Goal: Task Accomplishment & Management: Manage account settings

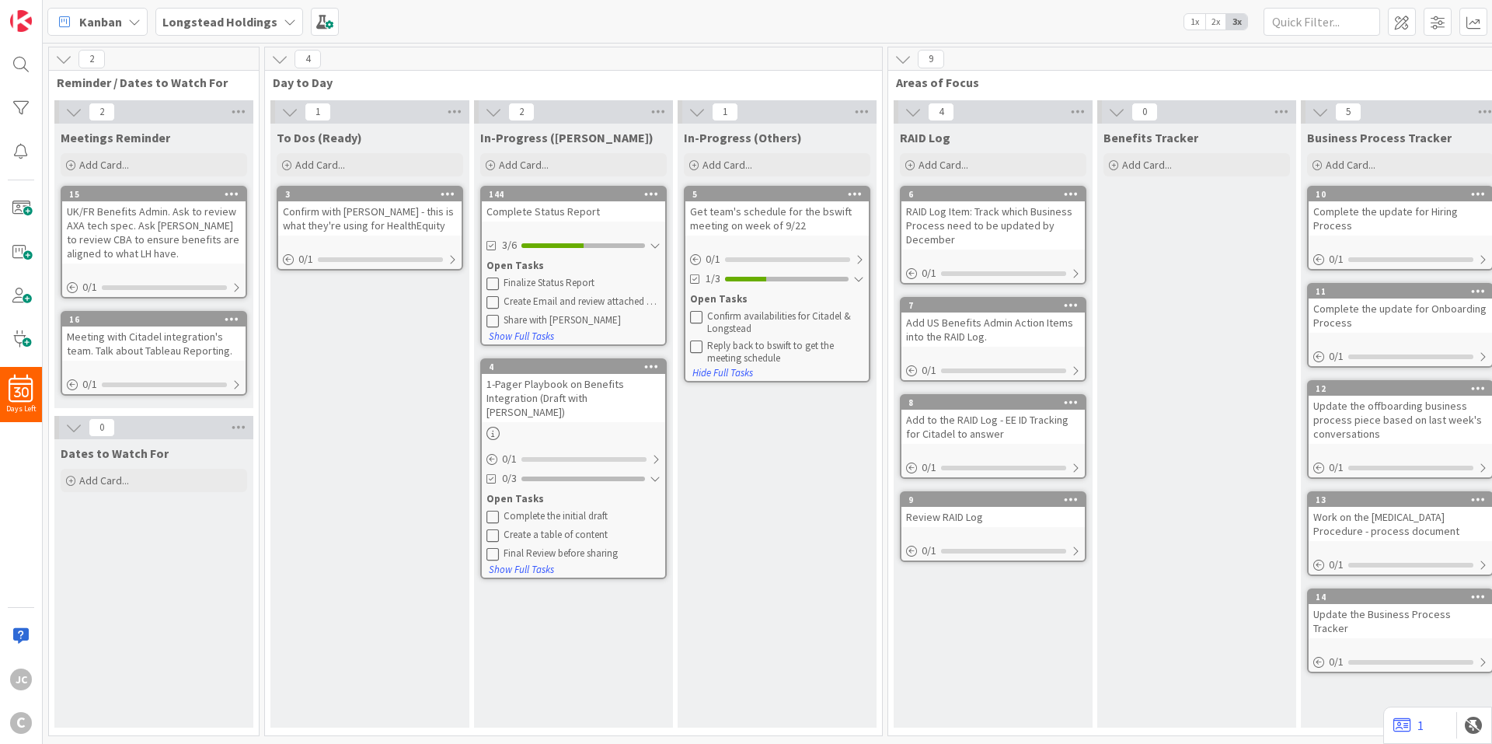
click at [490, 282] on icon at bounding box center [492, 283] width 12 height 12
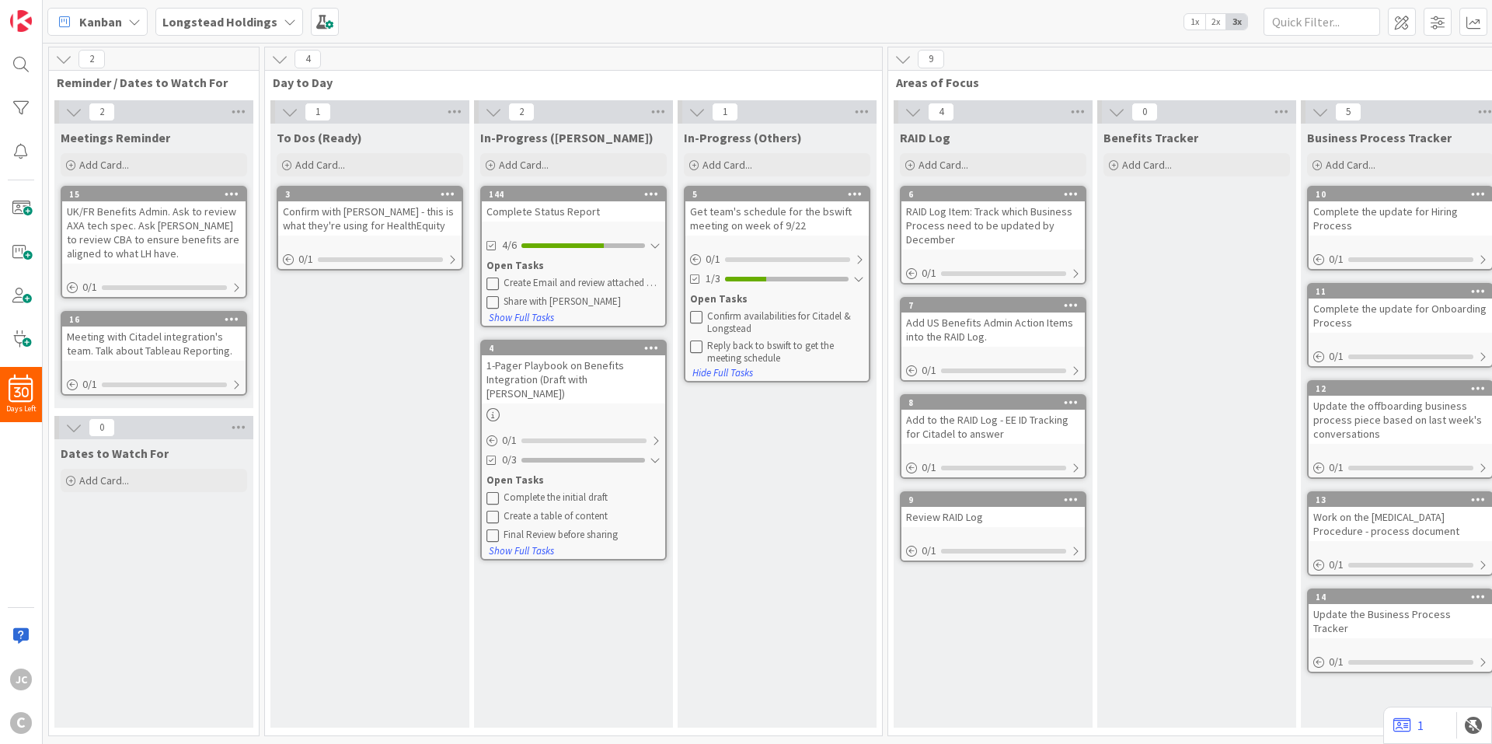
click at [494, 281] on icon at bounding box center [492, 283] width 12 height 12
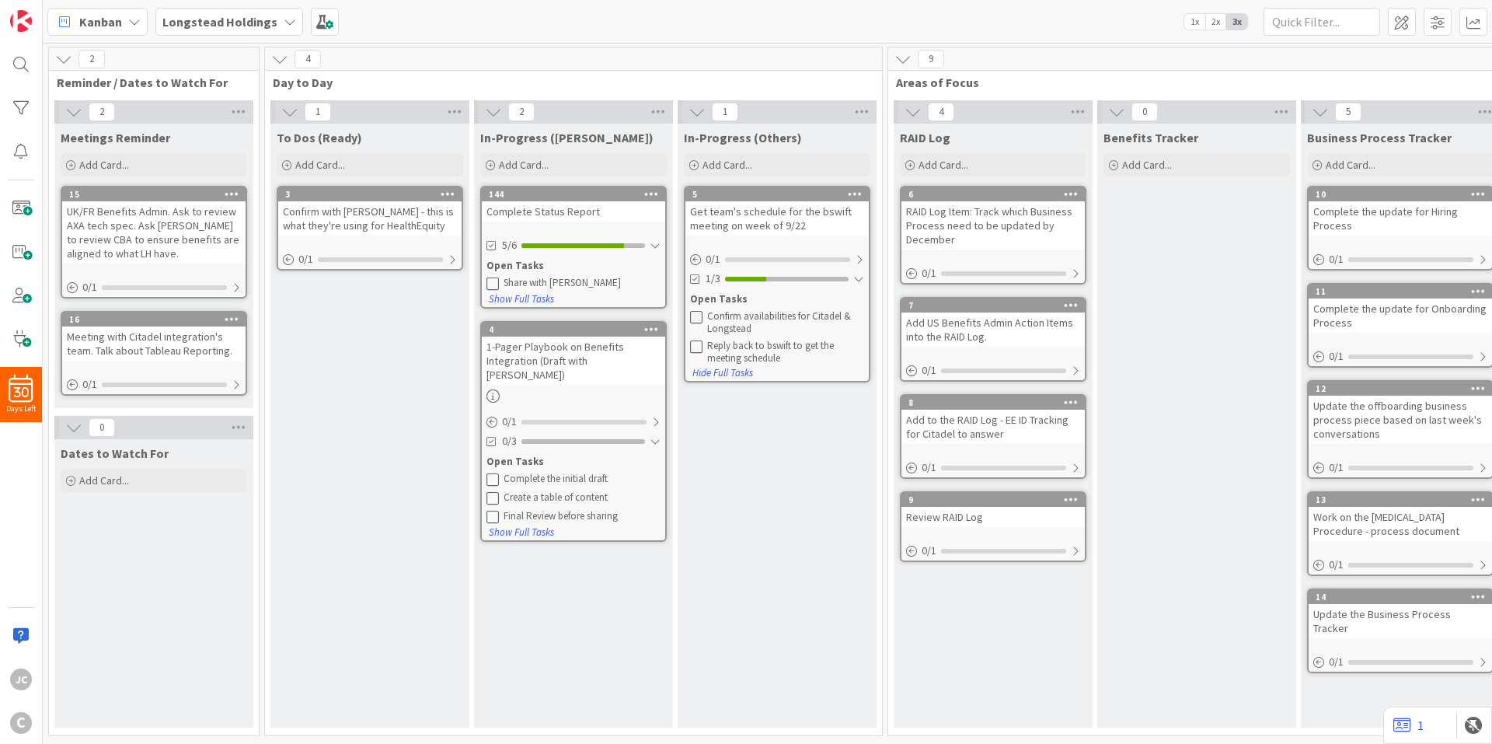
click at [318, 398] on div "To Dos (Ready) Add Card... 3 Confirm with [PERSON_NAME] - this is what they're …" at bounding box center [369, 426] width 199 height 604
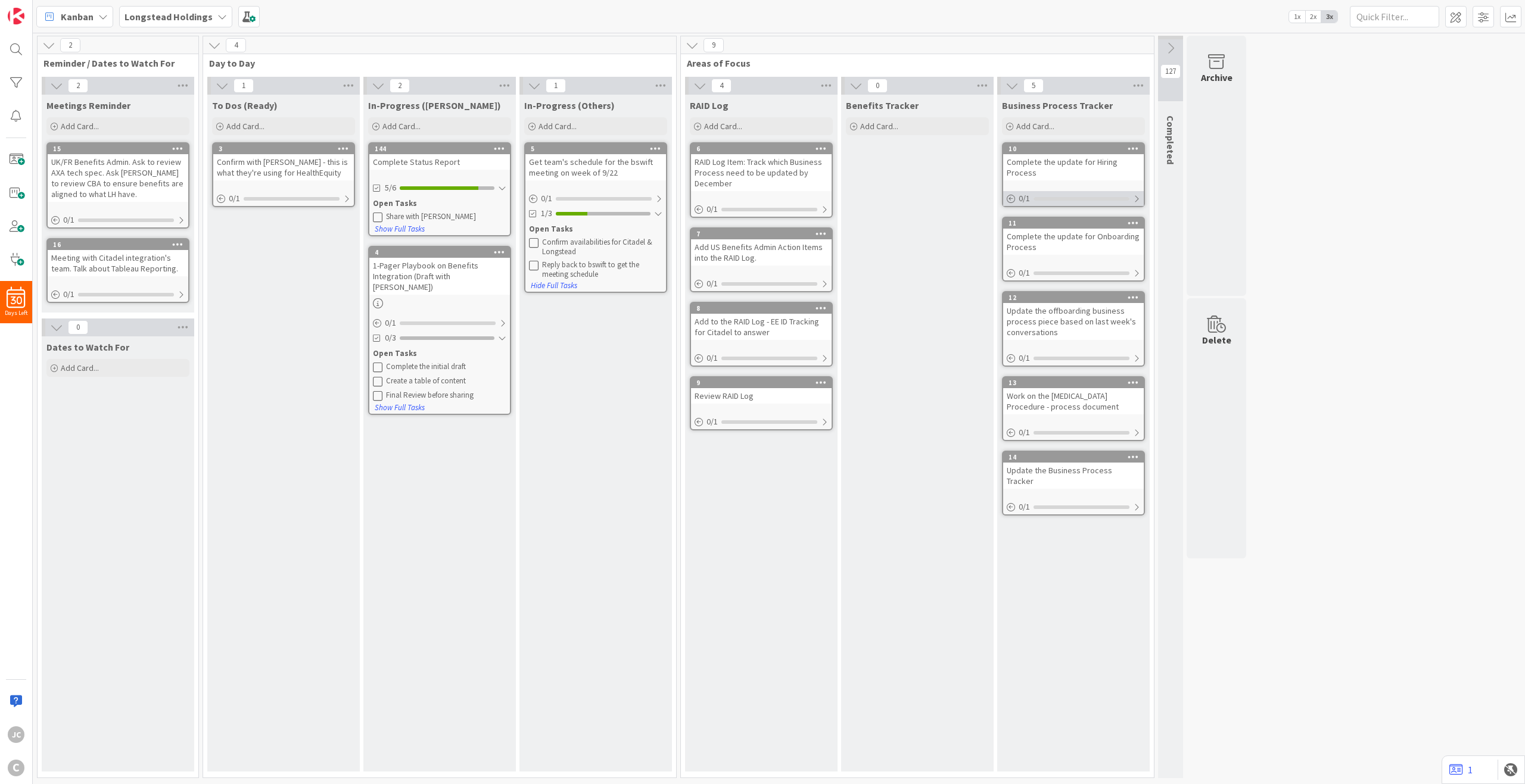
click at [1138, 200] on div at bounding box center [1136, 198] width 7 height 9
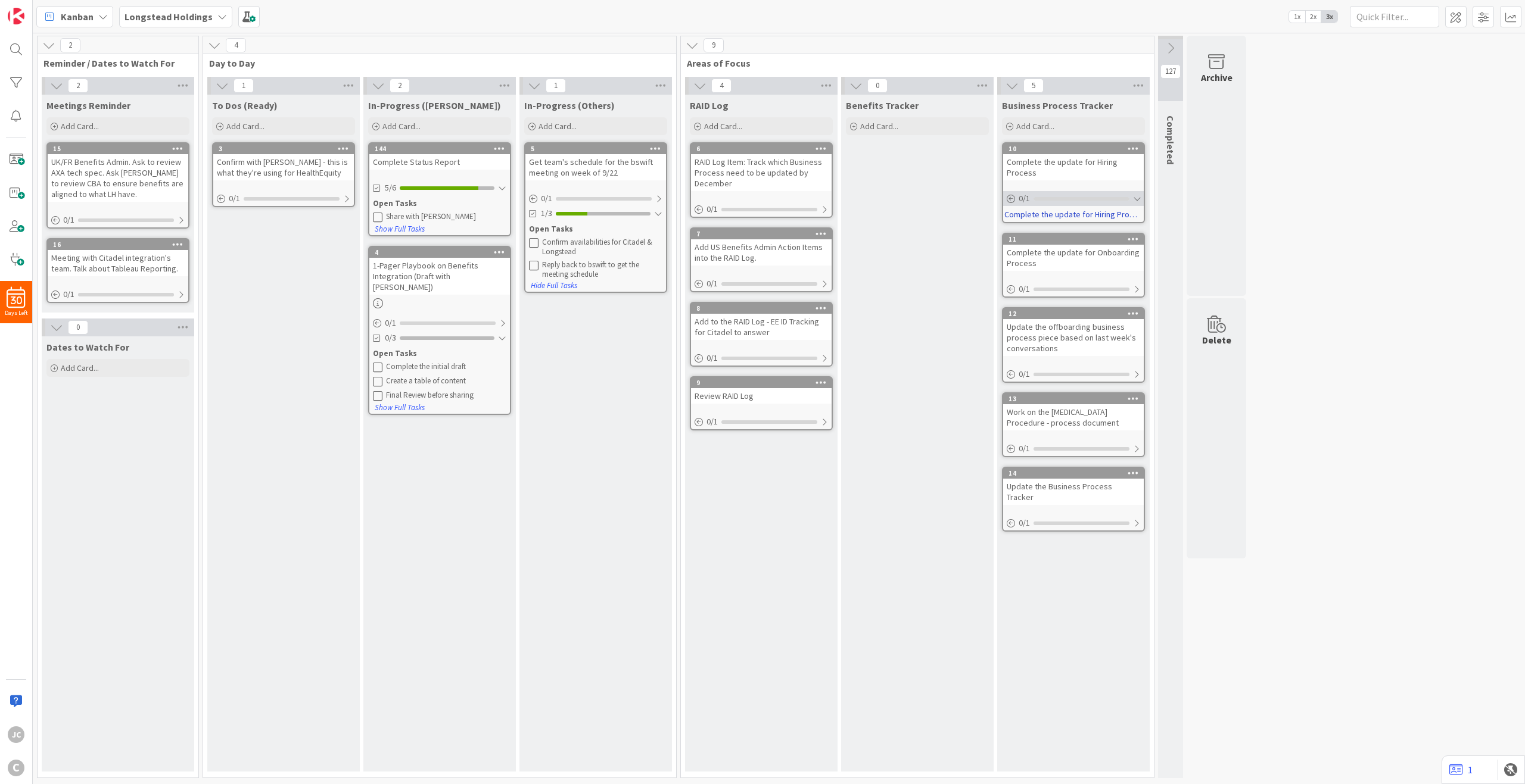
click at [1138, 200] on div at bounding box center [1136, 198] width 7 height 9
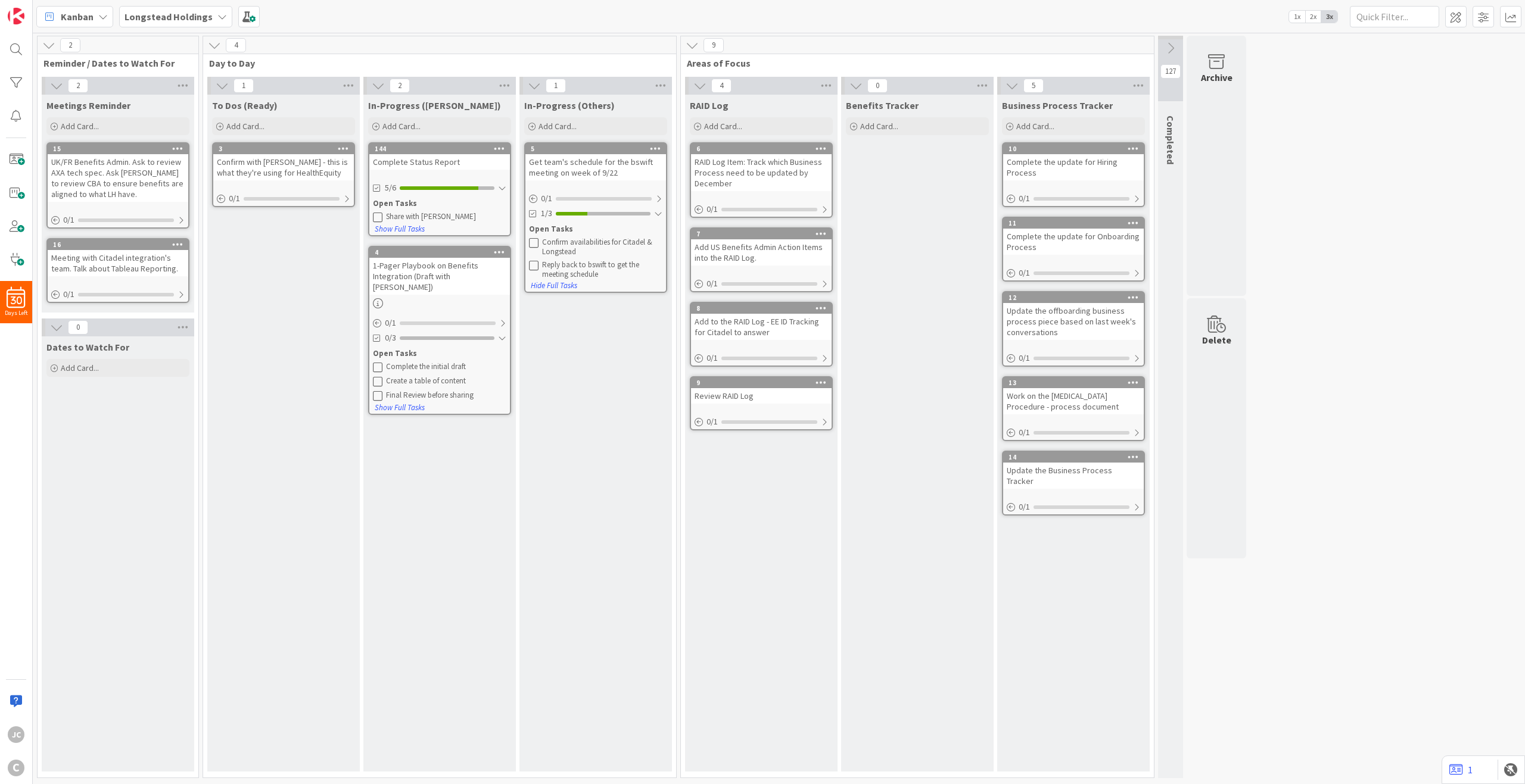
click at [1128, 151] on icon at bounding box center [1133, 148] width 12 height 8
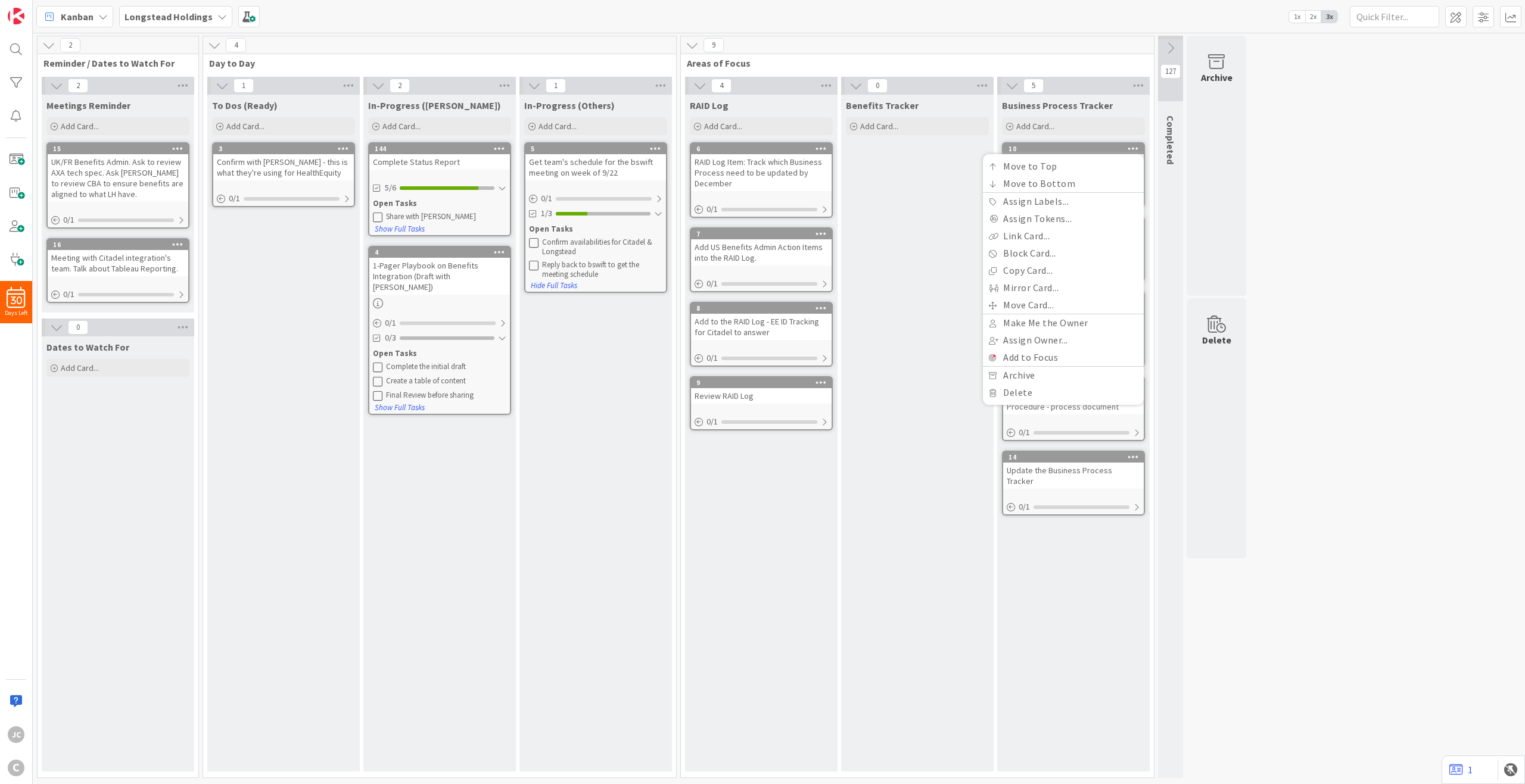
click at [1119, 140] on div "Business Process Tracker Add Card... 10 Move to Top Move to Bottom Assign Label…" at bounding box center [1073, 433] width 153 height 677
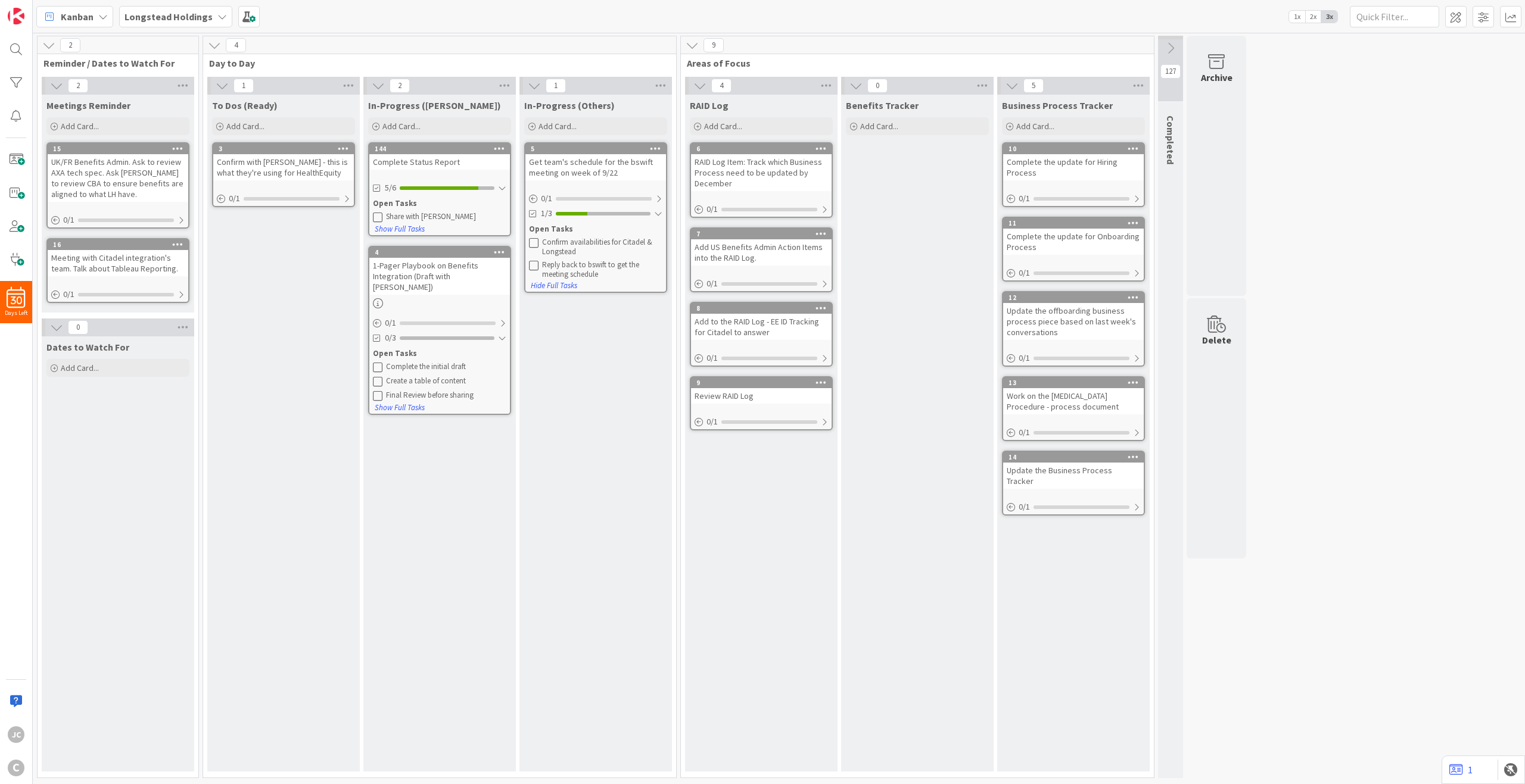
click at [1081, 169] on div "Complete the update for Hiring Process" at bounding box center [1073, 167] width 140 height 26
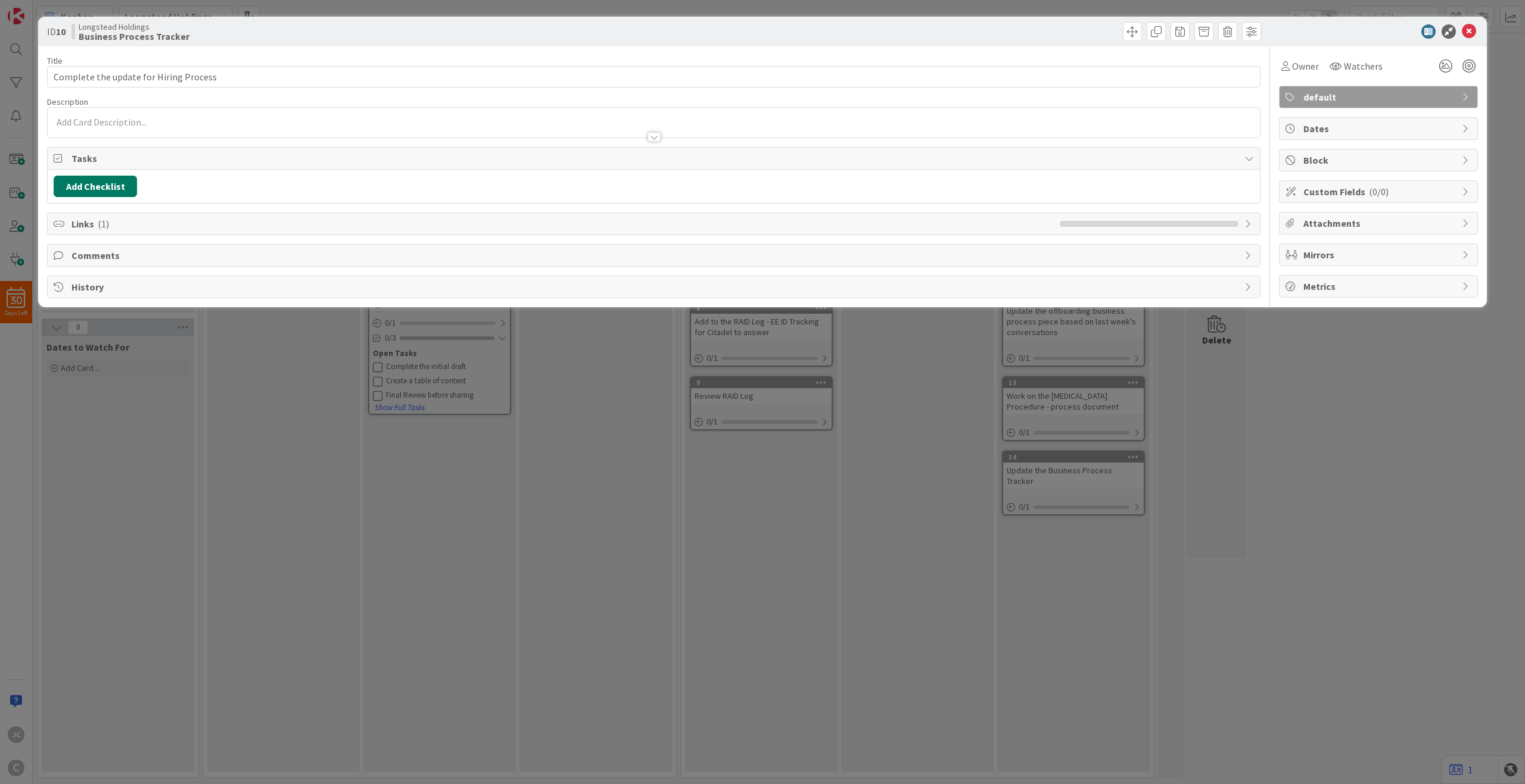
click at [90, 183] on button "Add Checklist" at bounding box center [95, 186] width 84 height 21
type input "t"
type input "To Dos"
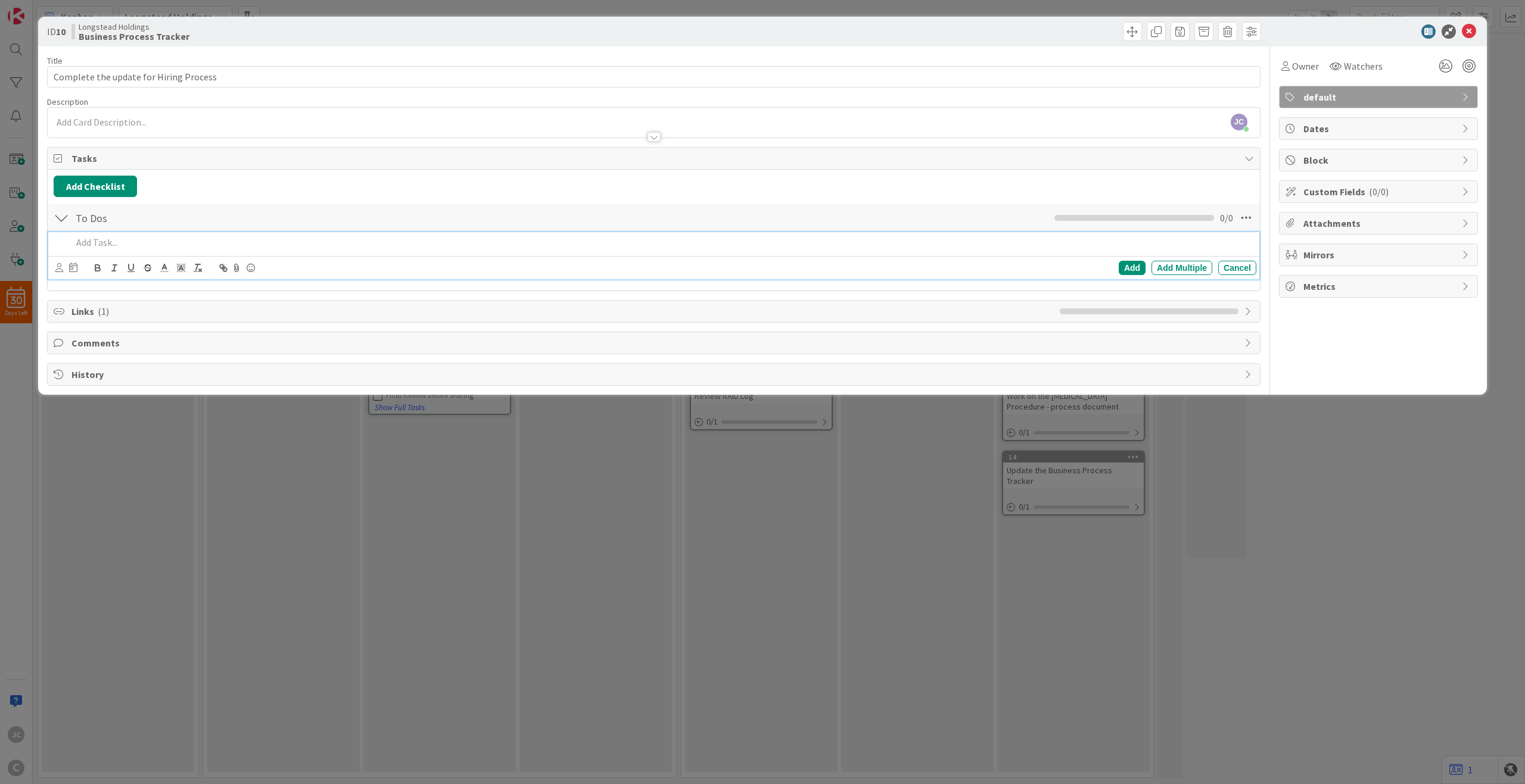
click at [156, 234] on div at bounding box center [662, 242] width 1189 height 21
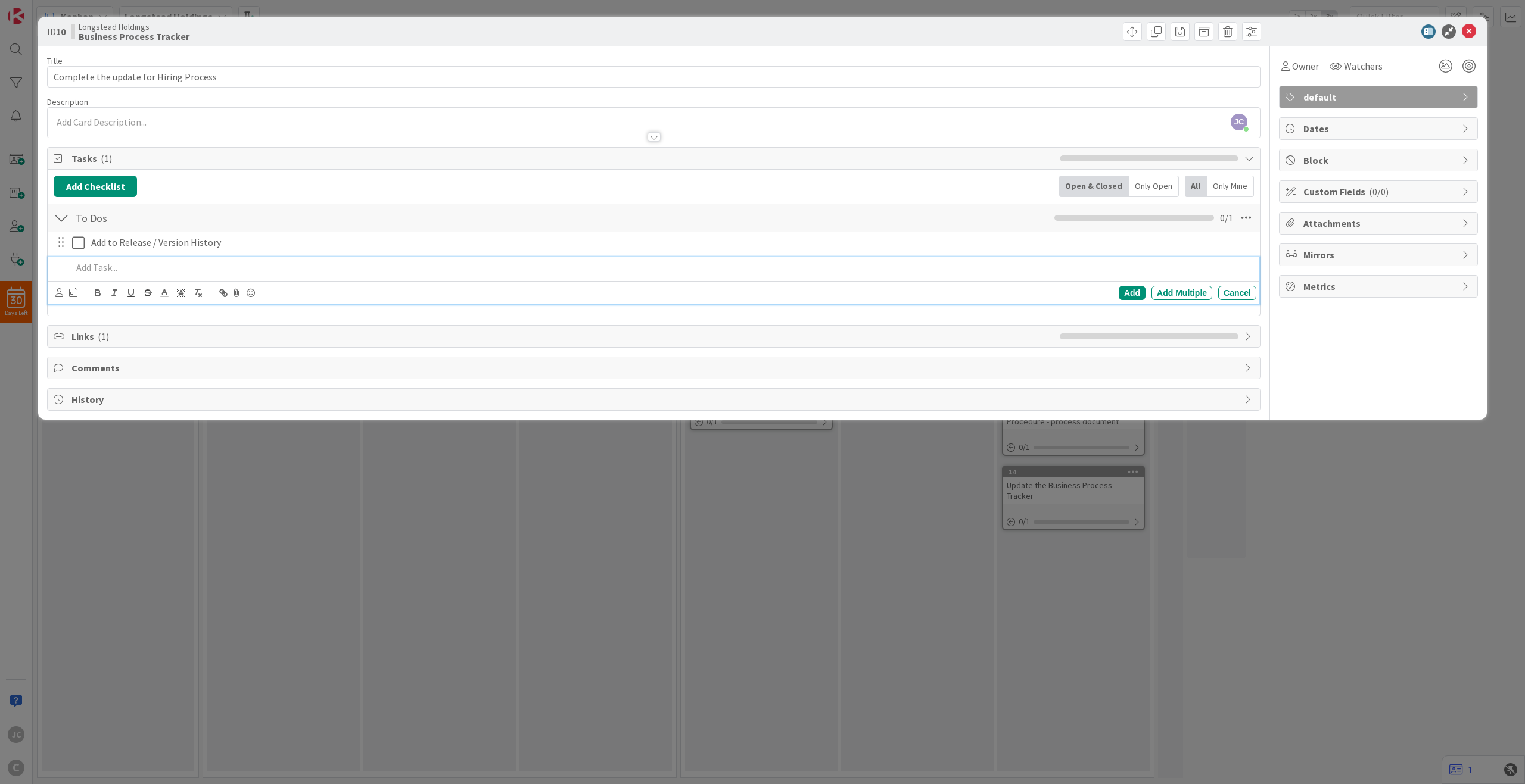
click at [273, 271] on p at bounding box center [662, 267] width 1180 height 14
click at [148, 271] on p "Document what changes will be needed before the EOY" at bounding box center [662, 267] width 1180 height 14
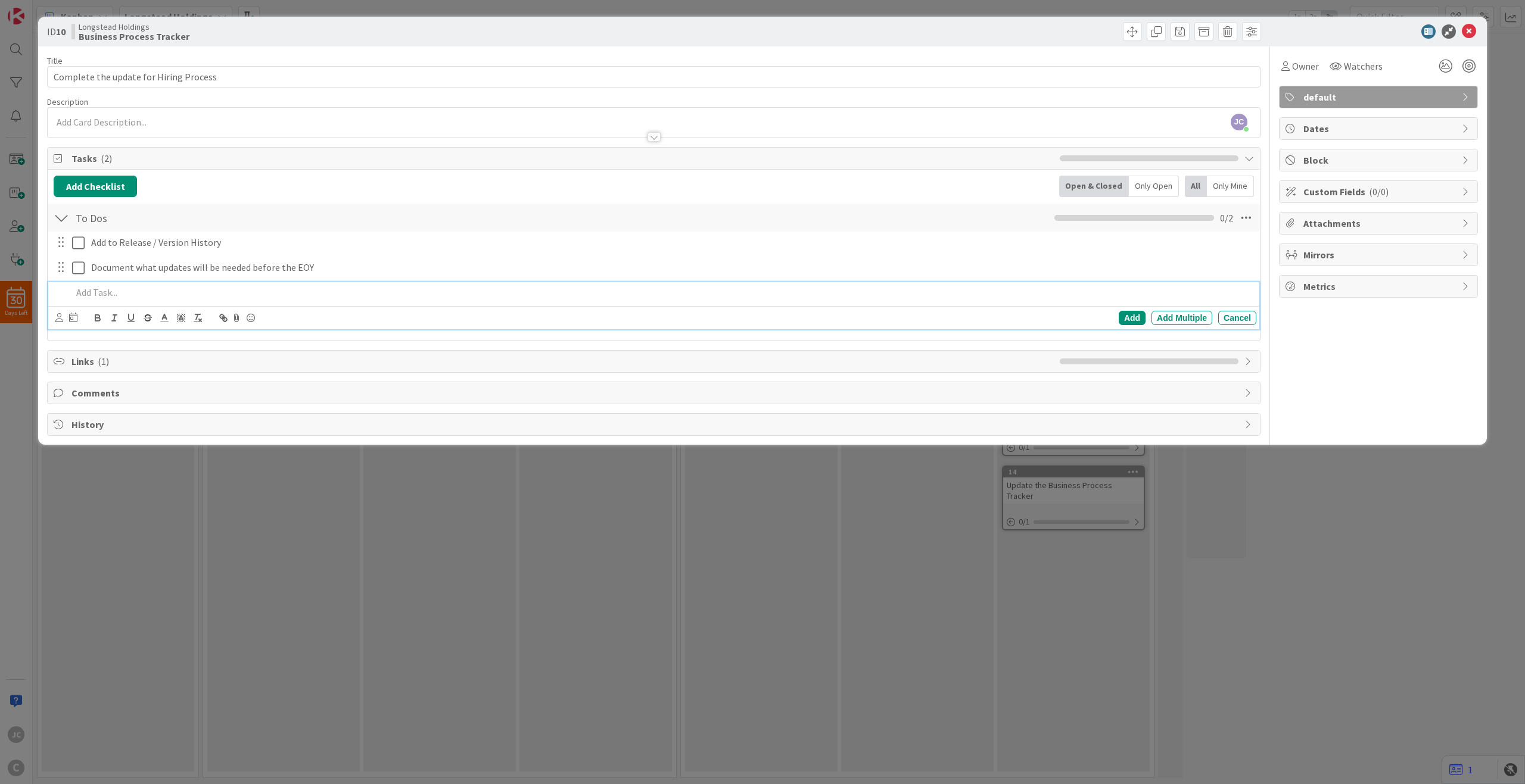
click at [497, 495] on div "ID 10 Longstead Holdings Business Process Tracker Title 38 / 128 Complete the u…" at bounding box center [762, 392] width 1525 height 784
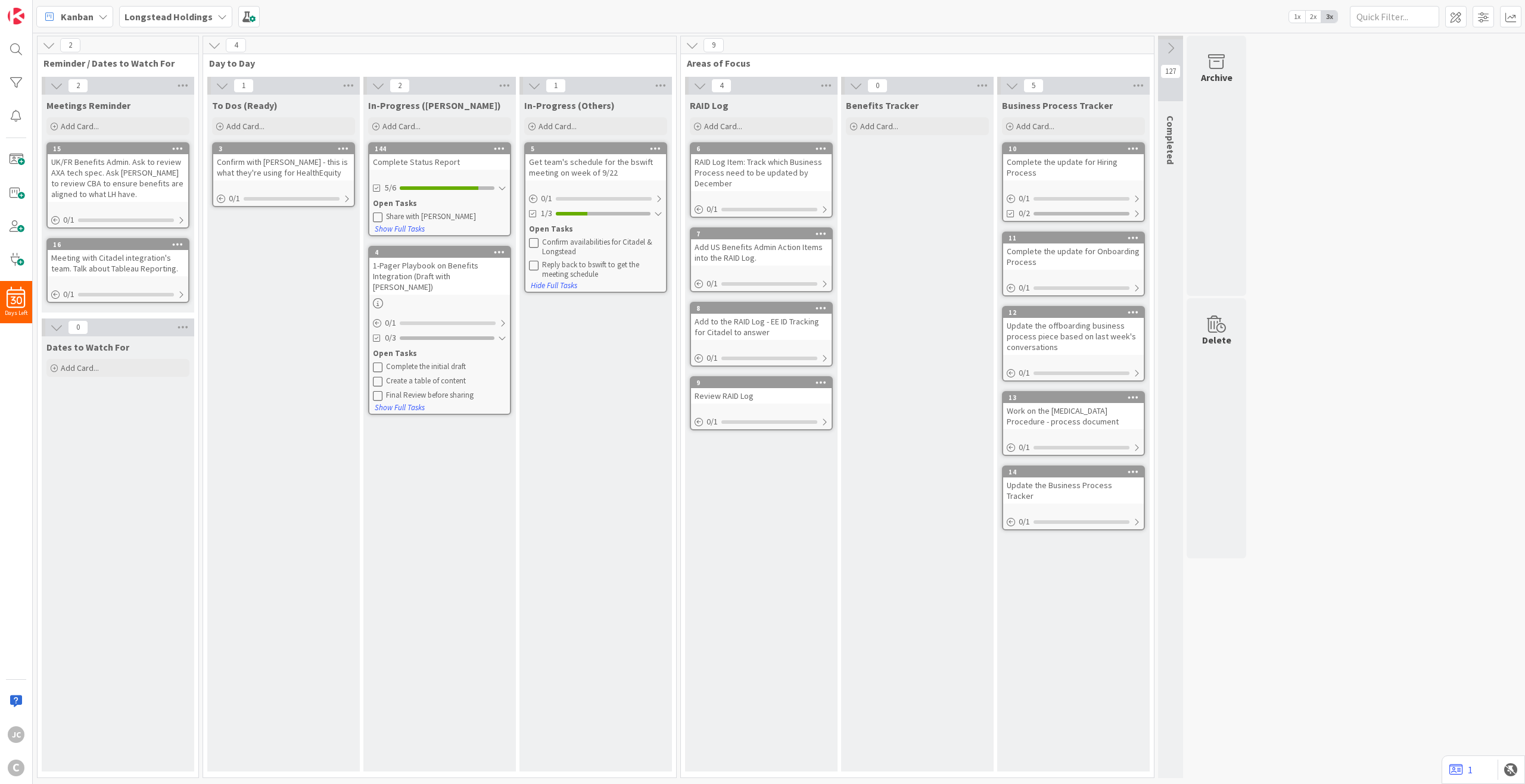
click at [1143, 49] on button at bounding box center [1171, 48] width 25 height 18
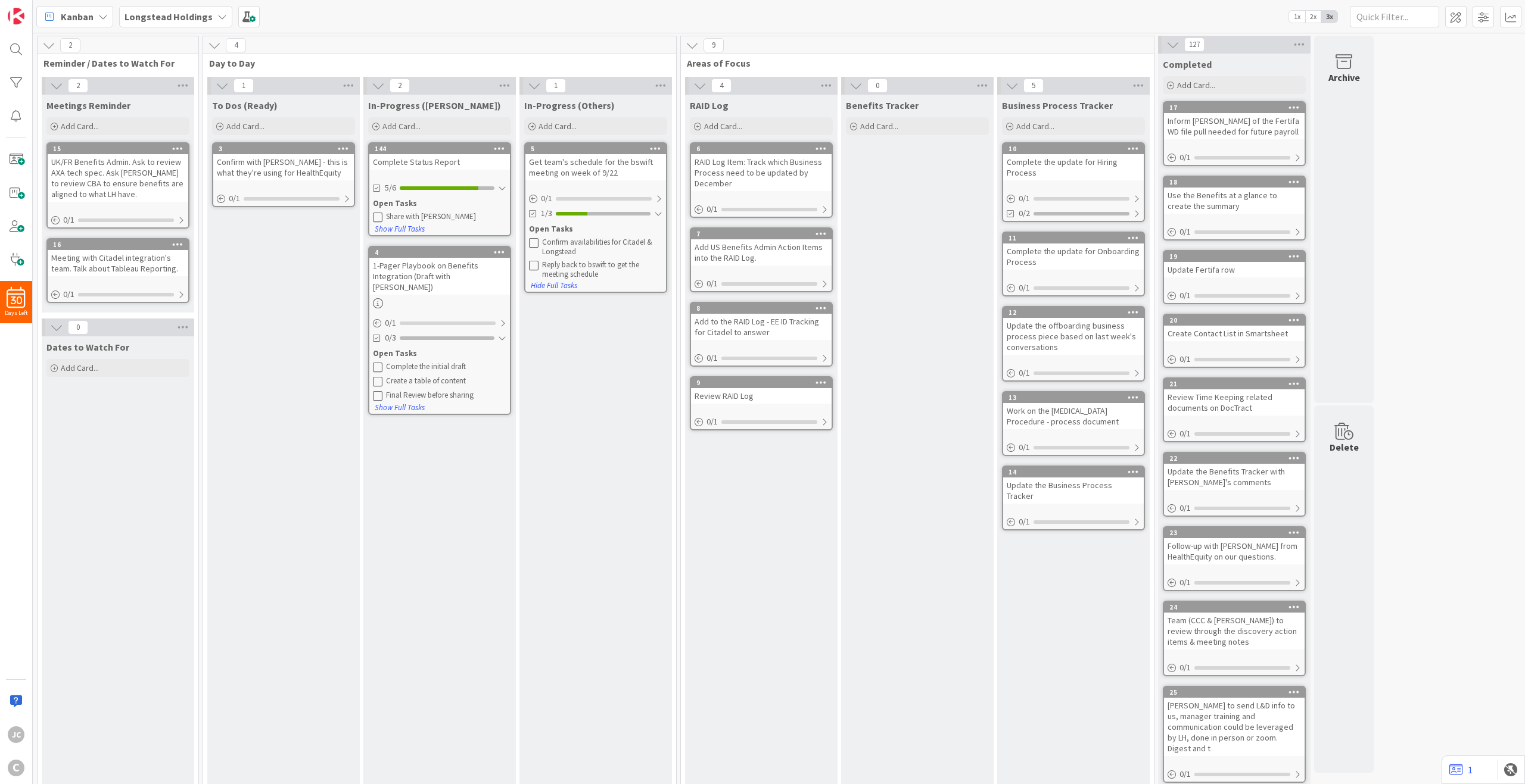
click at [1143, 49] on icon at bounding box center [1172, 44] width 13 height 13
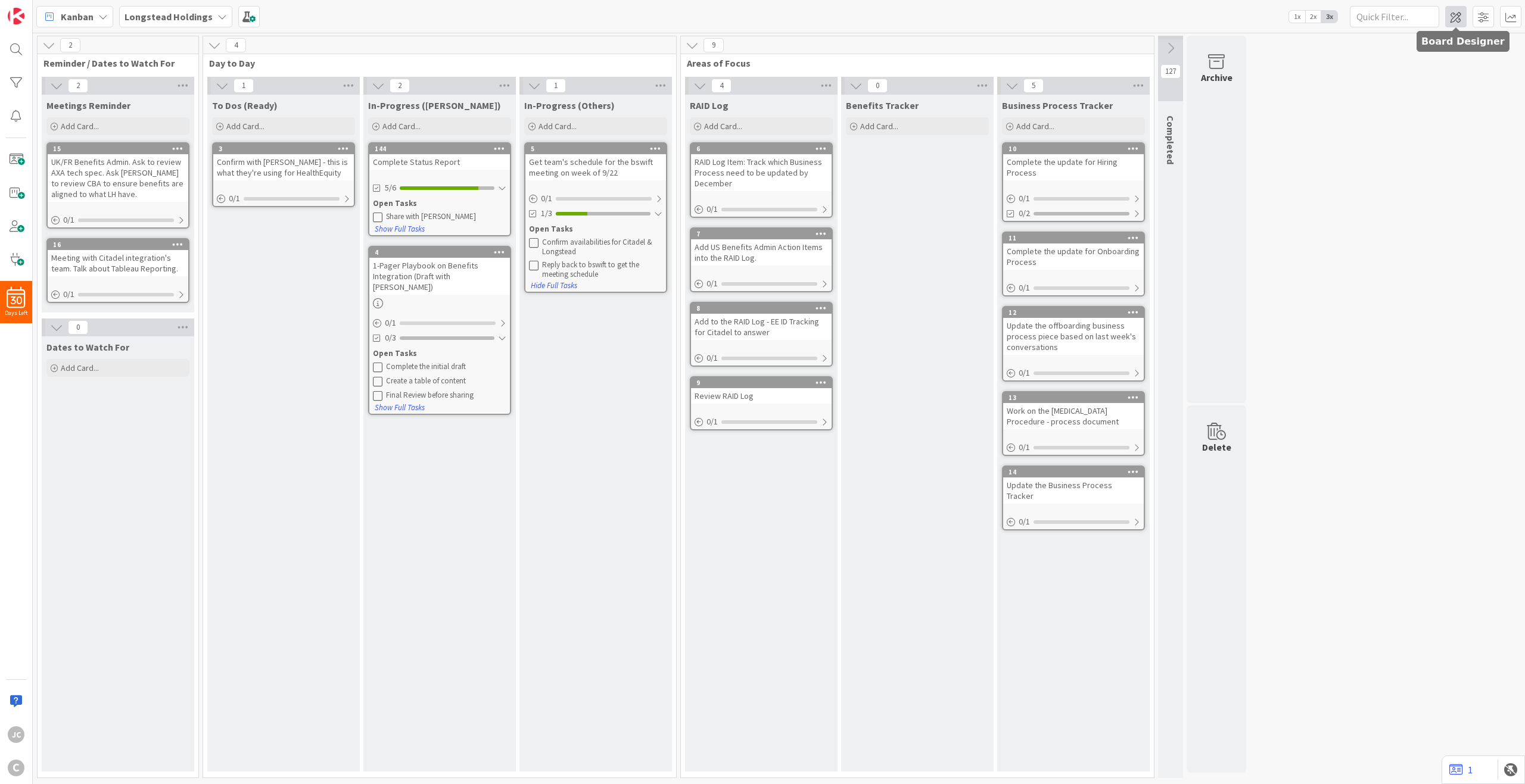
click at [1143, 15] on span at bounding box center [1456, 17] width 21 height 21
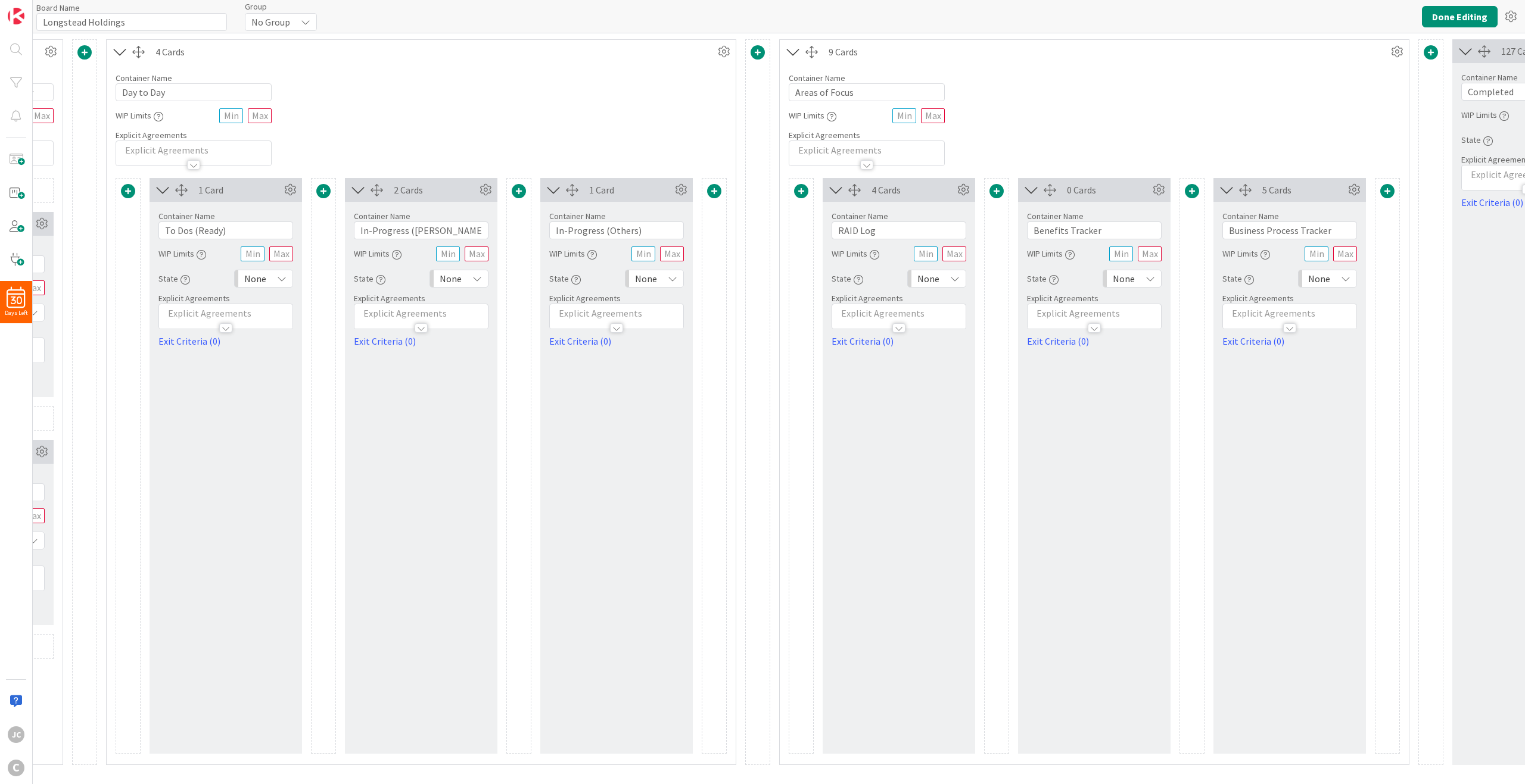
scroll to position [0, 301]
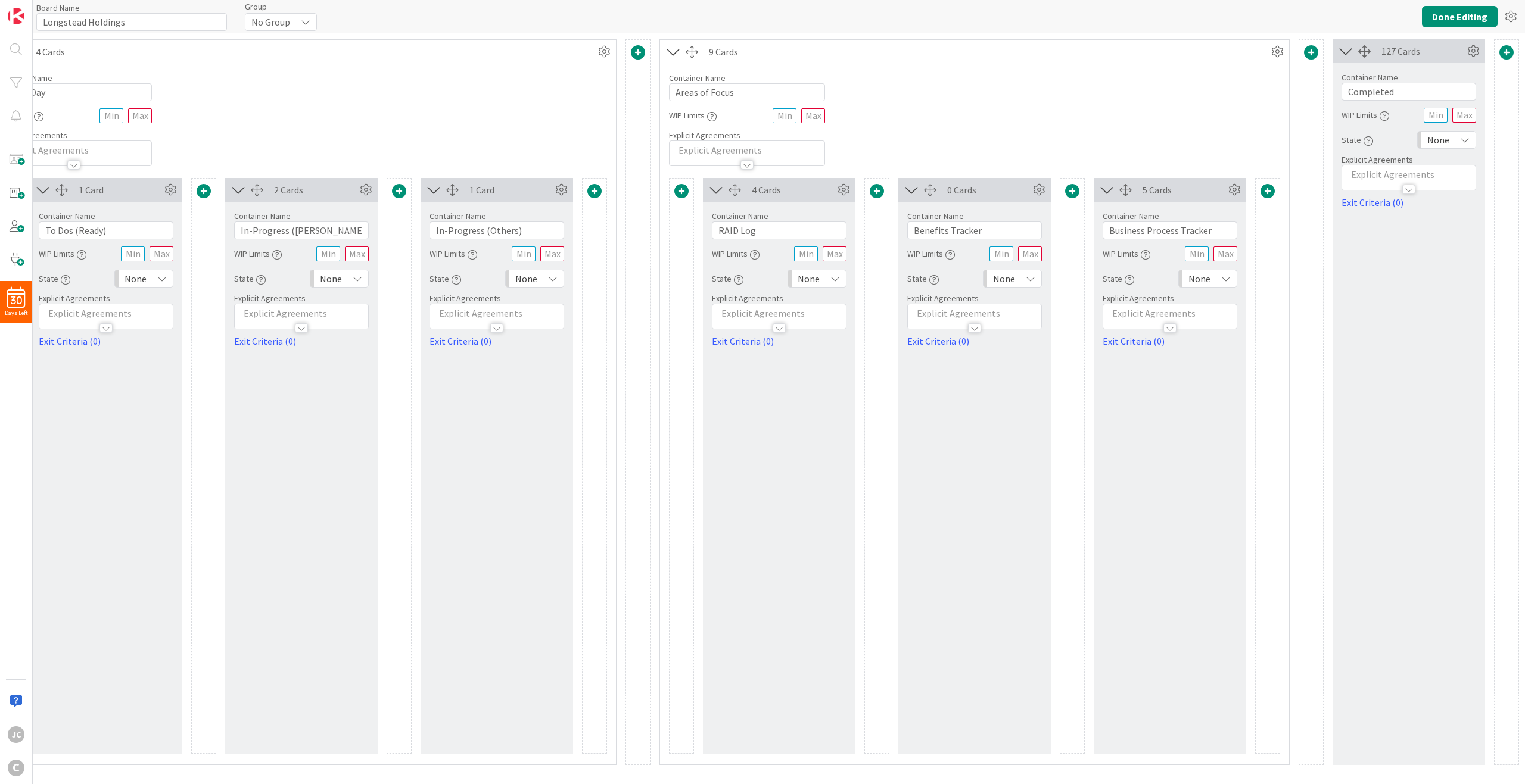
click at [1143, 380] on div "5 Cards Container Name 24 / 64 Business Process Tracker WIP Limits State None E…" at bounding box center [1170, 465] width 153 height 576
click at [1143, 52] on span at bounding box center [1311, 52] width 15 height 15
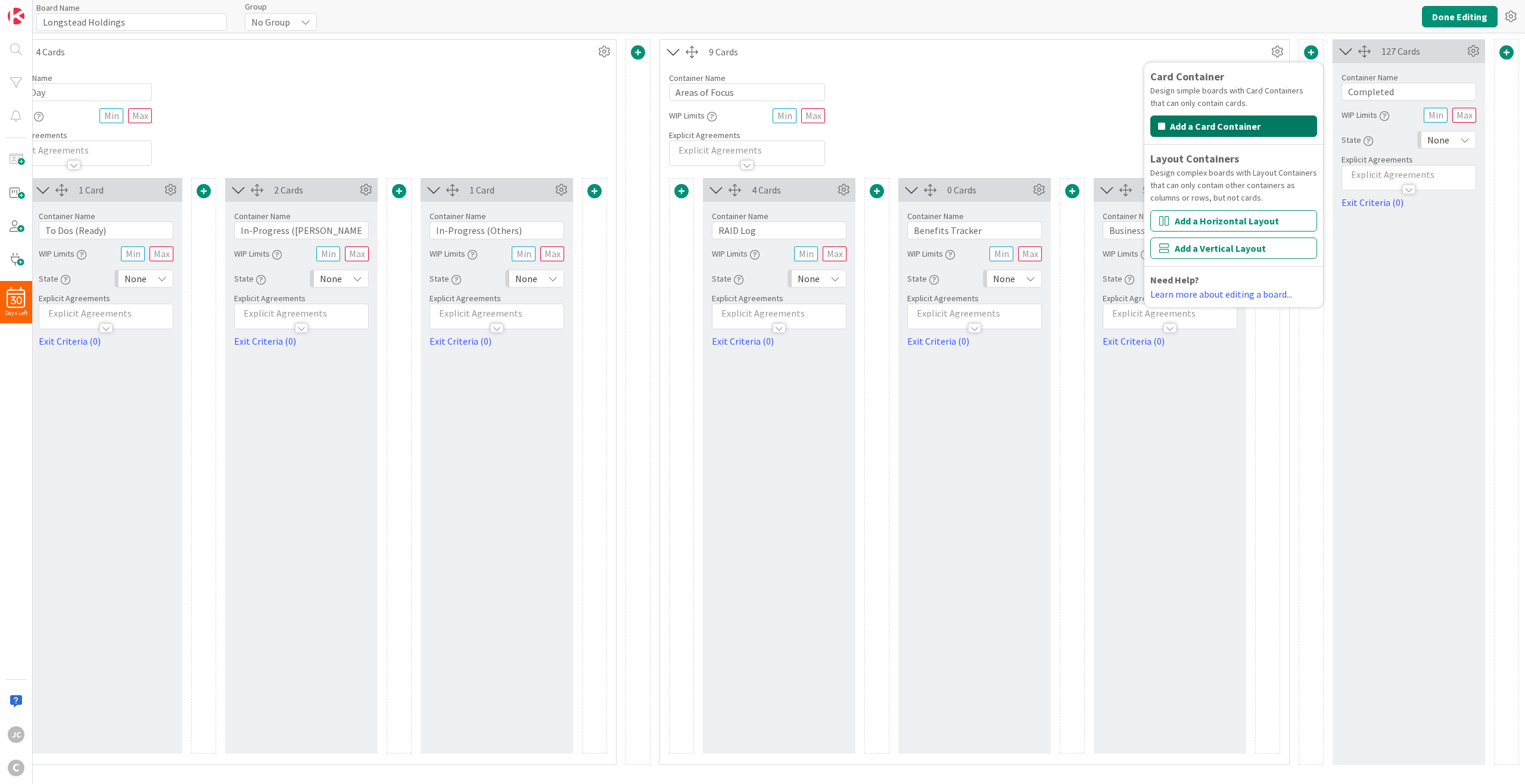
click at [1143, 124] on button "Add a Card Container" at bounding box center [1234, 126] width 167 height 21
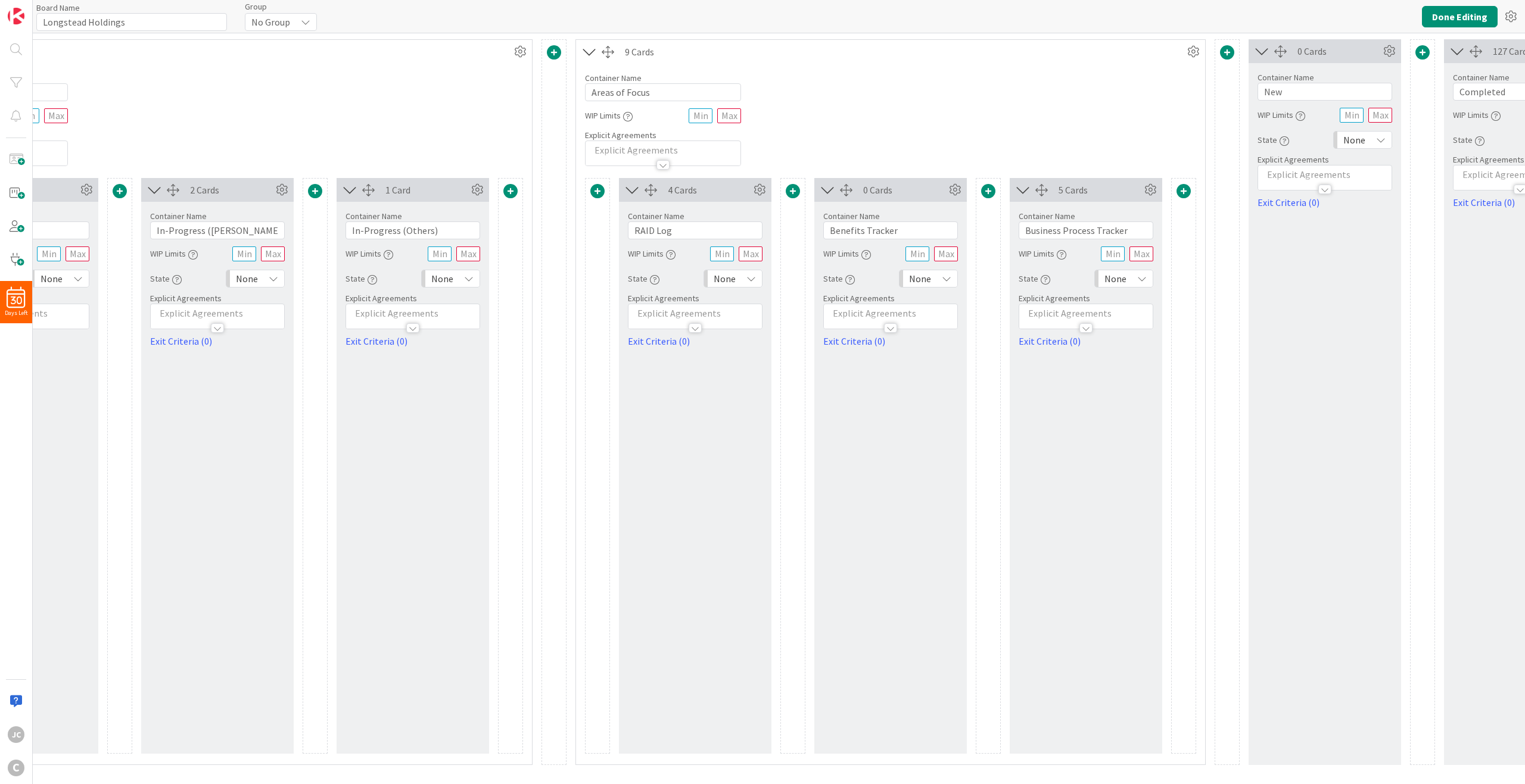
scroll to position [0, 496]
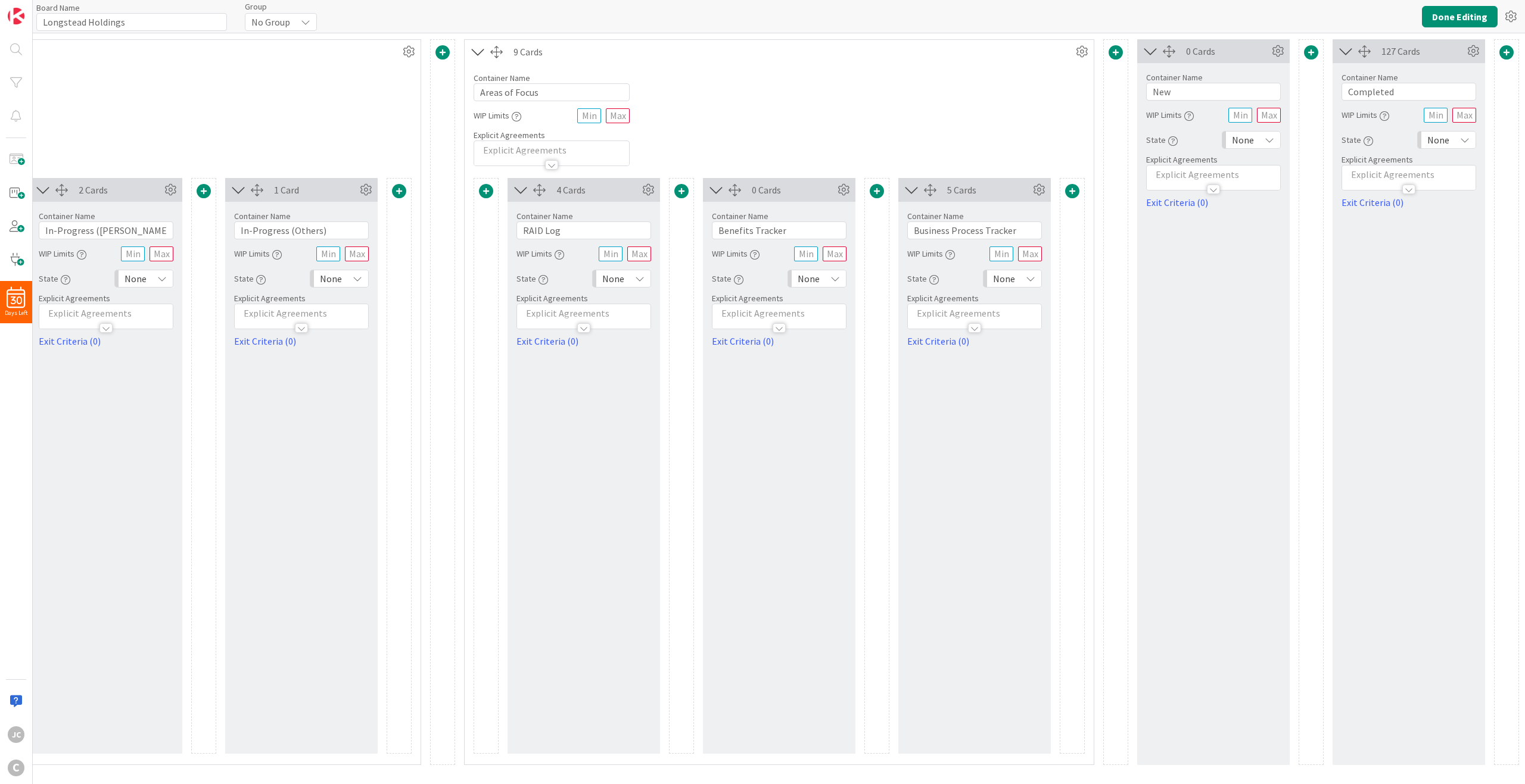
click at [1115, 60] on div at bounding box center [1116, 53] width 15 height 16
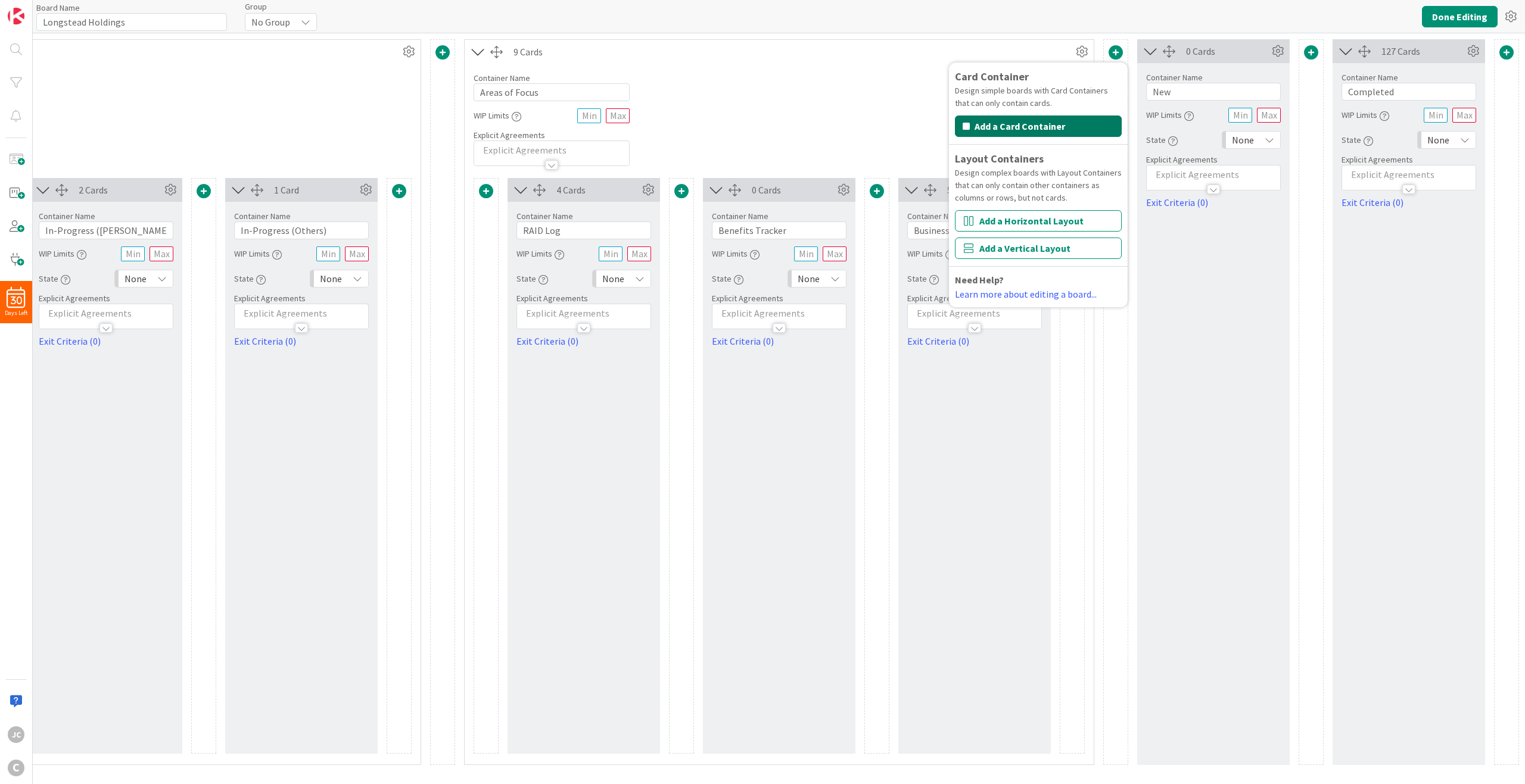
click at [1087, 122] on button "Add a Card Container" at bounding box center [1039, 126] width 167 height 21
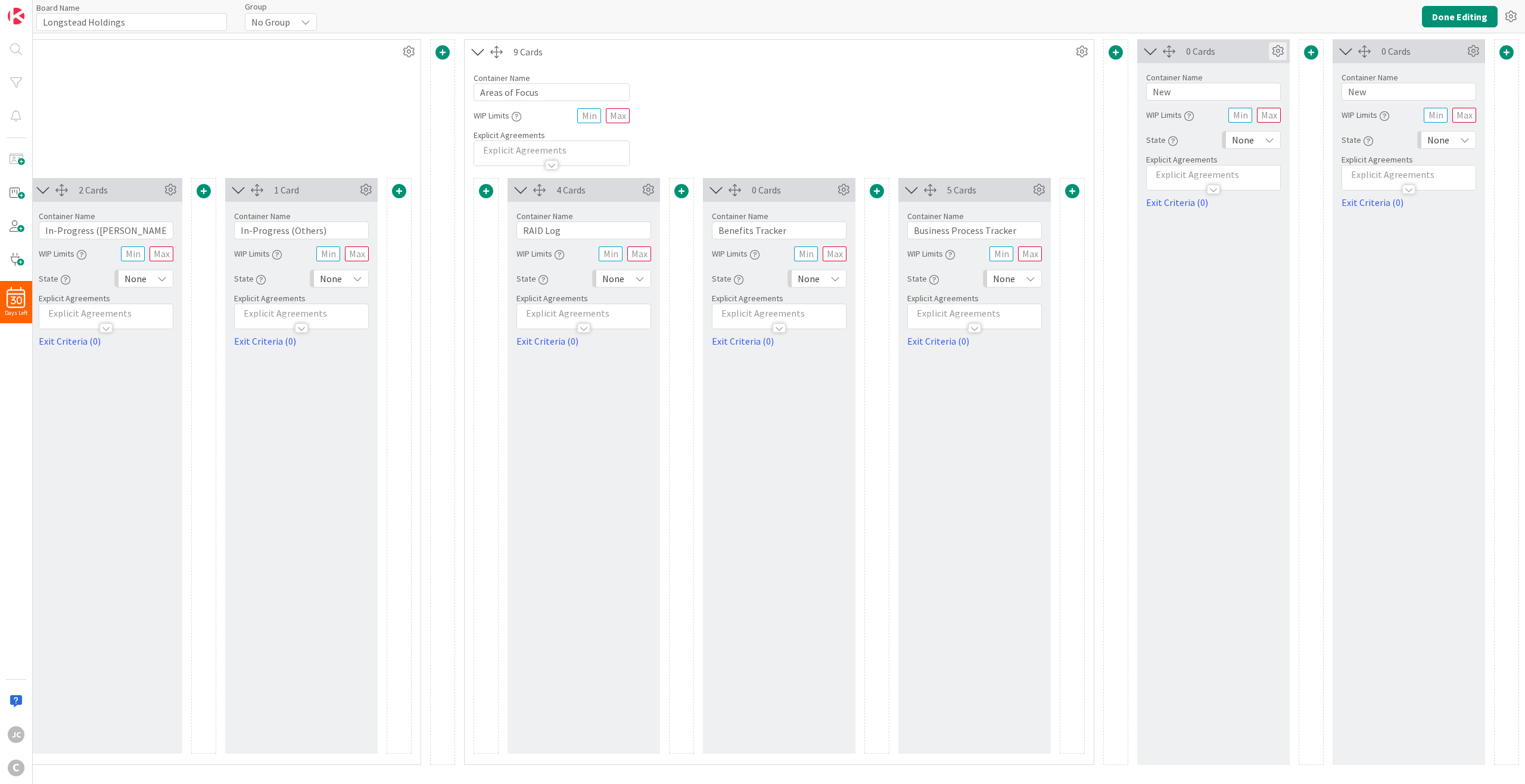
click at [1143, 47] on icon at bounding box center [1277, 51] width 18 height 18
click at [1143, 199] on span "Delete this Container" at bounding box center [1190, 199] width 88 height 18
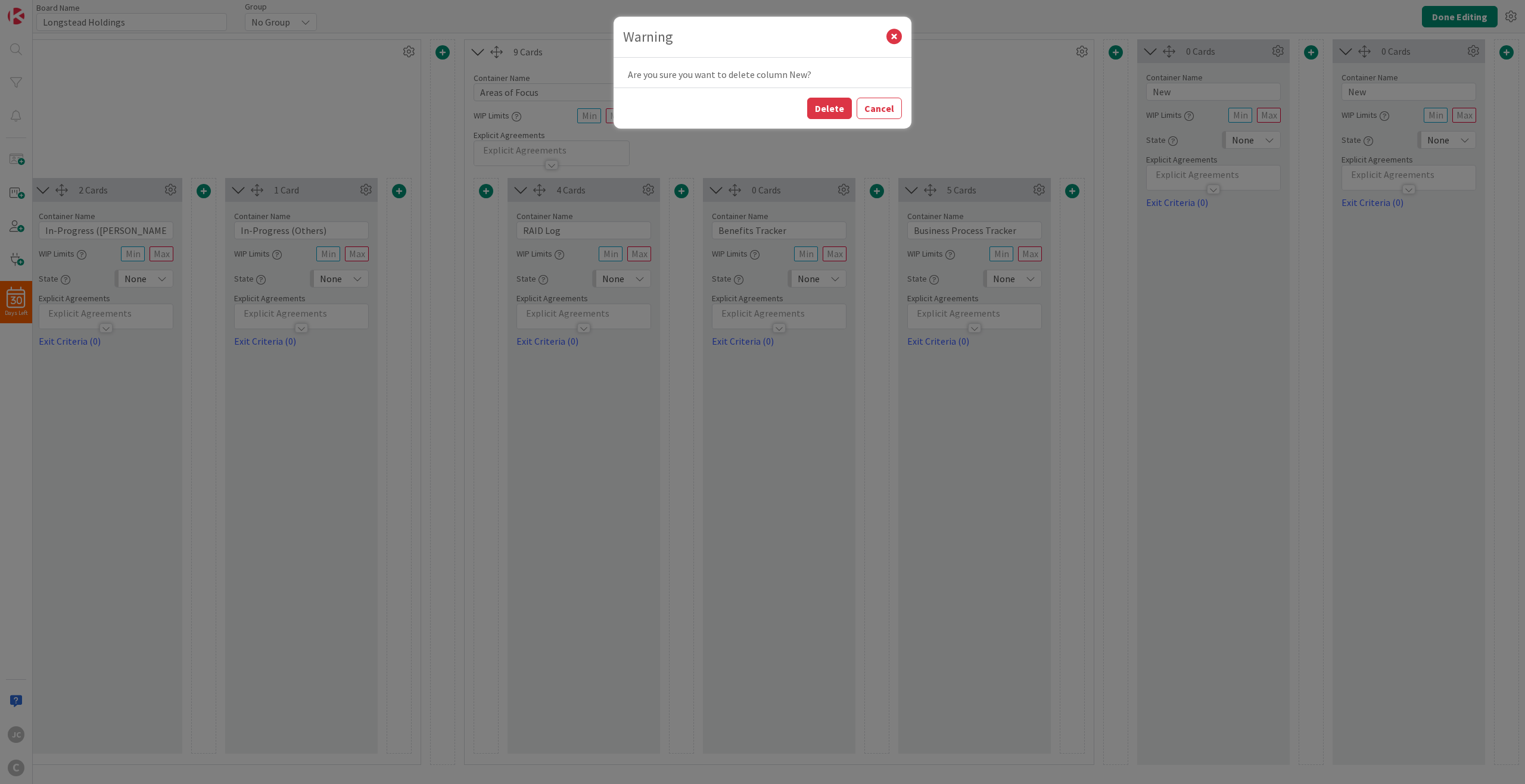
click at [807, 107] on div "Delete Cancel" at bounding box center [762, 108] width 298 height 41
click at [817, 107] on button "Delete" at bounding box center [830, 108] width 44 height 21
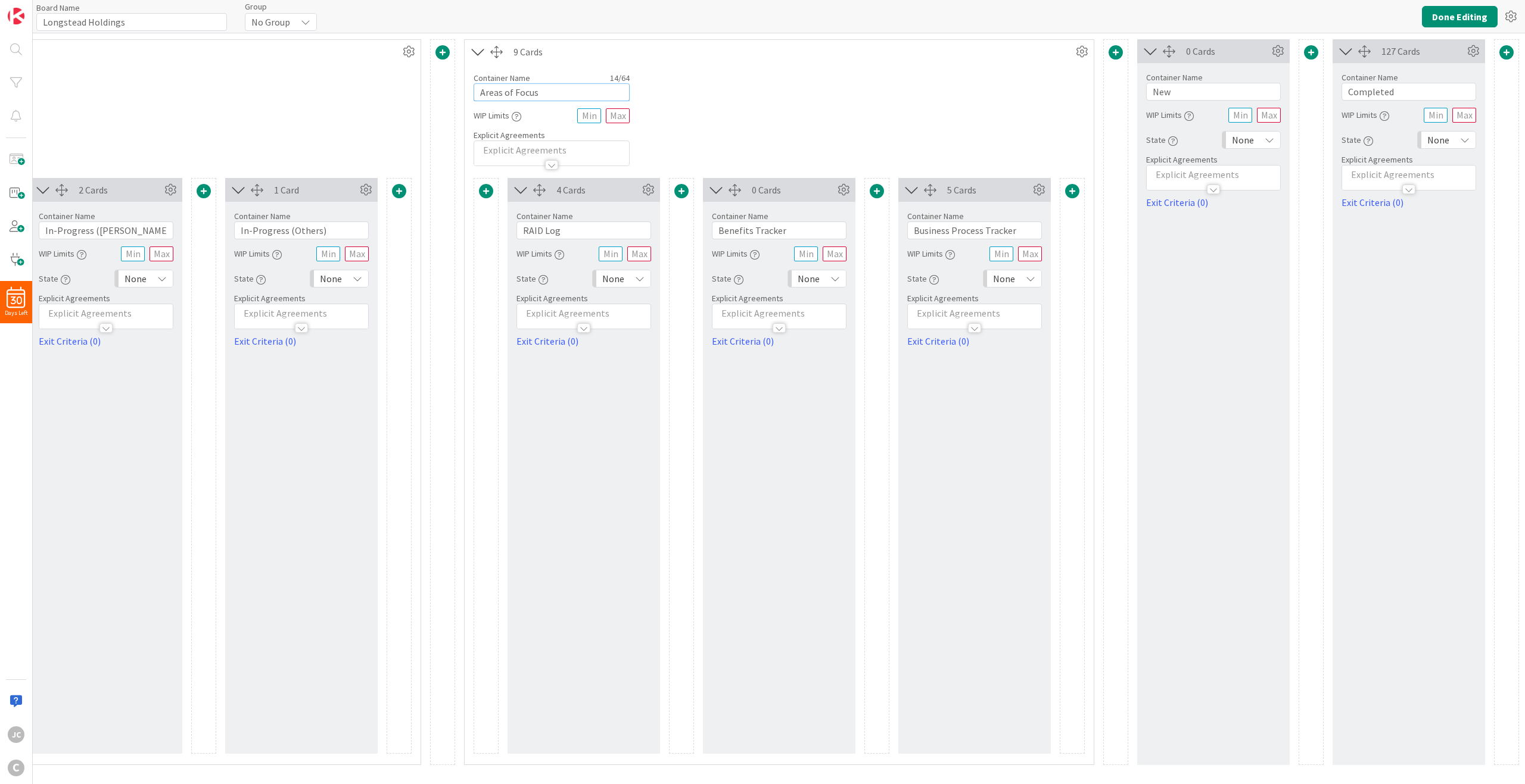
click at [583, 90] on input "Areas of Focus" at bounding box center [552, 92] width 156 height 18
type input "E"
drag, startPoint x: 583, startPoint y: 90, endPoint x: 472, endPoint y: 87, distance: 111.0
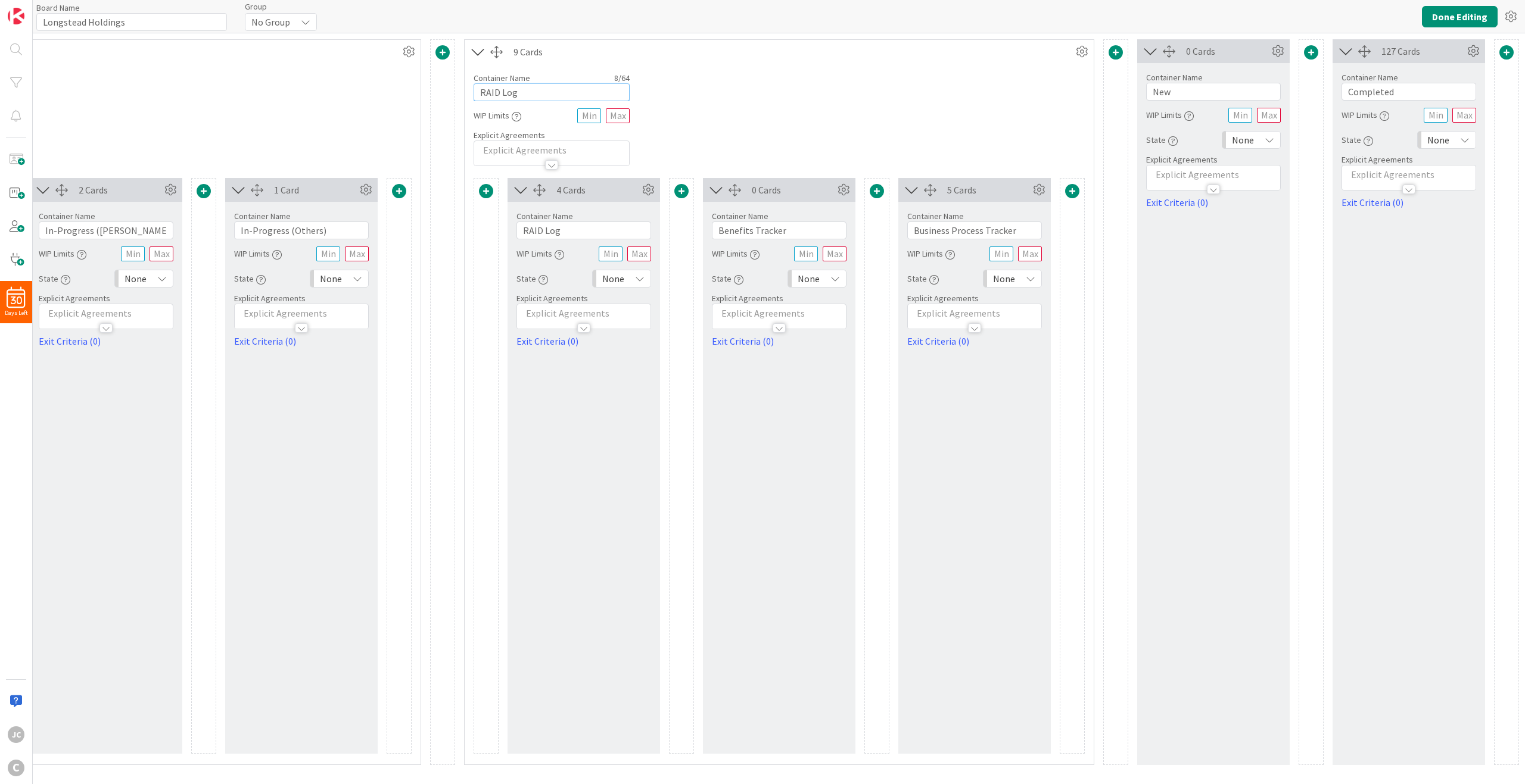
click at [472, 87] on div "Container Name 8 / 64 RAID Log WIP Limits Explicit Agreements" at bounding box center [779, 115] width 629 height 103
type input "Business Process"
click at [1102, 44] on div "2 Cards Container Name 29 / 64 Reminder / Dates to Watch For WIP Limits Explici…" at bounding box center [531, 402] width 1977 height 726
click at [1113, 51] on span at bounding box center [1116, 52] width 15 height 15
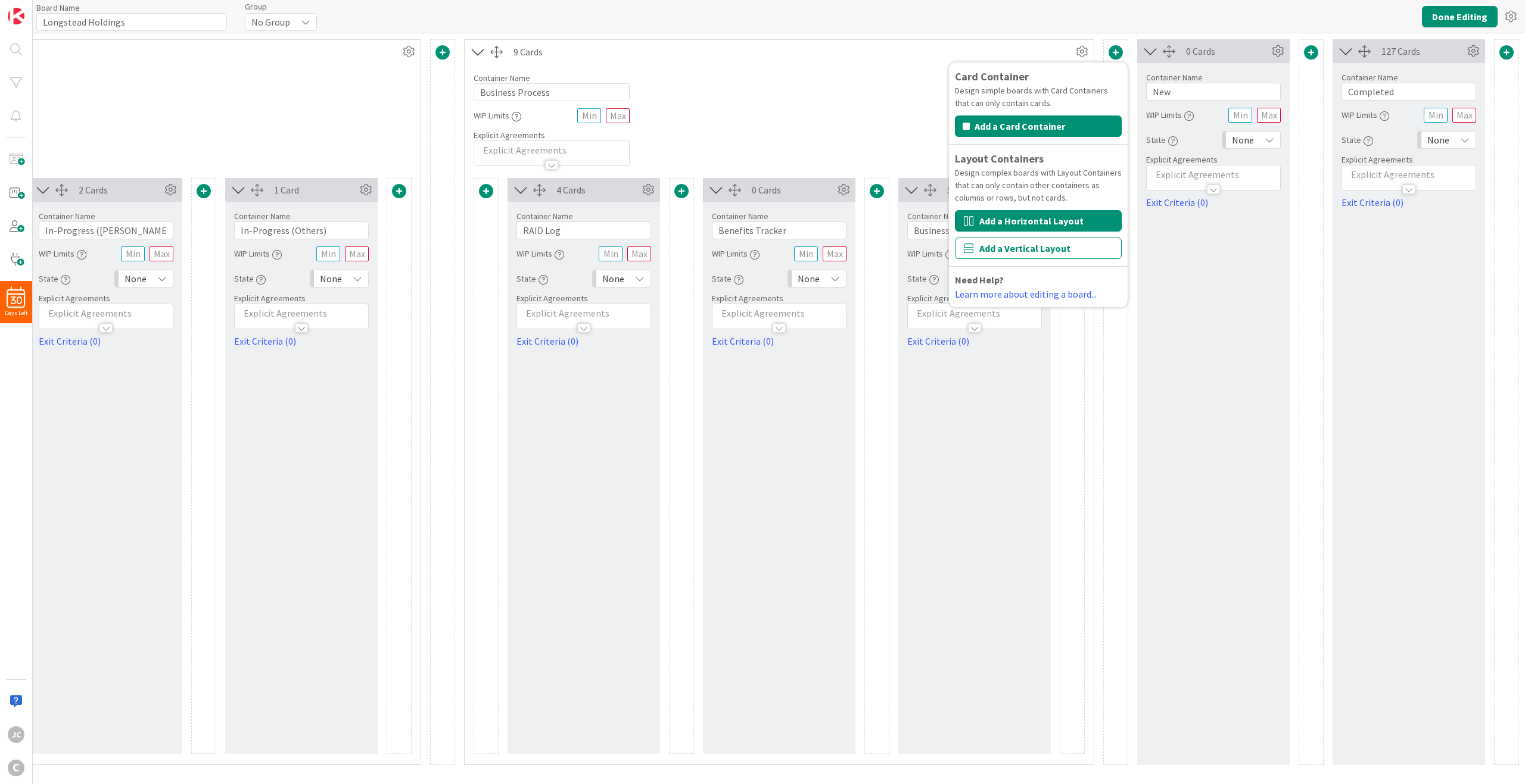
click at [1067, 218] on button "Add a Horizontal Layout" at bounding box center [1039, 221] width 167 height 21
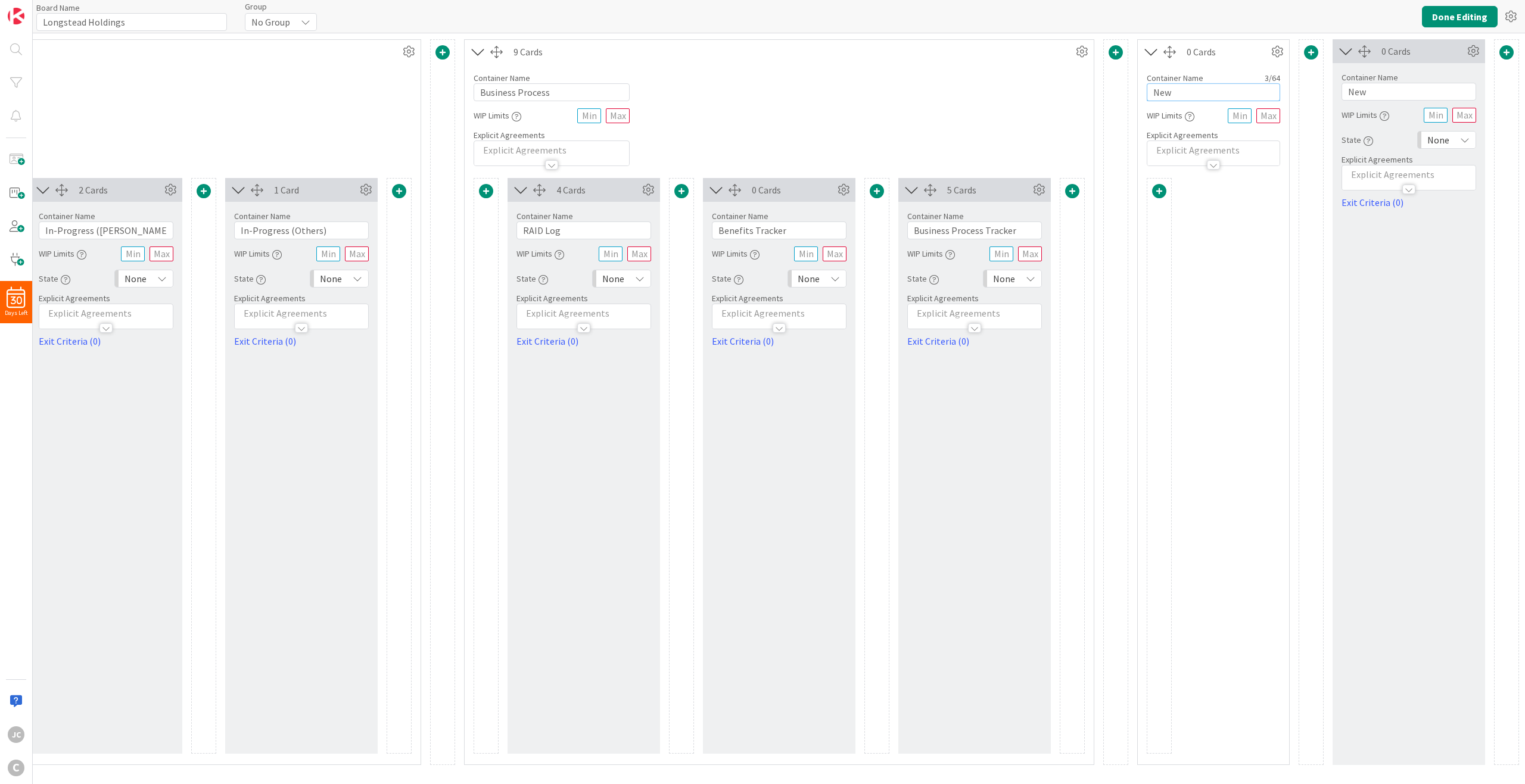
click at [1143, 89] on input "New" at bounding box center [1214, 92] width 133 height 18
type input "Benefits"
click at [754, 179] on div "0 Cards" at bounding box center [779, 189] width 153 height 24
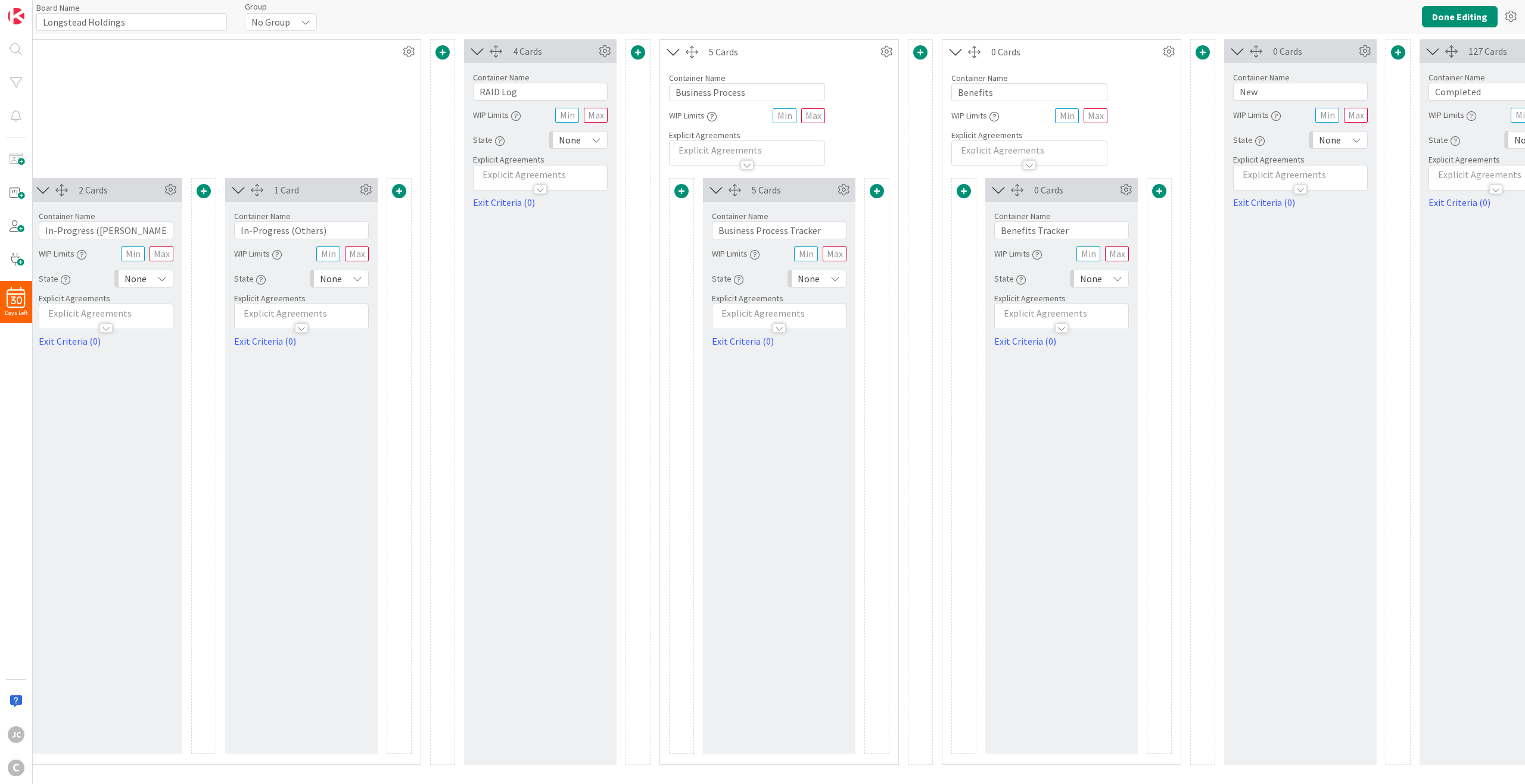
click at [876, 197] on span at bounding box center [876, 191] width 15 height 15
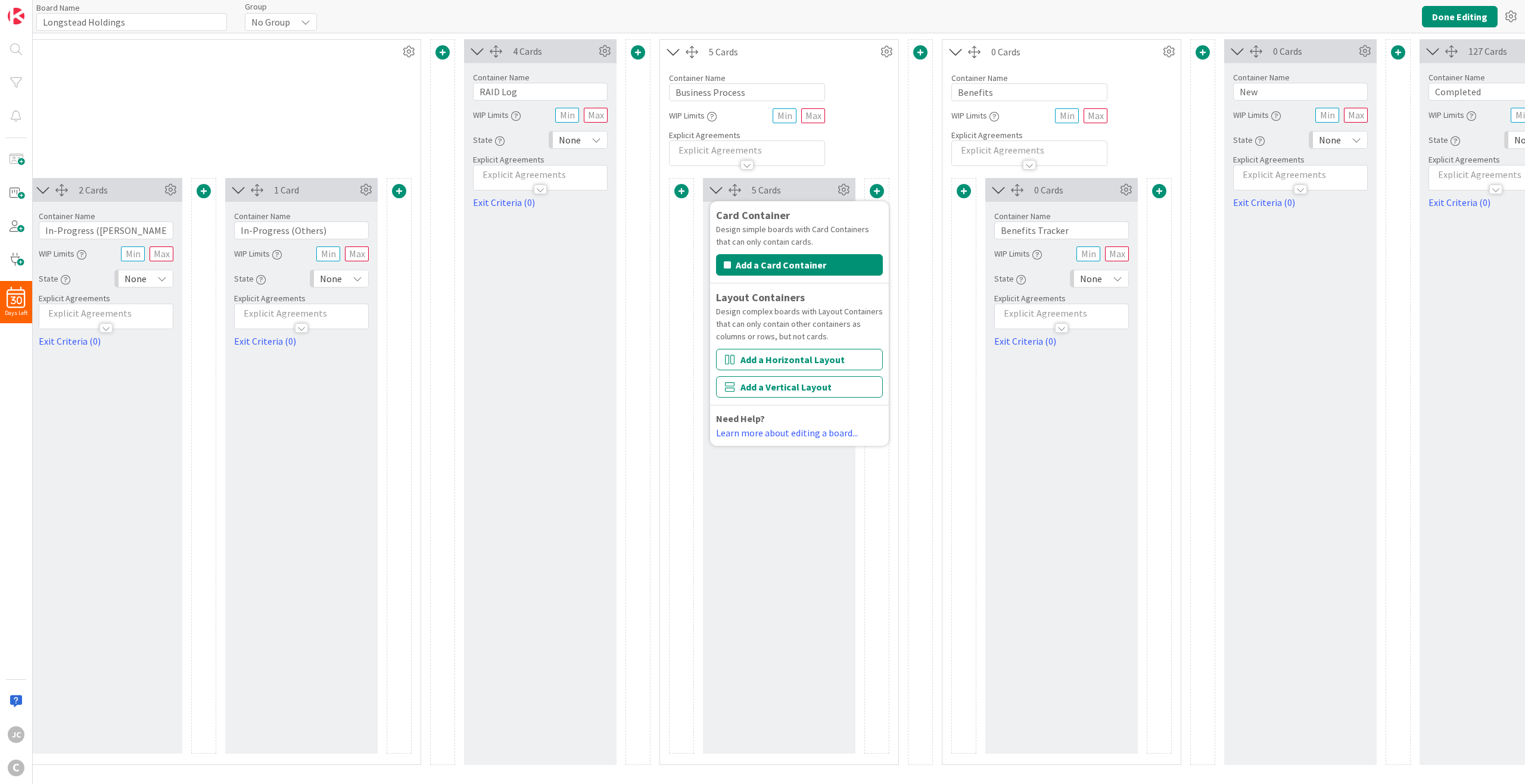
click at [876, 197] on span at bounding box center [876, 191] width 15 height 15
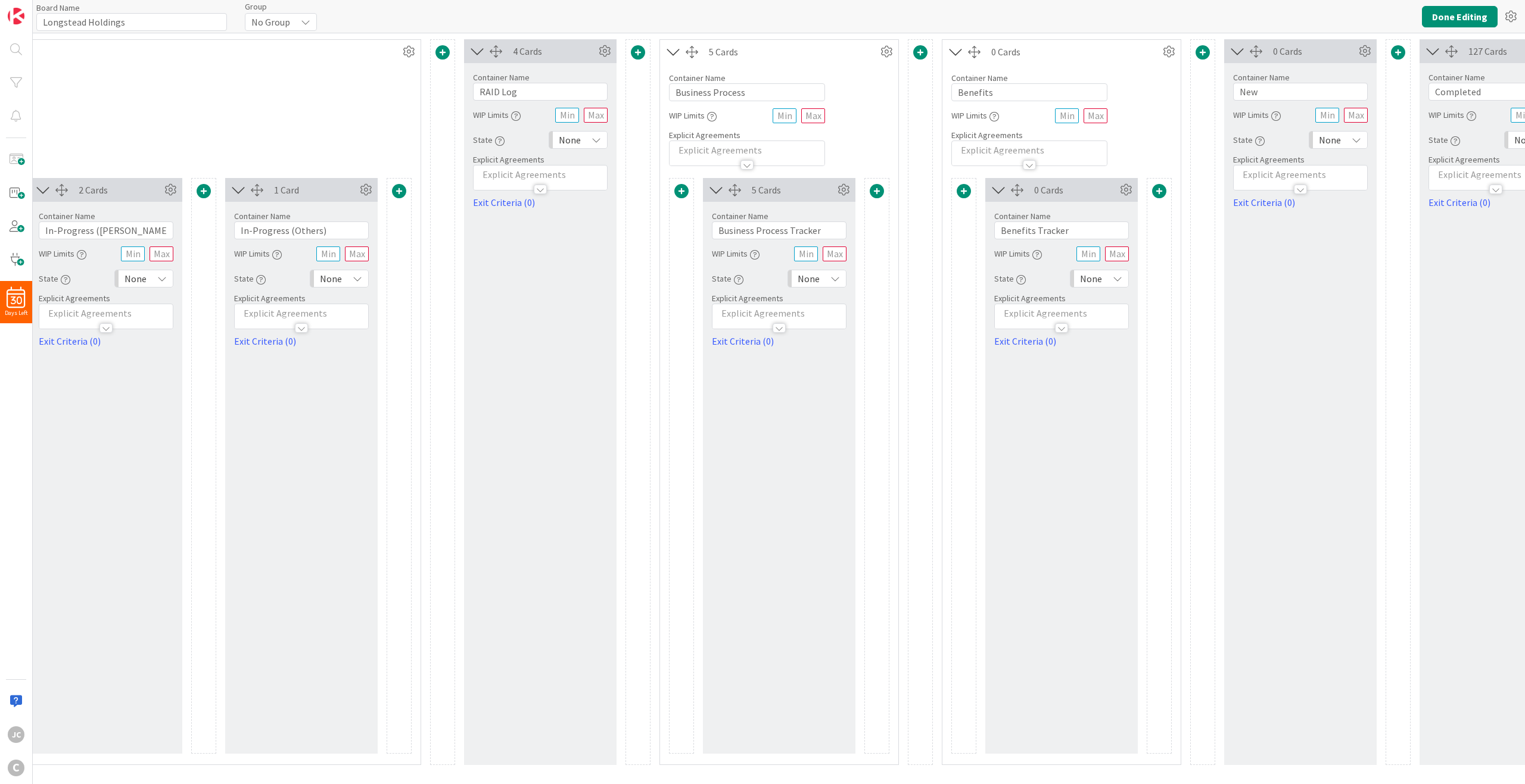
click at [873, 188] on span at bounding box center [876, 191] width 15 height 15
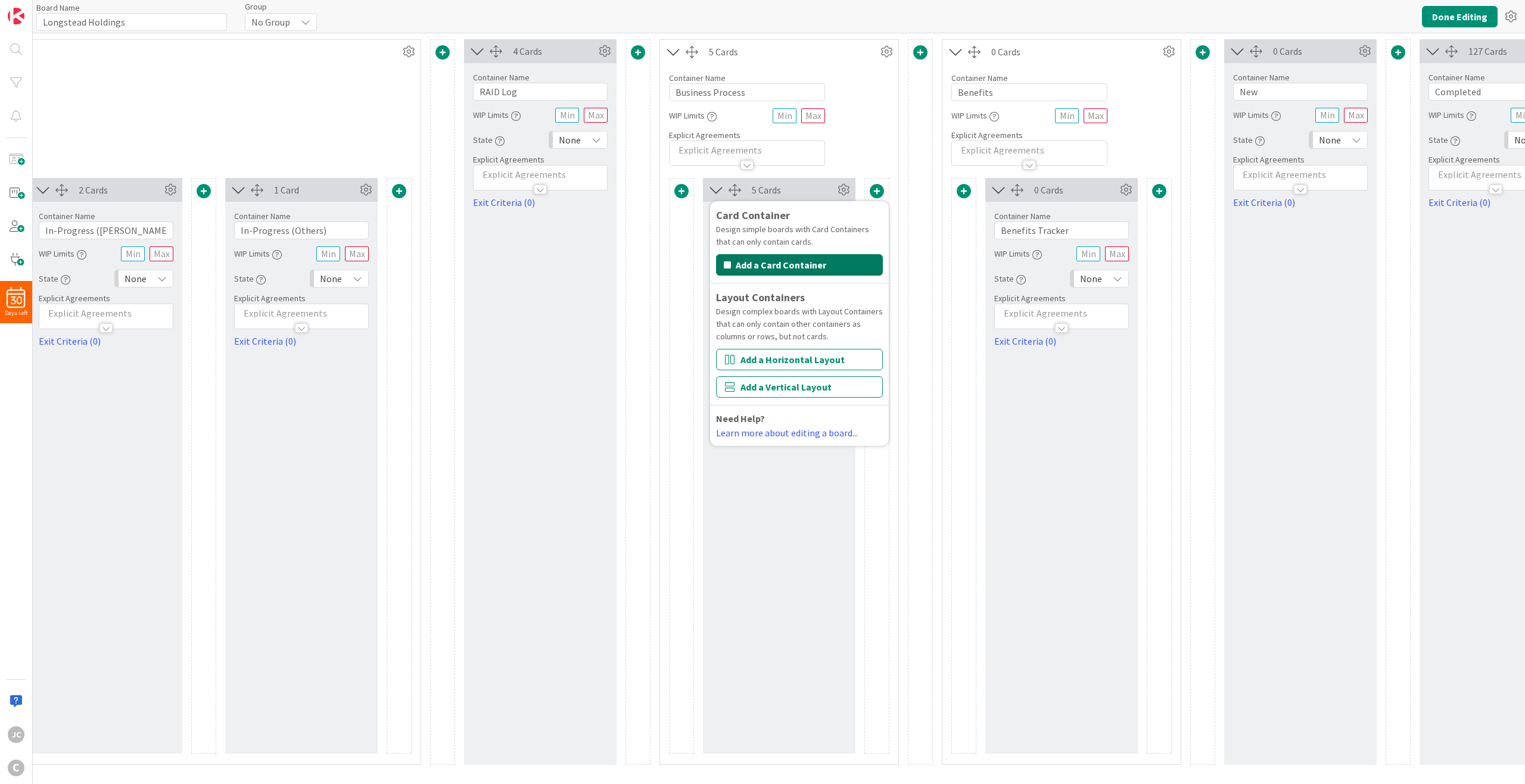
click at [818, 271] on button "Add a Card Container" at bounding box center [800, 265] width 167 height 21
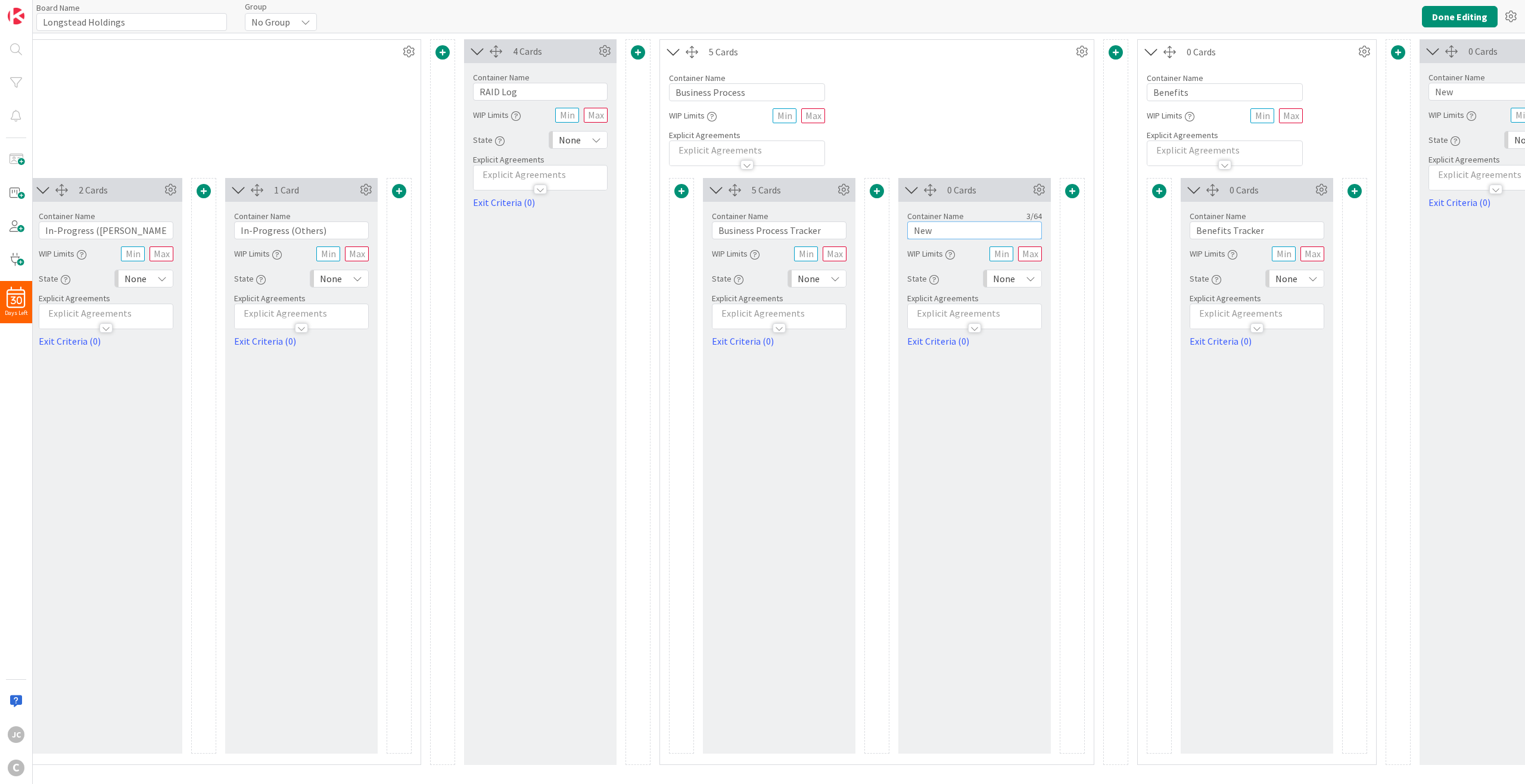
click at [934, 231] on input "New" at bounding box center [974, 230] width 135 height 18
type input "2"
type input "EOY Changes"
click at [974, 382] on div "0 Cards Container Name 11 / 64 EOY Changes WIP Limits State None Explicit Agree…" at bounding box center [974, 465] width 153 height 576
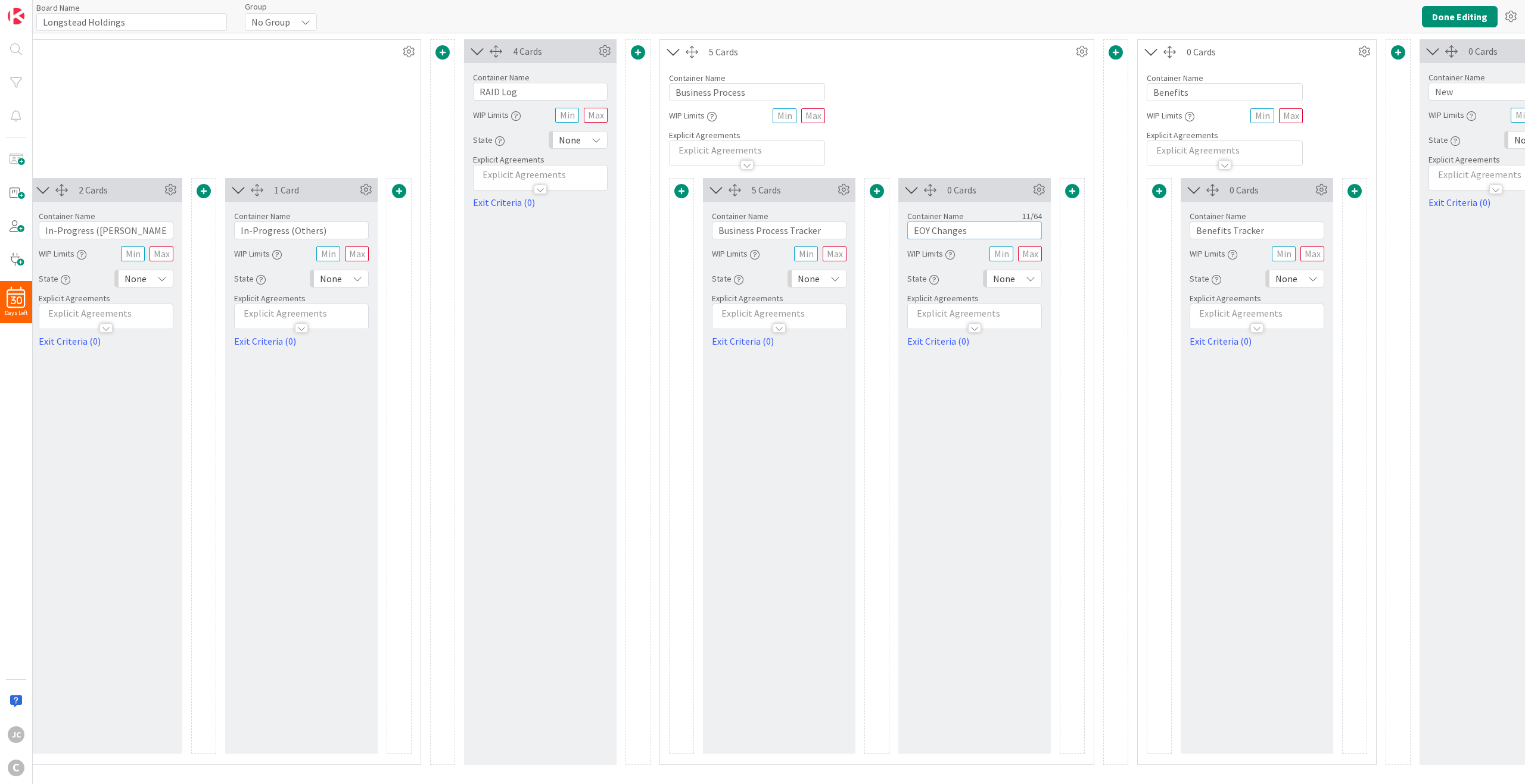
click at [971, 231] on input "EOY Changes" at bounding box center [974, 230] width 135 height 18
click at [932, 428] on div "0 Cards Container Name 11 / 64 EOY Changes WIP Limits State None Explicit Agree…" at bounding box center [974, 465] width 153 height 576
click at [1060, 410] on div at bounding box center [1072, 465] width 25 height 576
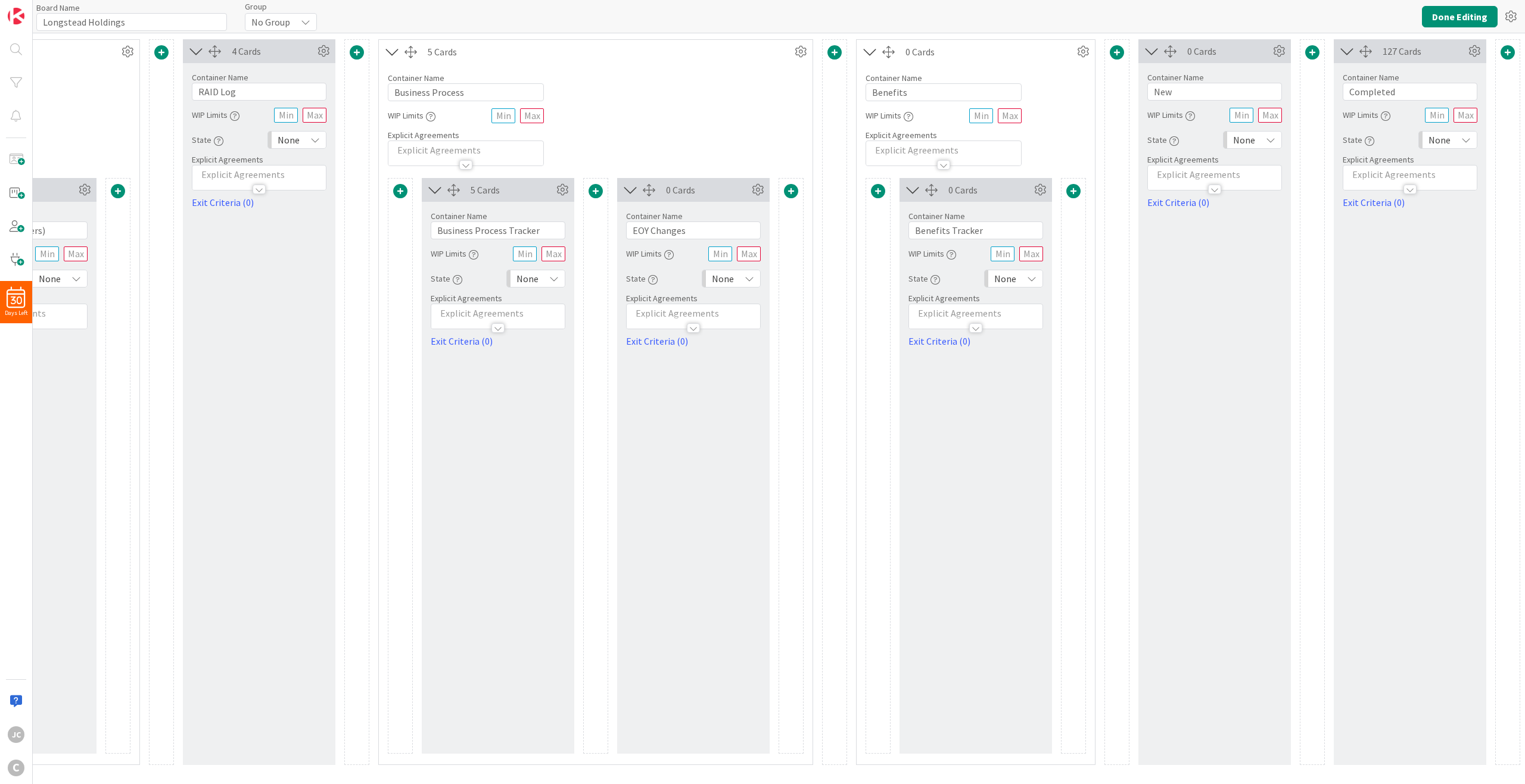
scroll to position [0, 779]
click at [1070, 185] on span at bounding box center [1072, 191] width 15 height 15
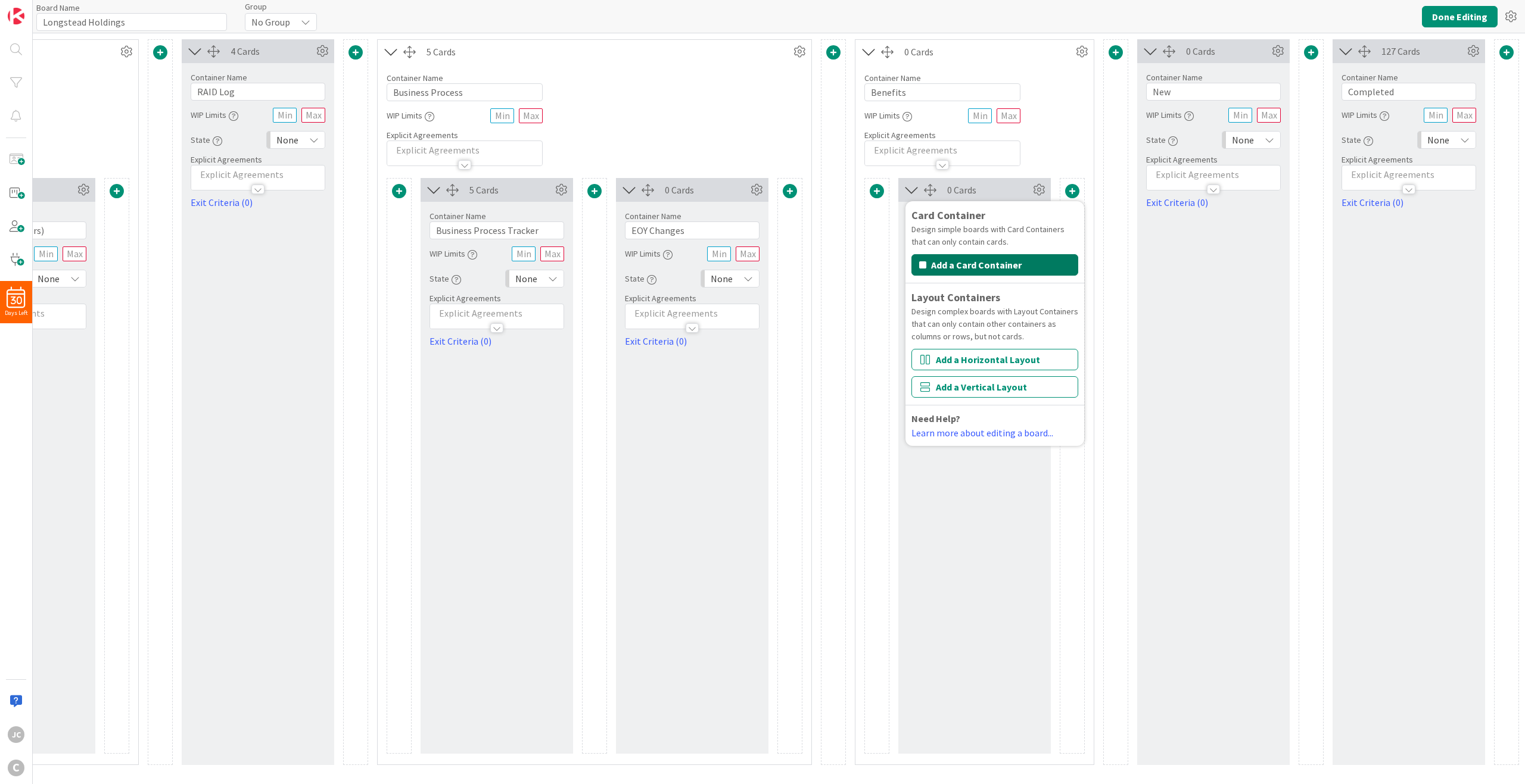
click at [1025, 264] on button "Add a Card Container" at bounding box center [995, 265] width 167 height 21
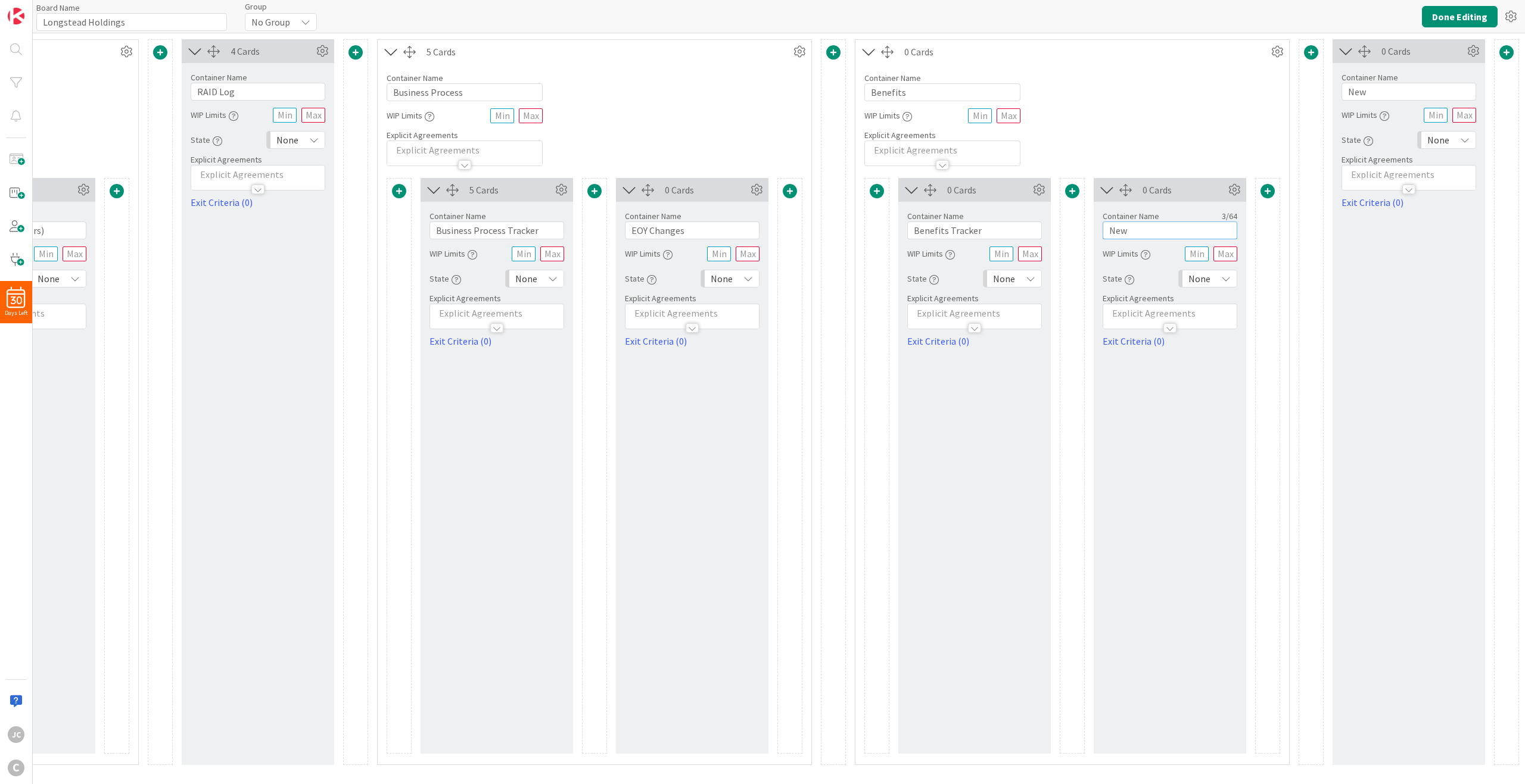
click at [1143, 231] on input "New" at bounding box center [1170, 230] width 135 height 18
type input "N"
type input "I"
type input "To Dos"
click at [1143, 365] on div at bounding box center [1267, 465] width 25 height 576
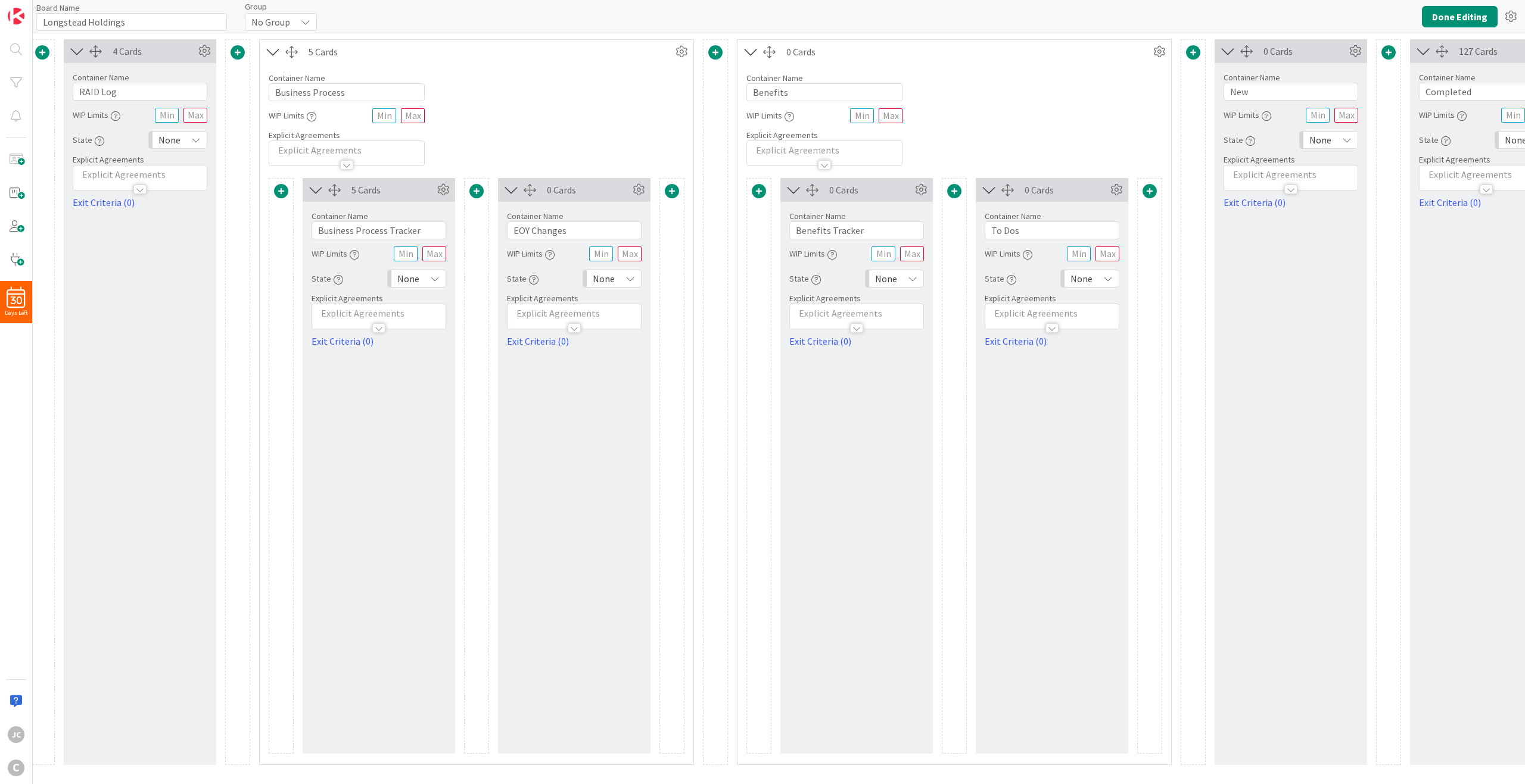
scroll to position [0, 898]
click at [1143, 392] on div at bounding box center [1192, 402] width 25 height 726
click at [1143, 47] on icon at bounding box center [1354, 51] width 18 height 18
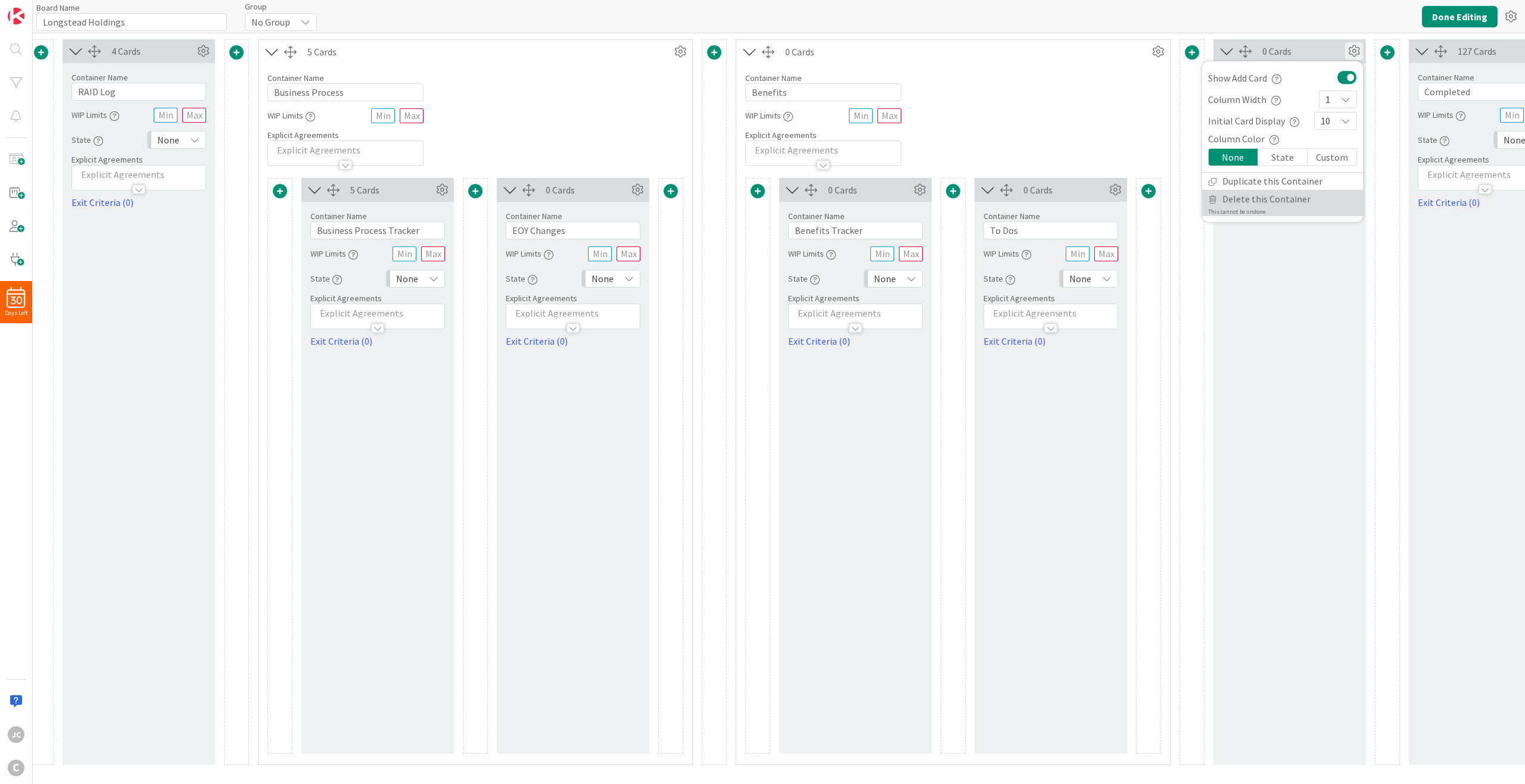
click at [1143, 202] on span "Delete this Container" at bounding box center [1266, 199] width 88 height 18
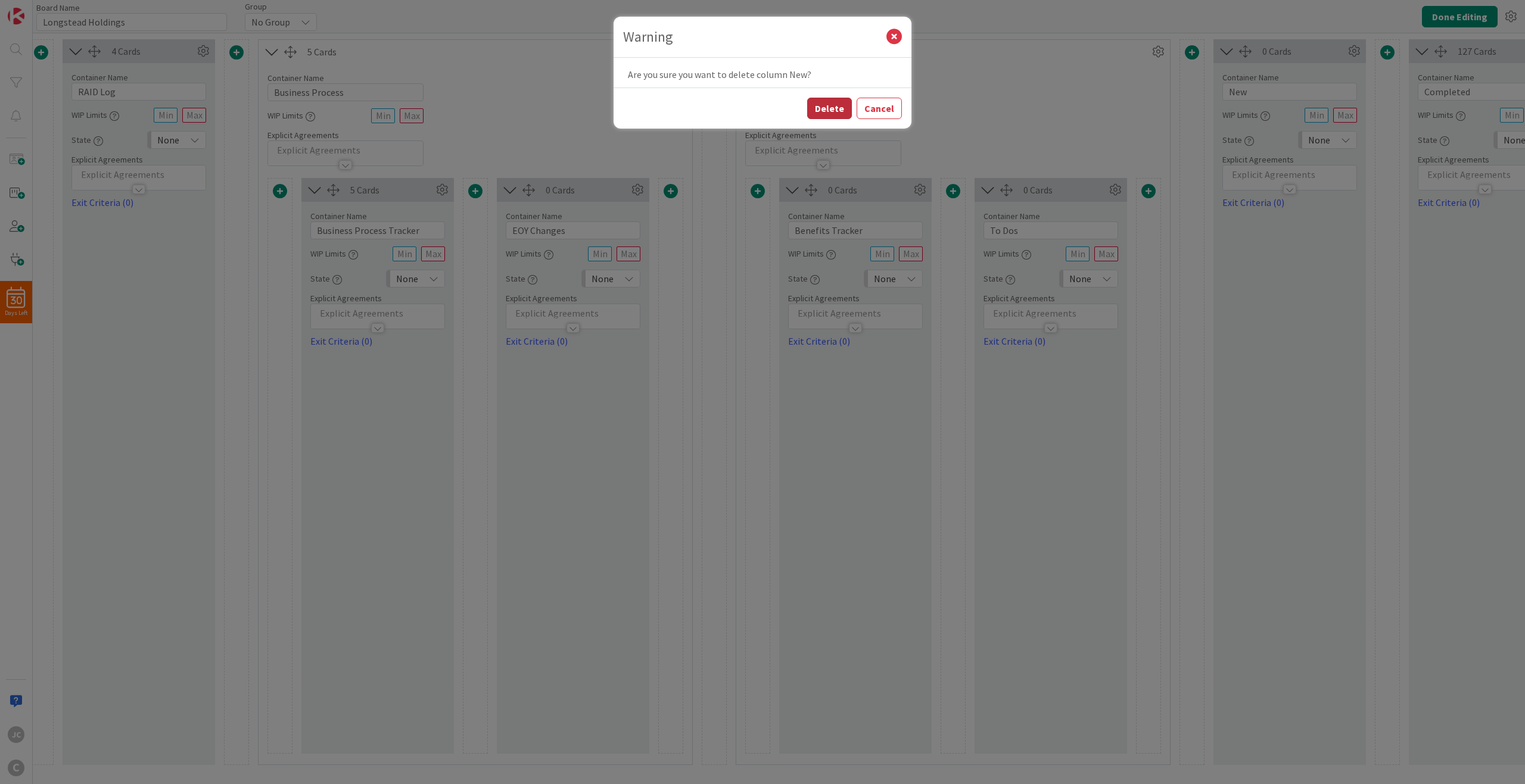
click at [817, 108] on button "Delete" at bounding box center [830, 108] width 44 height 21
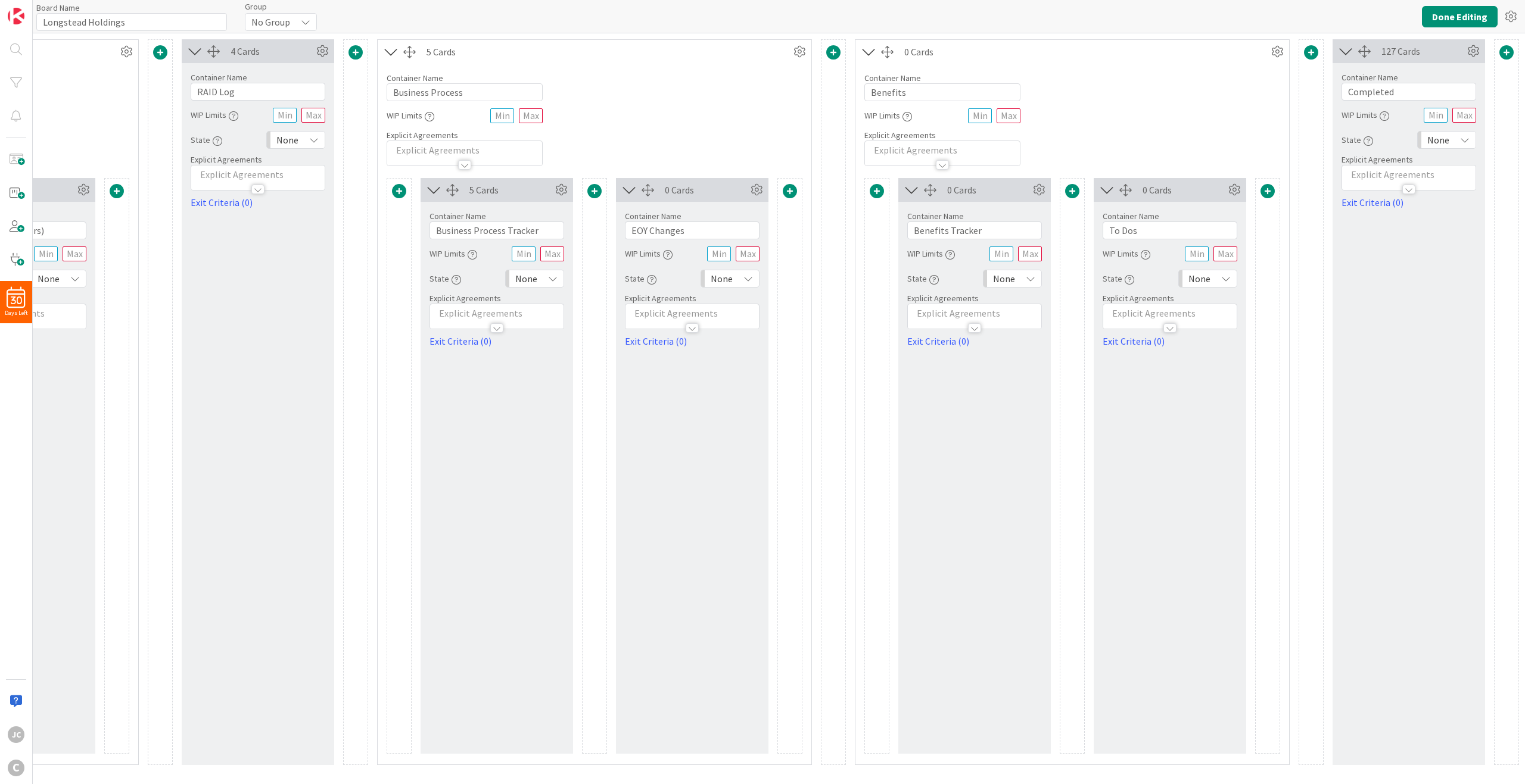
scroll to position [0, 779]
click at [1143, 189] on span at bounding box center [1267, 191] width 15 height 15
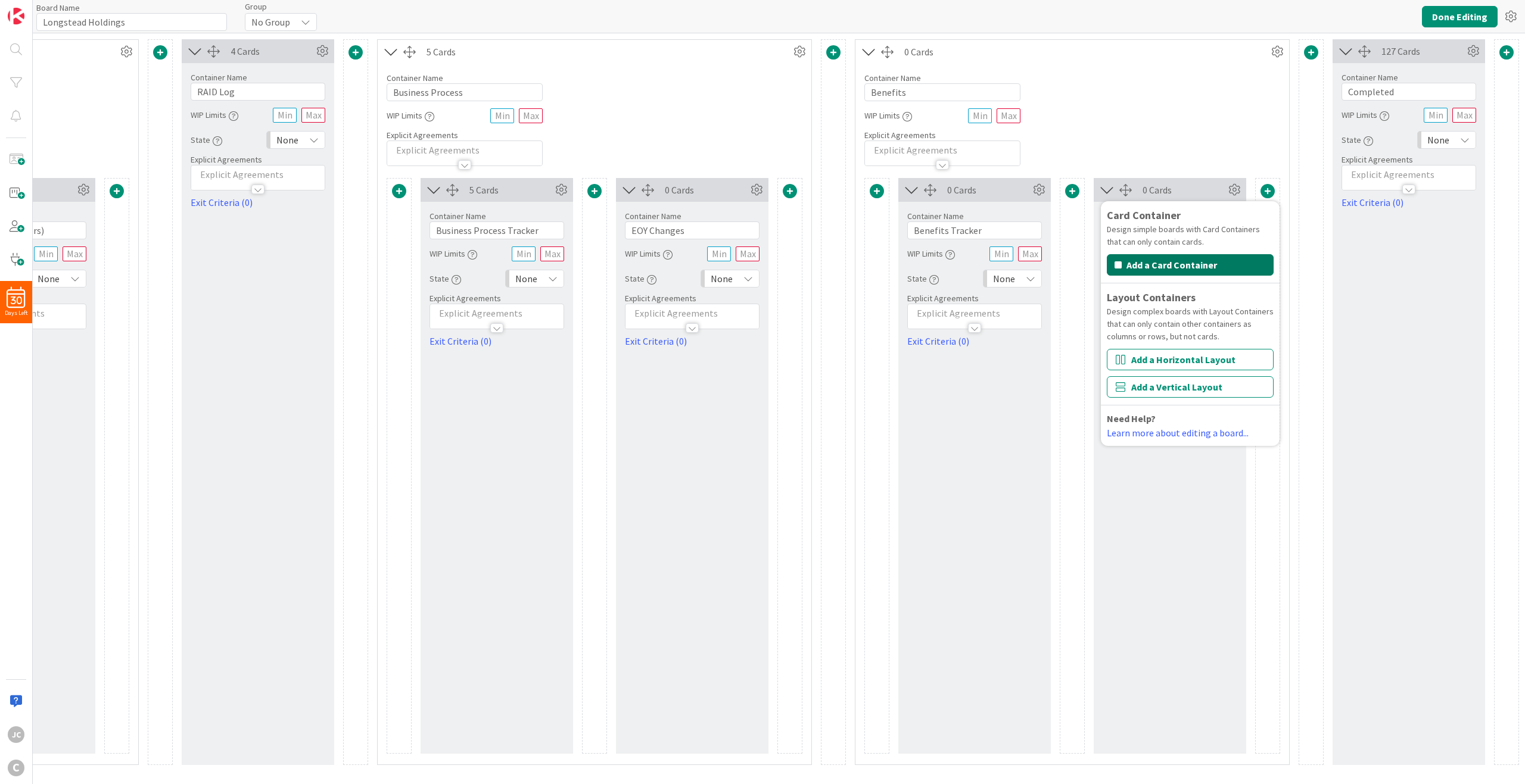
click at [1143, 261] on button "Add a Card Container" at bounding box center [1191, 265] width 167 height 21
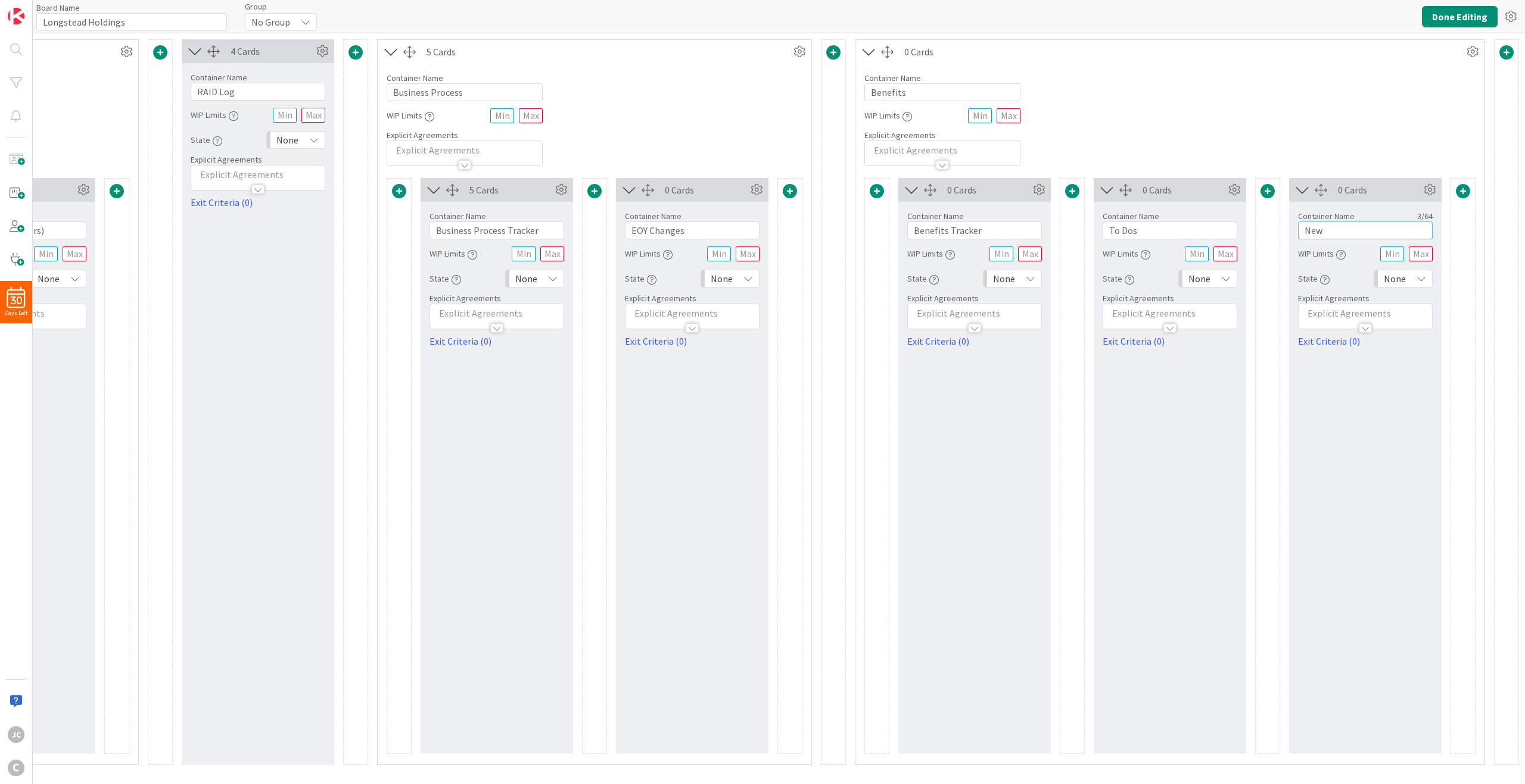
click at [1143, 236] on input "New" at bounding box center [1366, 230] width 135 height 18
type input "In Progress"
click at [1143, 111] on div "Container Name 8 / 64 Benefits WIP Limits Explicit Agreements" at bounding box center [1170, 115] width 629 height 103
click at [798, 193] on div at bounding box center [790, 192] width 24 height 16
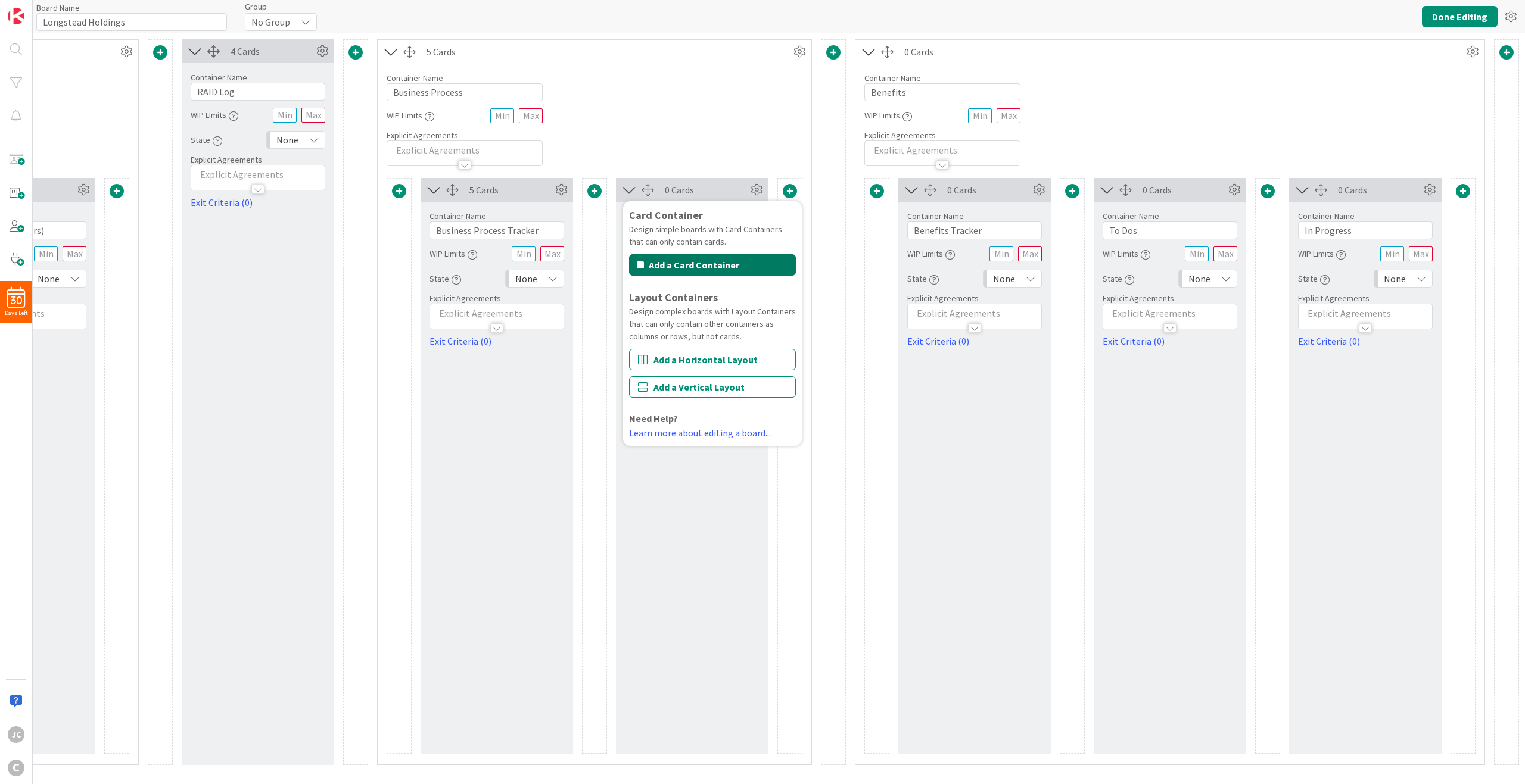
click at [723, 271] on button "Add a Card Container" at bounding box center [713, 265] width 167 height 21
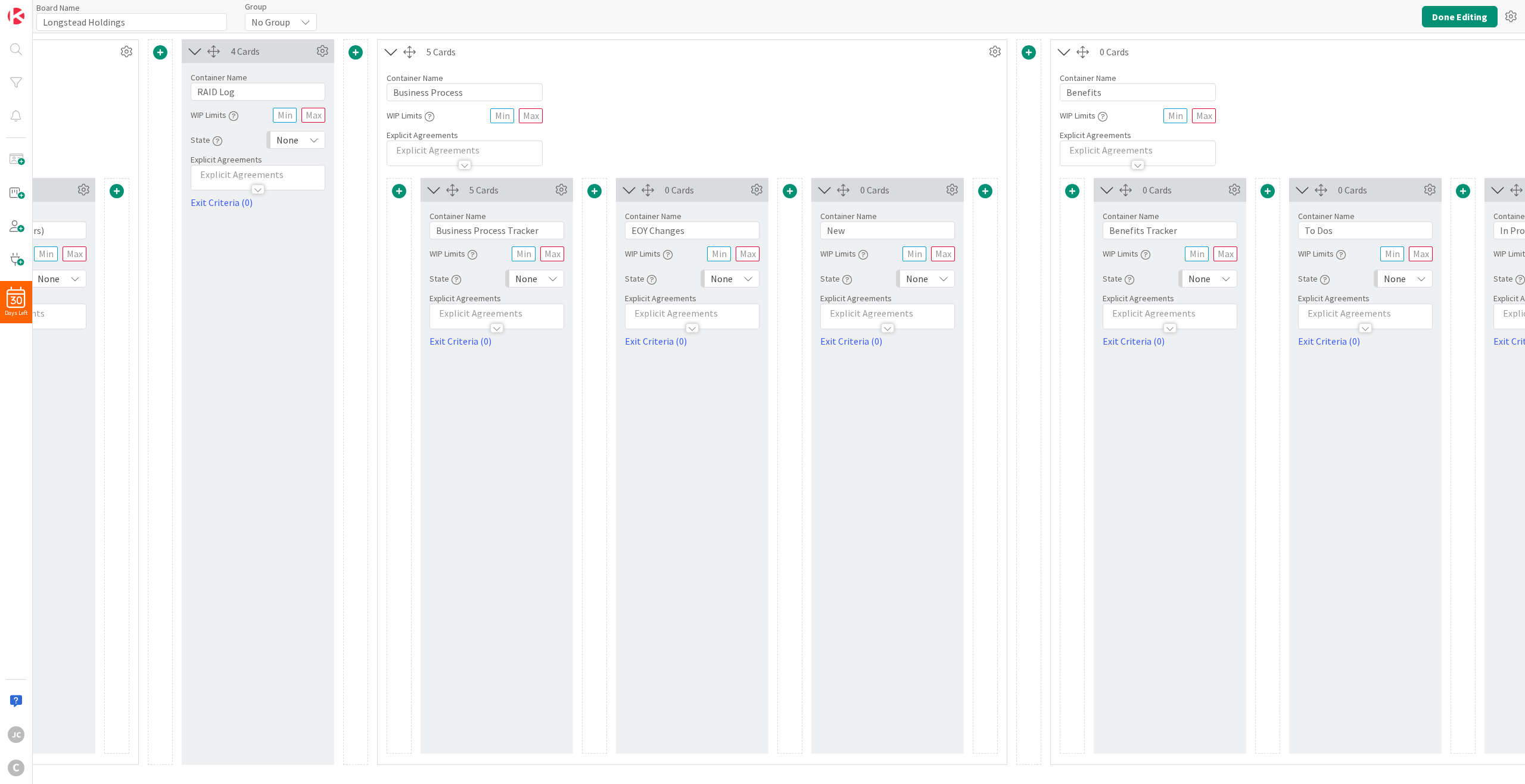
drag, startPoint x: 813, startPoint y: 215, endPoint x: 869, endPoint y: 230, distance: 58.0
click at [830, 225] on div "Container Name 3 / 64 New WIP Limits State None Explicit Agreements Exit Criter…" at bounding box center [887, 274] width 153 height 146
click at [869, 230] on input "New" at bounding box center [888, 230] width 135 height 18
type input "To Dos"
click at [976, 370] on div at bounding box center [985, 465] width 25 height 576
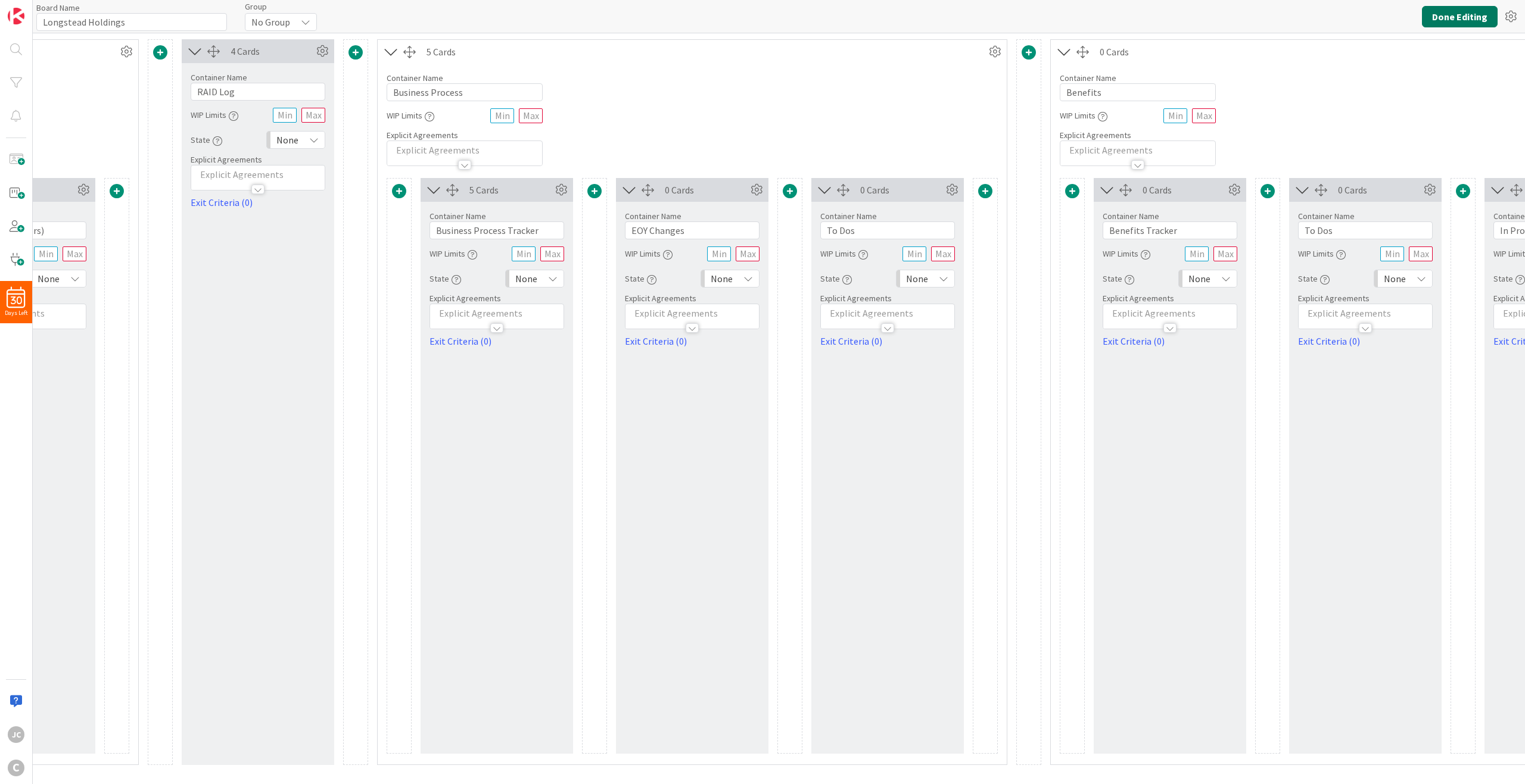
click at [1143, 15] on button "Done Editing" at bounding box center [1460, 17] width 76 height 21
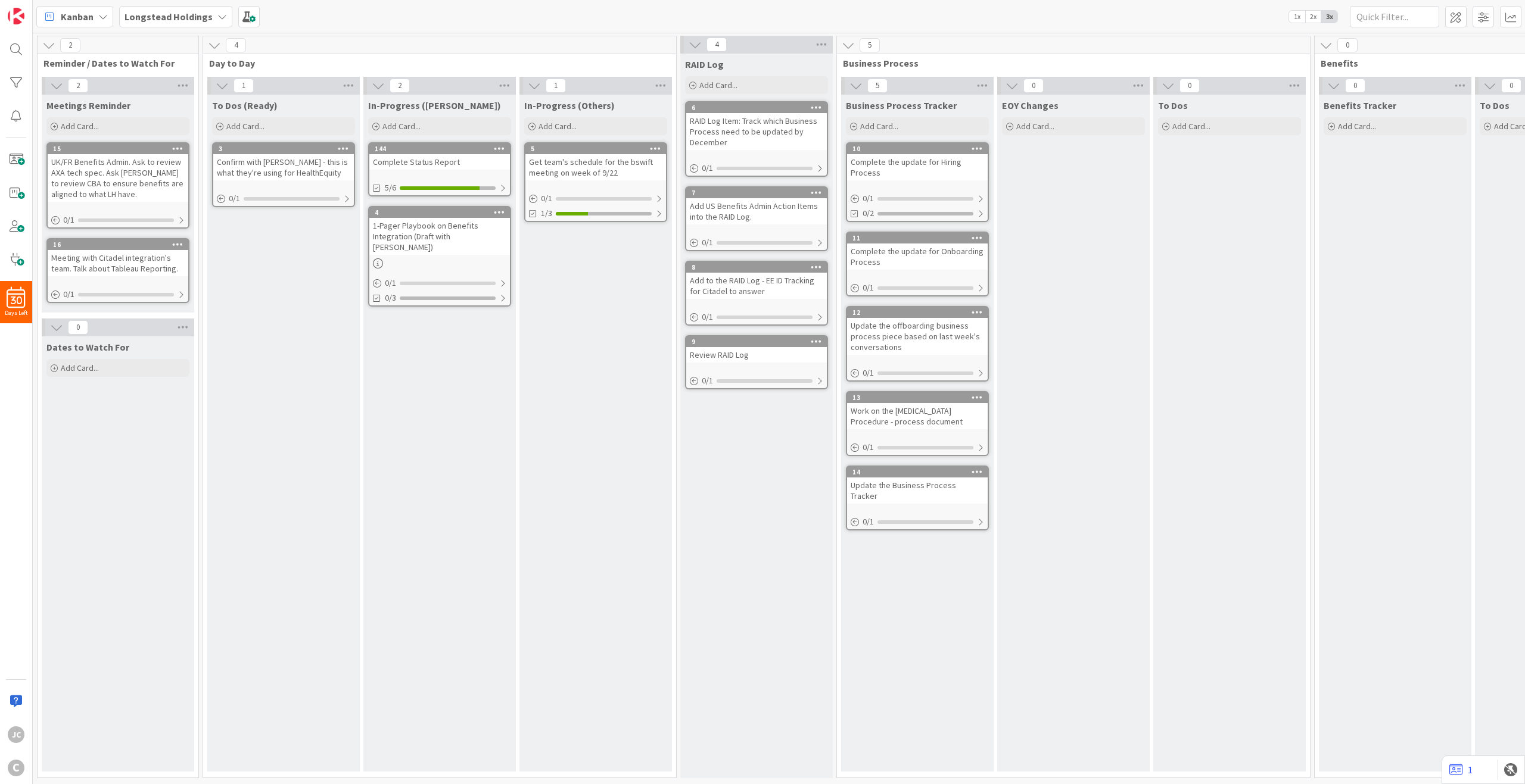
click at [695, 42] on icon at bounding box center [695, 44] width 13 height 13
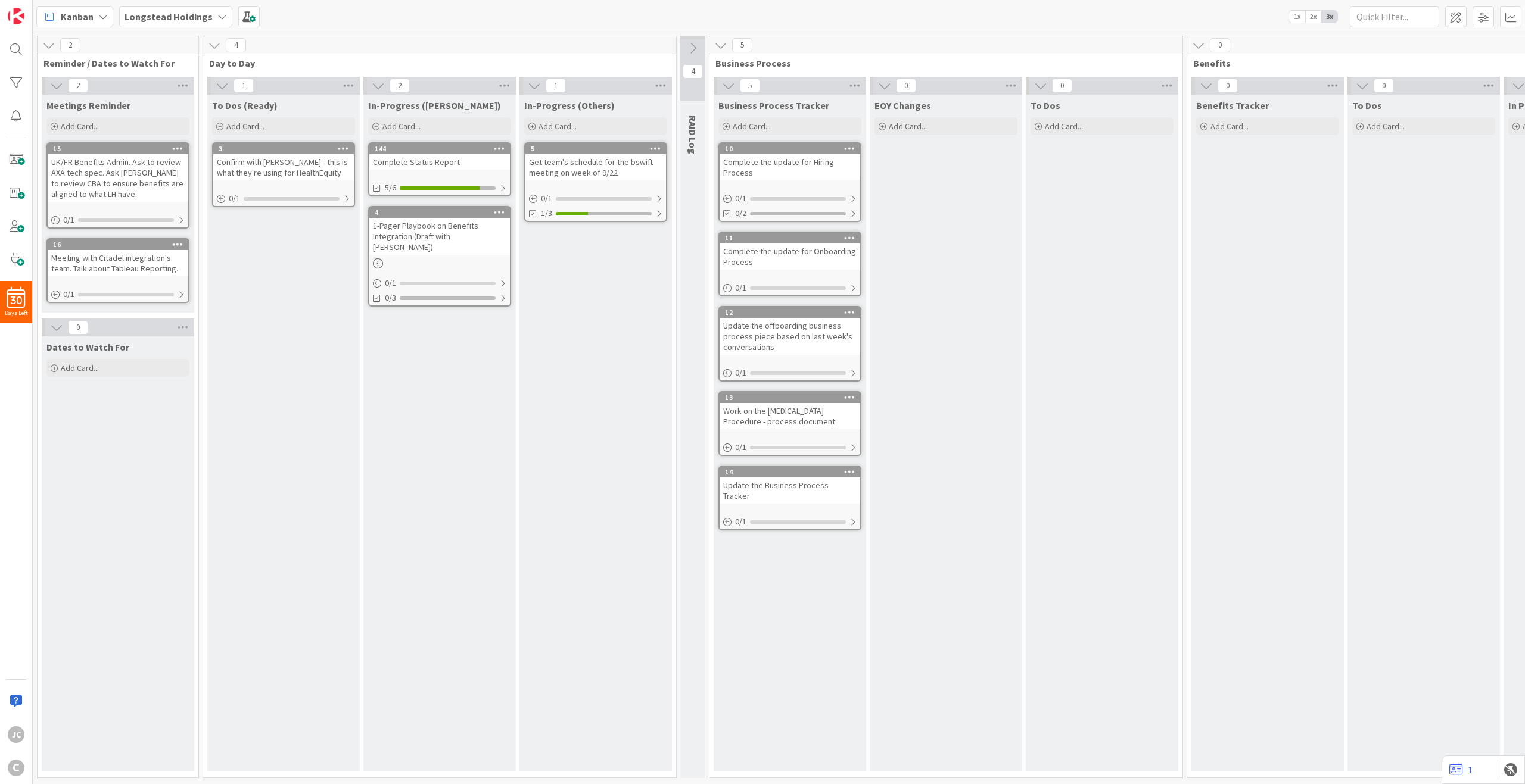
click at [695, 44] on icon at bounding box center [692, 48] width 13 height 13
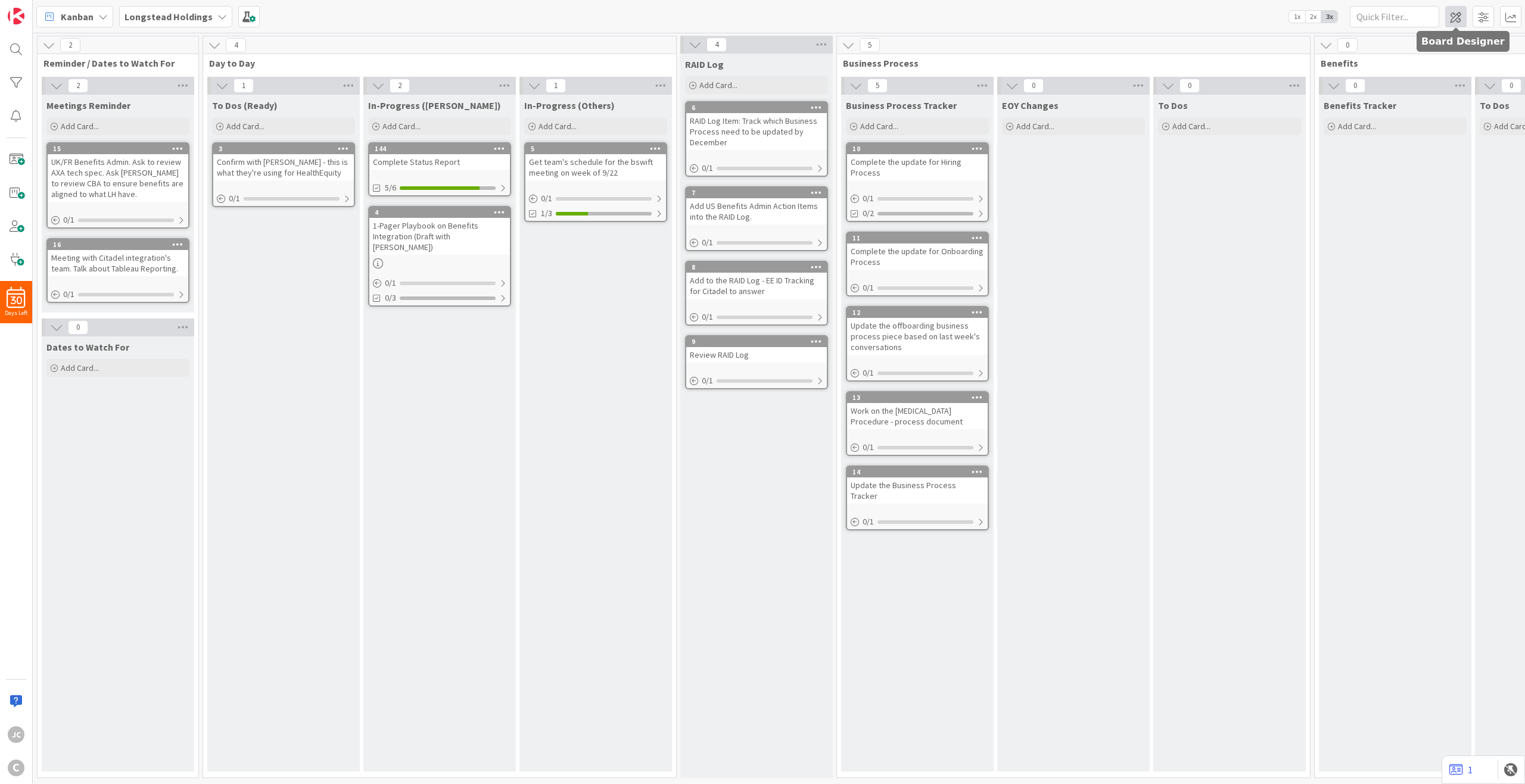
click at [1143, 19] on span at bounding box center [1456, 17] width 21 height 21
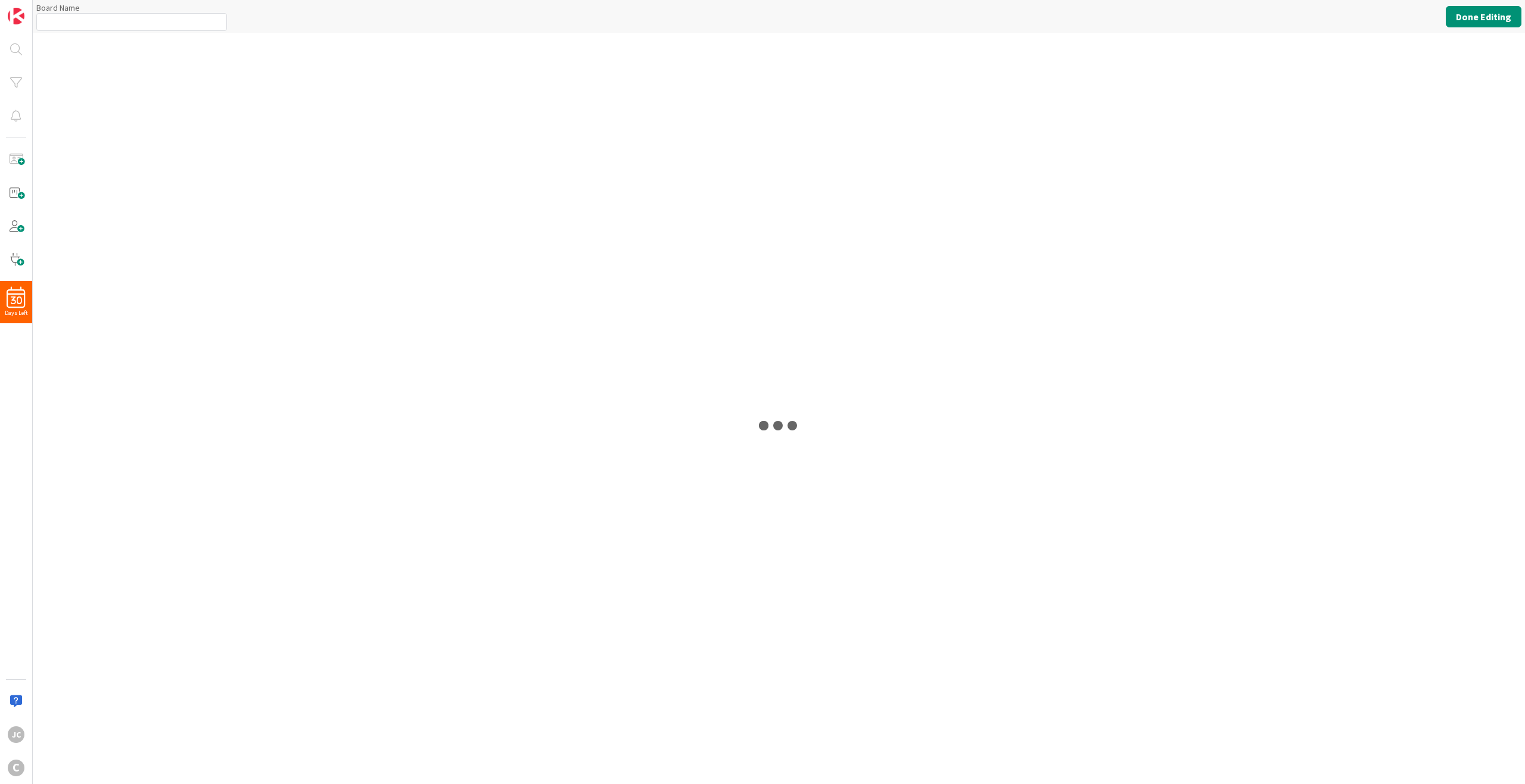
type input "Longstead Holdings"
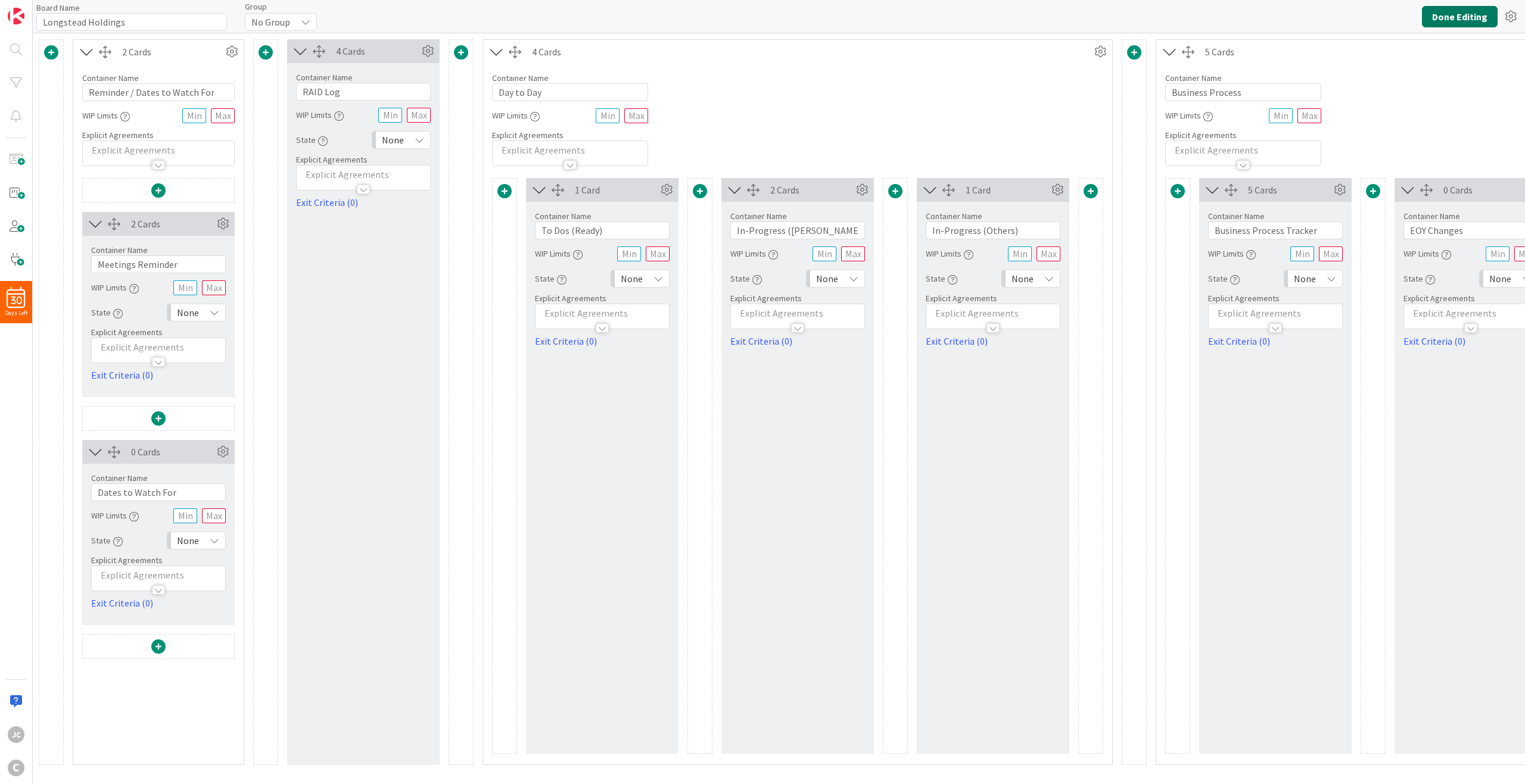
click at [1143, 21] on button "Done Editing" at bounding box center [1460, 17] width 76 height 21
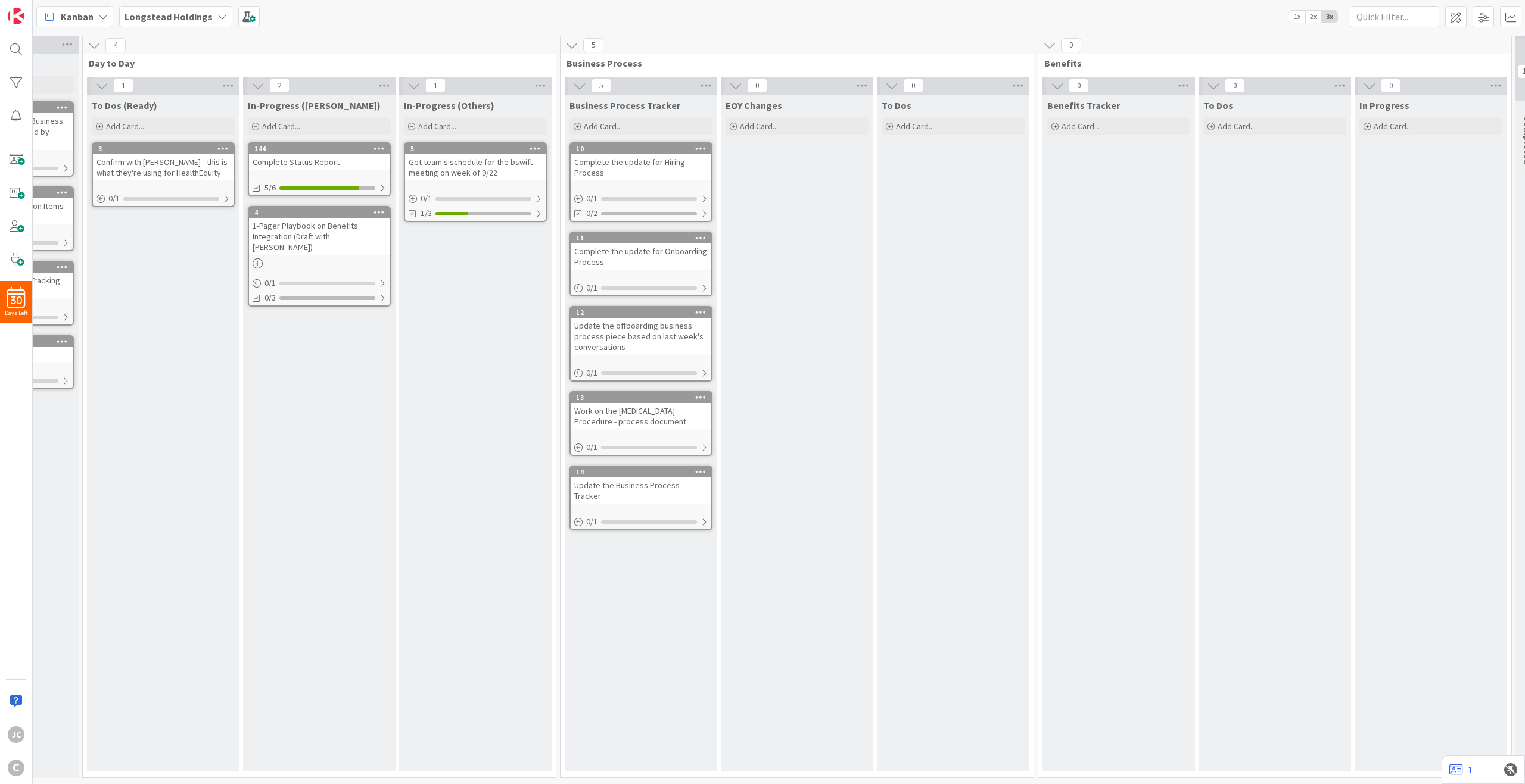
scroll to position [0, 357]
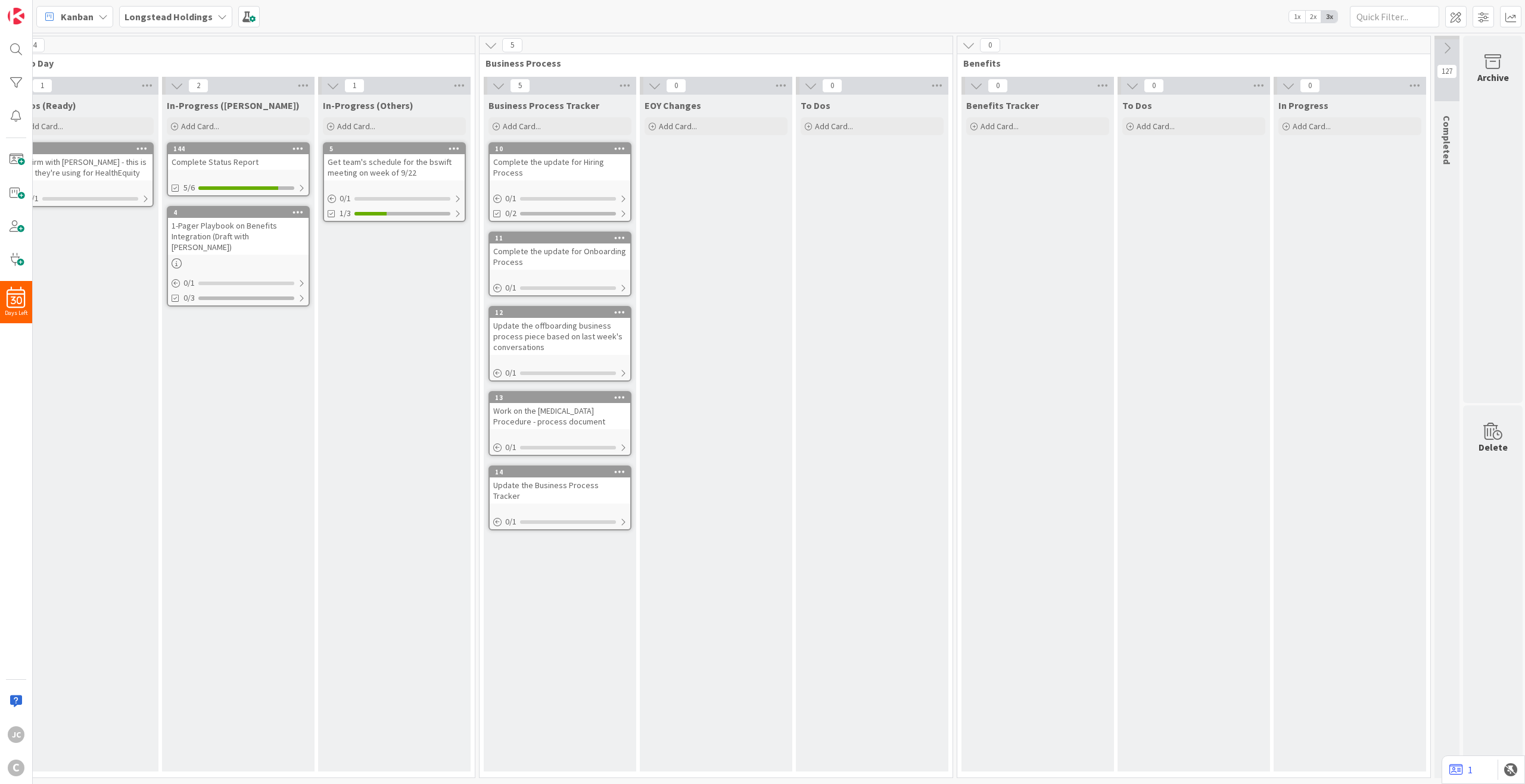
click at [492, 43] on icon at bounding box center [491, 45] width 13 height 13
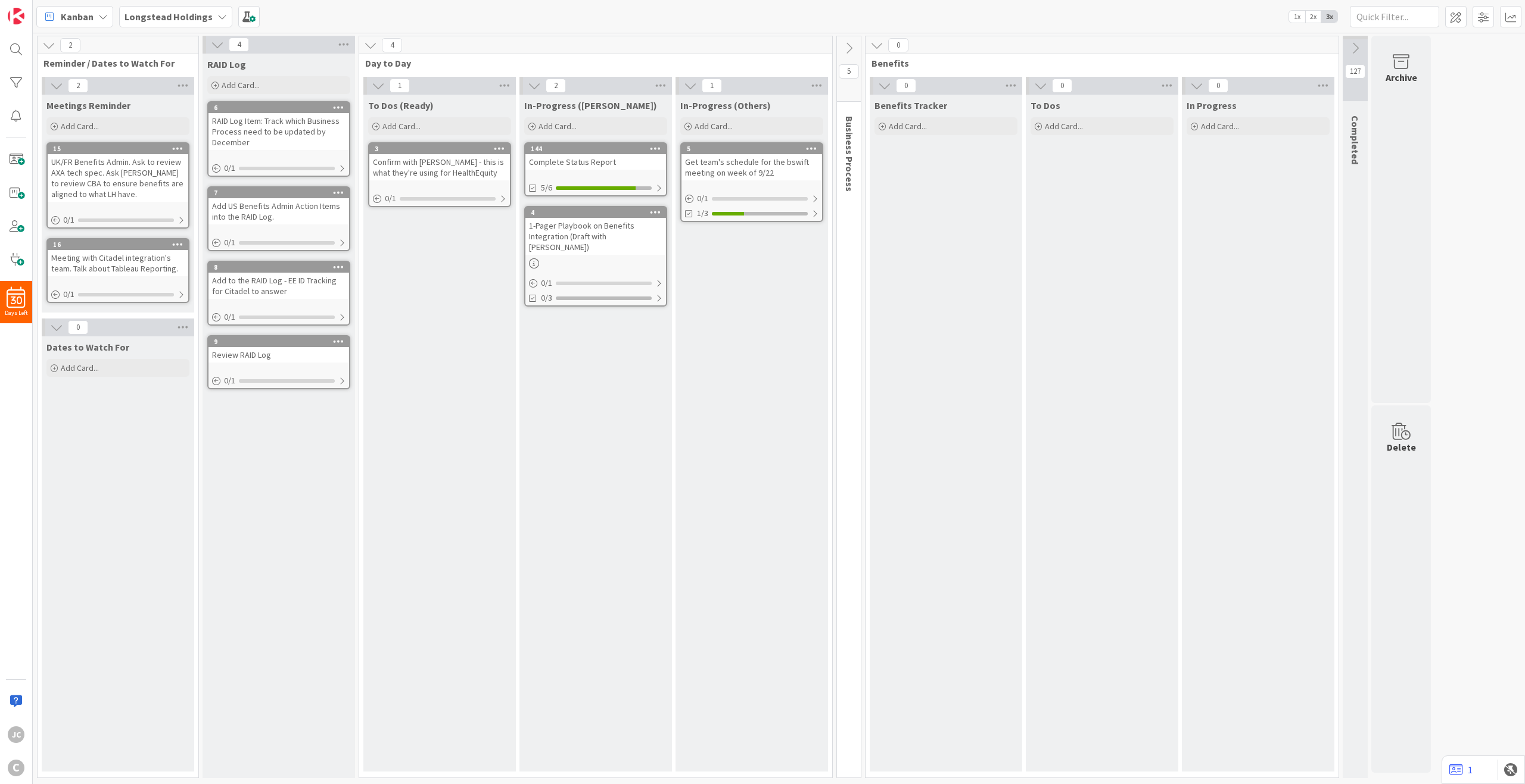
scroll to position [0, 0]
click at [857, 48] on button at bounding box center [849, 48] width 24 height 18
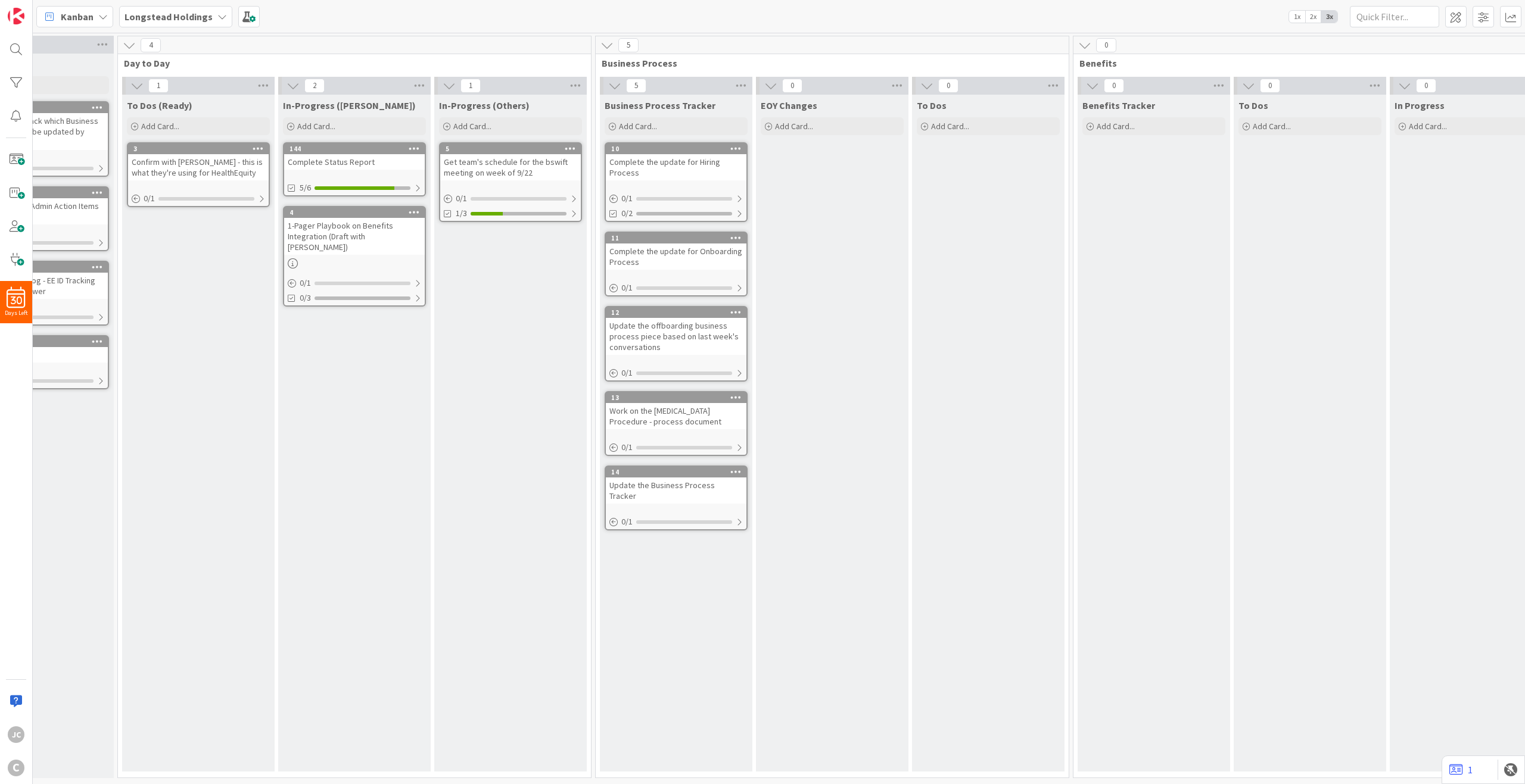
scroll to position [0, 298]
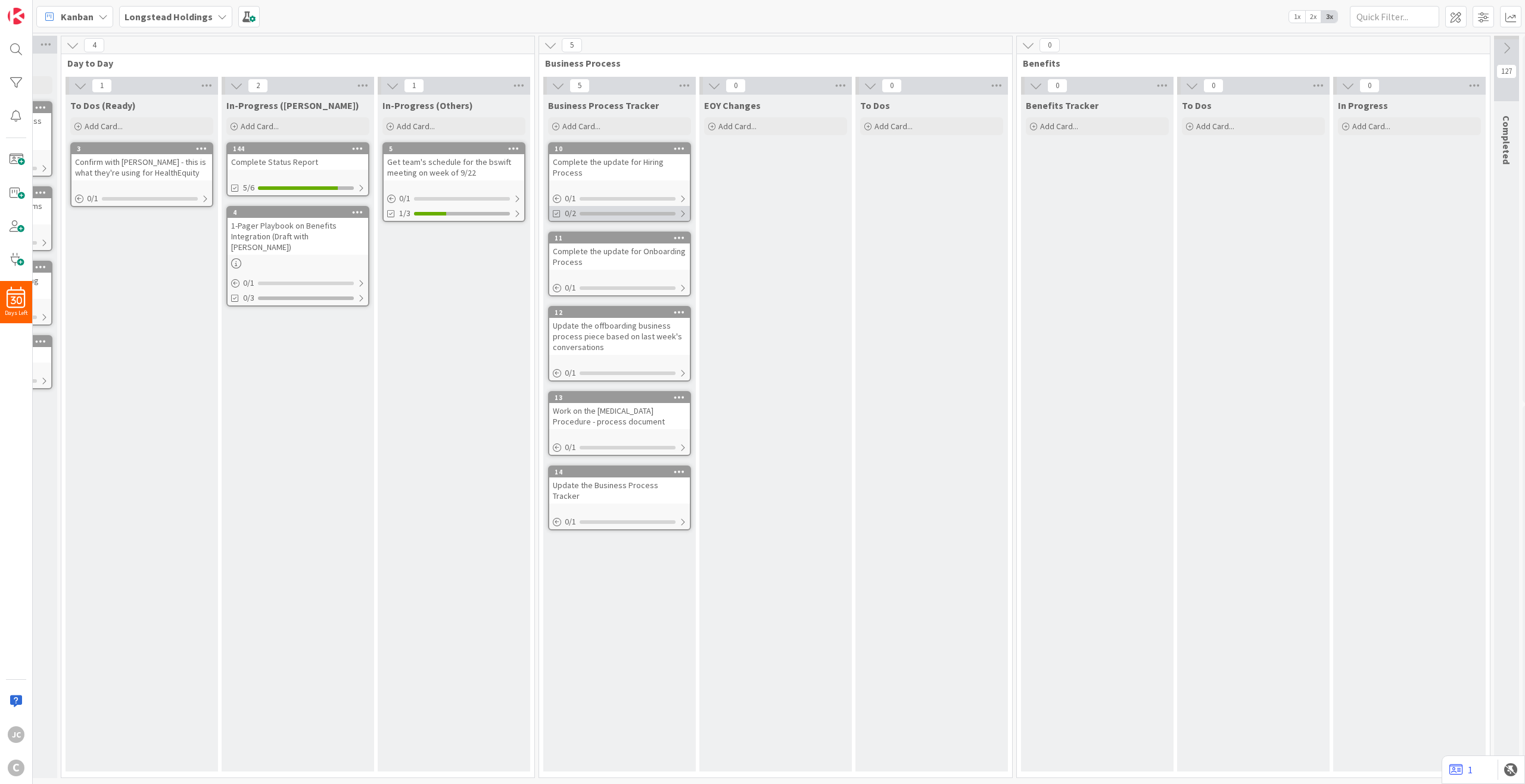
click at [685, 214] on div at bounding box center [682, 214] width 7 height 9
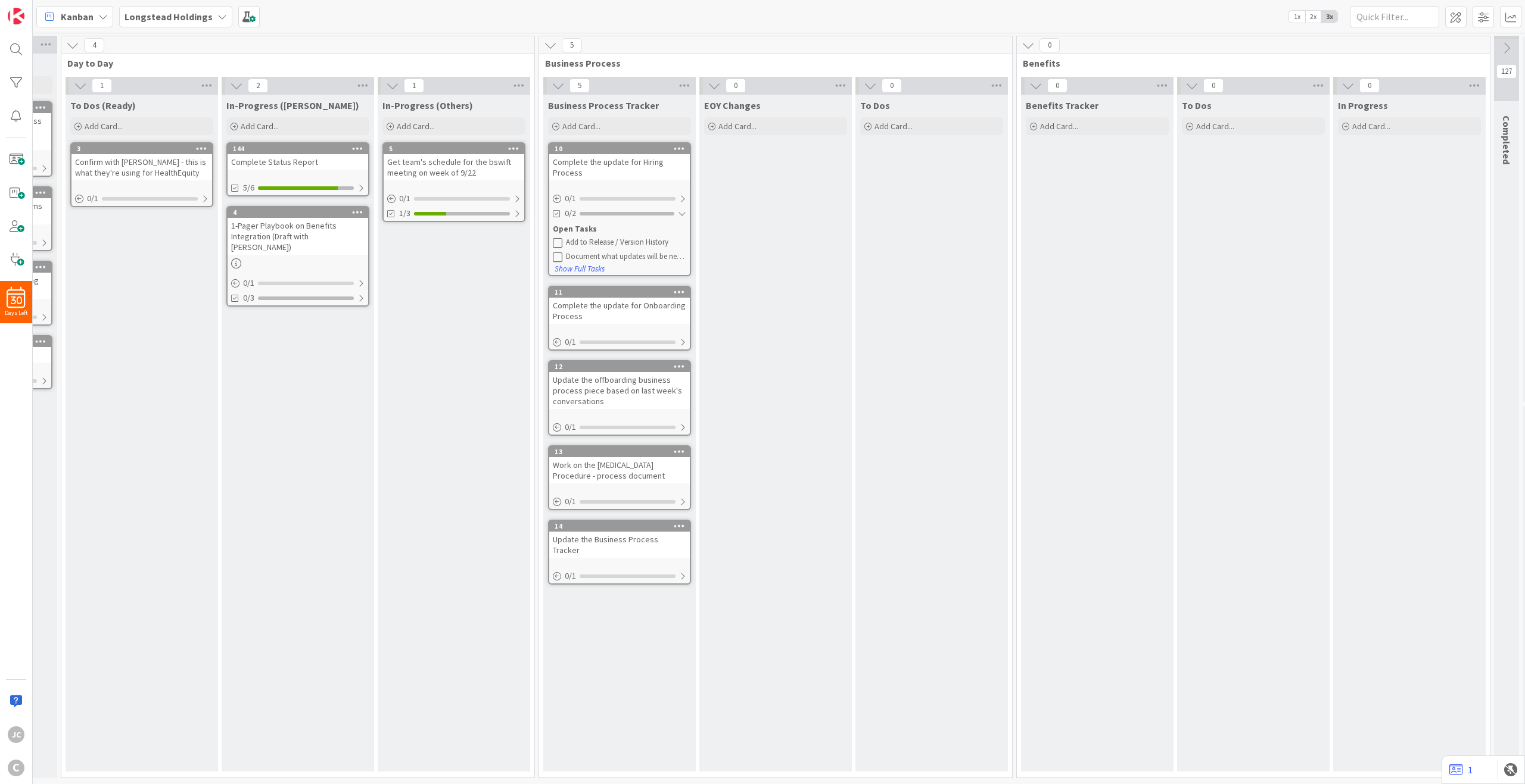
click at [648, 106] on span "Business Process Tracker" at bounding box center [603, 106] width 111 height 12
click at [998, 87] on icon at bounding box center [997, 85] width 15 height 18
click at [1040, 225] on div "Delete All Cards" at bounding box center [1063, 224] width 149 height 18
click at [1027, 165] on button "Delete" at bounding box center [1017, 165] width 44 height 21
click at [994, 87] on icon at bounding box center [997, 85] width 15 height 18
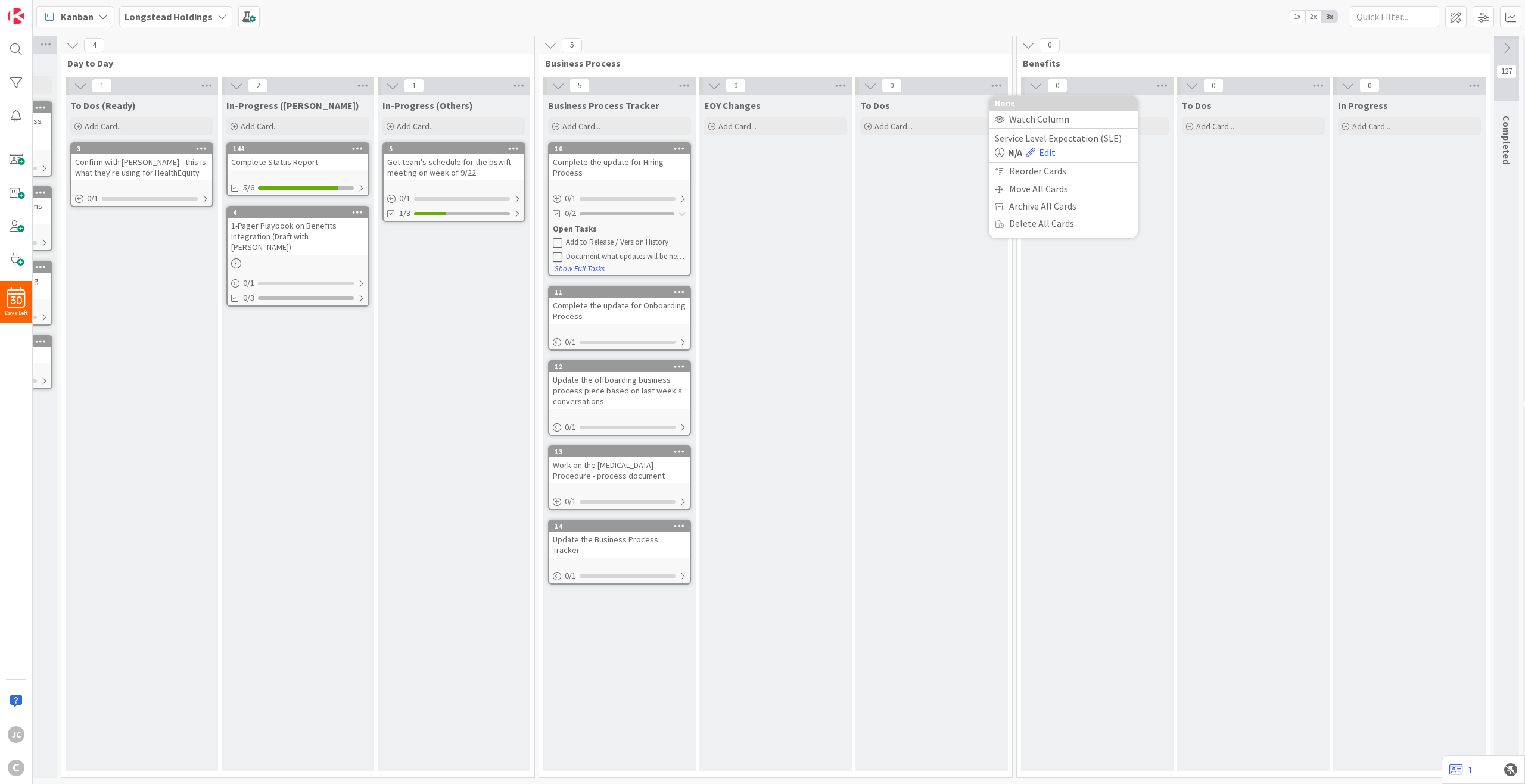
click at [987, 274] on div "To Dos Add Card..." at bounding box center [932, 433] width 153 height 677
click at [1143, 17] on span at bounding box center [1456, 17] width 21 height 21
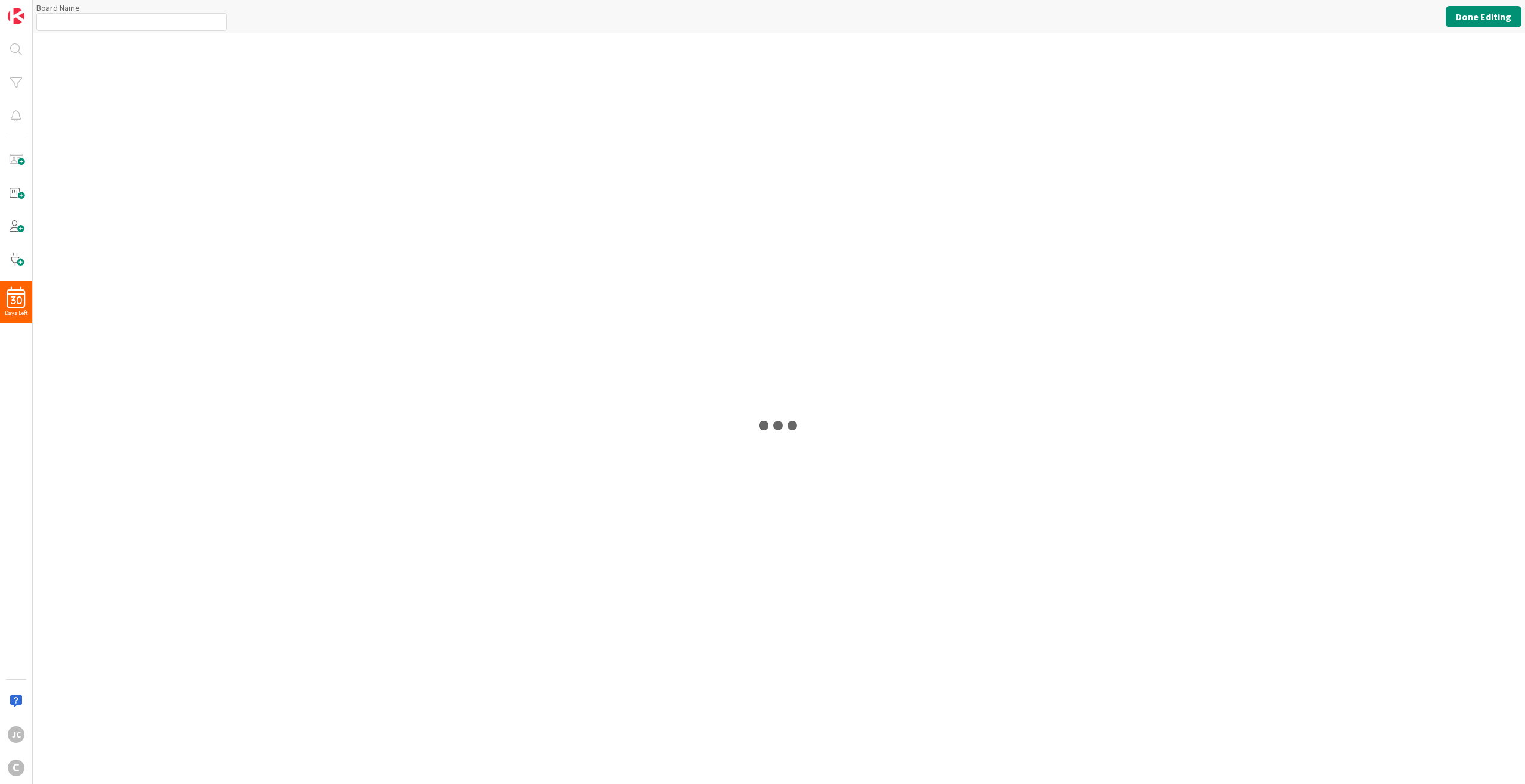
type input "Longstead Holdings"
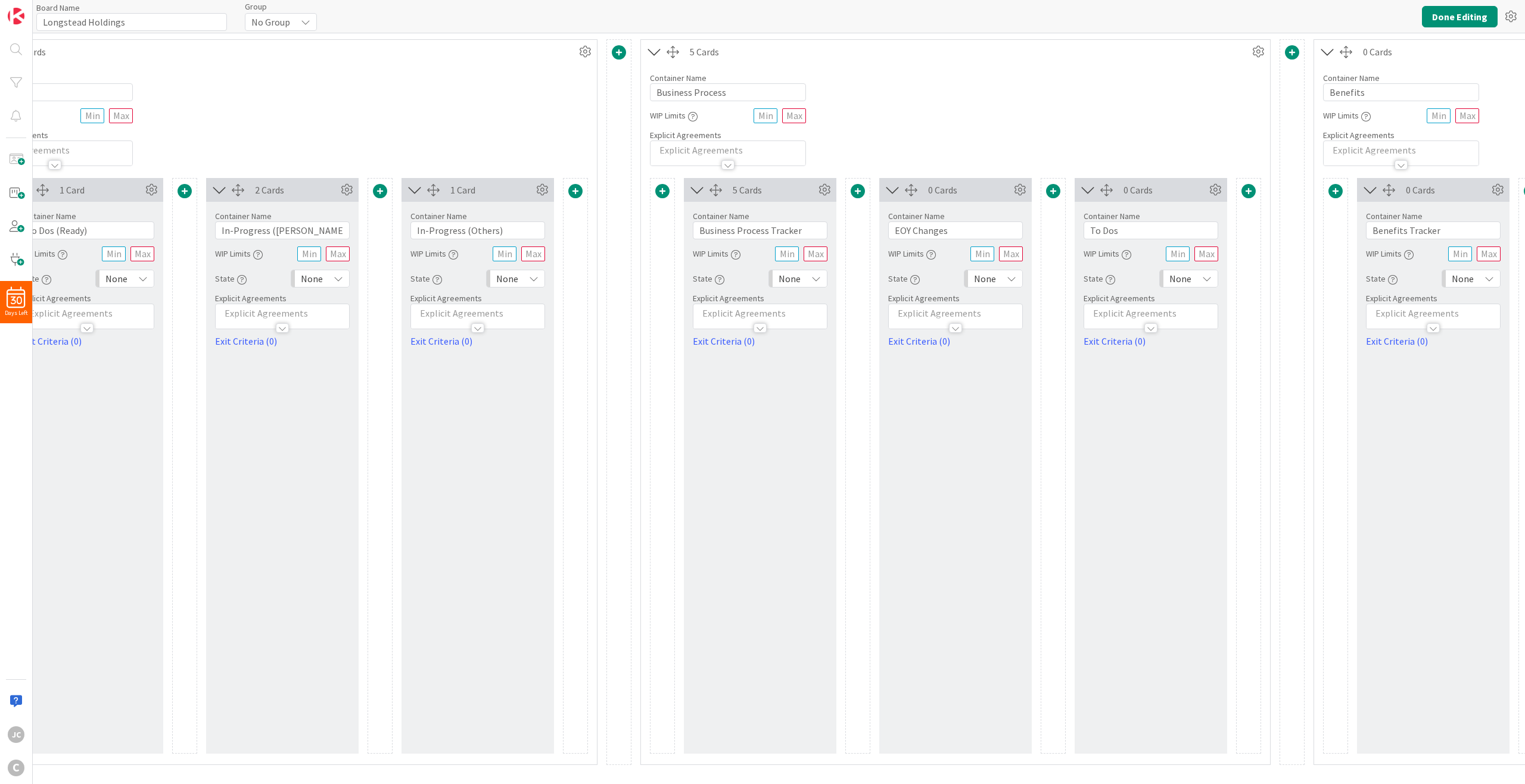
scroll to position [0, 536]
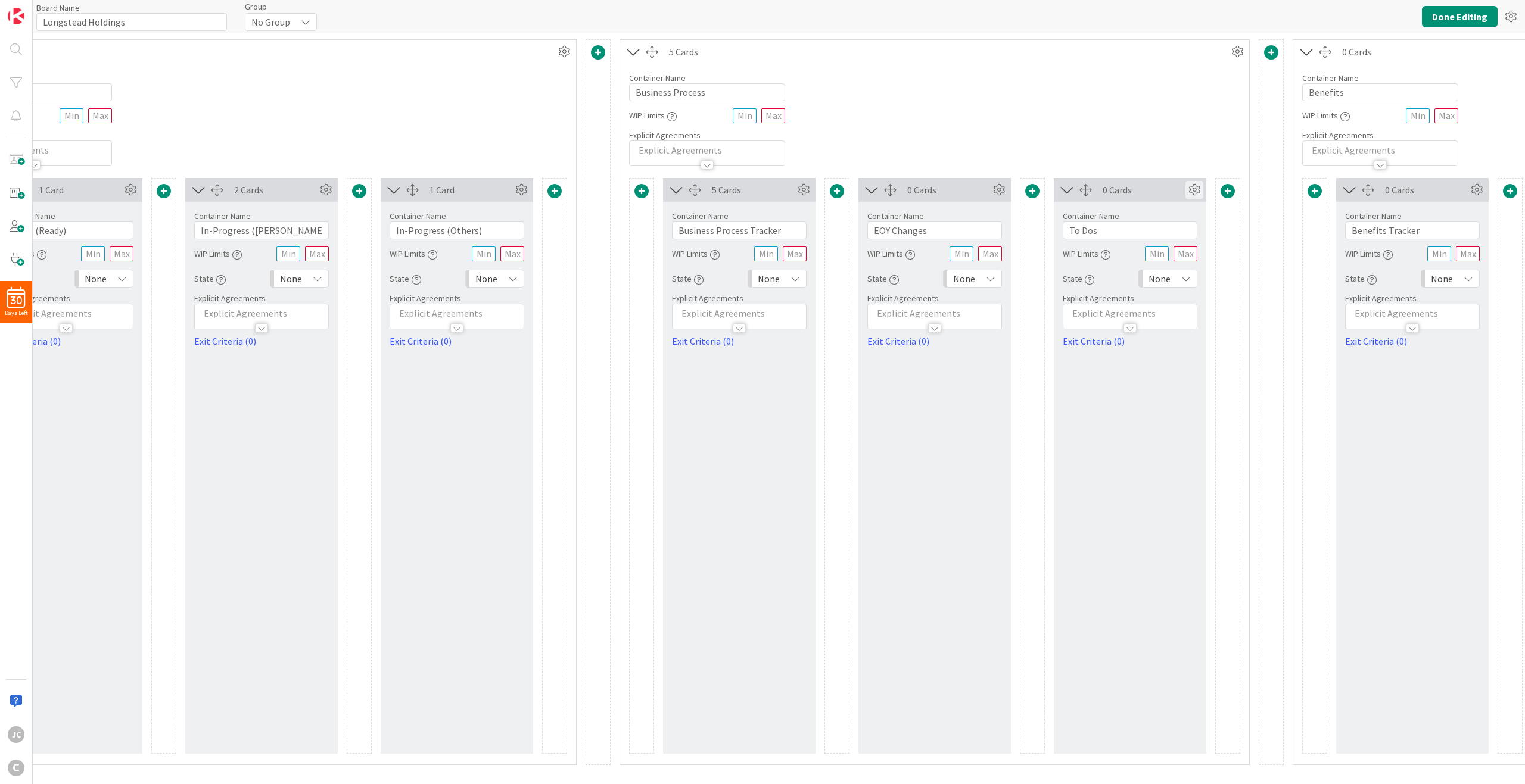
click at [1143, 195] on icon at bounding box center [1194, 189] width 18 height 18
click at [1111, 340] on span "Delete this Container" at bounding box center [1106, 338] width 88 height 18
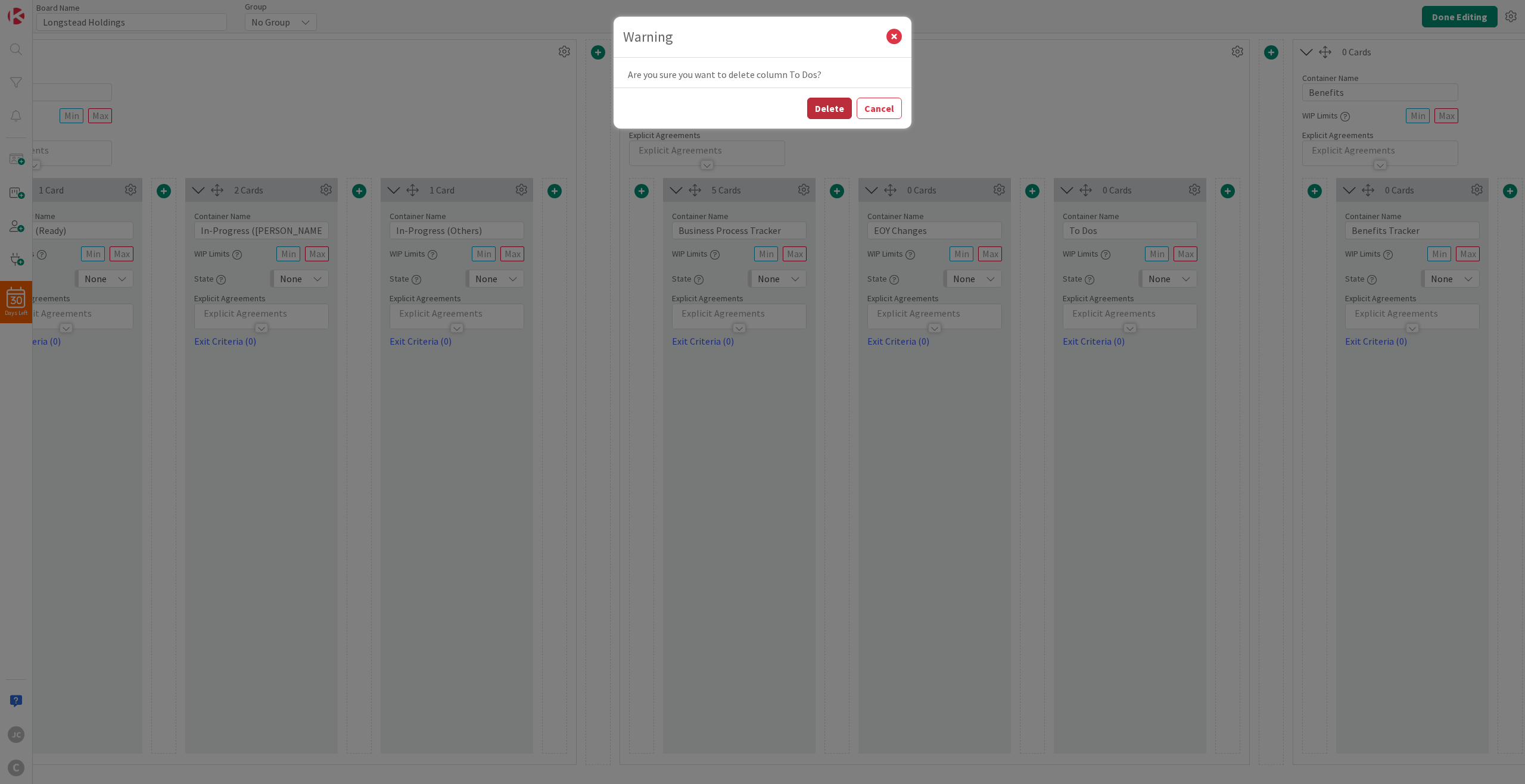
click at [834, 103] on button "Delete" at bounding box center [830, 108] width 44 height 21
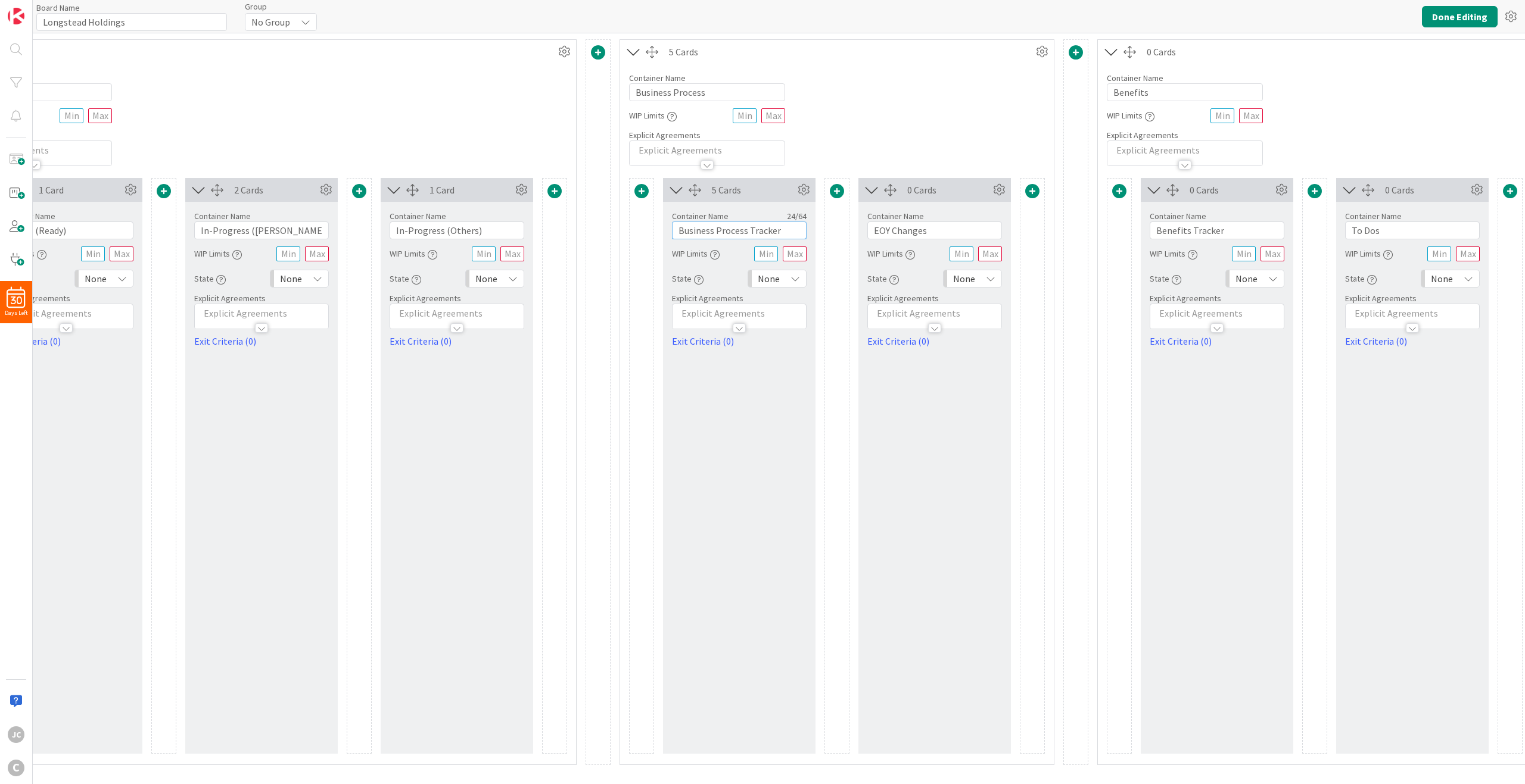
click at [797, 228] on input "Business Process Tracker" at bounding box center [739, 230] width 135 height 18
type input "Business Process Tracker / To Dos"
click at [896, 104] on div "Container Name 16 / 64 Business Process WIP Limits Explicit Agreements" at bounding box center [837, 115] width 434 height 103
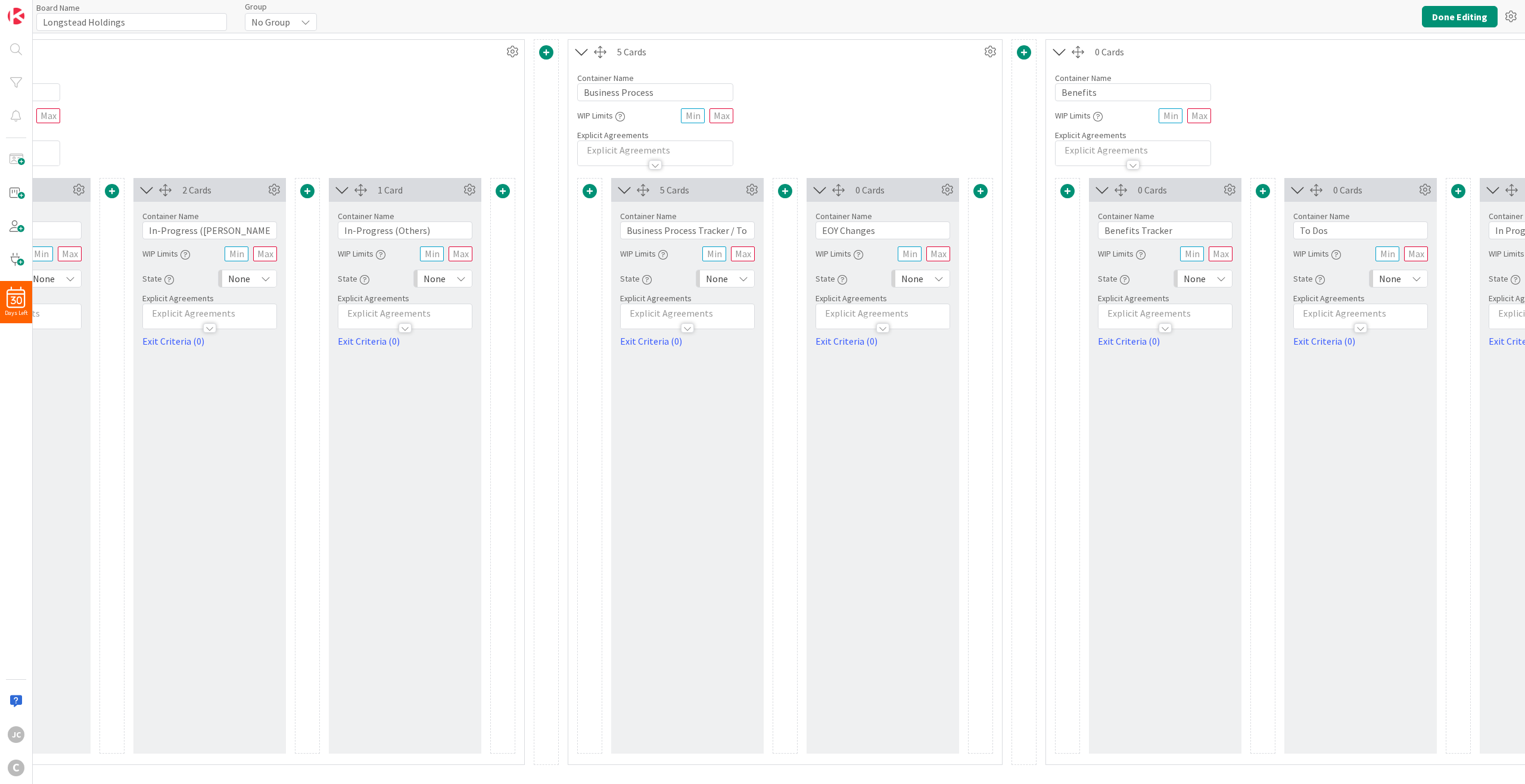
scroll to position [0, 834]
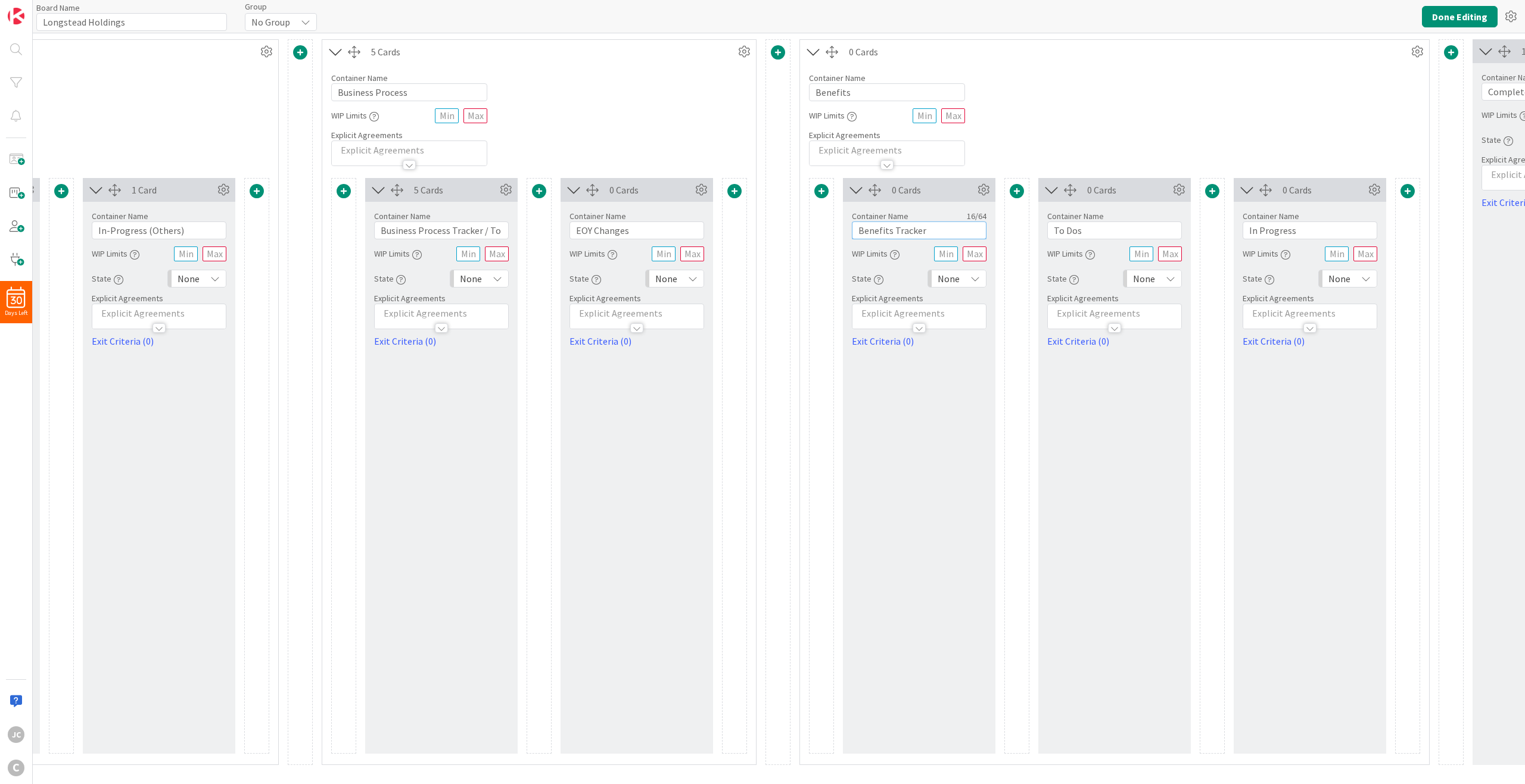
click at [968, 235] on input "Benefits Tracker" at bounding box center [919, 230] width 135 height 18
type input "Benefits Tracker / To Dos"
click at [1143, 186] on icon at bounding box center [1178, 189] width 18 height 18
click at [1143, 191] on icon at bounding box center [1178, 189] width 18 height 18
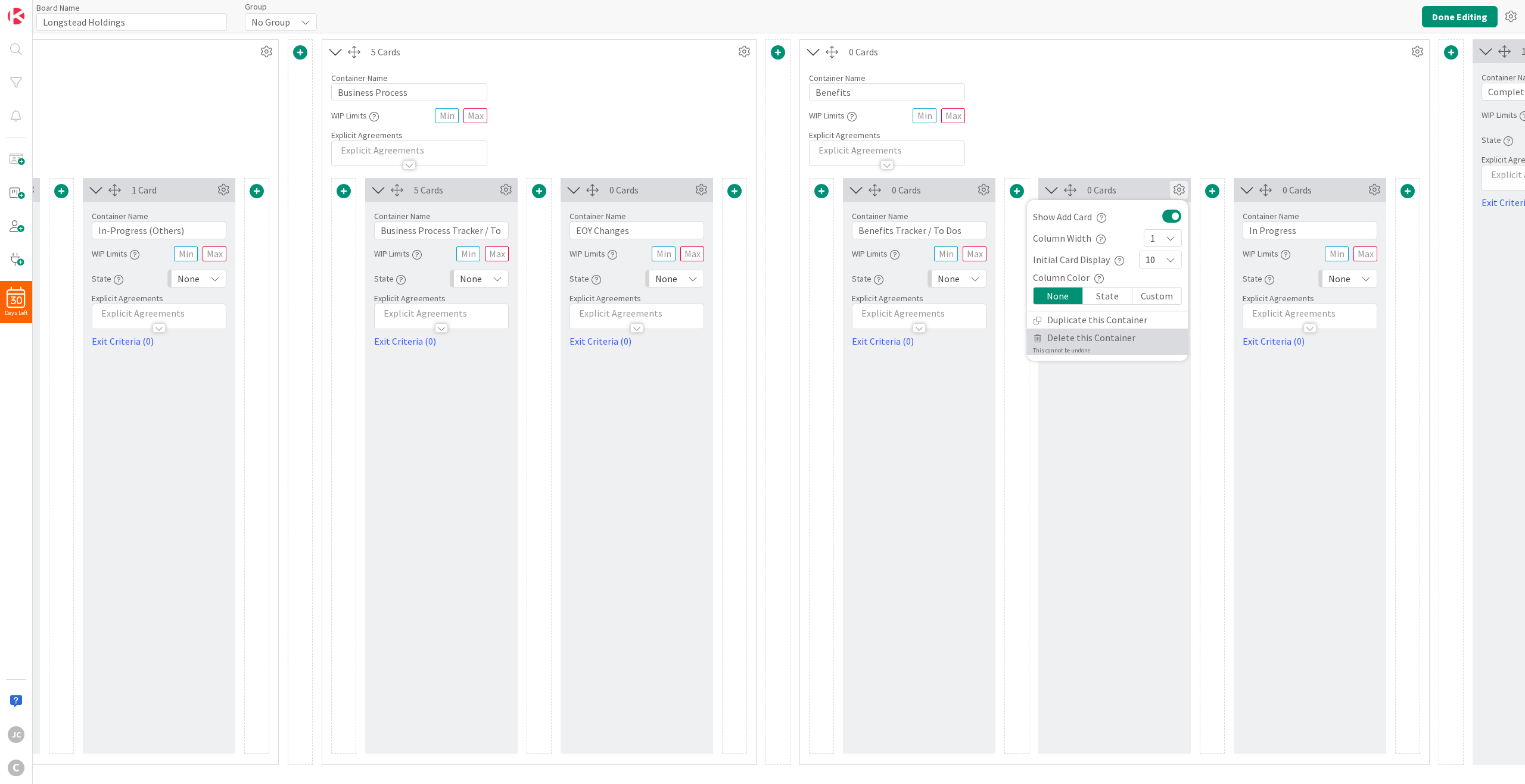
click at [1109, 338] on span "Delete this Container" at bounding box center [1091, 338] width 88 height 18
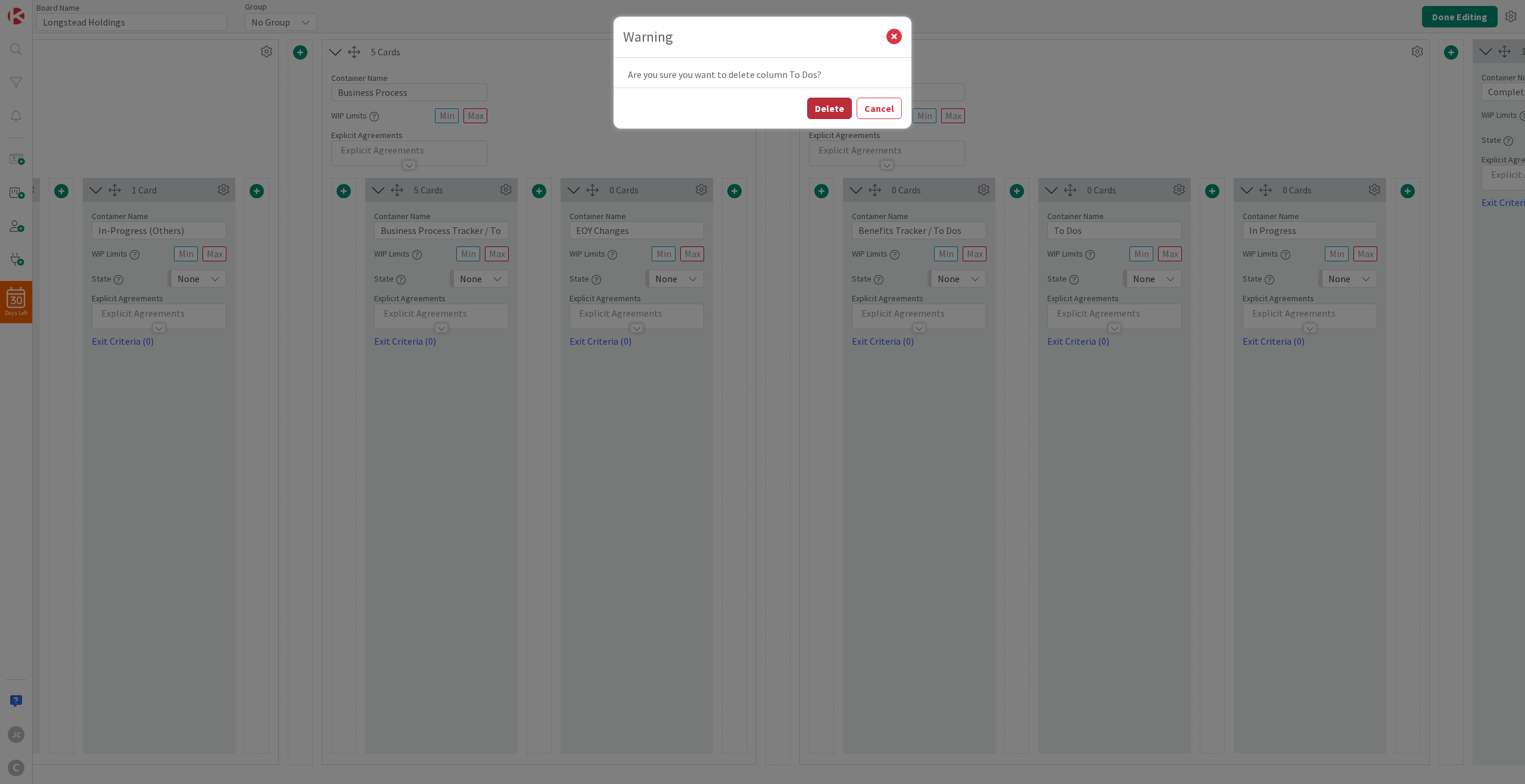
click at [826, 110] on button "Delete" at bounding box center [830, 108] width 44 height 21
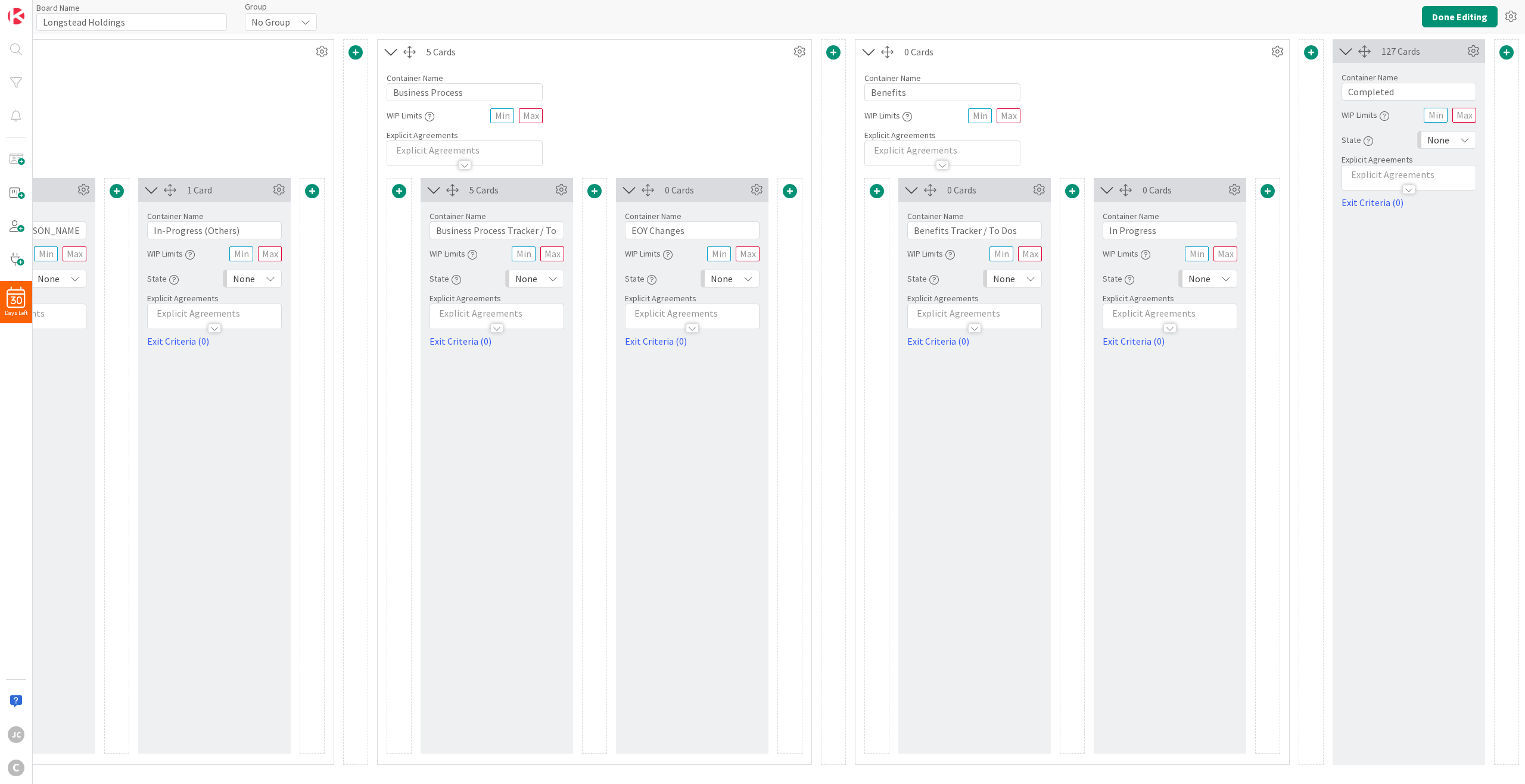
click at [790, 195] on span at bounding box center [790, 191] width 15 height 15
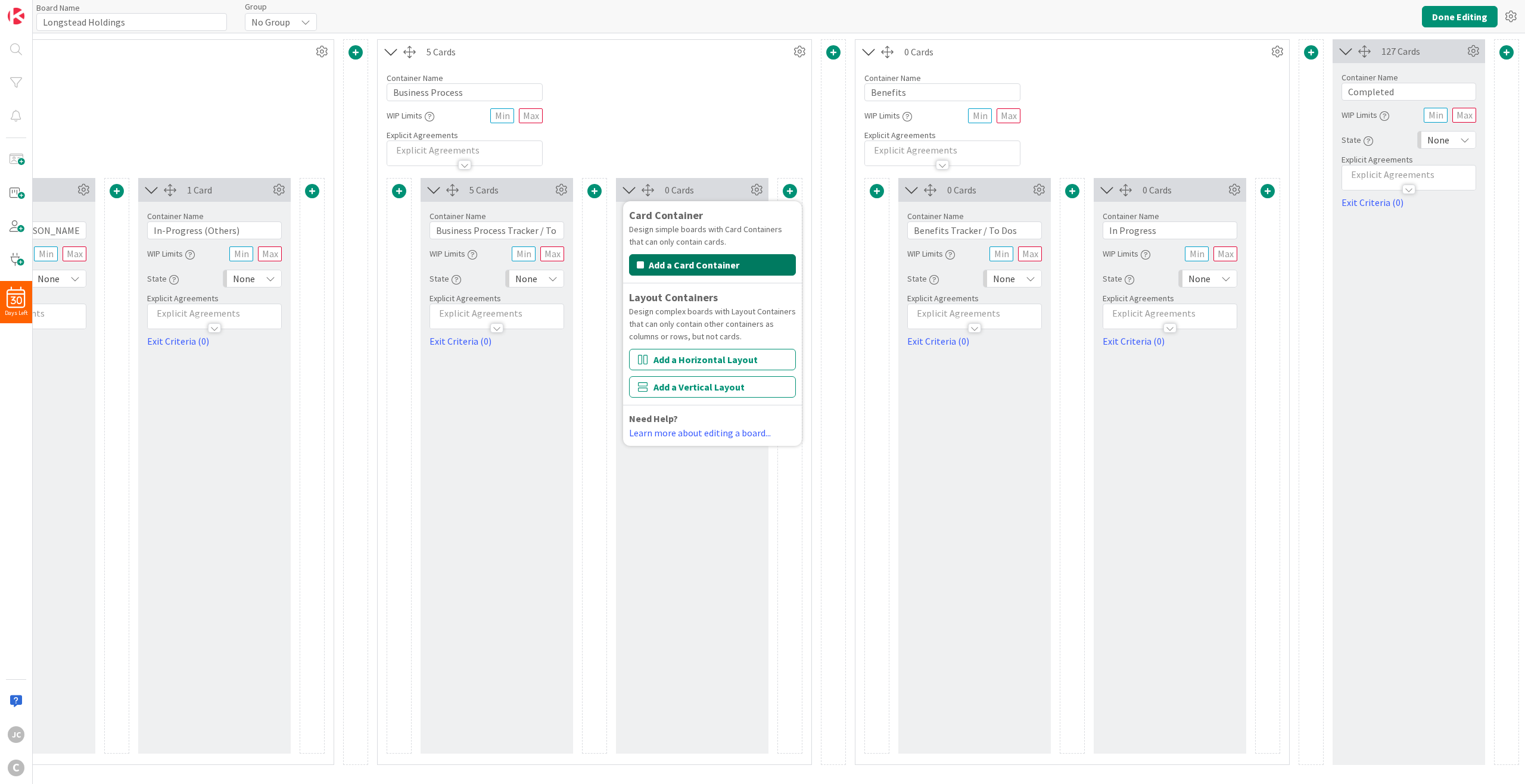
click at [752, 268] on button "Add a Card Container" at bounding box center [713, 265] width 167 height 21
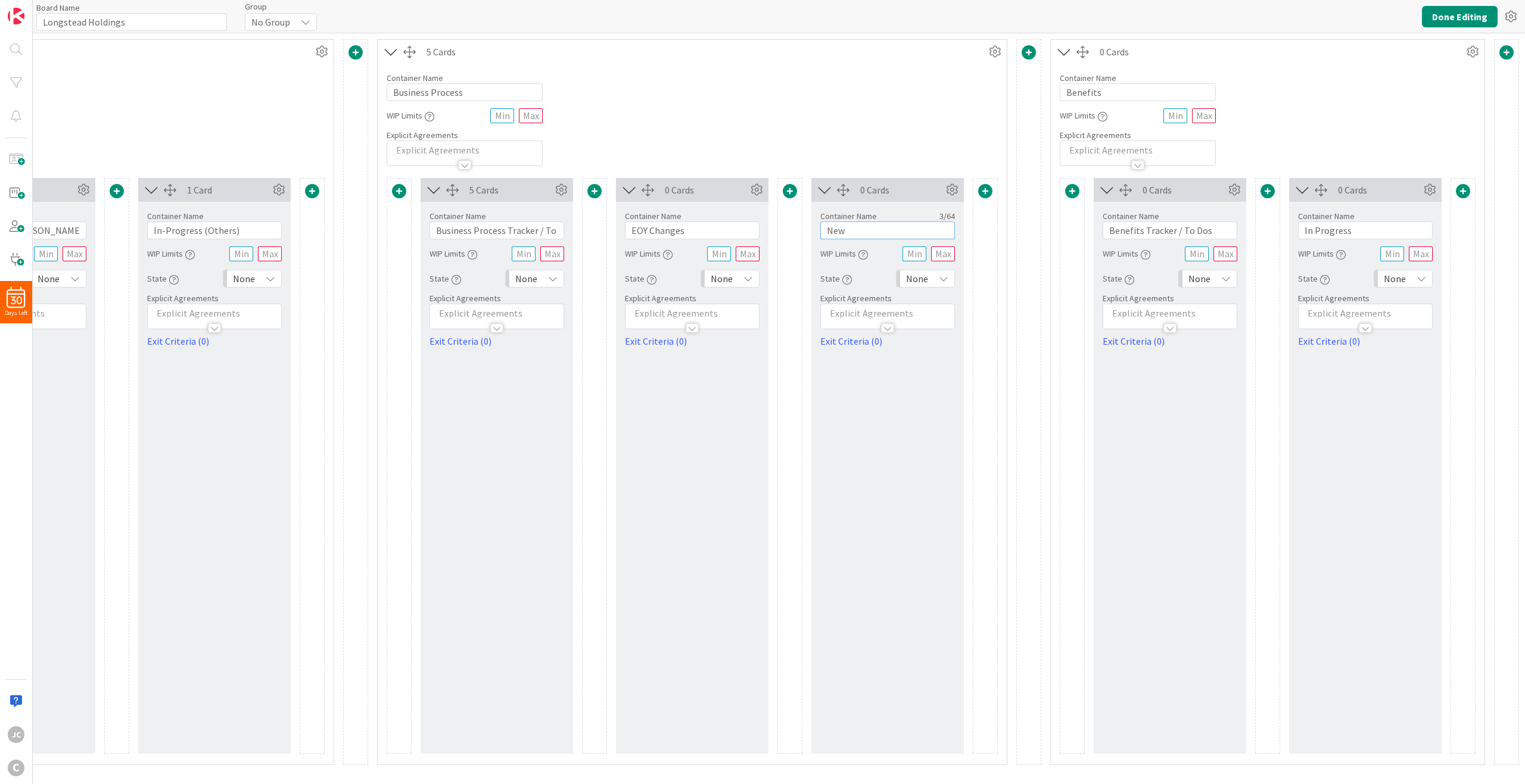
click at [833, 231] on input "New" at bounding box center [888, 230] width 135 height 18
type input "In Progress"
click at [1143, 15] on button "Done Editing" at bounding box center [1460, 17] width 76 height 21
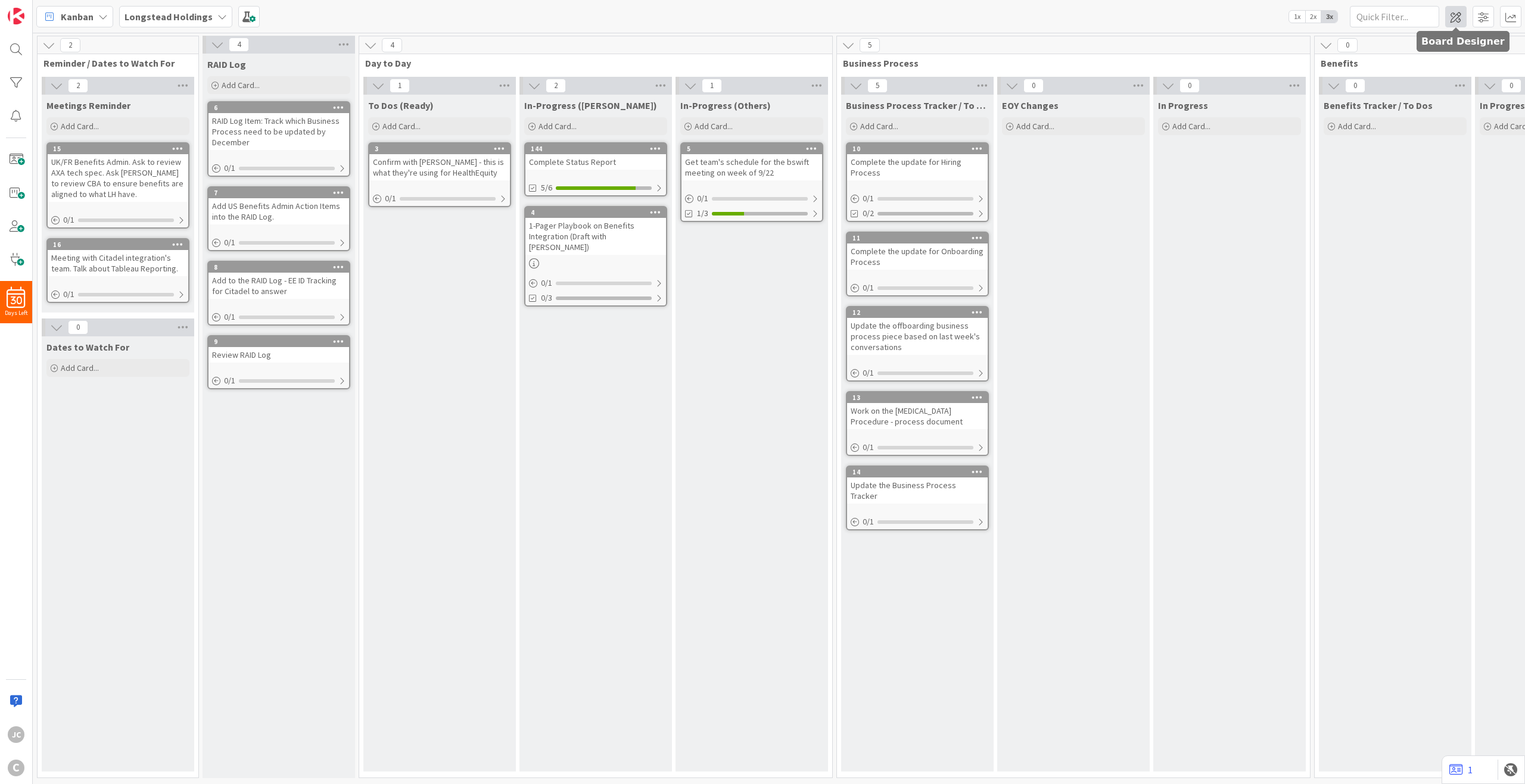
click at [1143, 18] on span at bounding box center [1456, 17] width 21 height 21
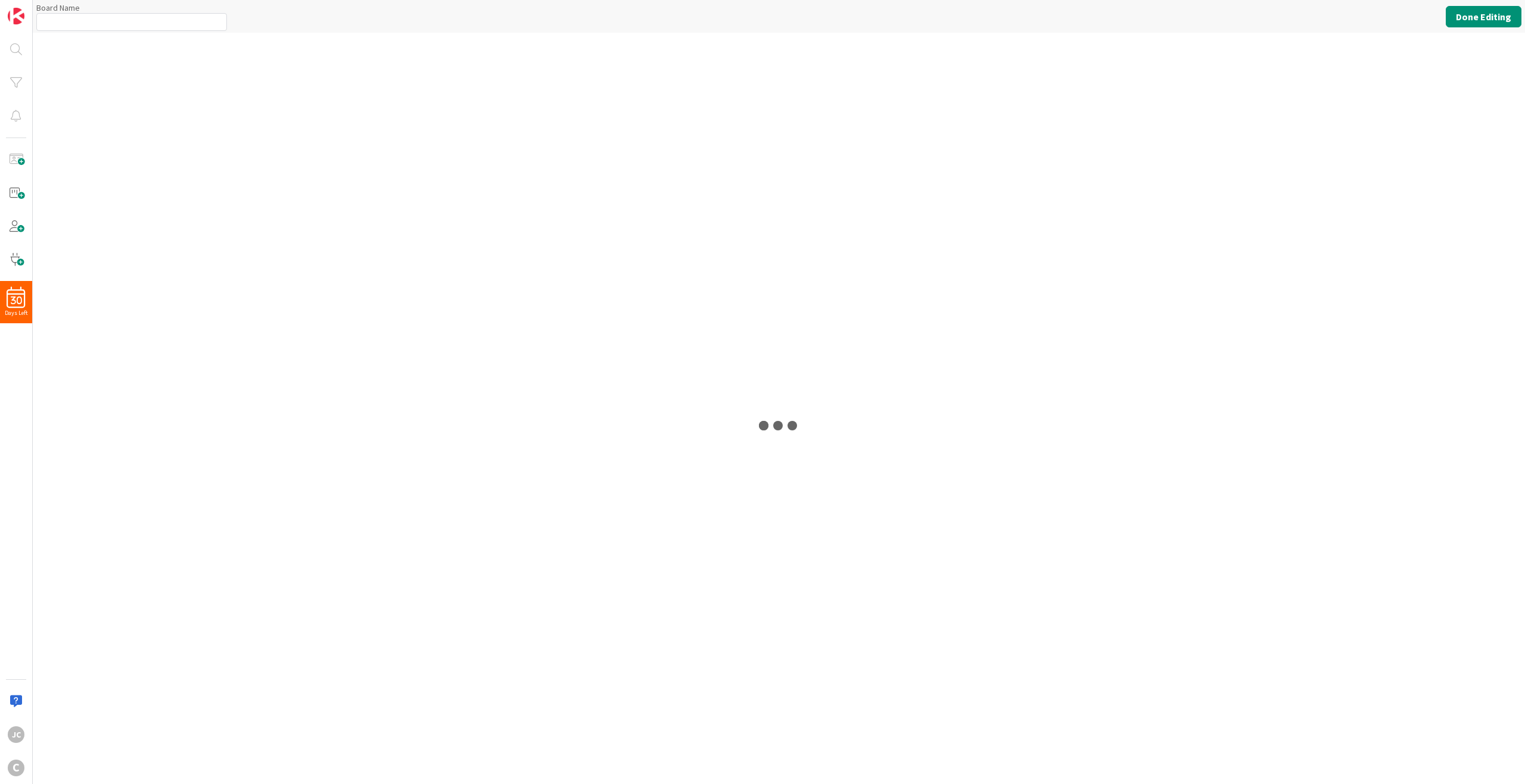
type input "Longstead Holdings"
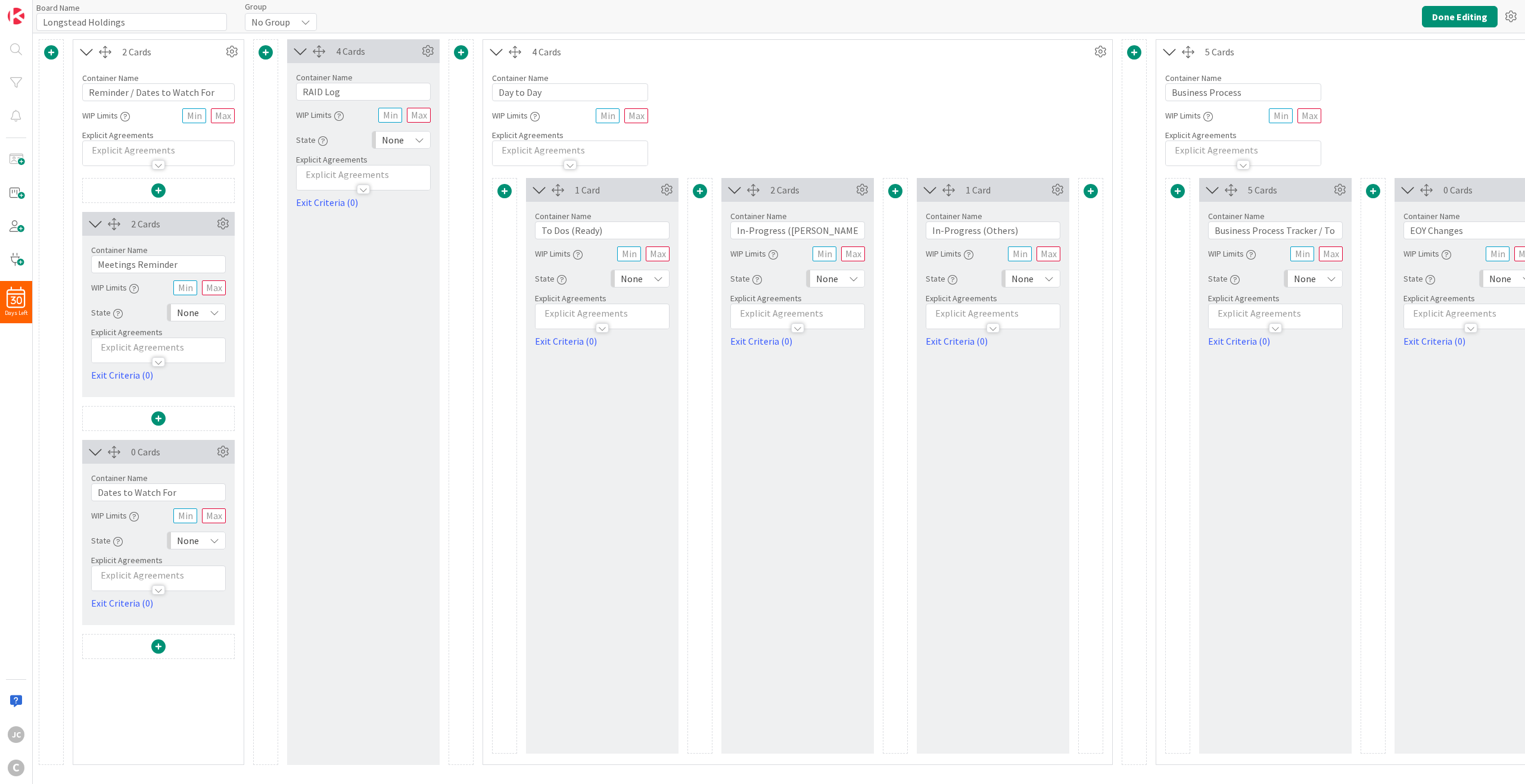
click at [458, 54] on span at bounding box center [461, 52] width 15 height 15
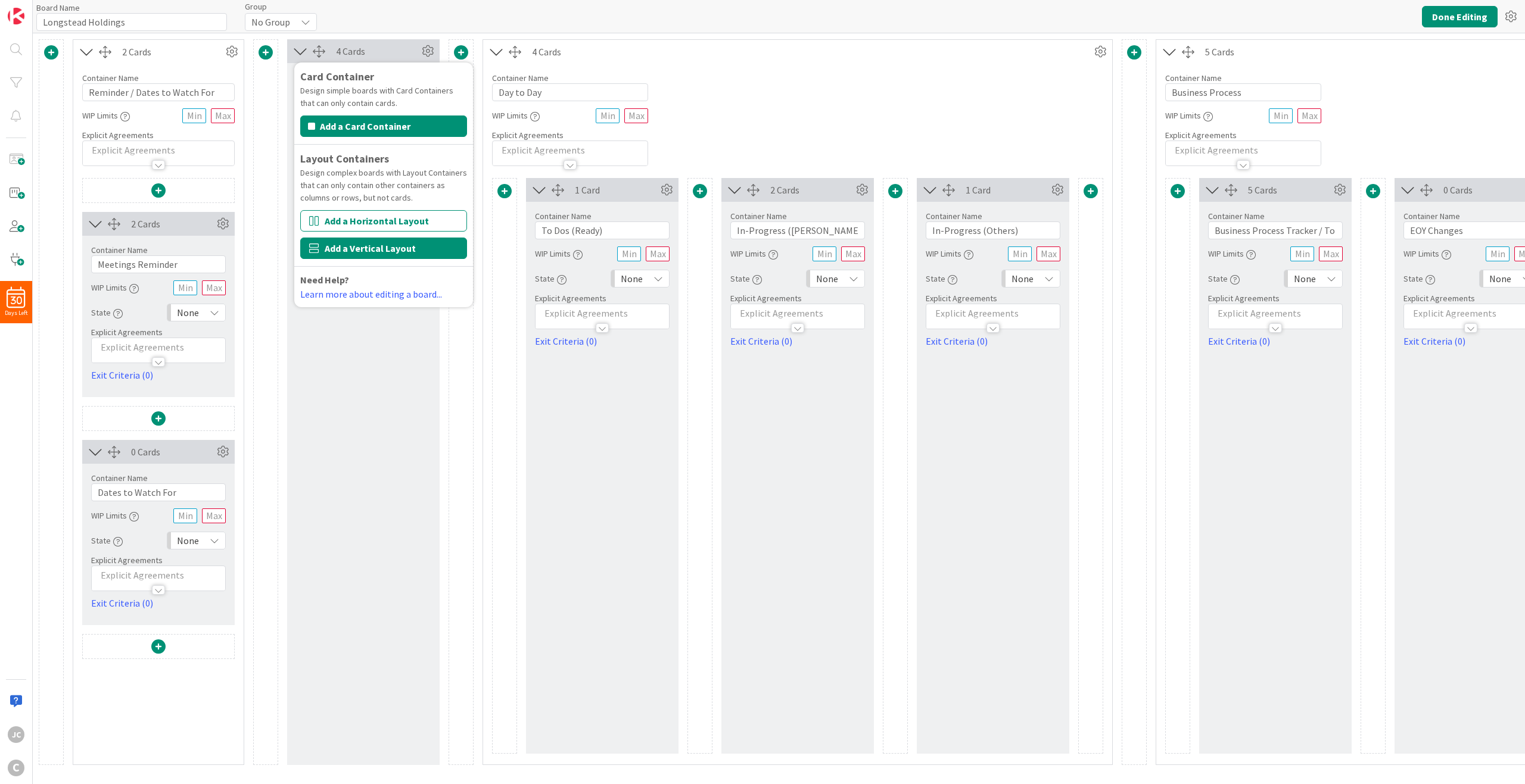
click at [418, 254] on button "Add a Vertical Layout" at bounding box center [384, 248] width 167 height 21
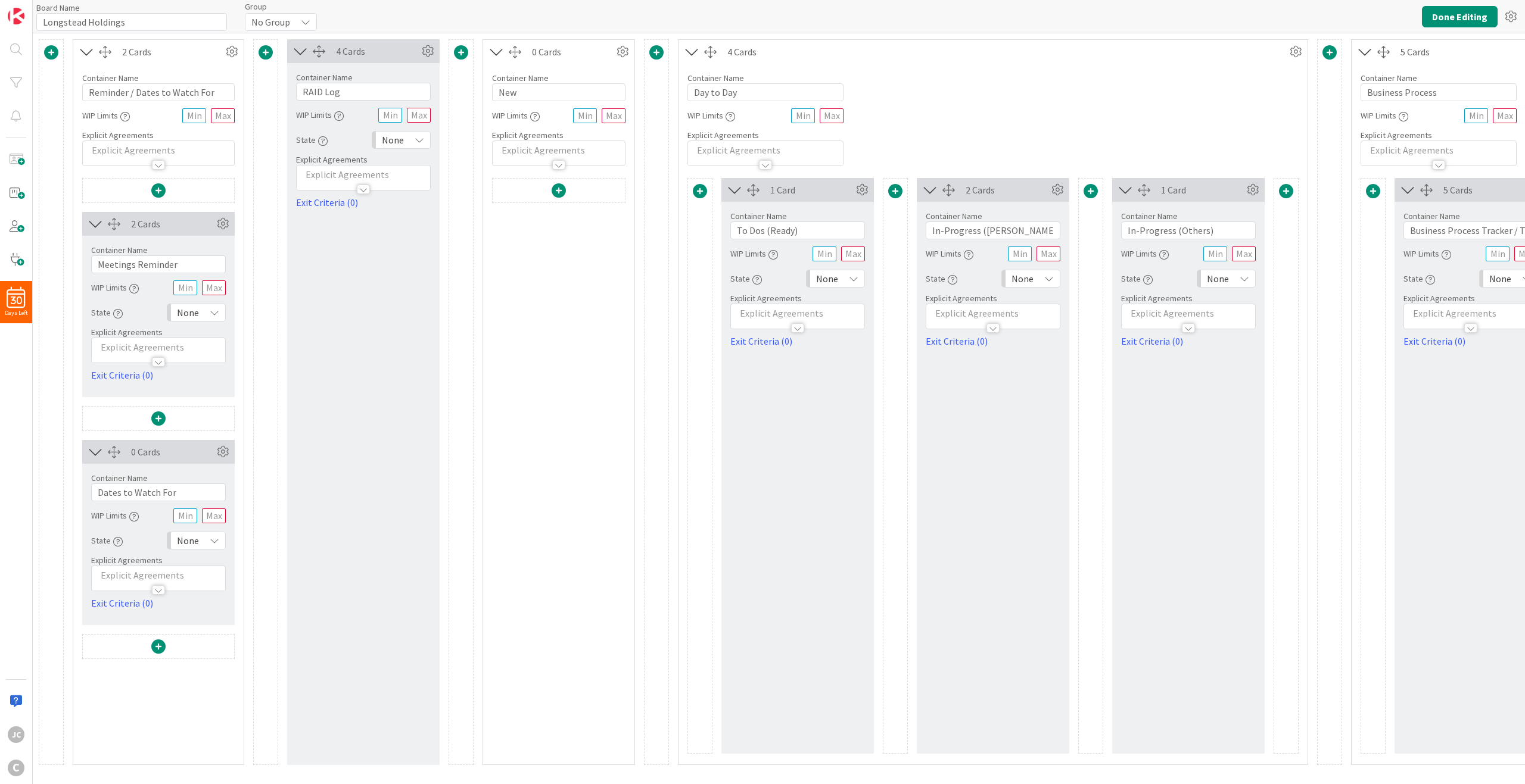
click at [767, 192] on div "1 Card" at bounding box center [797, 189] width 153 height 24
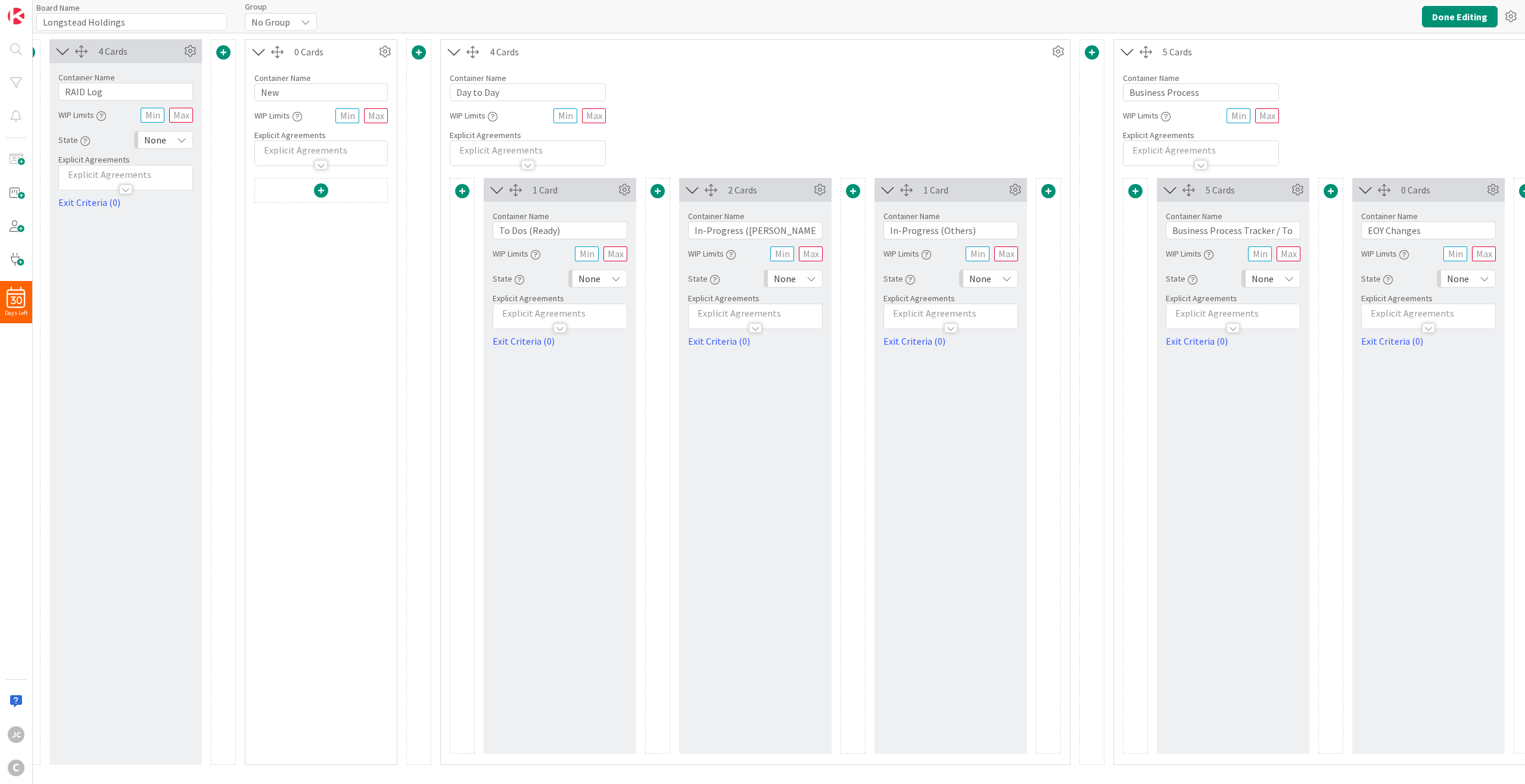
scroll to position [0, 238]
click at [1143, 16] on button "Done Editing" at bounding box center [1460, 17] width 76 height 21
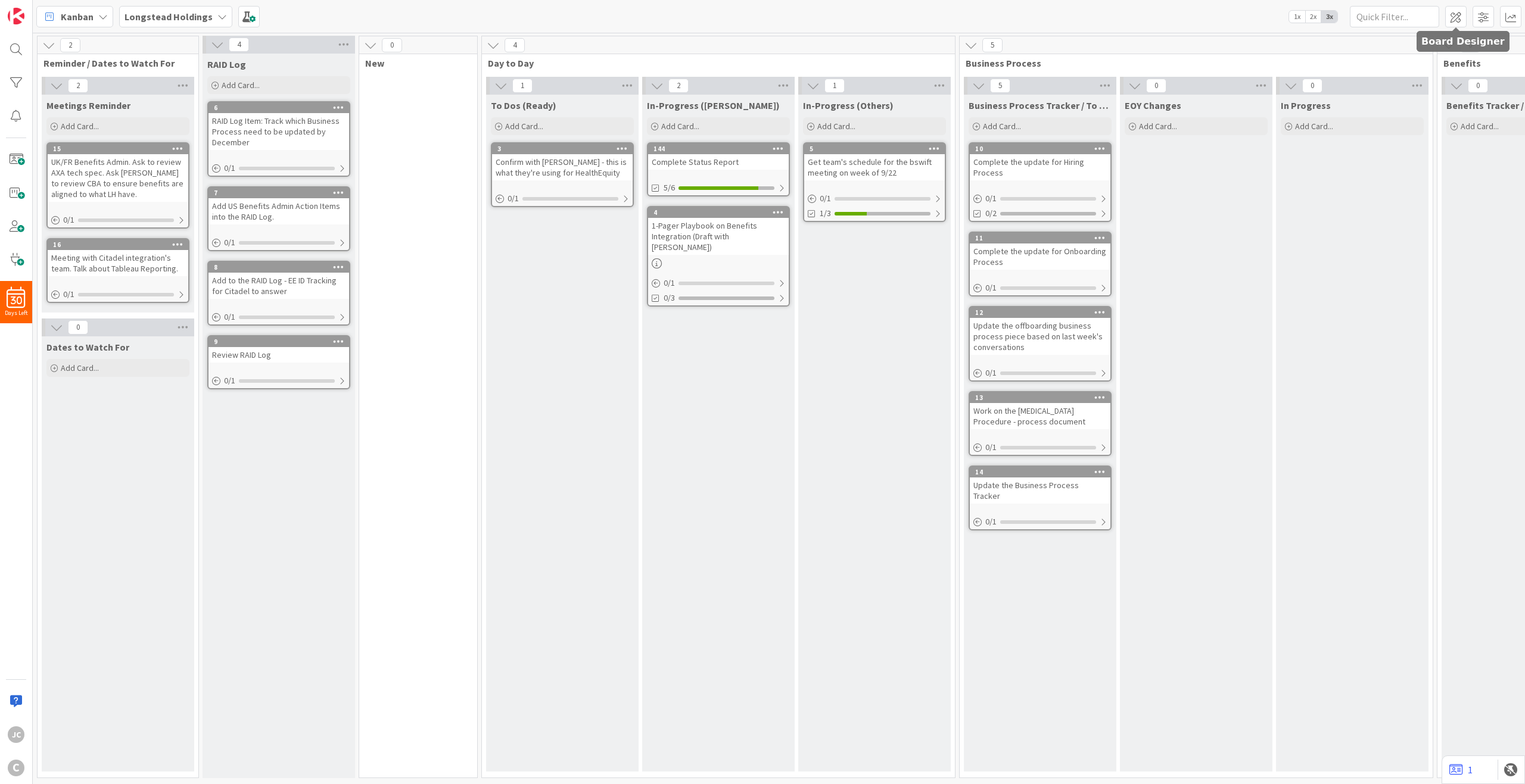
click at [1143, 16] on span at bounding box center [1456, 17] width 21 height 21
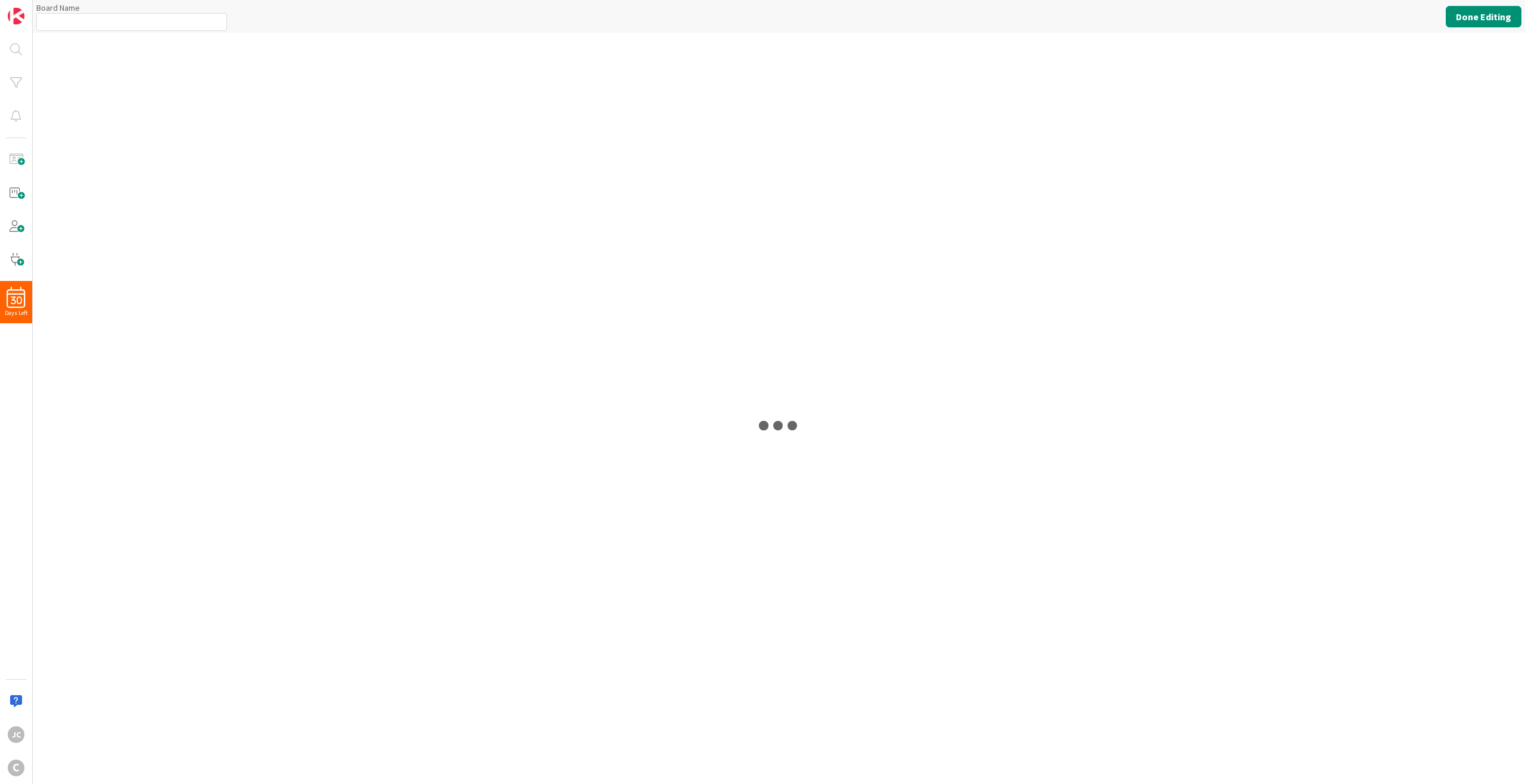
type input "Longstead Holdings"
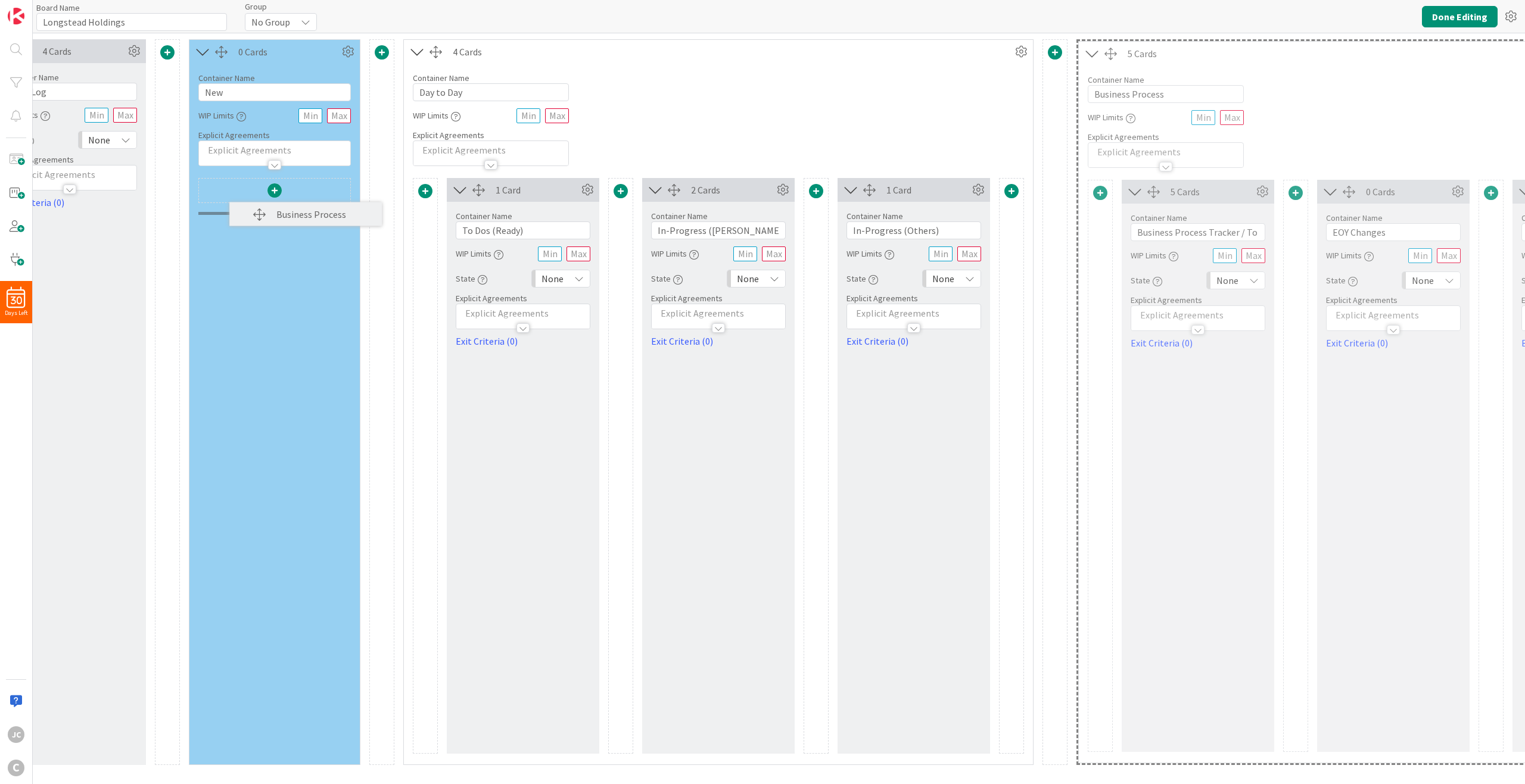
scroll to position [0, 284]
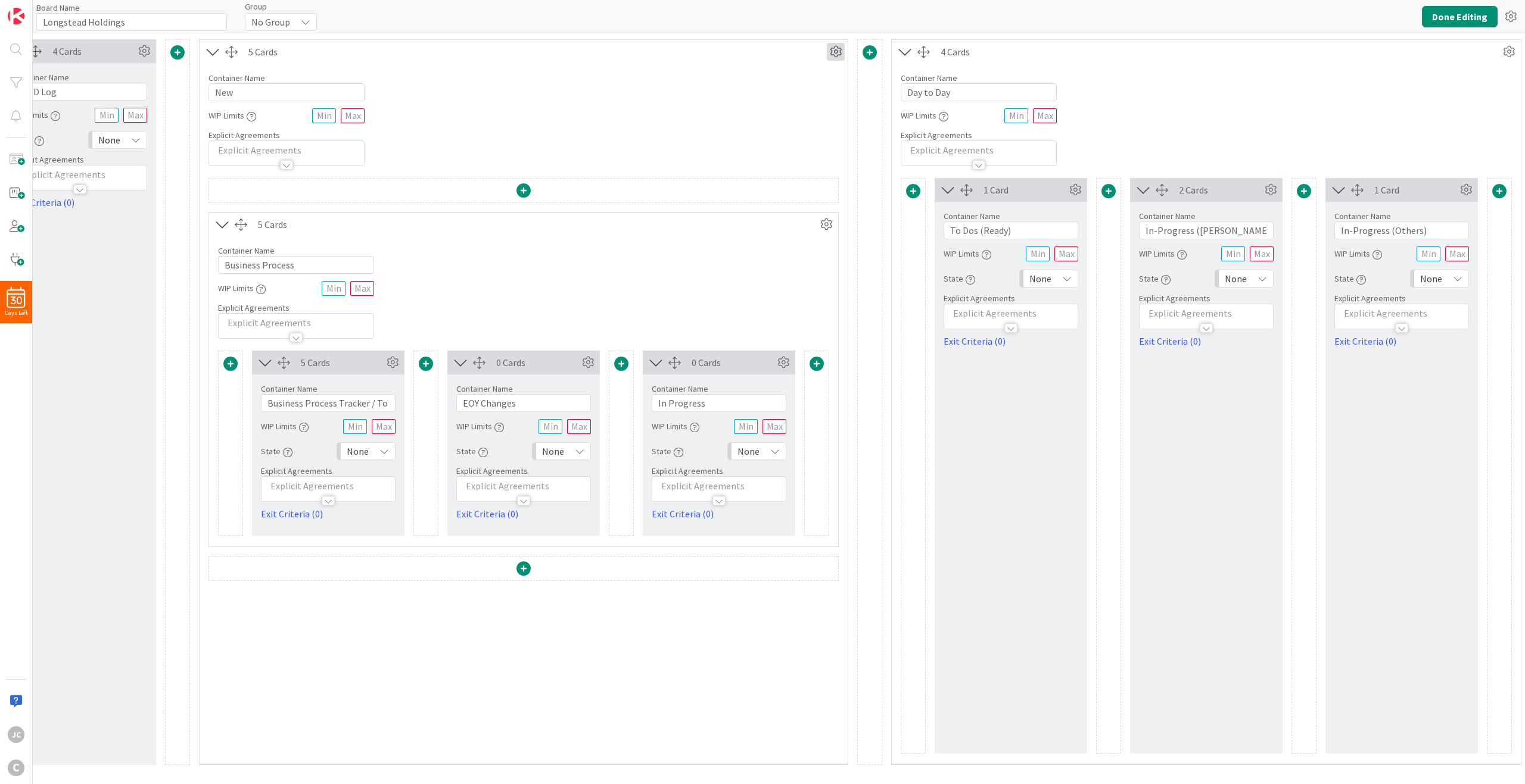
click at [833, 53] on icon at bounding box center [836, 51] width 18 height 18
click at [786, 157] on span "Delete this Container" at bounding box center [748, 153] width 88 height 18
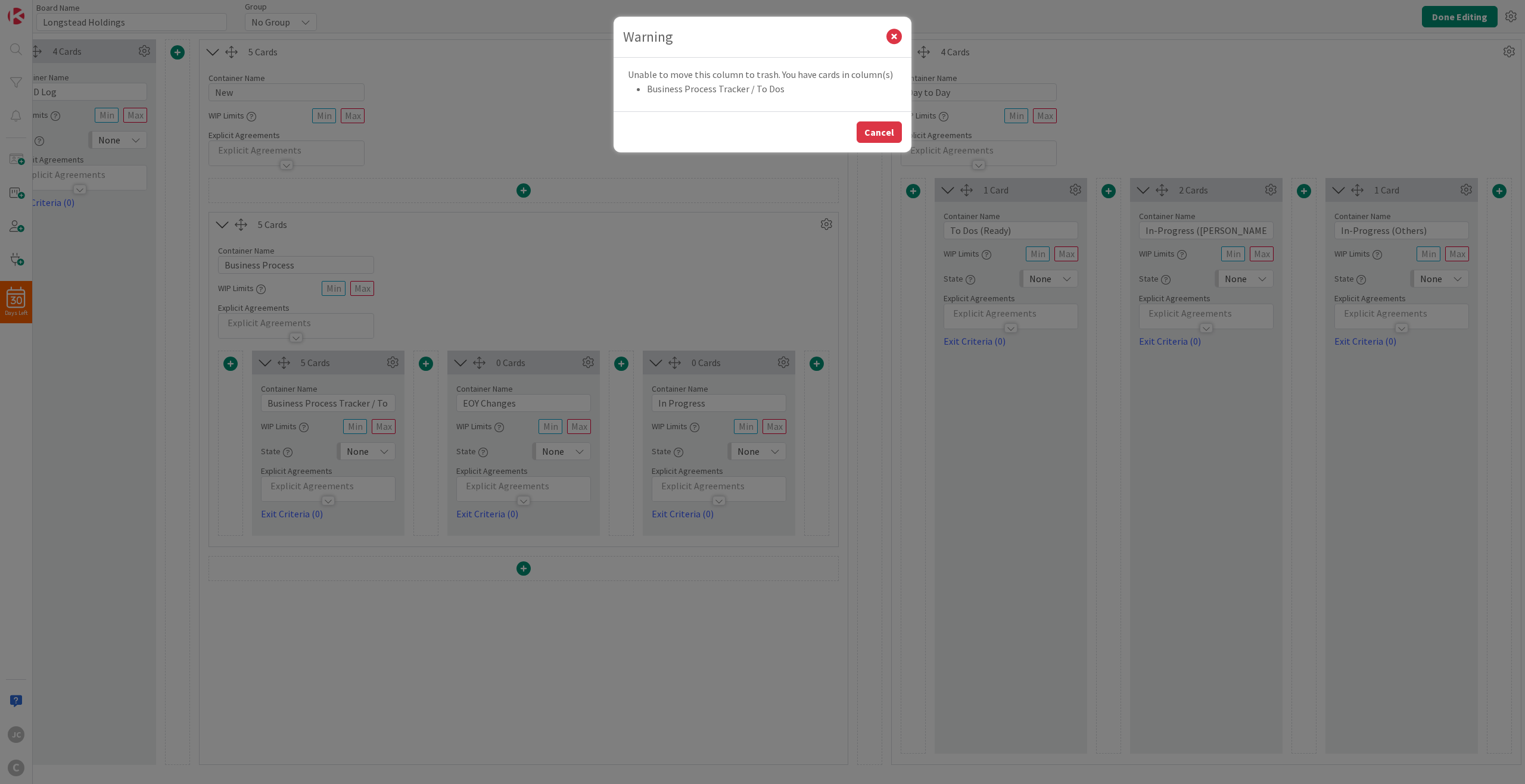
click at [876, 134] on button "Cancel" at bounding box center [879, 133] width 45 height 21
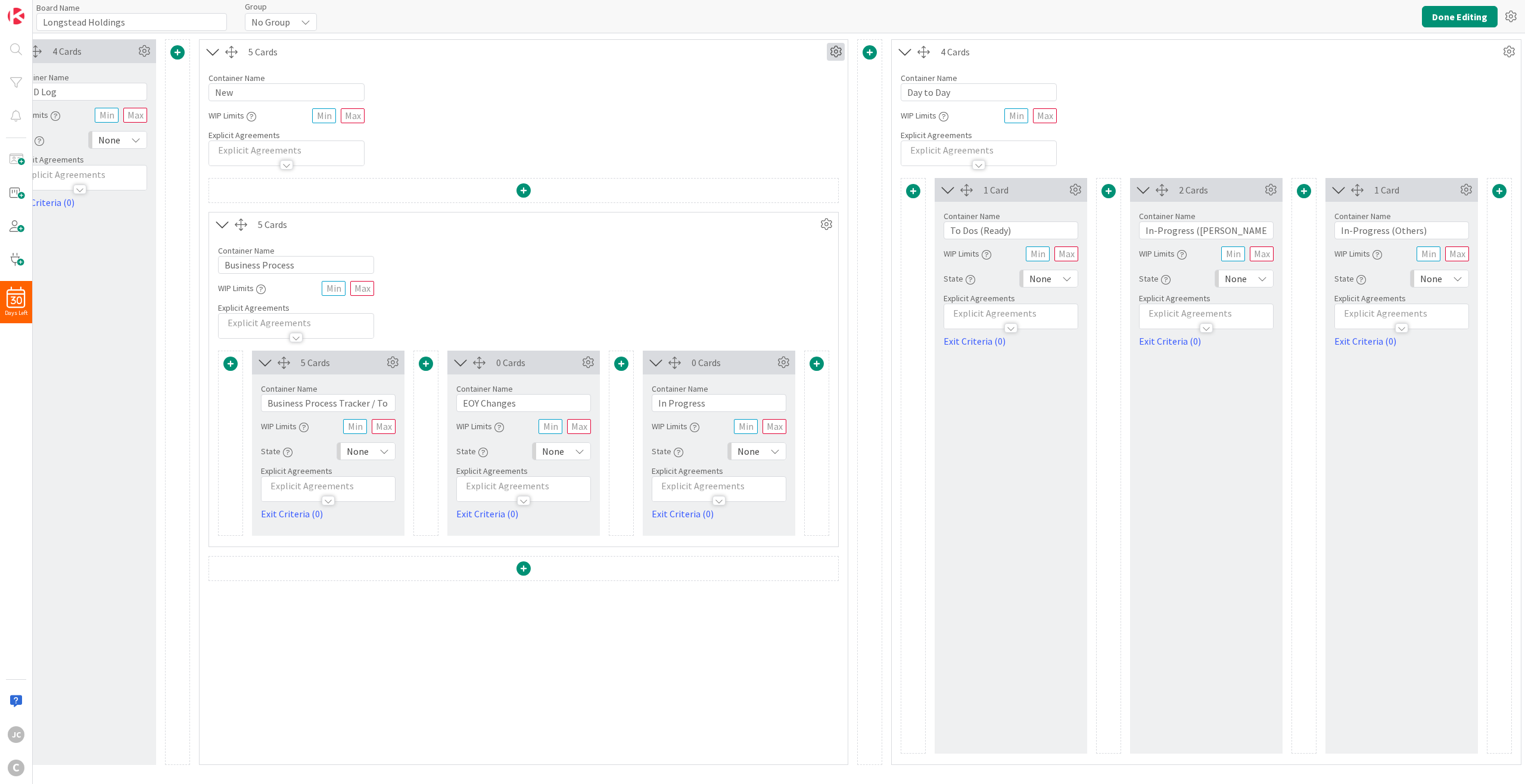
click at [837, 53] on icon at bounding box center [836, 51] width 18 height 18
click at [399, 108] on div "Container Name 3 / 64 New WIP Limits Explicit Agreements" at bounding box center [523, 115] width 648 height 103
drag, startPoint x: 213, startPoint y: 231, endPoint x: 225, endPoint y: 48, distance: 183.4
click at [225, 48] on div "5 Cards Column Color None Custom Switch to a Horizontal Layout Duplicate this C…" at bounding box center [524, 402] width 649 height 726
drag, startPoint x: 225, startPoint y: 227, endPoint x: 221, endPoint y: 267, distance: 40.2
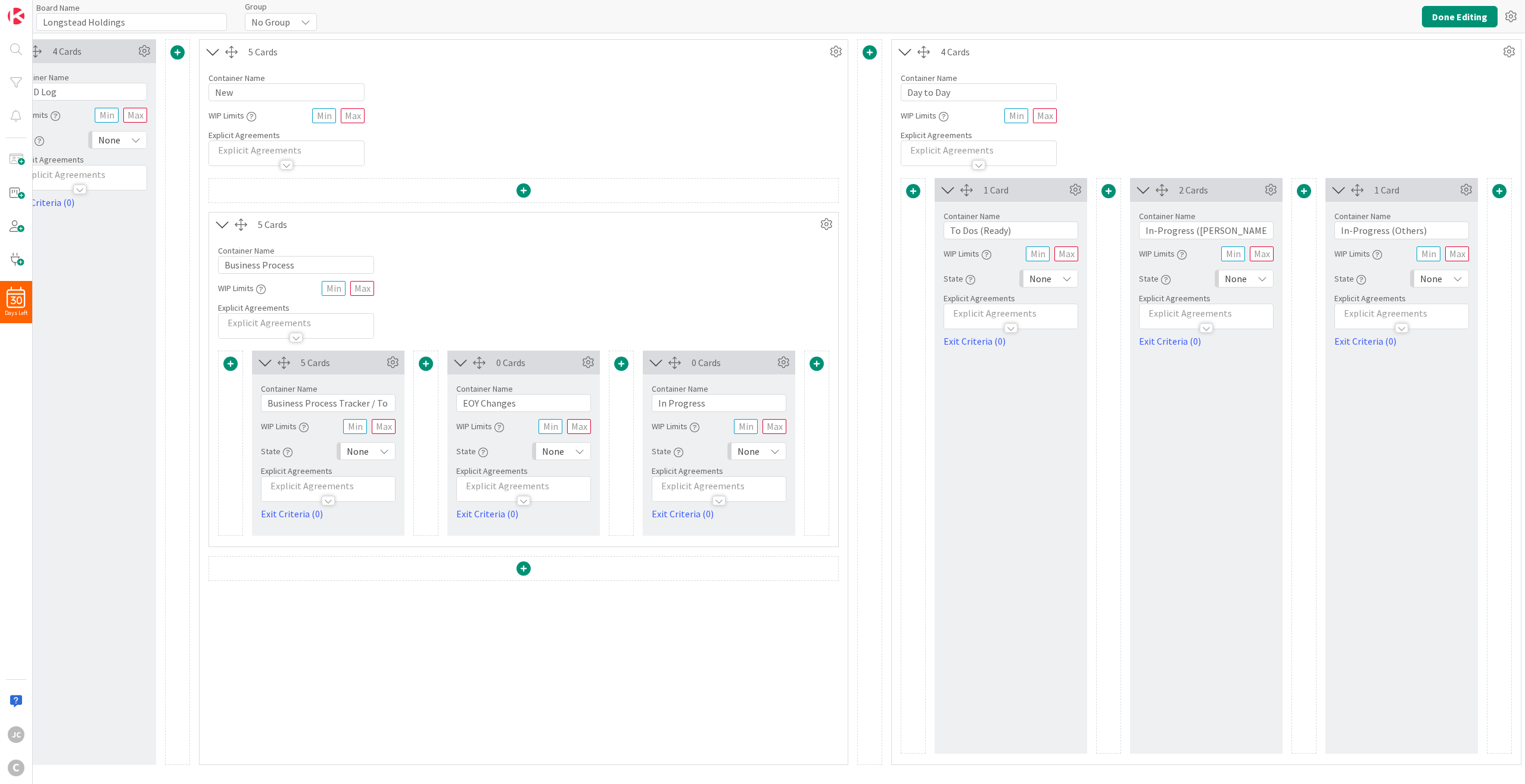
click at [221, 267] on div "5 Cards Container Name 16 / 64 Business Process WIP Limits Explicit Agreements …" at bounding box center [524, 379] width 630 height 335
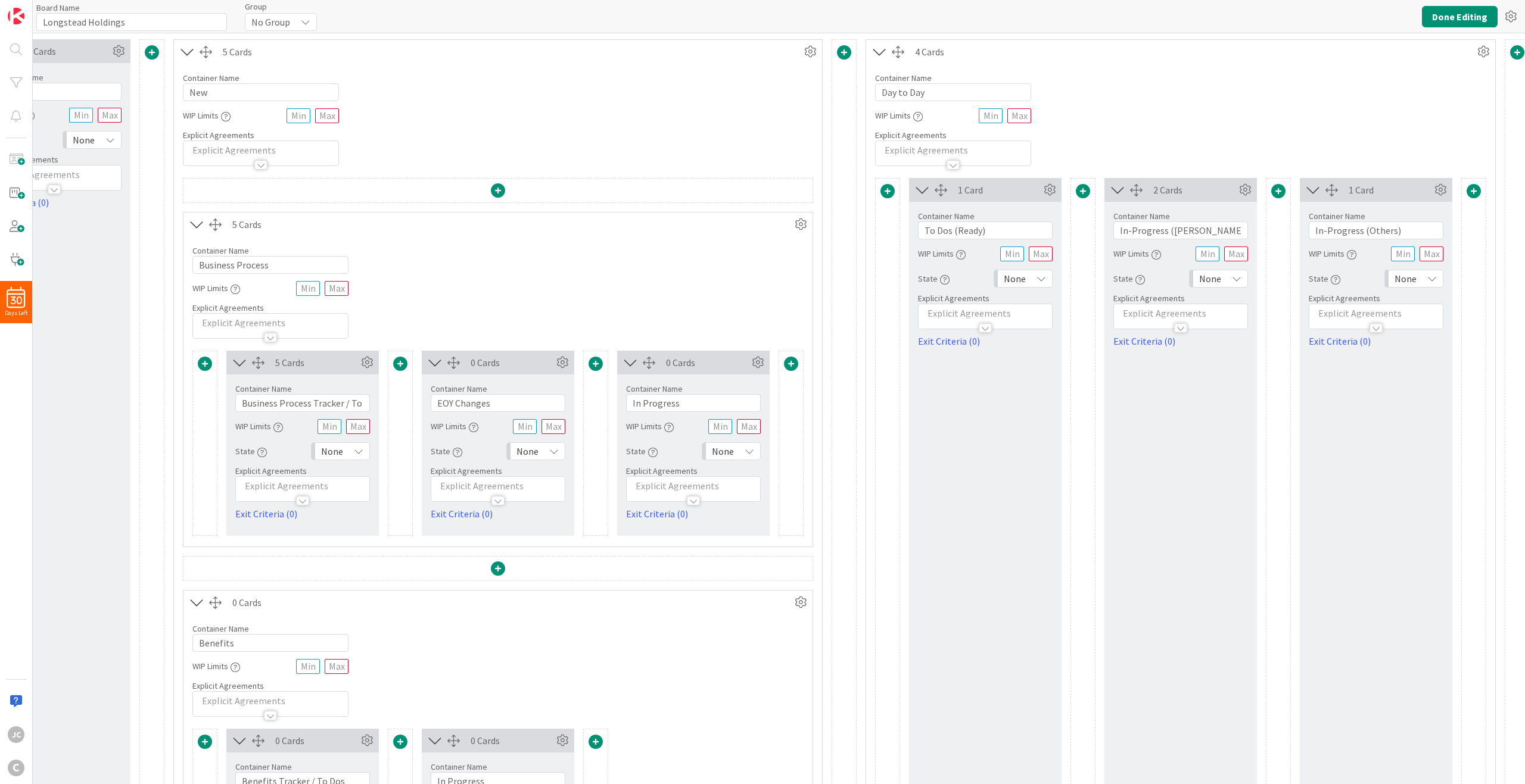
scroll to position [0, 308]
click at [1143, 21] on button "Done Editing" at bounding box center [1460, 17] width 76 height 21
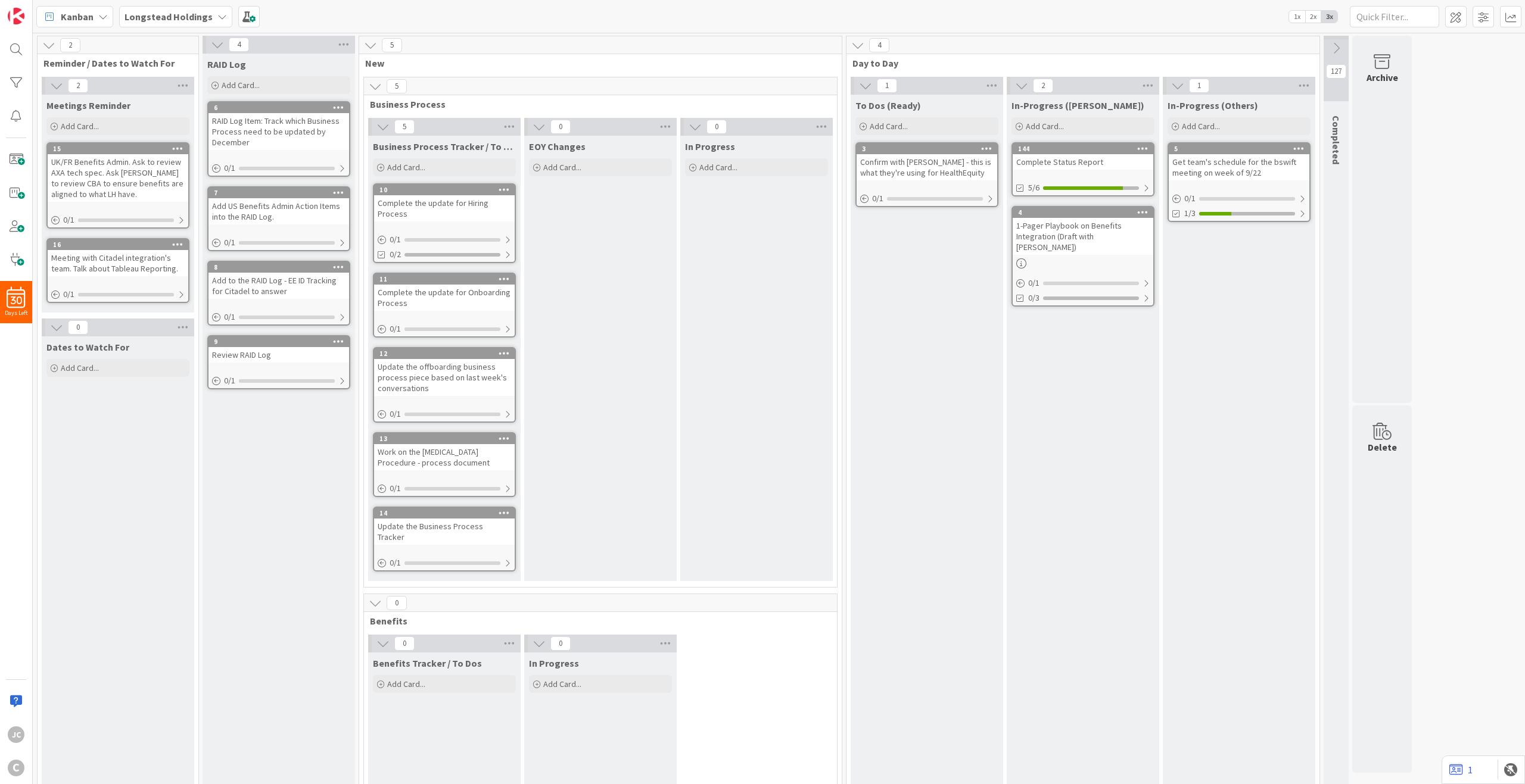
click at [378, 87] on icon at bounding box center [375, 86] width 13 height 13
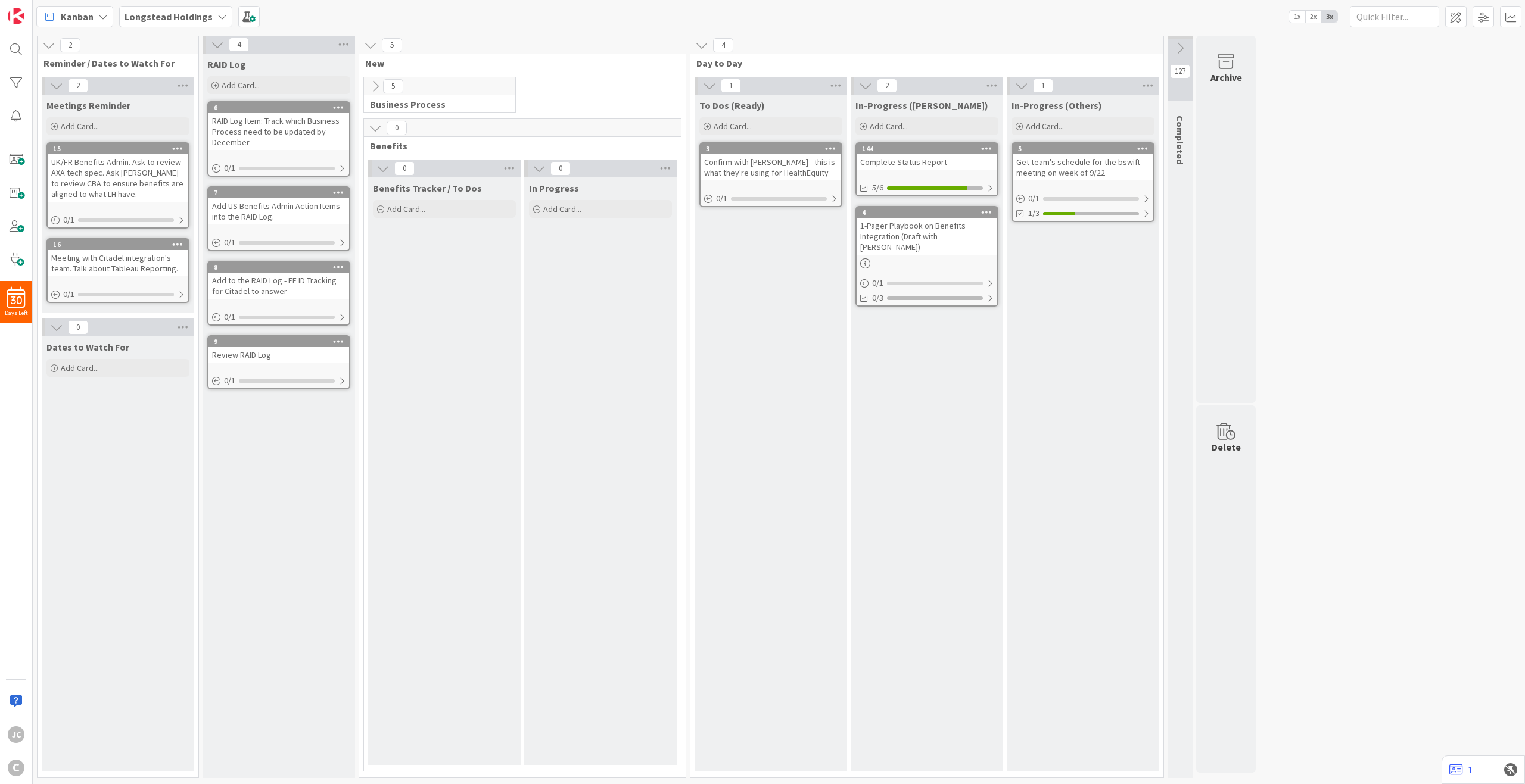
click at [378, 87] on icon at bounding box center [375, 86] width 13 height 13
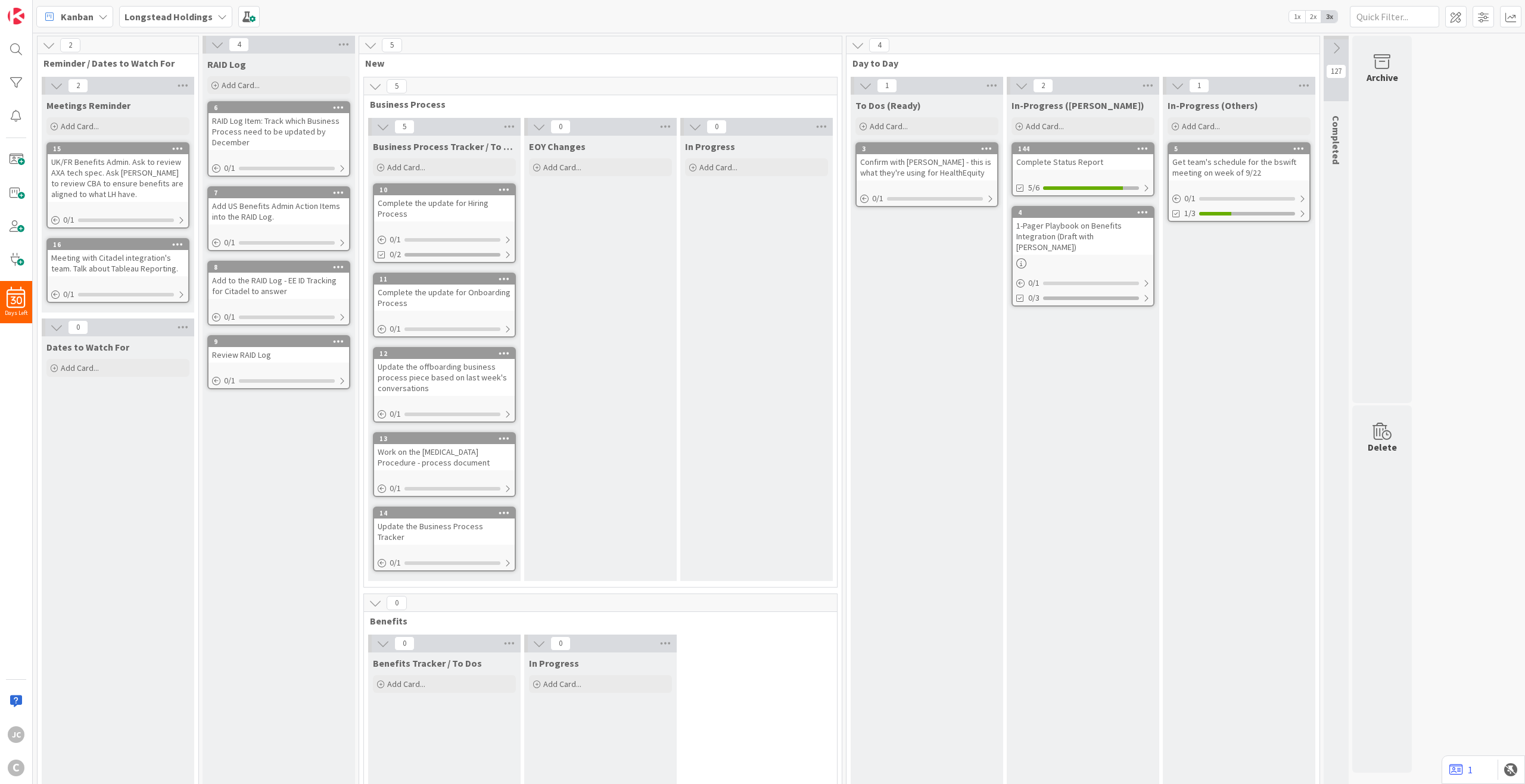
click at [378, 91] on icon at bounding box center [375, 86] width 13 height 13
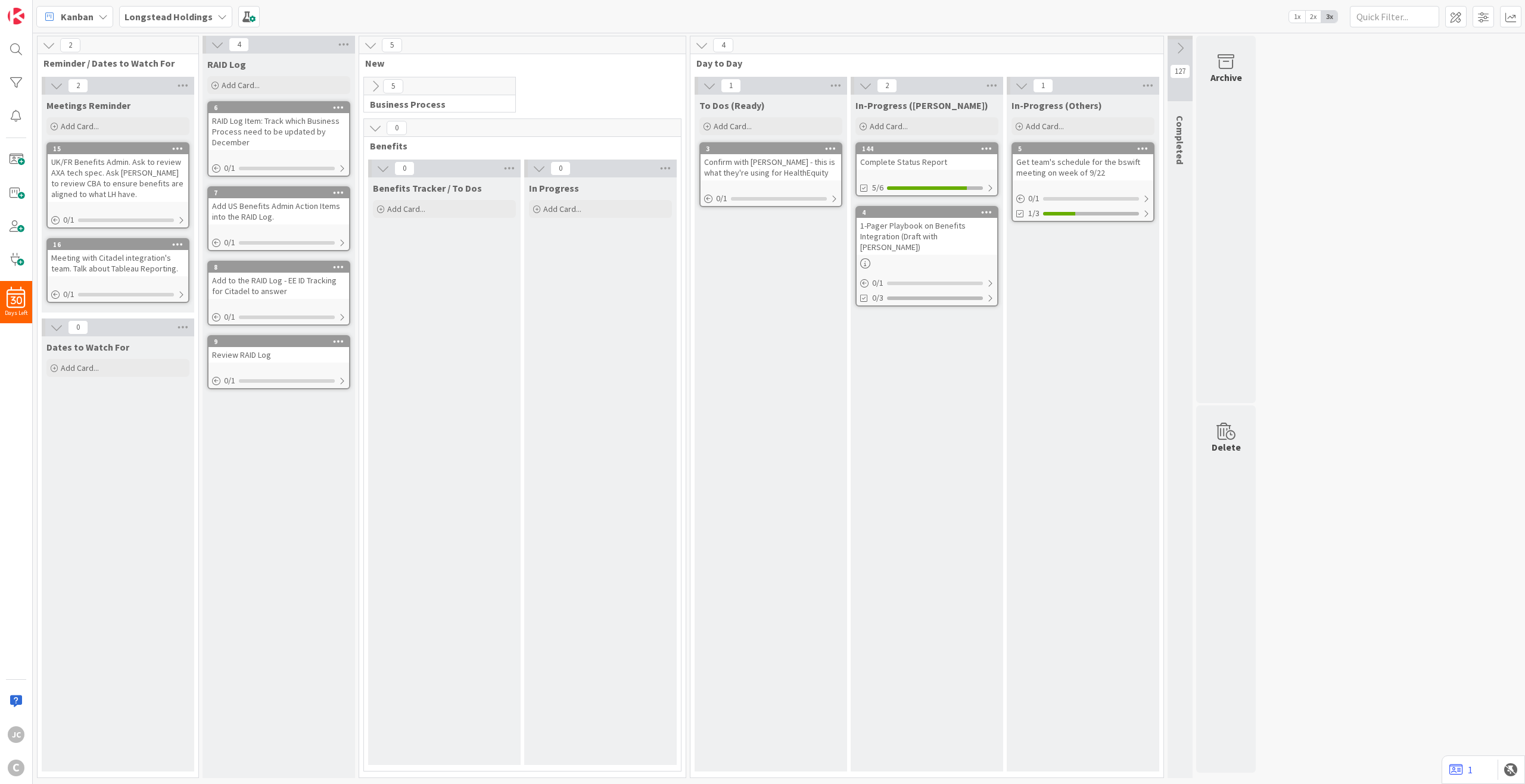
click at [376, 126] on icon at bounding box center [375, 128] width 13 height 13
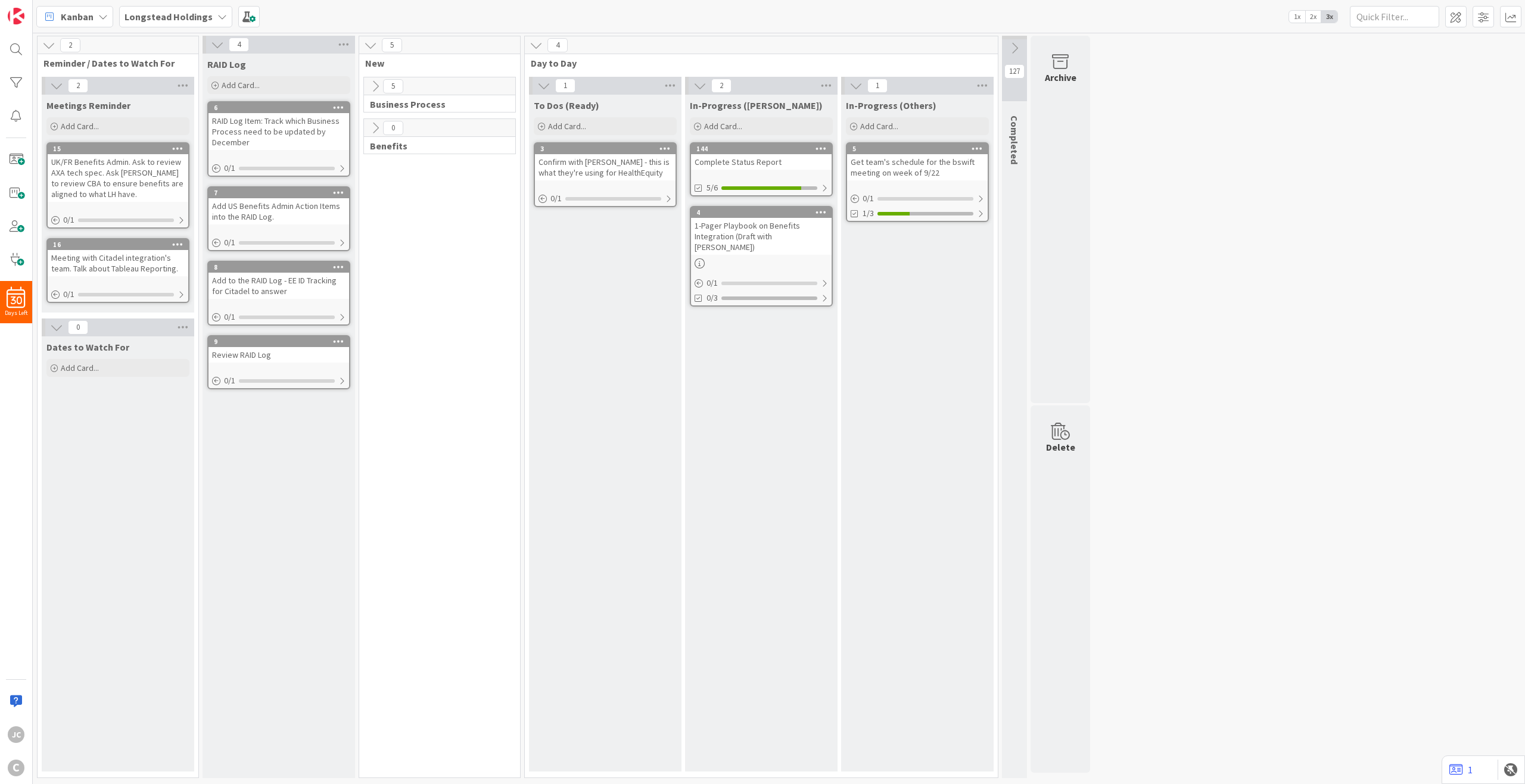
click at [372, 42] on icon at bounding box center [370, 45] width 13 height 13
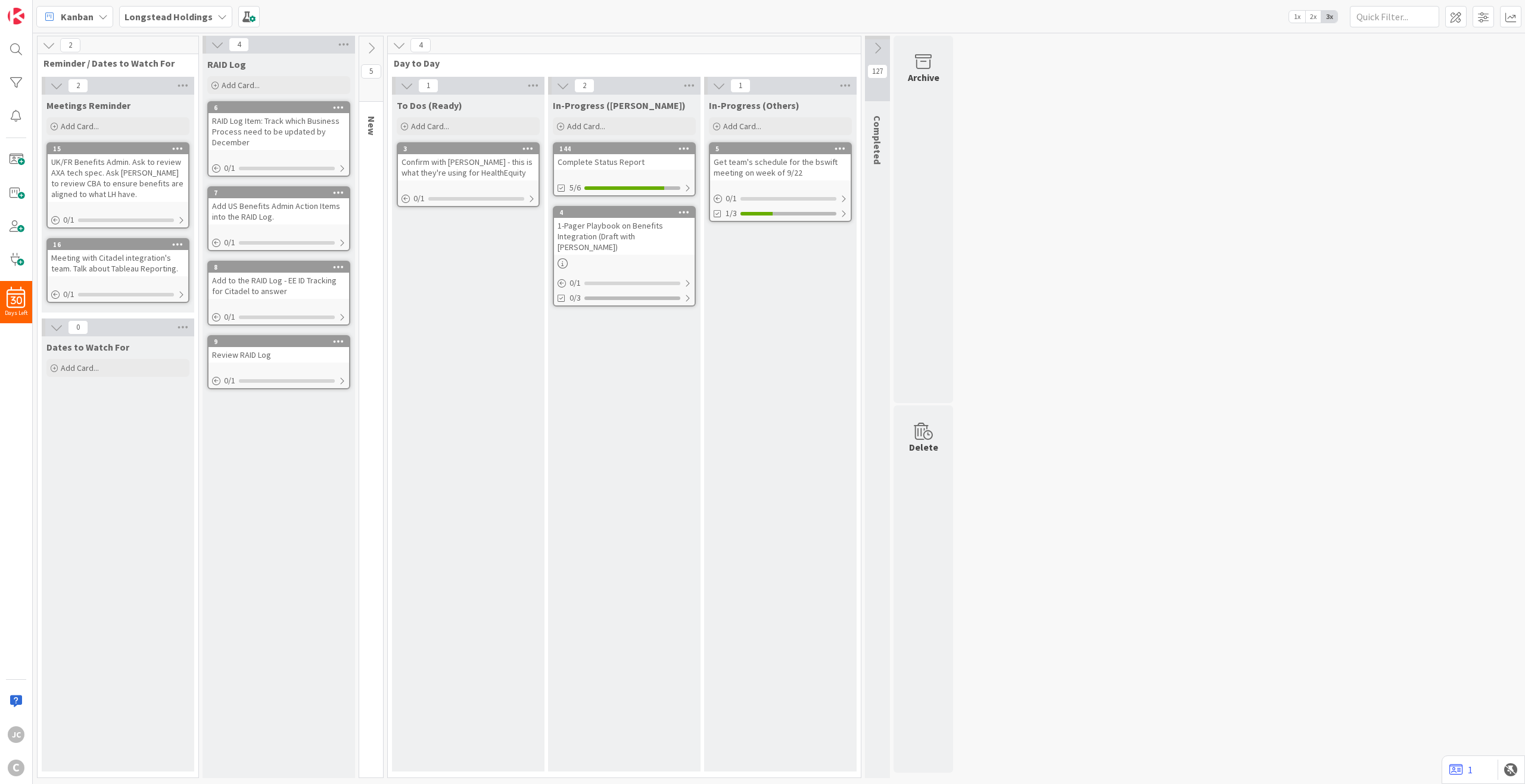
click at [372, 42] on icon at bounding box center [371, 48] width 13 height 13
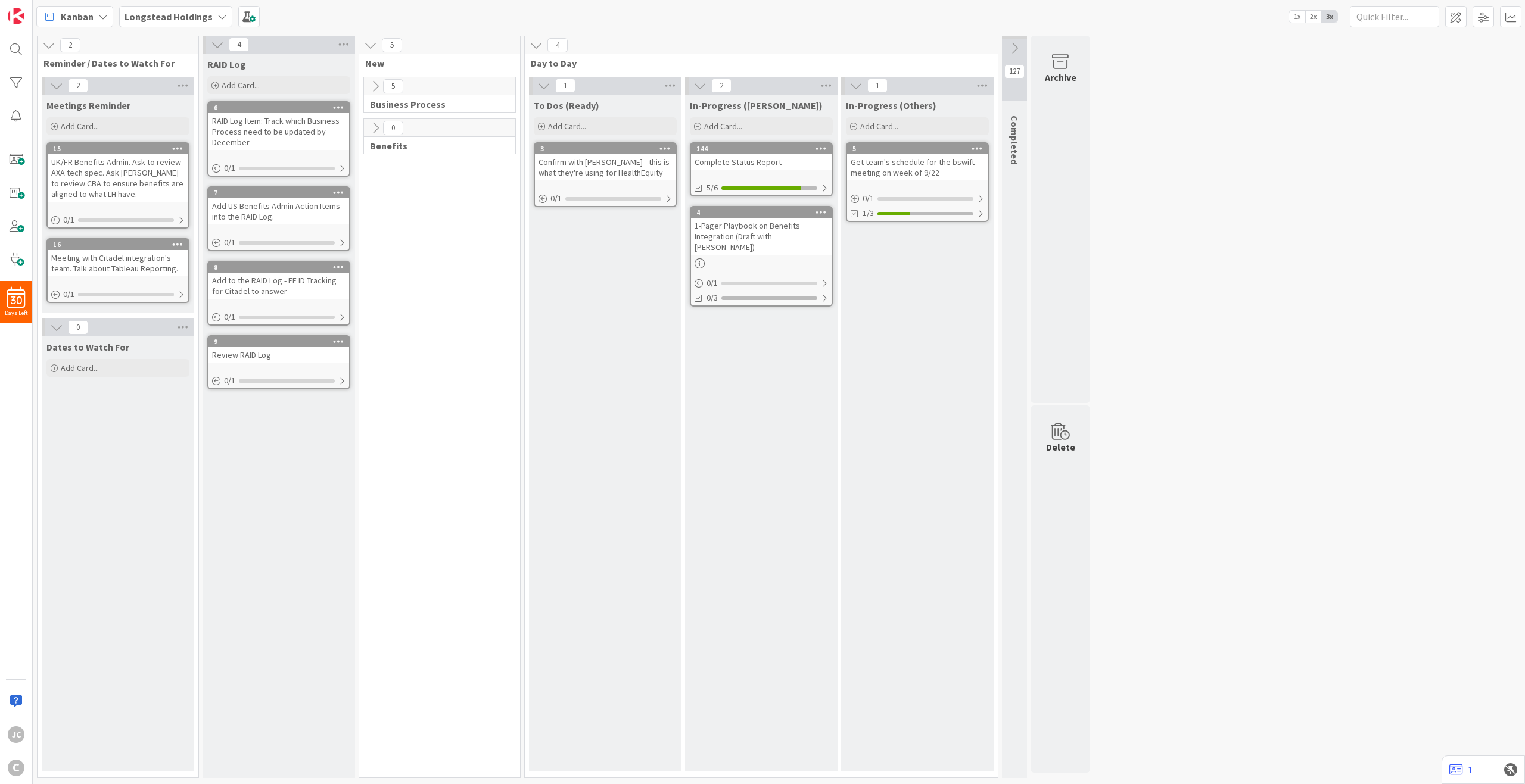
click at [373, 92] on icon at bounding box center [375, 86] width 13 height 13
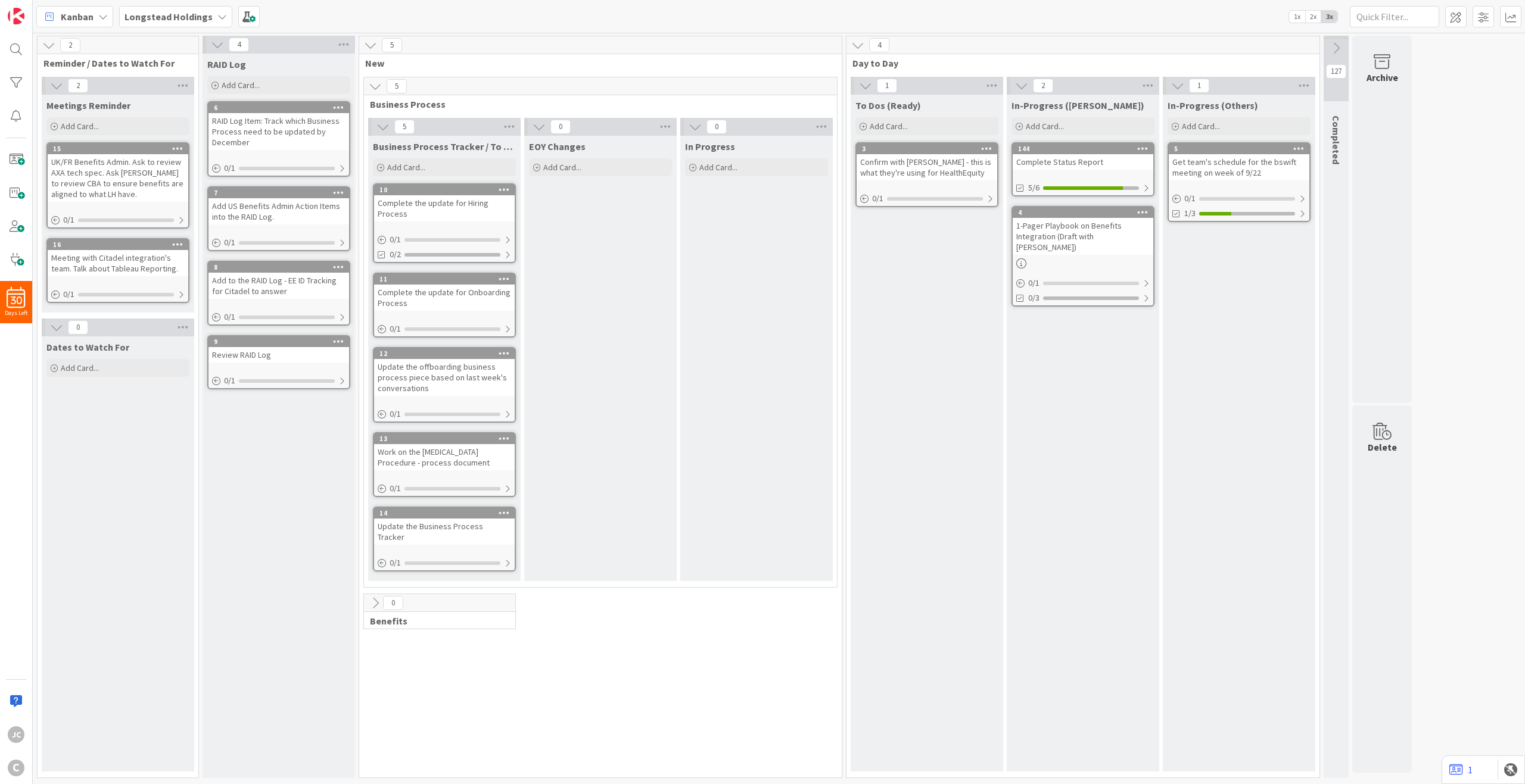
click at [381, 78] on div "5" at bounding box center [600, 86] width 473 height 18
click at [378, 87] on icon at bounding box center [375, 86] width 13 height 13
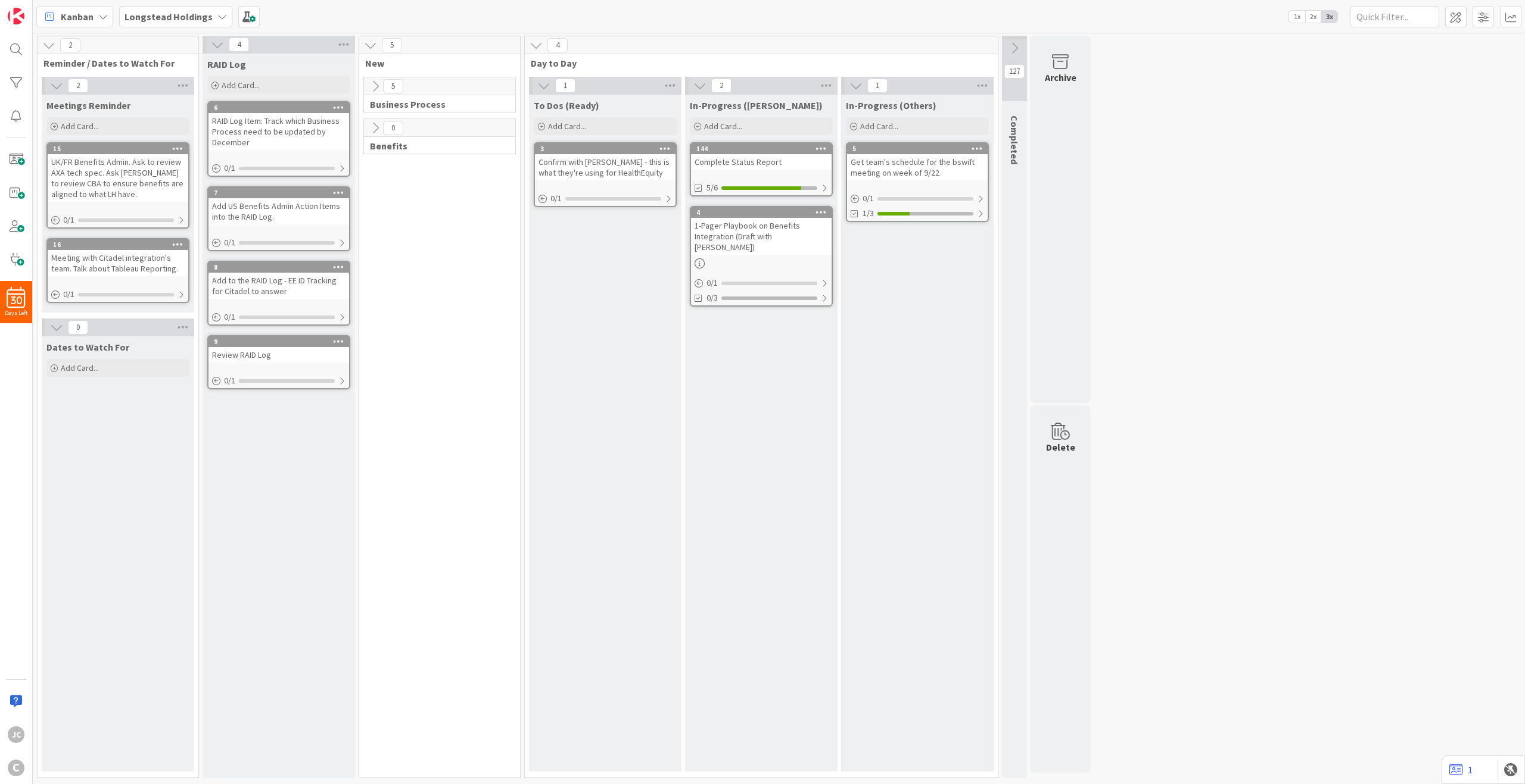
click at [373, 125] on icon at bounding box center [375, 128] width 13 height 13
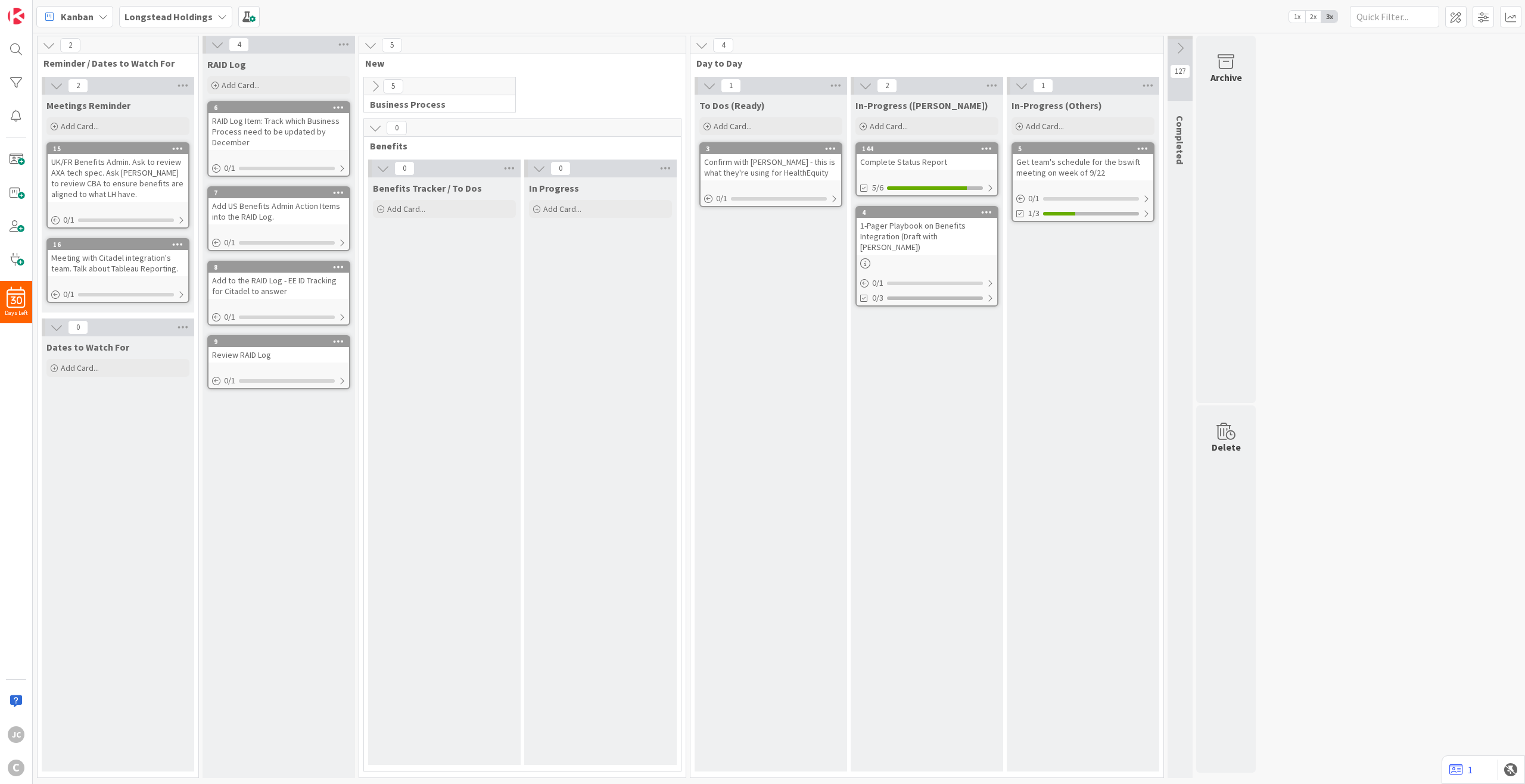
click at [373, 127] on icon at bounding box center [375, 128] width 13 height 13
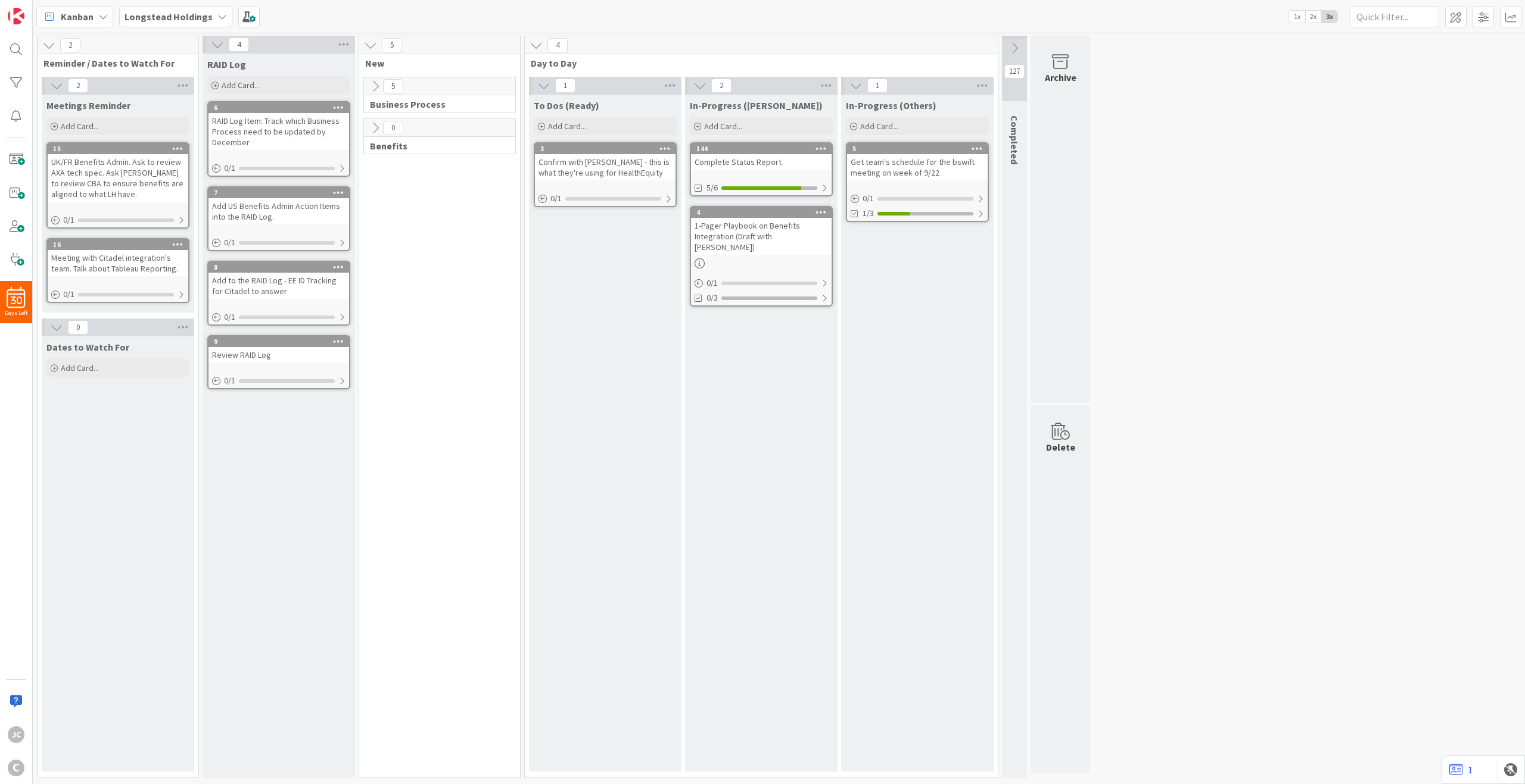
click at [373, 127] on icon at bounding box center [375, 128] width 13 height 13
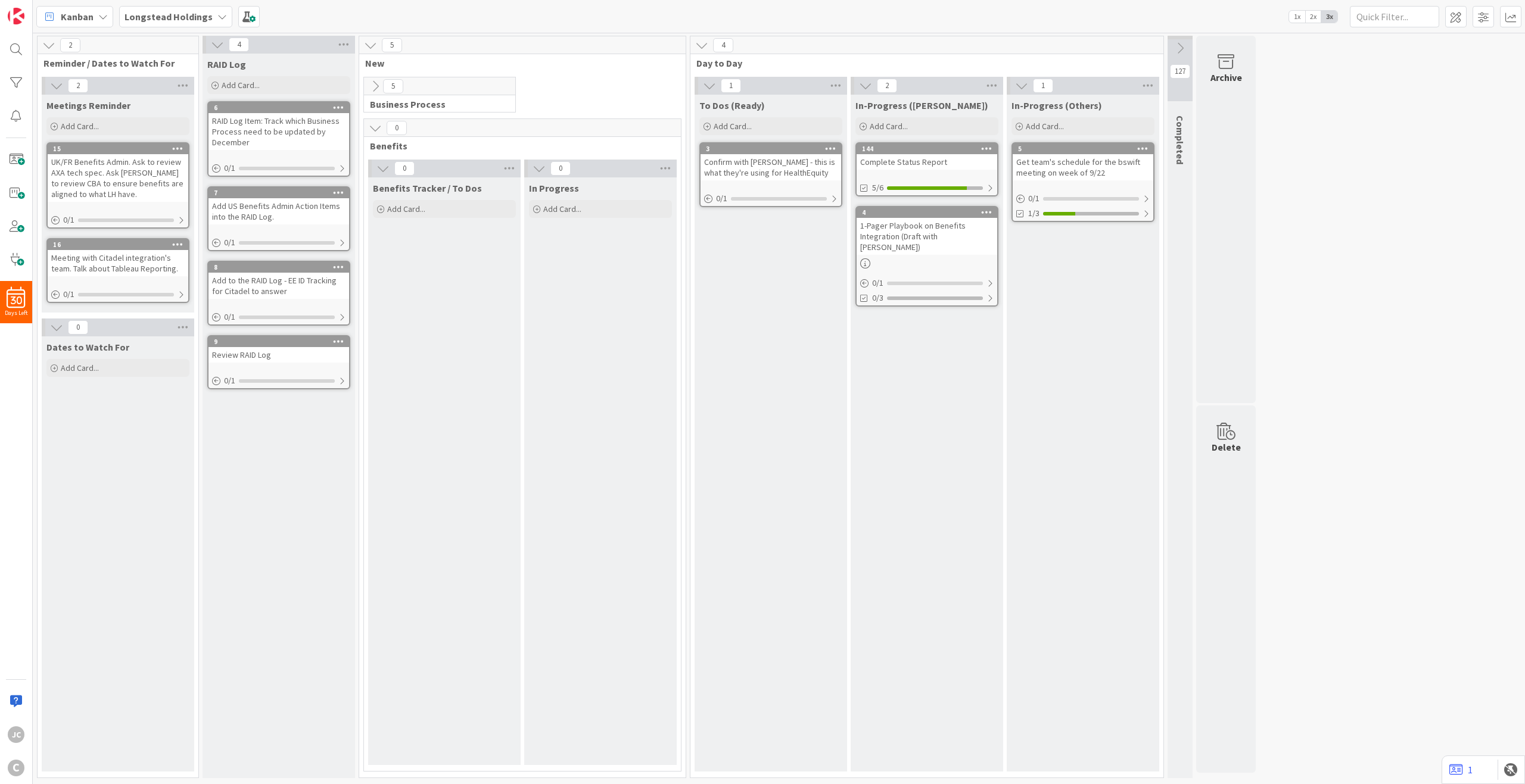
click at [376, 85] on icon at bounding box center [375, 86] width 13 height 13
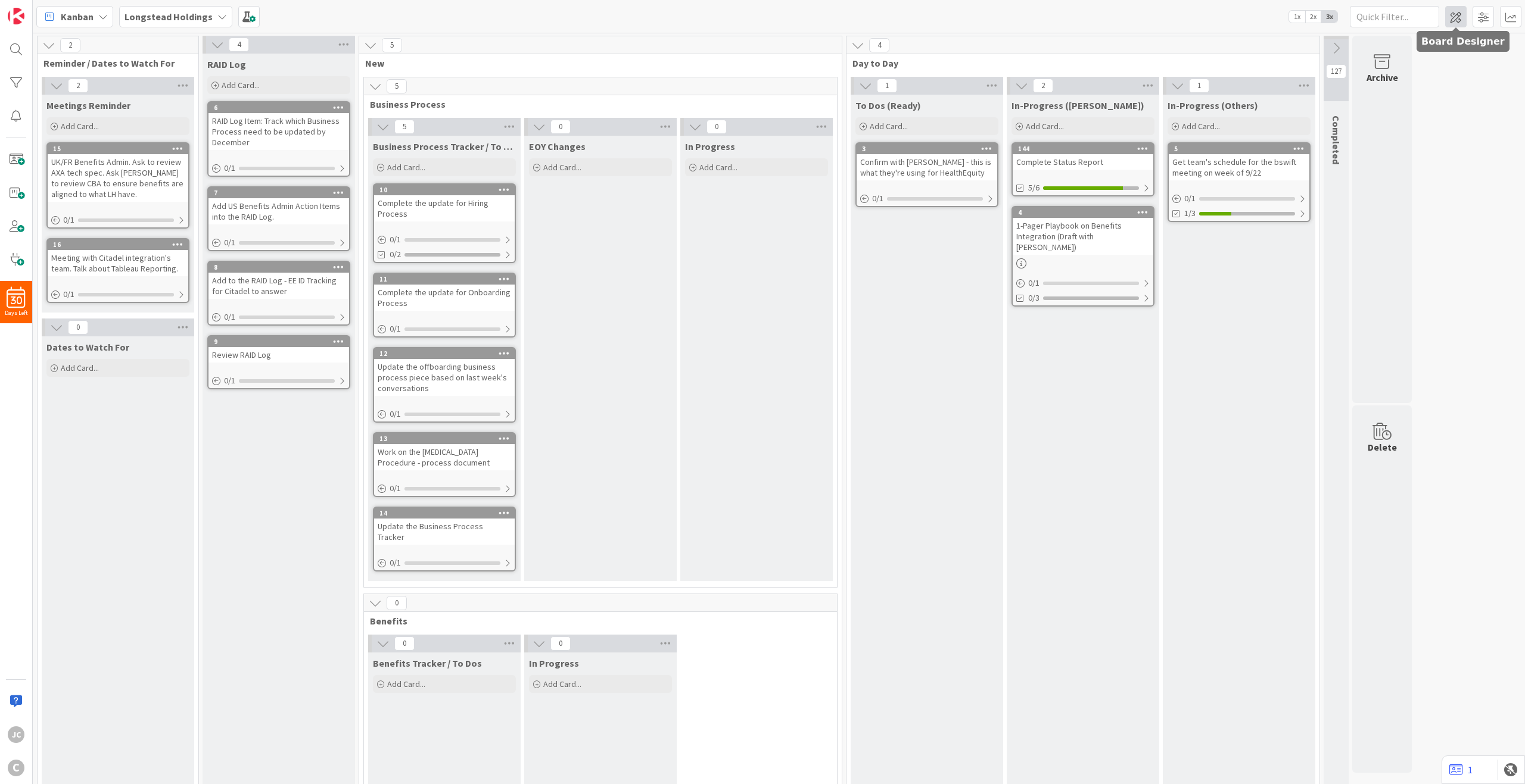
click at [1143, 12] on span at bounding box center [1456, 17] width 21 height 21
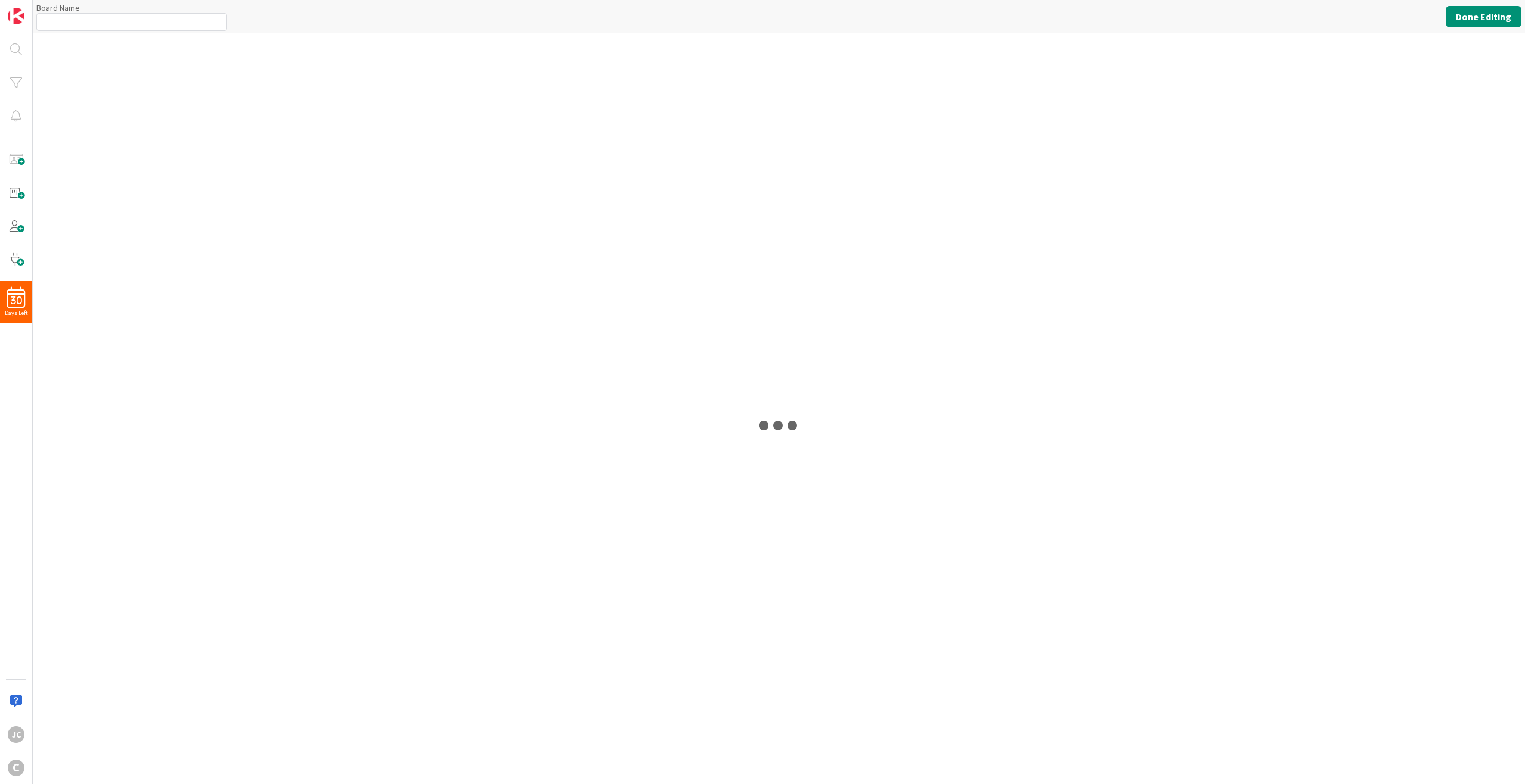
type input "Longstead Holdings"
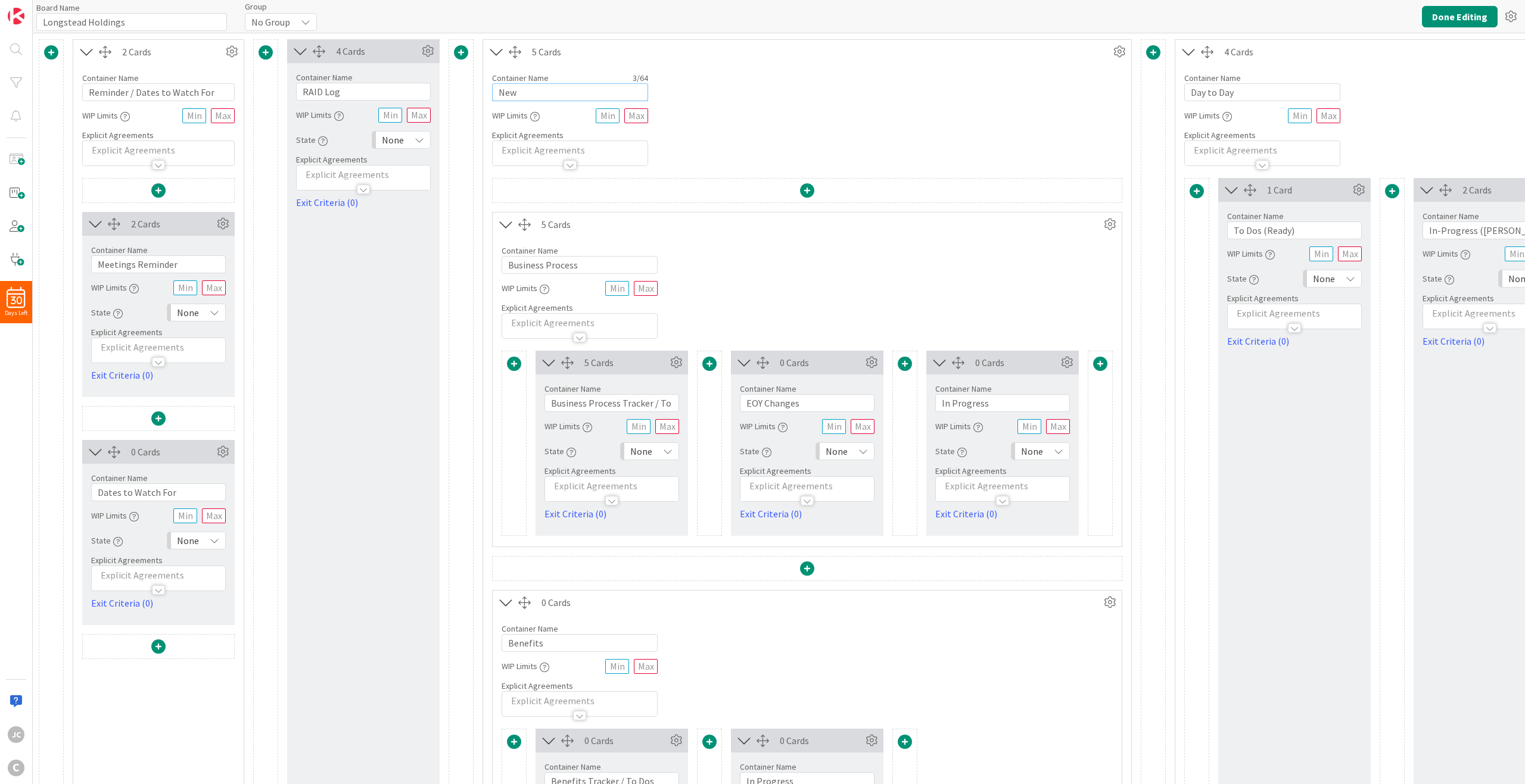
click at [534, 85] on input "New" at bounding box center [570, 92] width 156 height 18
type input "Workstreams"
click at [1143, 11] on button "Done Editing" at bounding box center [1460, 17] width 76 height 21
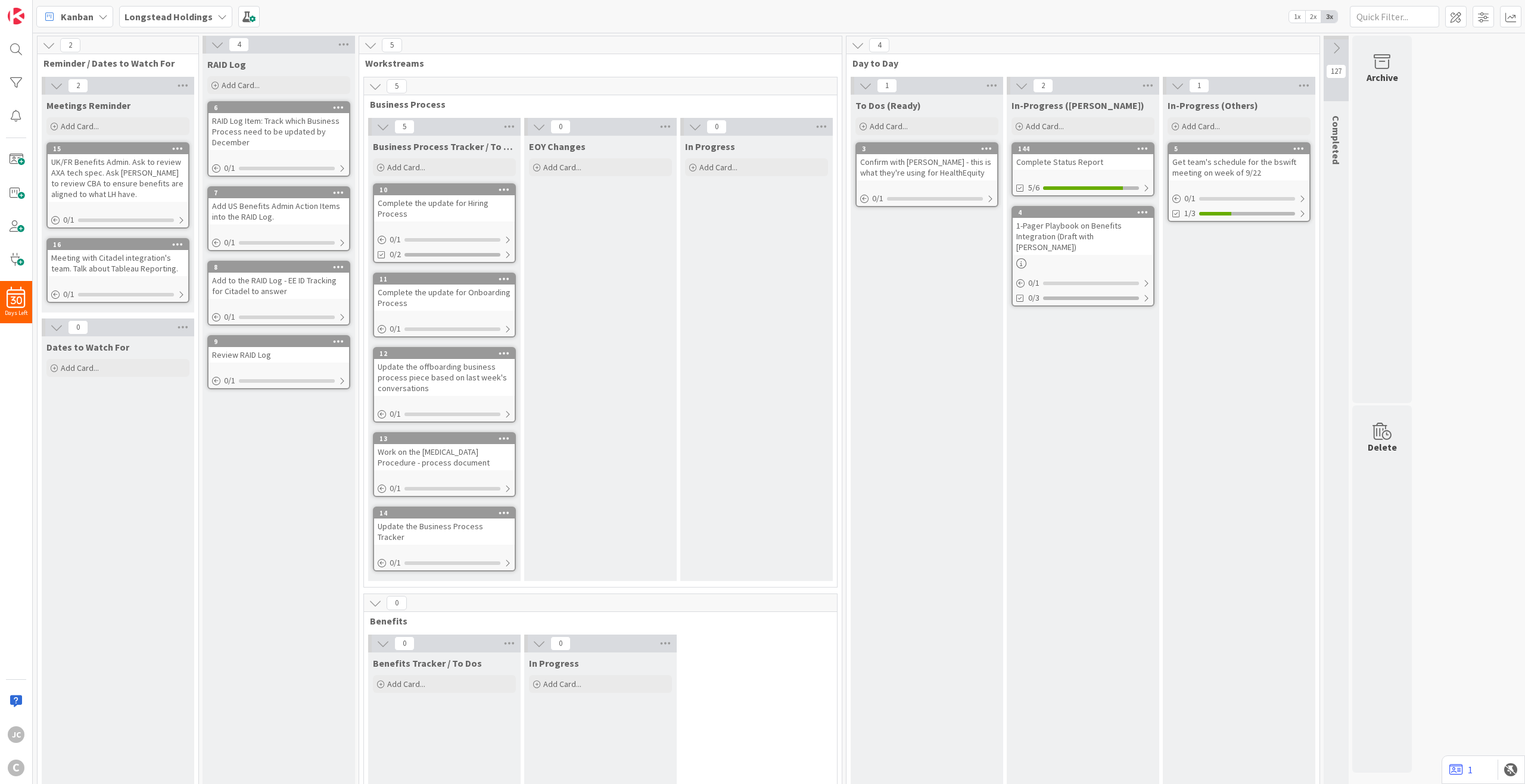
click at [375, 44] on icon at bounding box center [370, 45] width 13 height 13
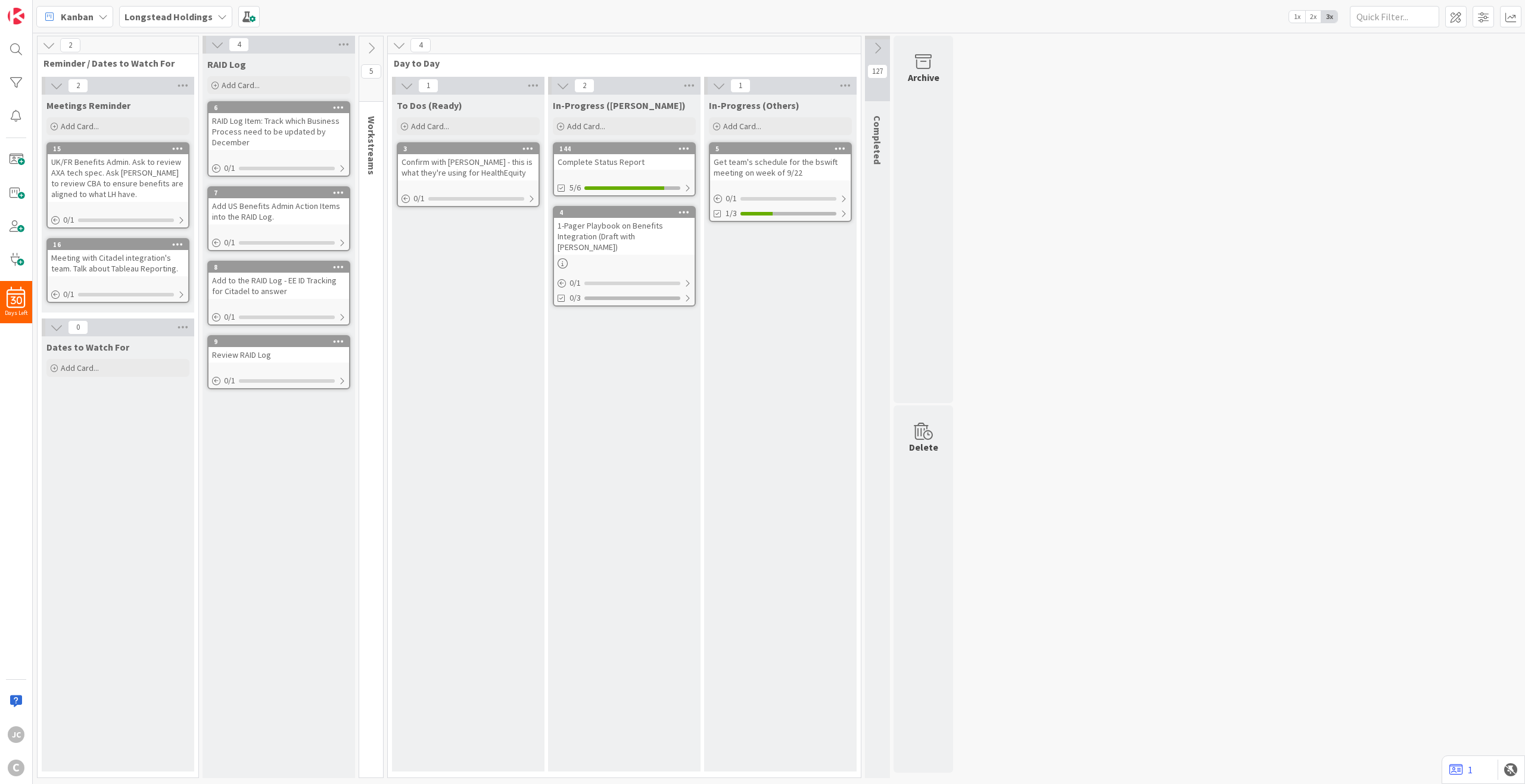
click at [375, 44] on icon at bounding box center [371, 48] width 13 height 13
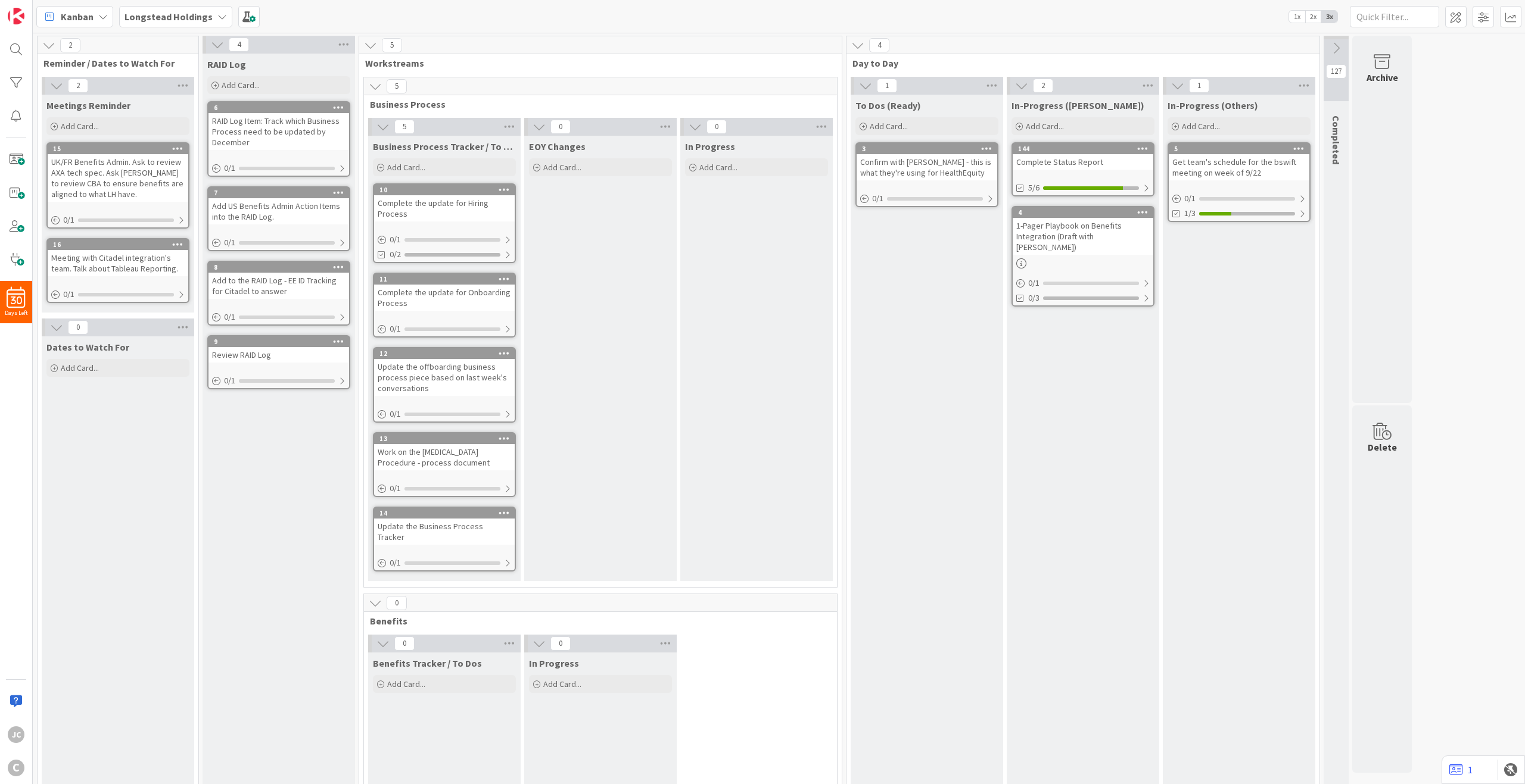
click at [47, 47] on icon at bounding box center [48, 45] width 13 height 13
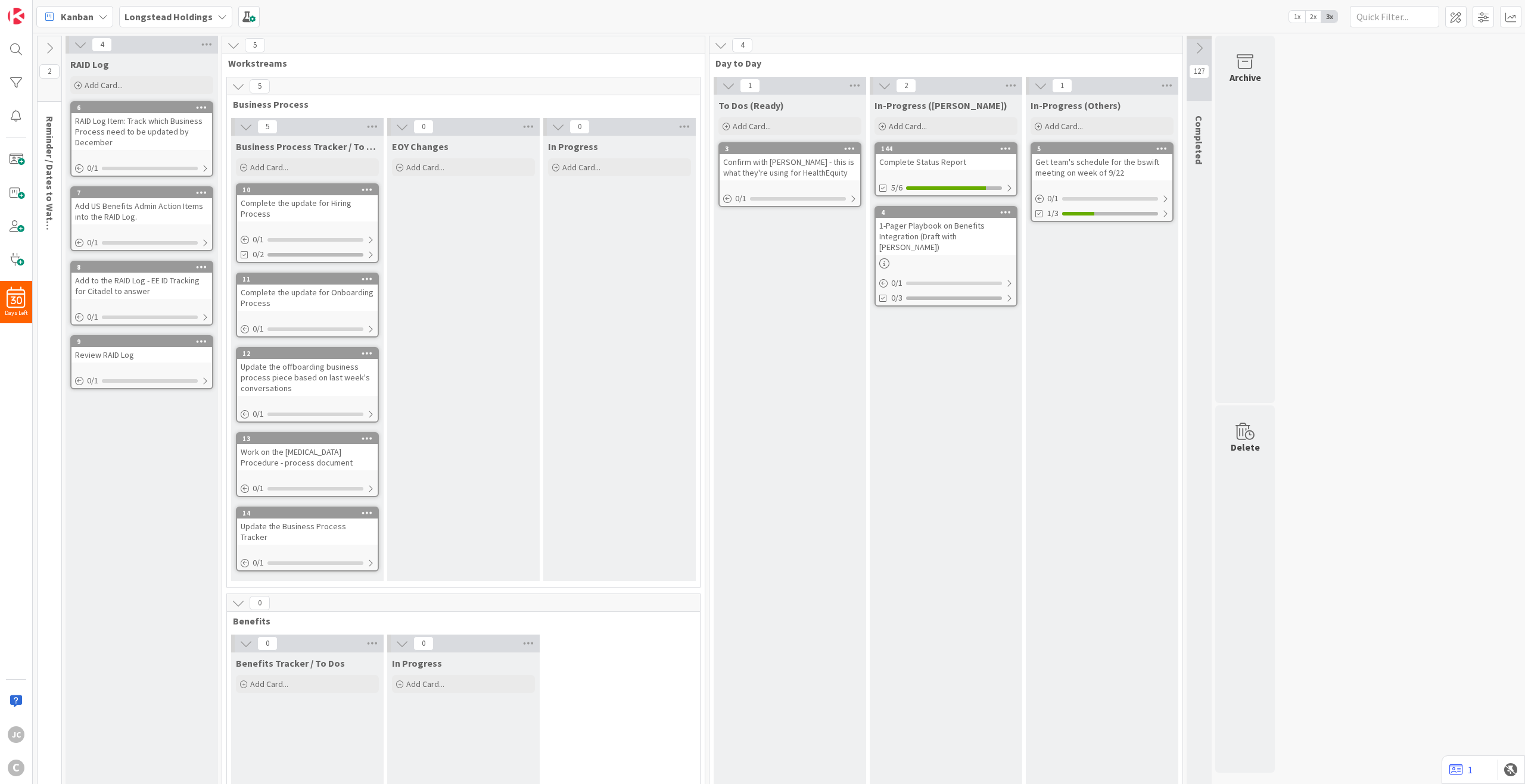
click at [47, 47] on icon at bounding box center [49, 48] width 13 height 13
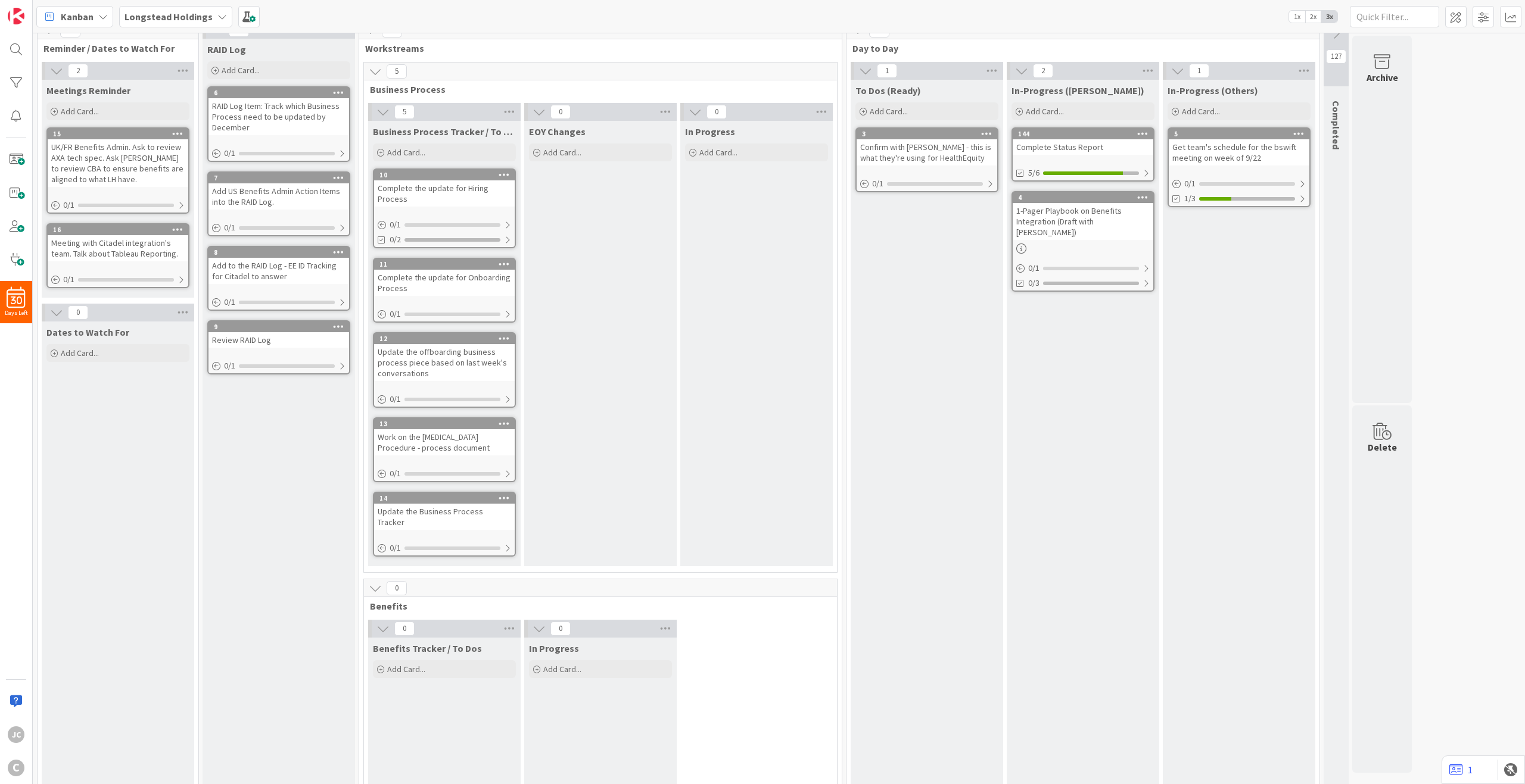
scroll to position [38, 0]
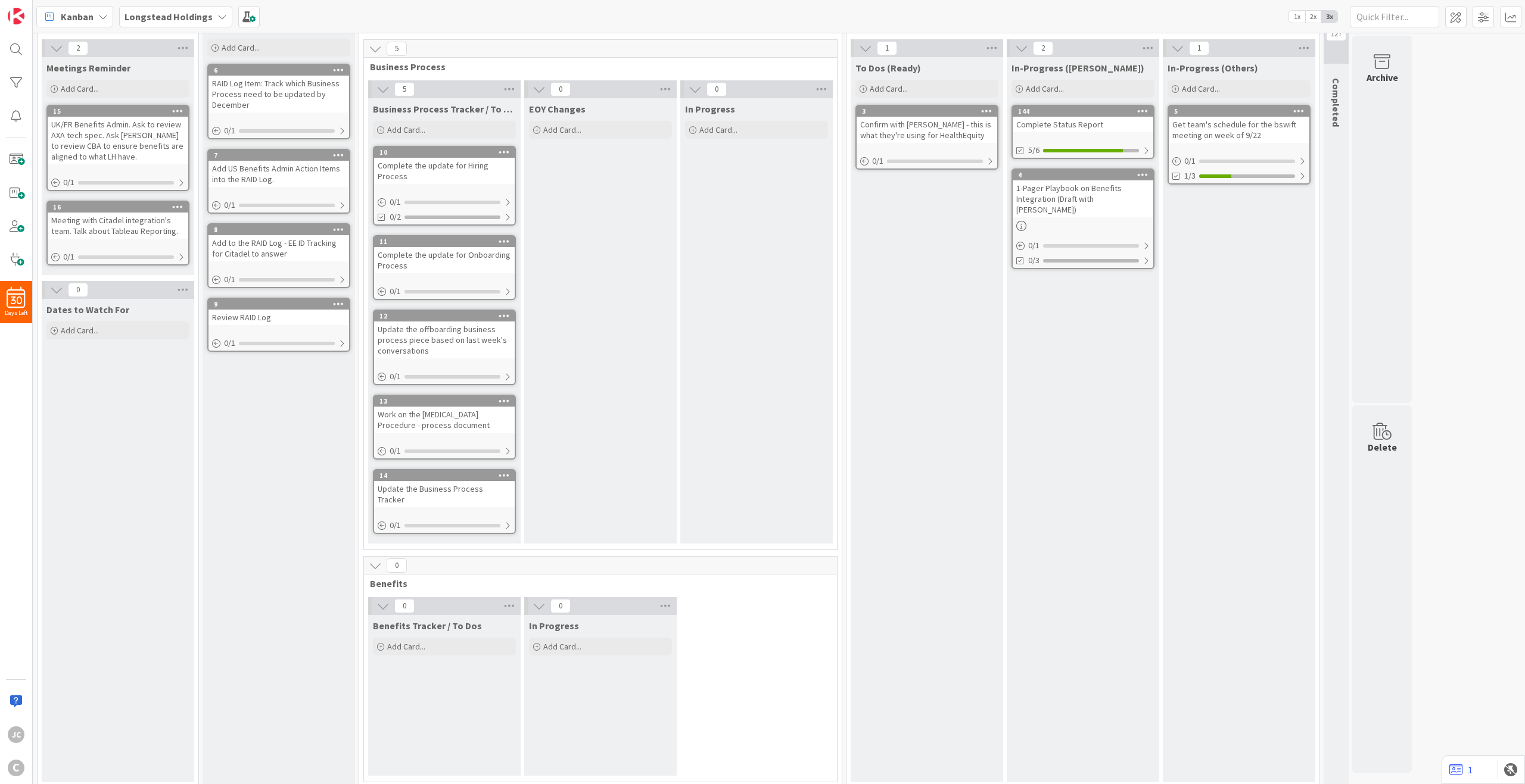
click at [570, 225] on div "EOY Changes Add Card..." at bounding box center [600, 320] width 153 height 445
click at [583, 127] on div "Add Card..." at bounding box center [600, 130] width 143 height 18
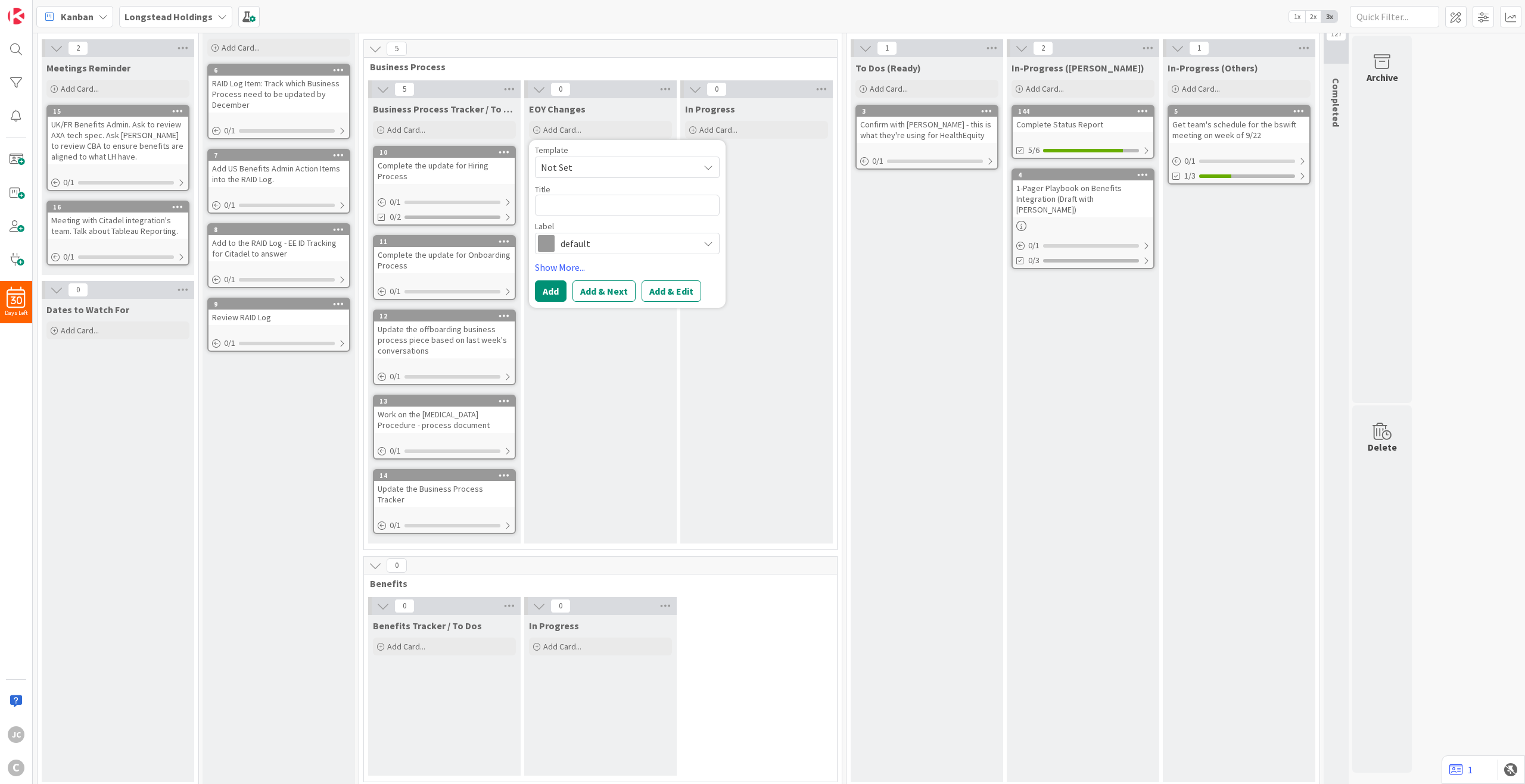
click at [682, 402] on div "In Progress Add Card..." at bounding box center [756, 320] width 153 height 445
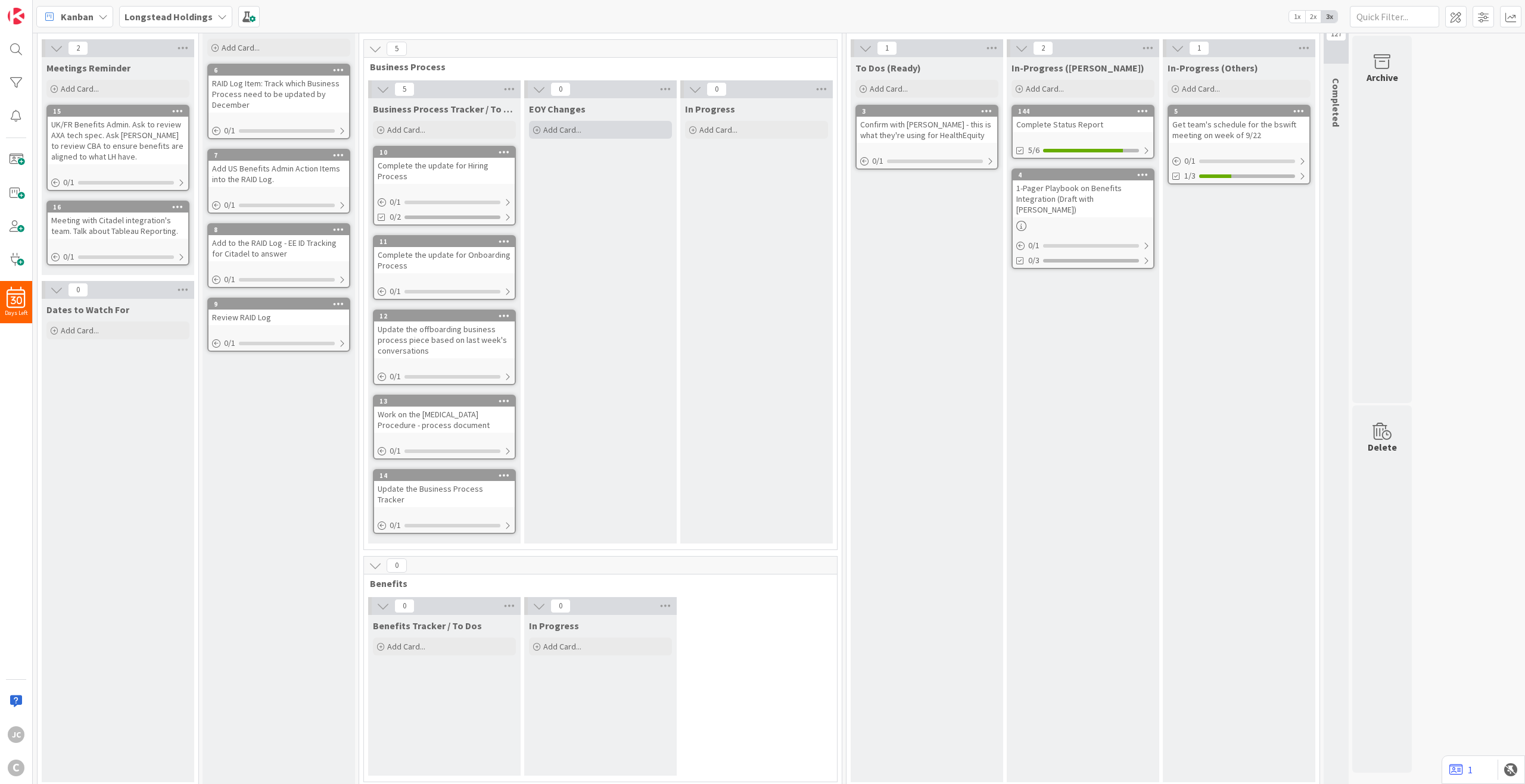
click at [555, 133] on span "Add Card..." at bounding box center [563, 130] width 38 height 11
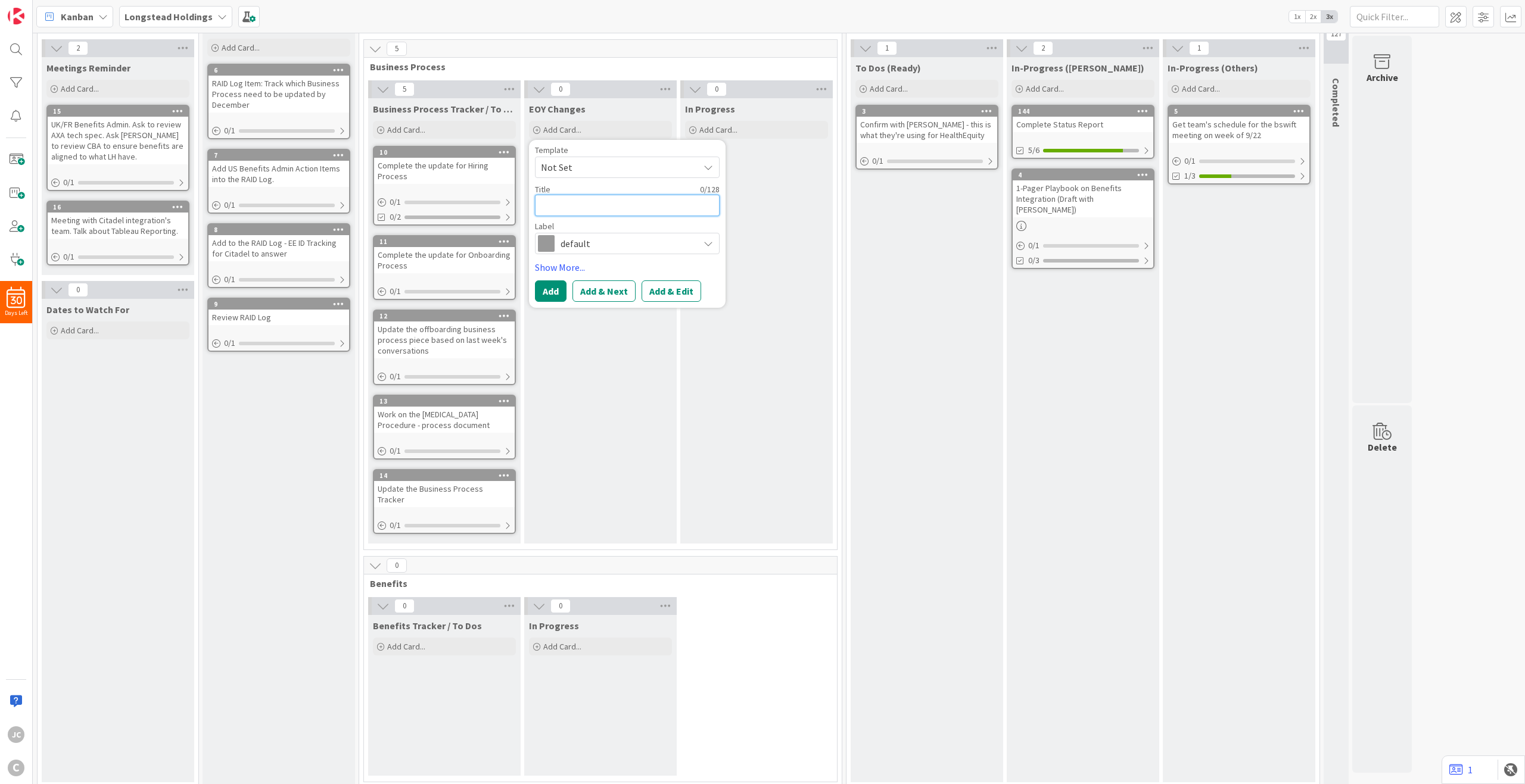
type textarea "x"
type textarea "H"
type textarea "x"
type textarea "Hi"
type textarea "x"
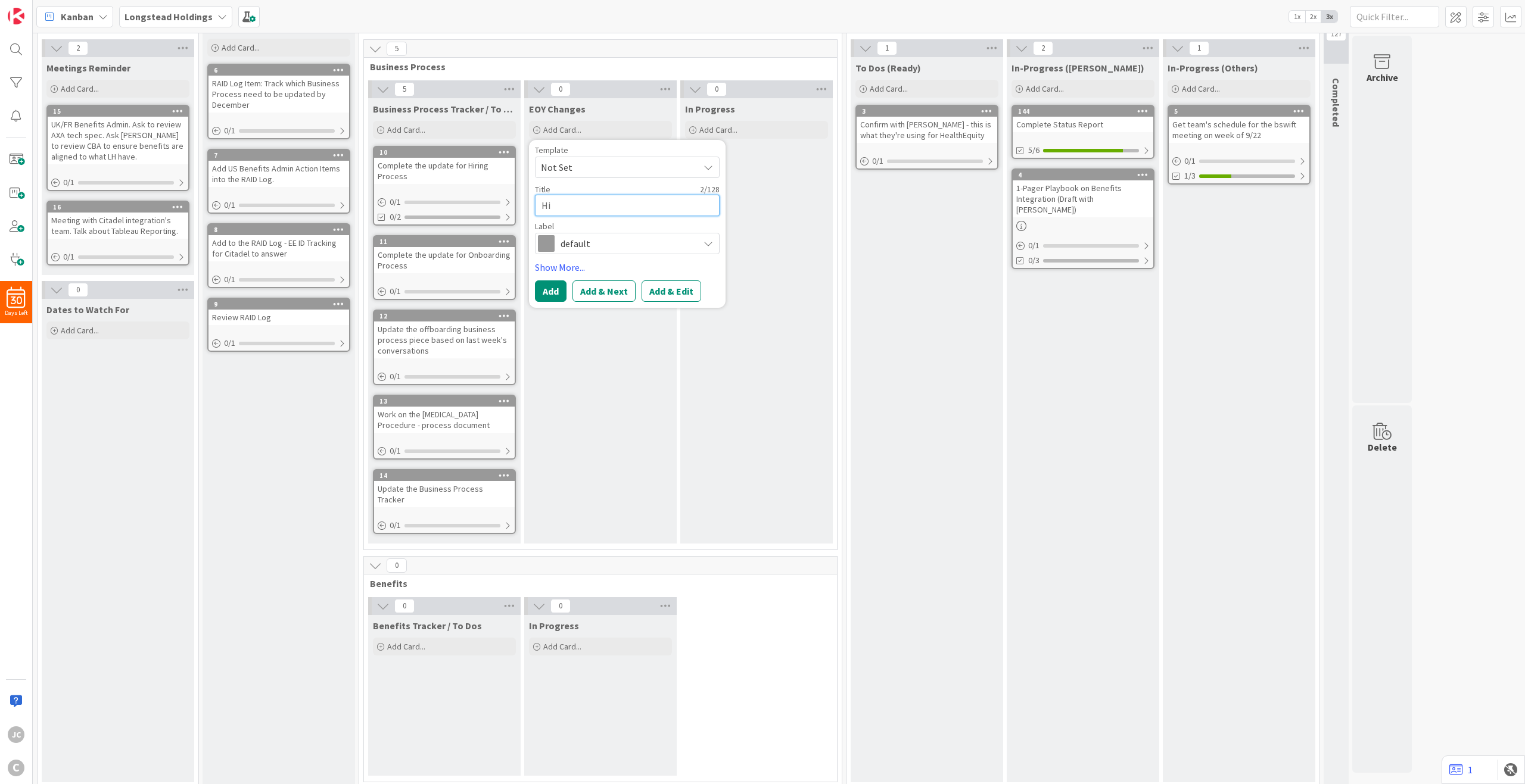
type textarea "Hir"
type textarea "x"
type textarea "Hiri"
type textarea "x"
type textarea "Hirin"
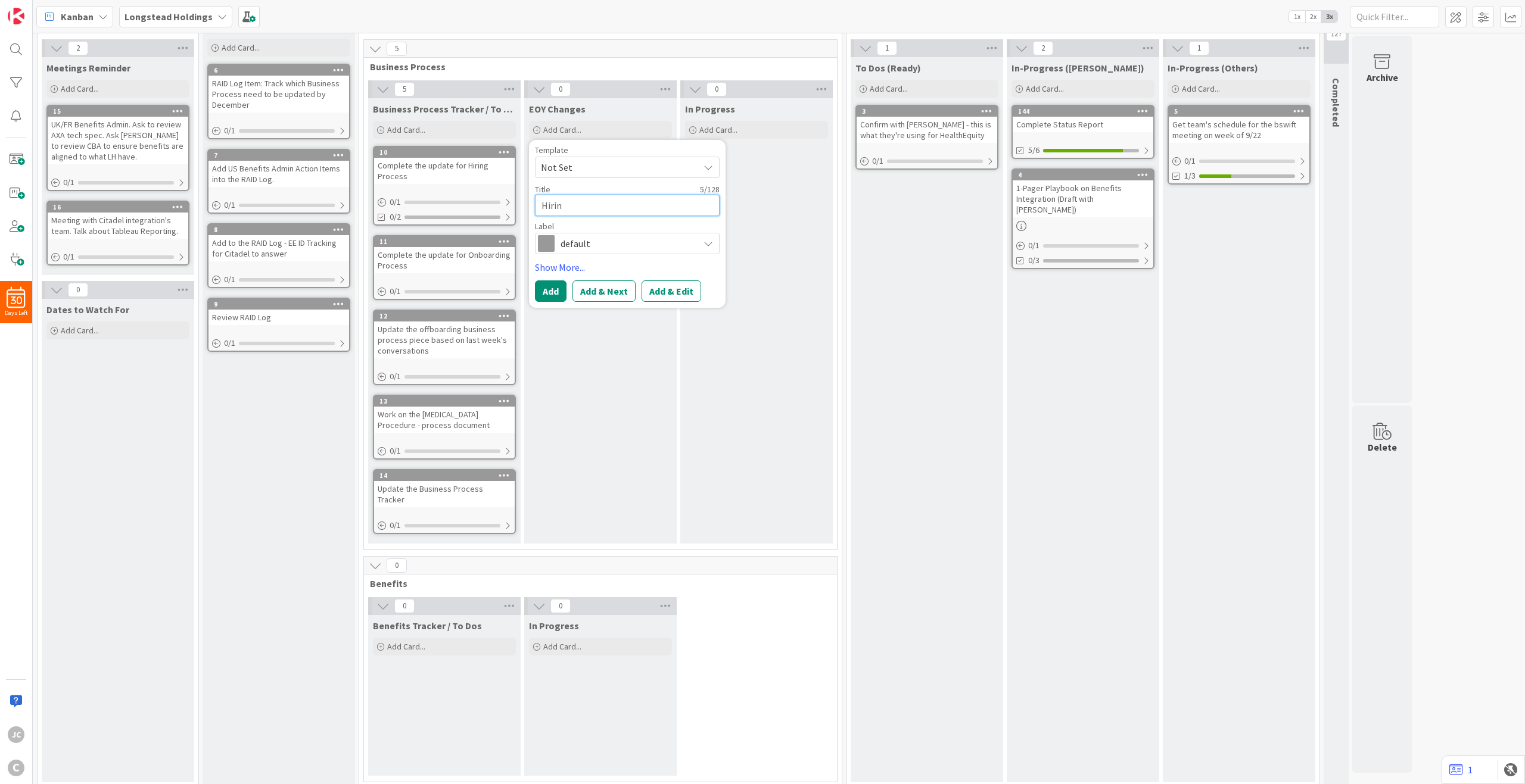
type textarea "x"
type textarea "Hiring"
type textarea "x"
type textarea "Hiring"
type textarea "x"
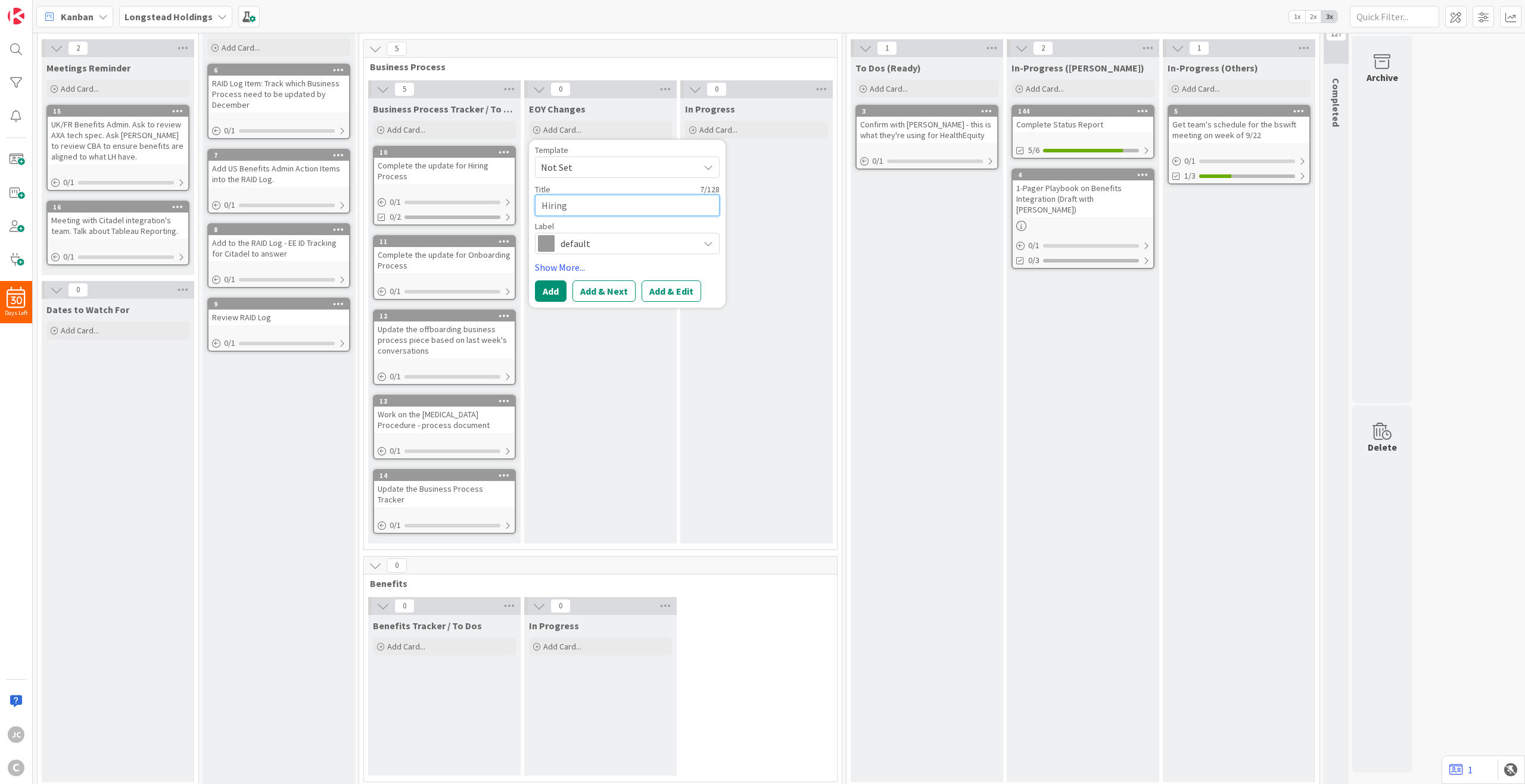
type textarea "Hiring P"
type textarea "x"
type textarea "Hiring [PERSON_NAME]"
type textarea "x"
type textarea "Hiring Pro"
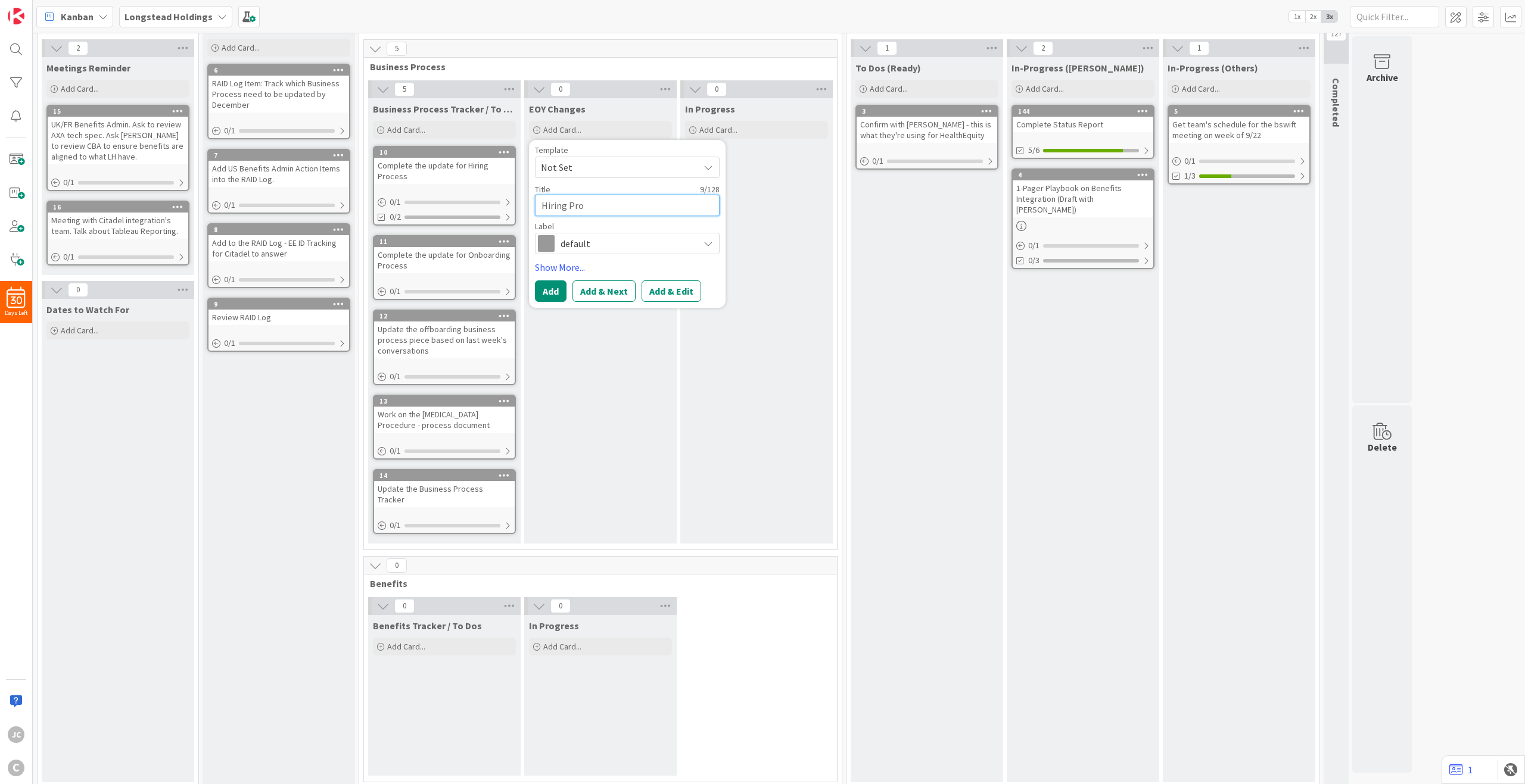
type textarea "x"
type textarea "Hiring Proce"
type textarea "x"
type textarea "Hiring Proces"
type textarea "x"
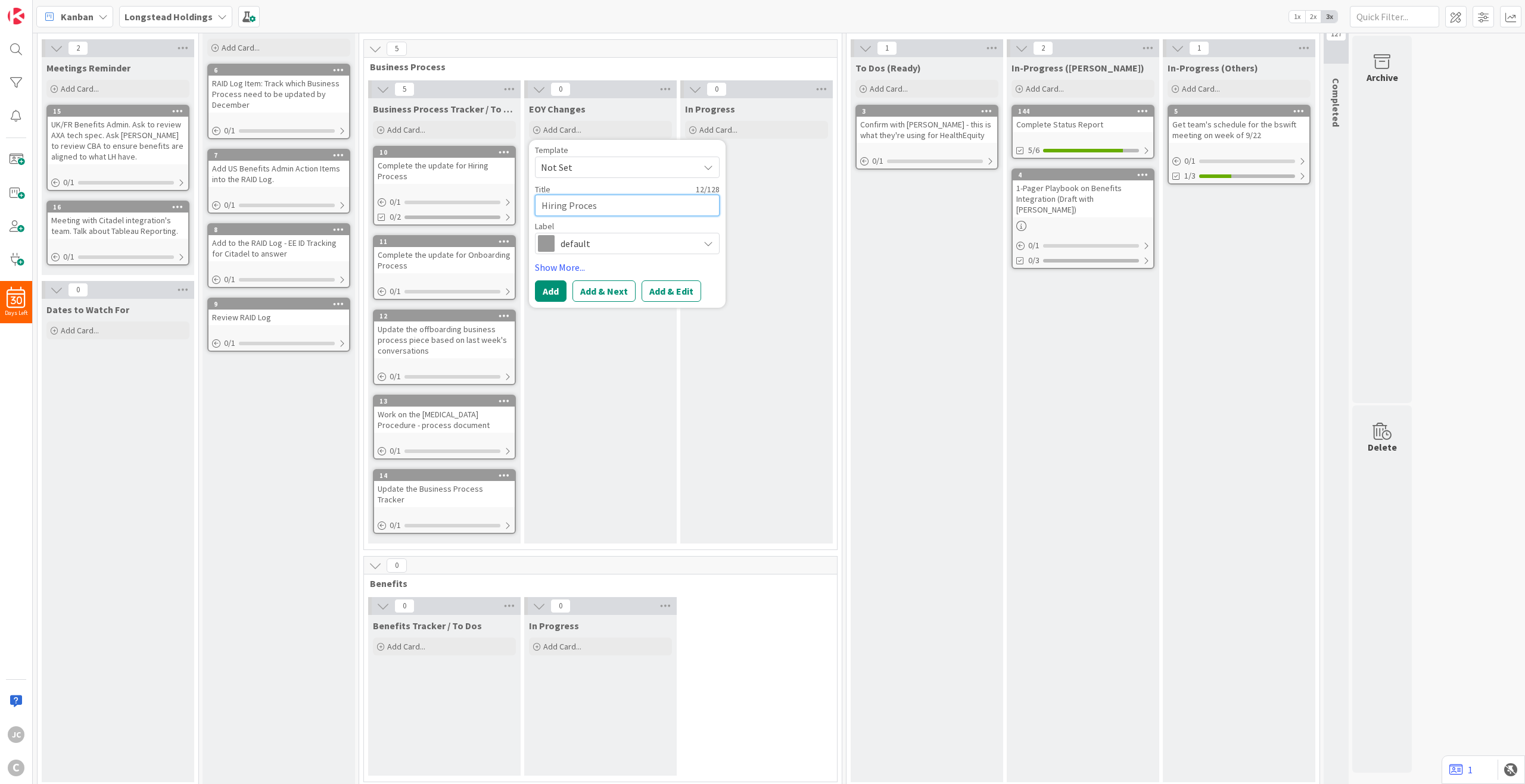
type textarea "Hiring Process"
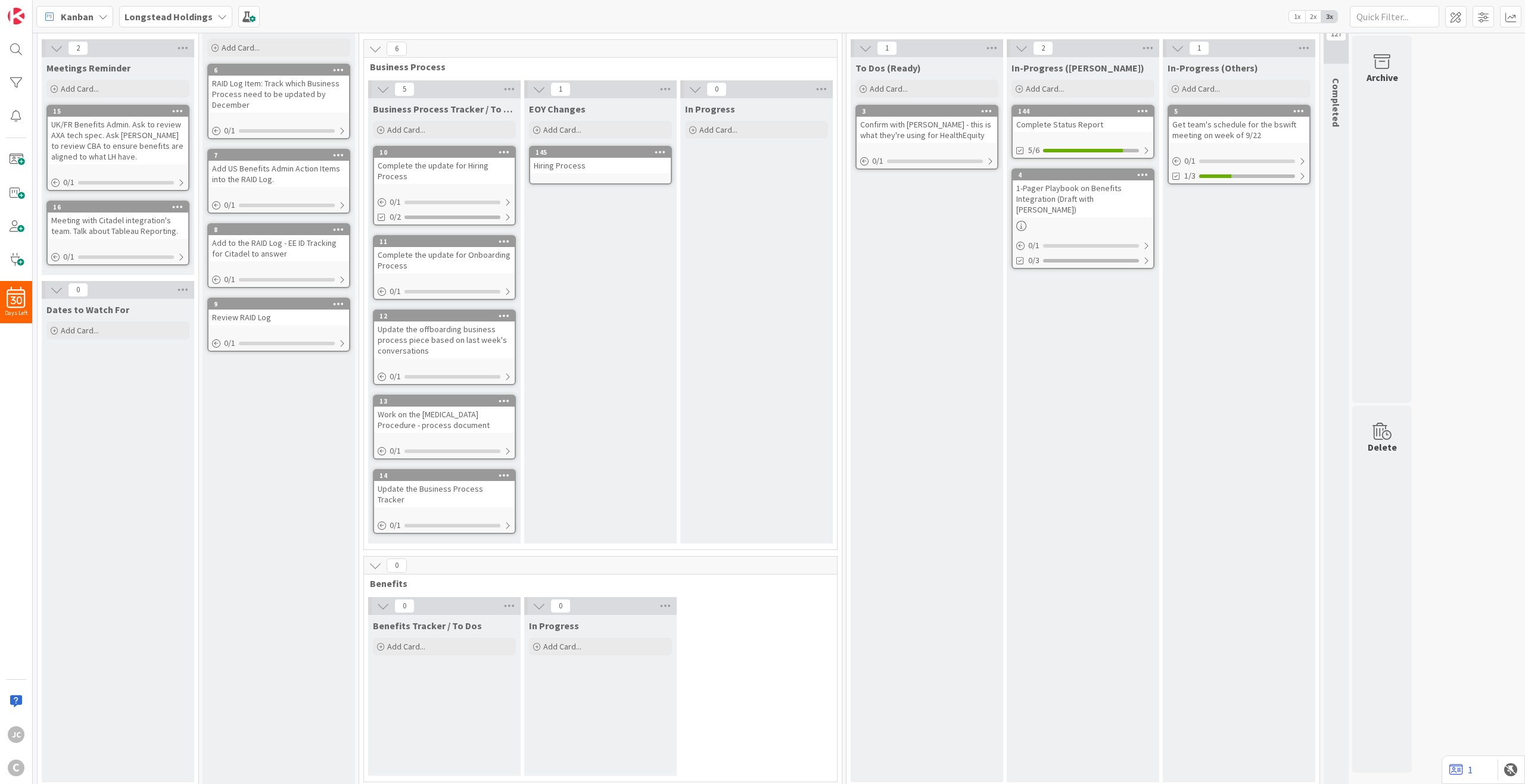
click at [567, 172] on div "Hiring Process" at bounding box center [600, 166] width 140 height 15
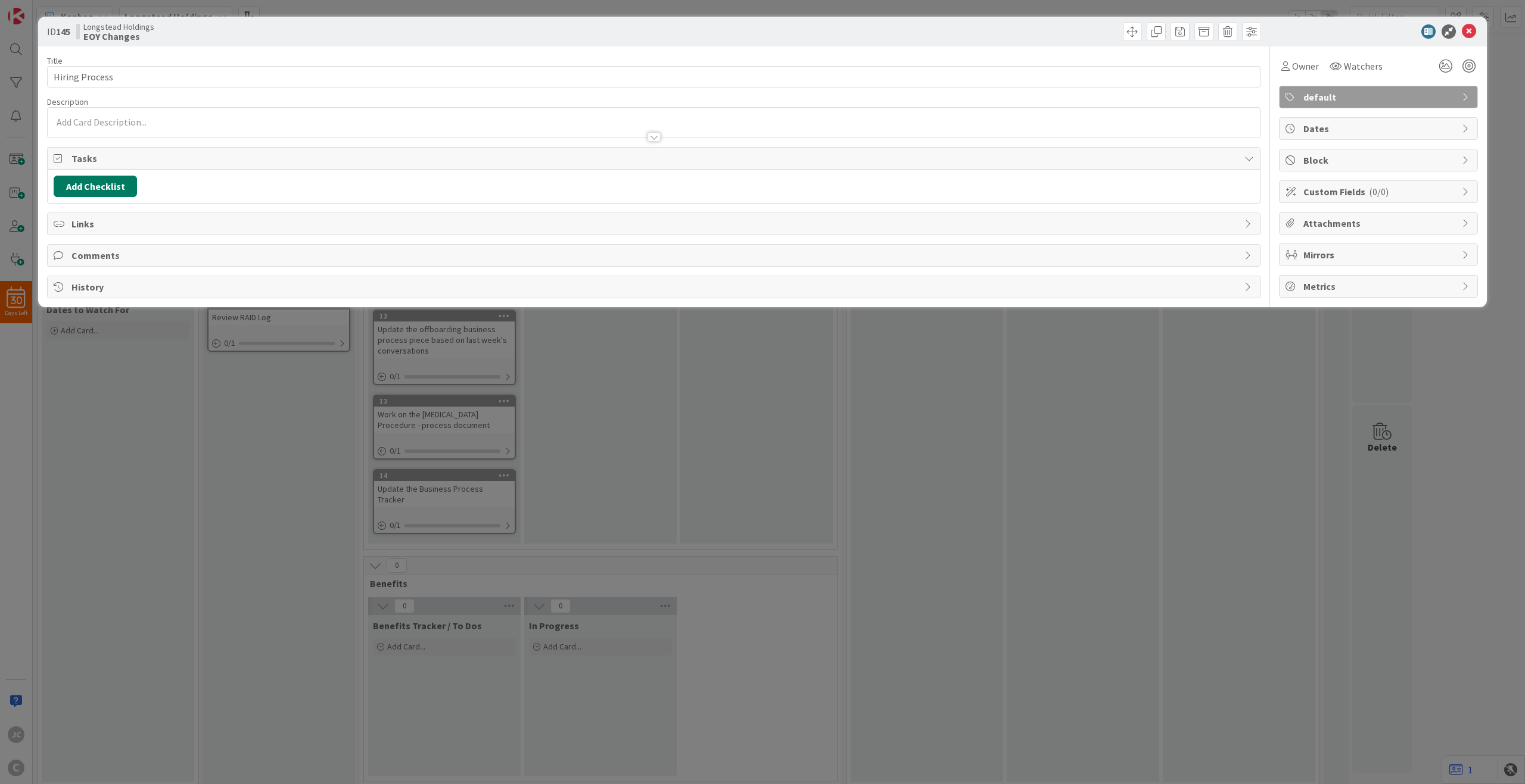
click at [111, 182] on button "Add Checklist" at bounding box center [95, 186] width 84 height 21
type input "Update:"
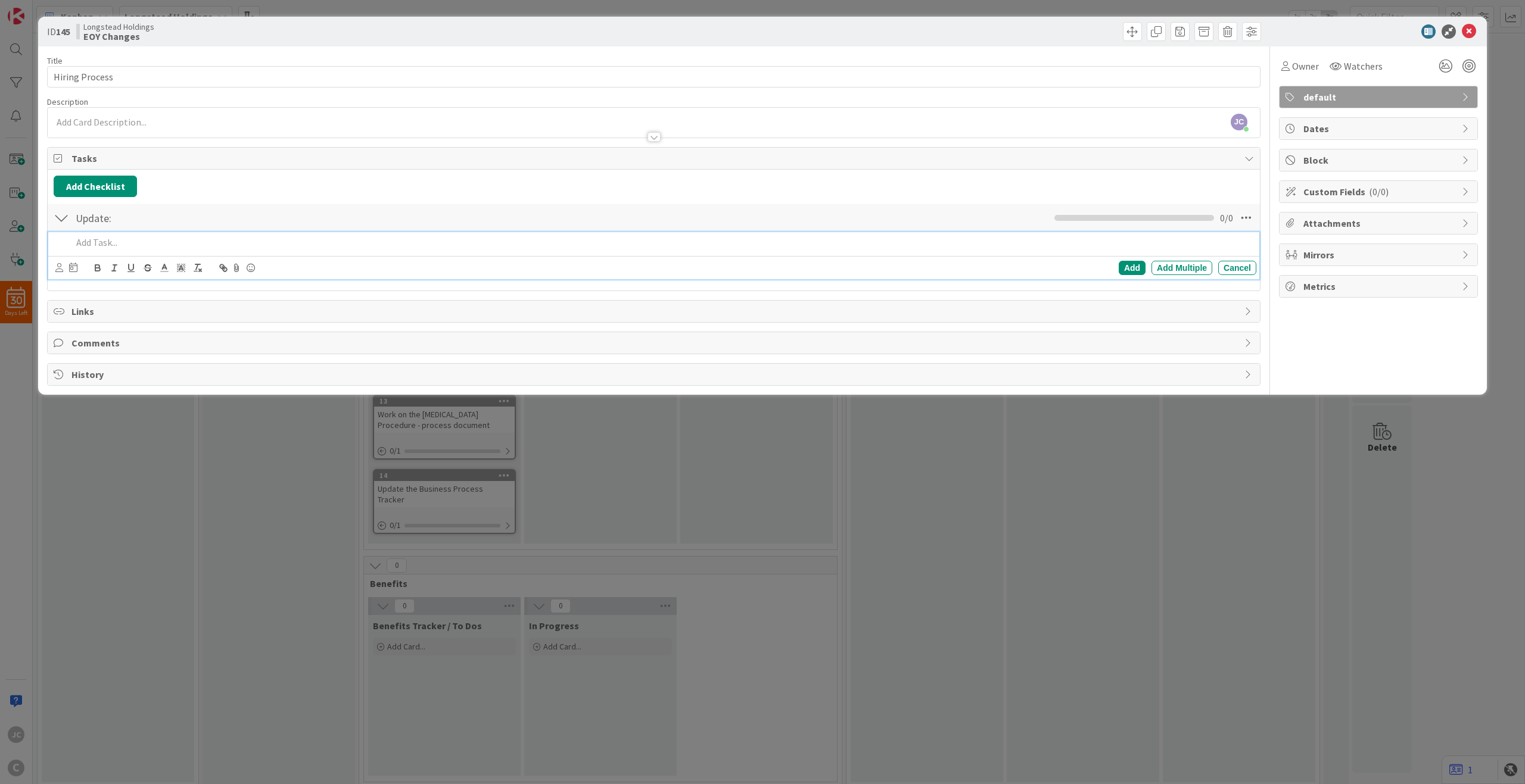
click at [151, 242] on p at bounding box center [662, 243] width 1180 height 14
click at [376, 243] on p "Update Citadel Recruiting with LH Employment Law 3rd Party" at bounding box center [662, 243] width 1180 height 14
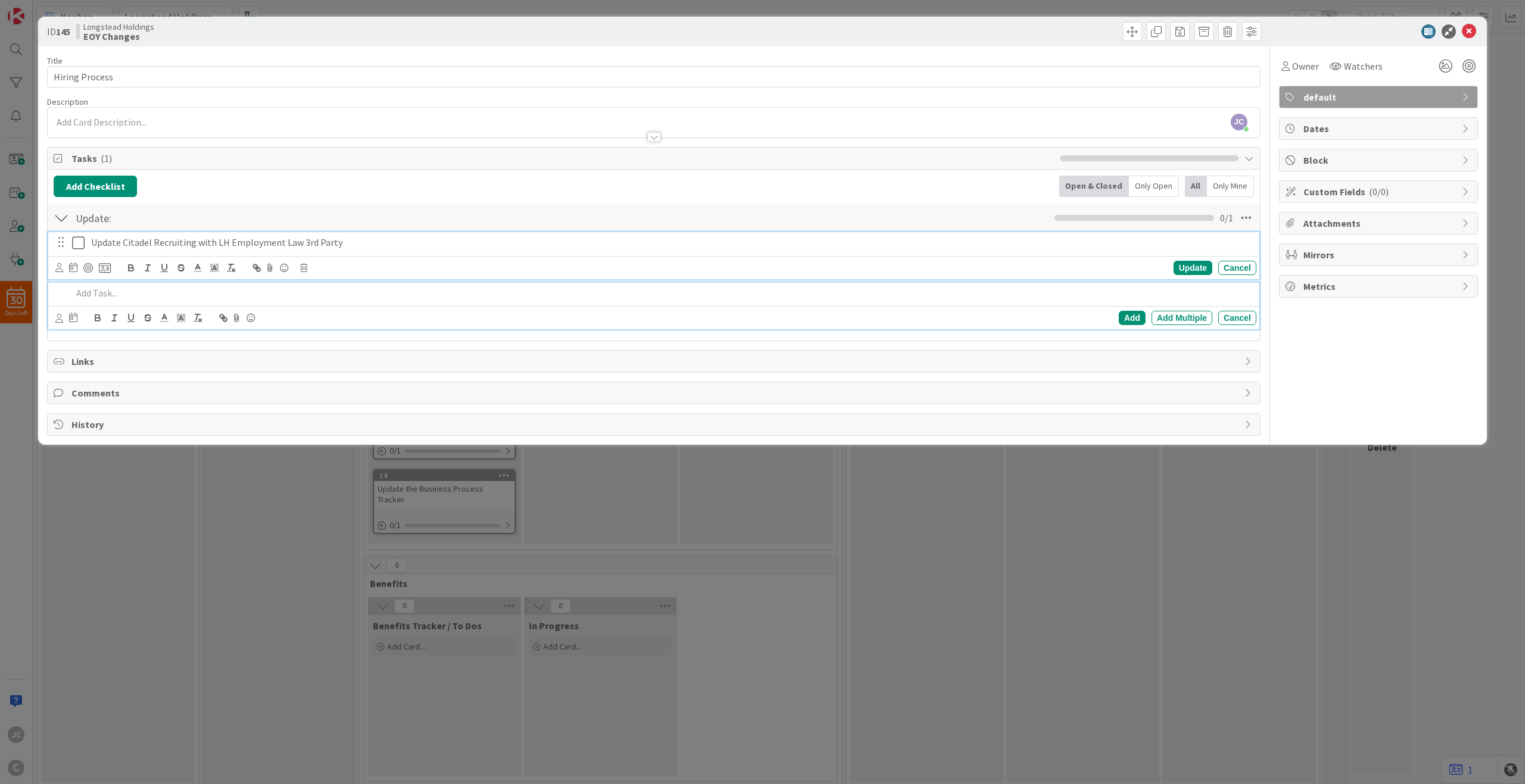
click at [360, 237] on p "Update Citadel Recruiting with LH Employment Law 3rd Party" at bounding box center [672, 243] width 1161 height 14
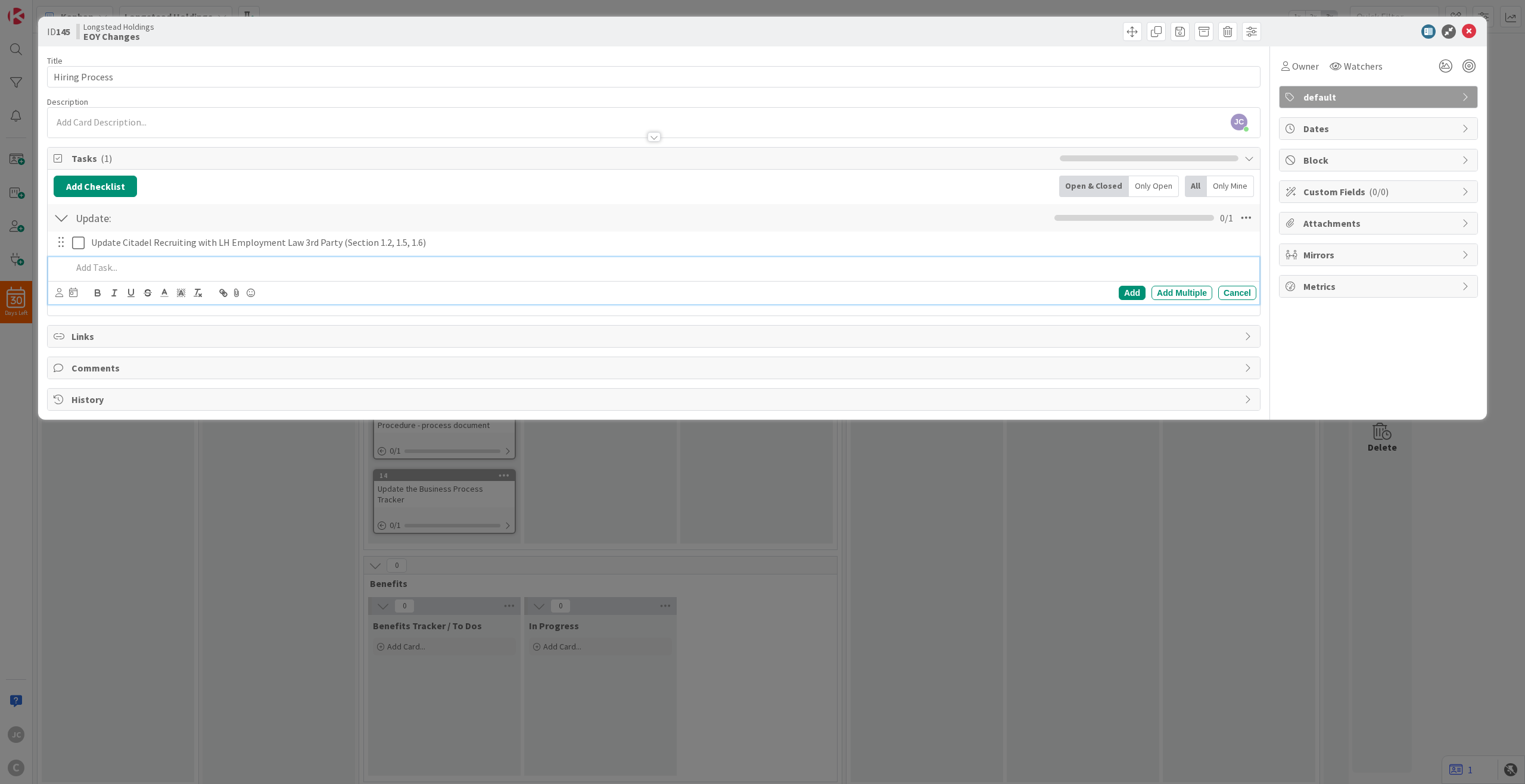
click at [484, 263] on p at bounding box center [662, 267] width 1180 height 14
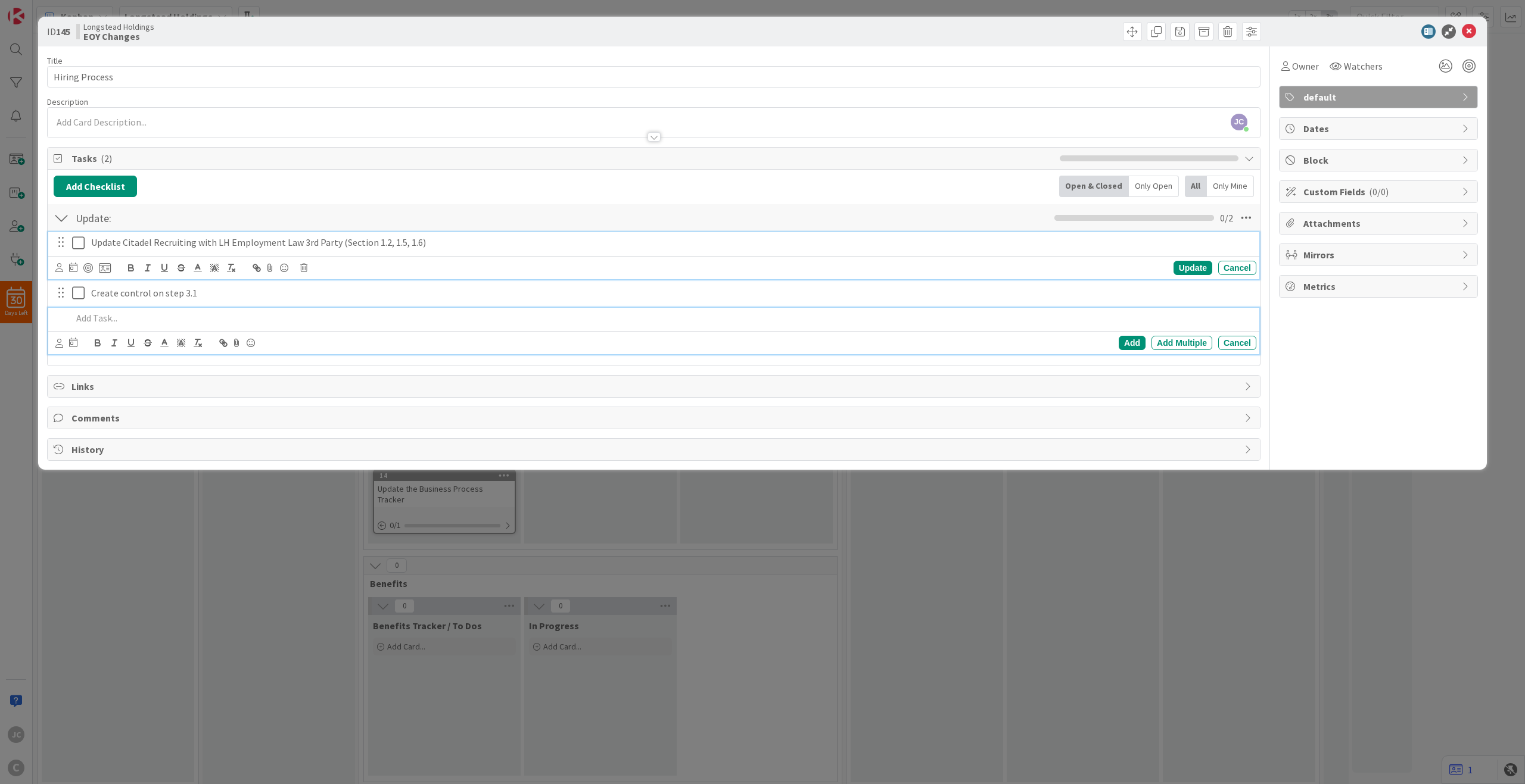
click at [452, 242] on p "Update Citadel Recruiting with LH Employment Law 3rd Party (Section 1.2, 1.5, 1…" at bounding box center [672, 243] width 1161 height 14
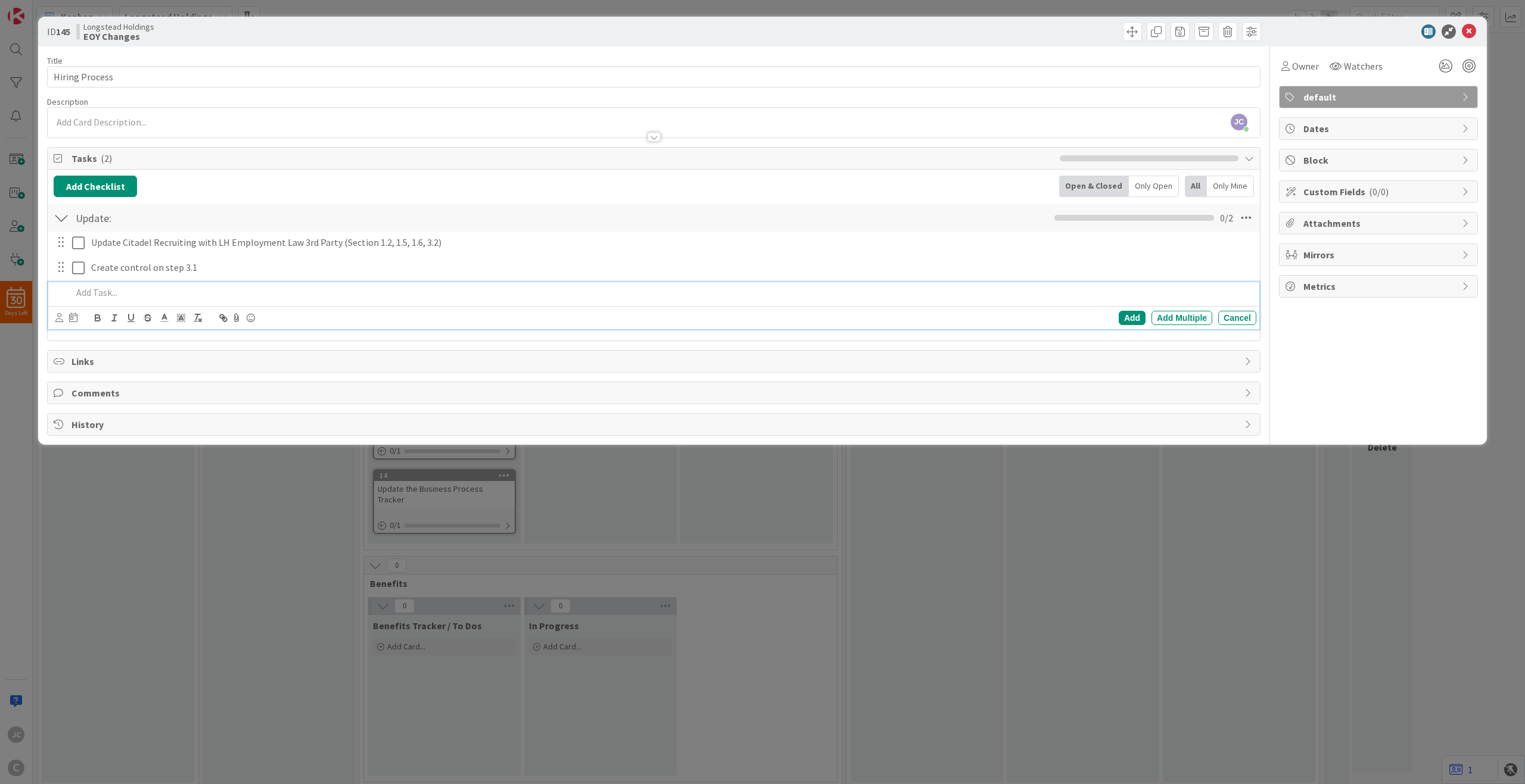
click at [178, 291] on p at bounding box center [662, 293] width 1180 height 14
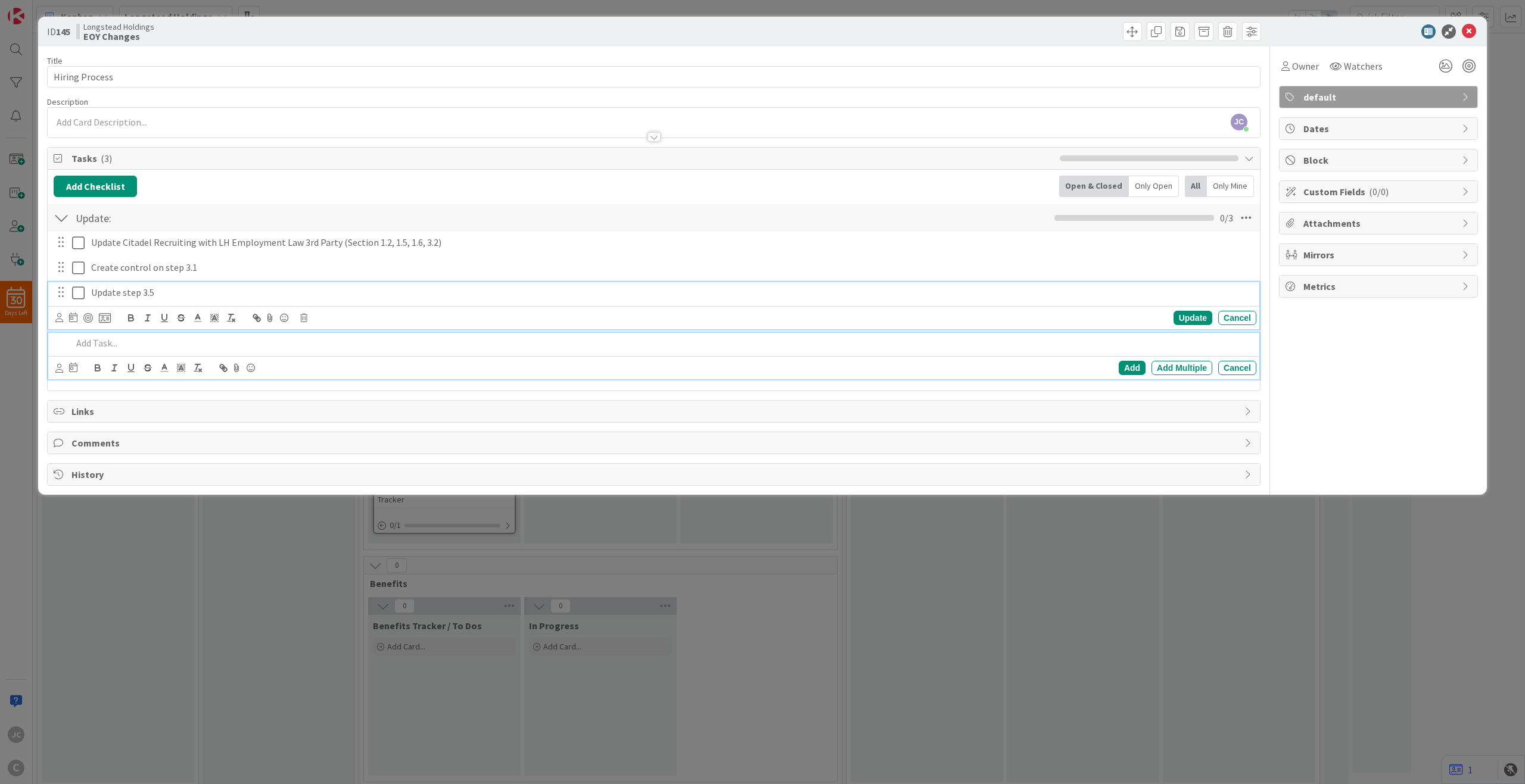
click at [178, 291] on p "Update step 3.5" at bounding box center [672, 293] width 1161 height 14
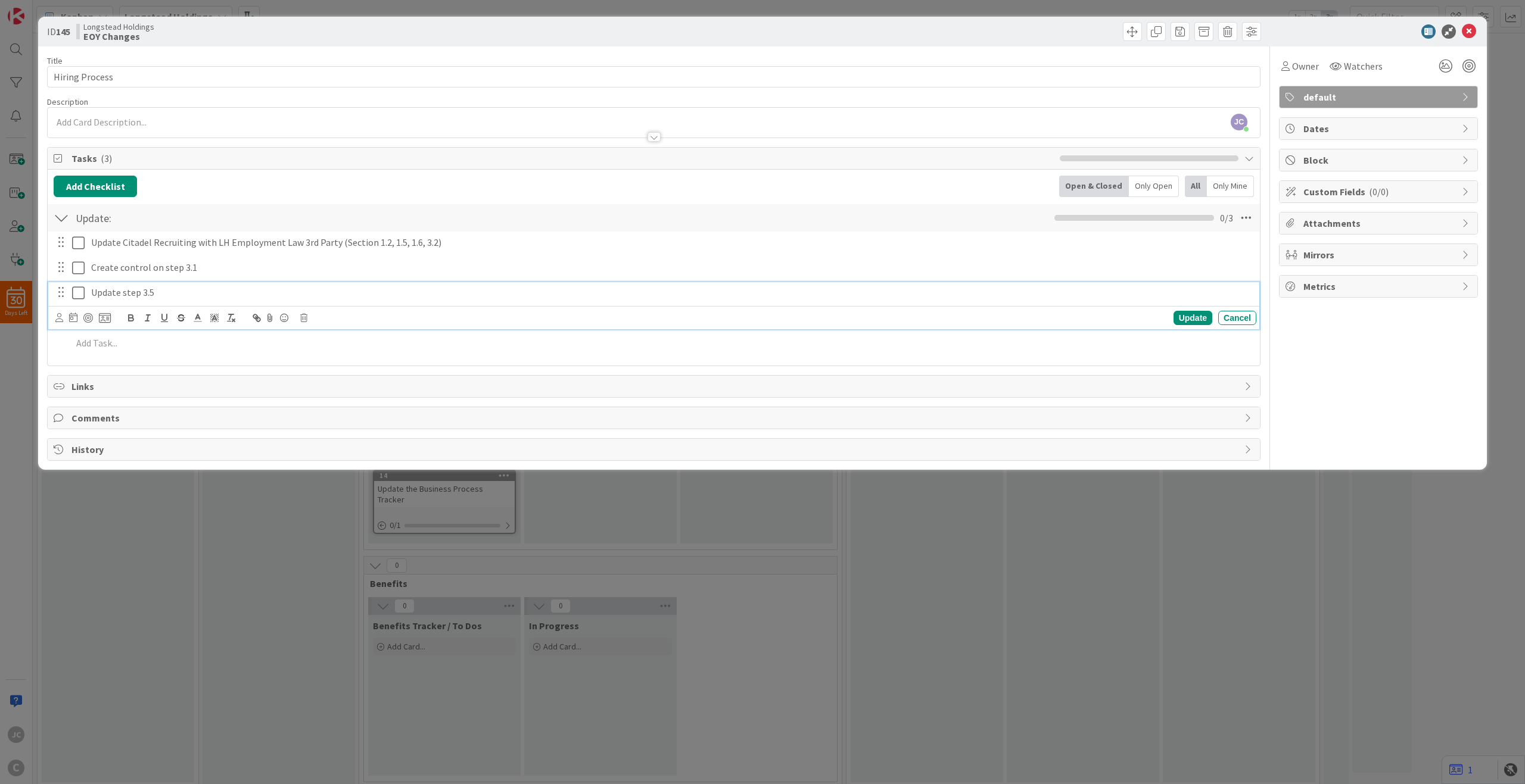
click at [297, 359] on div "Add Checklist Back Open & Closed Only Open All Only Mine Update: Checklist Name…" at bounding box center [653, 267] width 1212 height 196
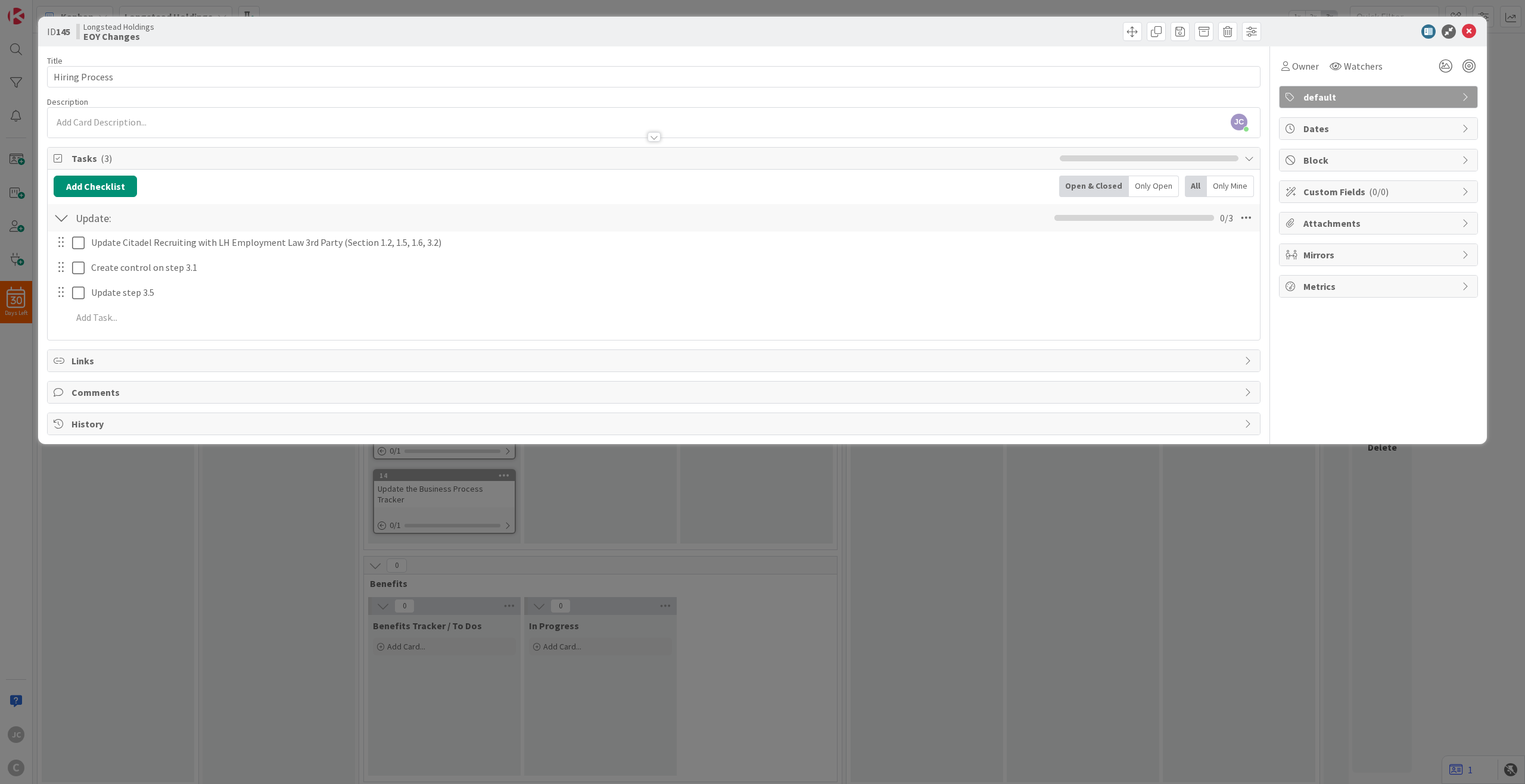
click at [1033, 569] on div "ID 145 Longstead Holdings EOY Changes Title 14 / 128 Hiring Process Description…" at bounding box center [762, 392] width 1525 height 784
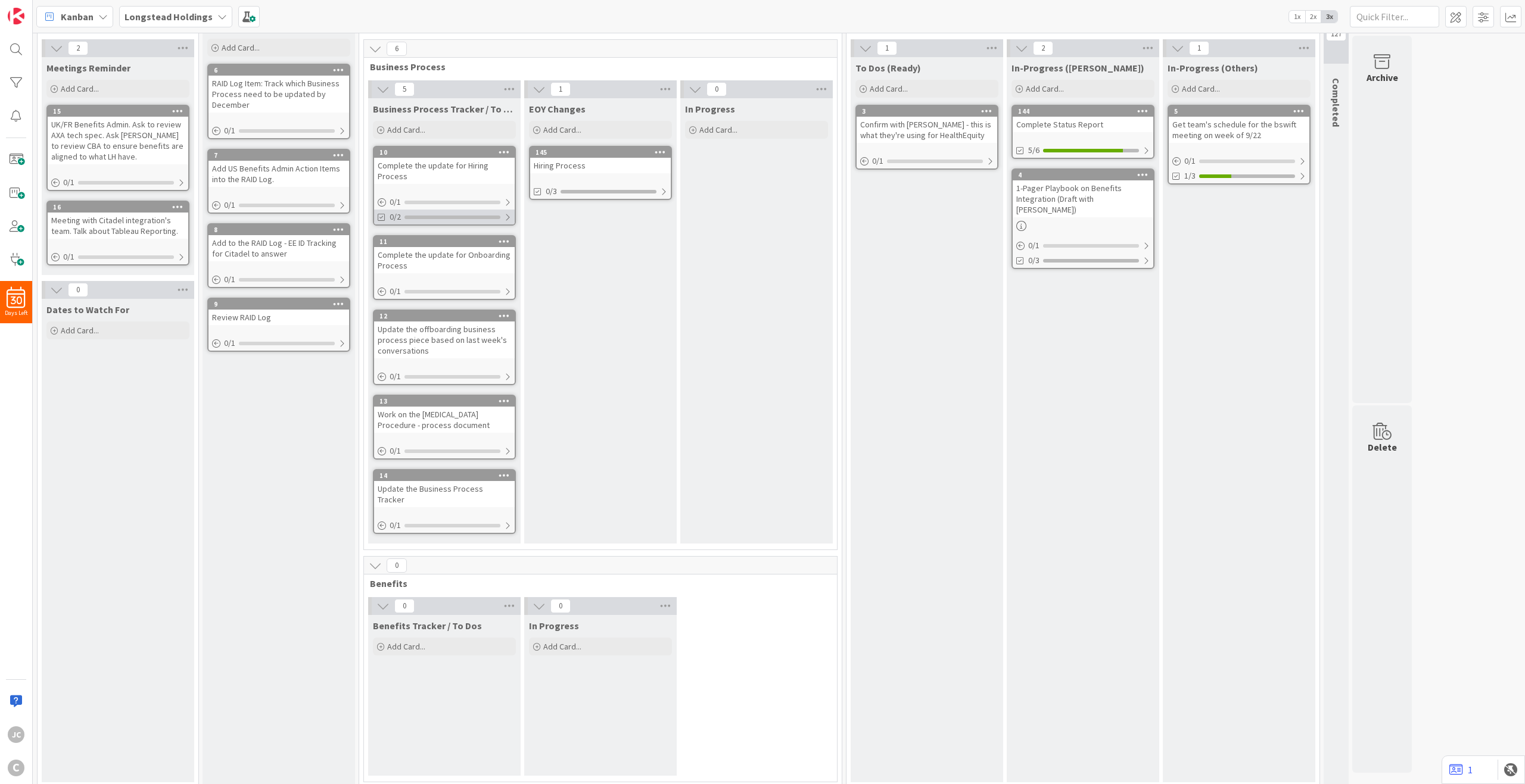
click at [506, 219] on div at bounding box center [507, 217] width 7 height 9
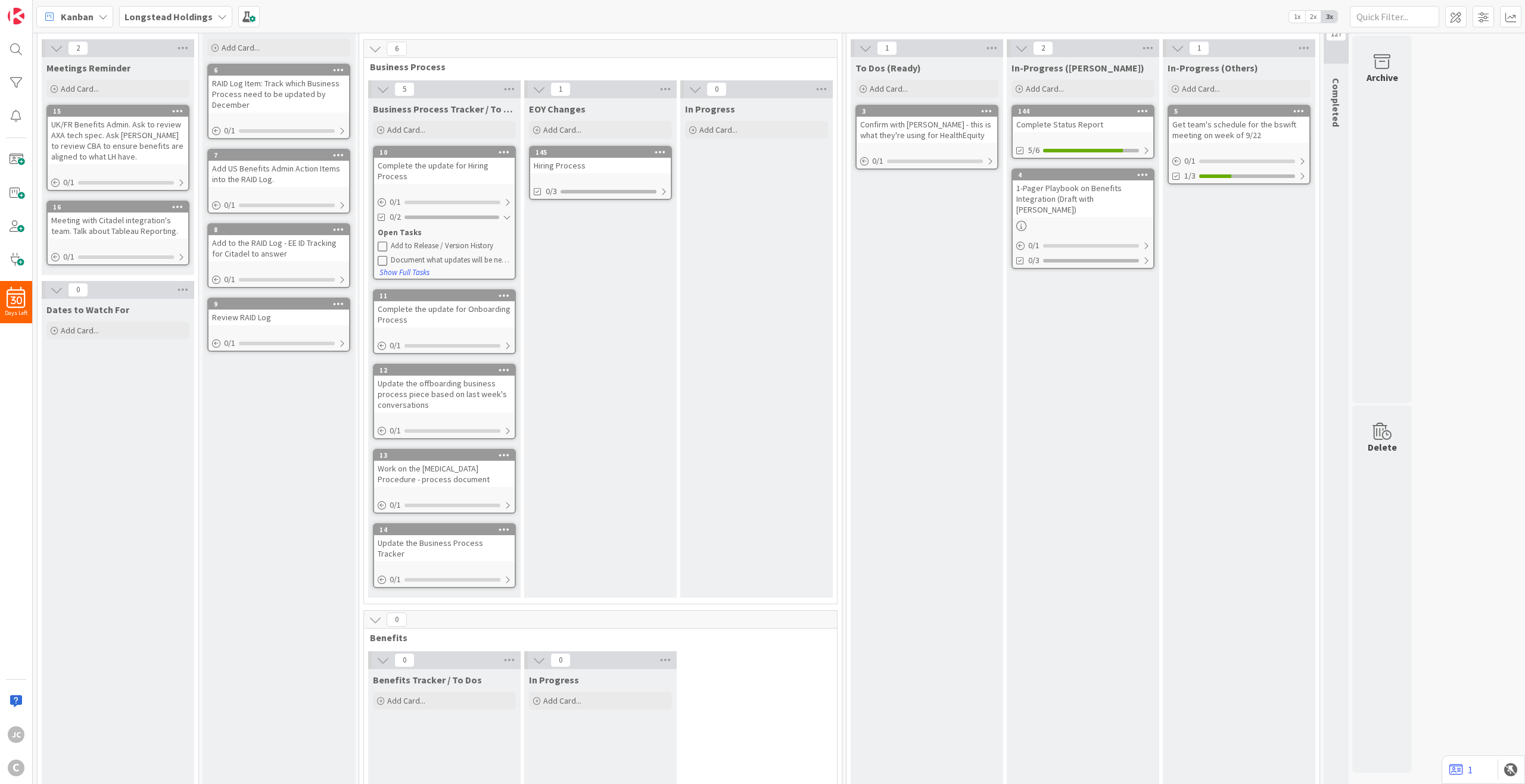
click at [383, 260] on icon at bounding box center [383, 260] width 9 height 9
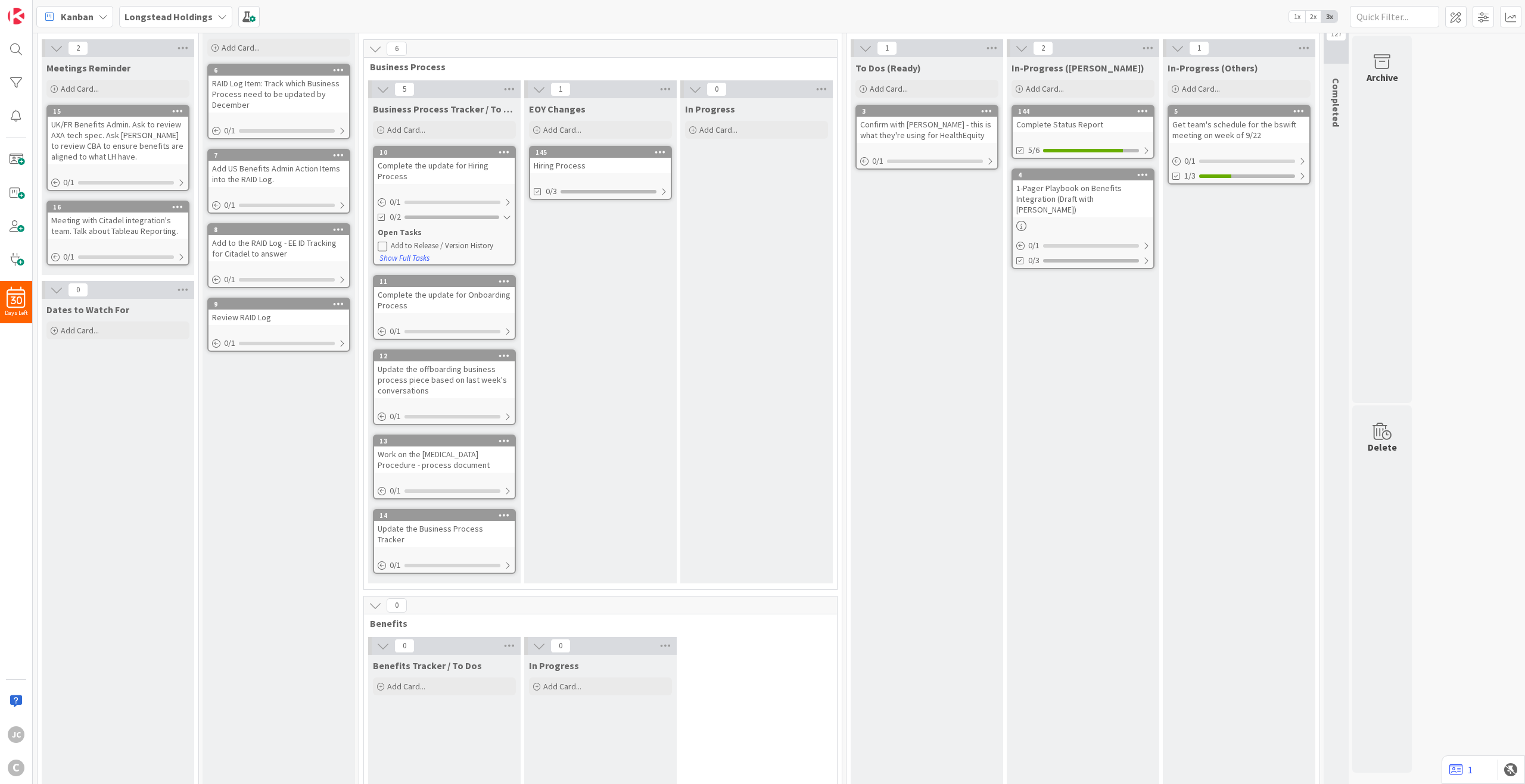
click at [469, 295] on div "Complete the update for Onboarding Process" at bounding box center [444, 300] width 140 height 26
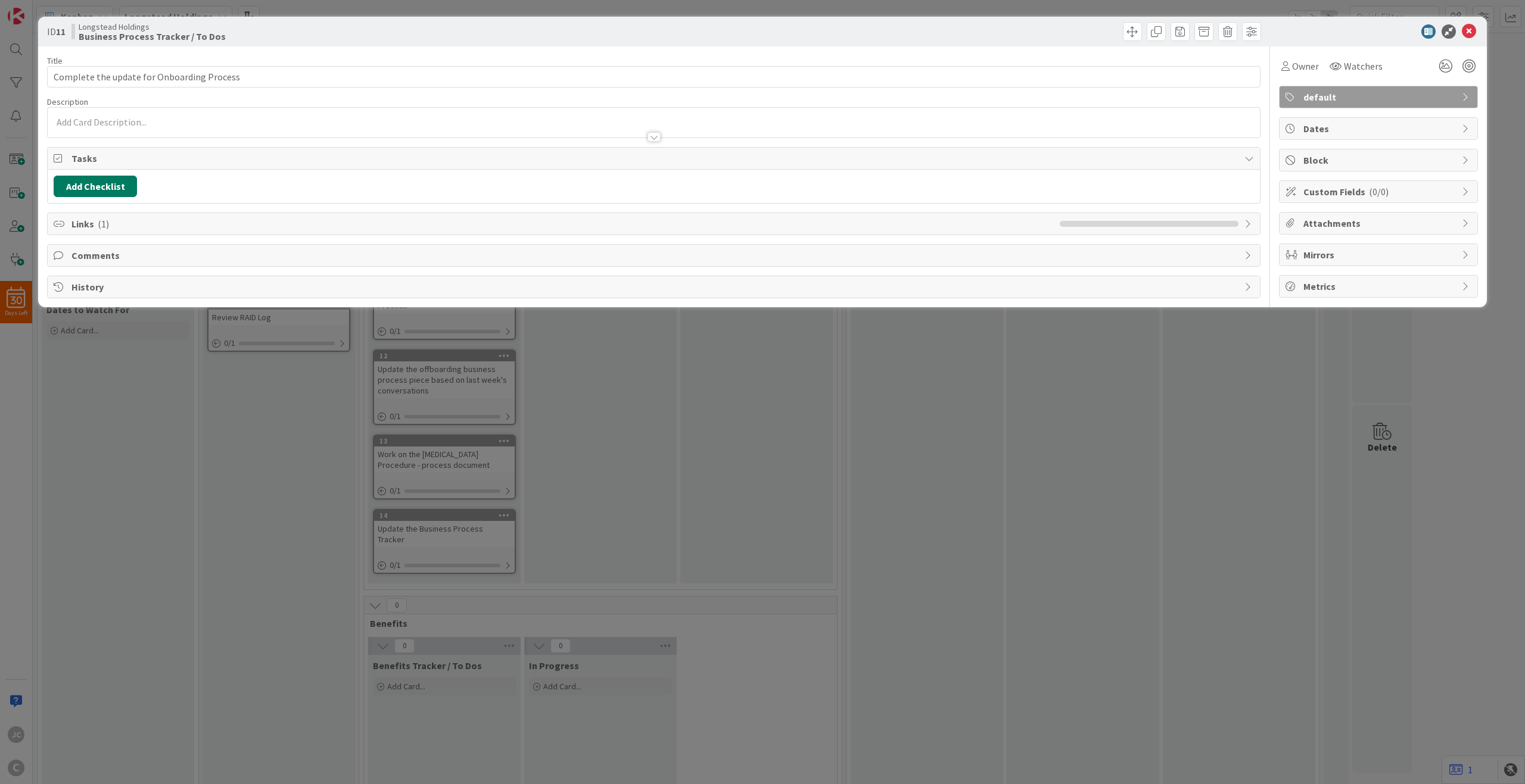
click at [107, 189] on button "Add Checklist" at bounding box center [95, 186] width 84 height 21
type input "To Dos"
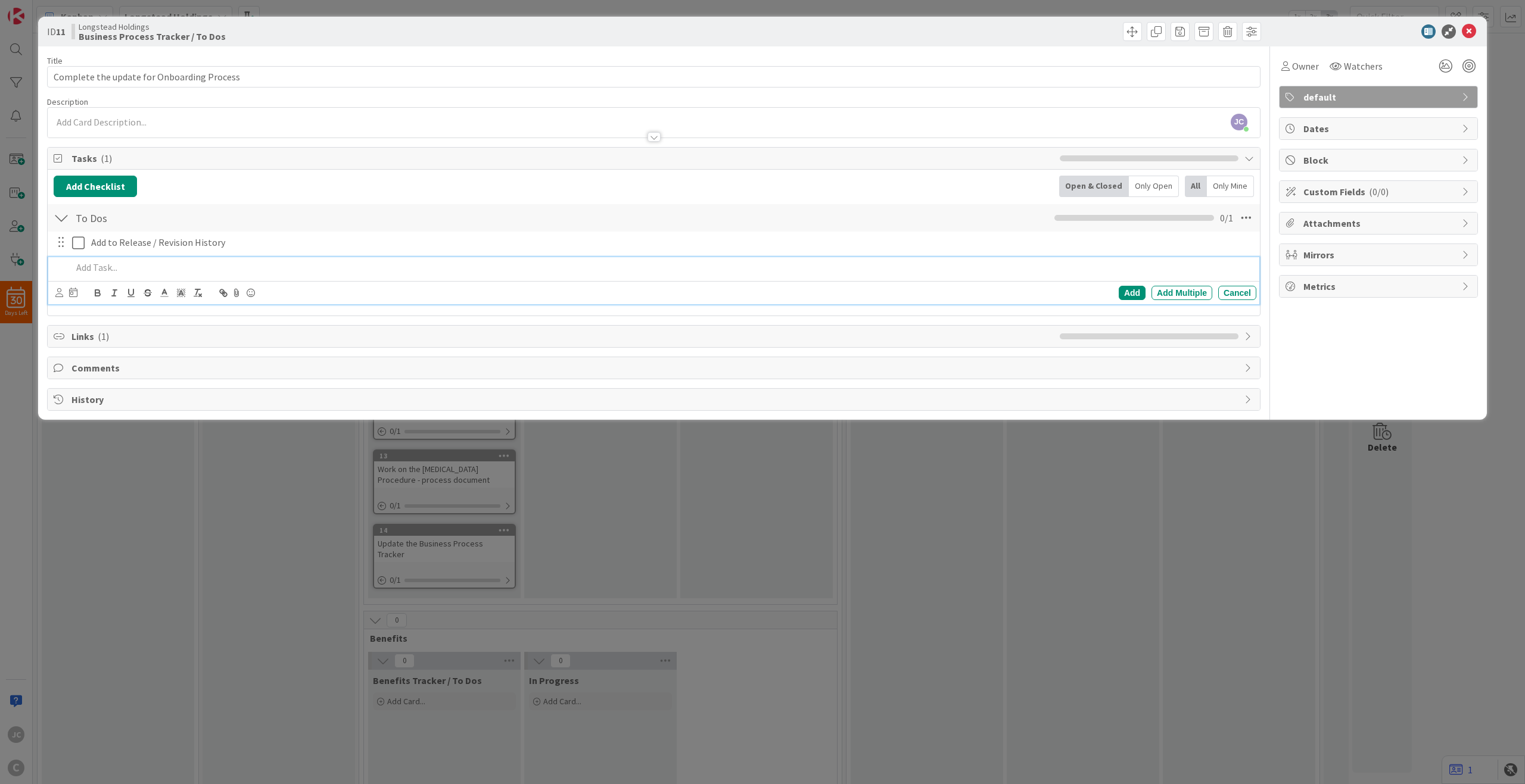
click at [239, 559] on div "ID 11 Longstead Holdings Business Process Tracker / To Dos Title 42 / 128 Compl…" at bounding box center [762, 392] width 1525 height 784
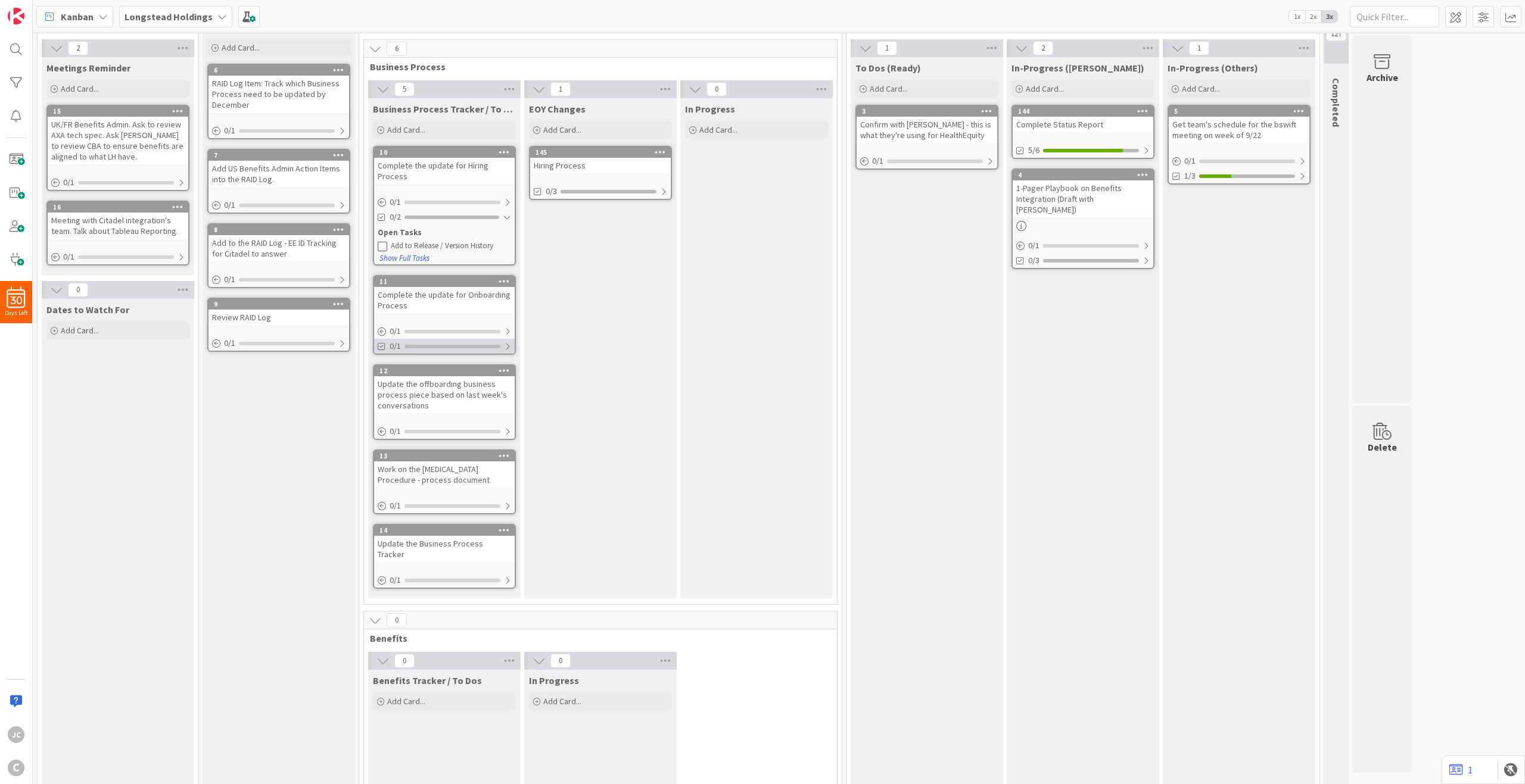
click at [508, 349] on div at bounding box center [507, 346] width 7 height 9
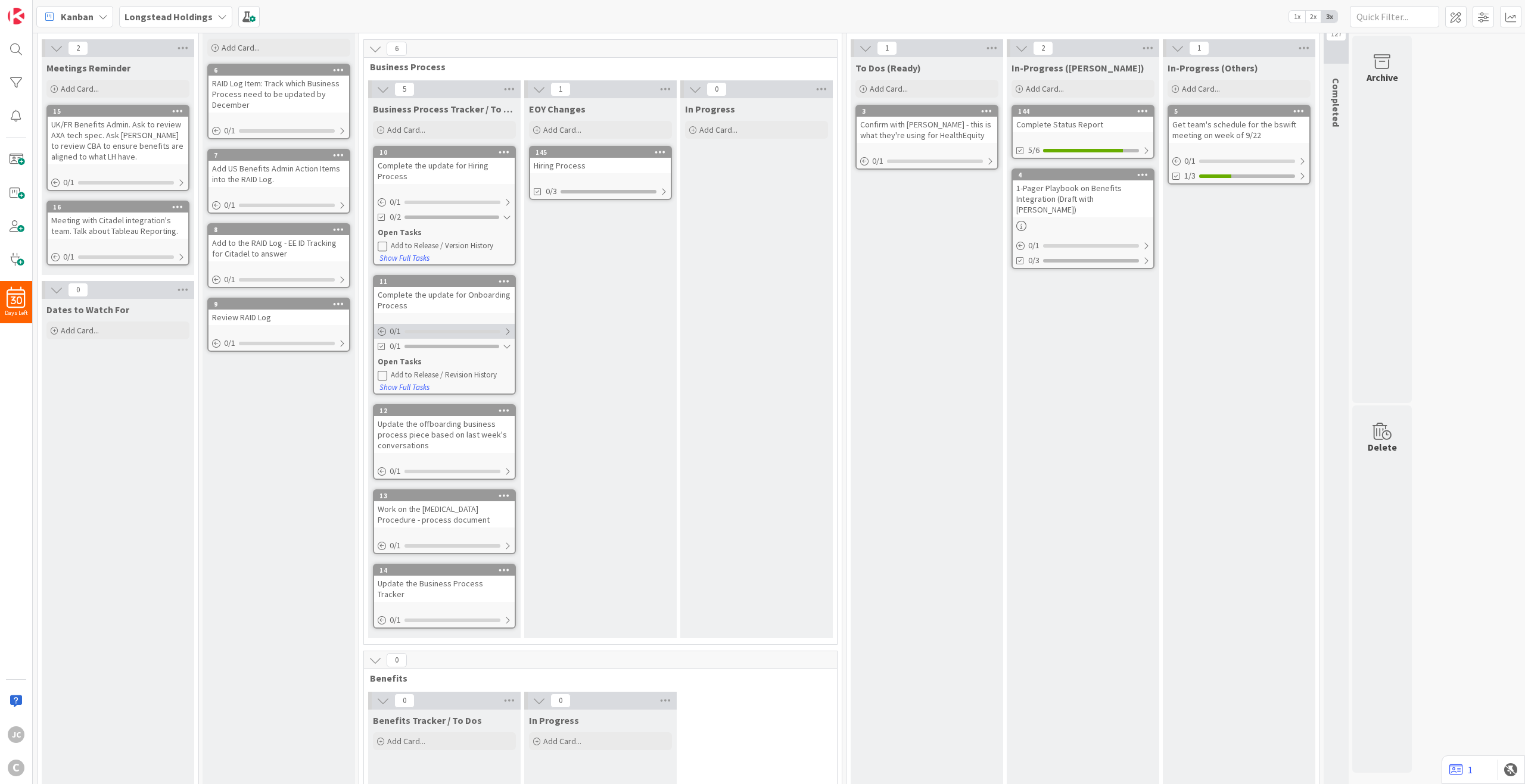
click at [507, 335] on div at bounding box center [507, 332] width 7 height 9
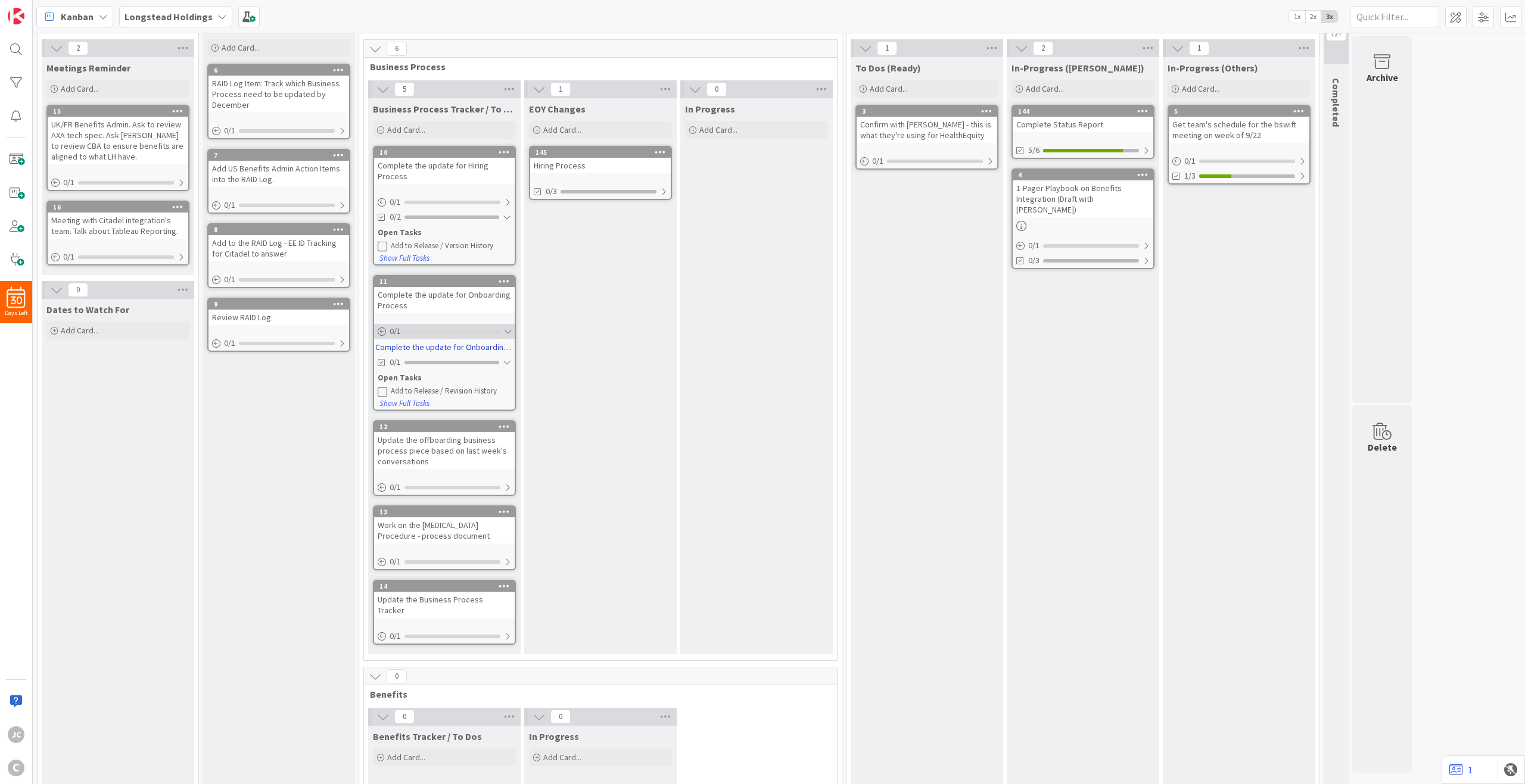
click at [507, 330] on div at bounding box center [507, 332] width 7 height 9
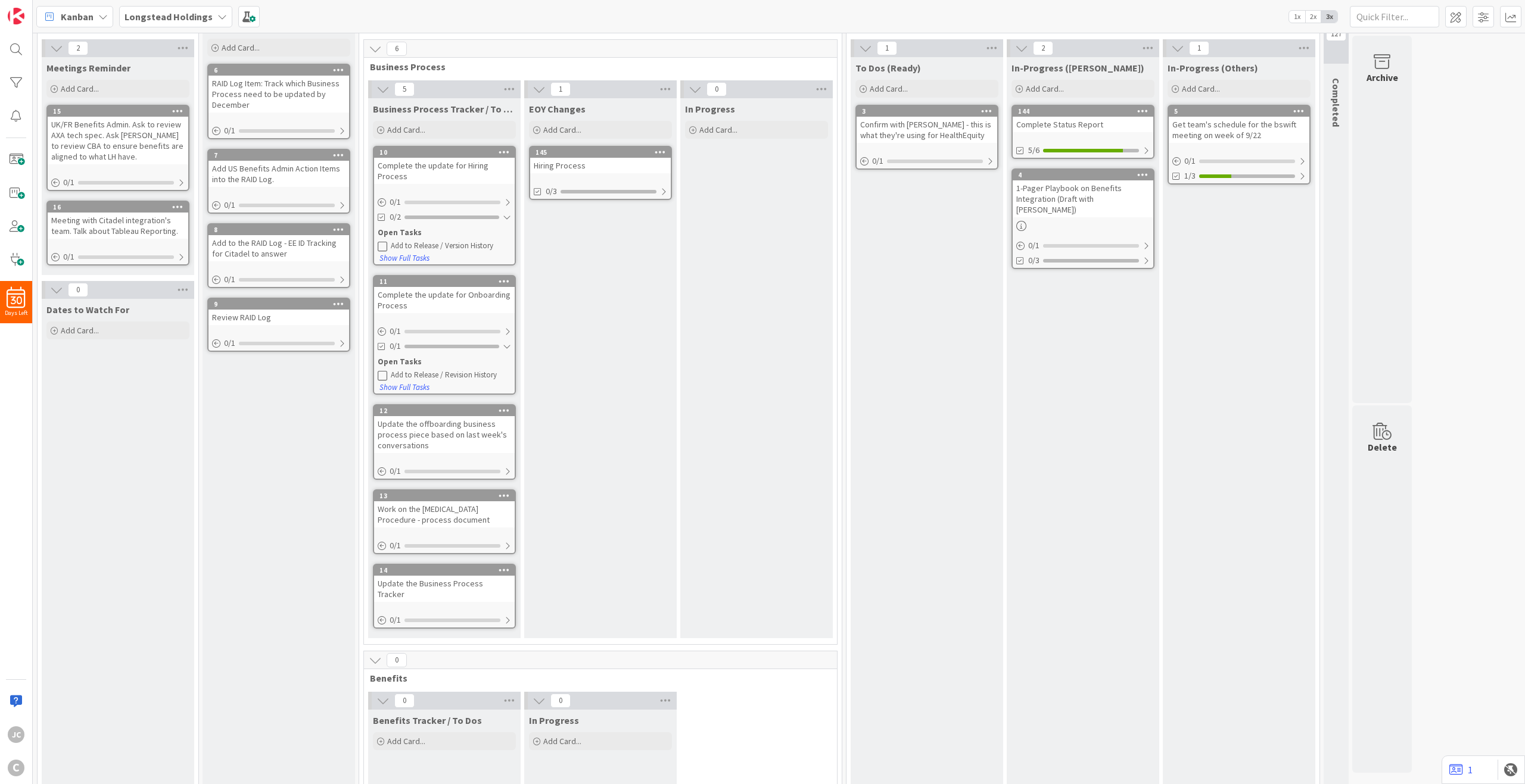
click at [506, 280] on icon at bounding box center [504, 280] width 12 height 8
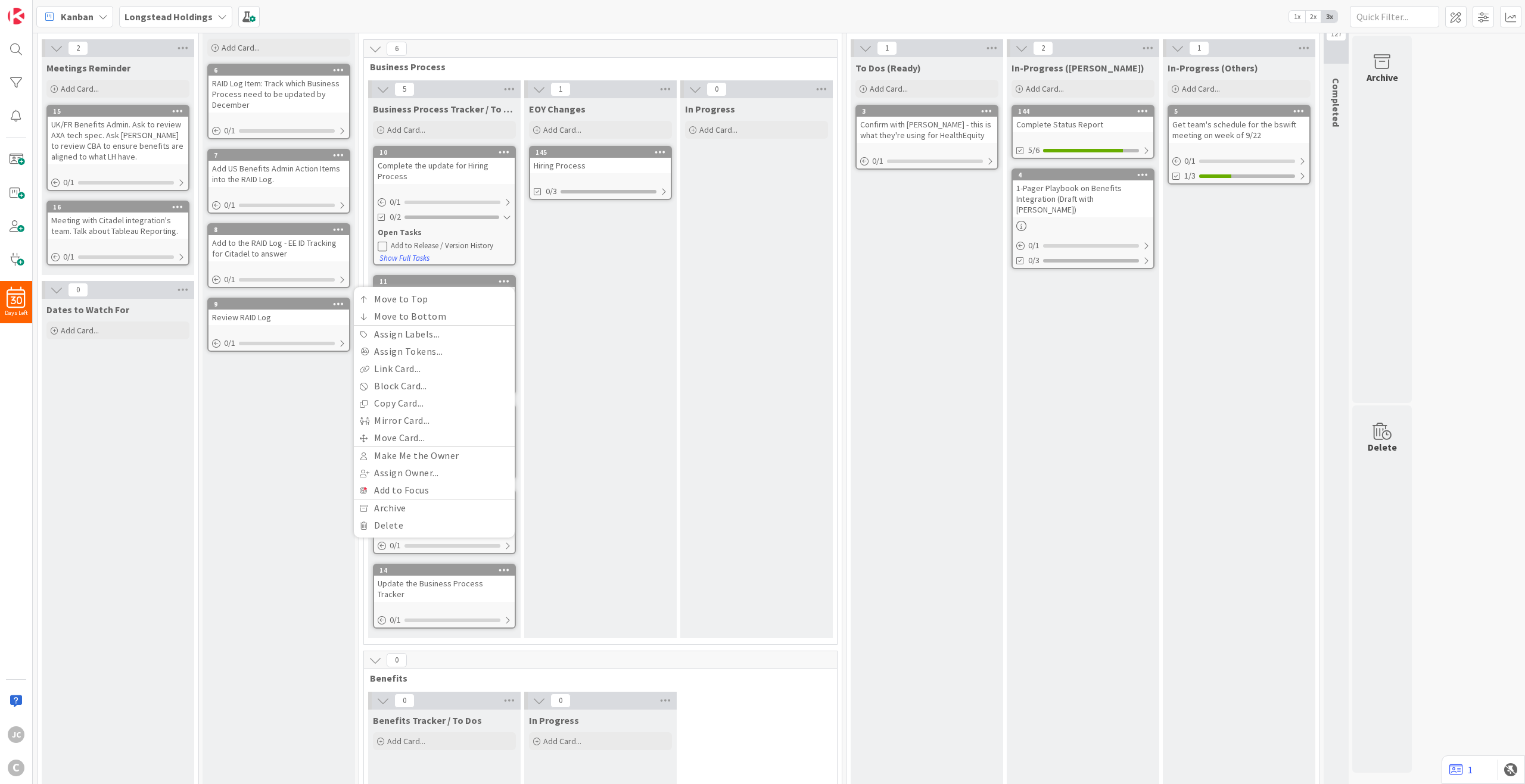
click at [625, 462] on div "EOY Changes Add Card... Template Not Set Title 0 / 128 Label default Show More.…" at bounding box center [600, 368] width 153 height 540
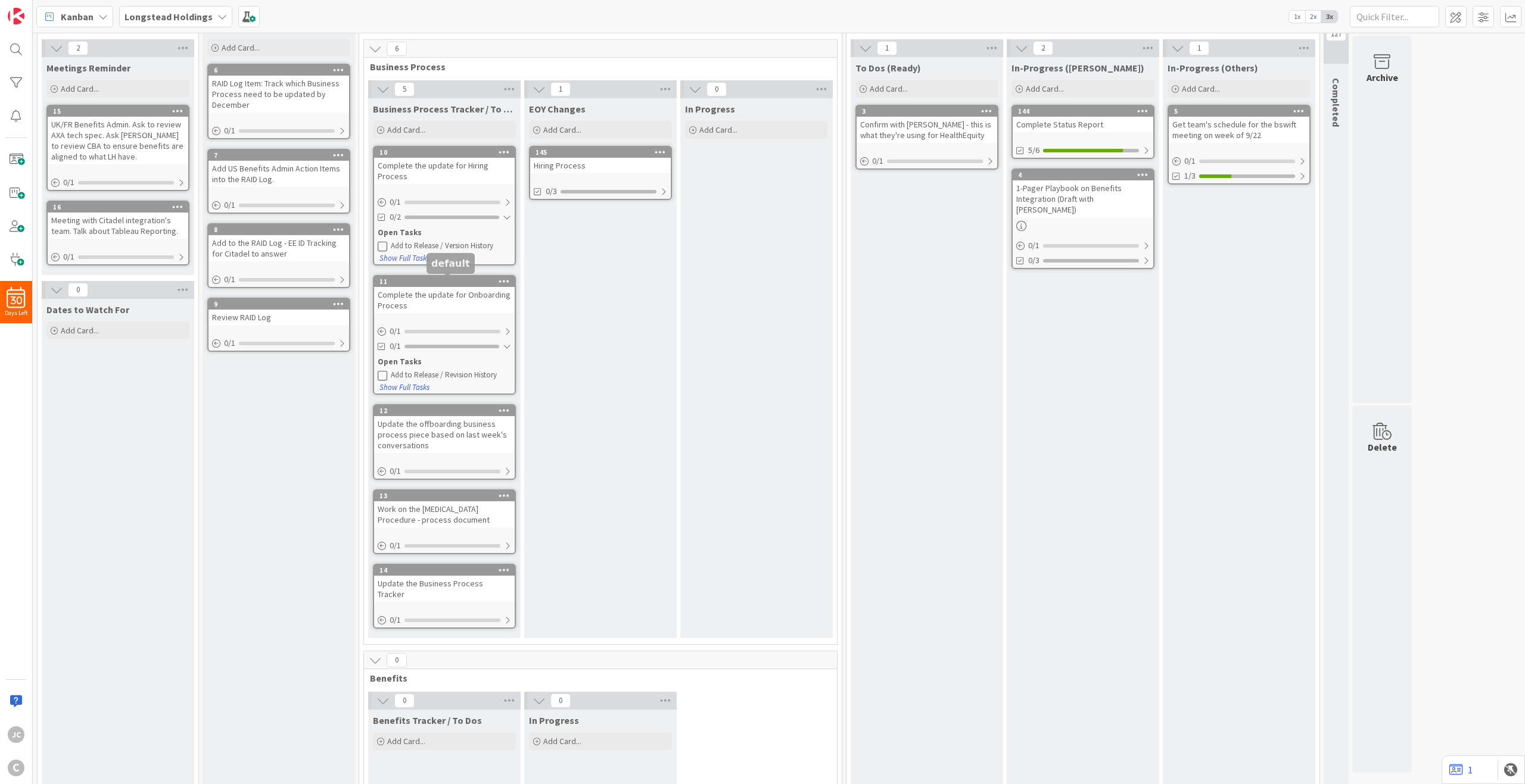
click at [429, 283] on div "11" at bounding box center [447, 281] width 135 height 8
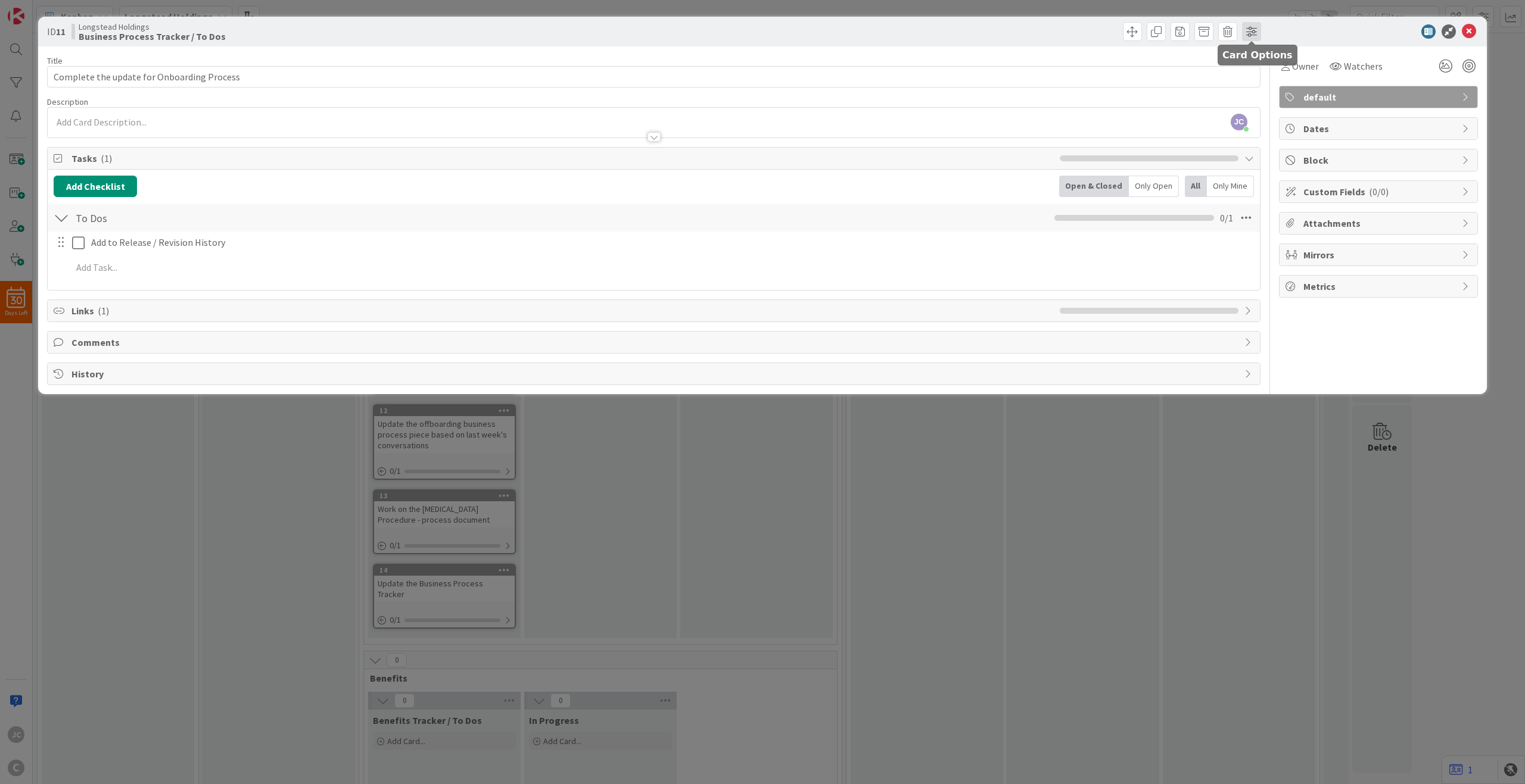
click at [1143, 39] on span at bounding box center [1251, 31] width 19 height 19
click at [1143, 525] on div "ID 11 Longstead Holdings Business Process Tracker / To Dos Card Options Large (…" at bounding box center [762, 392] width 1525 height 784
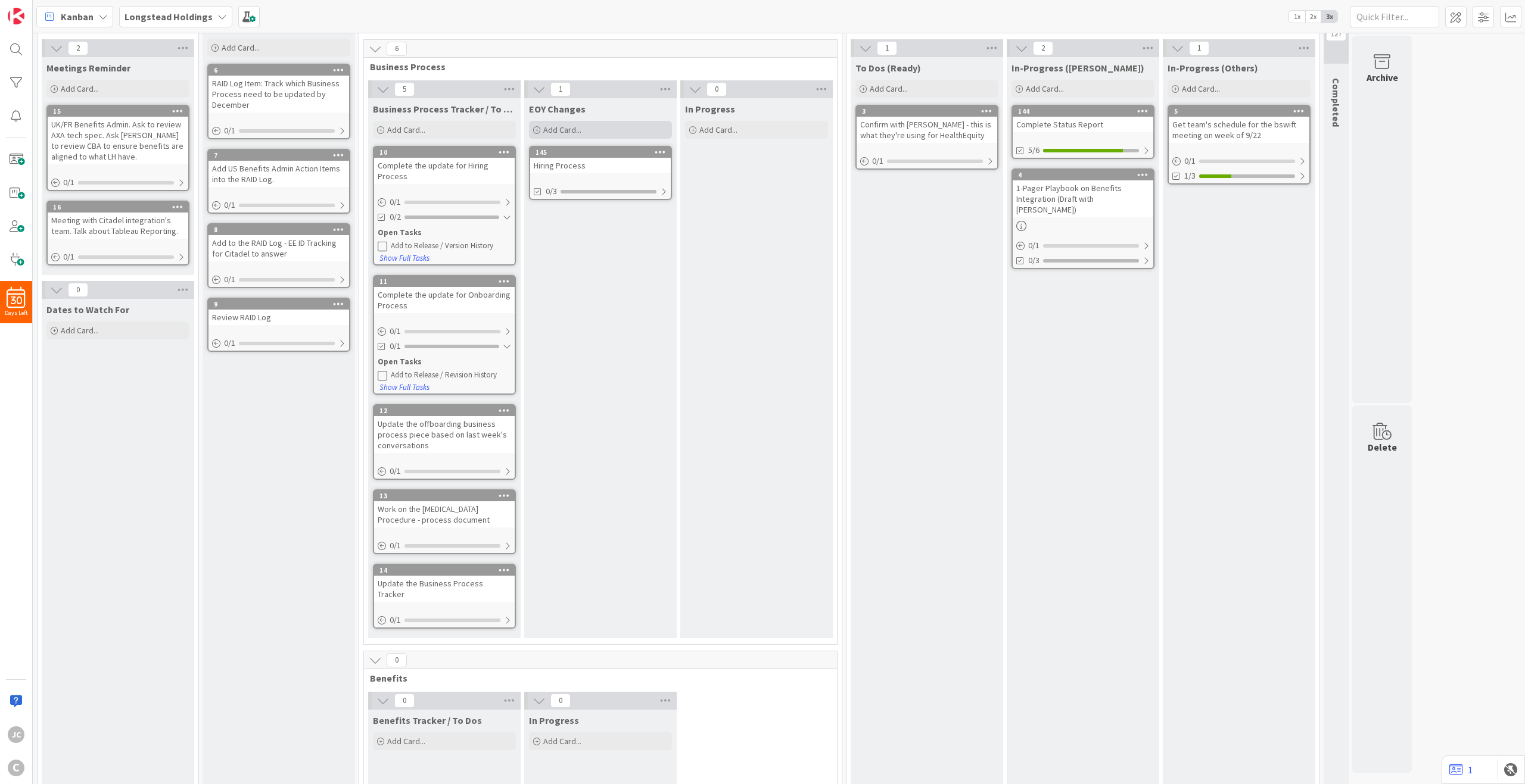
click at [609, 130] on div "Add Card..." at bounding box center [600, 130] width 143 height 18
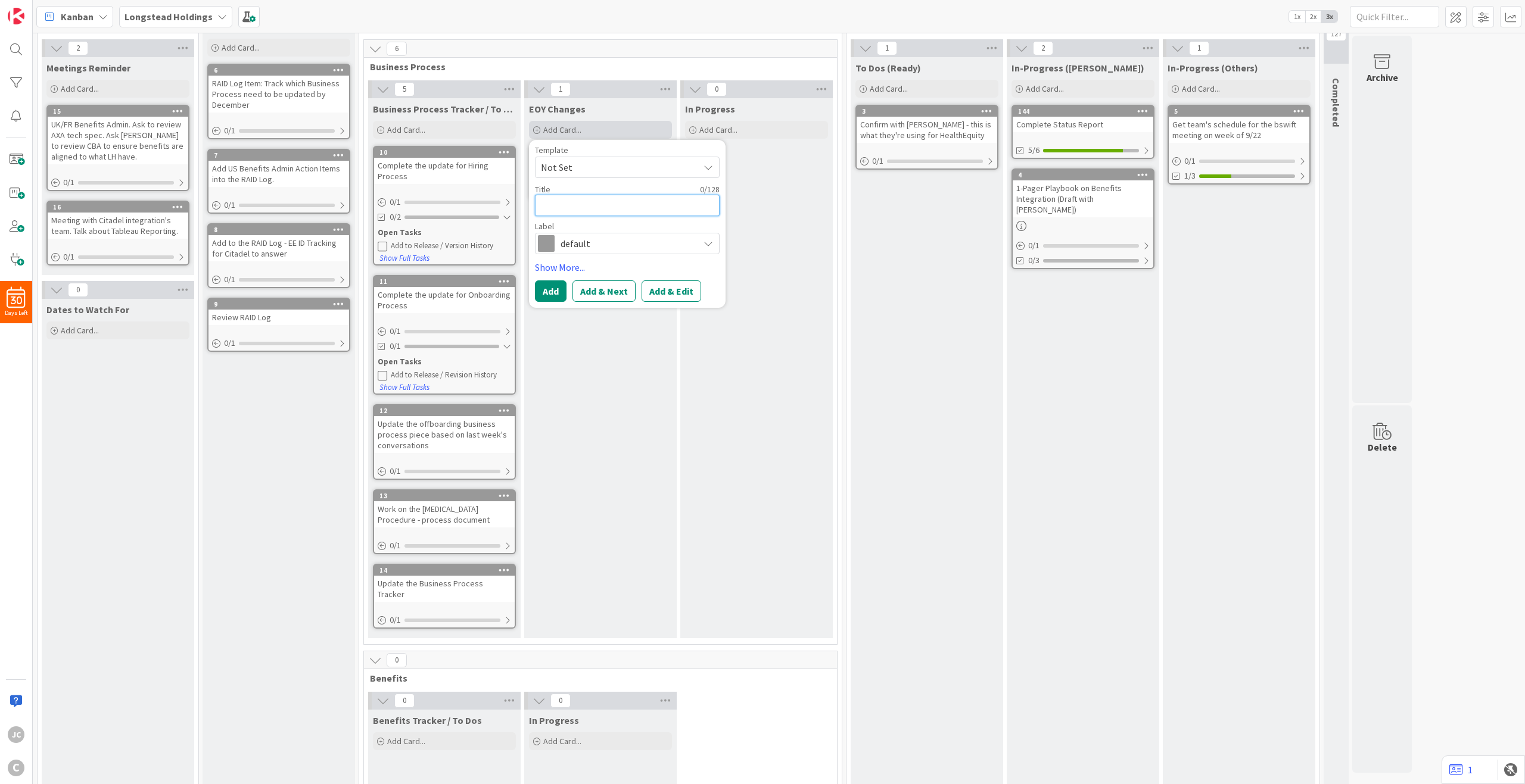
type textarea "x"
type textarea "O"
type textarea "x"
type textarea "On"
type textarea "x"
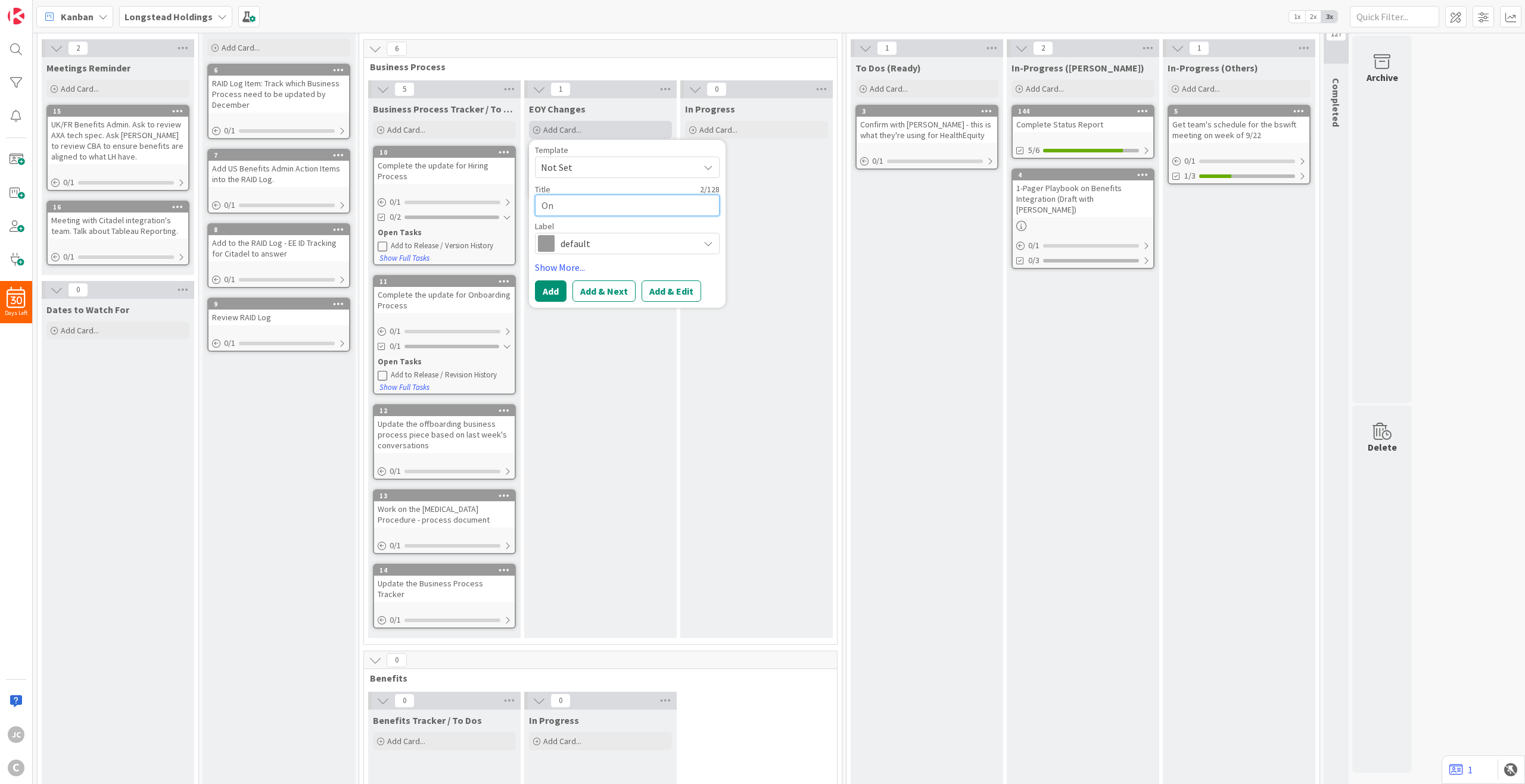
type textarea "O"
type textarea "x"
type textarea "E"
type textarea "x"
type textarea "Ep"
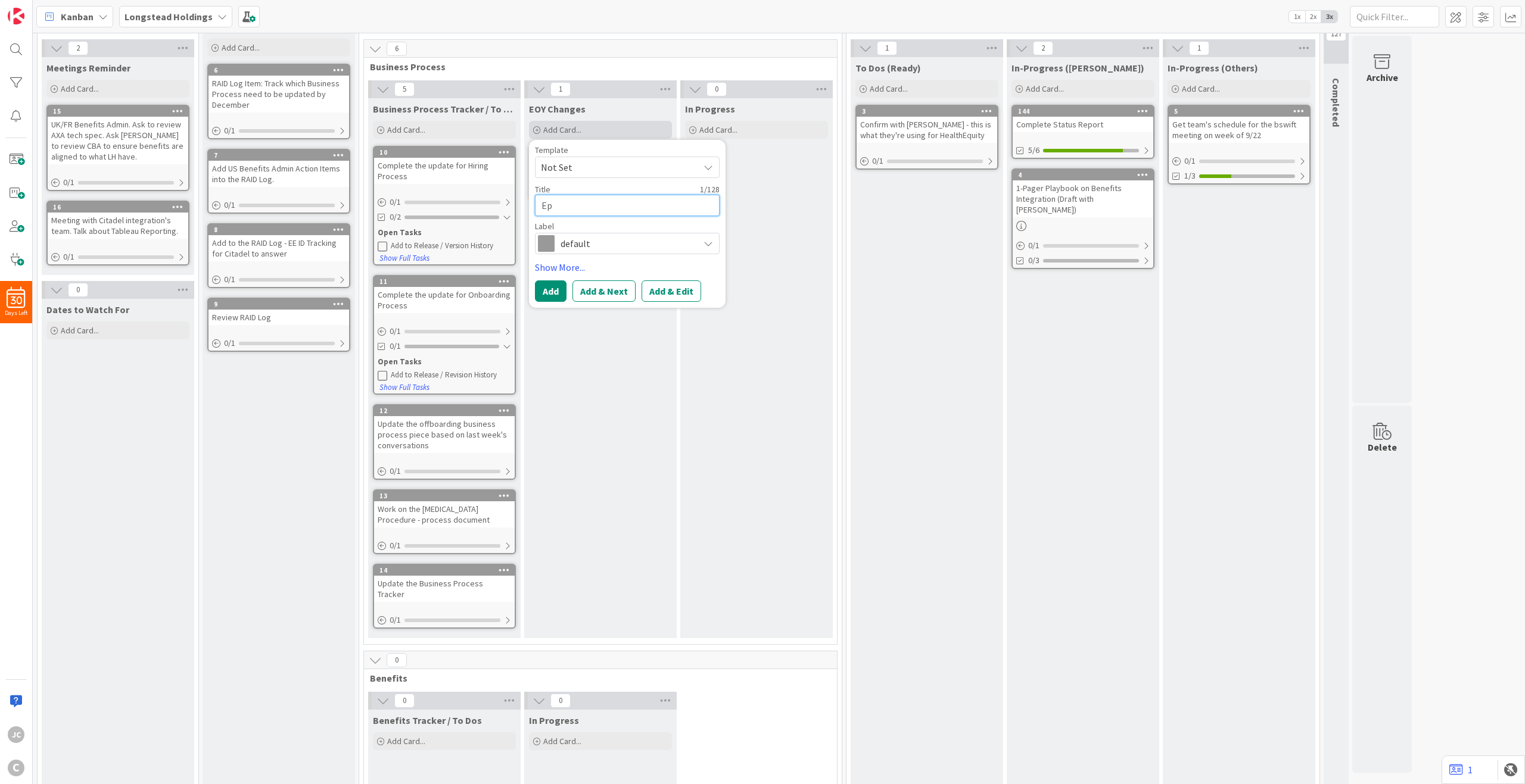
type textarea "x"
type textarea "Epm"
type textarea "x"
type textarea "Ep"
type textarea "x"
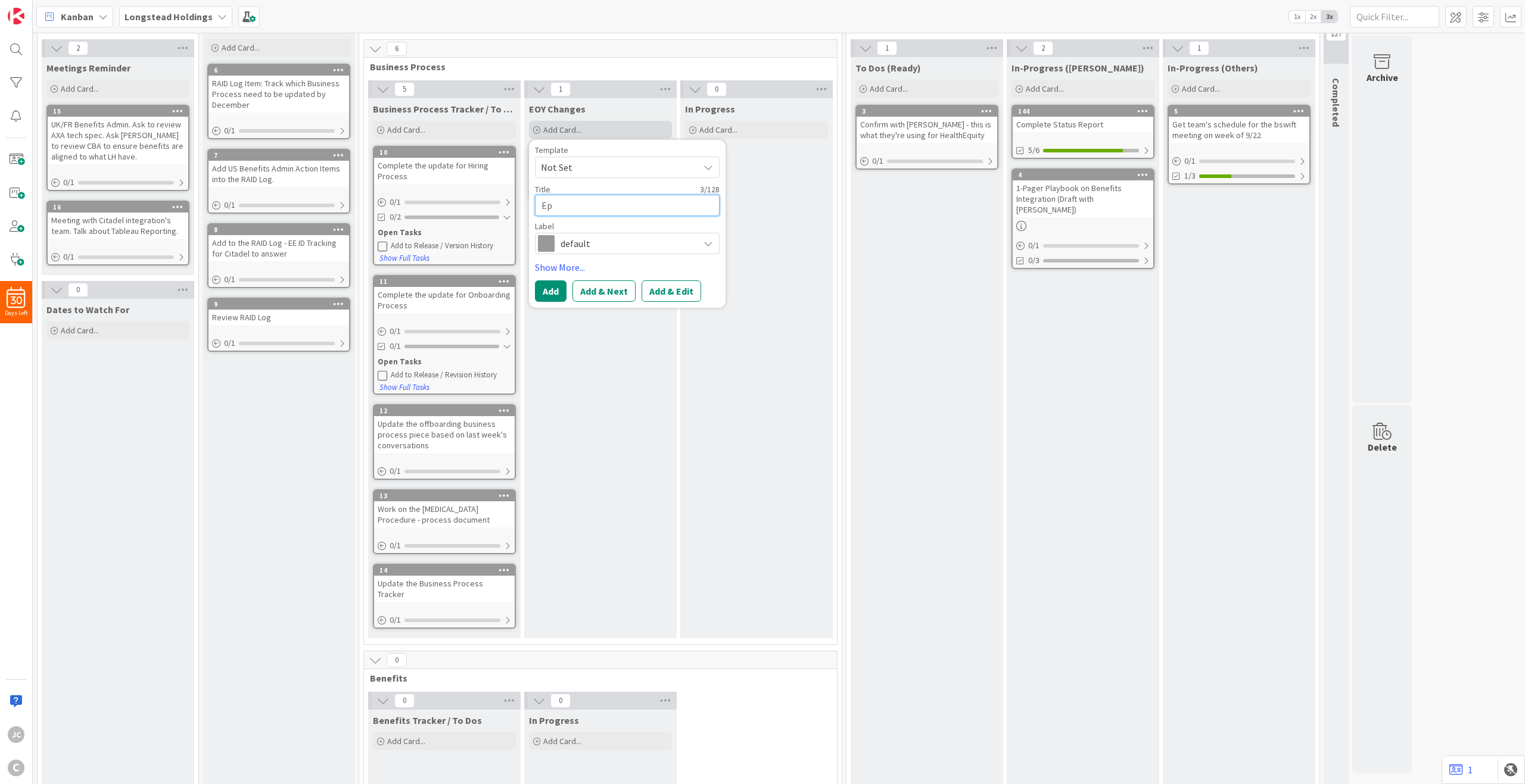
type textarea "E"
type textarea "x"
type textarea "O"
type textarea "x"
type textarea "On"
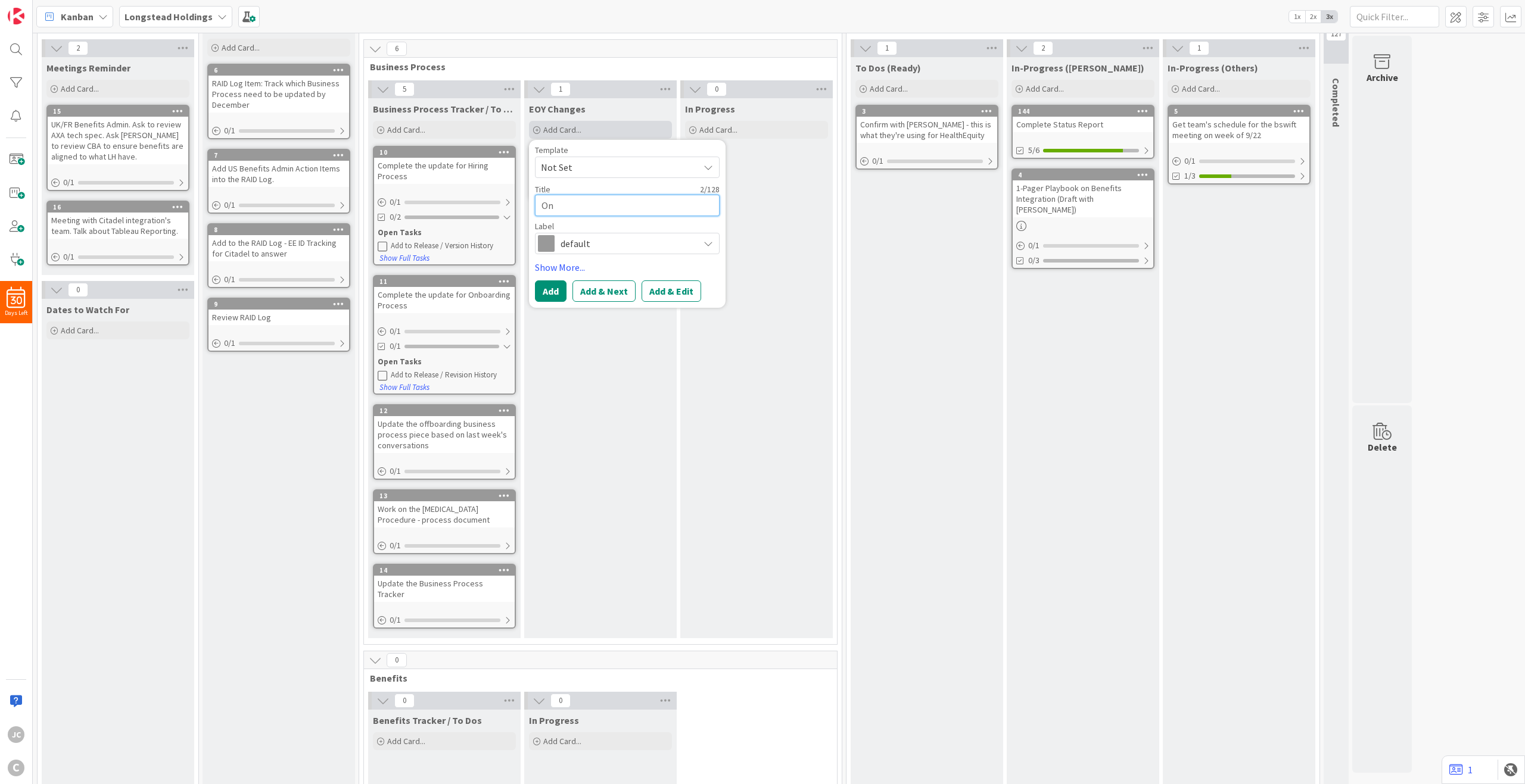
type textarea "x"
type textarea "Onbo"
type textarea "x"
type textarea "Onboar"
type textarea "x"
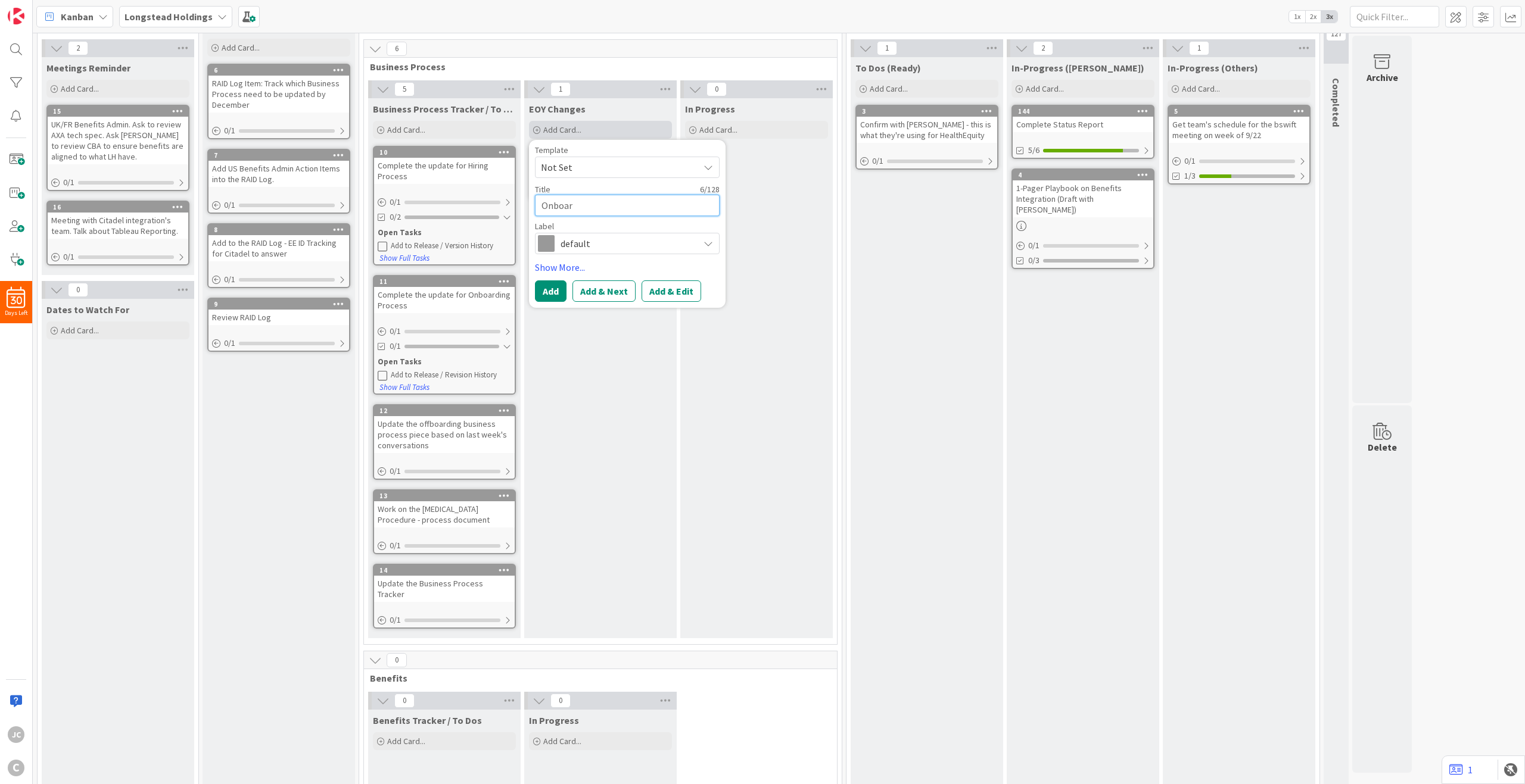
type textarea "Onboard"
type textarea "x"
type textarea "Onboardi"
type textarea "x"
type textarea "Onboardin"
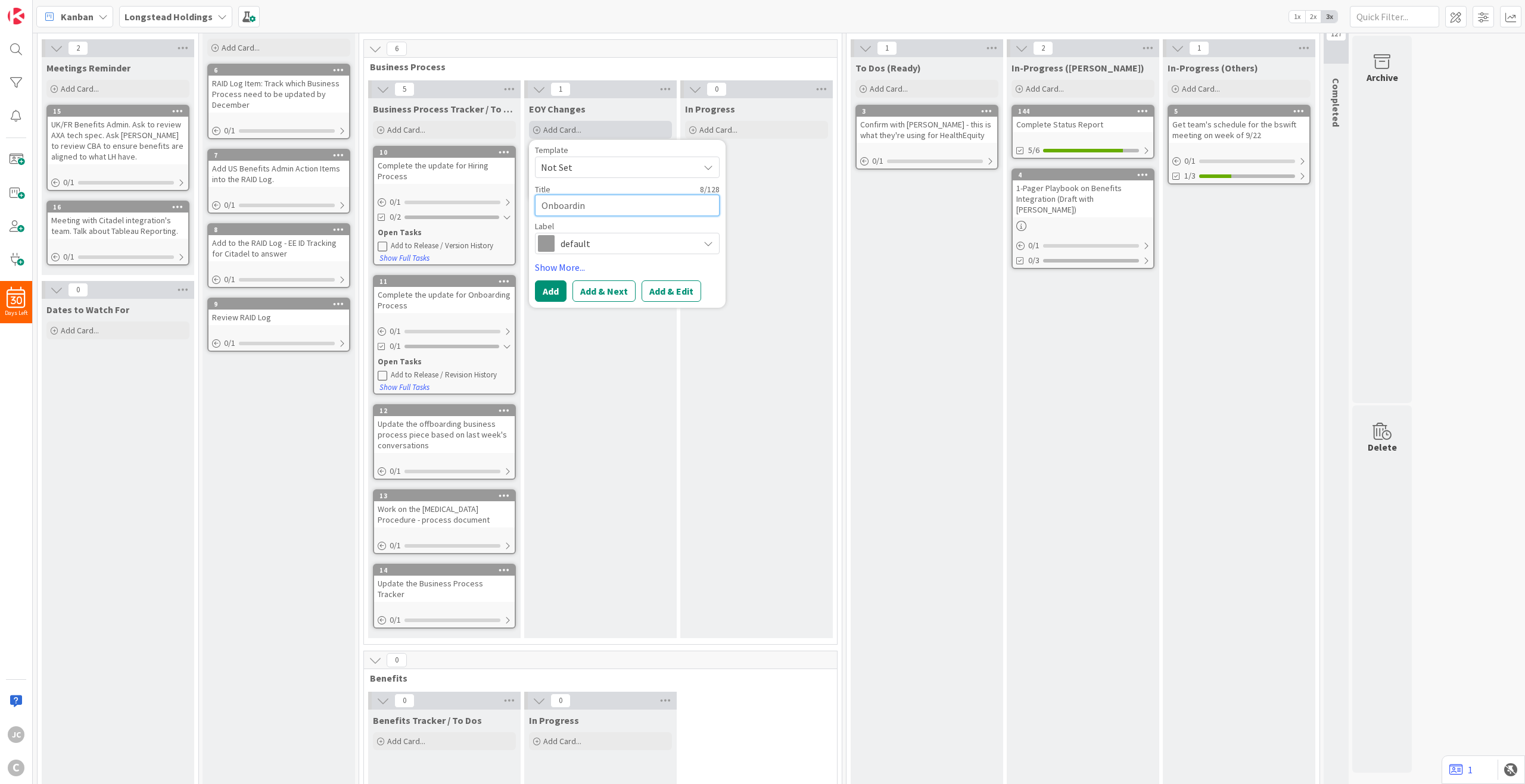
type textarea "x"
type textarea "Onboarding"
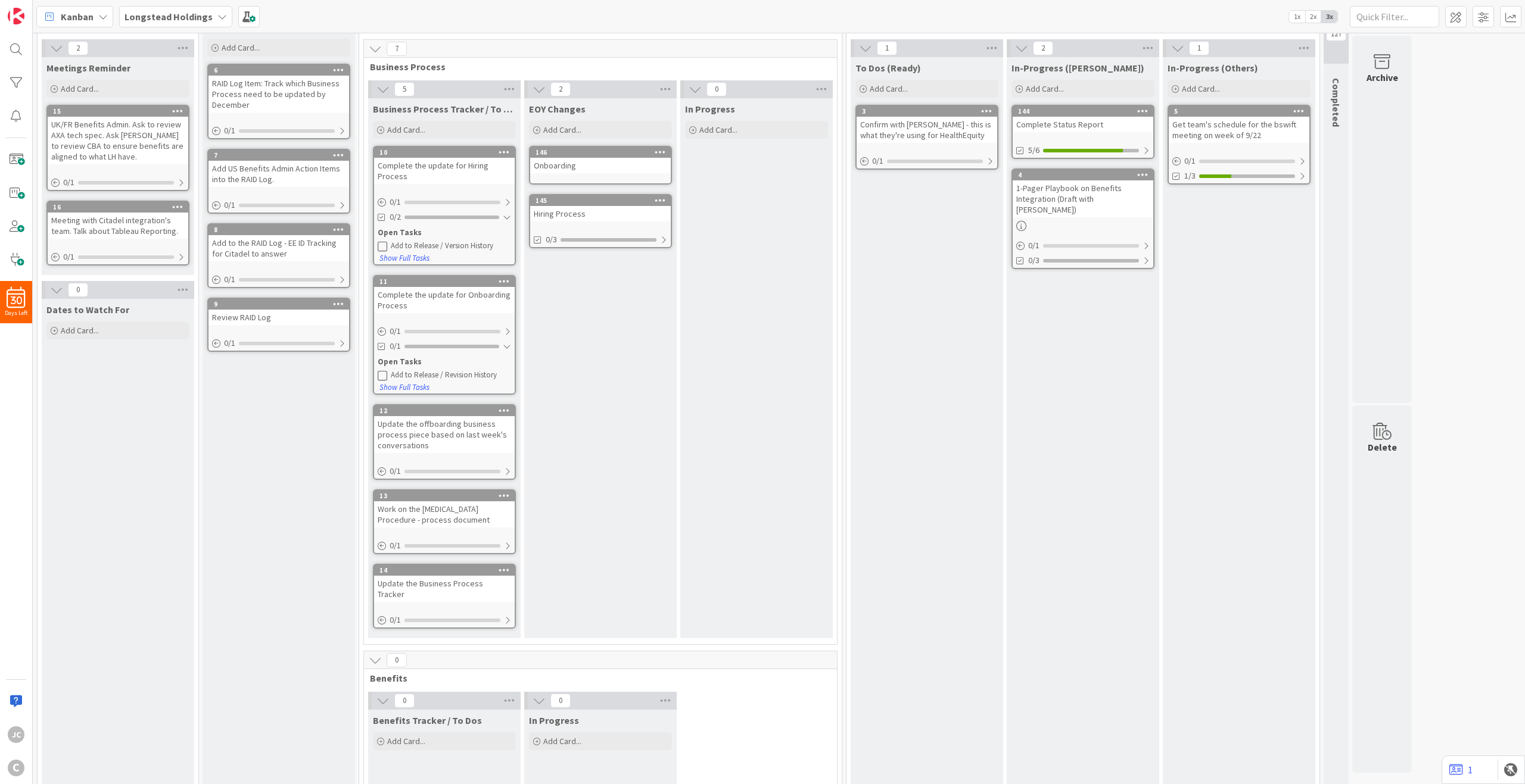
click at [610, 174] on link "146 Onboarding" at bounding box center [600, 165] width 143 height 39
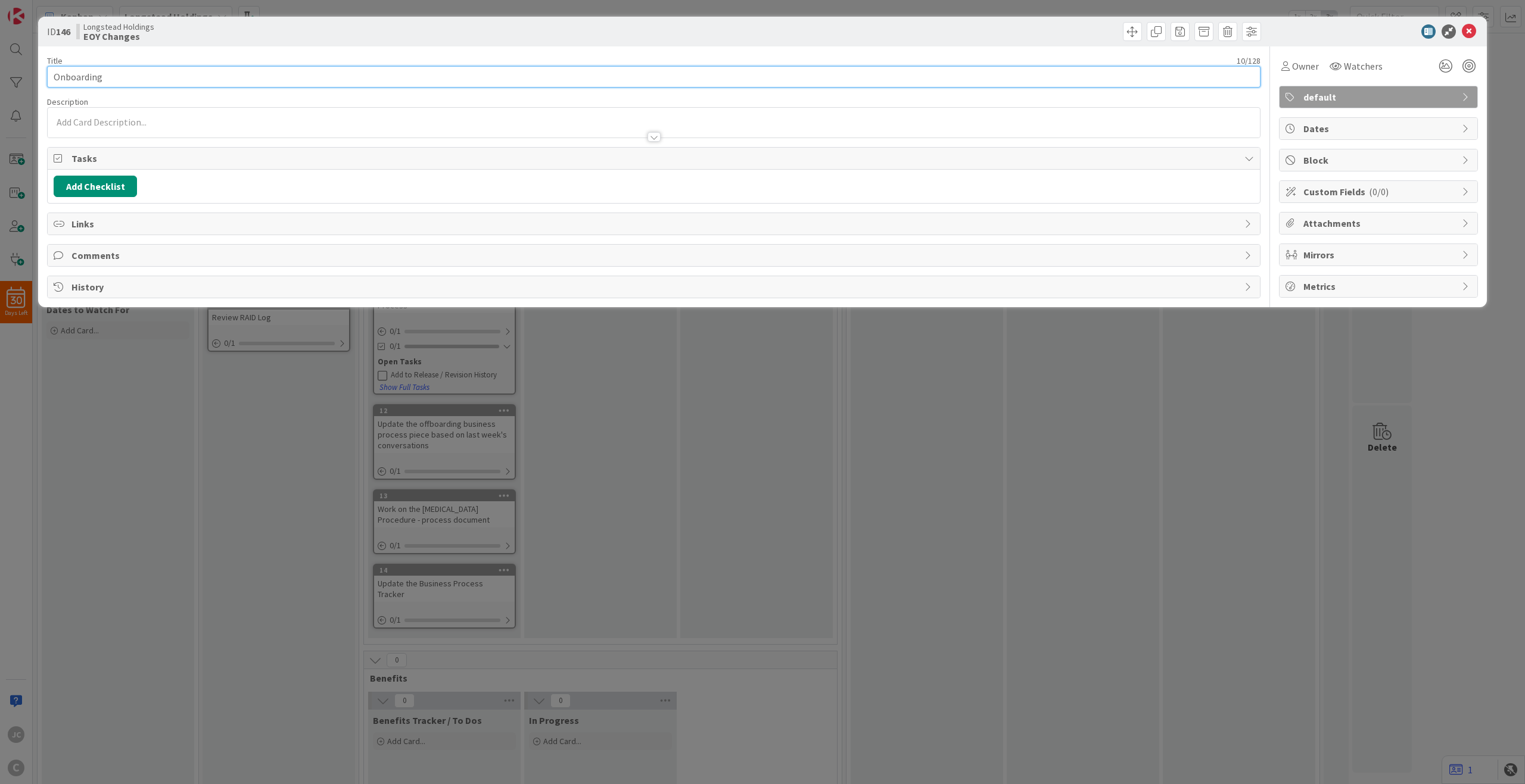
click at [268, 76] on input "Onboarding" at bounding box center [653, 77] width 1214 height 21
type input "Onboarding Process"
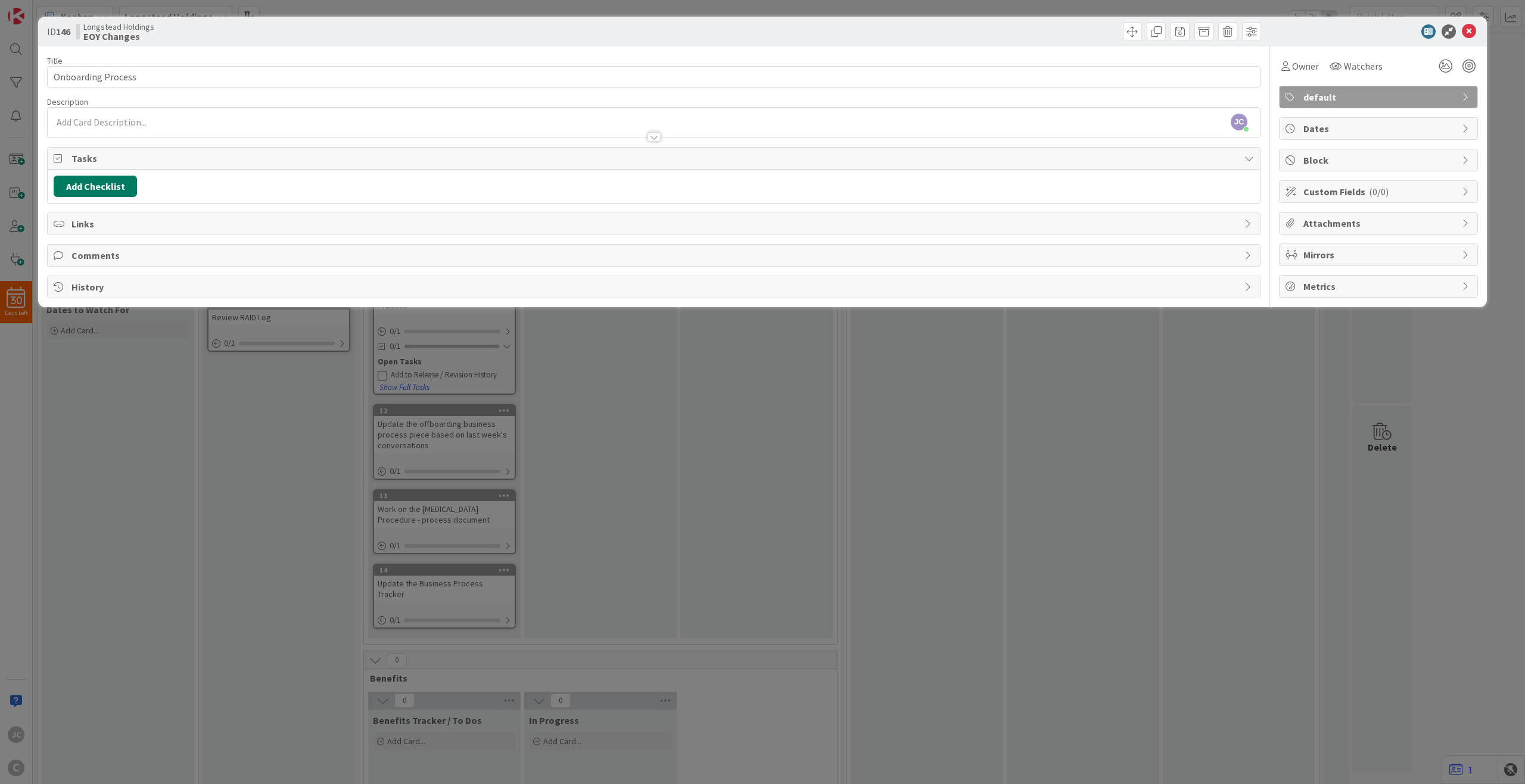
click at [109, 184] on button "Add Checklist" at bounding box center [95, 186] width 84 height 21
type input "Updates"
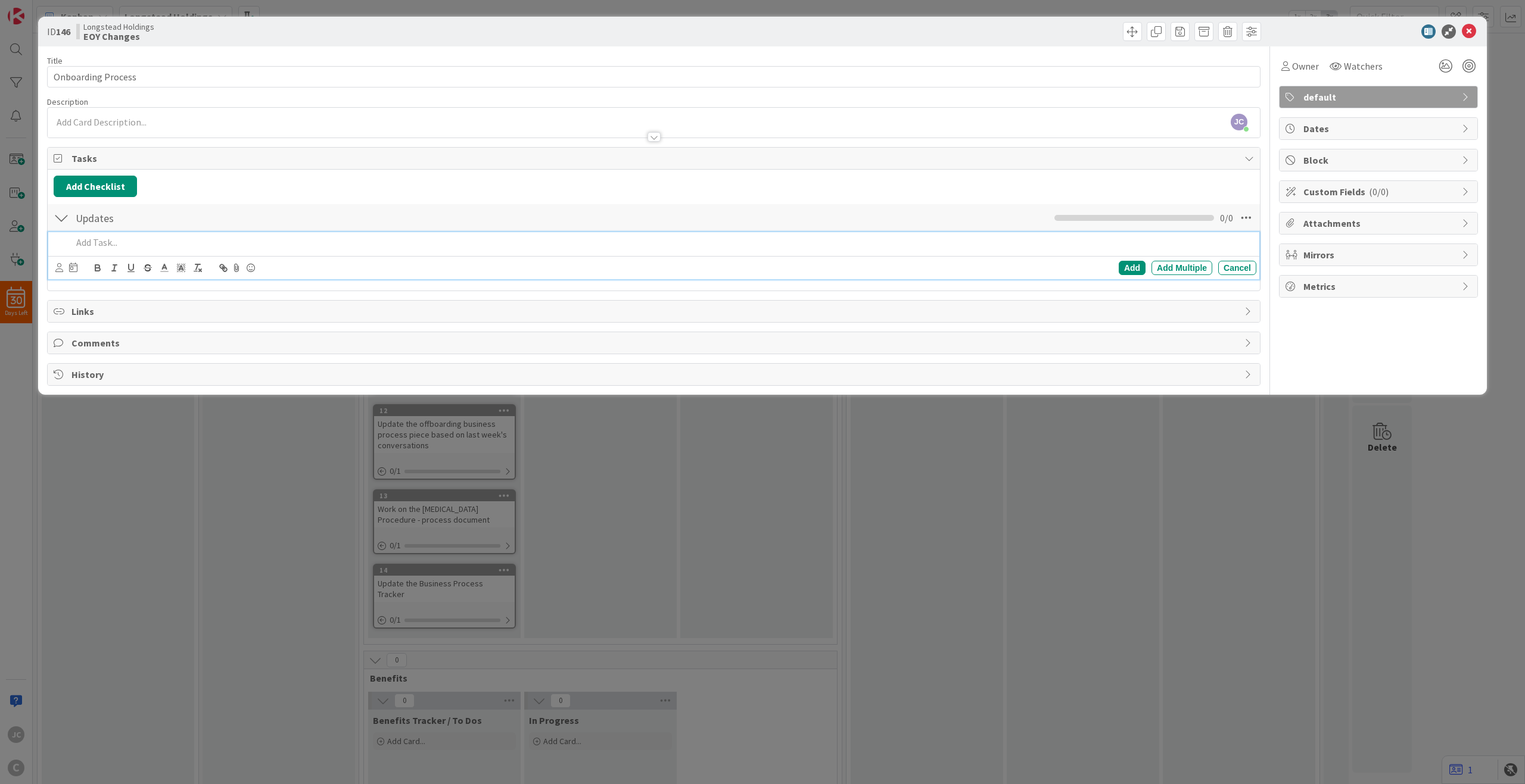
click at [541, 551] on div "ID 146 Longstead Holdings EOY Changes Title 18 / 128 Onboarding Process Descrip…" at bounding box center [762, 392] width 1525 height 784
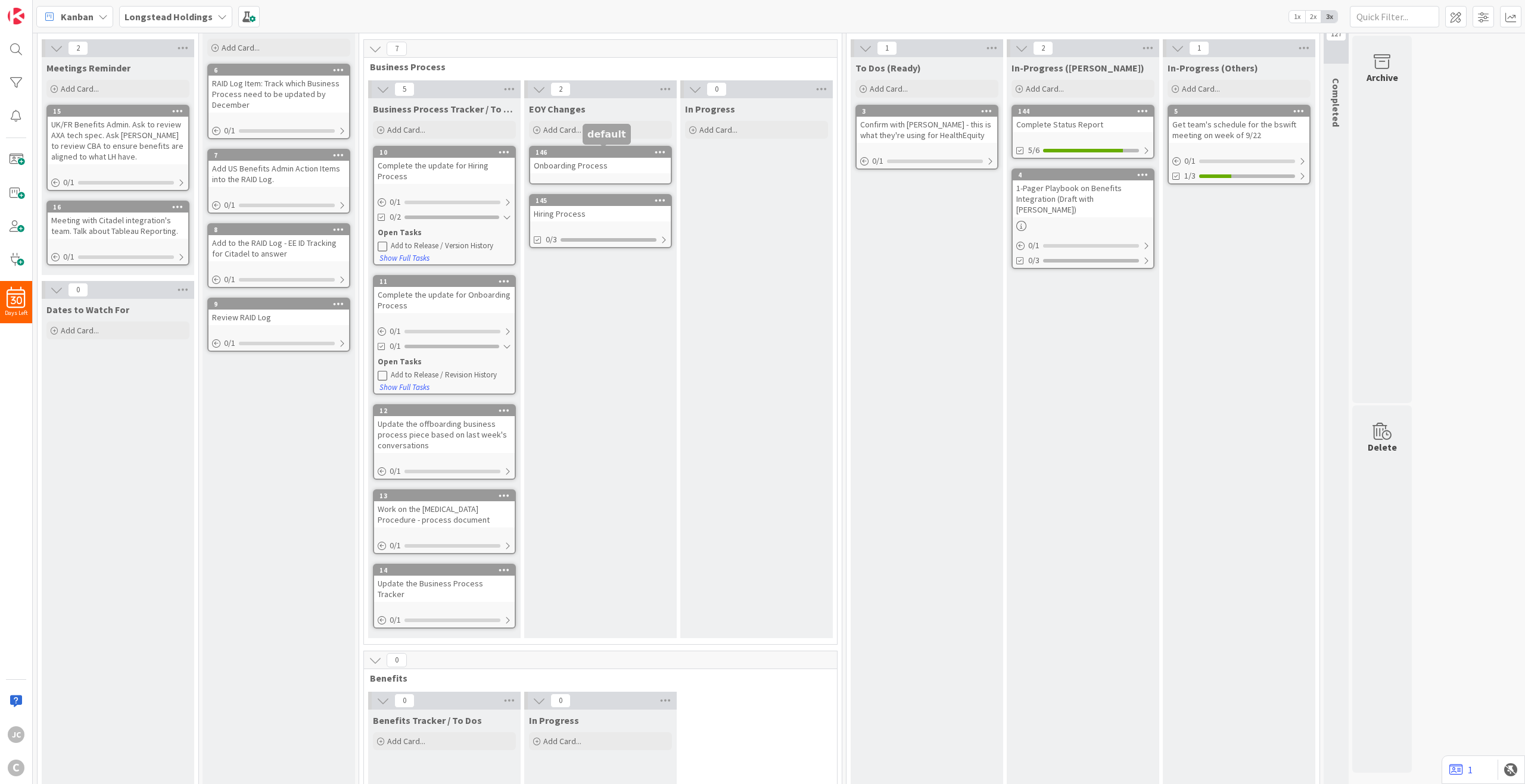
click at [605, 156] on div "146" at bounding box center [603, 152] width 135 height 8
click at [621, 225] on link "145 Hiring Process 0/3" at bounding box center [600, 221] width 143 height 54
click at [619, 205] on div "145" at bounding box center [603, 200] width 135 height 8
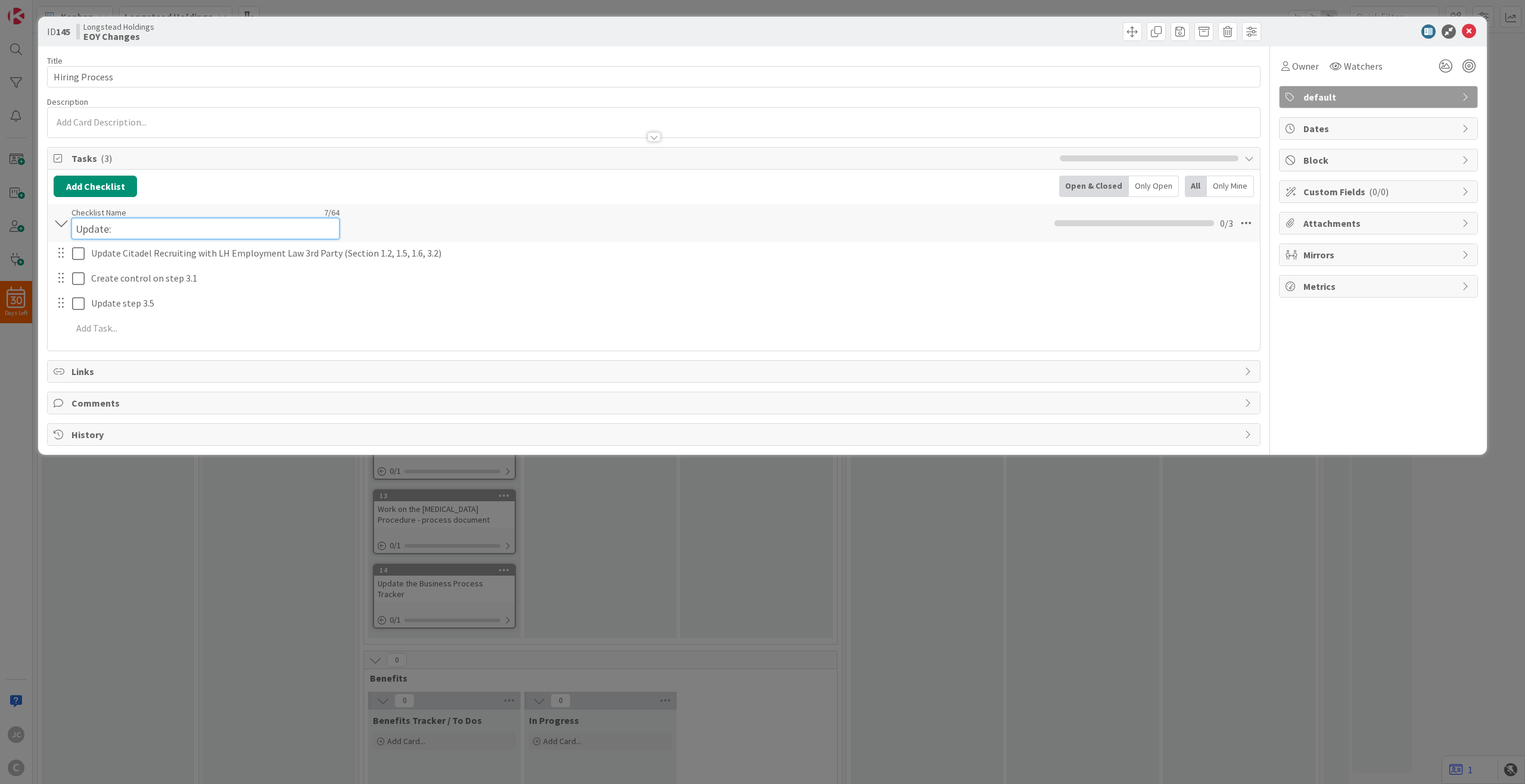
click at [101, 220] on input "Update:" at bounding box center [205, 228] width 268 height 21
click at [108, 225] on input "Update:" at bounding box center [205, 228] width 268 height 21
type input "Updates:"
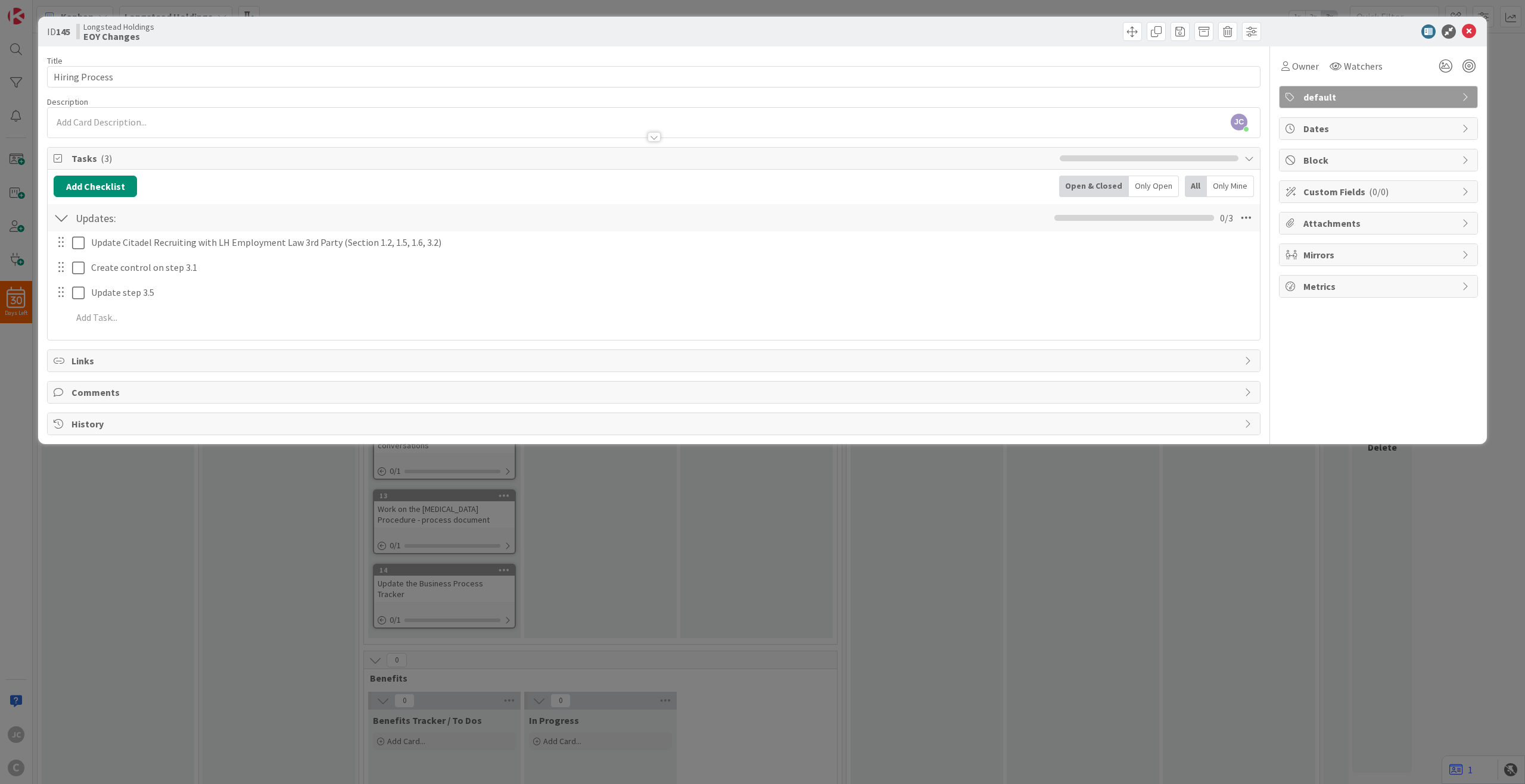
click at [1028, 557] on div "ID 145 Longstead Holdings EOY Changes Title 14 / 128 Hiring Process Description…" at bounding box center [762, 392] width 1525 height 784
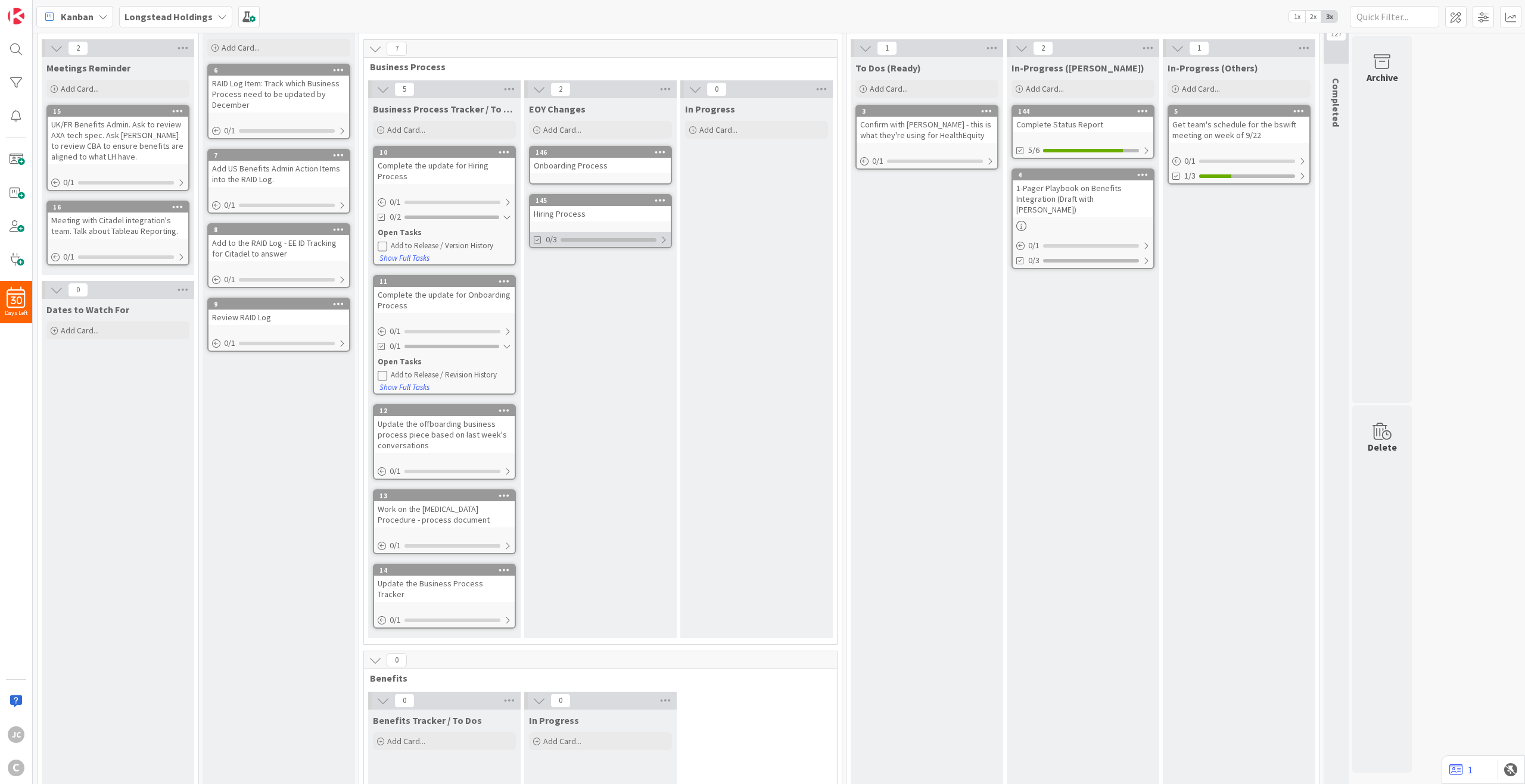
click at [662, 241] on div at bounding box center [663, 240] width 7 height 9
click at [662, 241] on div at bounding box center [662, 240] width 8 height 9
click at [584, 162] on div "Onboarding Process" at bounding box center [600, 166] width 140 height 15
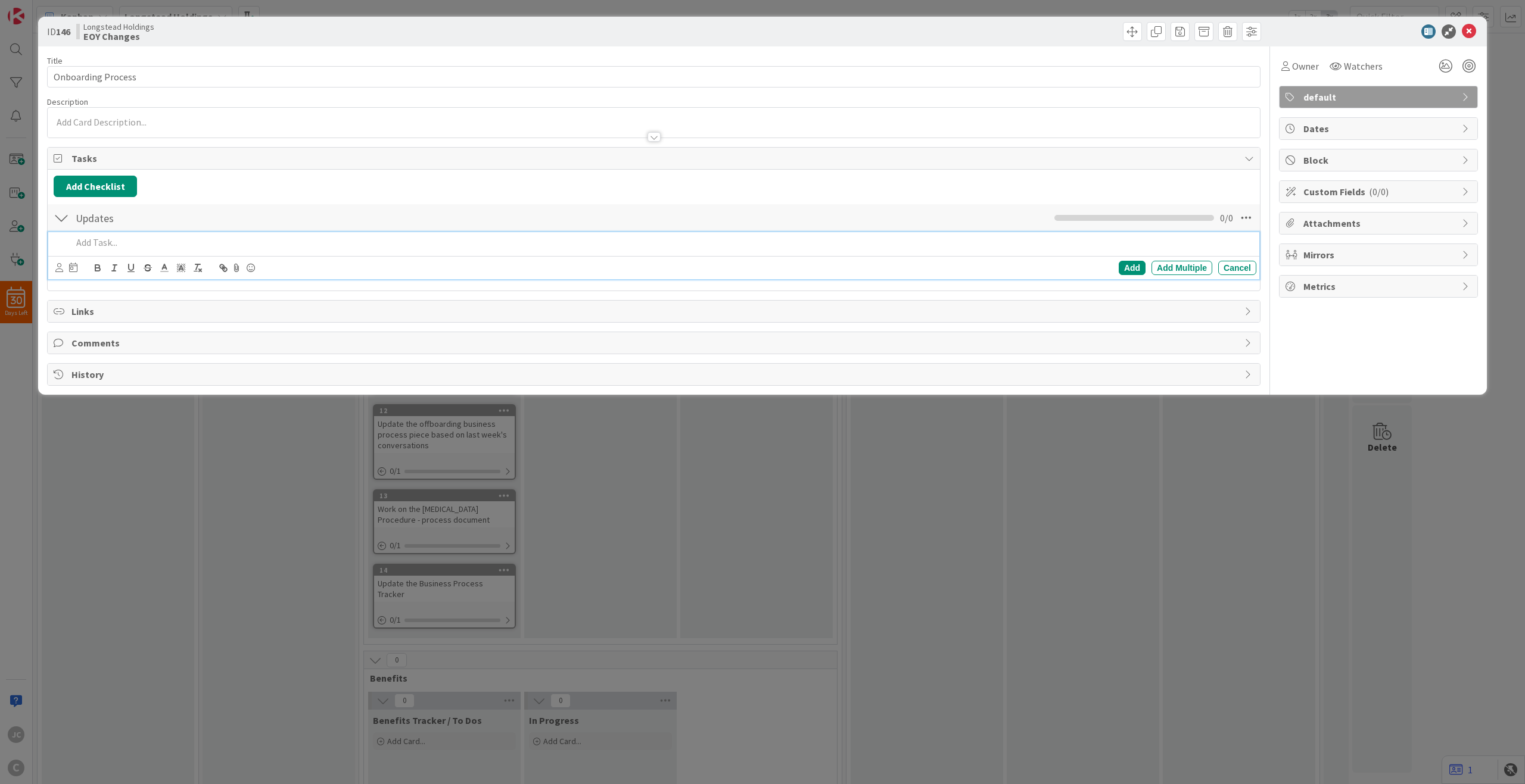
click at [296, 249] on p at bounding box center [662, 243] width 1180 height 14
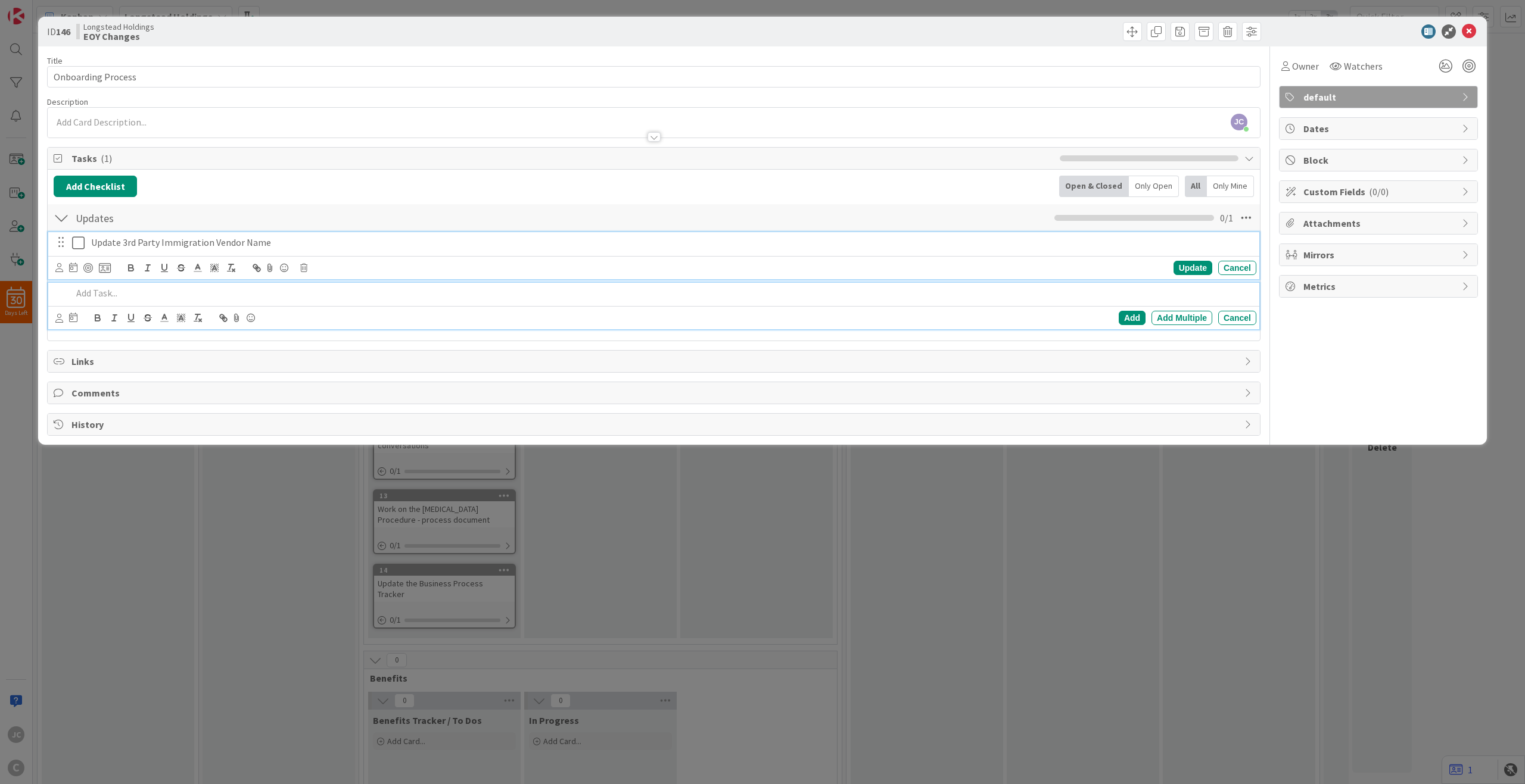
click at [296, 249] on p "Update 3rd Party Immigration Vendor Name" at bounding box center [672, 243] width 1161 height 14
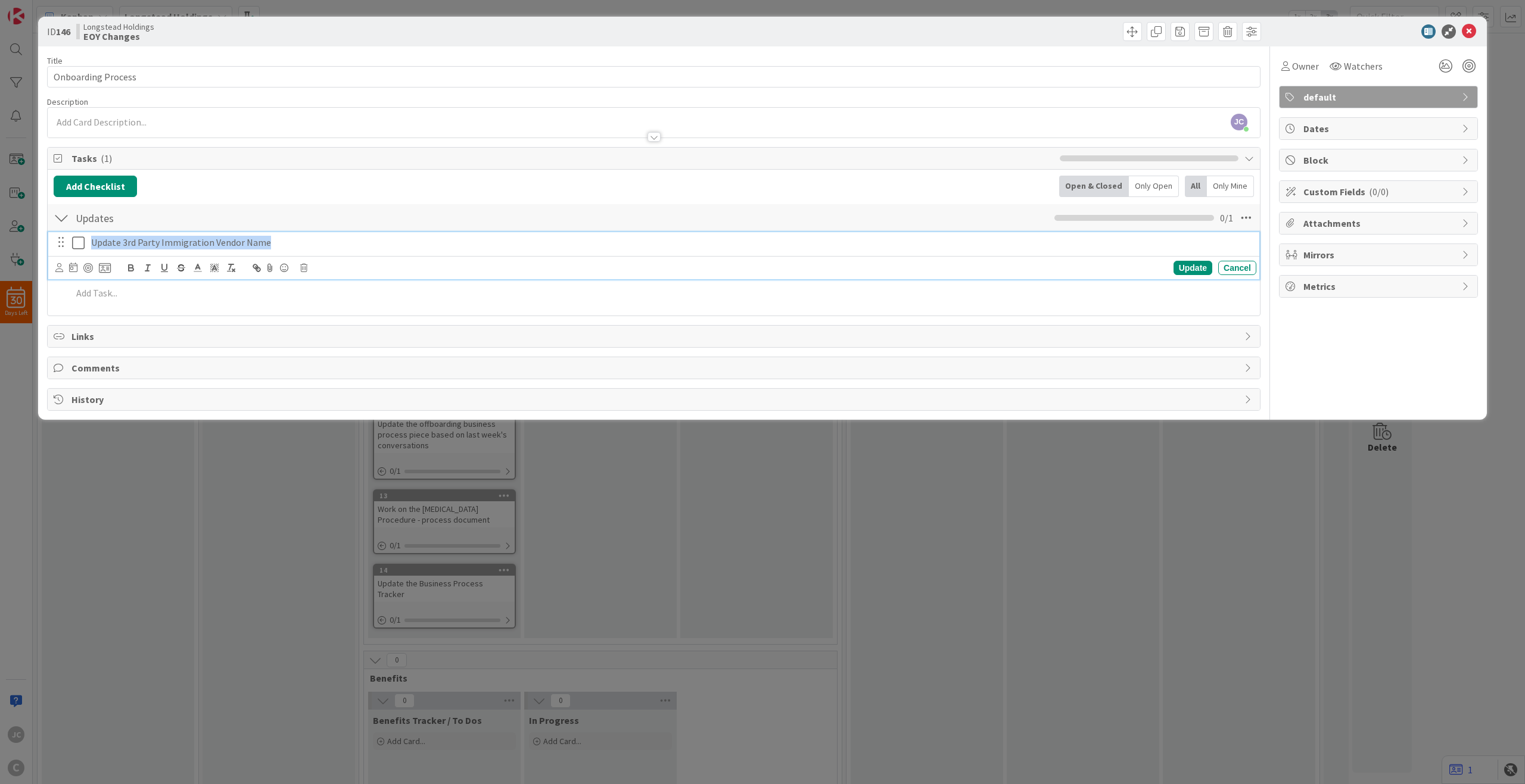
click at [296, 249] on p "Update 3rd Party Immigration Vendor Name" at bounding box center [672, 243] width 1161 height 14
copy p "Update 3rd Party Immigration Vendor Name"
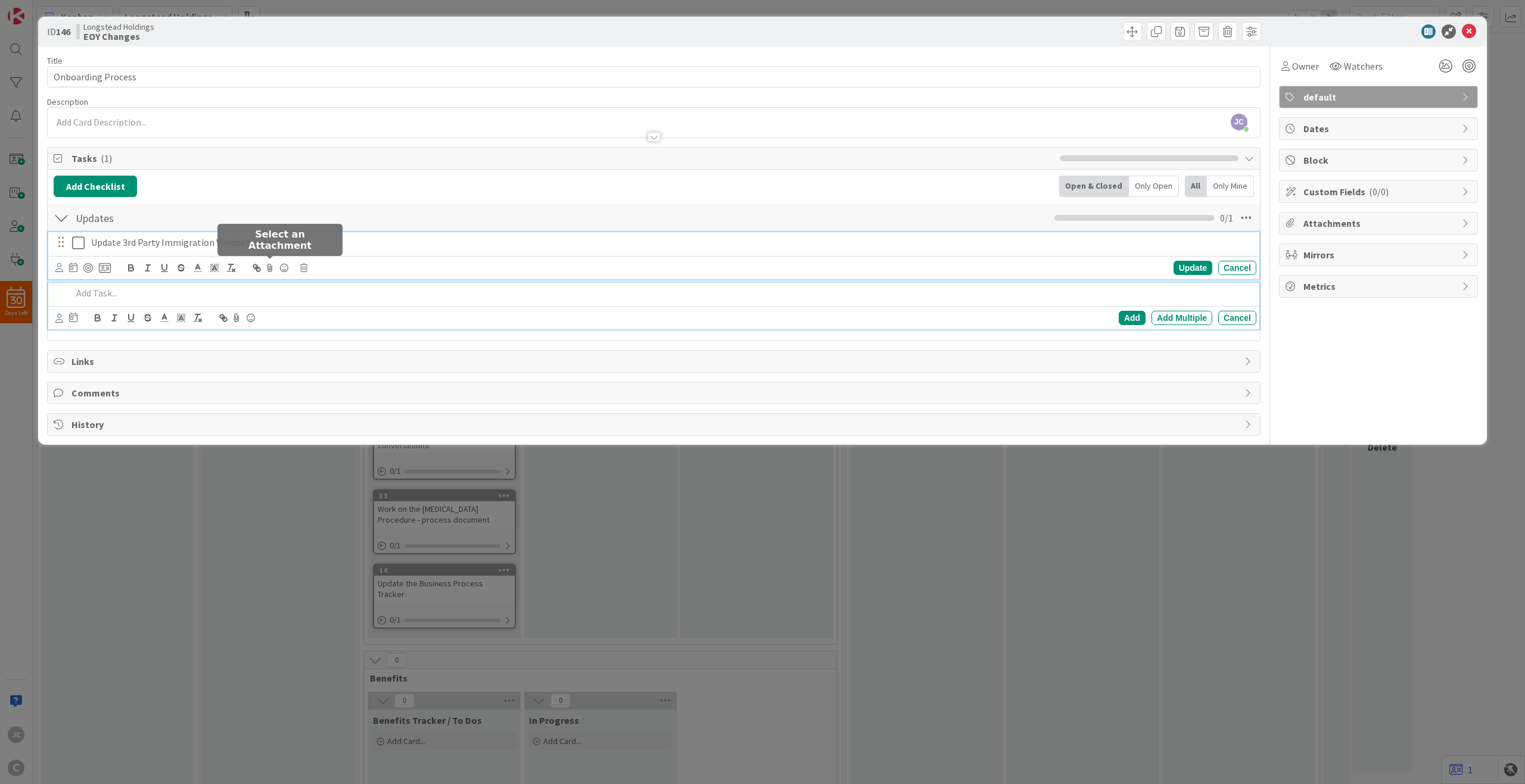
click at [264, 288] on p at bounding box center [662, 294] width 1180 height 14
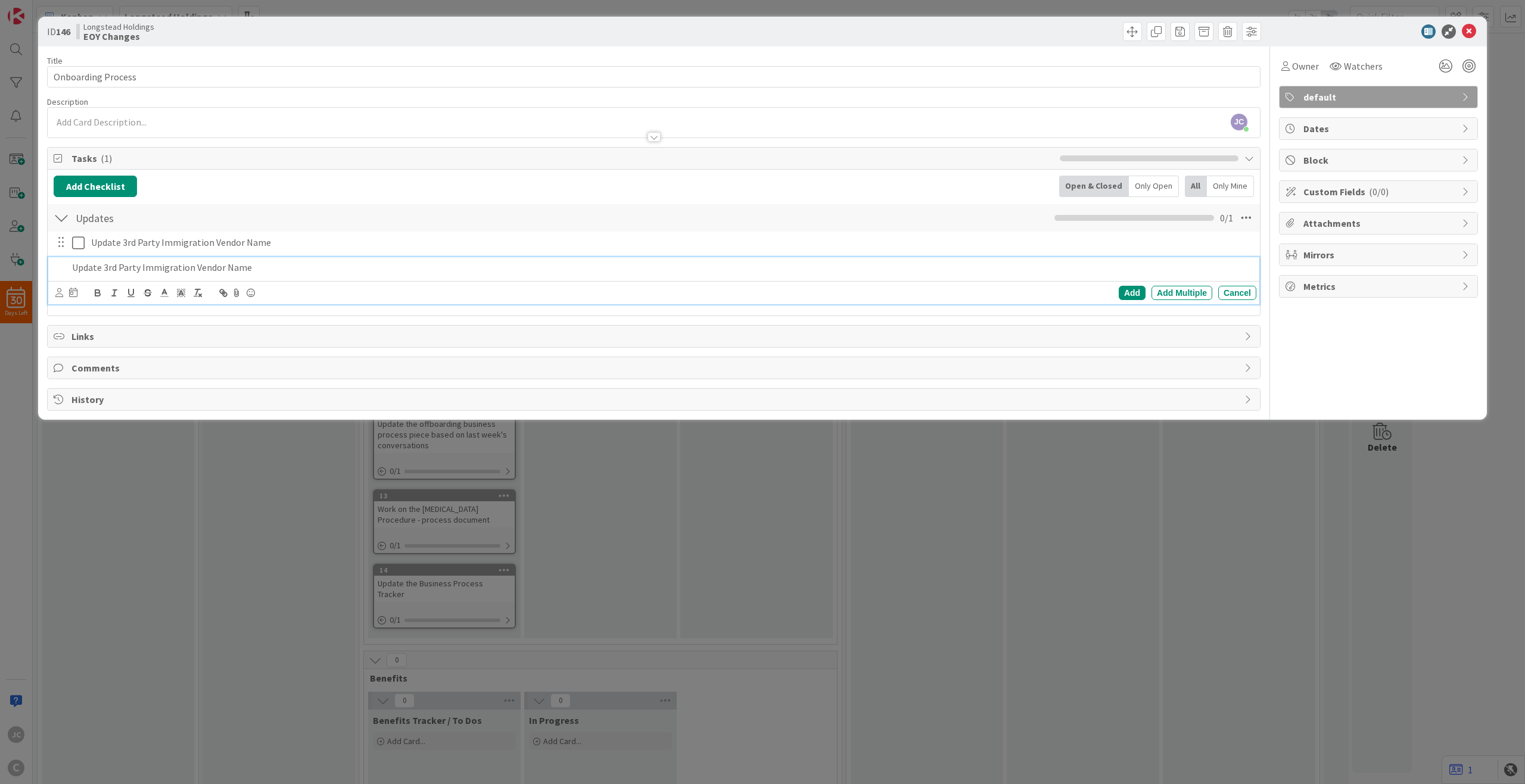
click at [137, 268] on p "Update 3rd Party Immigration Vendor Name" at bounding box center [662, 267] width 1180 height 14
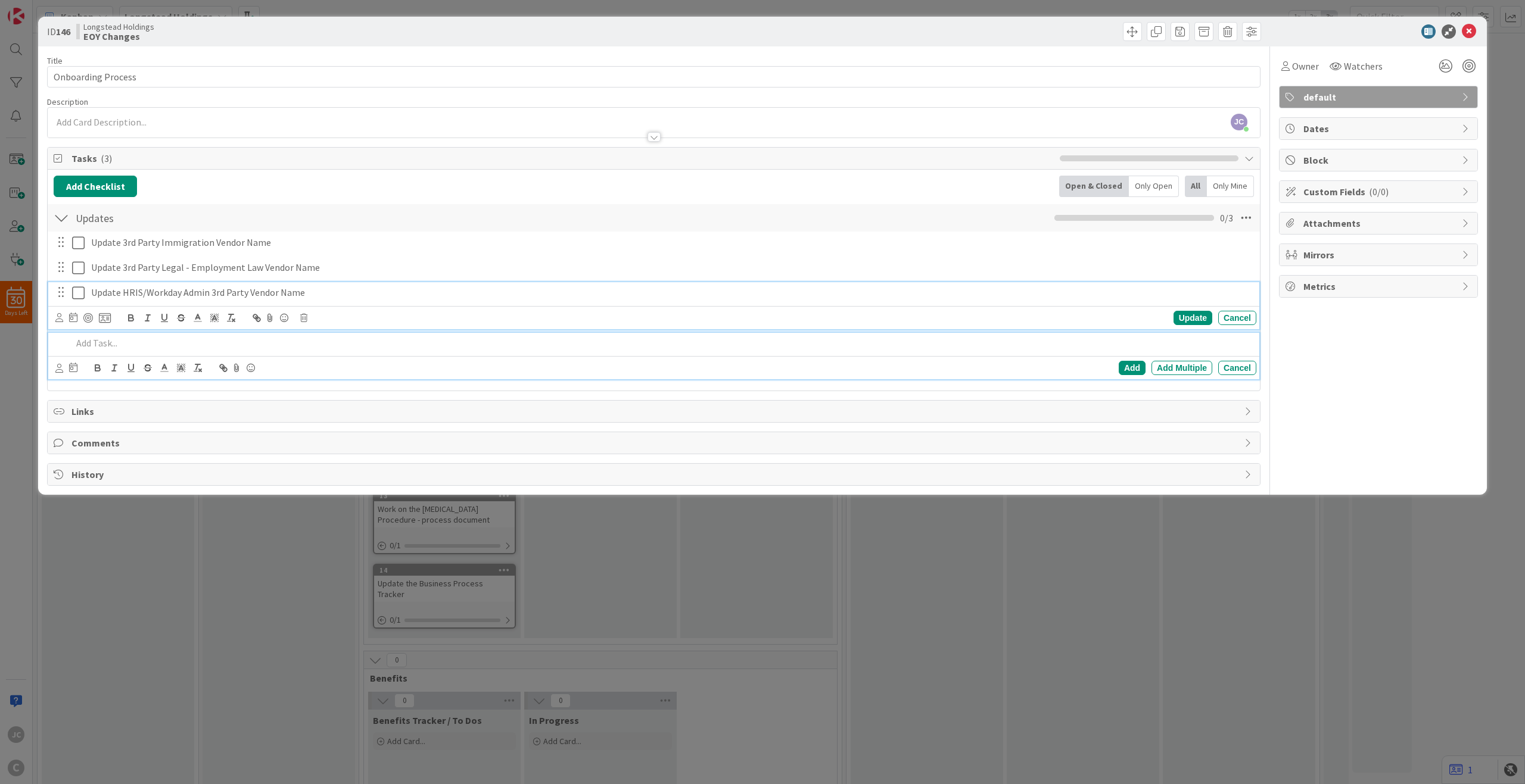
click at [460, 301] on div "Update HRIS/Workday Admin 3rd Party Vendor Name" at bounding box center [672, 292] width 1170 height 21
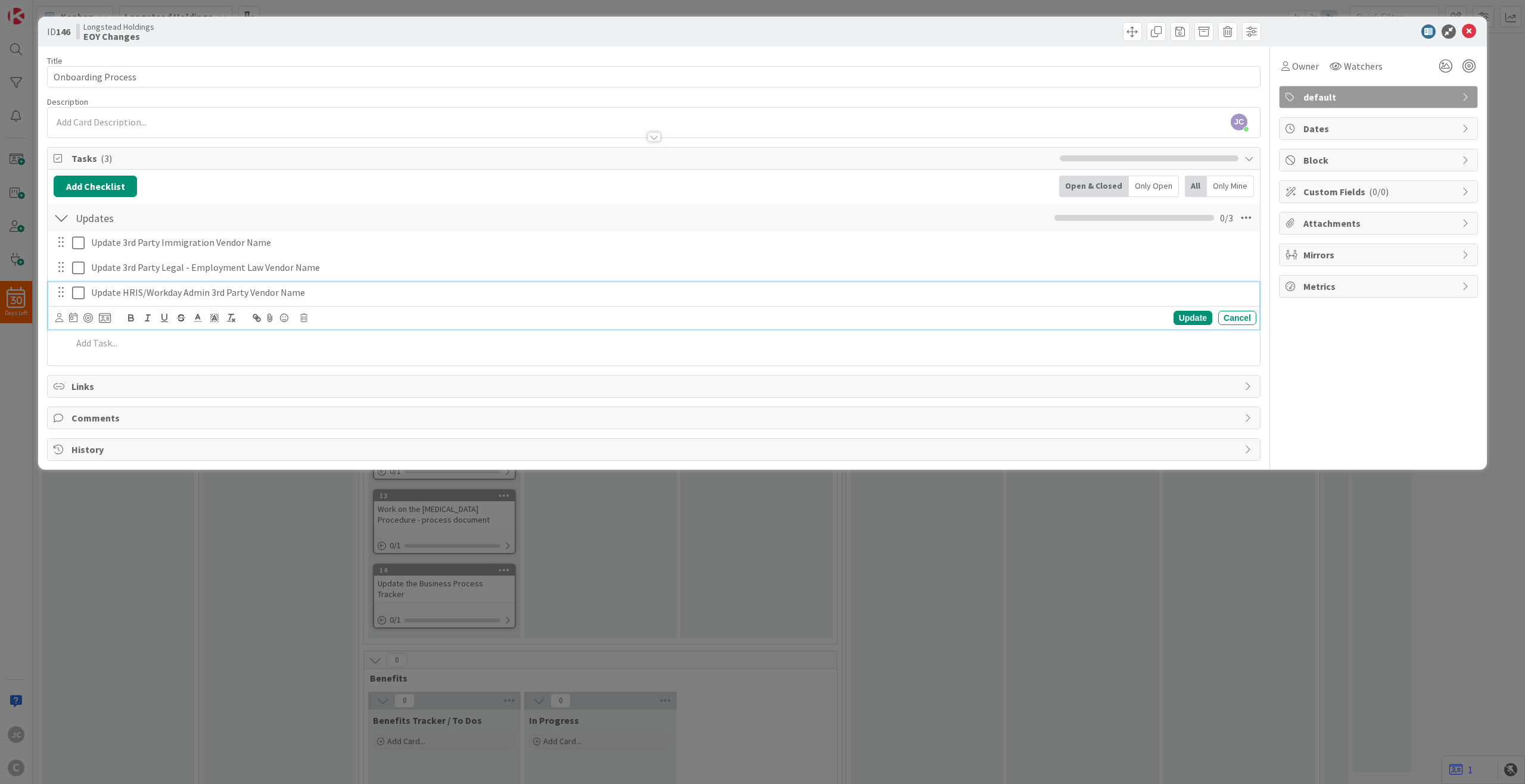
click at [684, 569] on div "ID 146 Longstead Holdings EOY Changes Title 18 / 128 Onboarding Process Descrip…" at bounding box center [762, 392] width 1525 height 784
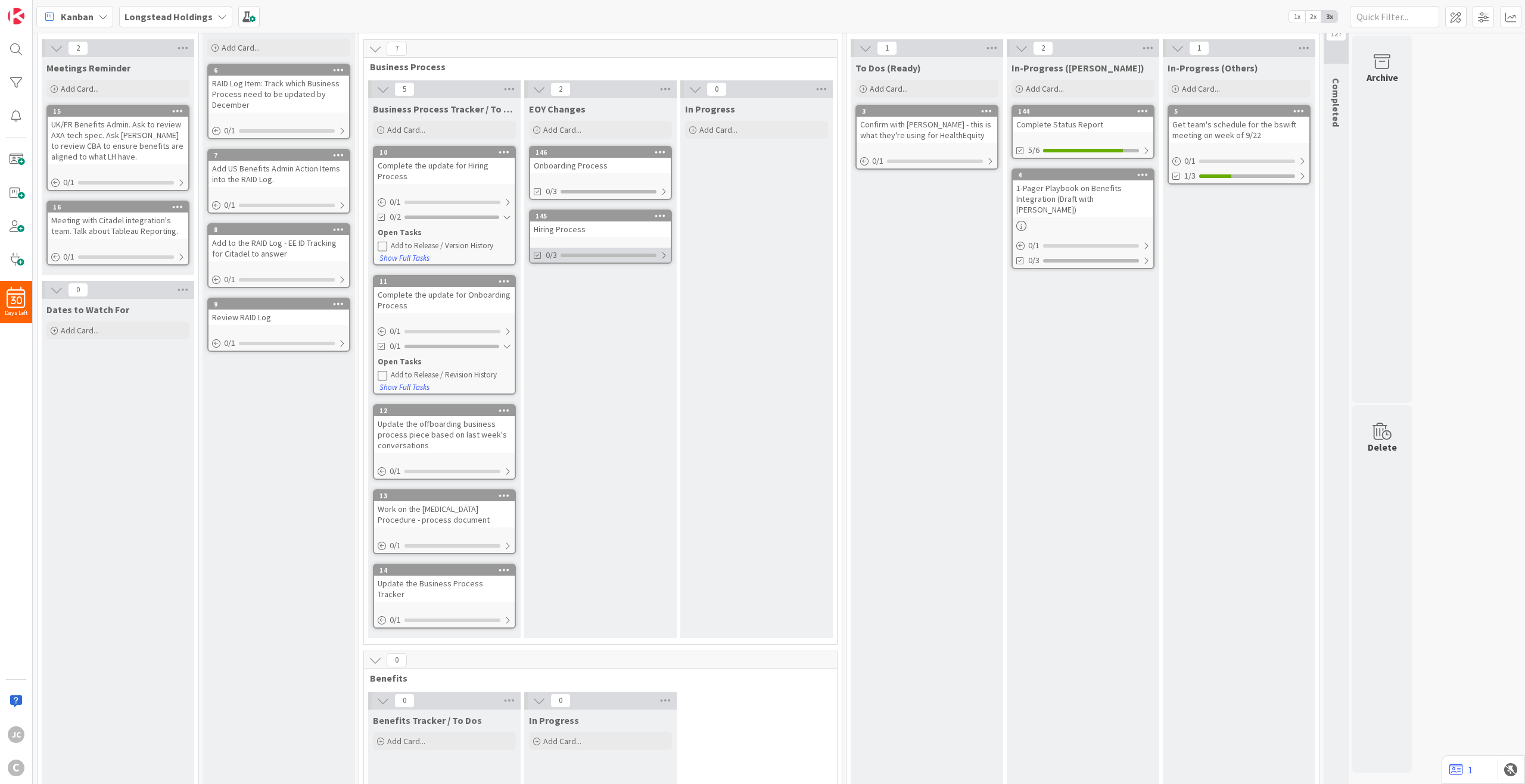
click at [667, 250] on div "0/3" at bounding box center [600, 254] width 140 height 15
click at [656, 282] on div "Update Citadel Recruiting with LH Employment Law 3rd Party (Section 1.2, 1.5, 1…" at bounding box center [606, 284] width 120 height 9
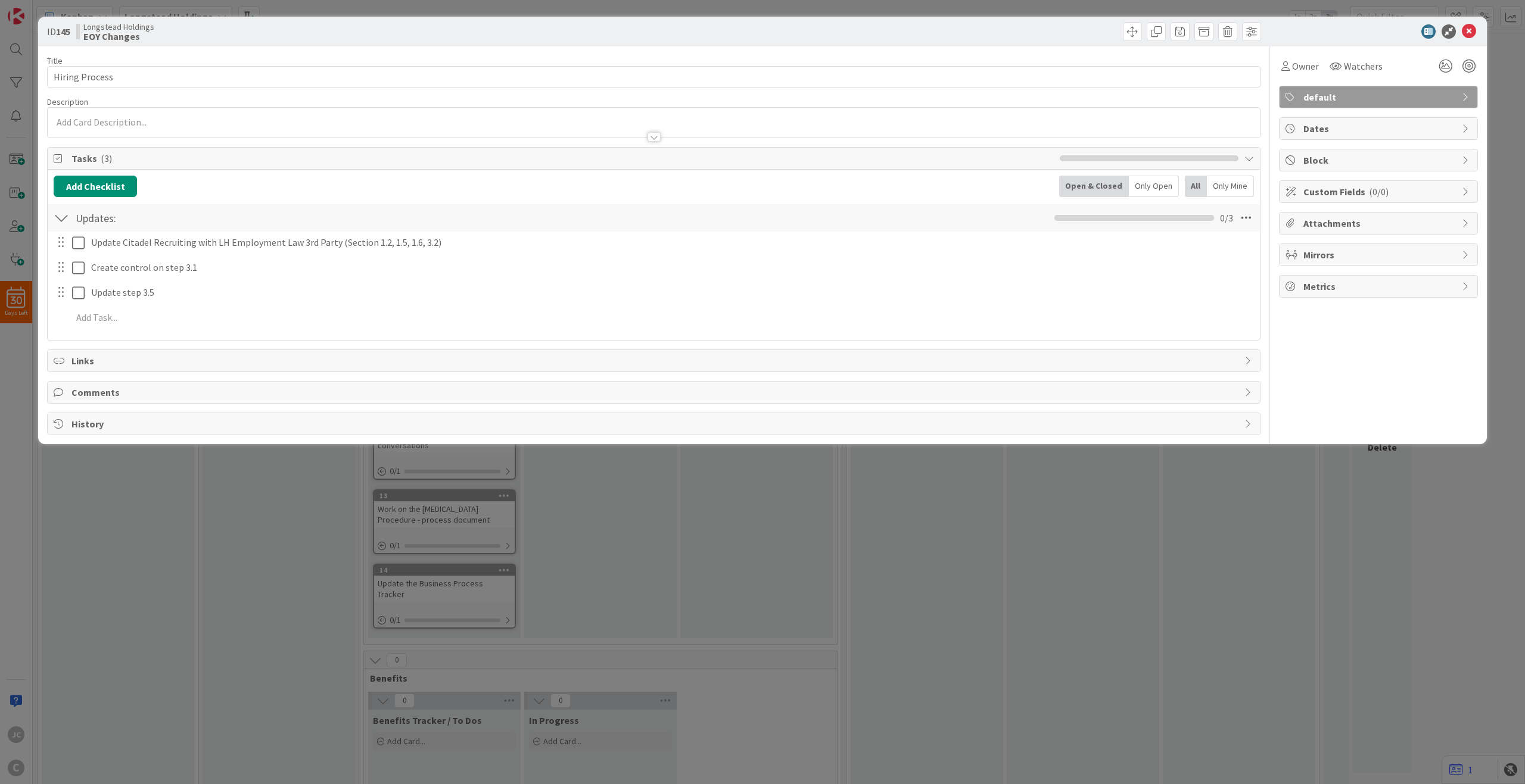
click at [709, 514] on div "ID 145 Longstead Holdings EOY Changes Title 14 / 128 Hiring Process Description…" at bounding box center [762, 392] width 1525 height 784
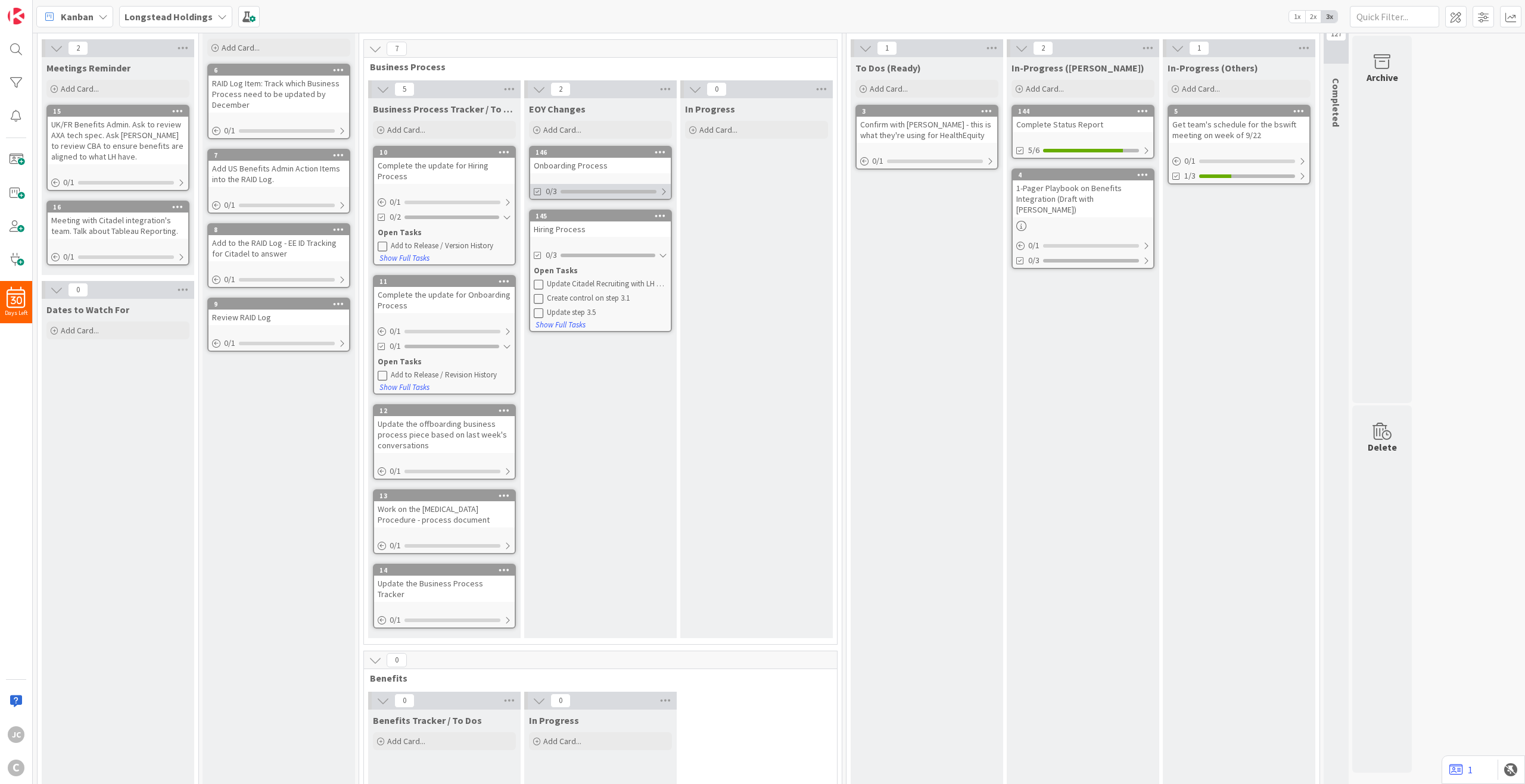
click at [663, 195] on div at bounding box center [663, 192] width 7 height 9
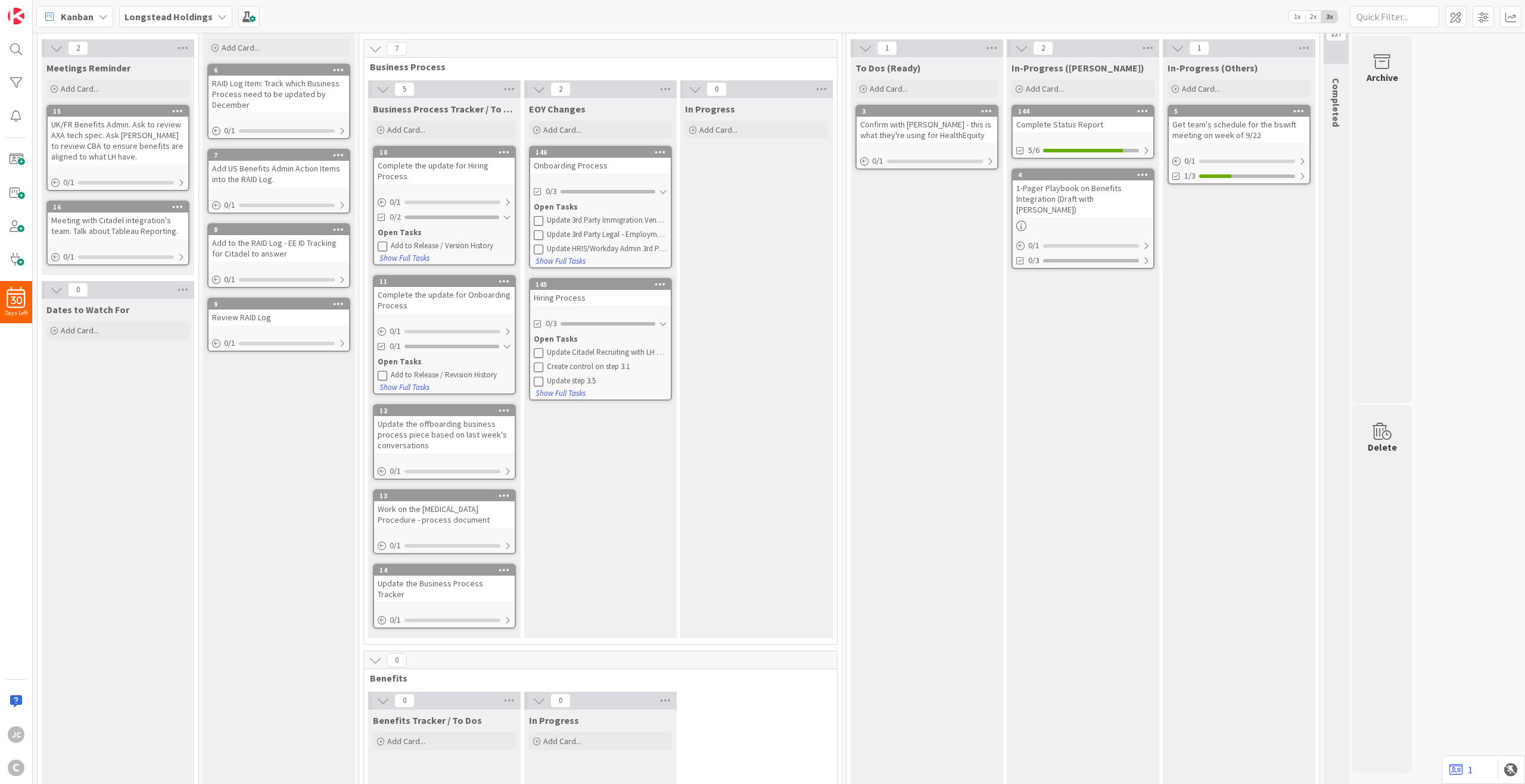
click at [602, 260] on link "146 Onboarding Process 0/3 Open Tasks Update 3rd Party Immigration Vendor Name …" at bounding box center [600, 207] width 143 height 123
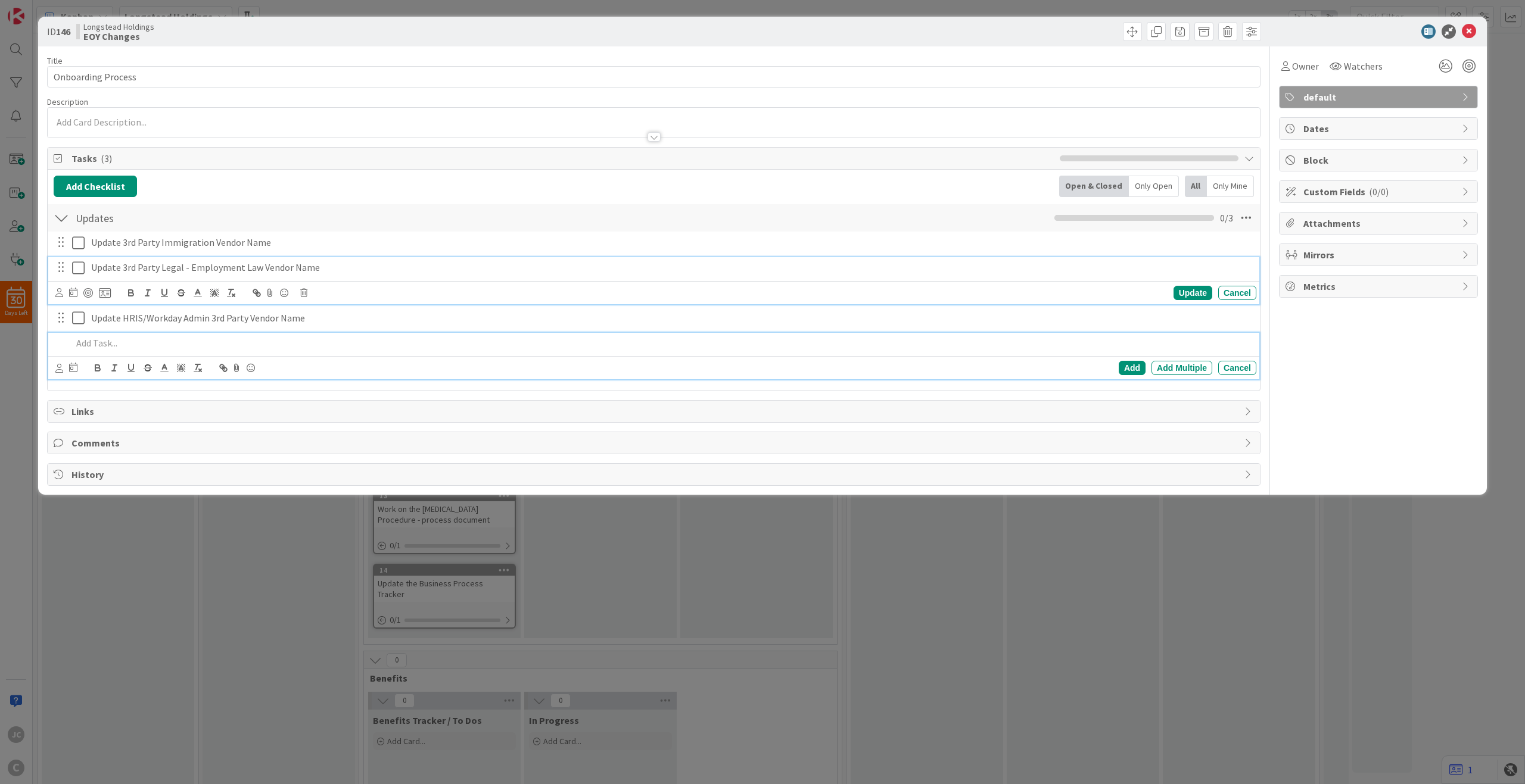
click at [601, 274] on p "Update 3rd Party Legal - Employment Law Vendor Name" at bounding box center [672, 267] width 1161 height 14
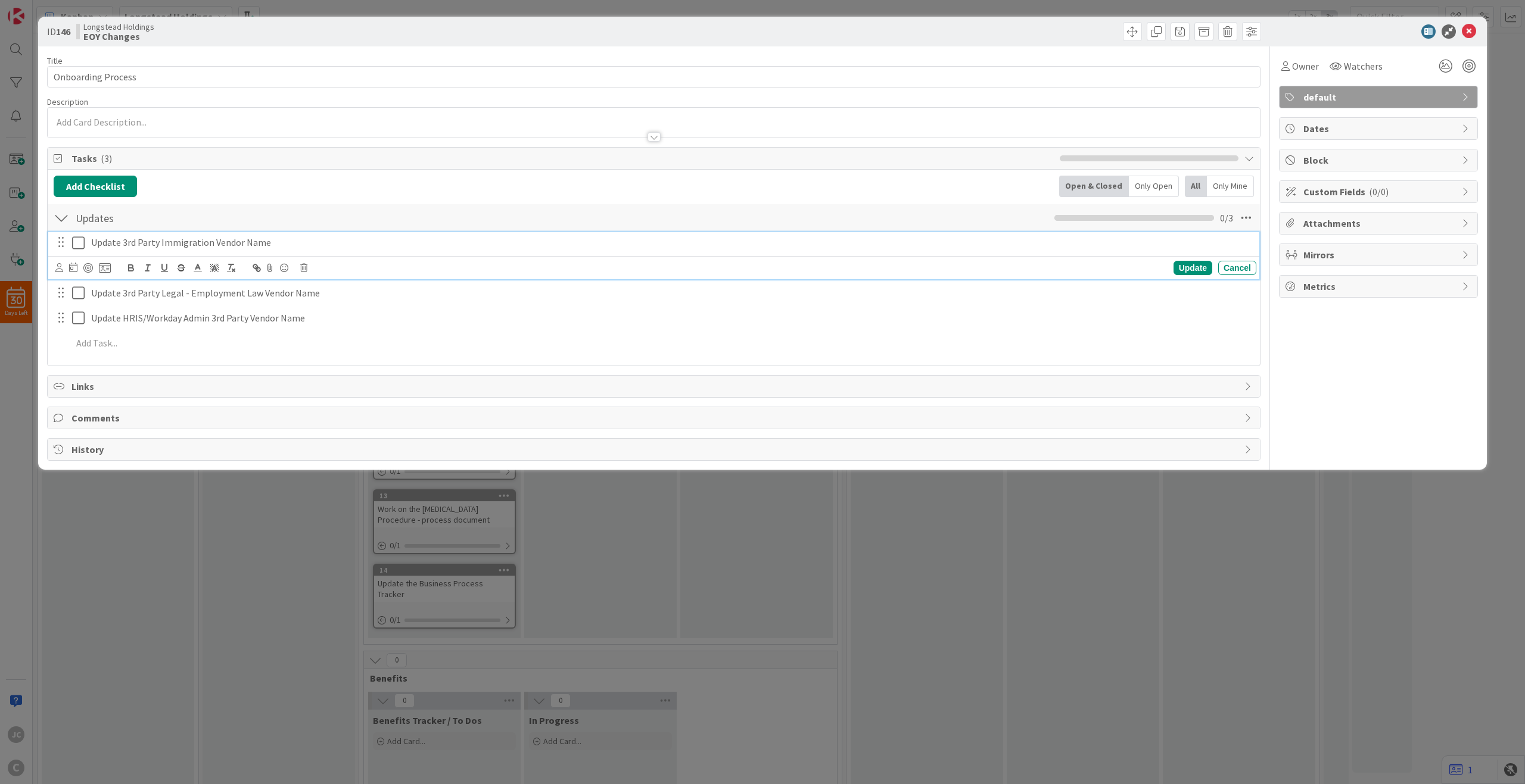
click at [552, 239] on p "Update 3rd Party Immigration Vendor Name" at bounding box center [672, 243] width 1161 height 14
copy p "(Section 1.2)"
click at [407, 299] on div "Update 3rd Party Legal - Employment Law Vendor Name Update Cancel" at bounding box center [654, 280] width 1211 height 47
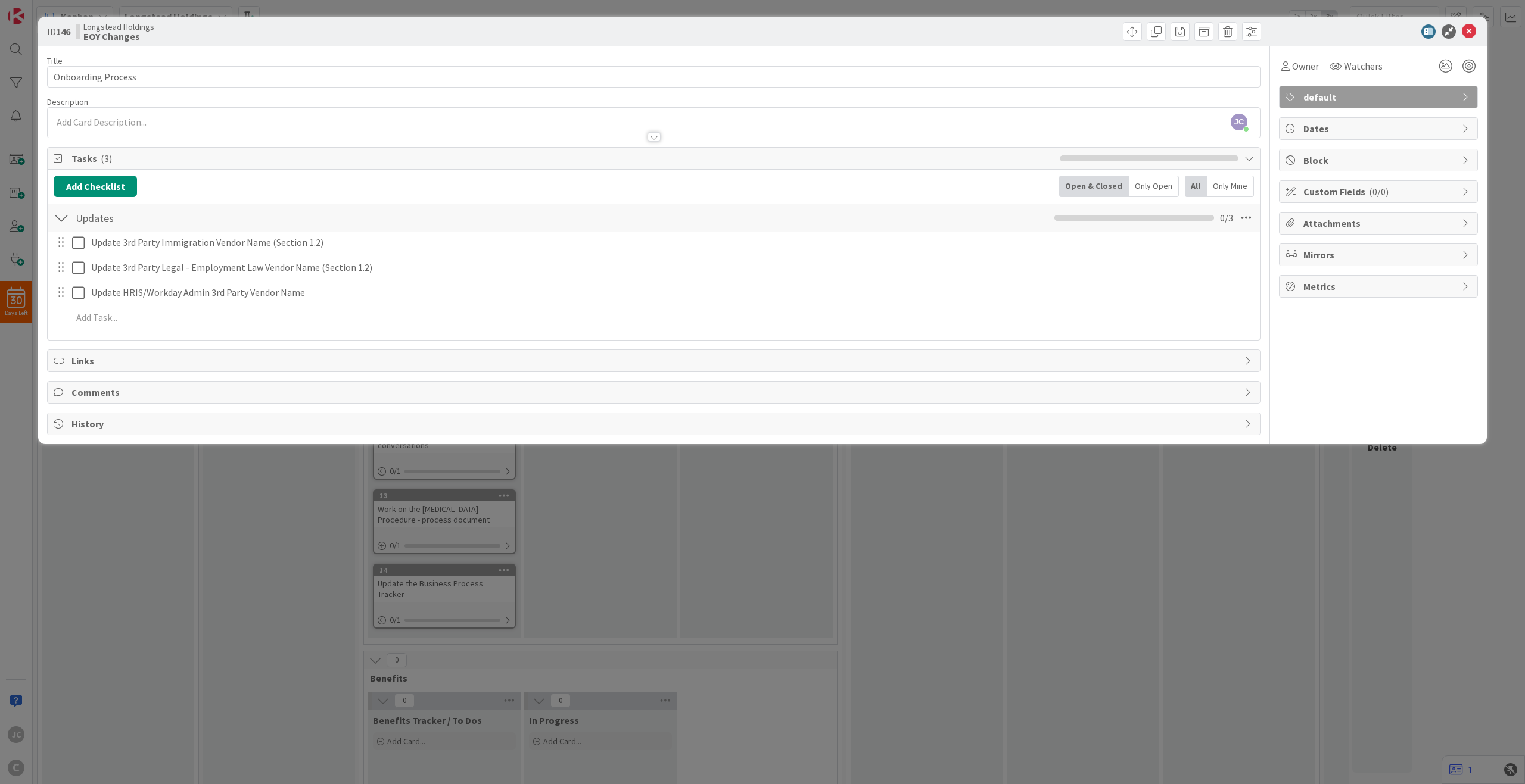
click at [394, 330] on div "Update 3rd Party Immigration Vendor Name (Section 1.2) Update Cancel Update 3rd…" at bounding box center [654, 282] width 1201 height 101
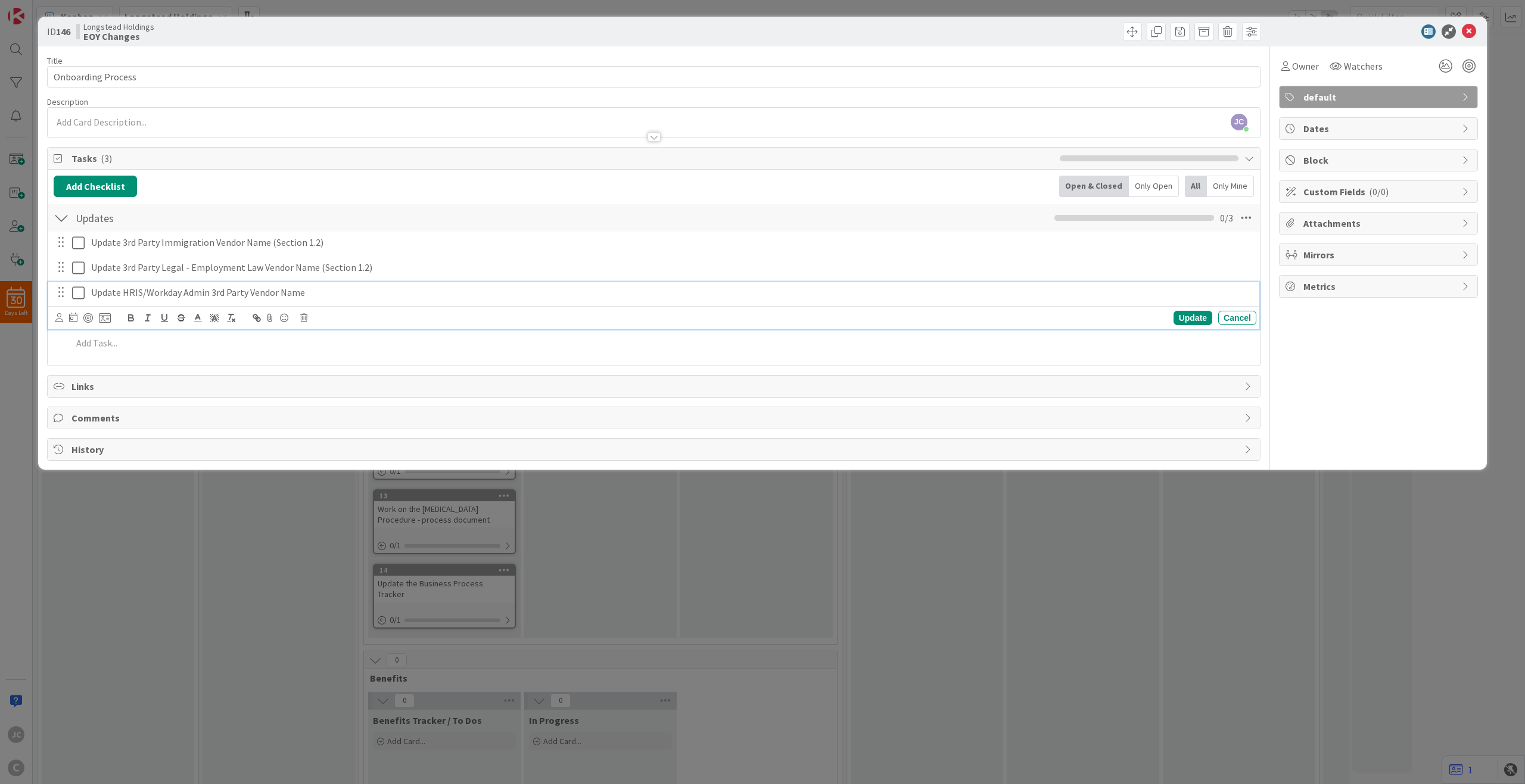
click at [406, 303] on div "Update 3rd Party Immigration Vendor Name (Section 1.2) Update Cancel Update 3rd…" at bounding box center [654, 295] width 1201 height 127
click at [407, 303] on div "Update HRIS/Workday Admin 3rd Party Vendor Name" at bounding box center [672, 292] width 1170 height 21
click at [438, 346] on div "Add Add Multiple Cancel" at bounding box center [654, 330] width 1211 height 47
click at [447, 327] on div at bounding box center [662, 317] width 1189 height 21
click at [488, 313] on p at bounding box center [662, 318] width 1180 height 14
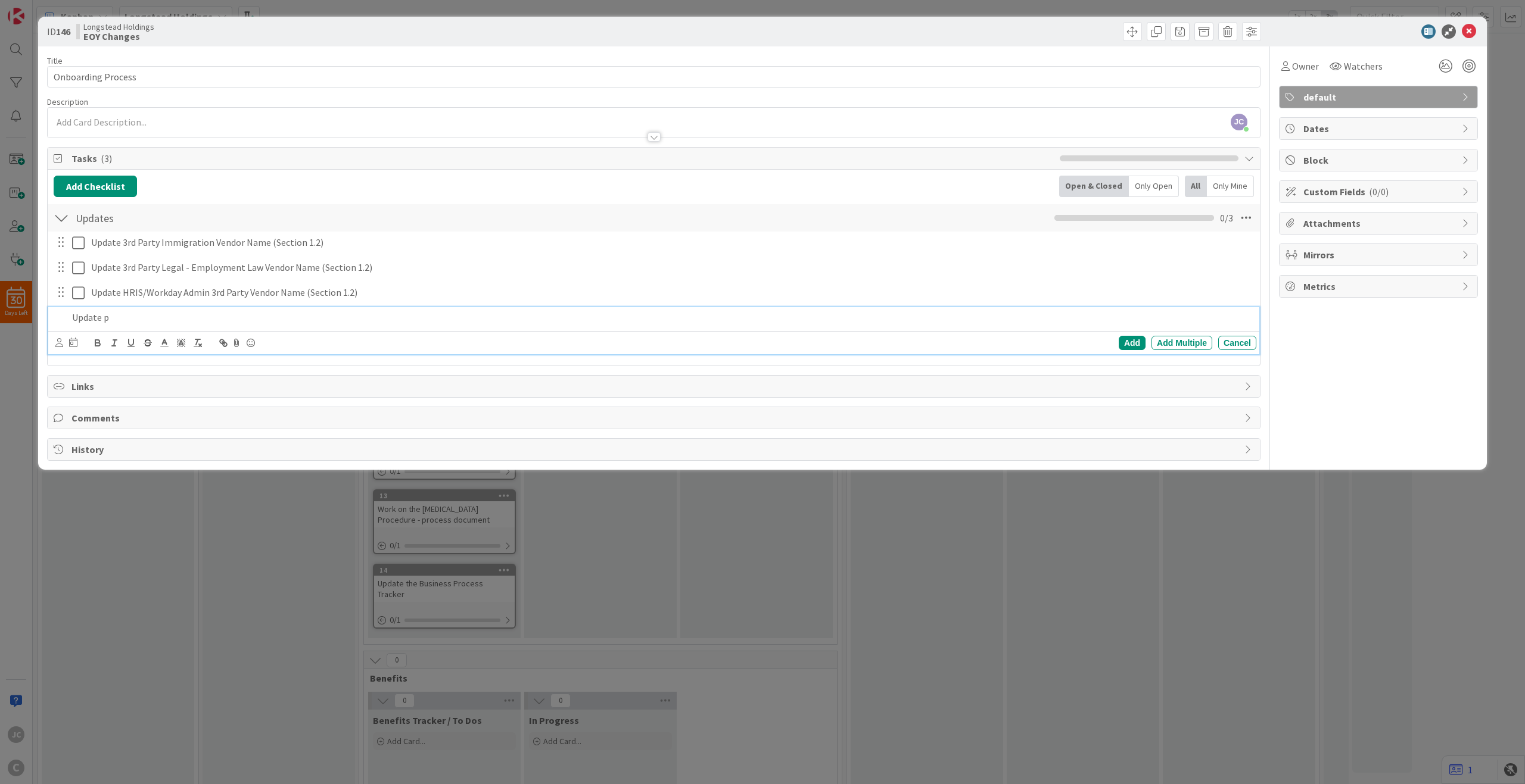
click at [229, 318] on p "Update p" at bounding box center [662, 318] width 1180 height 14
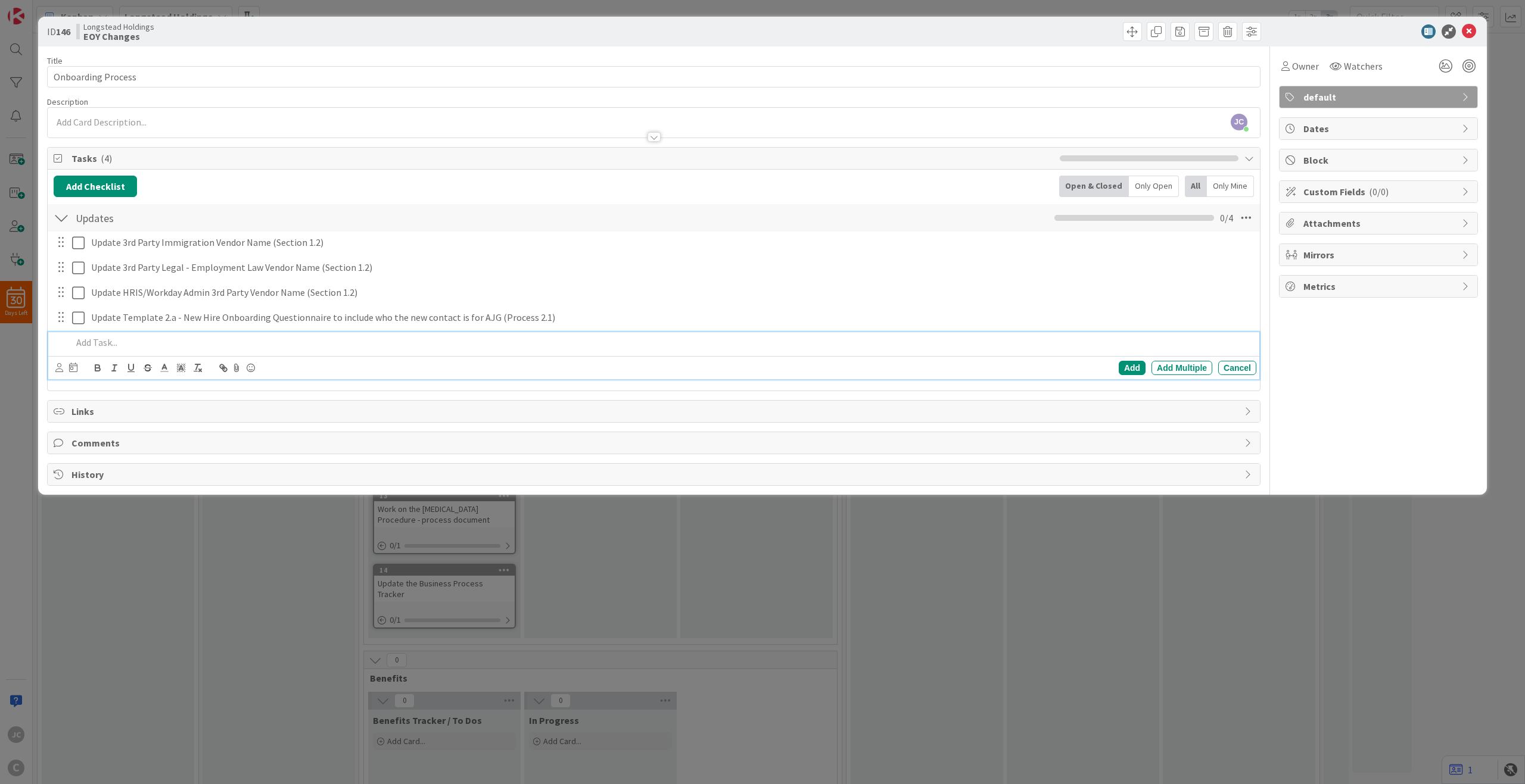
click at [837, 569] on div "ID 146 Longstead Holdings EOY Changes Title 18 / 128 Onboarding Process Descrip…" at bounding box center [762, 392] width 1525 height 784
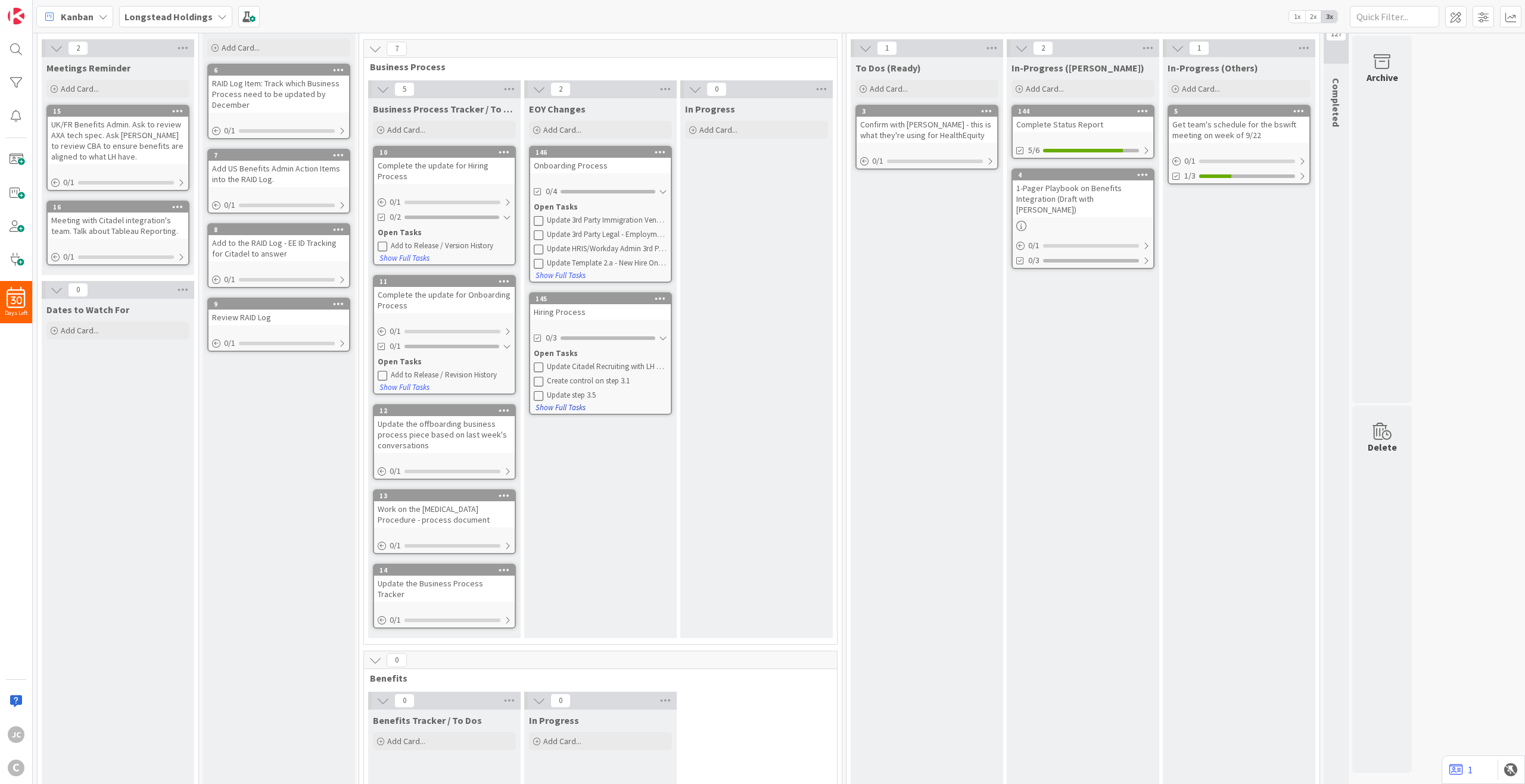
click at [571, 407] on button "Show Full Tasks" at bounding box center [560, 408] width 51 height 13
click at [618, 353] on div "Open Tasks" at bounding box center [600, 354] width 133 height 12
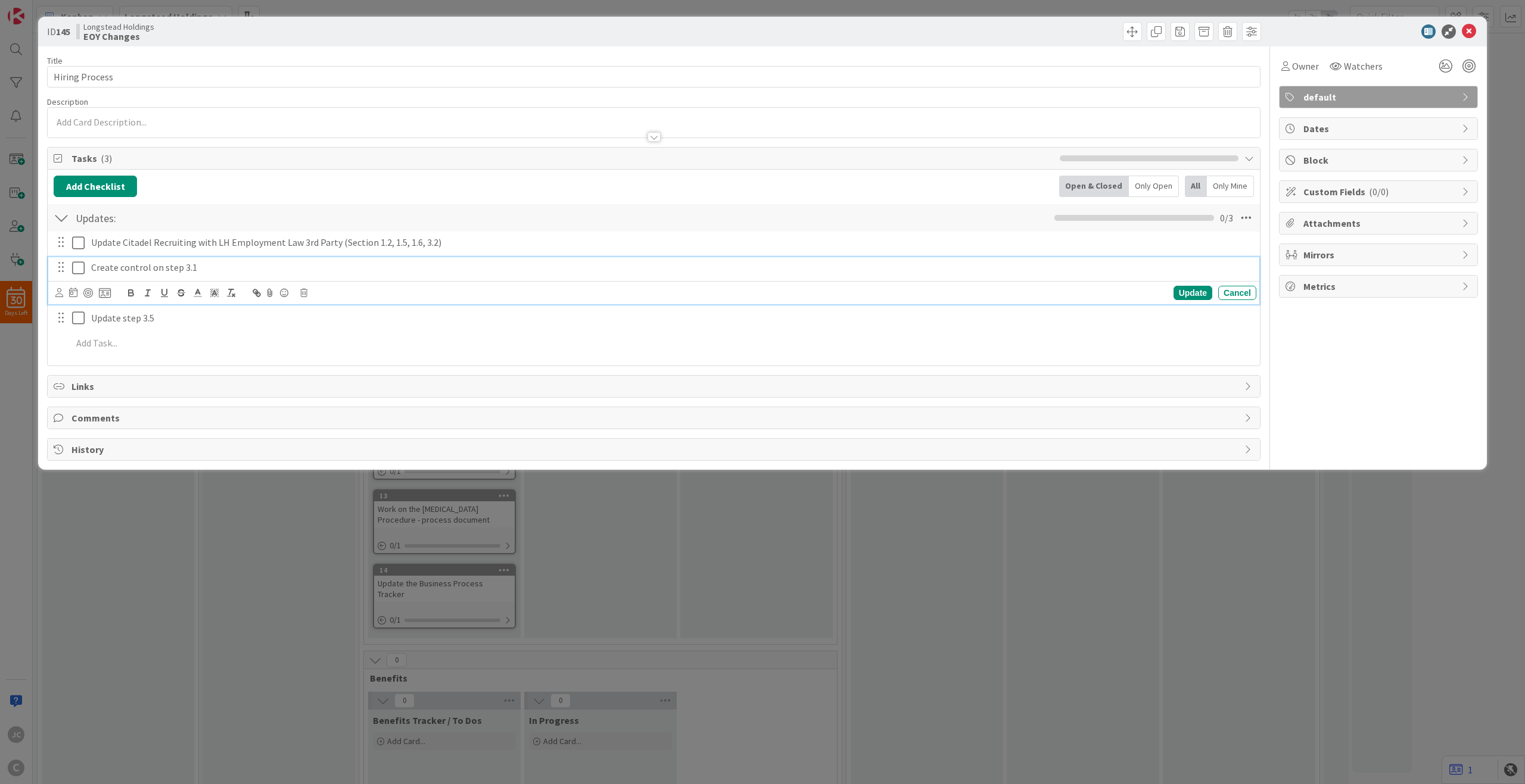
click at [147, 272] on p "Create control on step 3.1" at bounding box center [672, 267] width 1161 height 14
copy p "on process flow"
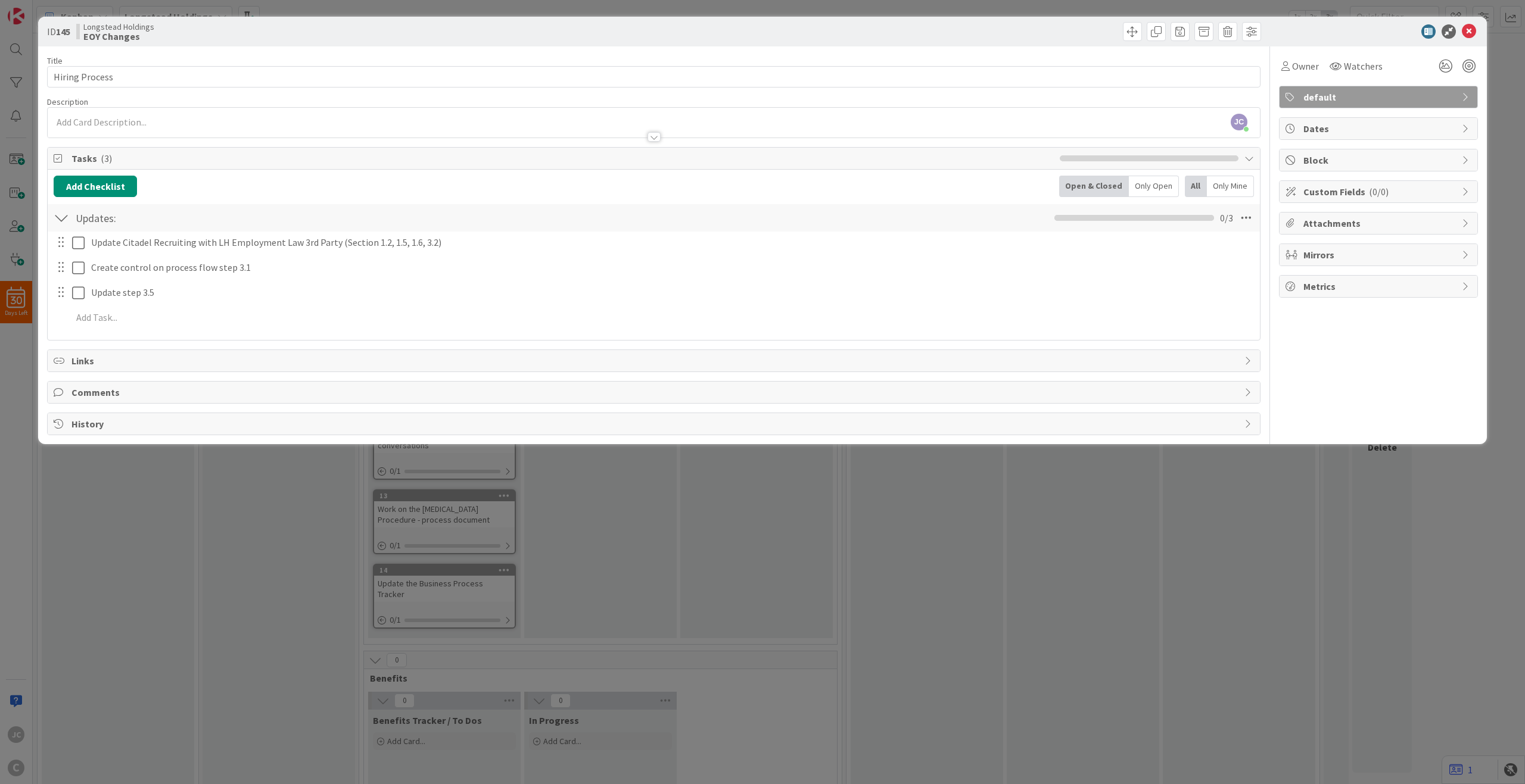
click at [408, 329] on div "Update Citadel Recruiting with LH Employment Law 3rd Party (Section 1.2, 1.5, 1…" at bounding box center [654, 282] width 1201 height 101
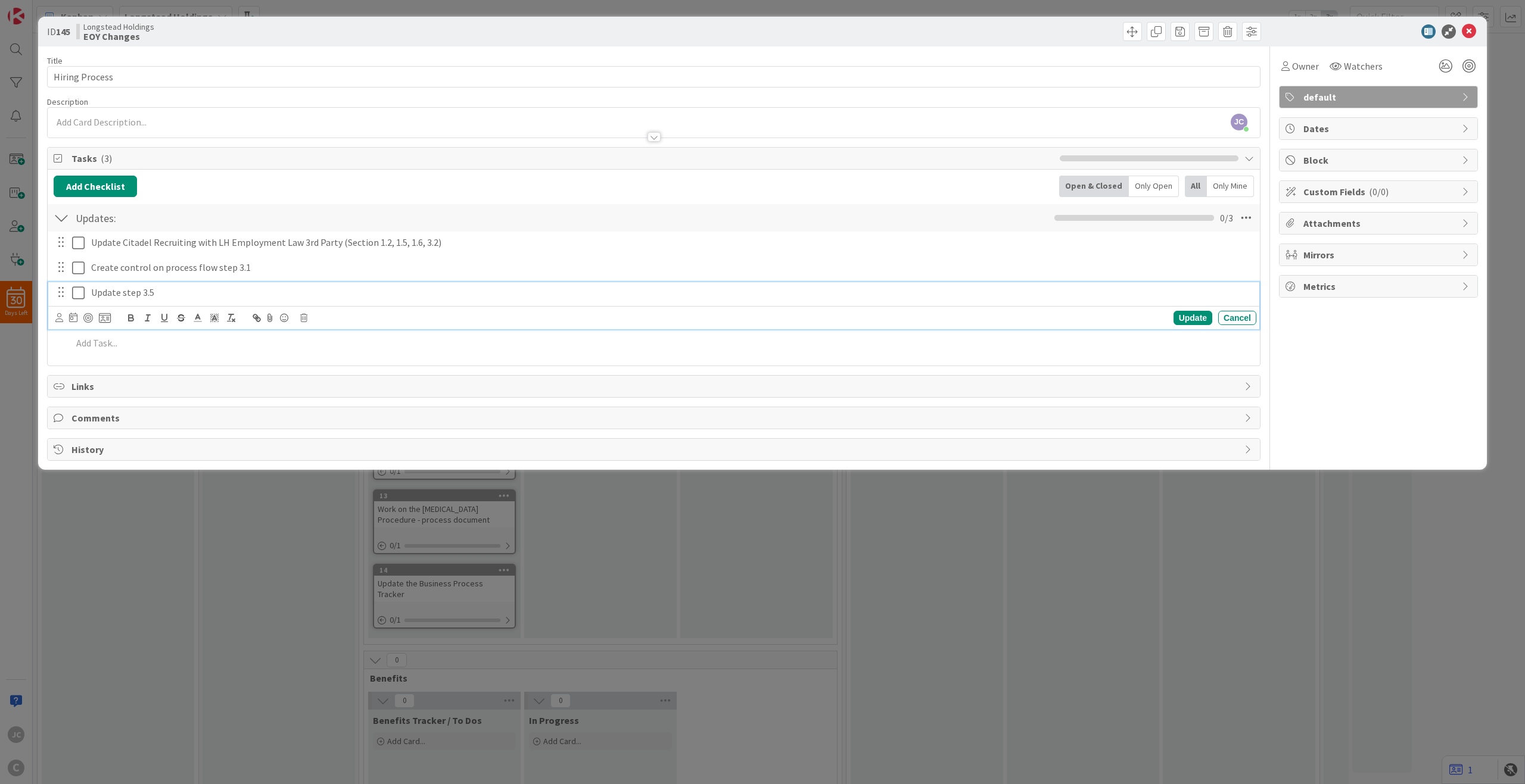
click at [121, 296] on p "Update step 3.5" at bounding box center [672, 293] width 1161 height 14
click at [186, 290] on p "Update on process flow step 3.5" at bounding box center [672, 293] width 1161 height 14
click at [208, 266] on p "Create control on process flow step 3.1" at bounding box center [672, 267] width 1161 height 14
click at [215, 267] on p "Create control on process flow step 3.1" at bounding box center [672, 267] width 1161 height 14
click at [405, 310] on div at bounding box center [662, 317] width 1189 height 21
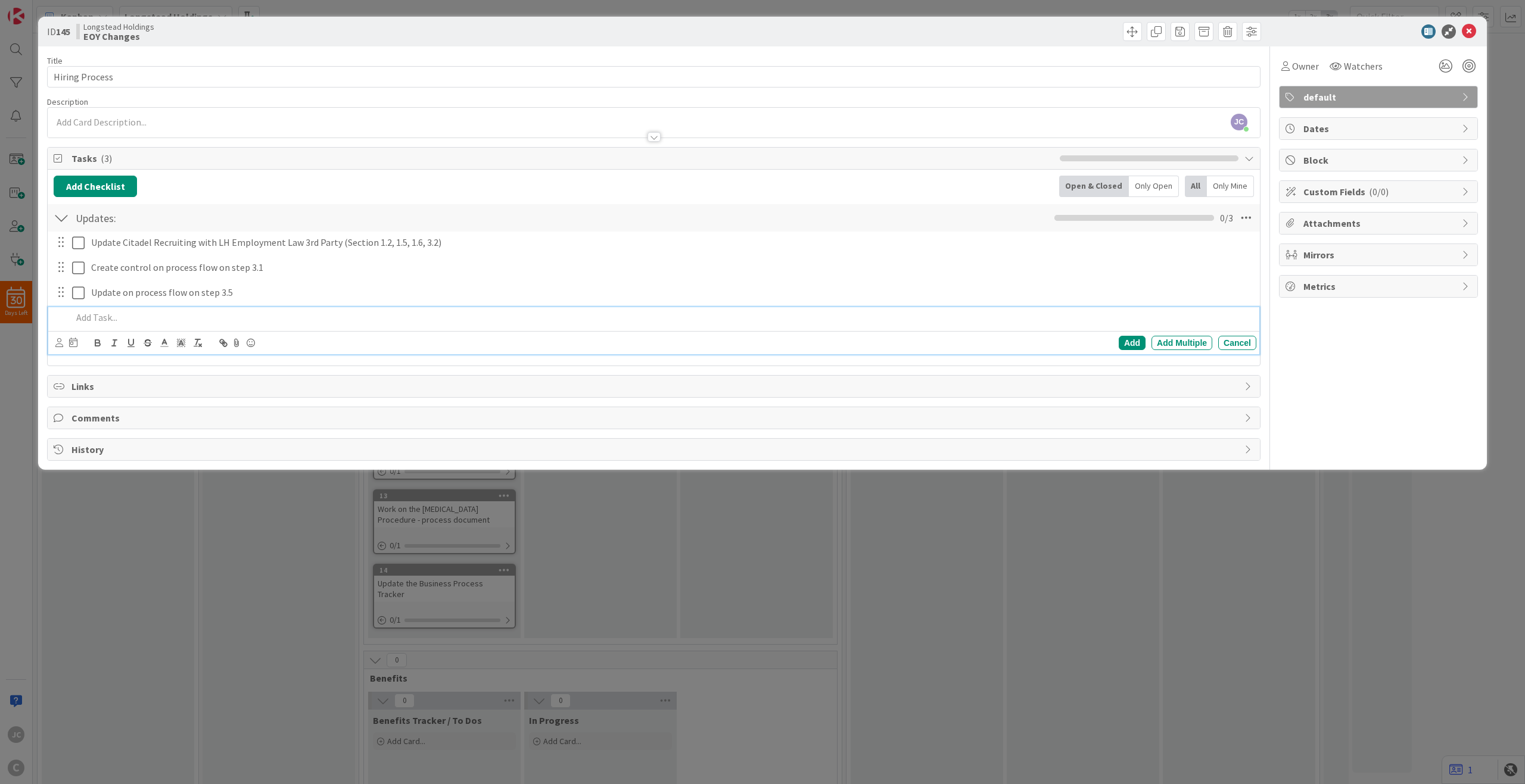
click at [345, 412] on span "Comments" at bounding box center [655, 418] width 1167 height 15
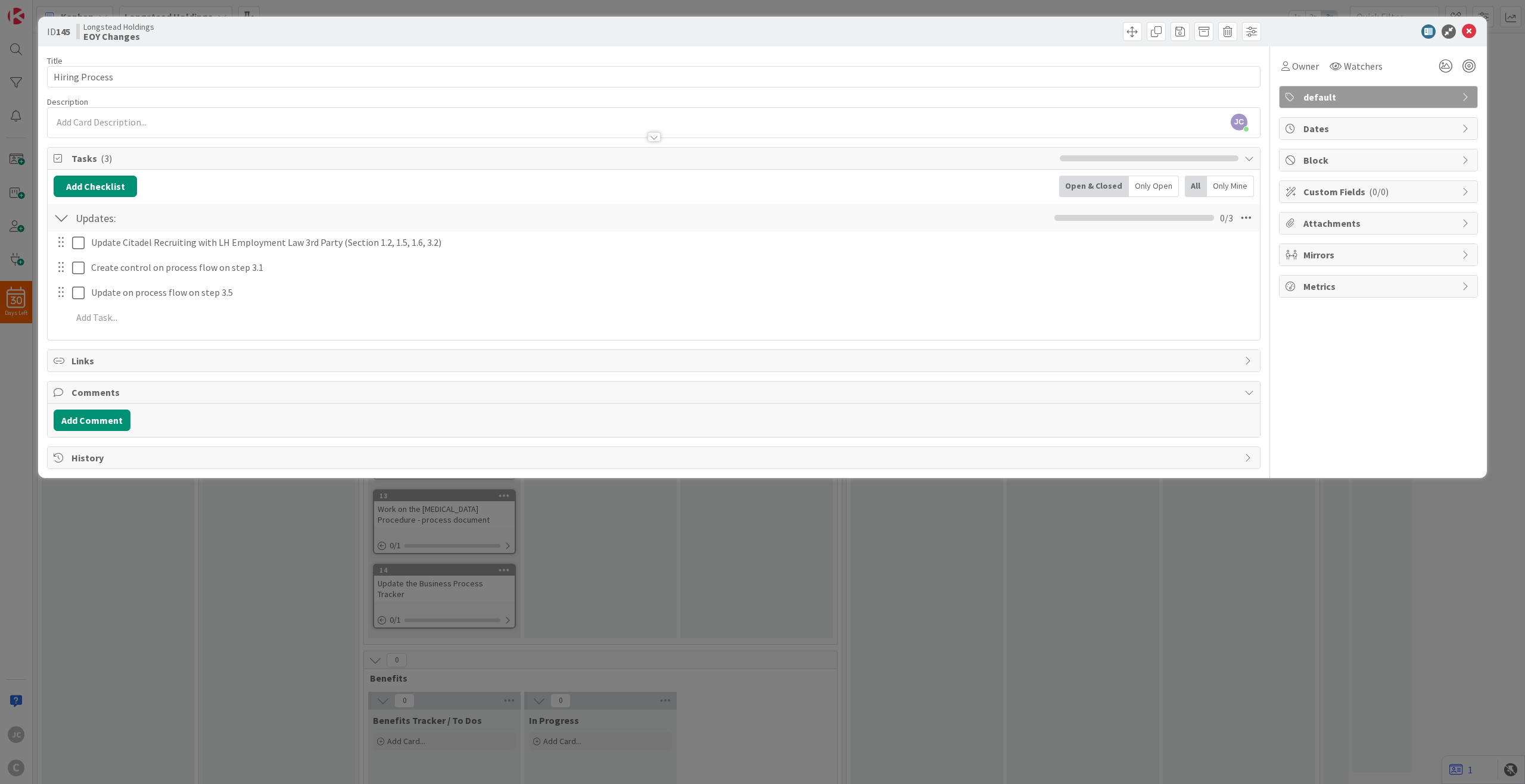
click at [287, 541] on div "ID 145 Longstead Holdings EOY Changes Title 14 / 128 Hiring Process Description…" at bounding box center [762, 392] width 1525 height 784
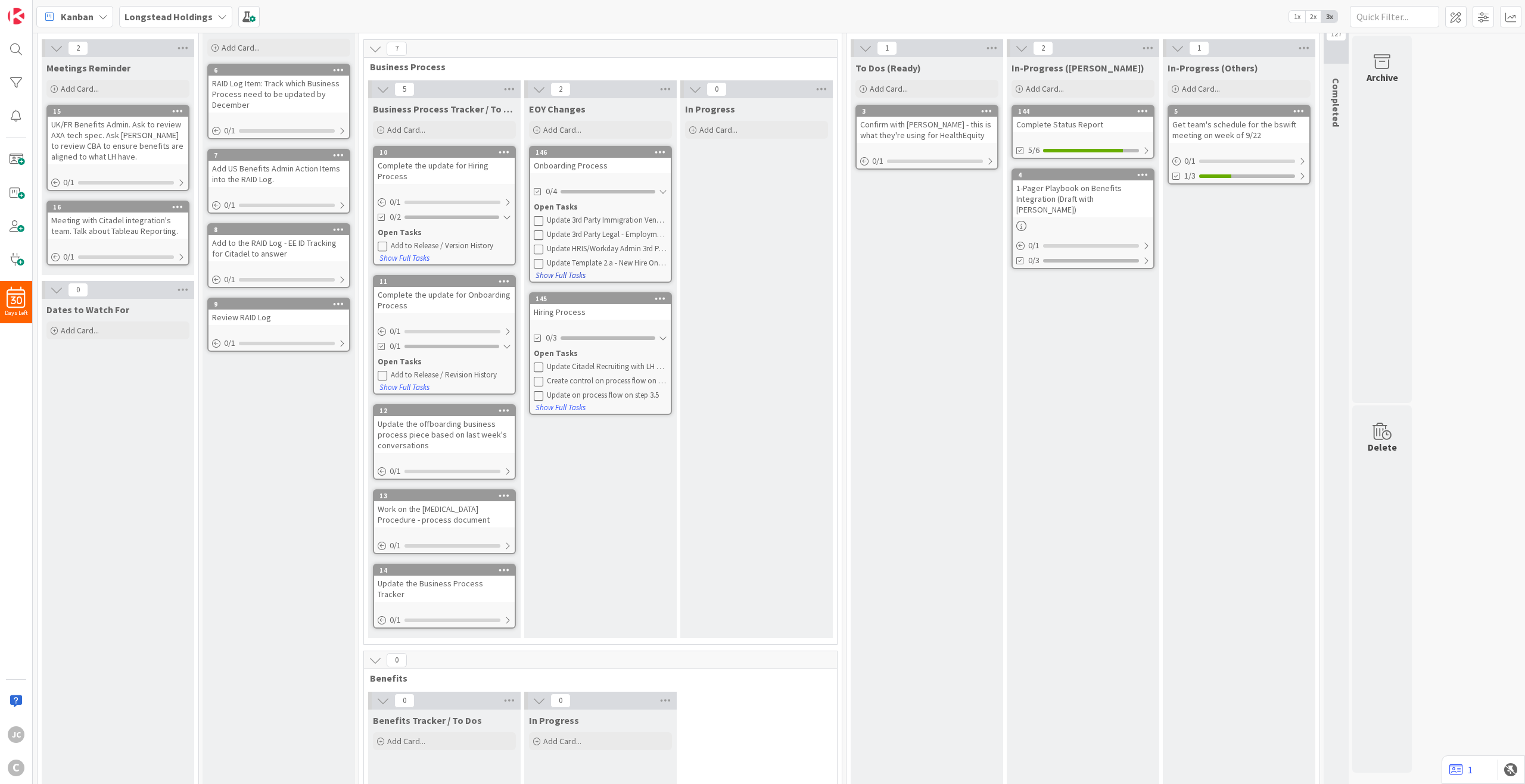
click at [570, 275] on button "Show Full Tasks" at bounding box center [560, 275] width 51 height 13
click at [597, 202] on div "Open Tasks" at bounding box center [600, 208] width 133 height 12
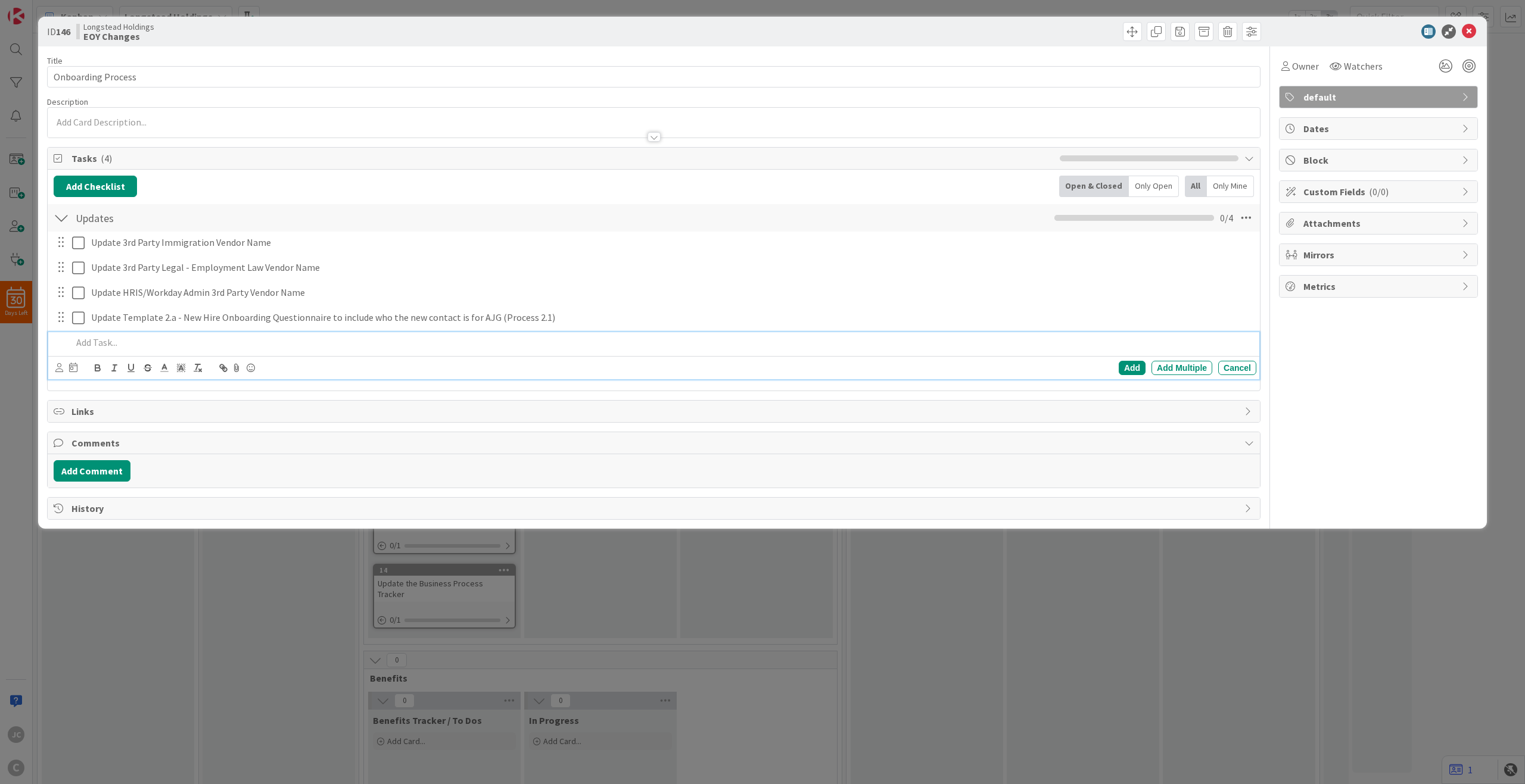
click at [268, 334] on div at bounding box center [662, 343] width 1189 height 21
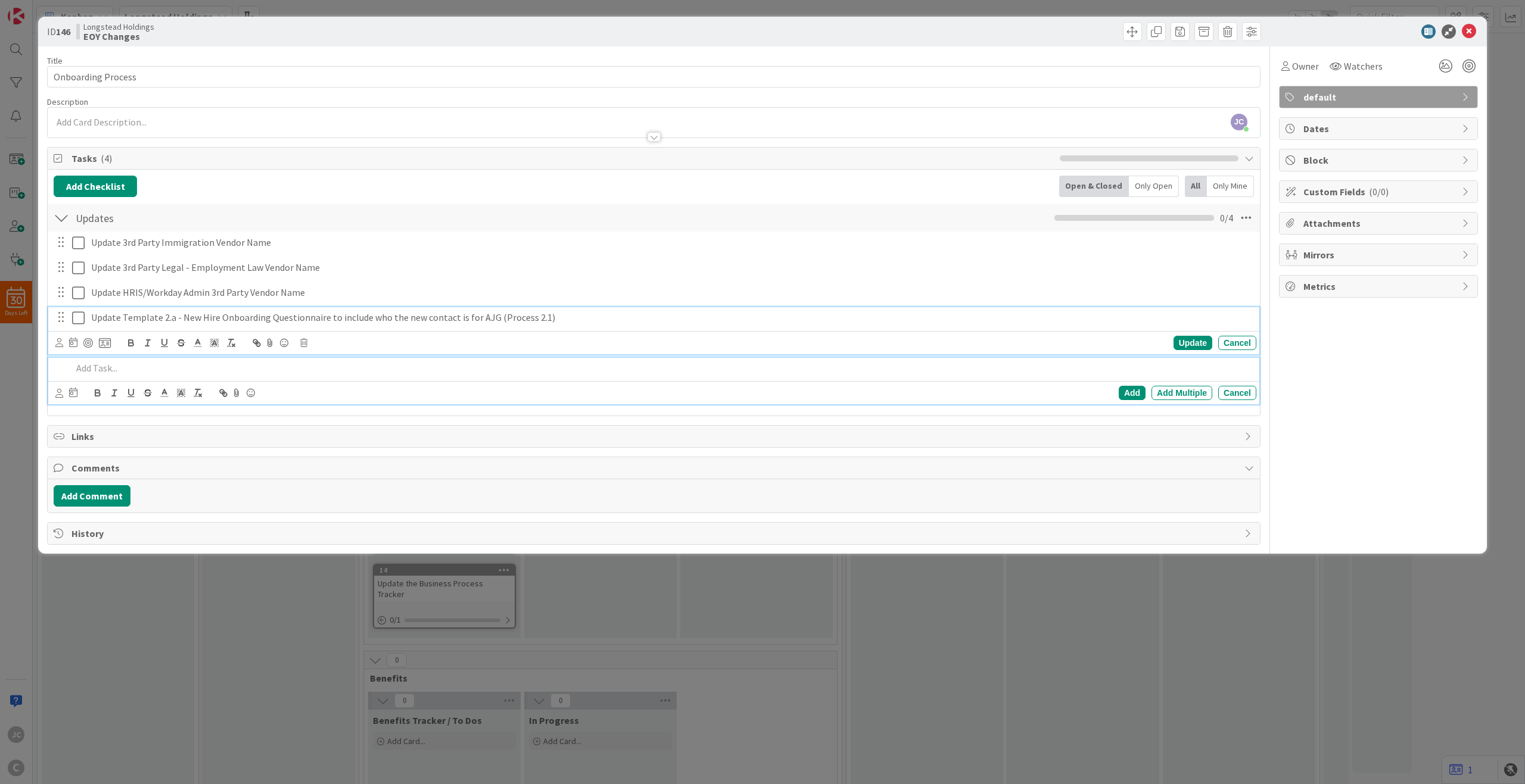
click at [567, 307] on div "Update Template 2.a - New Hire Onboarding Questionnaire to include who the new …" at bounding box center [672, 317] width 1170 height 21
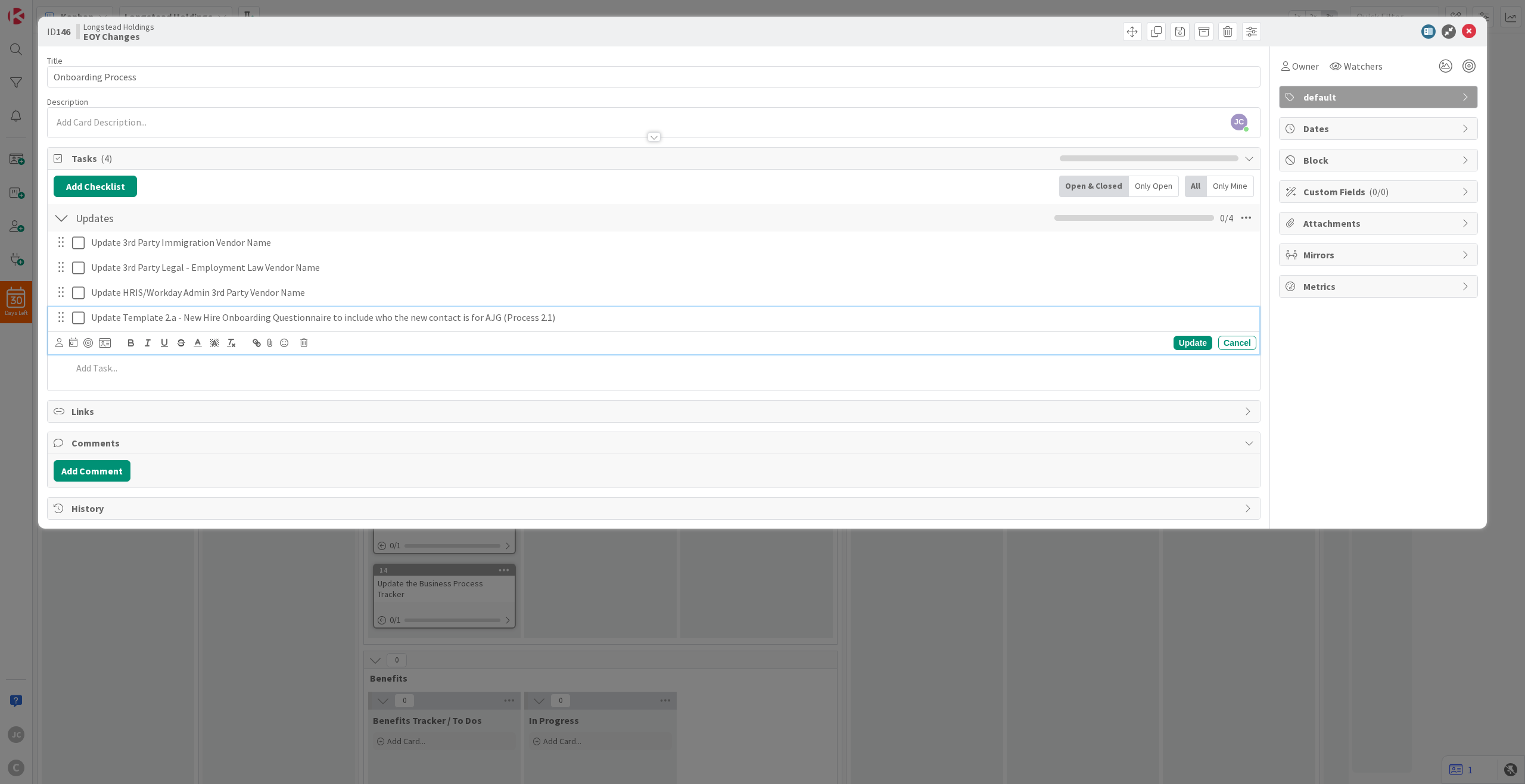
click at [495, 316] on p "Update Template 2.a - New Hire Onboarding Questionnaire to include who the new …" at bounding box center [672, 318] width 1161 height 14
click at [522, 317] on p "Update Template 2.a - New Hire Onboarding Questionnaire to include who the new …" at bounding box center [672, 318] width 1161 height 14
click at [525, 319] on p "Update Template 2.a - New Hire Onboarding Questionnaire to include who the new …" at bounding box center [672, 318] width 1161 height 14
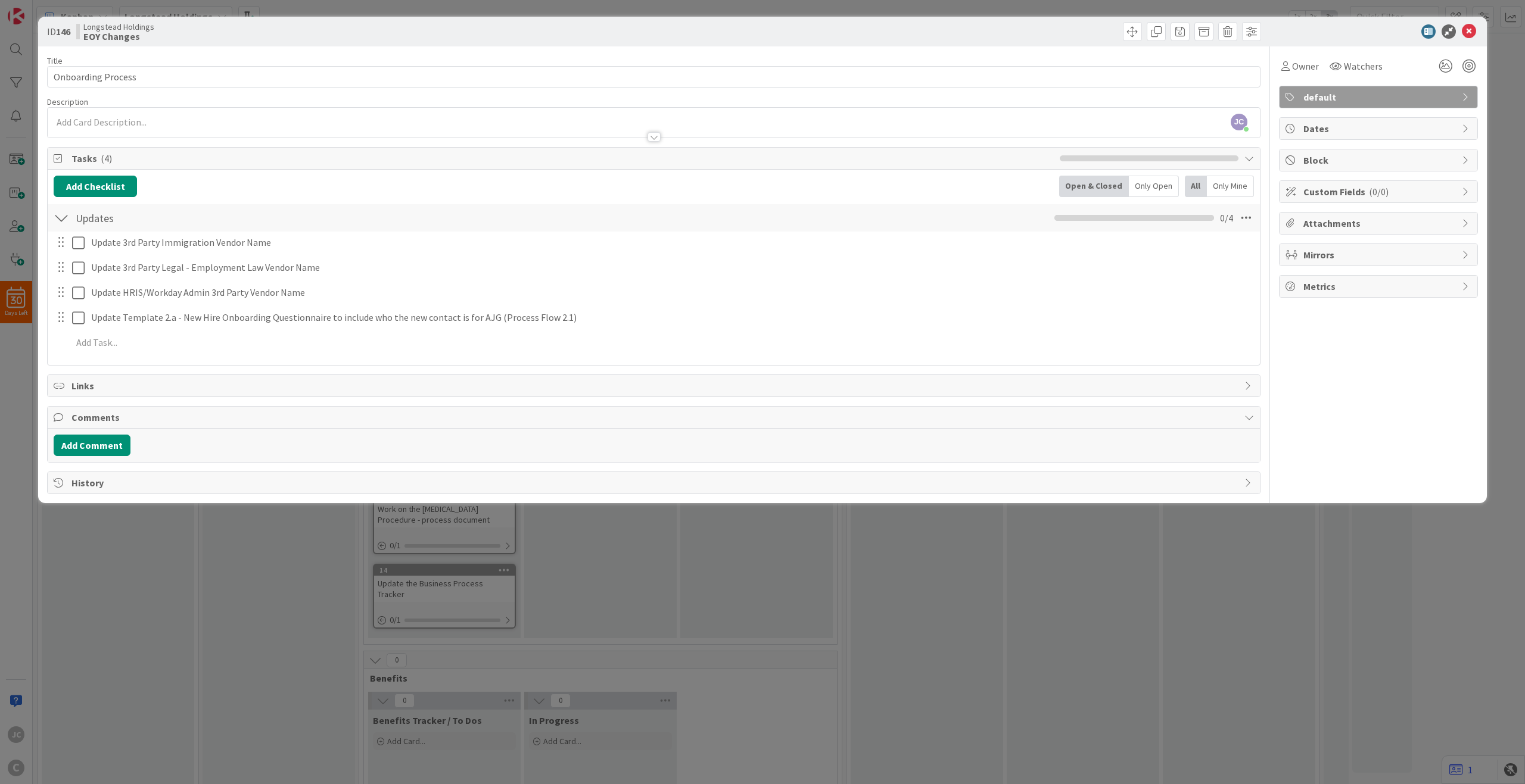
click at [608, 281] on div "Update 3rd Party Immigration Vendor Name Update Cancel Update 3rd Party Legal -…" at bounding box center [654, 294] width 1201 height 126
click at [667, 553] on div "ID 146 Longstead Holdings EOY Changes Title 18 / 128 Onboarding Process Descrip…" at bounding box center [762, 392] width 1525 height 784
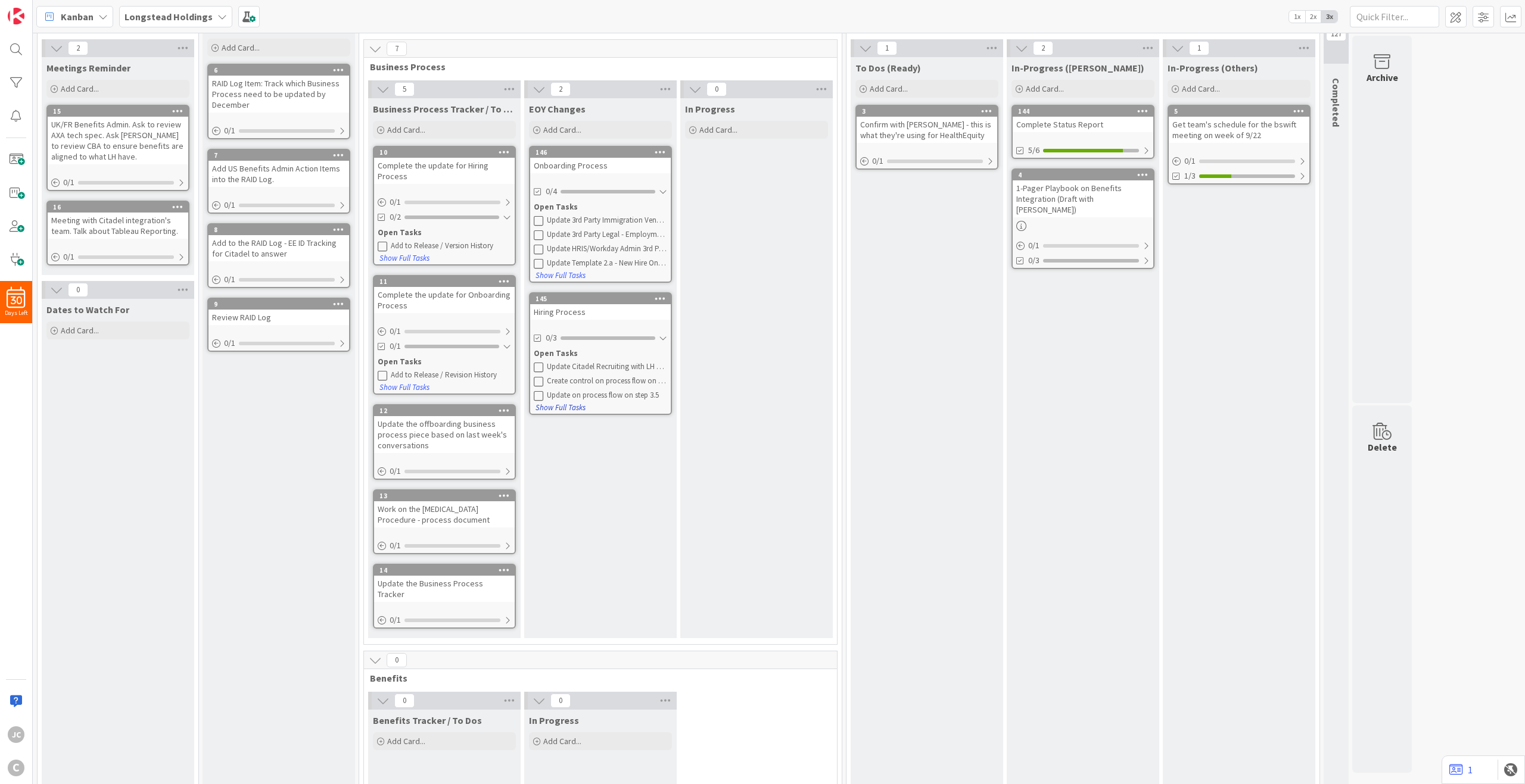
click at [580, 410] on button "Show Full Tasks" at bounding box center [560, 408] width 51 height 13
click at [573, 432] on button "Hide Full Tasks" at bounding box center [559, 434] width 48 height 13
click at [563, 354] on div "Open Tasks" at bounding box center [600, 354] width 133 height 12
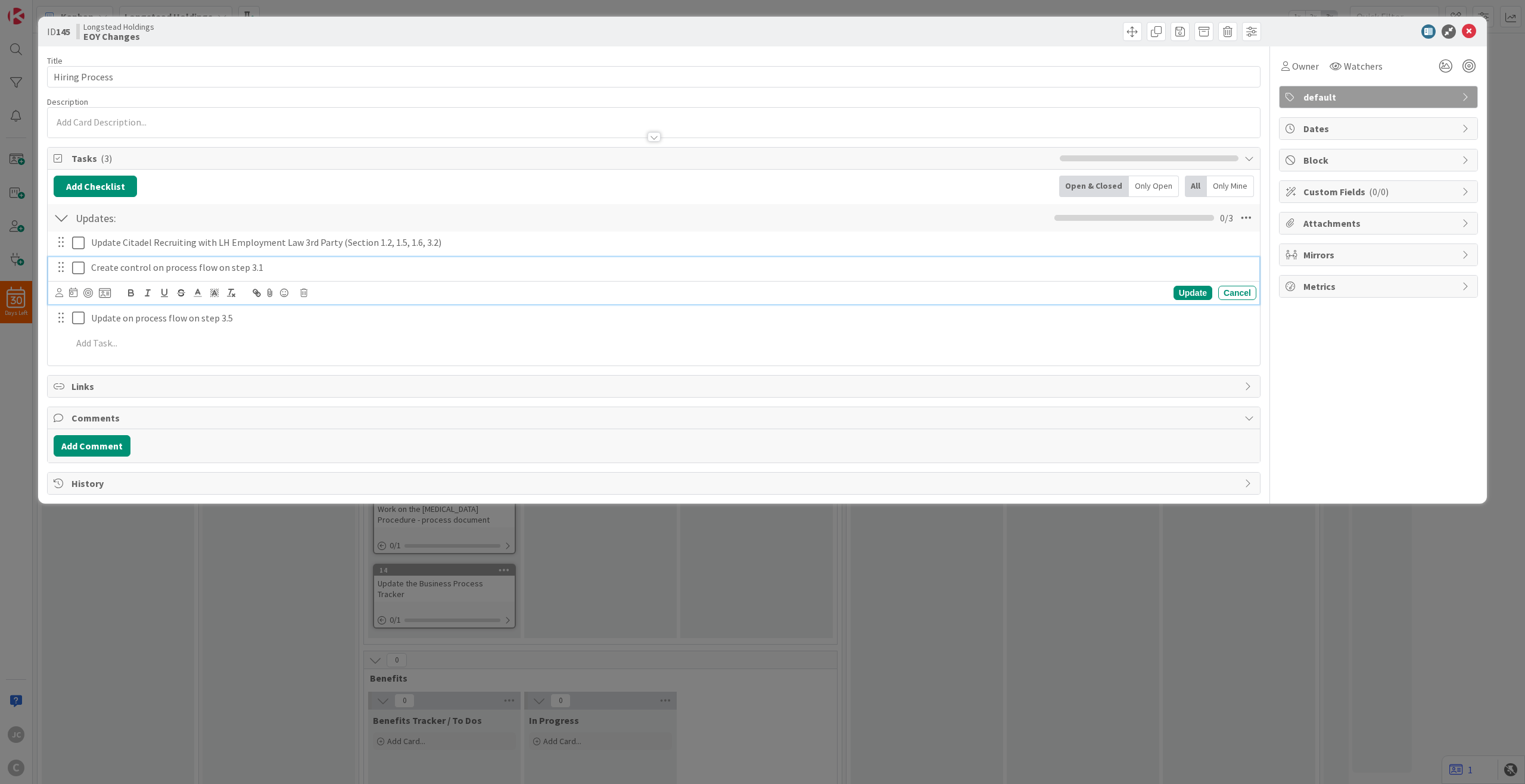
click at [306, 271] on p "Create control on process flow on step 3.1" at bounding box center [672, 267] width 1161 height 14
copy p "(Process Flow 3.1)"
click at [267, 284] on div "Update on process flow on step 3.5" at bounding box center [672, 292] width 1170 height 21
drag, startPoint x: 265, startPoint y: 289, endPoint x: 121, endPoint y: 298, distance: 144.3
click at [121, 298] on p "Update on process flow on step 3.5" at bounding box center [672, 293] width 1161 height 14
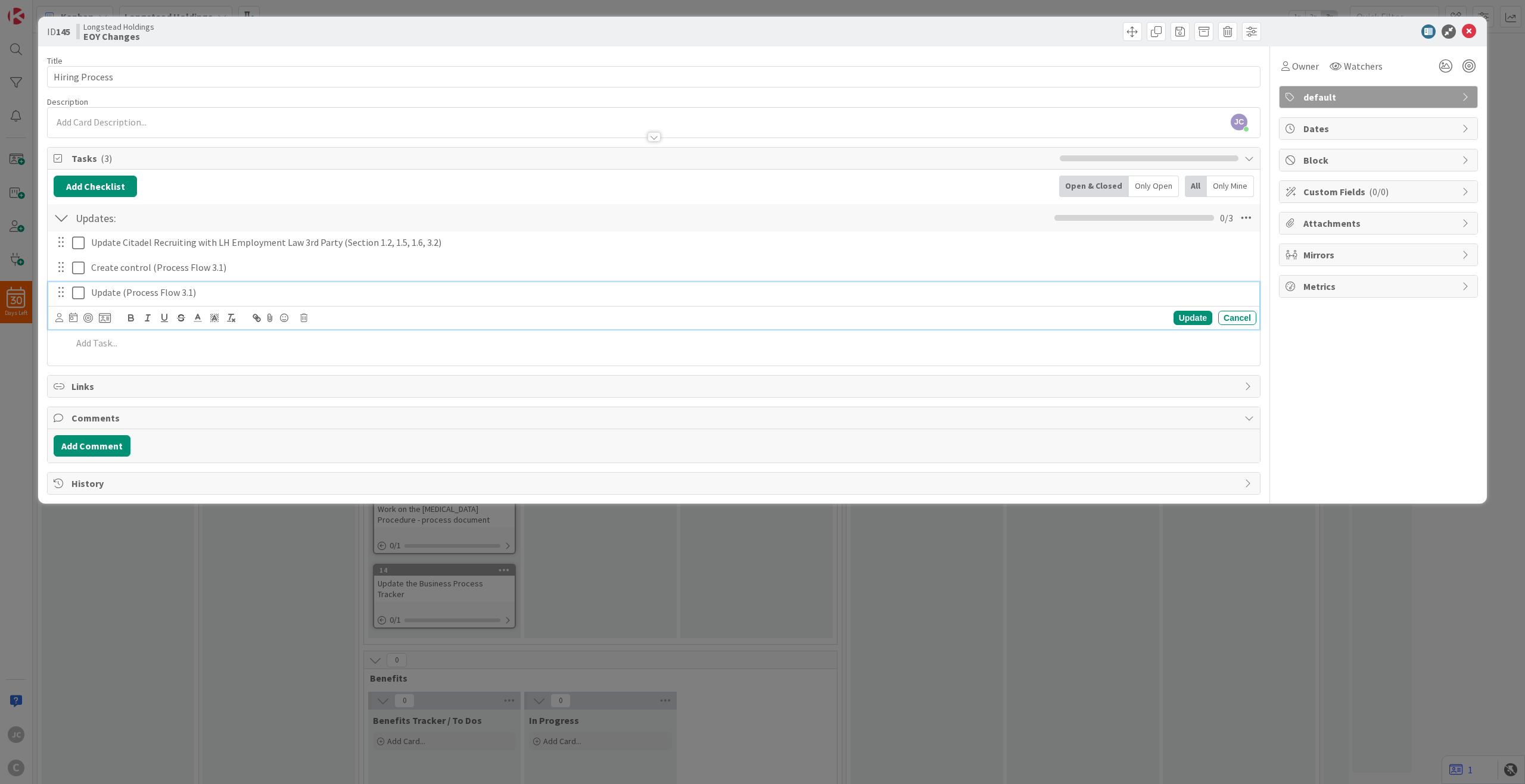
click at [190, 294] on p "Update (Process Flow 3.1)" at bounding box center [672, 293] width 1161 height 14
click at [188, 293] on p "Update (Process Flow 3.1)" at bounding box center [672, 293] width 1161 height 14
click at [120, 293] on p "Update (Process Flow 3.5)" at bounding box center [672, 293] width 1161 height 14
click at [122, 293] on p "Update (Process Flow 3.5)" at bounding box center [672, 293] width 1161 height 14
click at [120, 288] on p "Update (Process Flow 3.5)" at bounding box center [672, 293] width 1161 height 14
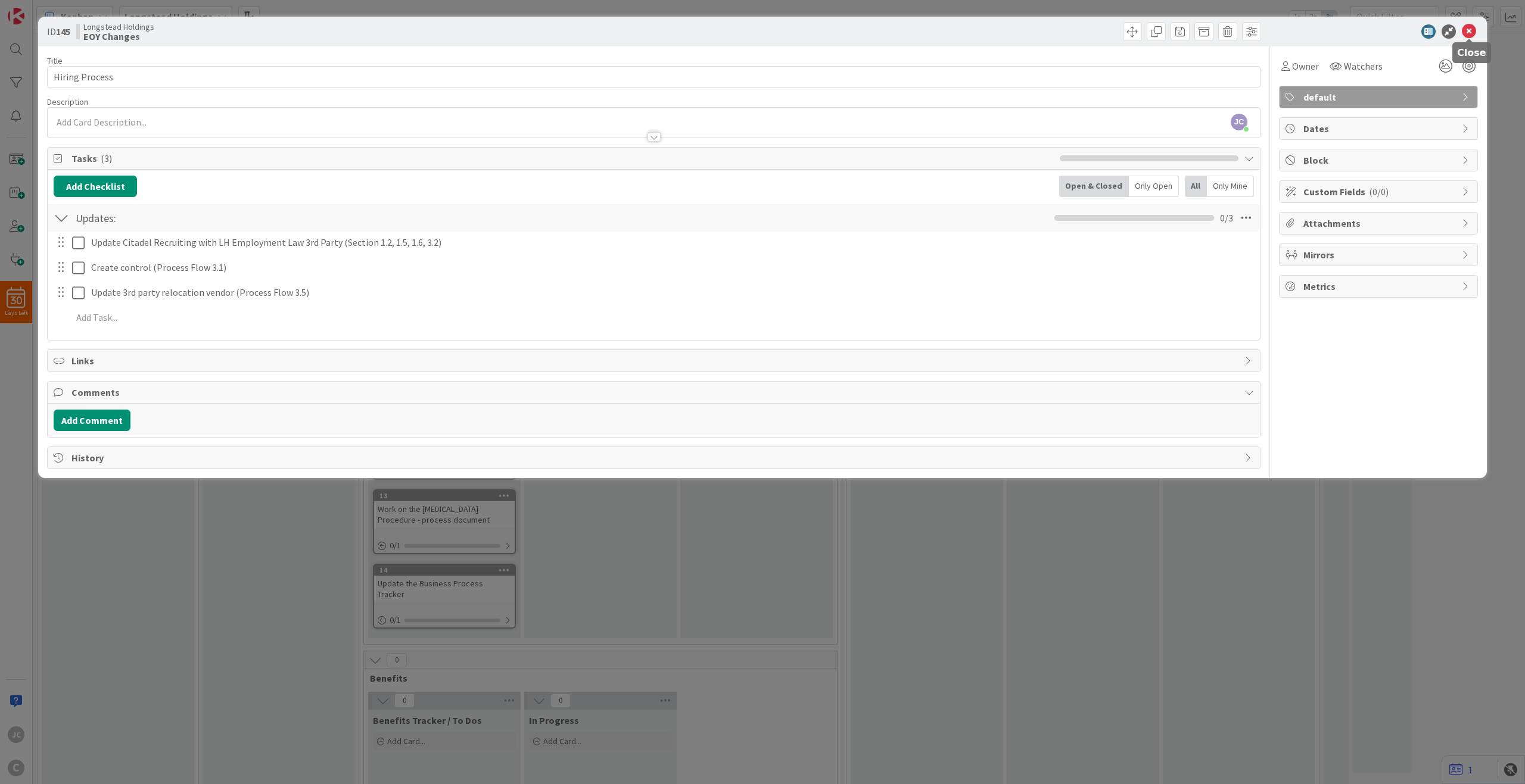
click at [1143, 28] on icon at bounding box center [1469, 31] width 15 height 15
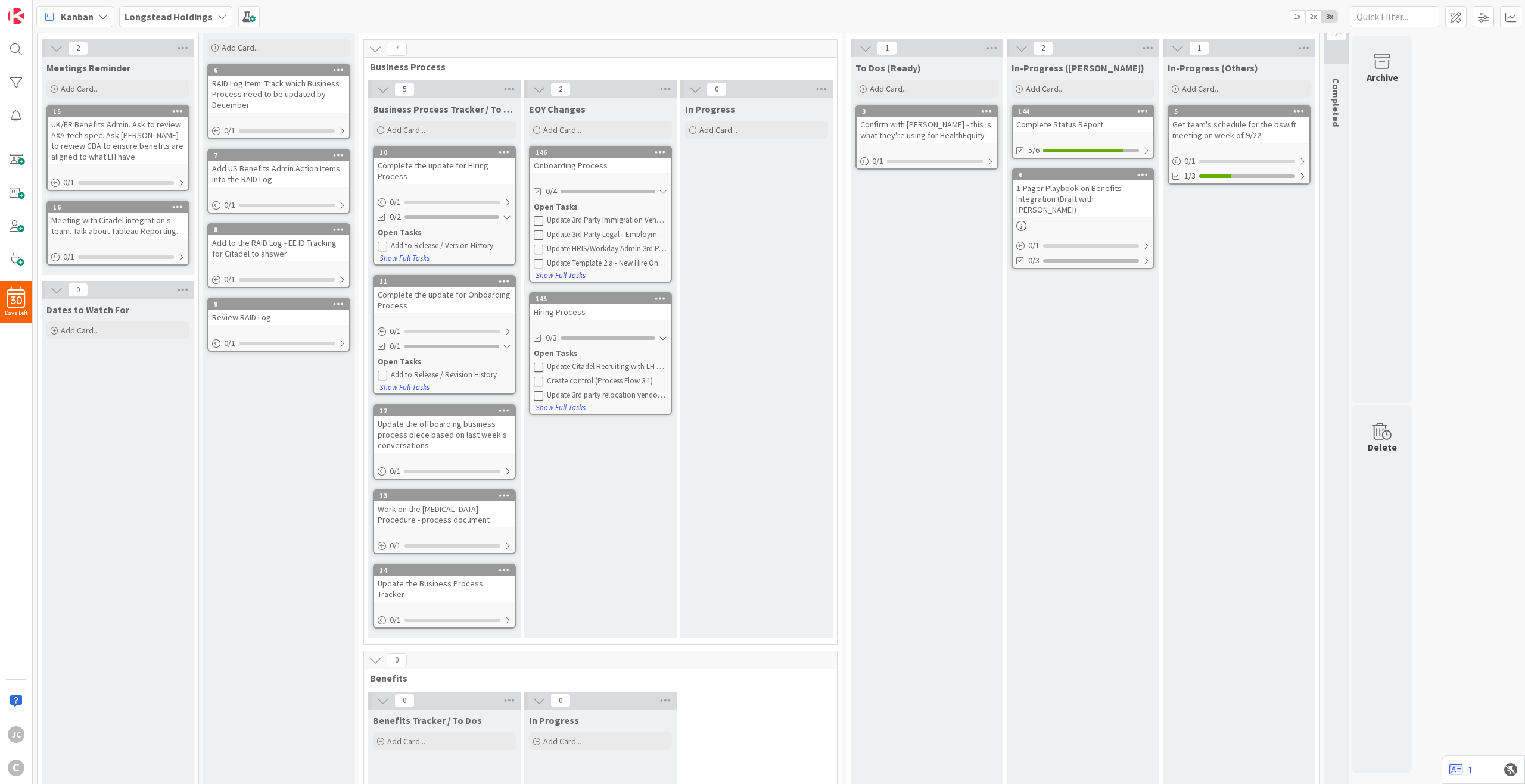
click at [554, 277] on button "Show Full Tasks" at bounding box center [560, 275] width 51 height 13
click at [557, 206] on div "Open Tasks" at bounding box center [600, 208] width 133 height 12
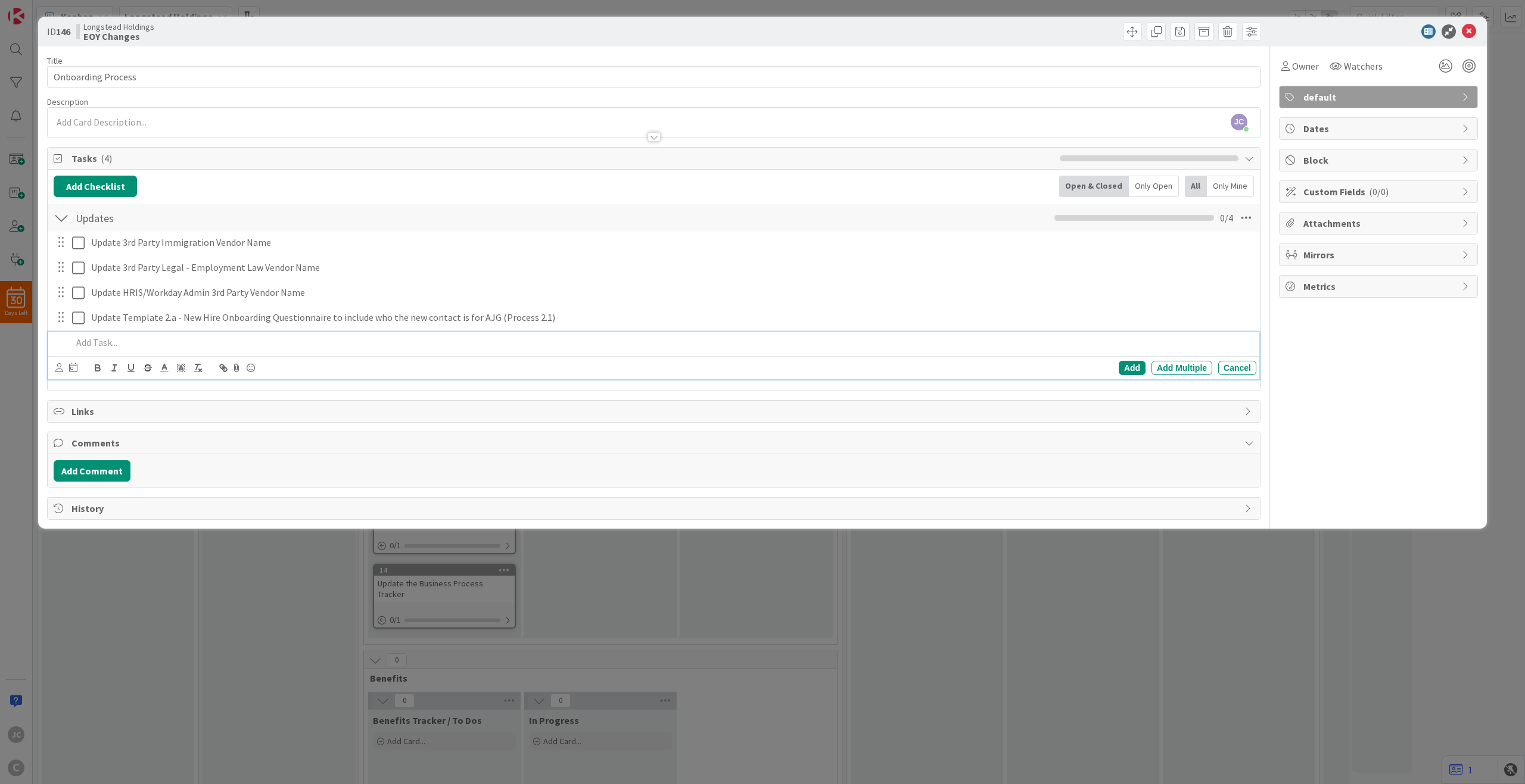
click at [412, 339] on p at bounding box center [662, 343] width 1180 height 14
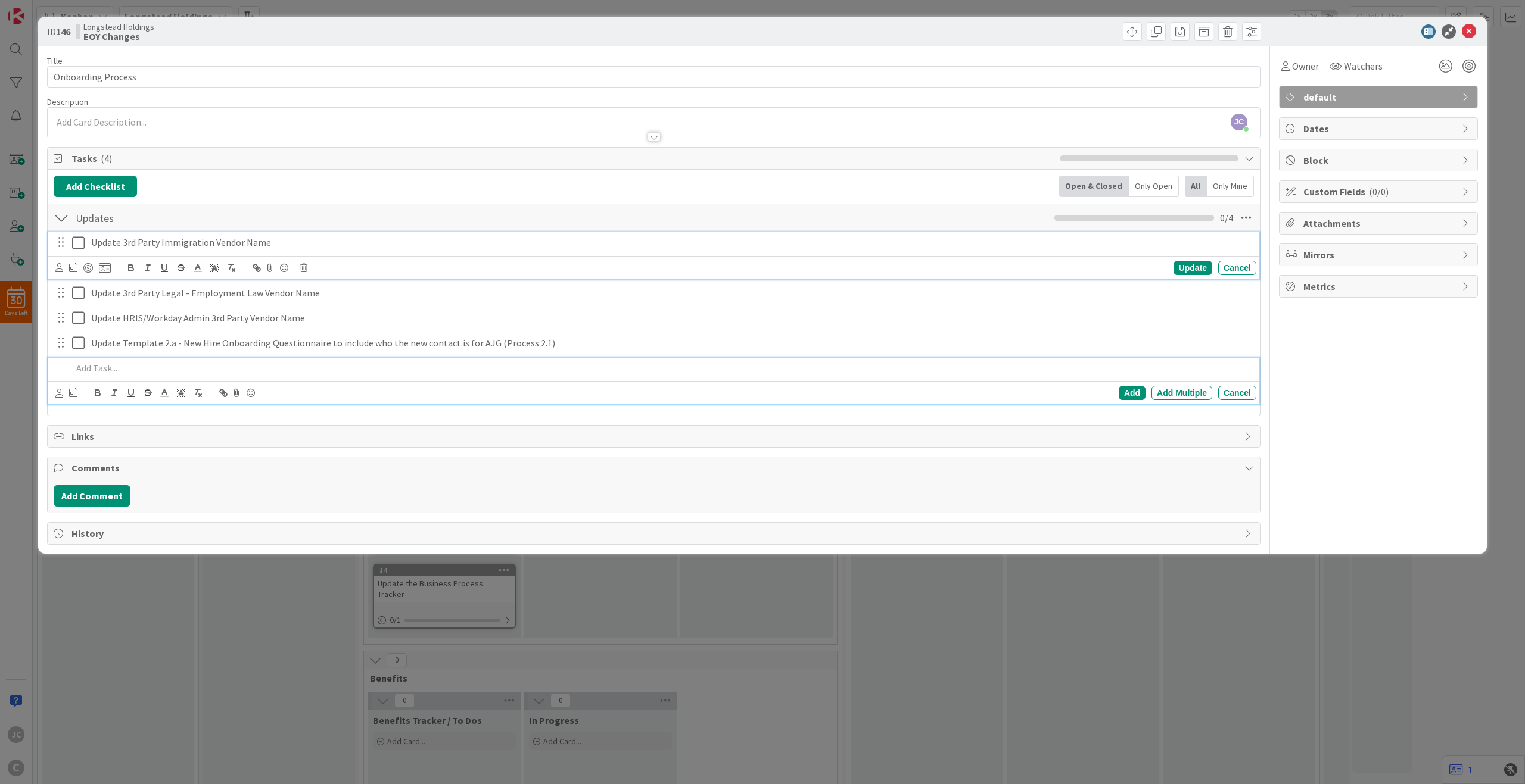
click at [437, 239] on p "Update 3rd Party Immigration Vendor Name" at bounding box center [672, 243] width 1161 height 14
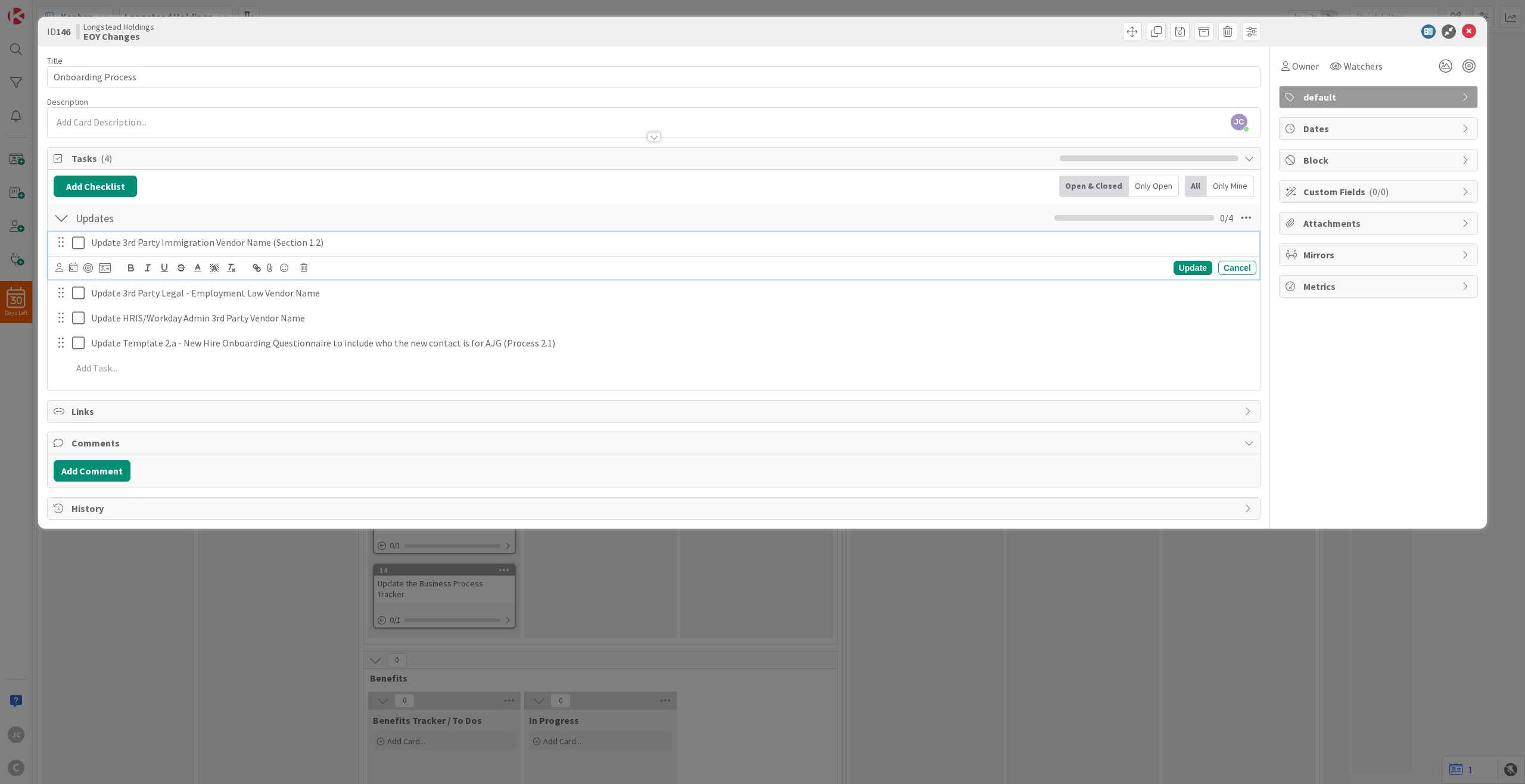
click at [347, 248] on p "Update 3rd Party Immigration Vendor Name (Section 1.2)" at bounding box center [672, 243] width 1161 height 14
drag, startPoint x: 330, startPoint y: 244, endPoint x: 266, endPoint y: 244, distance: 64.0
click at [266, 244] on p "Update 3rd Party Immigration Vendor Name (Section 1.2)" at bounding box center [672, 243] width 1161 height 14
copy p "(Section 1.2)"
click at [344, 285] on div "Update 3rd Party Legal - Employment Law Vendor Name Update Cancel" at bounding box center [654, 280] width 1211 height 47
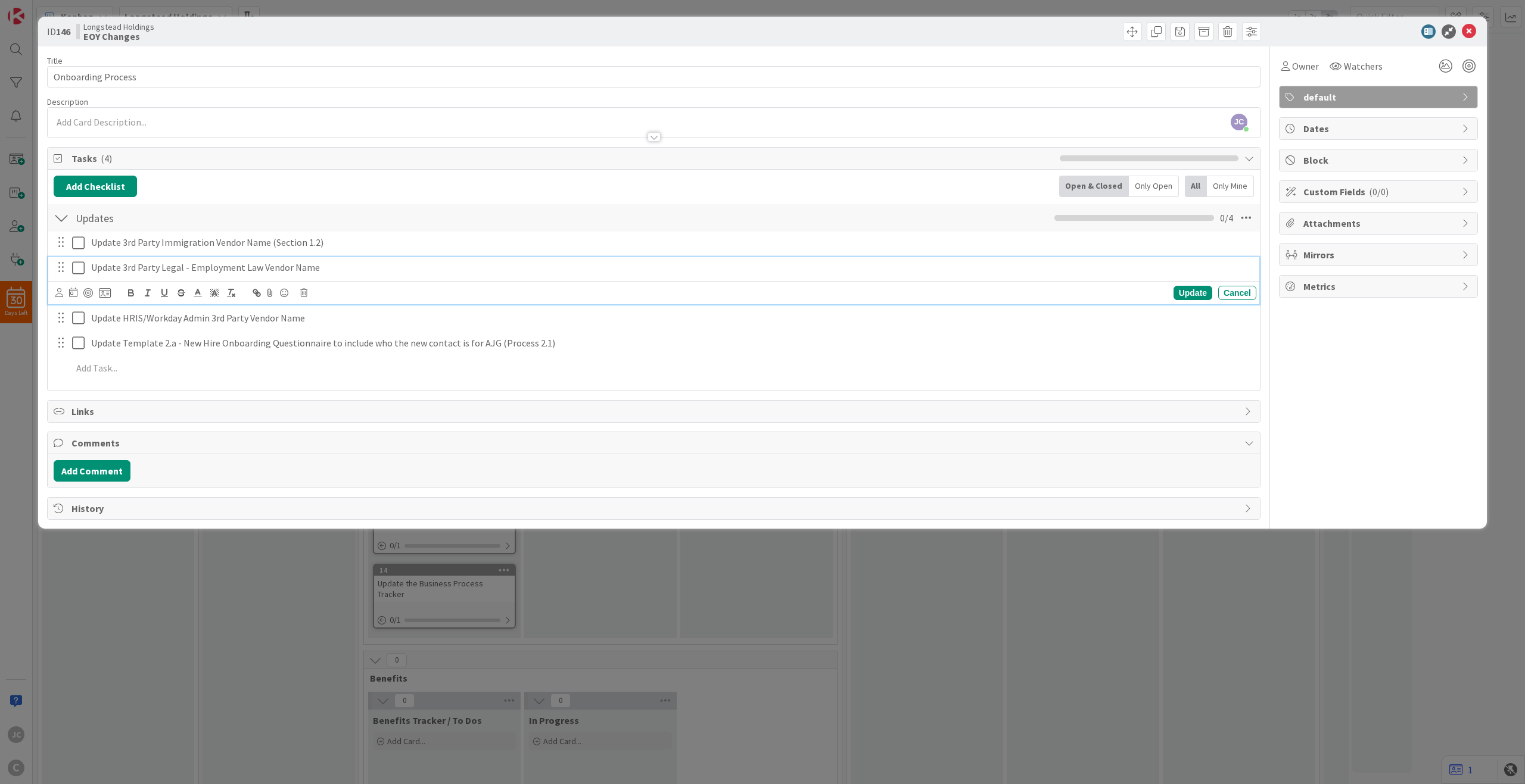
click at [344, 285] on div "Update Cancel" at bounding box center [656, 293] width 1201 height 17
click at [348, 316] on div "Update HRIS/Workday Admin 3rd Party Vendor Name Update Cancel" at bounding box center [654, 305] width 1211 height 47
click at [348, 316] on div "Update Cancel" at bounding box center [656, 318] width 1201 height 17
click at [348, 349] on div "Update Template 2.a - New Hire Onboarding Questionnaire to include who the new …" at bounding box center [654, 330] width 1211 height 47
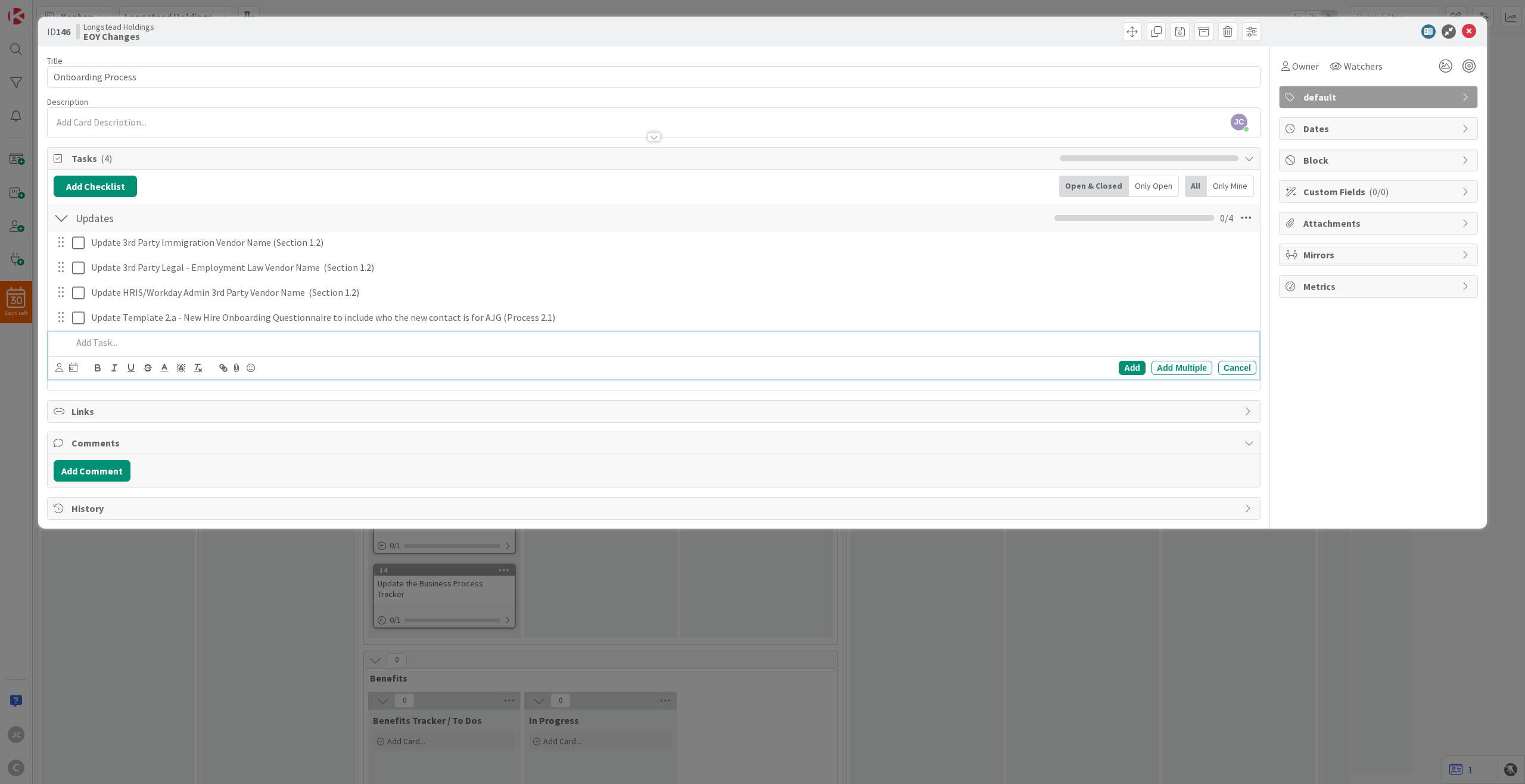
click at [352, 359] on div "Add Add Multiple Cancel" at bounding box center [654, 356] width 1211 height 47
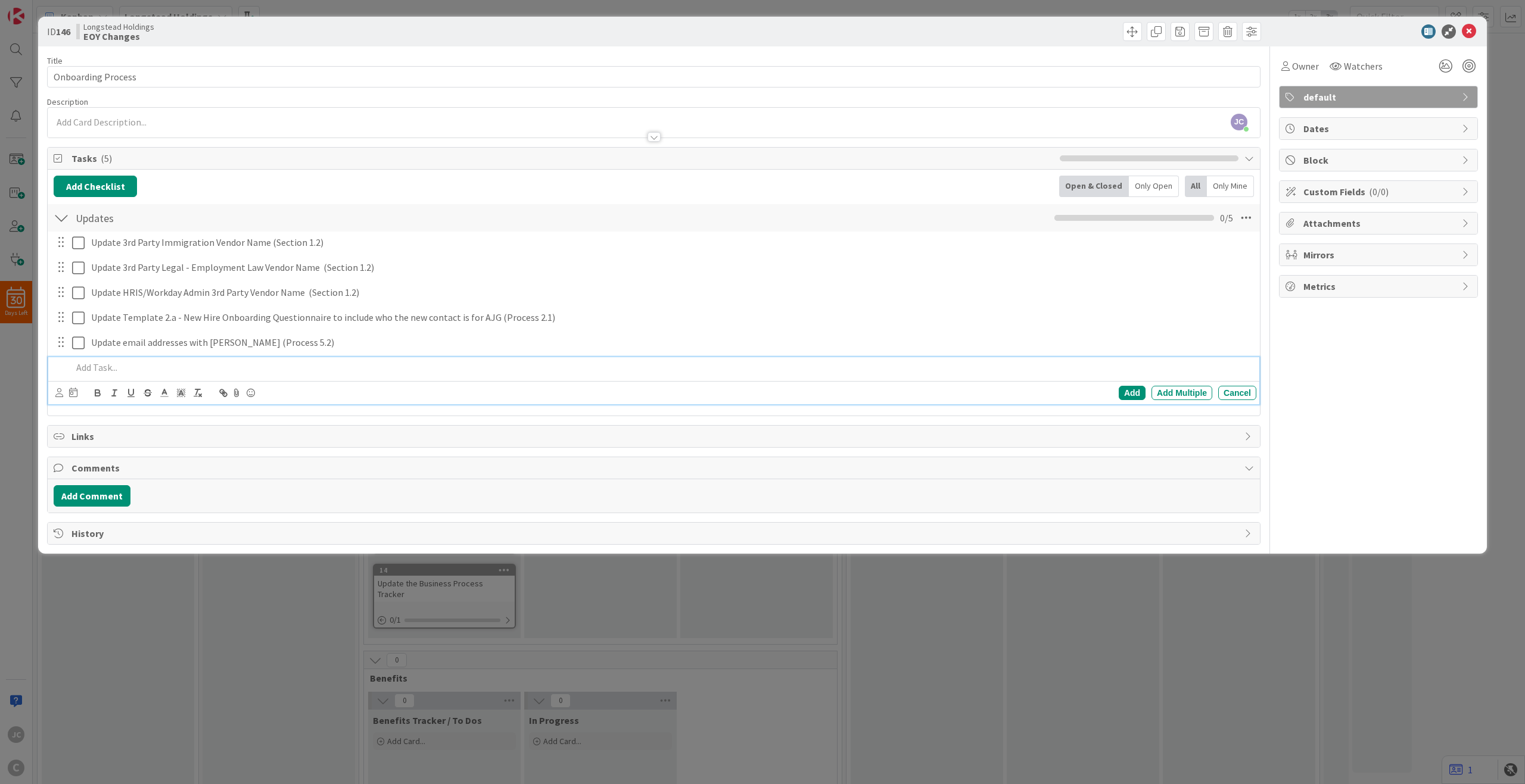
click at [691, 569] on div "ID 146 Longstead Holdings EOY Changes Title 18 / 128 Onboarding Process Descrip…" at bounding box center [762, 392] width 1525 height 784
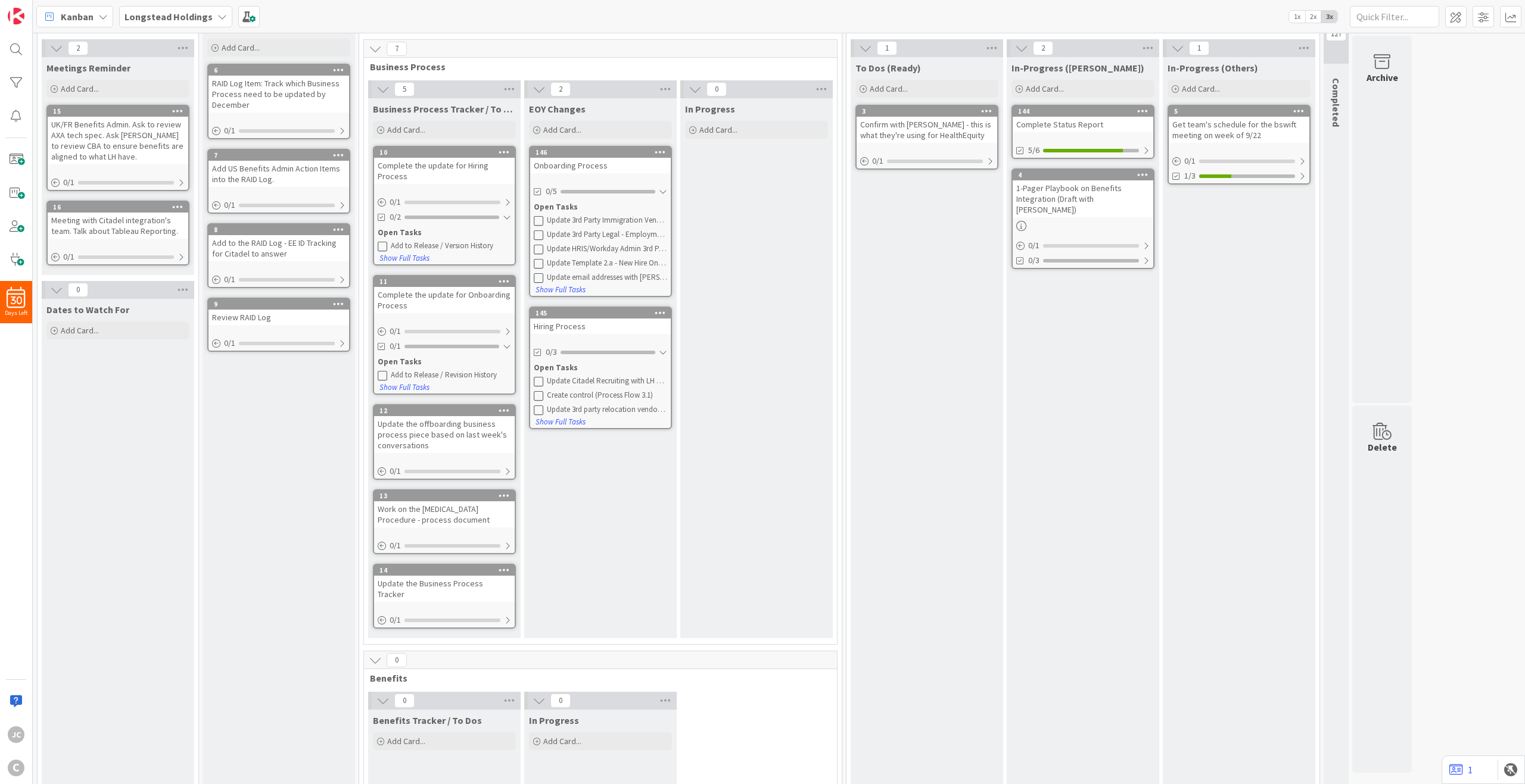
click at [557, 367] on div "Open Tasks" at bounding box center [600, 368] width 133 height 12
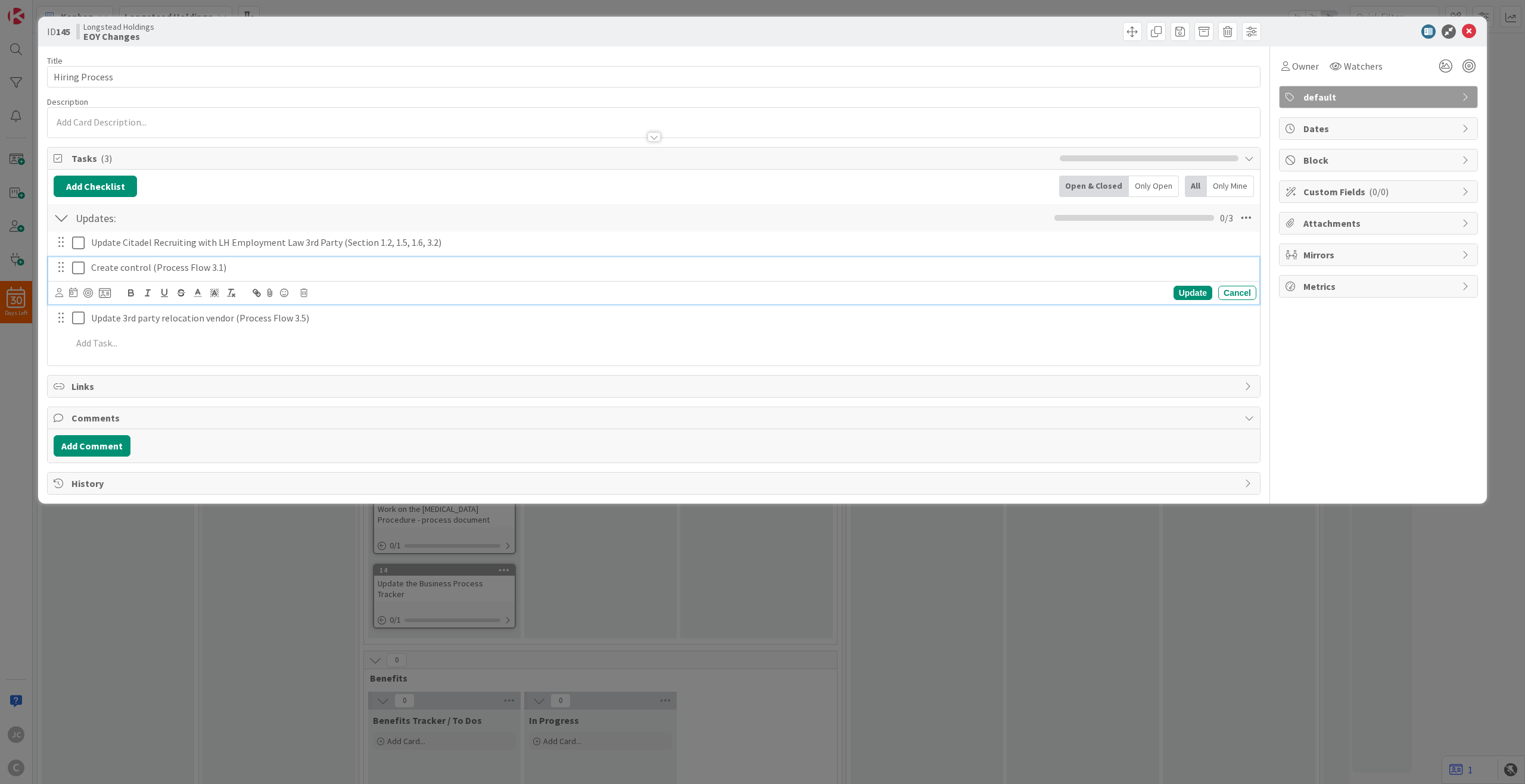
click at [196, 269] on p "Create control (Process Flow 3.1)" at bounding box center [672, 267] width 1161 height 14
click at [271, 294] on p "Update 3rd party relocation vendor (Process Flow 3.5)" at bounding box center [672, 293] width 1161 height 14
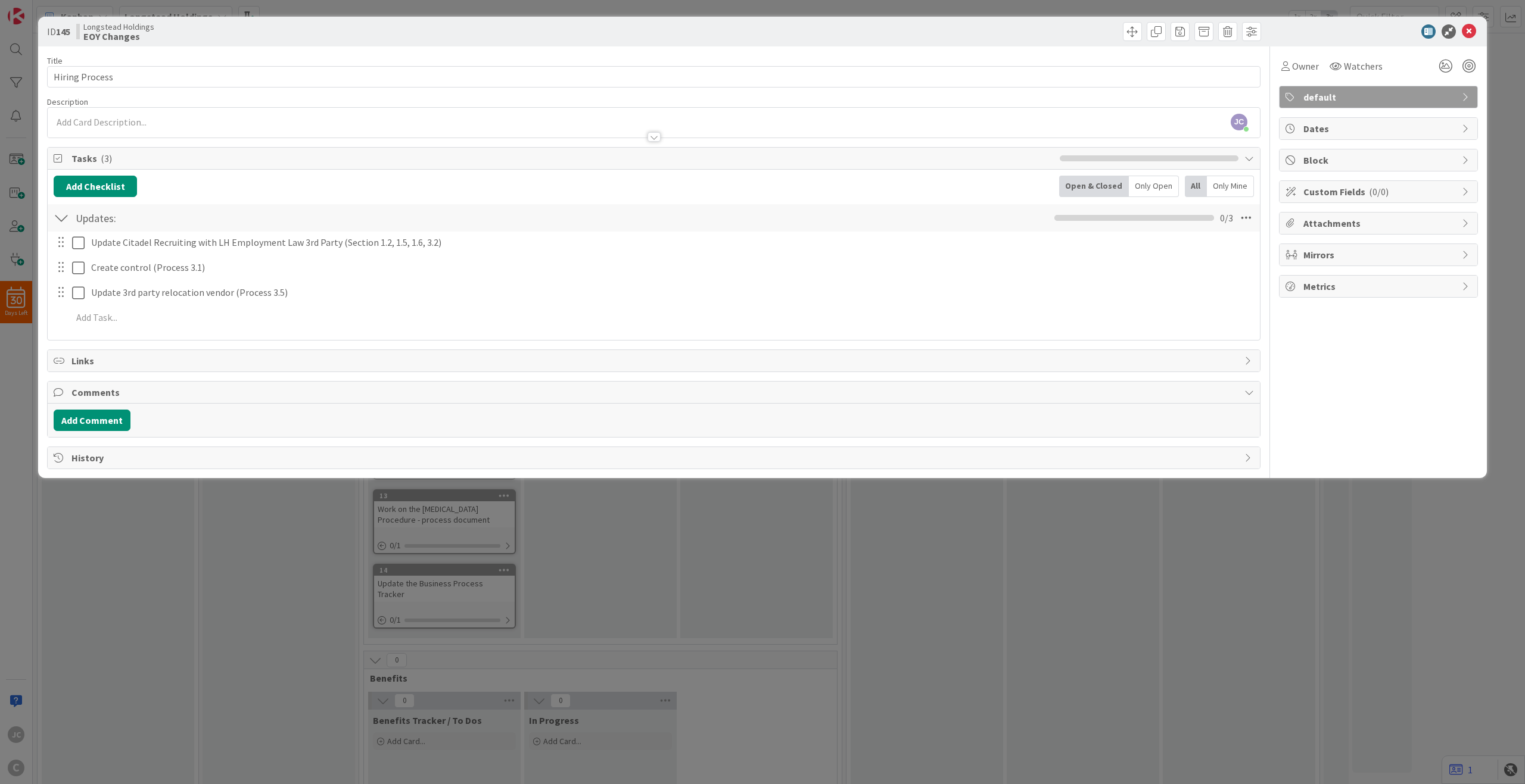
click at [681, 569] on div "ID 145 Longstead Holdings EOY Changes Title 14 / 128 Hiring Process Description…" at bounding box center [762, 392] width 1525 height 784
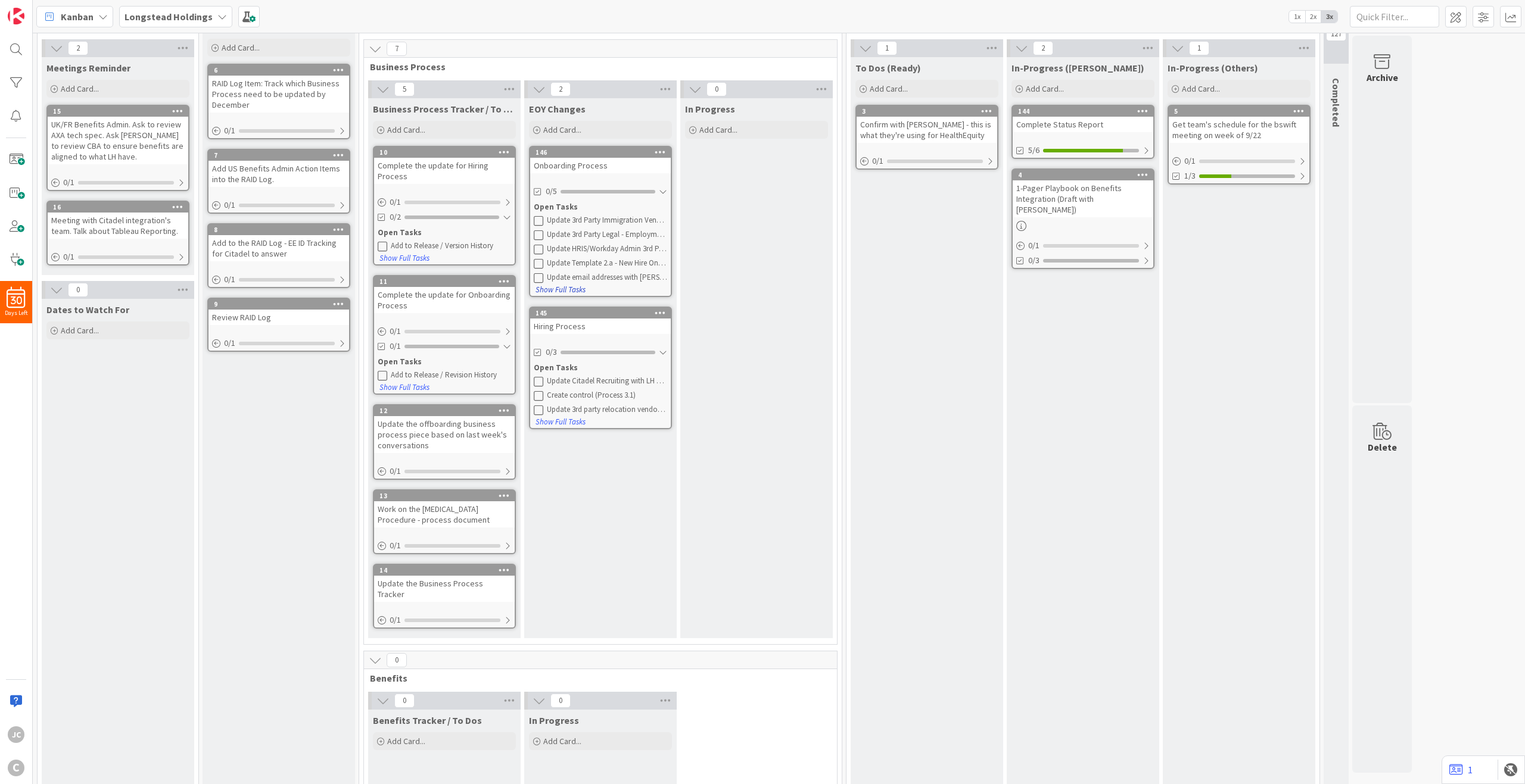
click at [576, 290] on button "Show Full Tasks" at bounding box center [560, 290] width 51 height 13
click at [557, 206] on div "Open Tasks" at bounding box center [600, 208] width 133 height 12
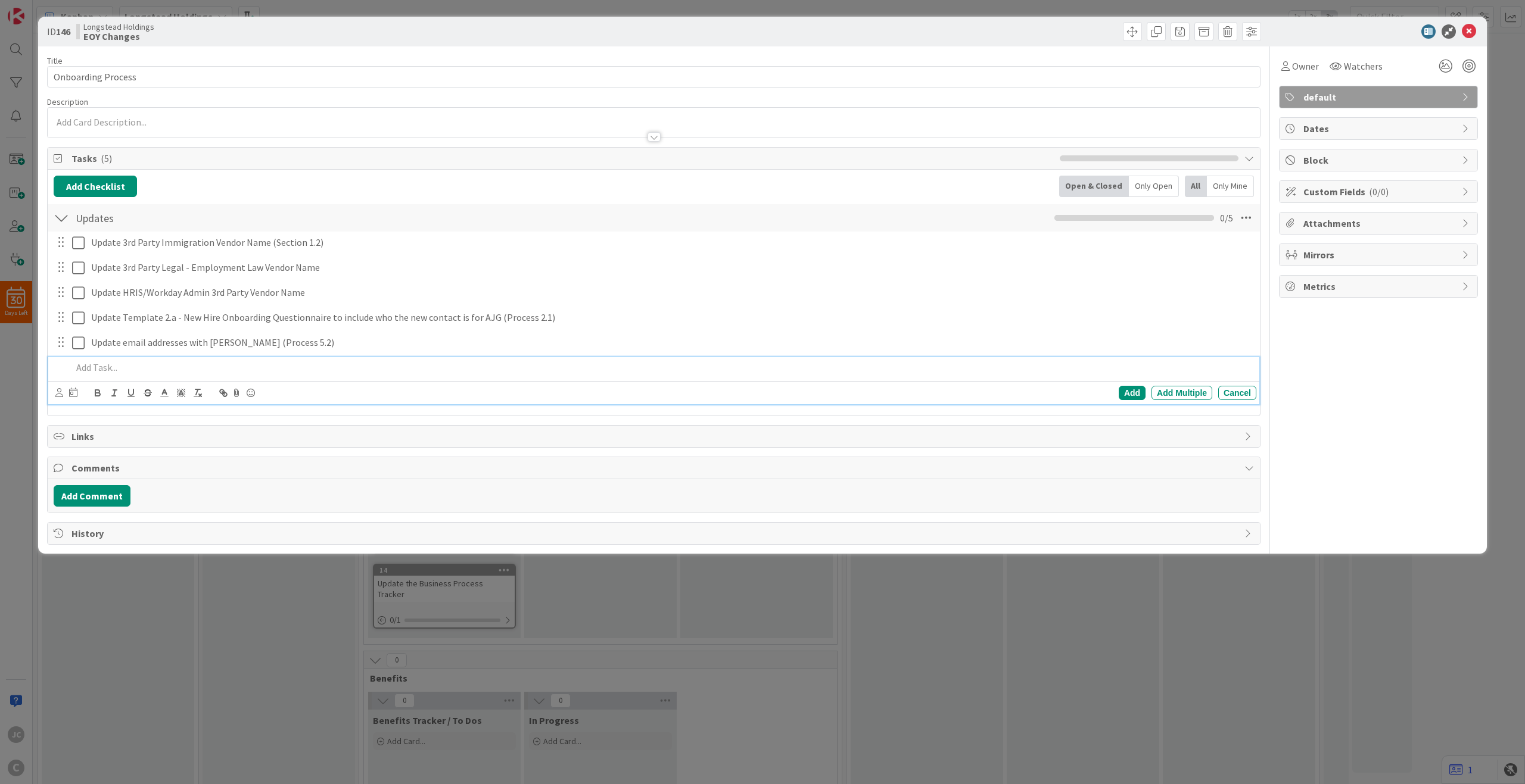
click at [282, 364] on p at bounding box center [662, 368] width 1180 height 14
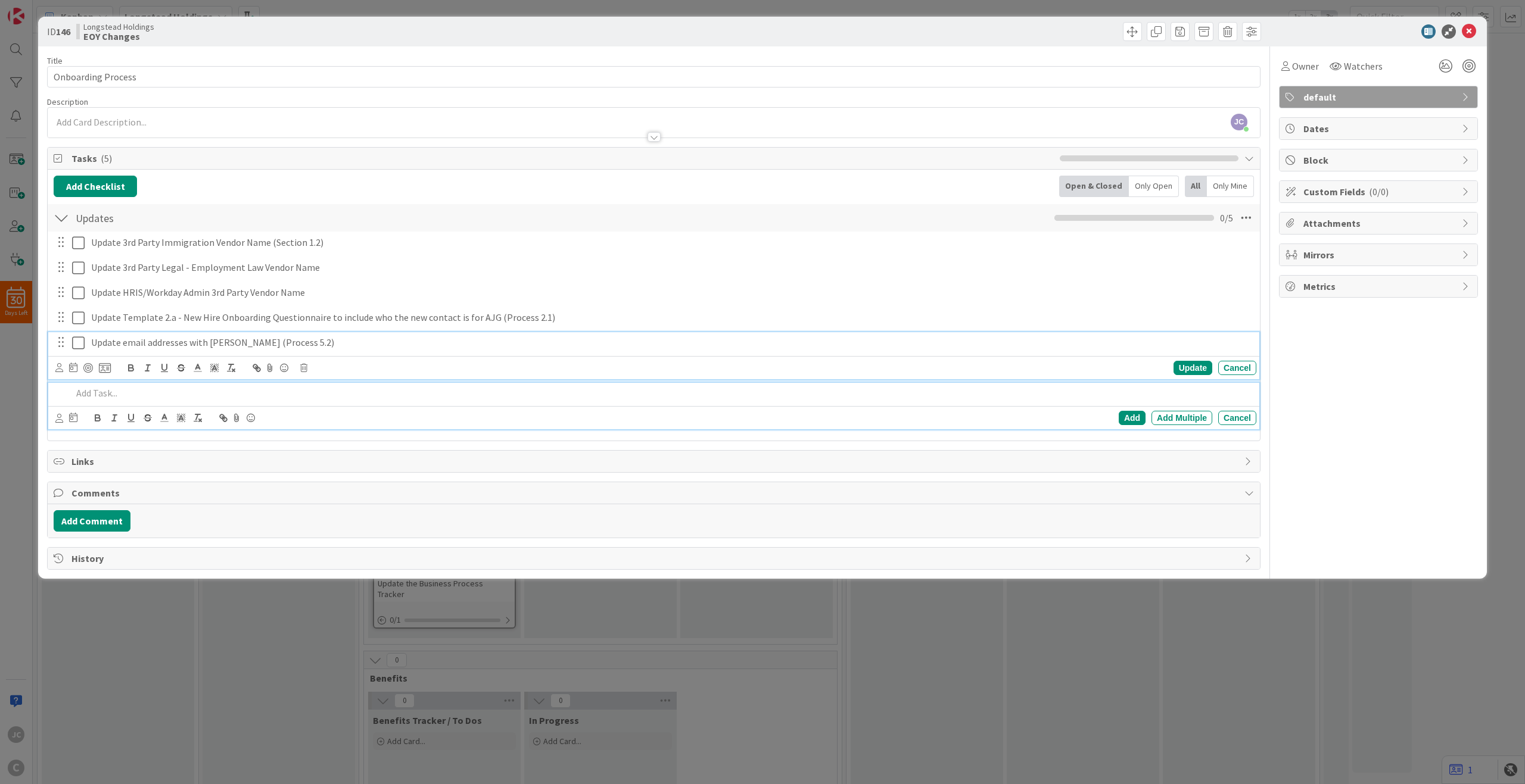
click at [316, 345] on p "Update email addresses with [PERSON_NAME] (Process 5.2)" at bounding box center [672, 343] width 1161 height 14
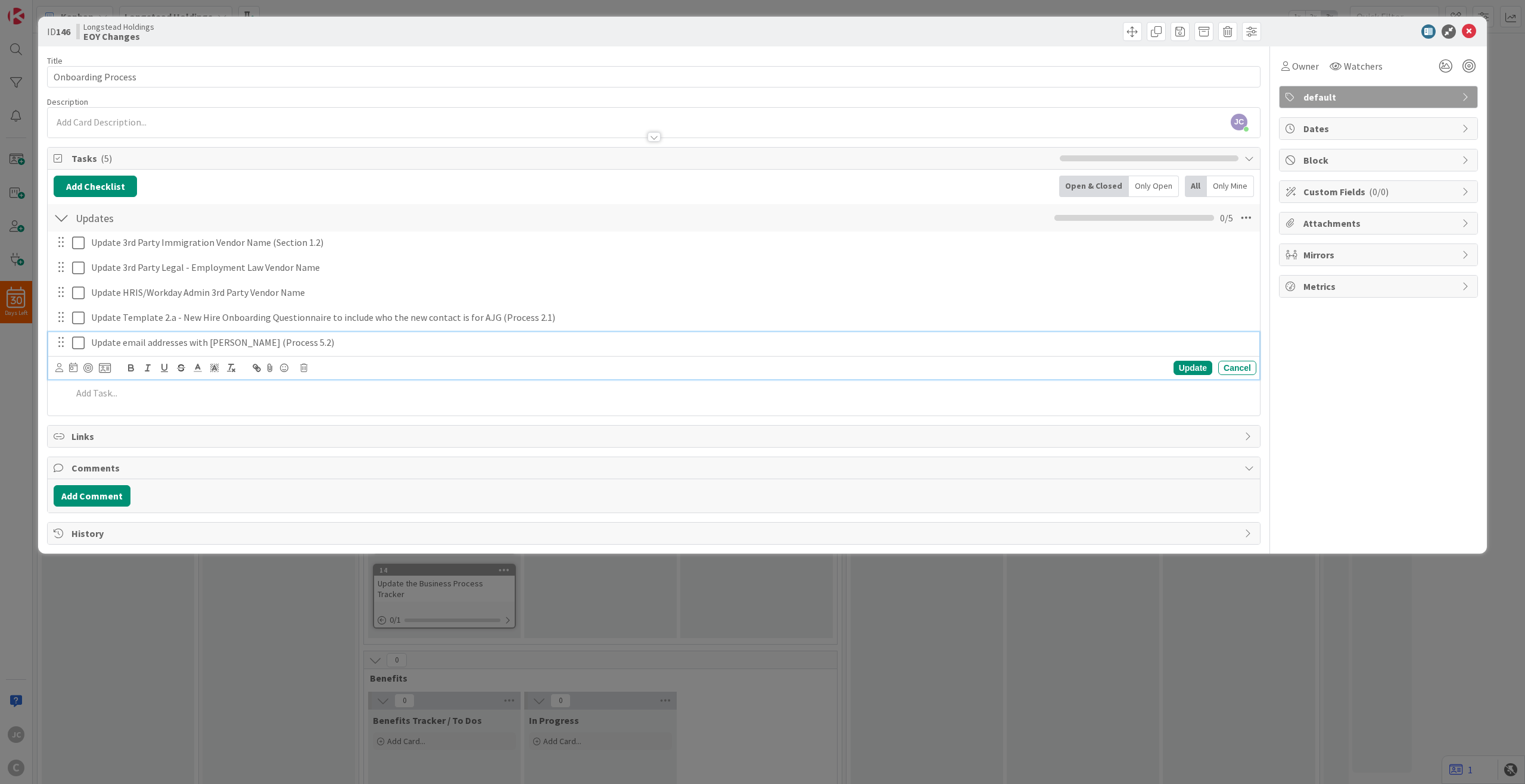
click at [316, 345] on p "Update email addresses with [PERSON_NAME] (Process 5.2)" at bounding box center [672, 343] width 1161 height 14
copy p "Update email addresses with [PERSON_NAME] (Process 5.2)"
click at [410, 339] on p "Update email addresses with [PERSON_NAME] (Process 5.2)" at bounding box center [672, 343] width 1161 height 14
click at [387, 392] on div "Add Add Multiple Cancel" at bounding box center [654, 380] width 1211 height 47
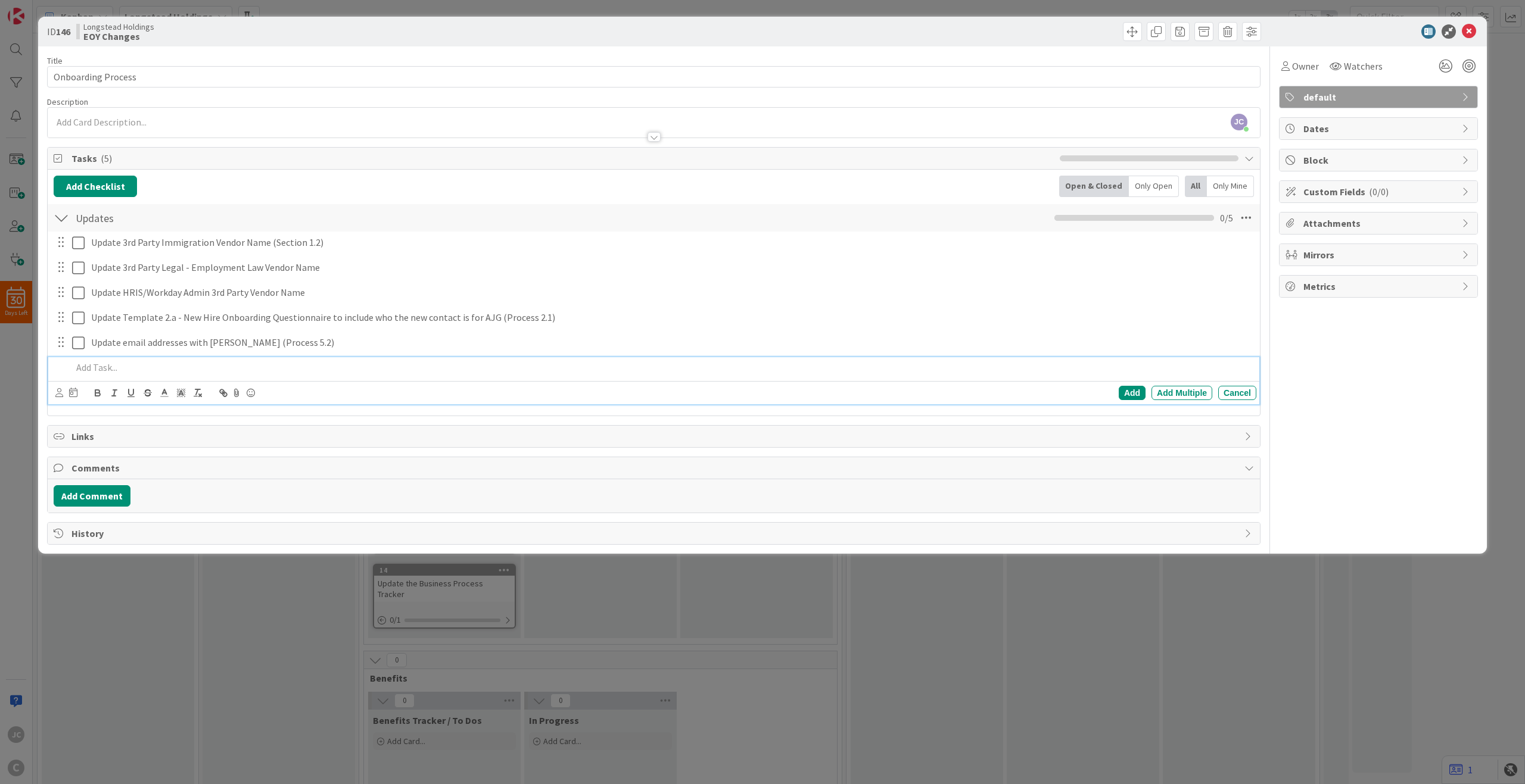
paste div
click at [202, 368] on p "Update email addresses with [PERSON_NAME] (Process 5.2)" at bounding box center [662, 368] width 1180 height 14
click at [274, 367] on p "Update email addresses with [PERSON_NAME] (Process 5.2)" at bounding box center [662, 368] width 1180 height 14
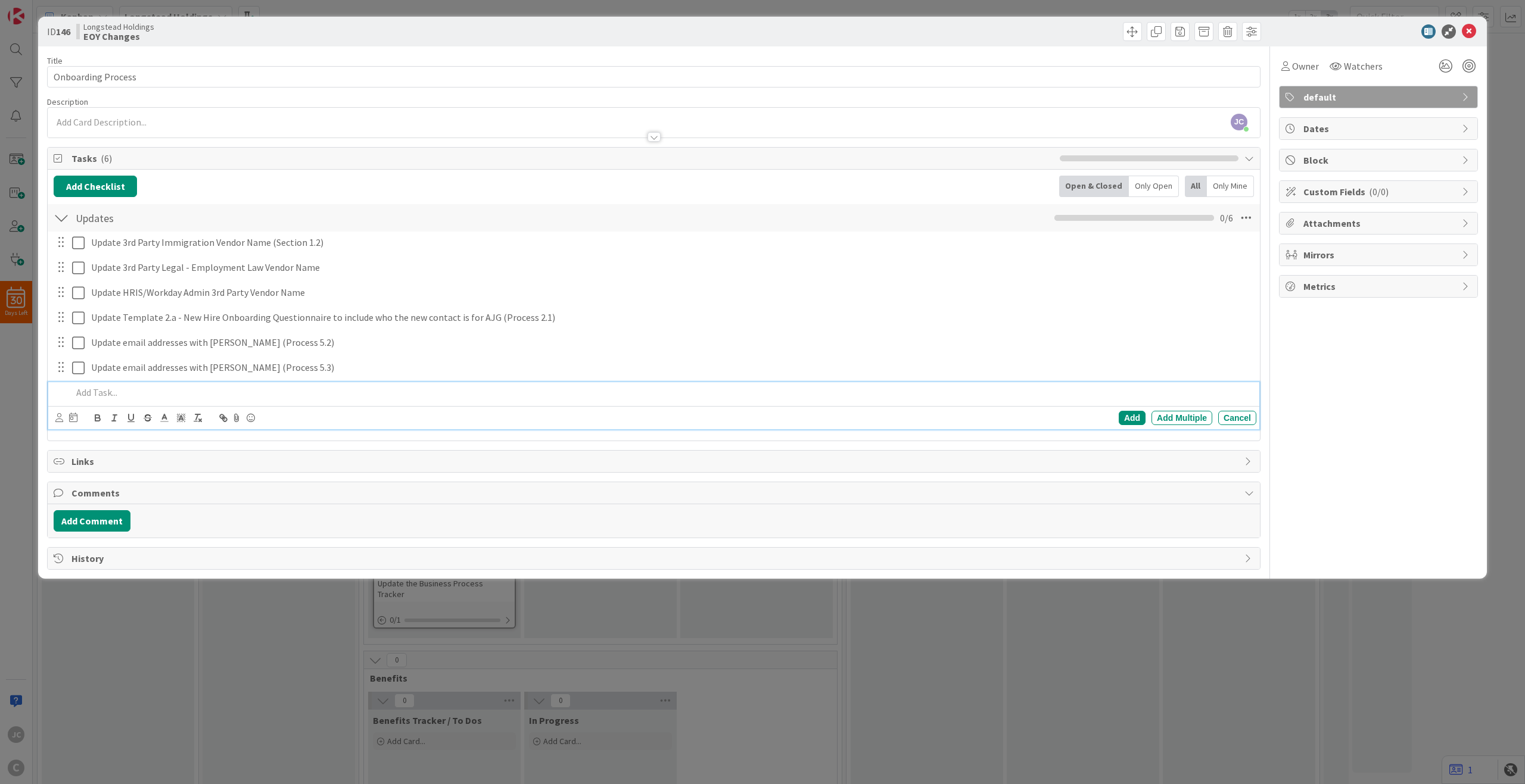
click at [274, 397] on p at bounding box center [662, 393] width 1180 height 14
click at [246, 196] on div "Add Checklist Open & Closed Only Open All Only Mine" at bounding box center [654, 186] width 1201 height 21
click at [100, 399] on p at bounding box center [662, 393] width 1180 height 14
click at [297, 569] on div "ID 146 Longstead Holdings EOY Changes Title 18 / 128 Onboarding Process Descrip…" at bounding box center [762, 392] width 1525 height 784
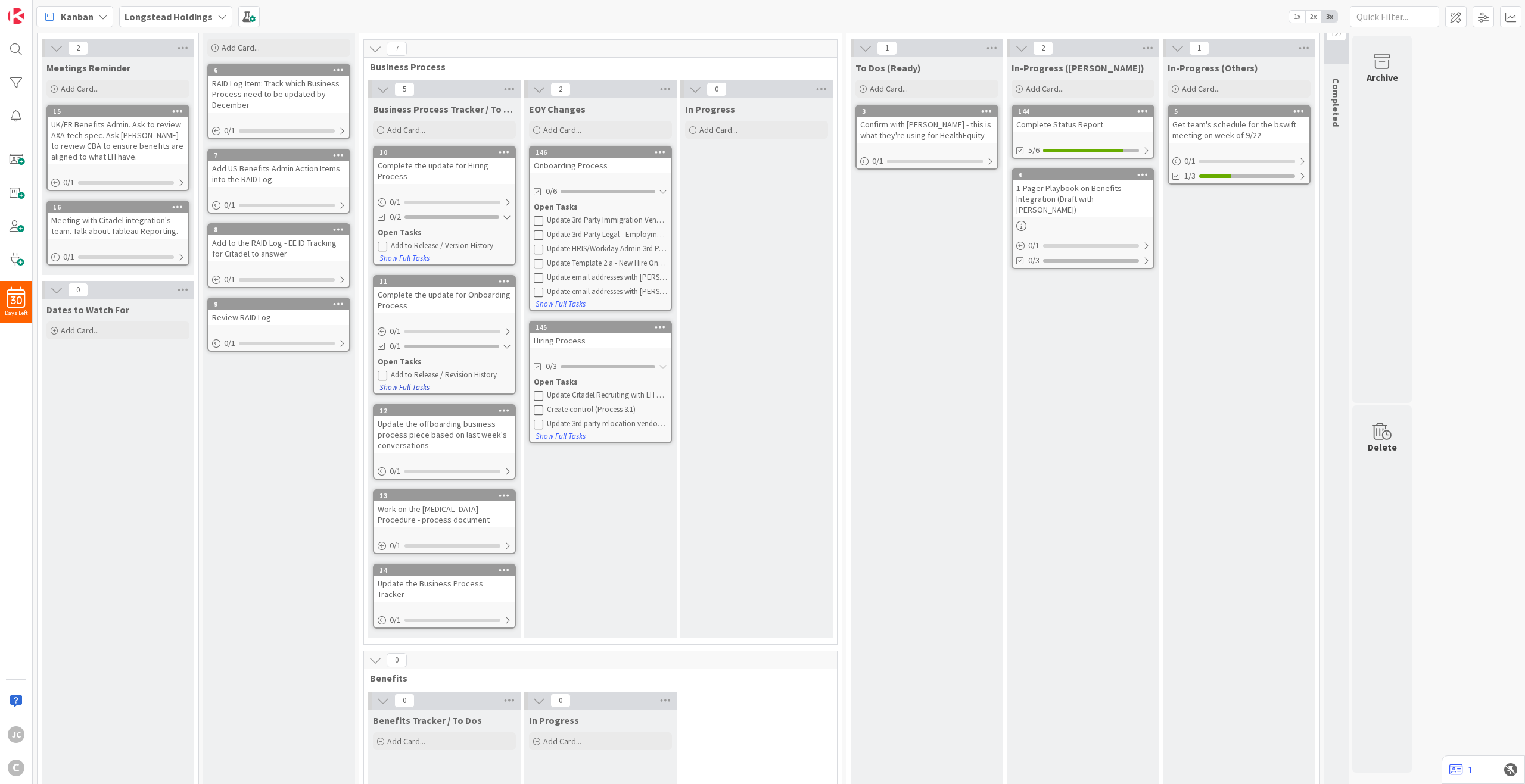
click at [416, 389] on button "Show Full Tasks" at bounding box center [404, 387] width 51 height 13
click at [416, 389] on button "Hide Full Tasks" at bounding box center [403, 387] width 48 height 13
click at [414, 361] on div "Open Tasks" at bounding box center [445, 362] width 133 height 12
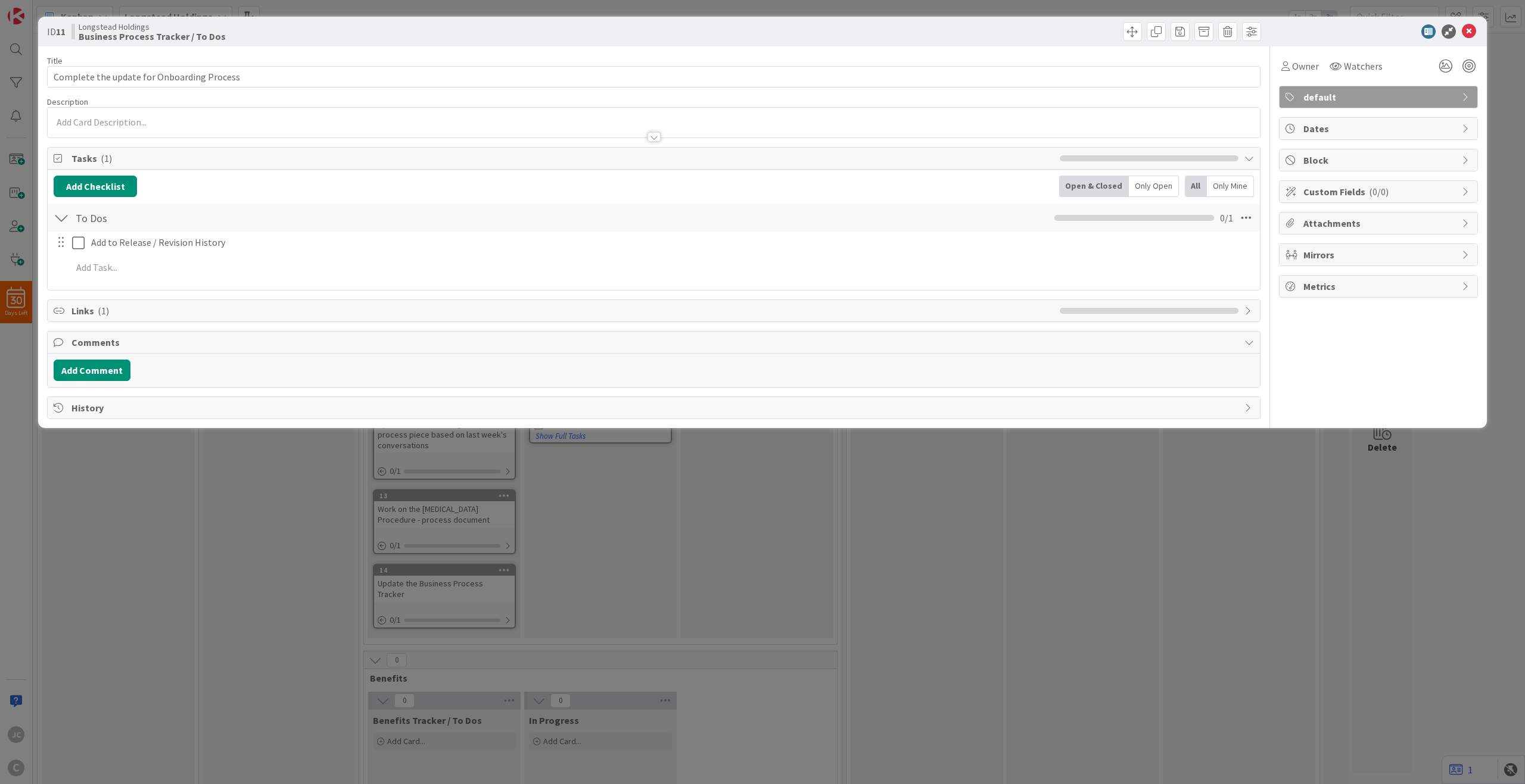
click at [210, 279] on div "Add to Release / Revision History Update Cancel Add Add Multiple Cancel" at bounding box center [654, 257] width 1201 height 51
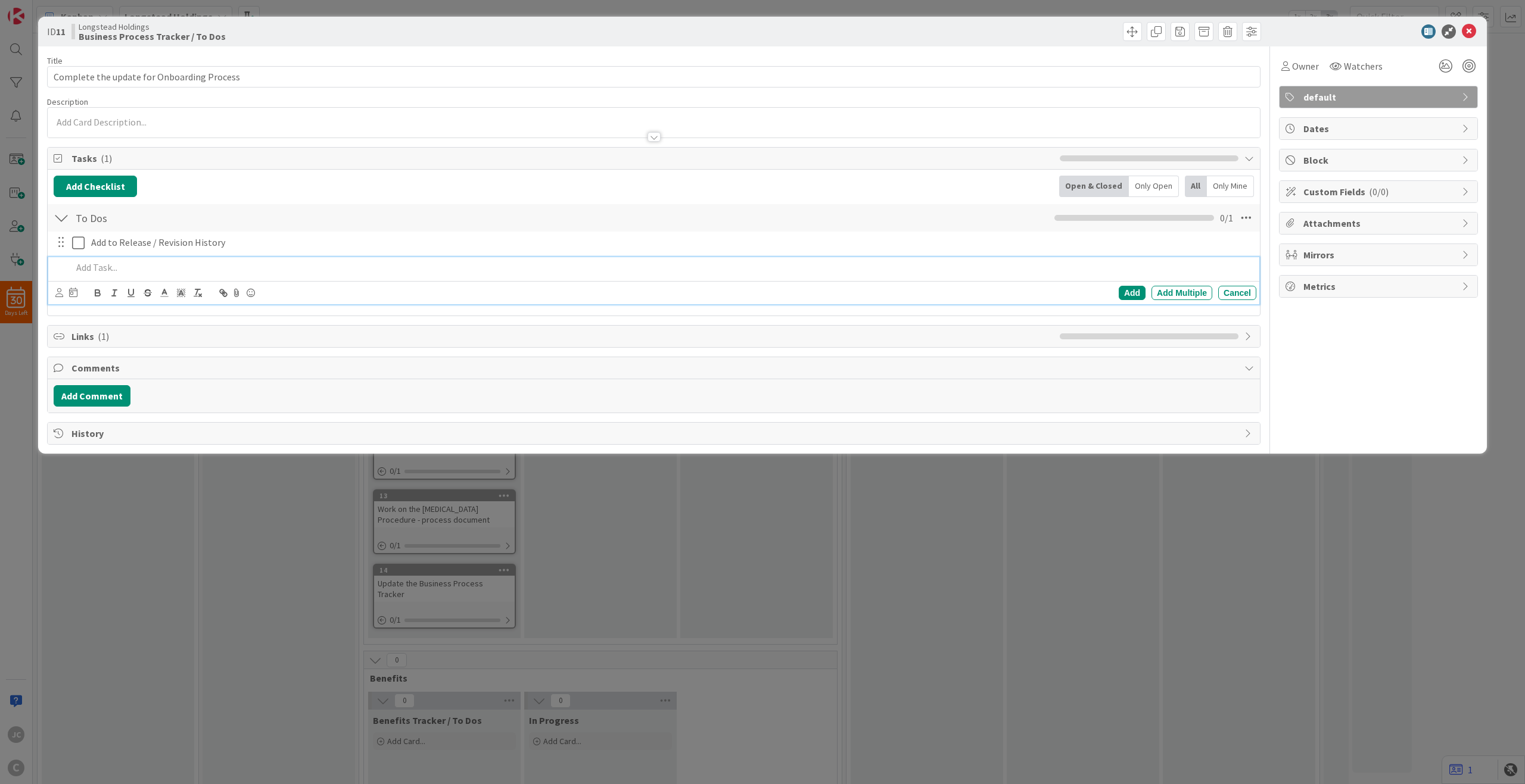
click at [216, 269] on p at bounding box center [662, 267] width 1180 height 14
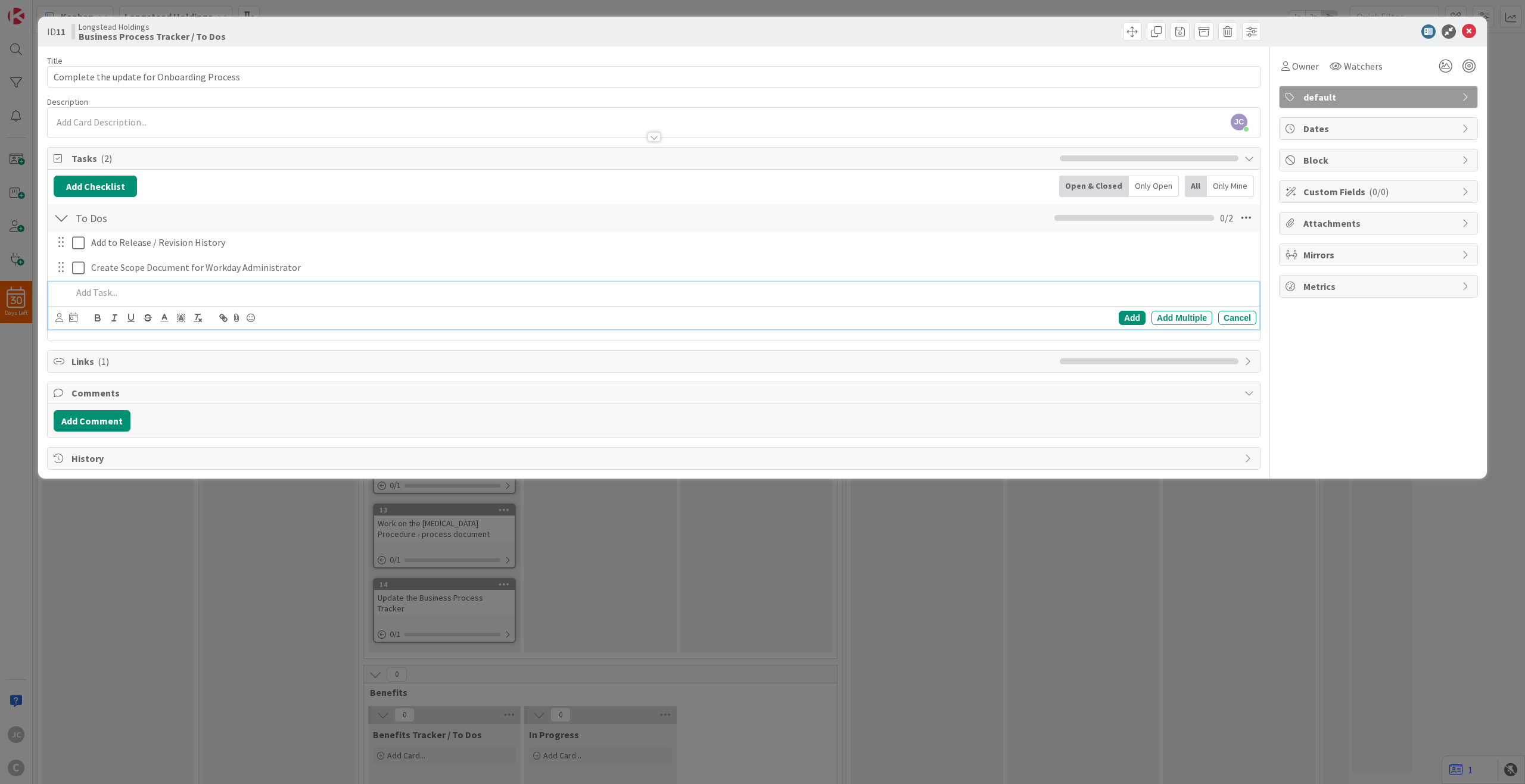
click at [379, 289] on p at bounding box center [662, 293] width 1180 height 14
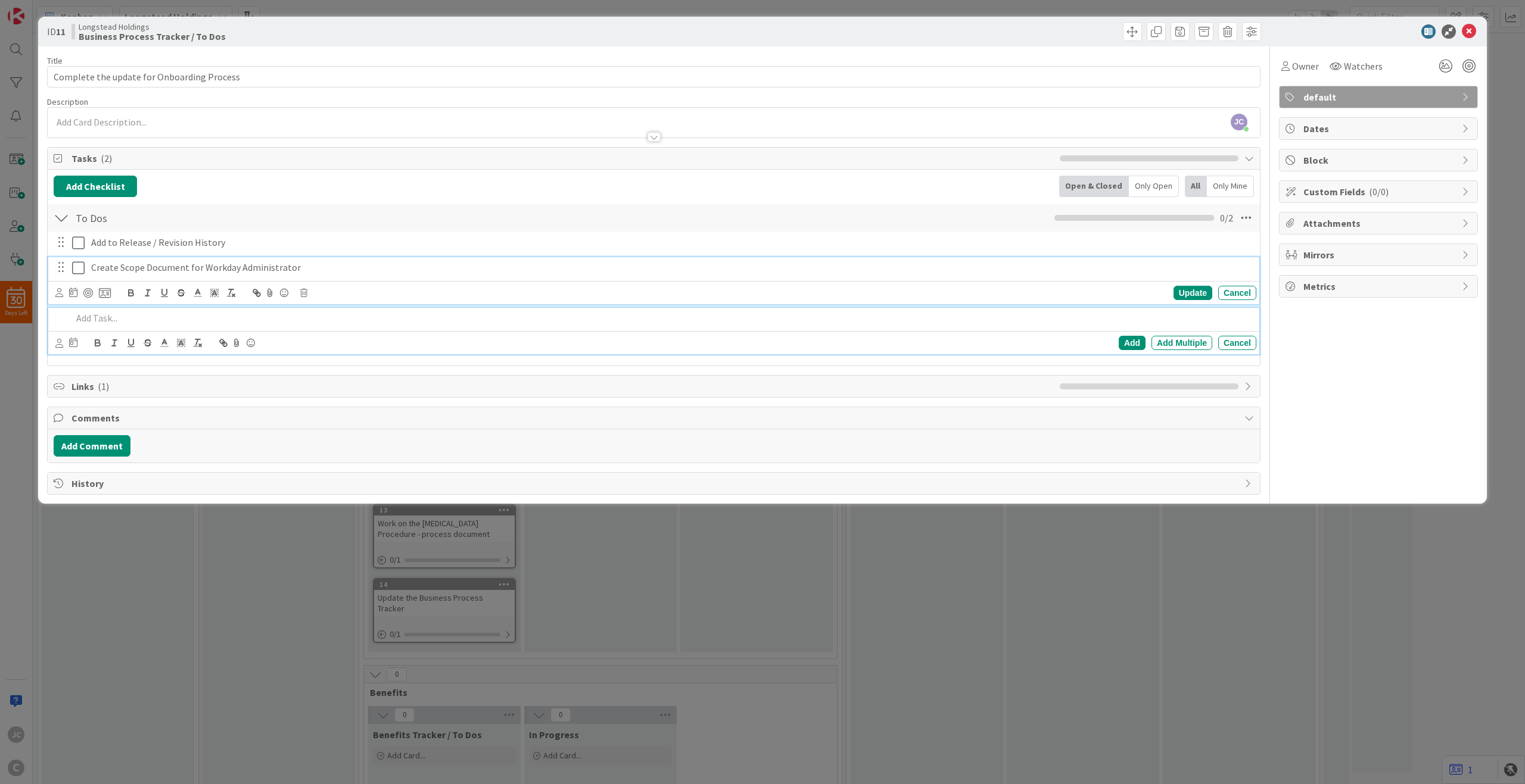
click at [404, 274] on div "Create Scope Document for Workday Administrator" at bounding box center [672, 267] width 1170 height 21
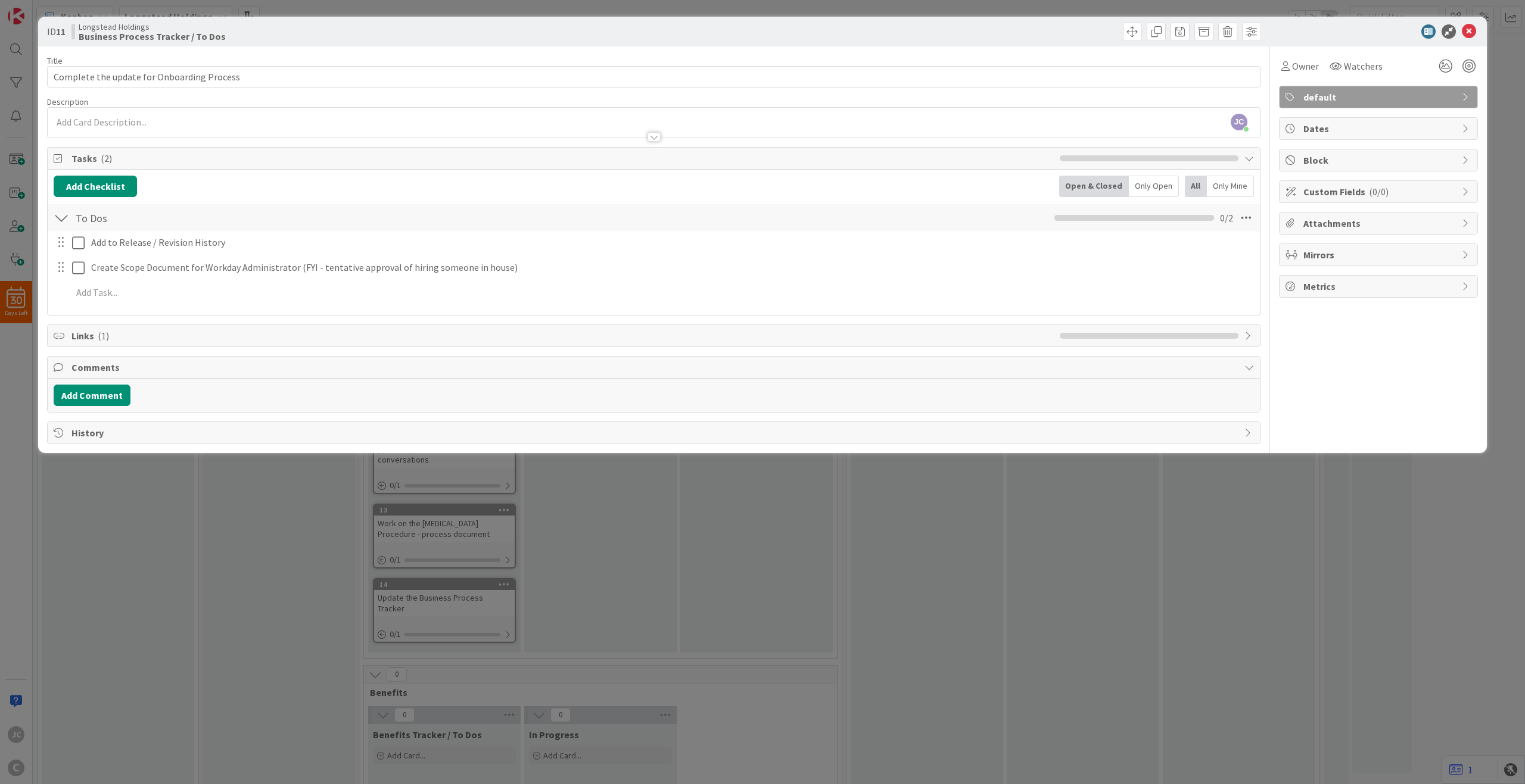
click at [989, 536] on div "ID 11 Longstead Holdings Business Process Tracker / To Dos Title 42 / 128 Compl…" at bounding box center [762, 392] width 1525 height 784
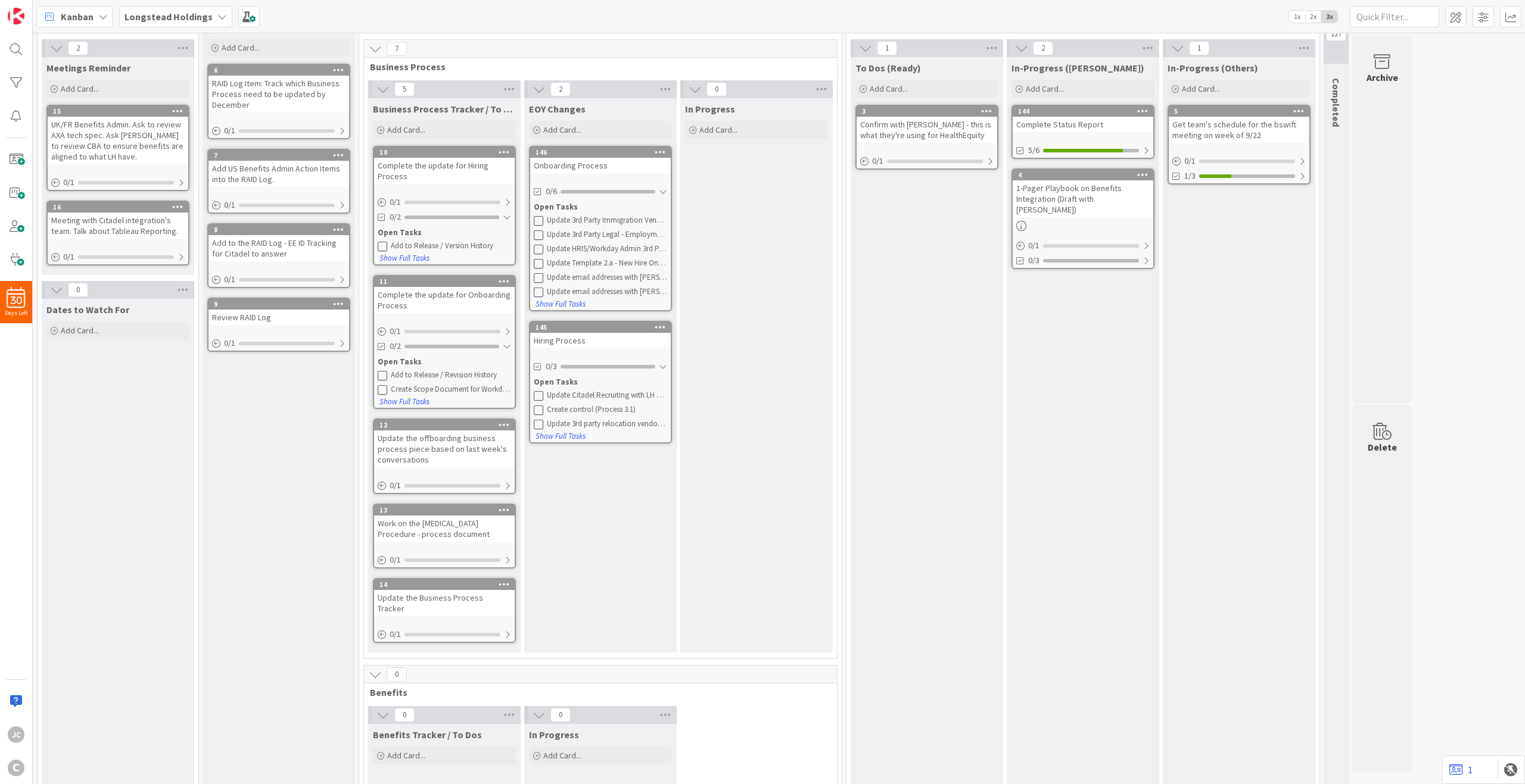
click at [460, 389] on div "Create Scope Document for Workday Administrator (FYI - tentative approval of hi…" at bounding box center [451, 389] width 120 height 9
click at [560, 208] on div "Open Tasks" at bounding box center [600, 208] width 133 height 12
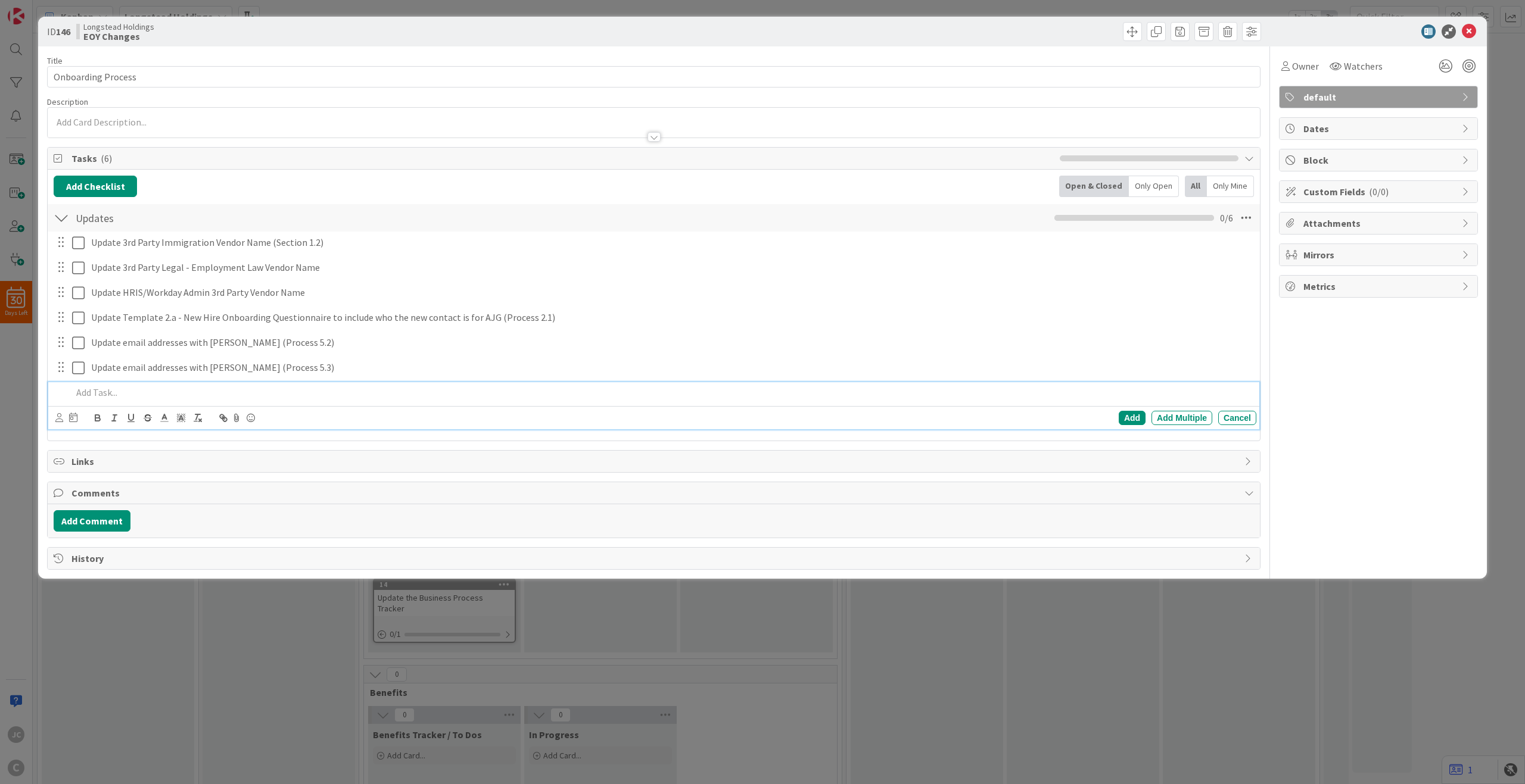
click at [162, 395] on p at bounding box center [662, 393] width 1180 height 14
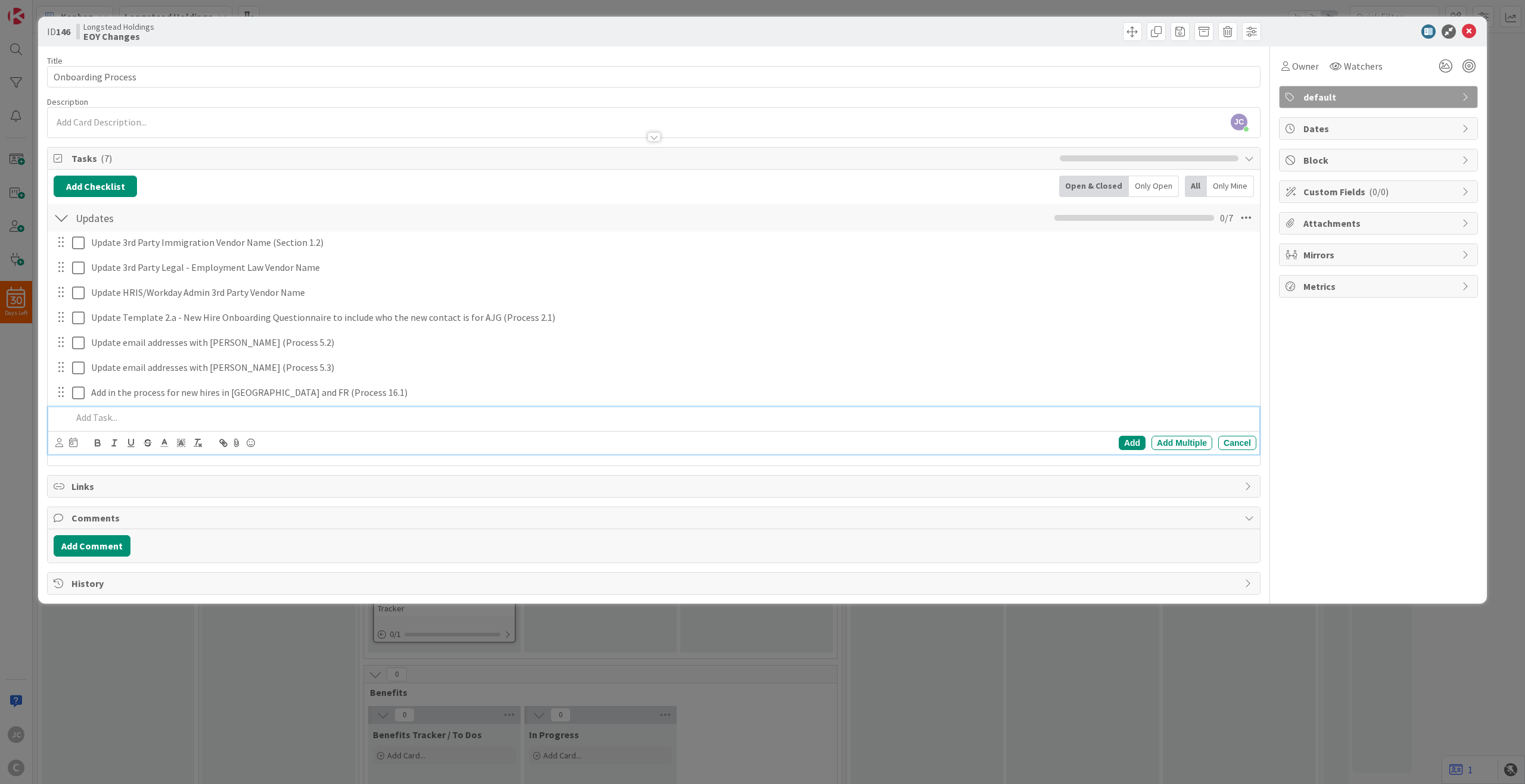
click at [1065, 569] on div "ID 146 Longstead Holdings EOY Changes Title 18 / 128 Onboarding Process Descrip…" at bounding box center [762, 392] width 1525 height 784
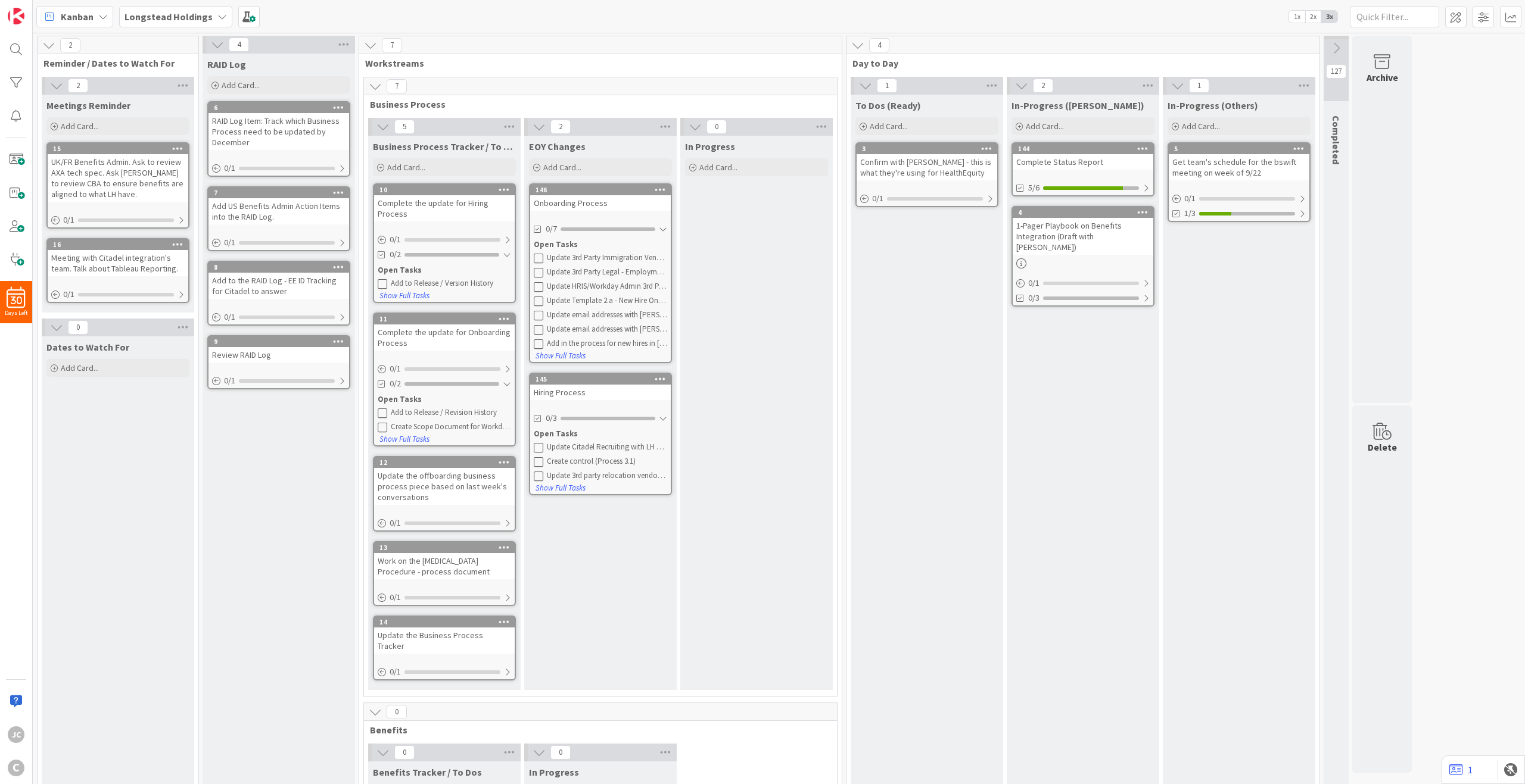
click at [48, 47] on icon at bounding box center [48, 45] width 13 height 13
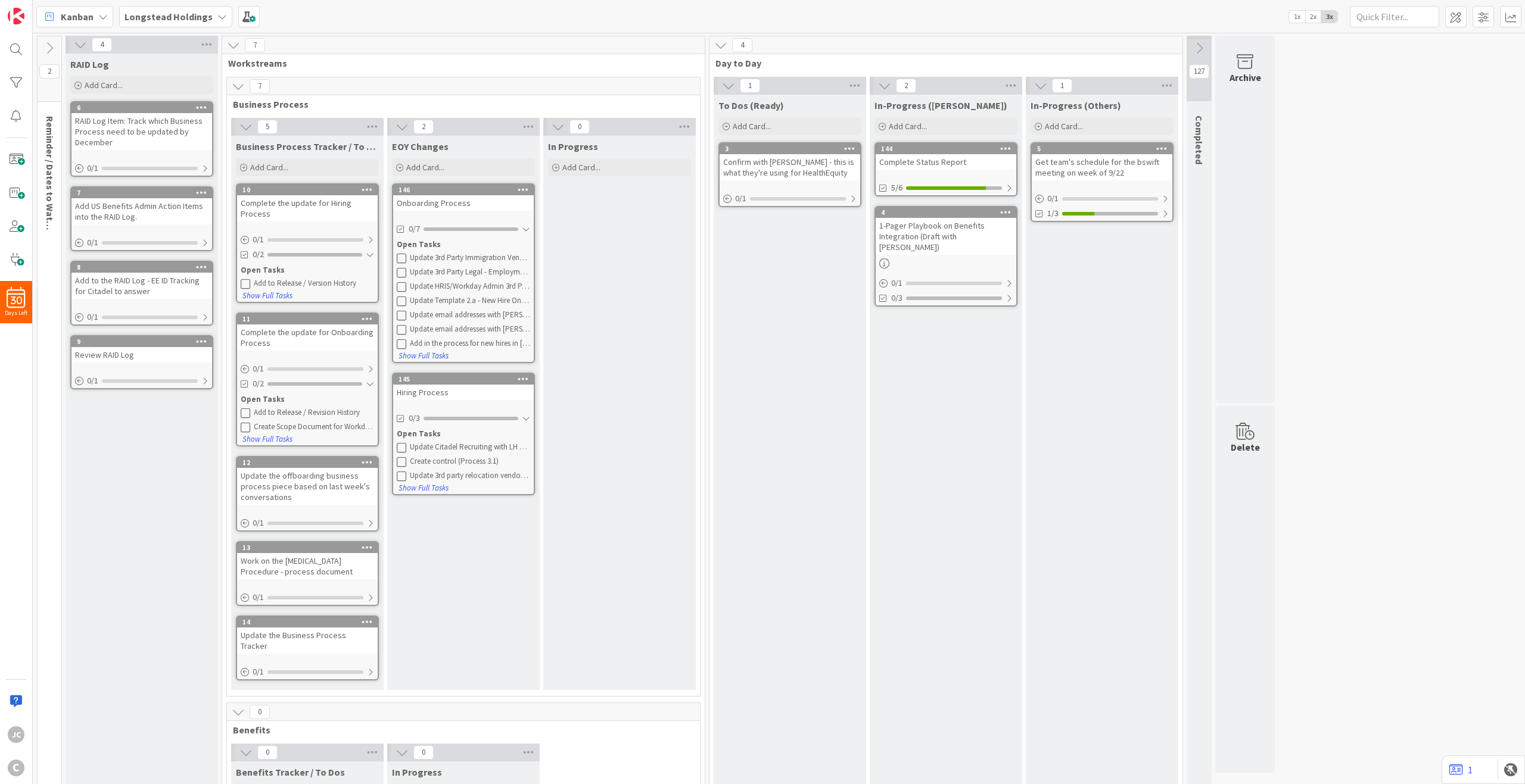
click at [48, 47] on icon at bounding box center [49, 48] width 13 height 13
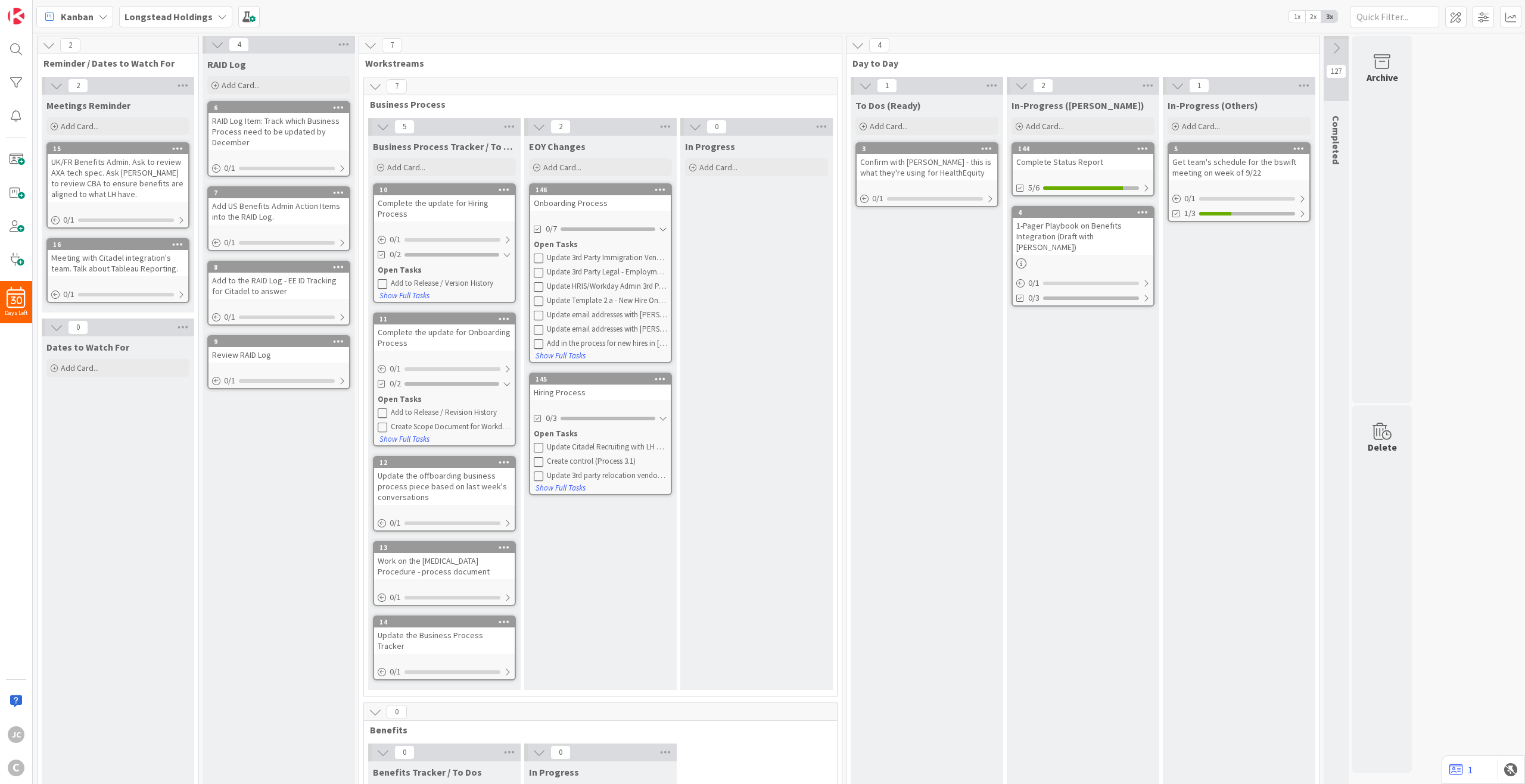
click at [371, 44] on icon at bounding box center [370, 45] width 13 height 13
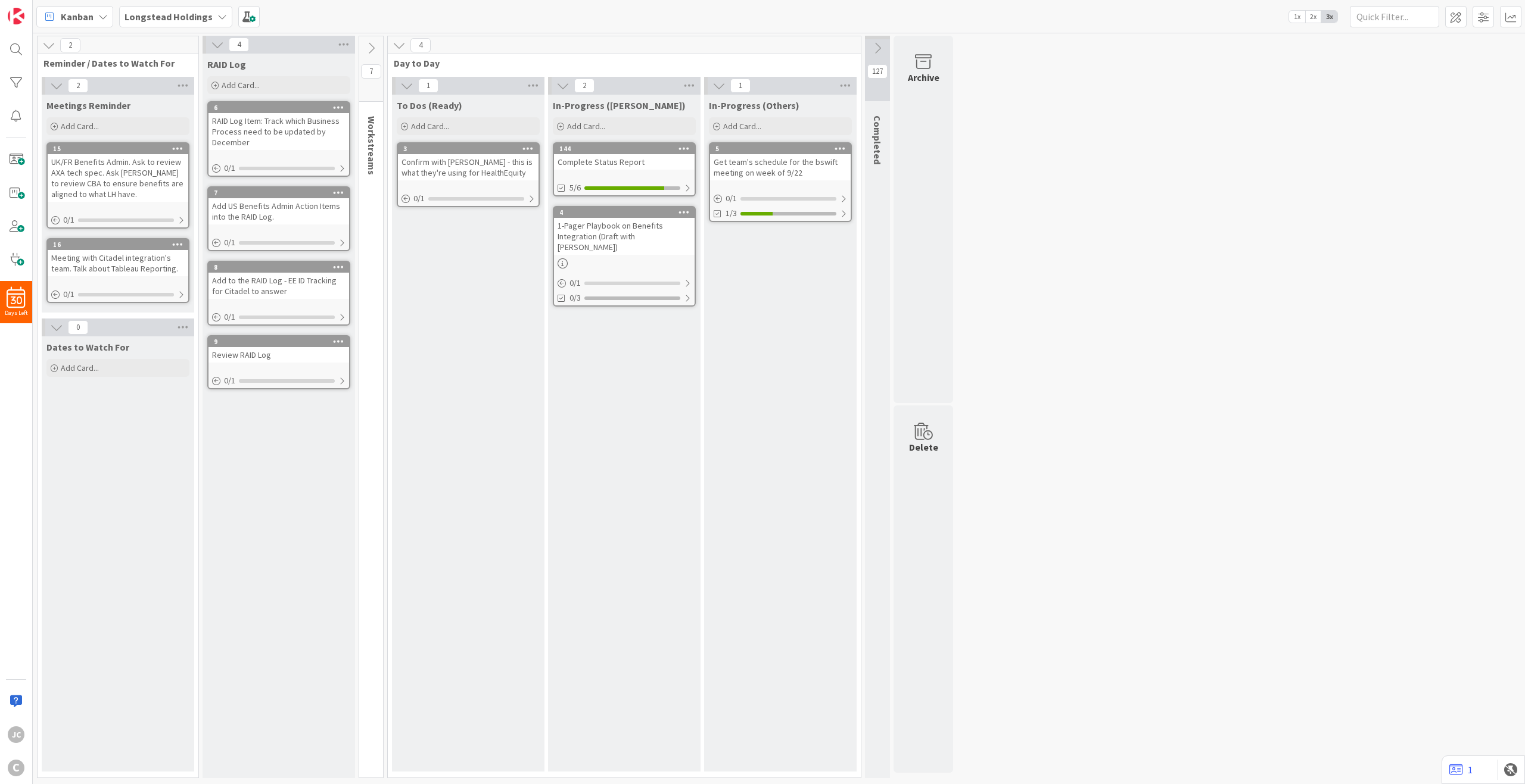
click at [371, 44] on icon at bounding box center [371, 48] width 13 height 13
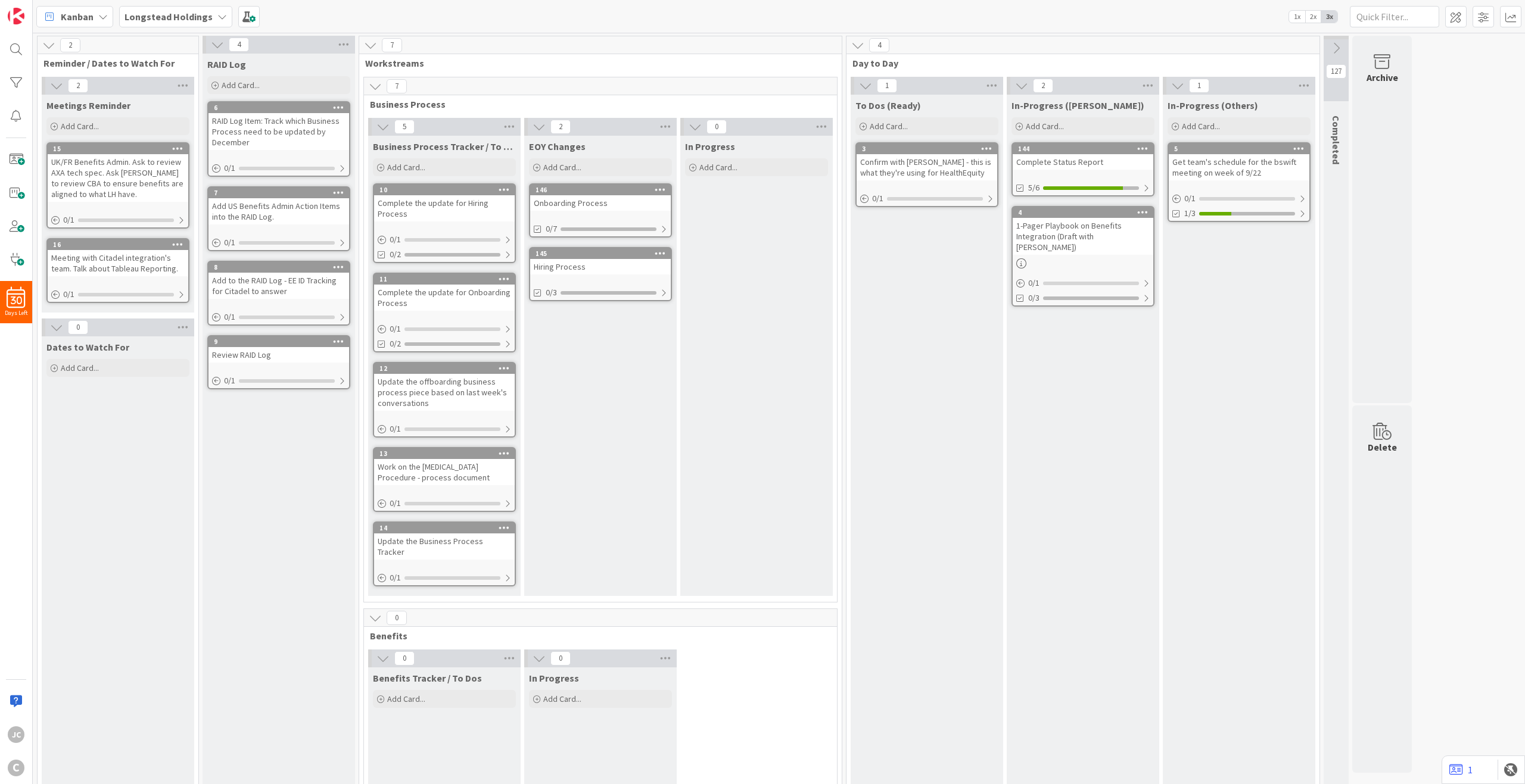
click at [380, 87] on icon at bounding box center [375, 86] width 13 height 13
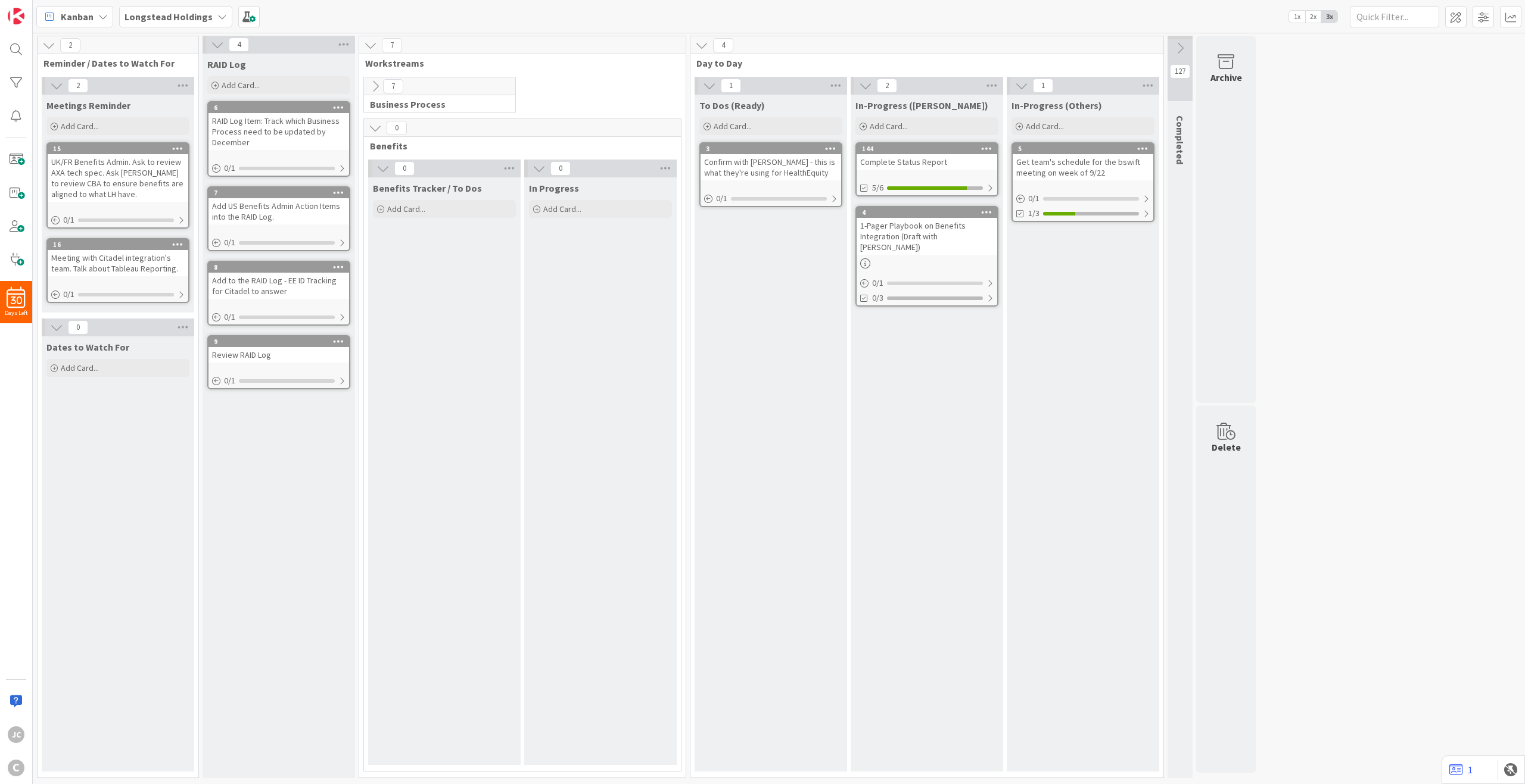
click at [376, 124] on icon at bounding box center [375, 128] width 13 height 13
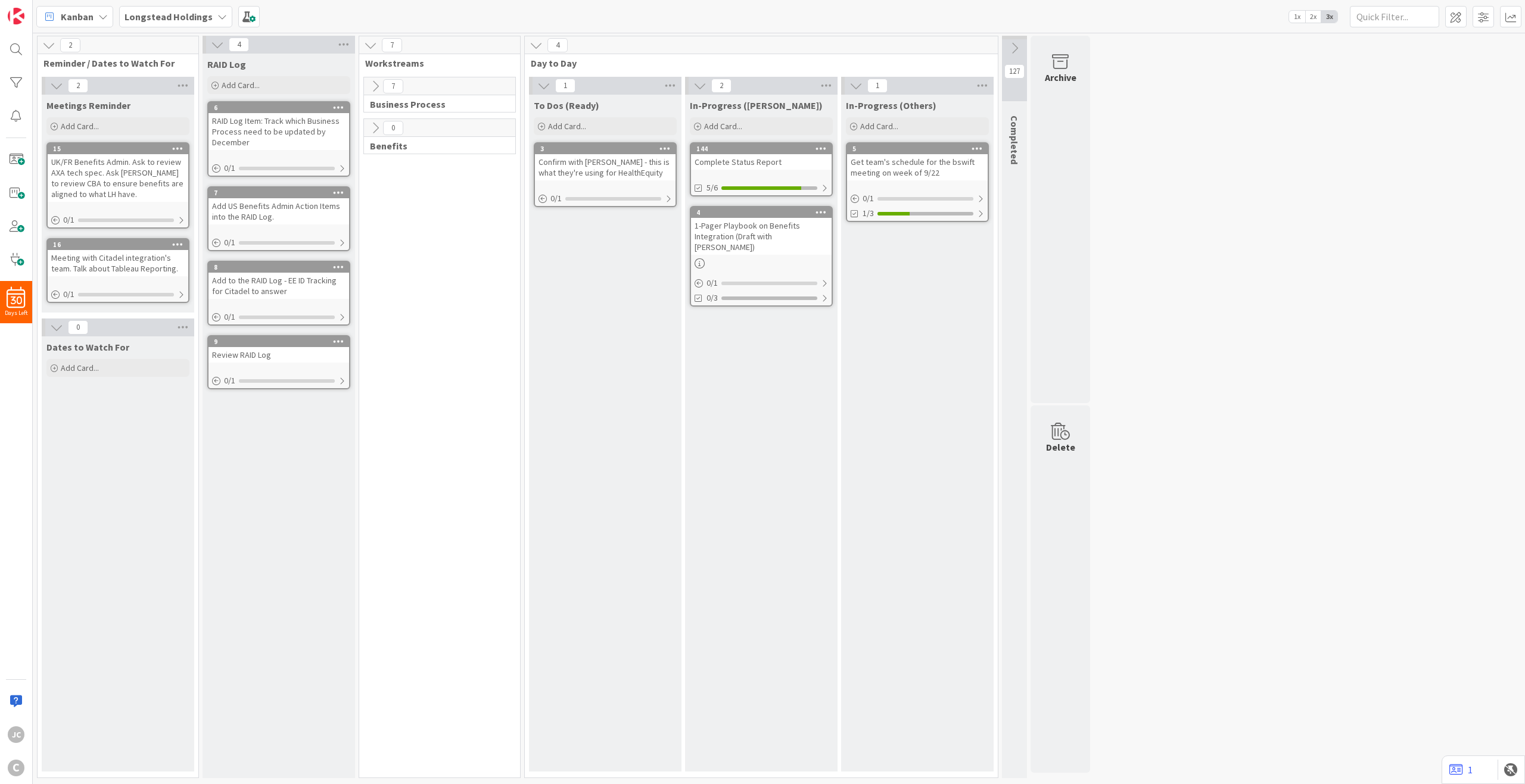
click at [380, 87] on icon at bounding box center [375, 86] width 13 height 13
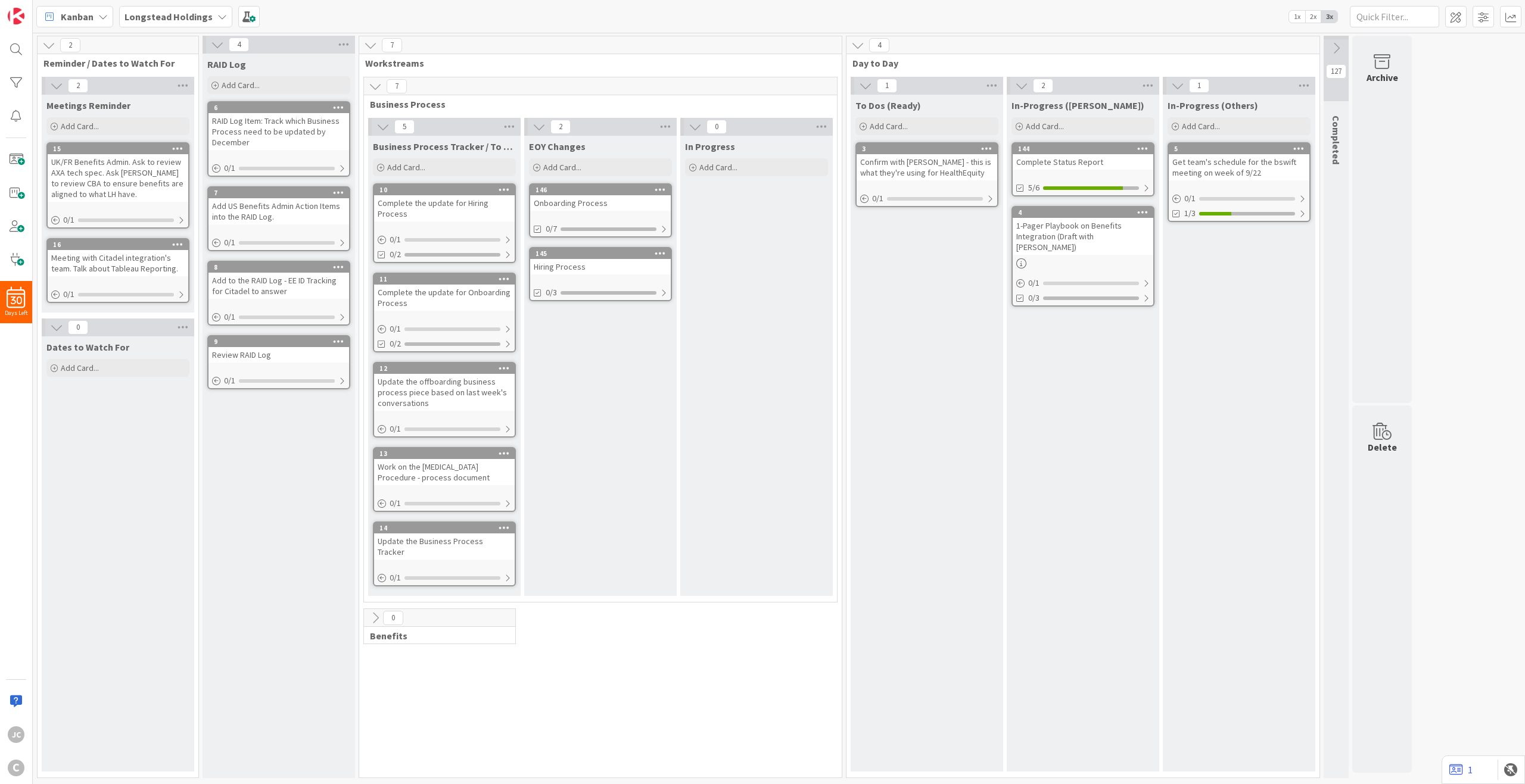
click at [376, 87] on icon at bounding box center [375, 86] width 13 height 13
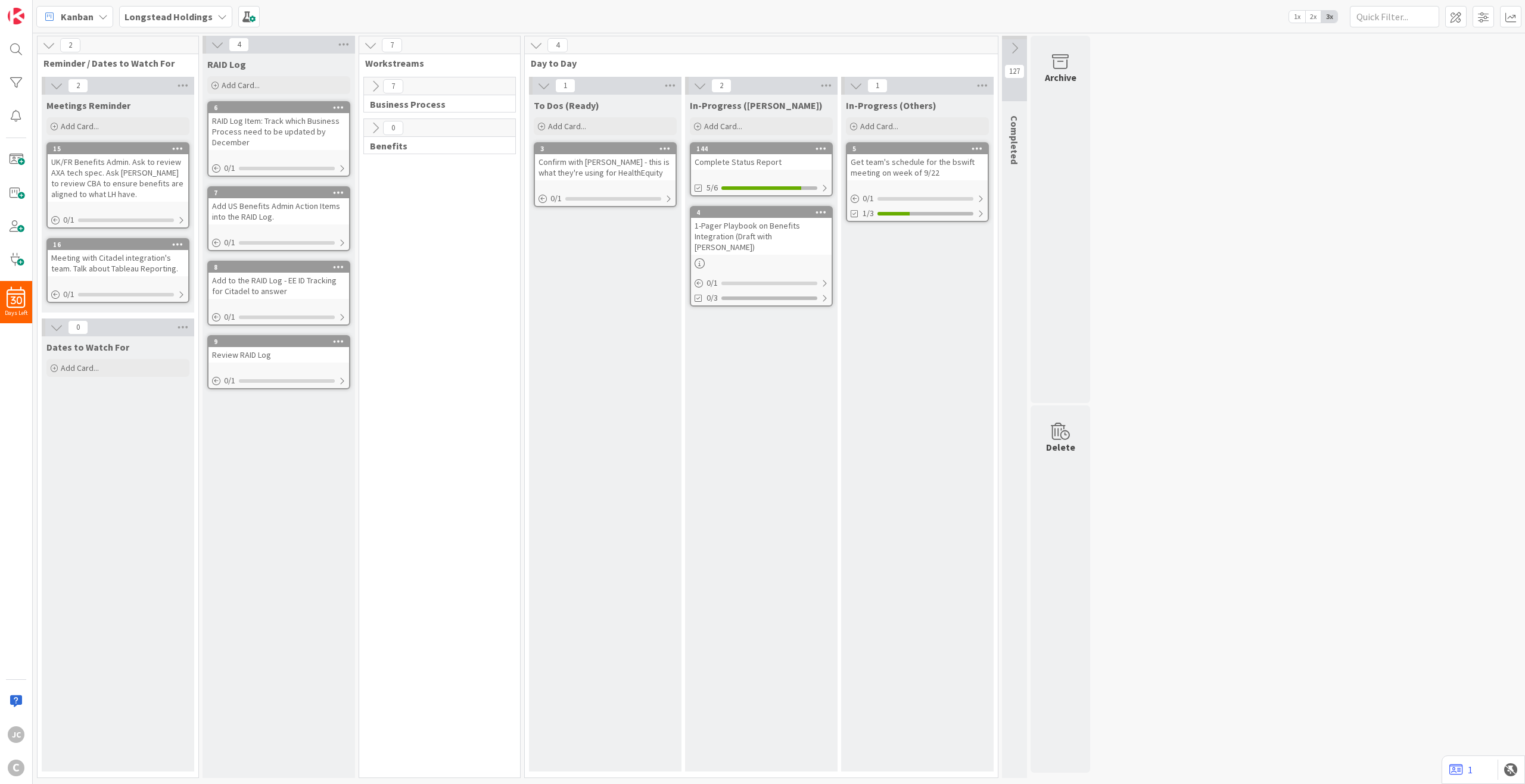
click at [371, 128] on icon at bounding box center [375, 128] width 13 height 13
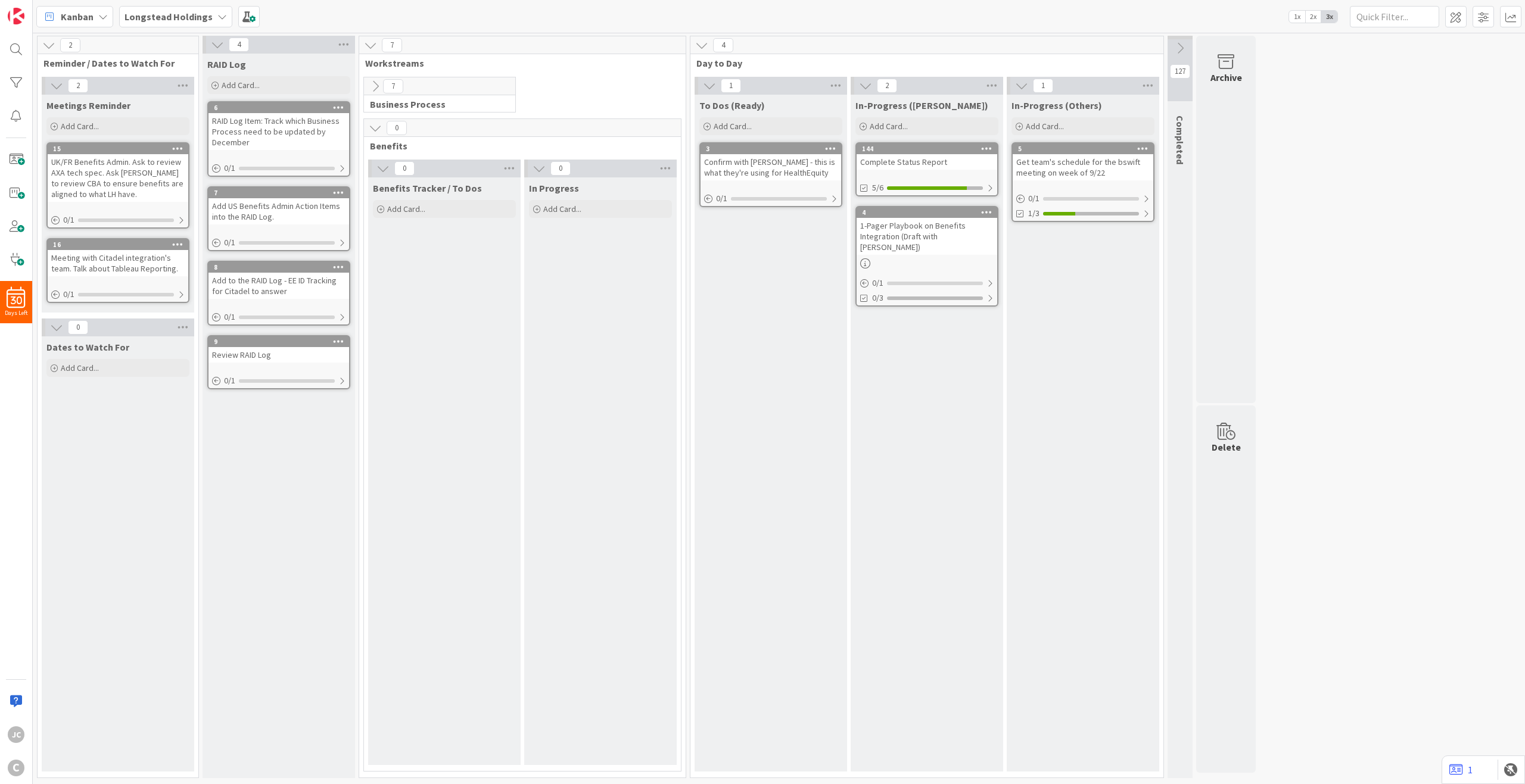
click at [374, 128] on icon at bounding box center [375, 128] width 13 height 13
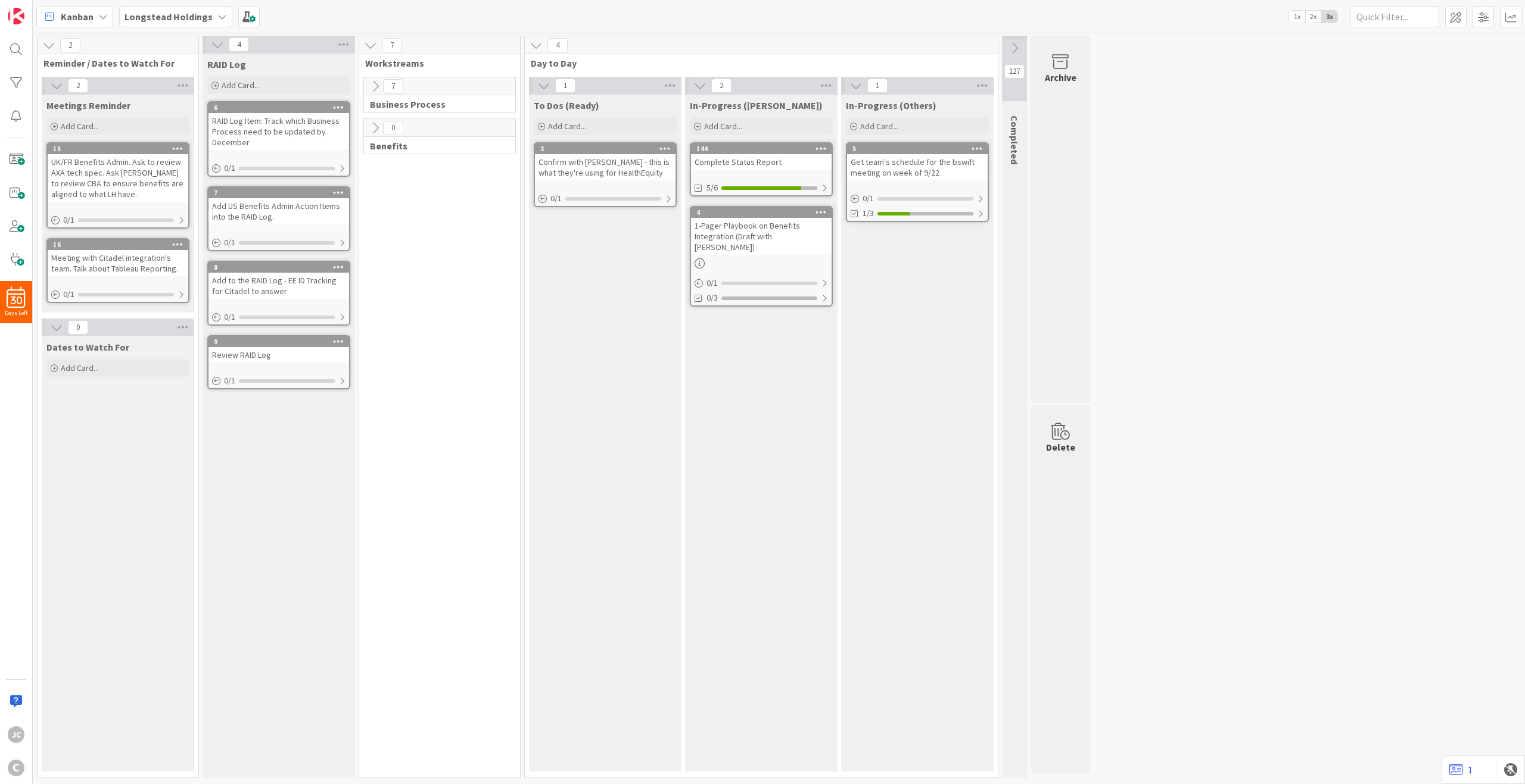
click at [533, 45] on icon at bounding box center [536, 45] width 13 height 13
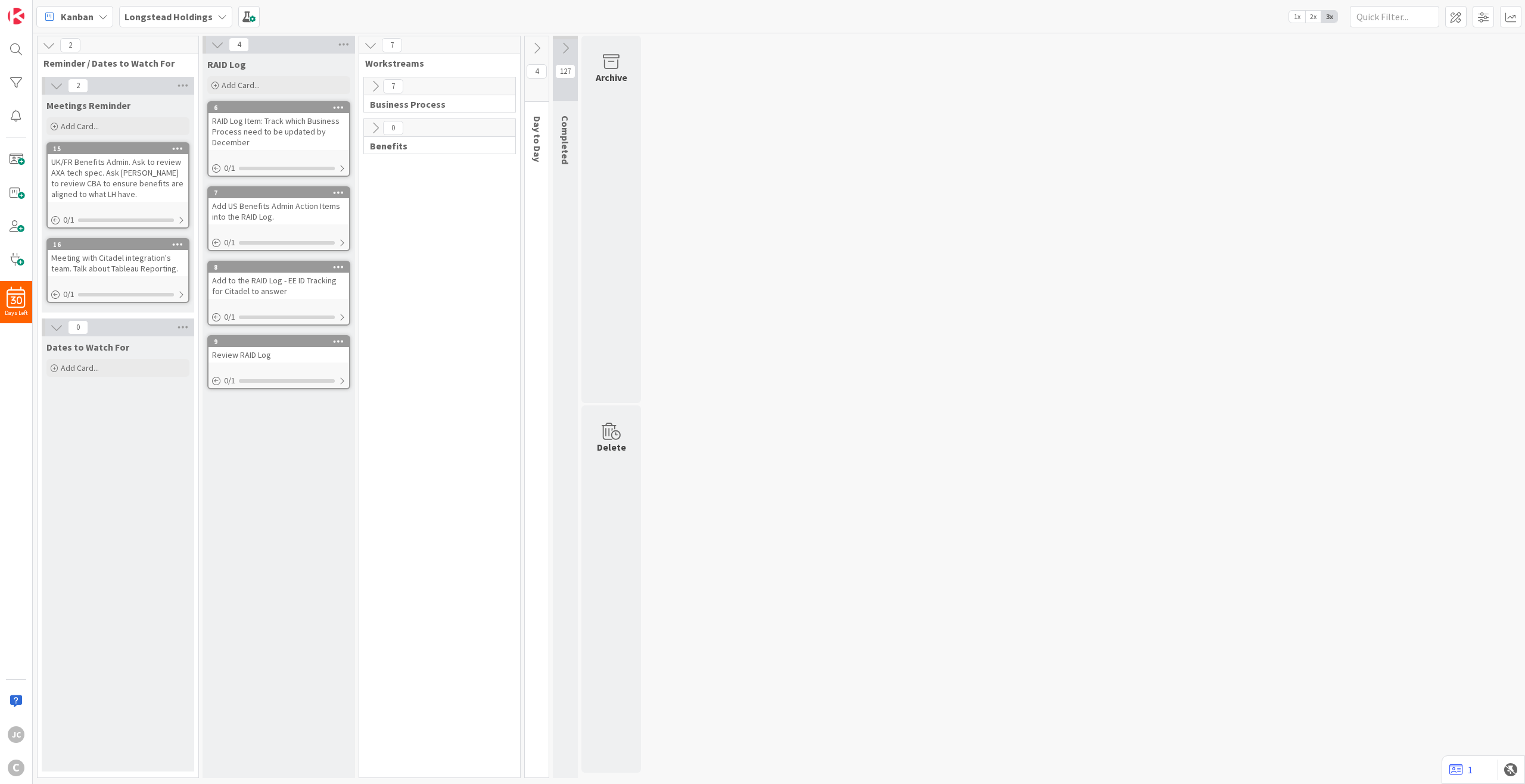
click at [533, 45] on icon at bounding box center [537, 48] width 13 height 13
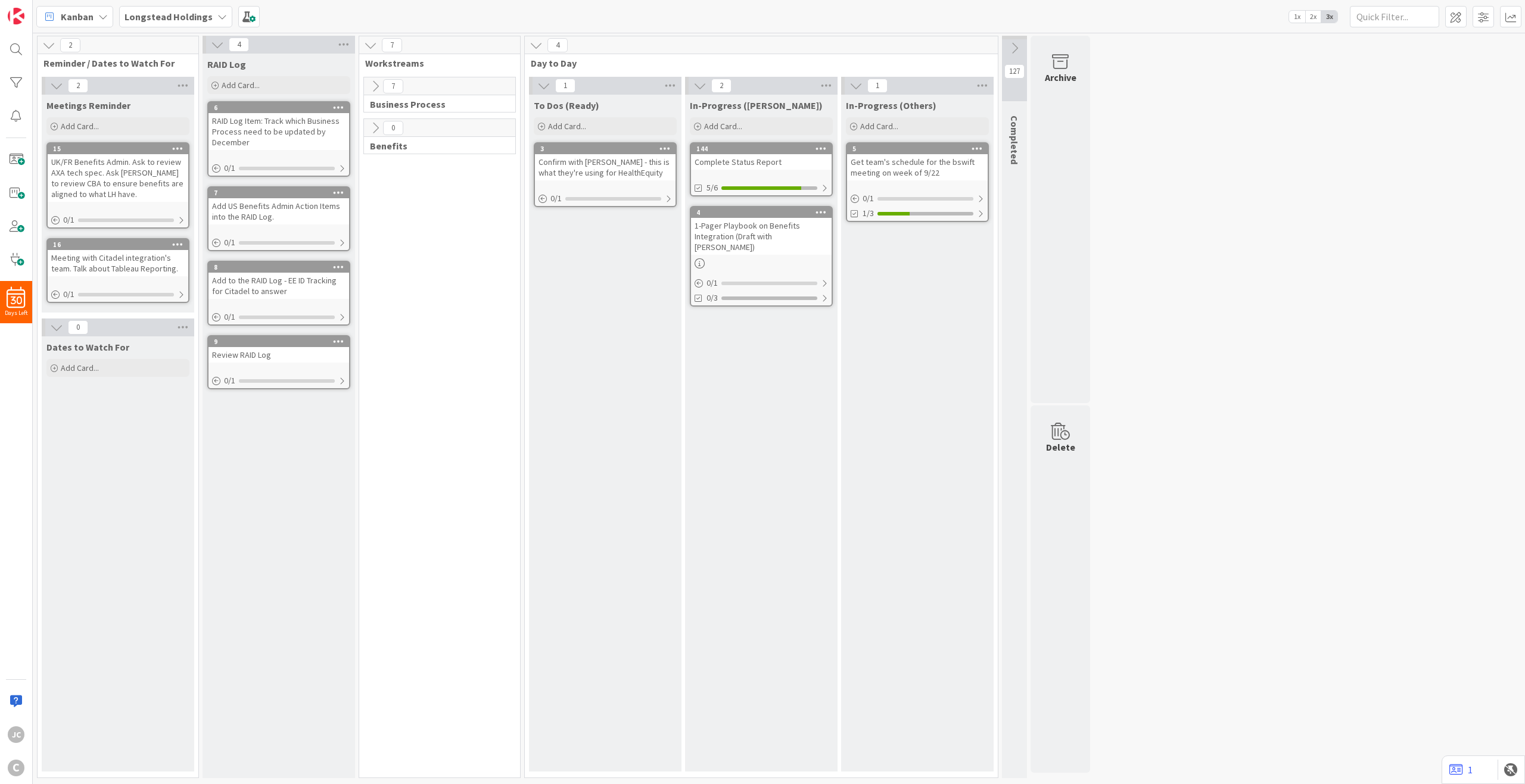
click at [537, 88] on button at bounding box center [544, 86] width 15 height 15
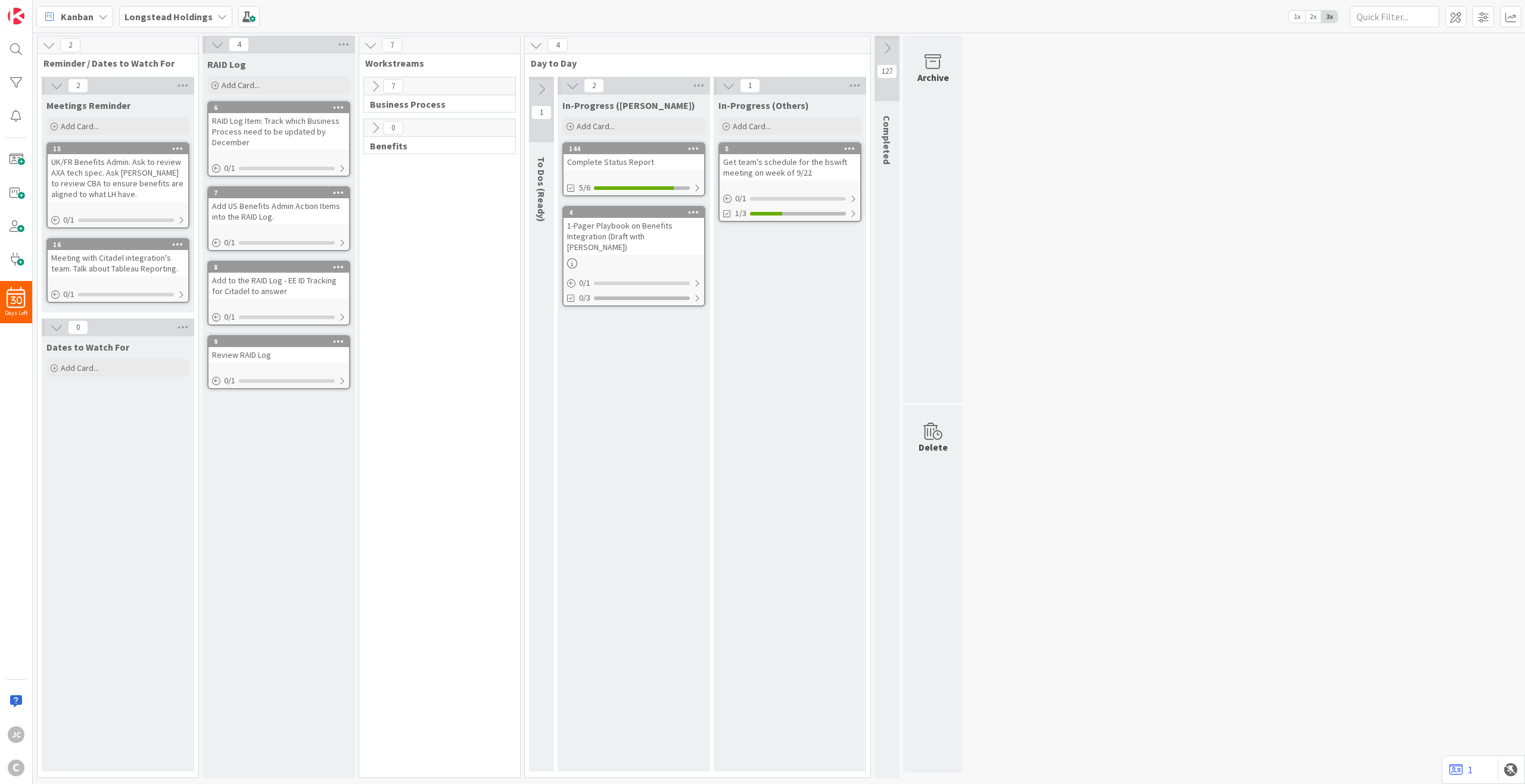
click at [541, 85] on icon at bounding box center [541, 89] width 13 height 13
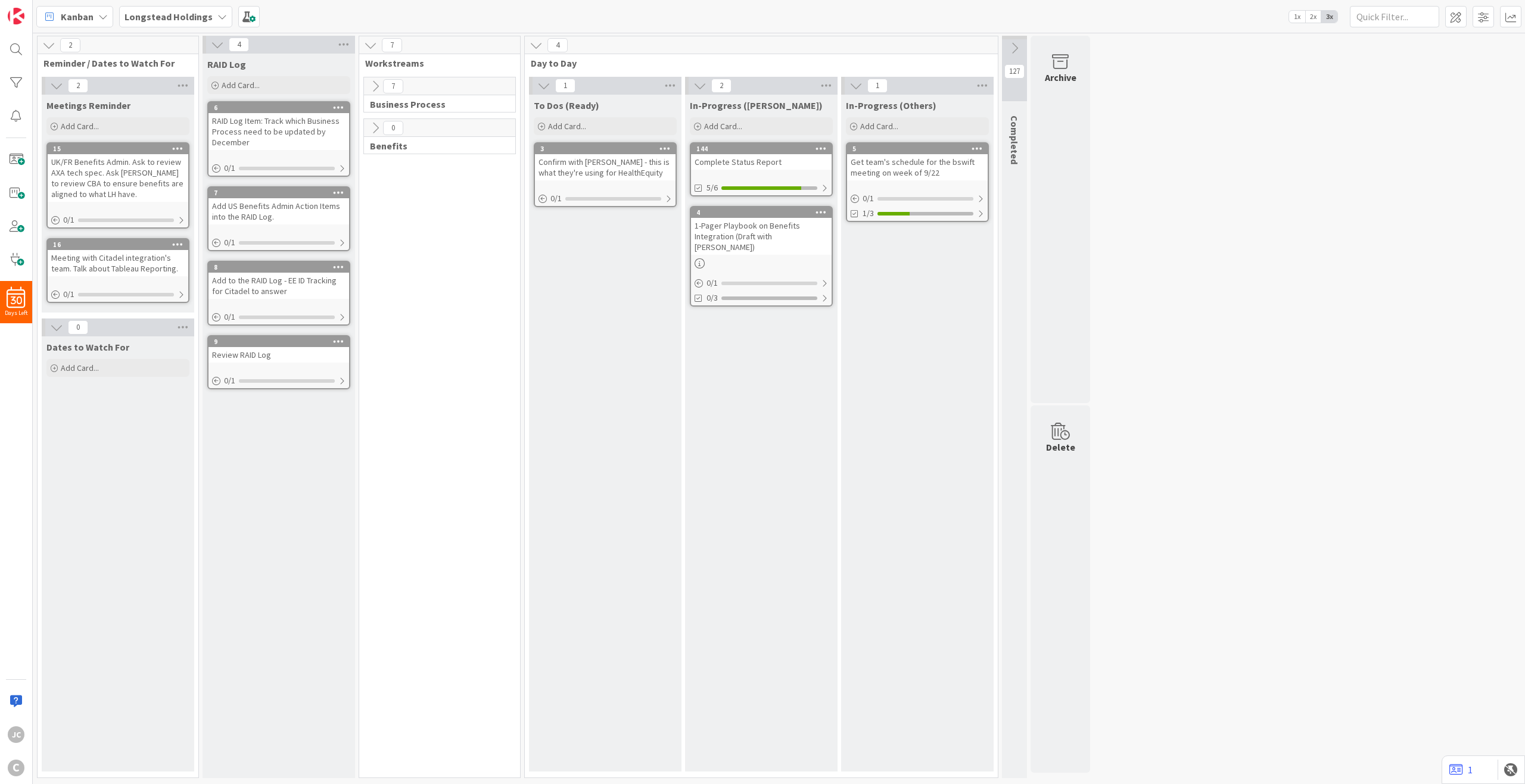
click at [225, 43] on button at bounding box center [218, 44] width 15 height 15
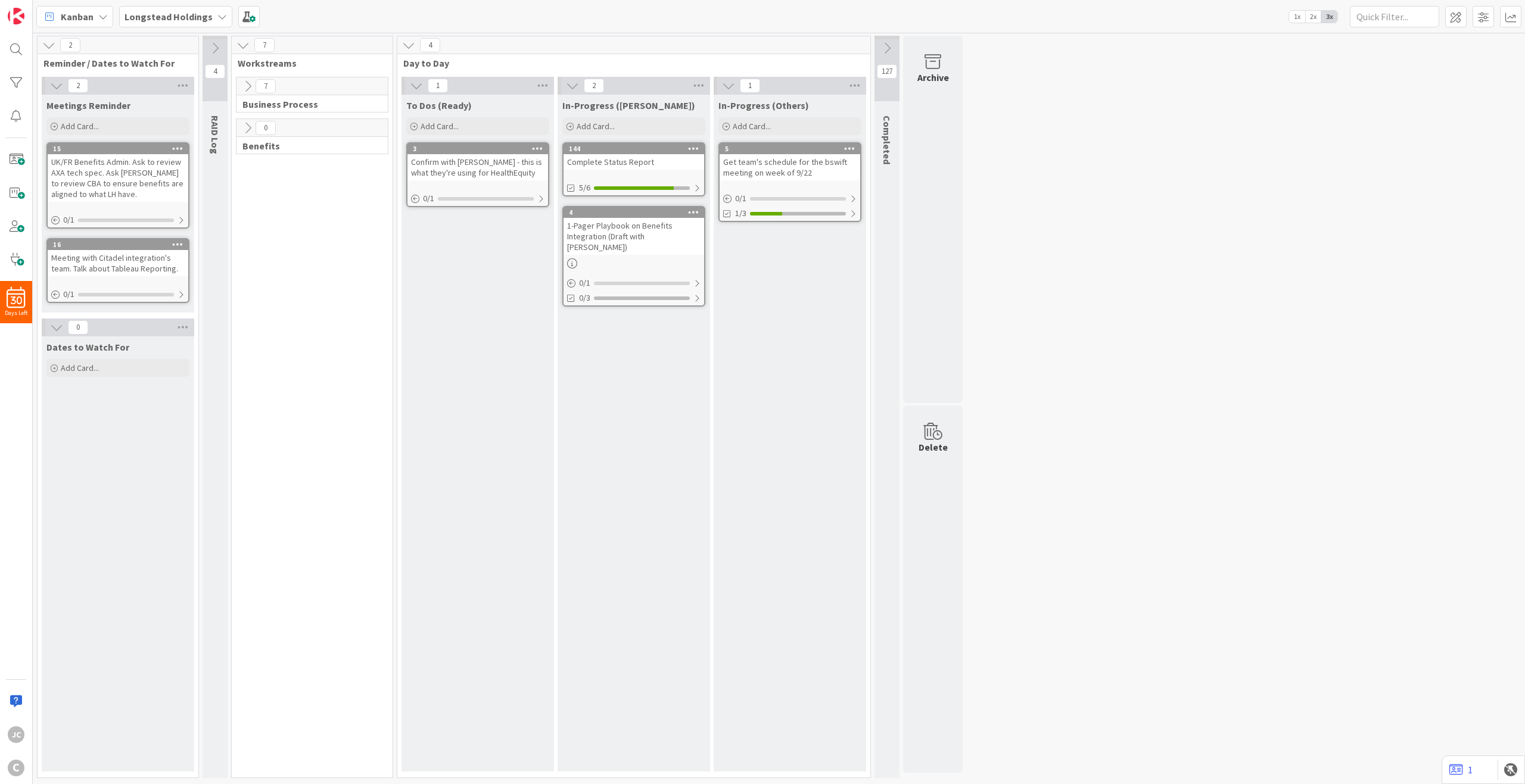
click at [220, 44] on icon at bounding box center [215, 48] width 13 height 13
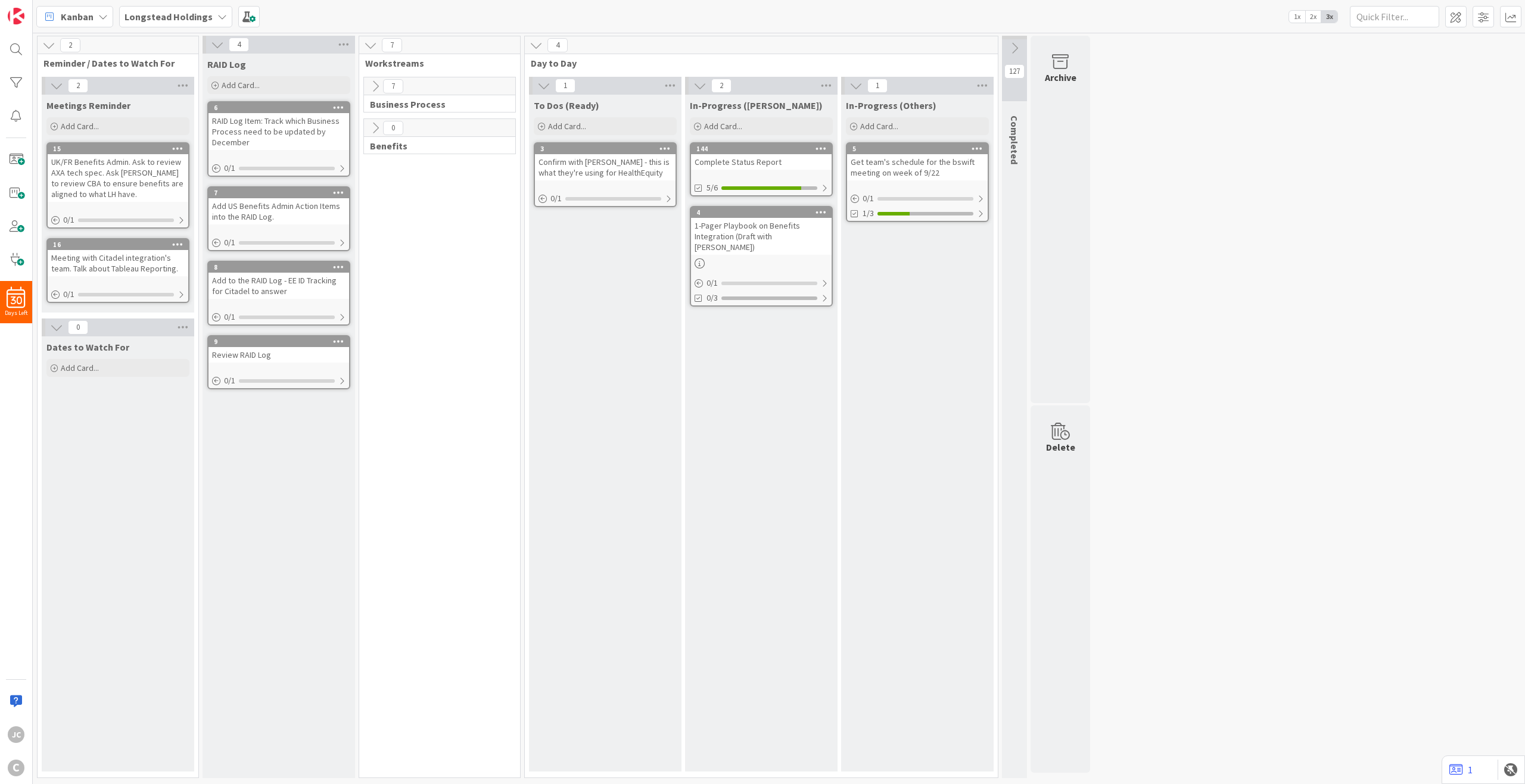
click at [122, 51] on div "2" at bounding box center [118, 44] width 161 height 18
click at [81, 87] on span "2" at bounding box center [78, 86] width 20 height 15
click at [120, 402] on div "Dates to Watch For Add Card..." at bounding box center [117, 554] width 153 height 435
click at [120, 402] on div "Dates to Watch For Add Card..." at bounding box center [117, 554] width 153 height 435
click at [179, 243] on icon at bounding box center [178, 244] width 12 height 8
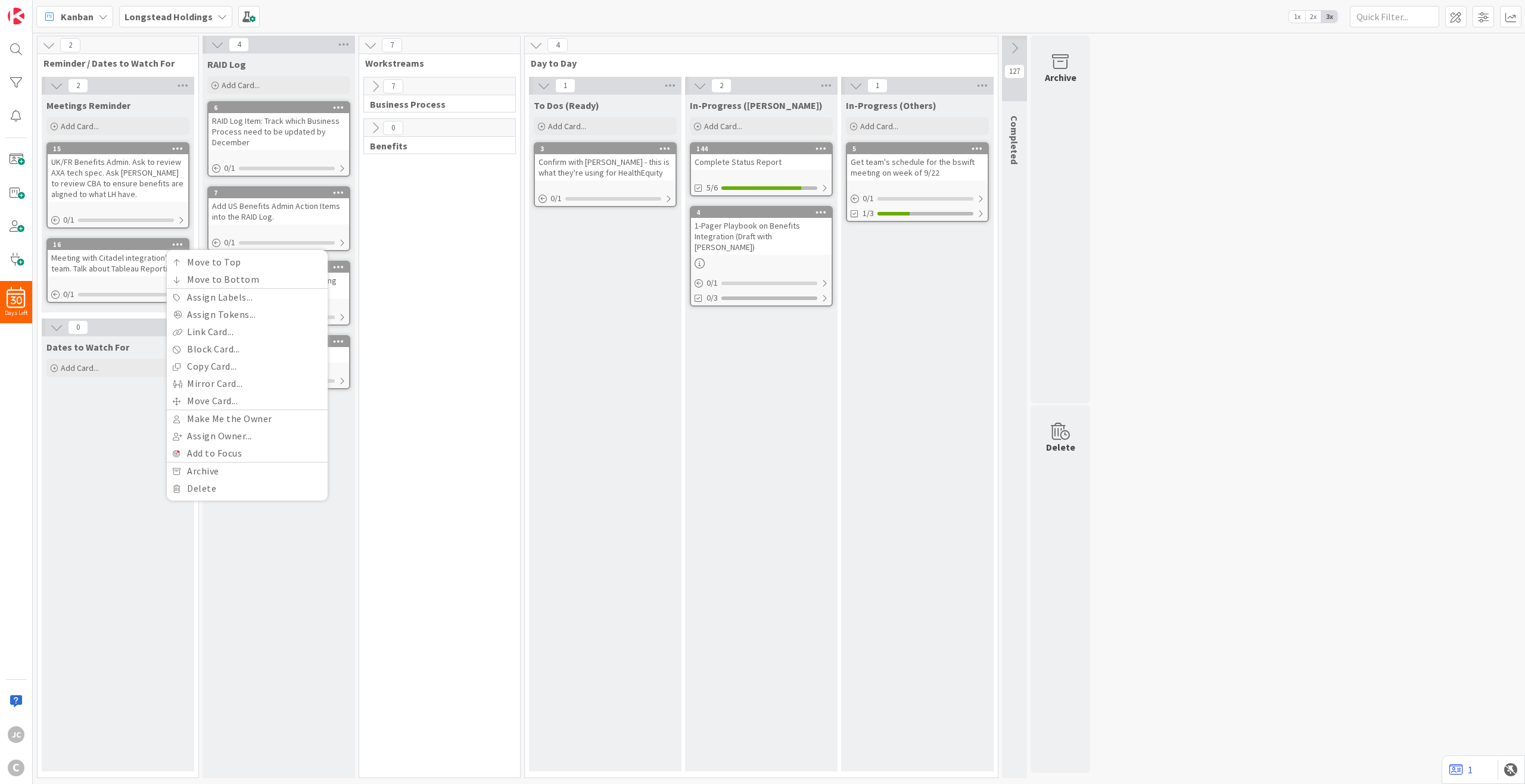
click at [84, 421] on div "Dates to Watch For Add Card..." at bounding box center [117, 554] width 153 height 435
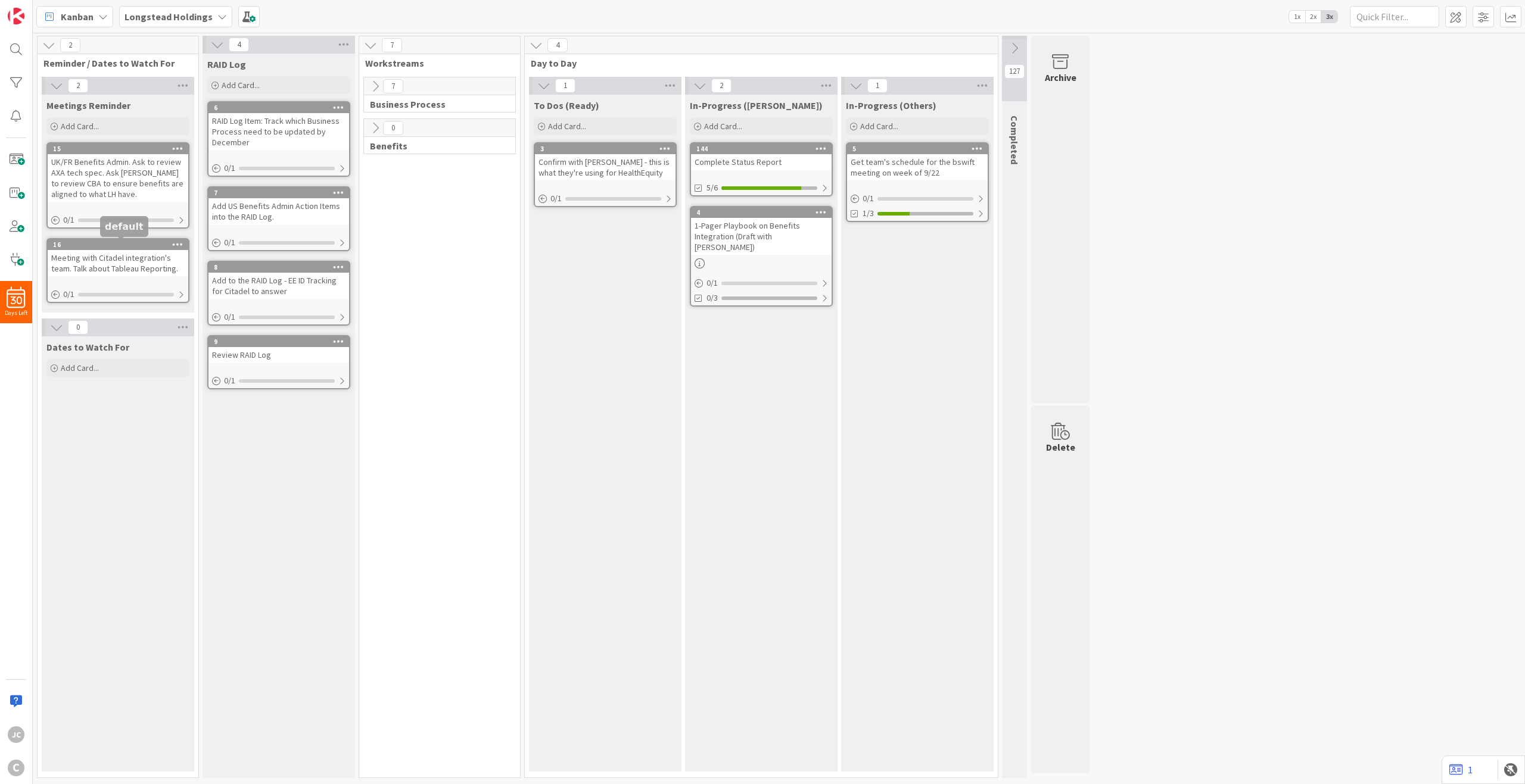
click at [177, 242] on icon at bounding box center [178, 244] width 12 height 8
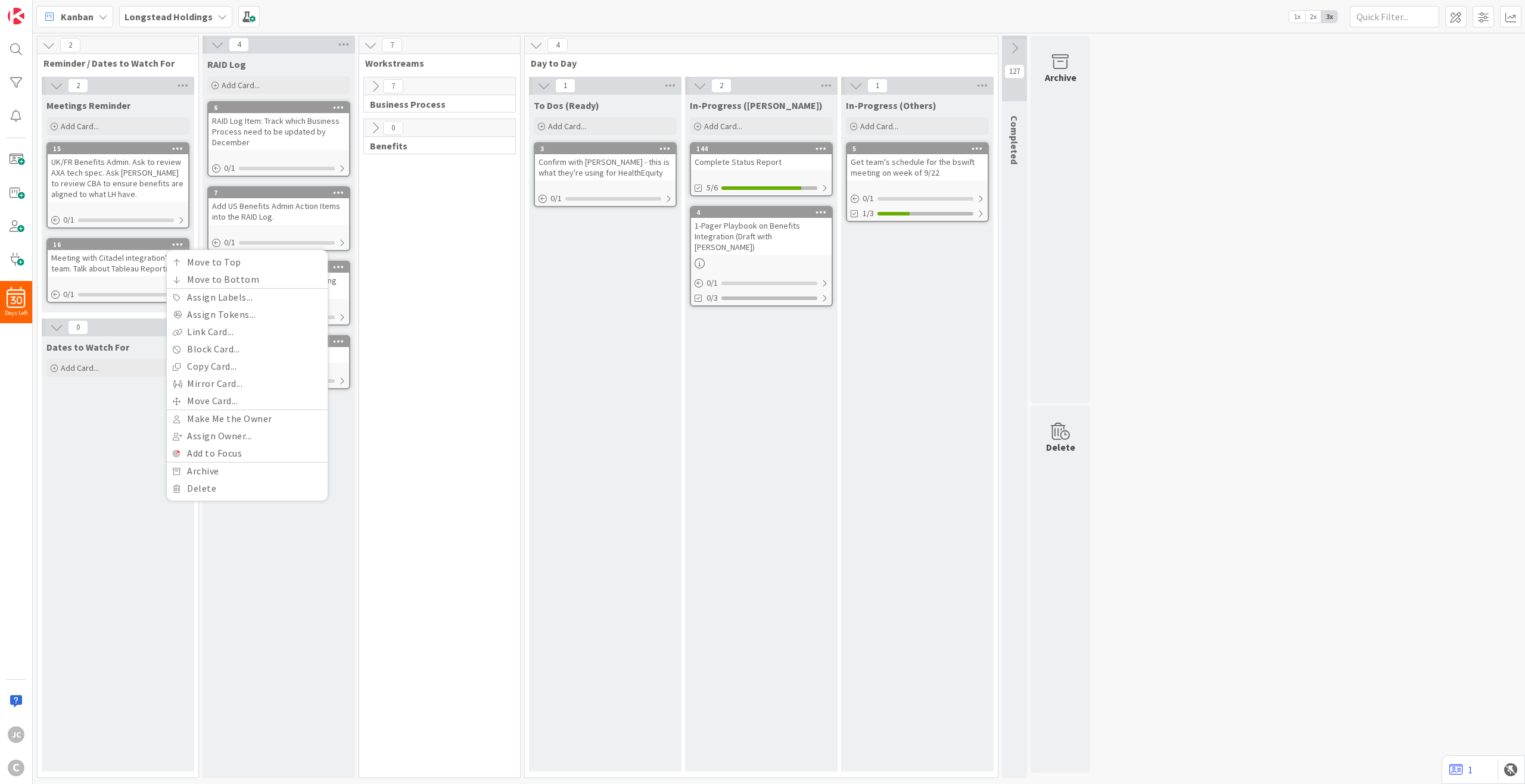
click at [111, 244] on div "16" at bounding box center [120, 244] width 135 height 8
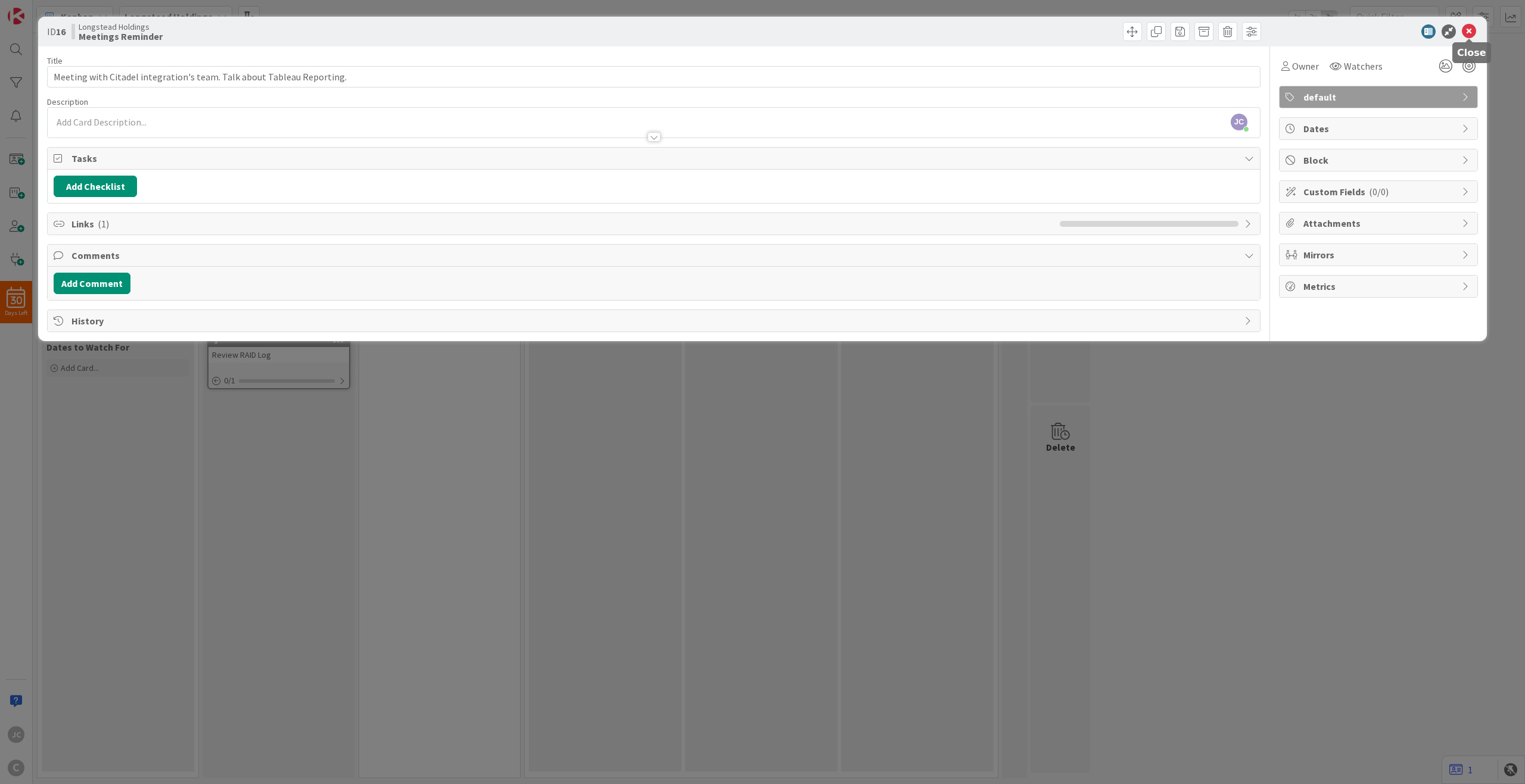
click at [1143, 28] on icon at bounding box center [1469, 31] width 15 height 15
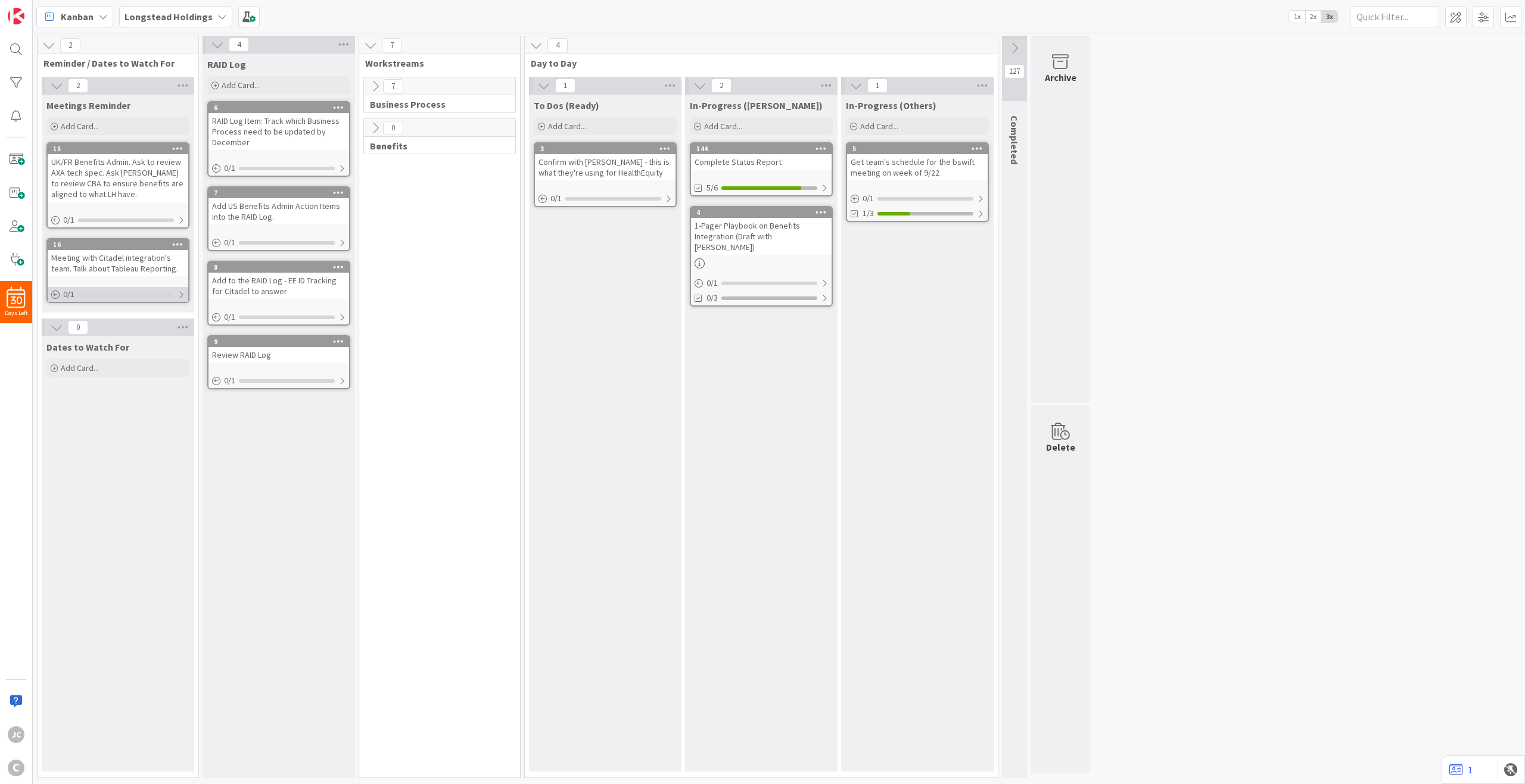
click at [109, 296] on div at bounding box center [126, 294] width 96 height 4
click at [183, 295] on div at bounding box center [181, 294] width 7 height 9
click at [67, 293] on span "0 / 1" at bounding box center [68, 294] width 12 height 12
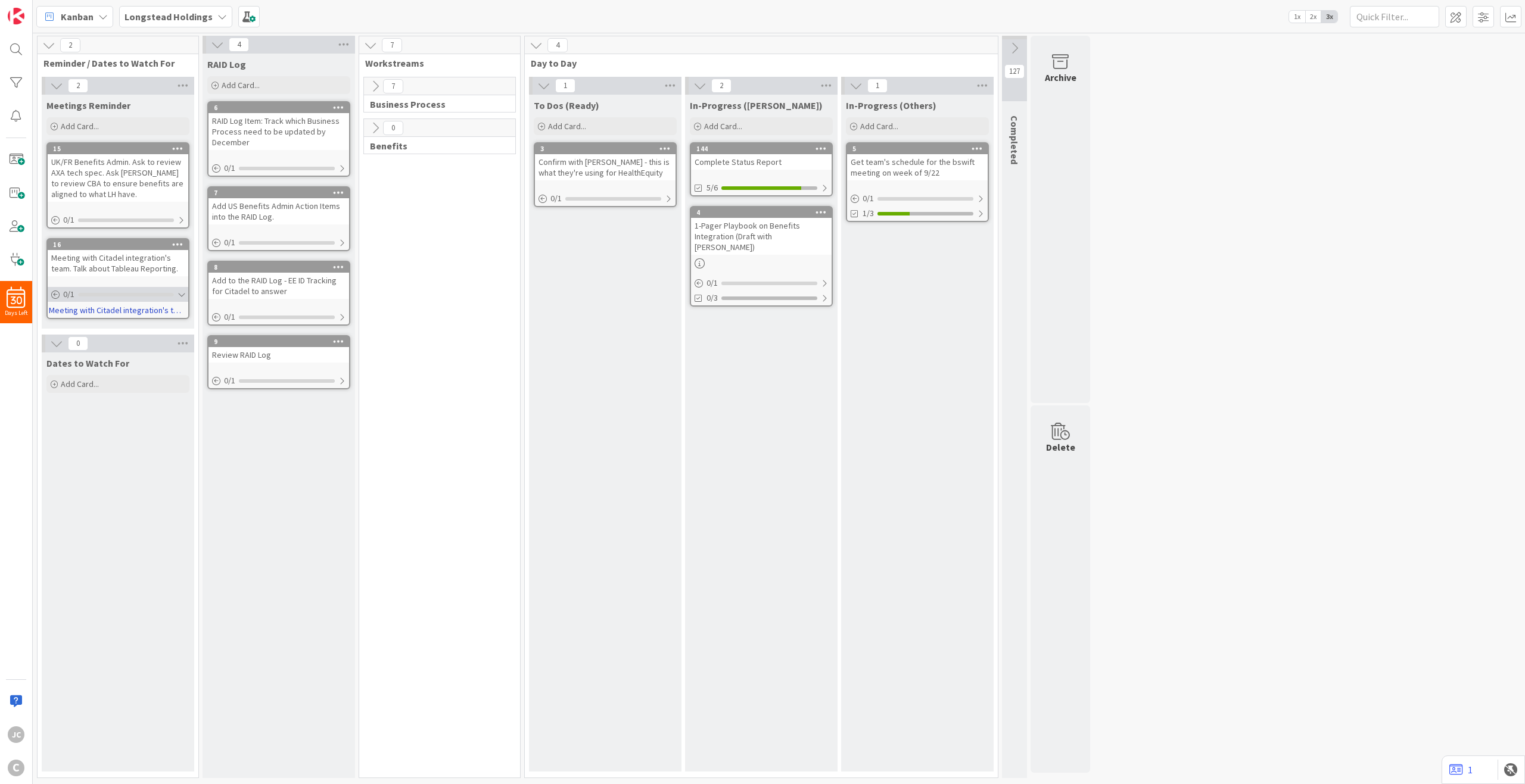
click at [57, 293] on icon at bounding box center [55, 294] width 8 height 8
click at [178, 243] on icon at bounding box center [178, 244] width 12 height 8
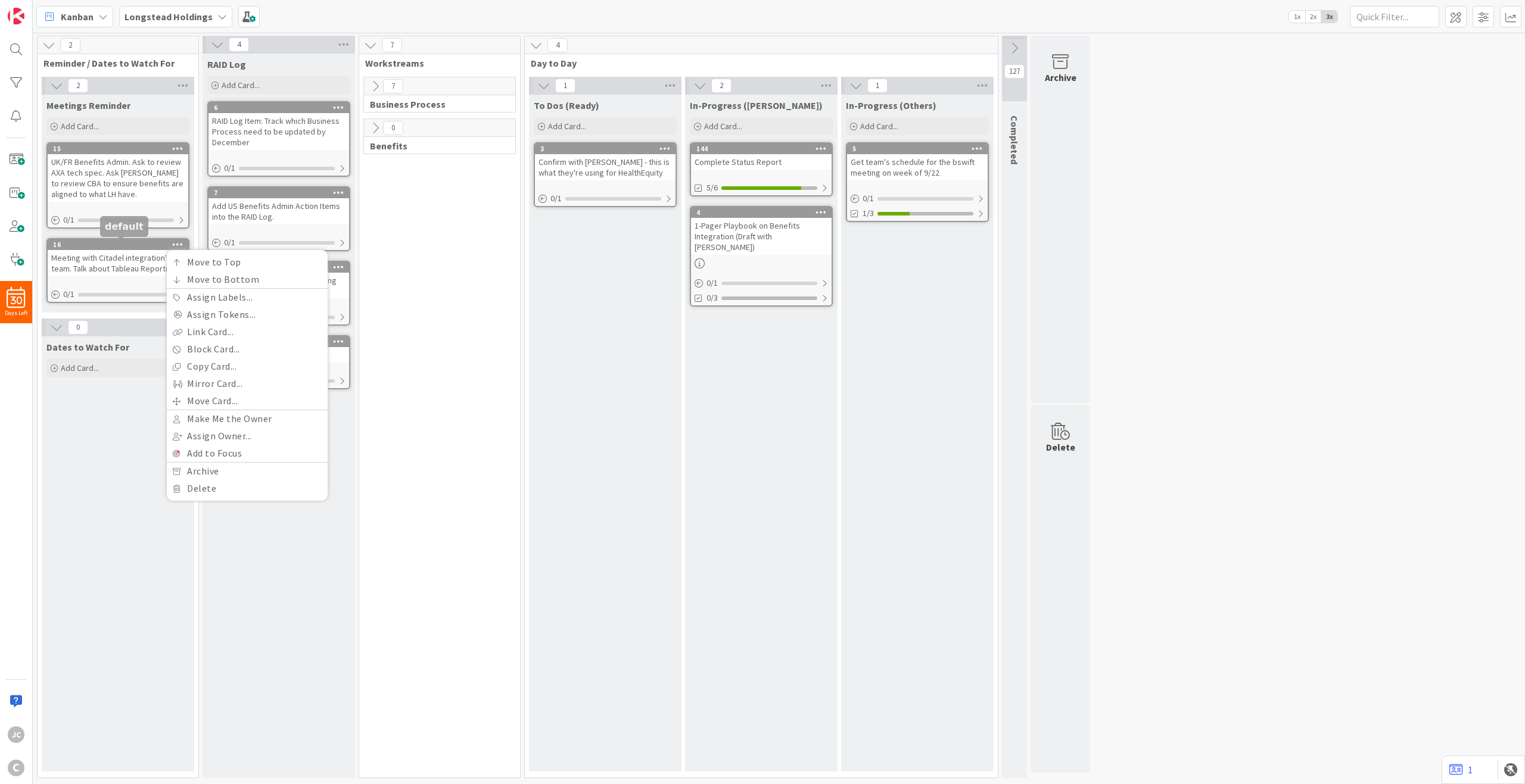
click at [112, 242] on div "16" at bounding box center [120, 244] width 135 height 8
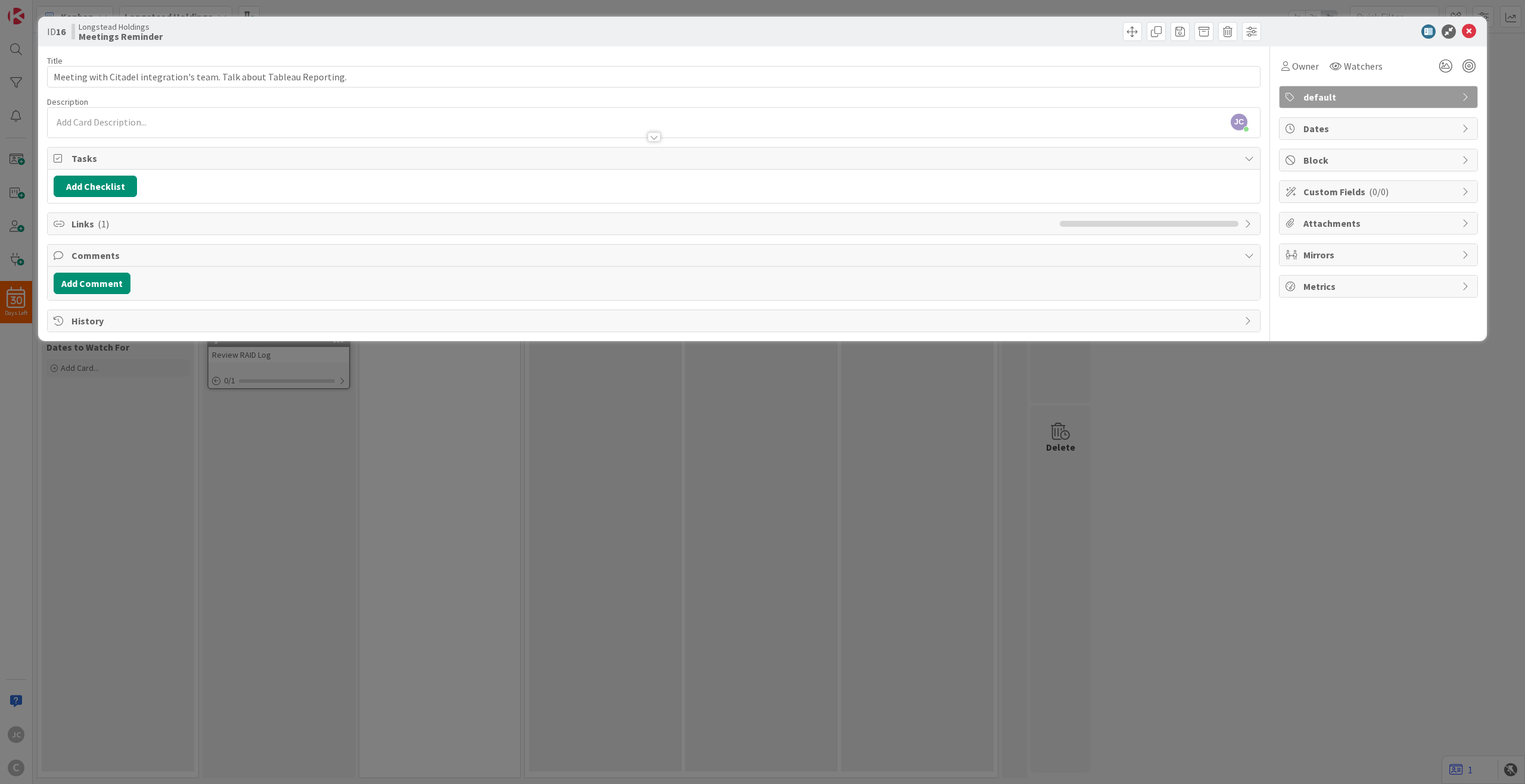
click at [422, 474] on div "ID 16 Longstead Holdings Meetings Reminder Title 70 / 128 Meeting with Citadel …" at bounding box center [762, 392] width 1525 height 784
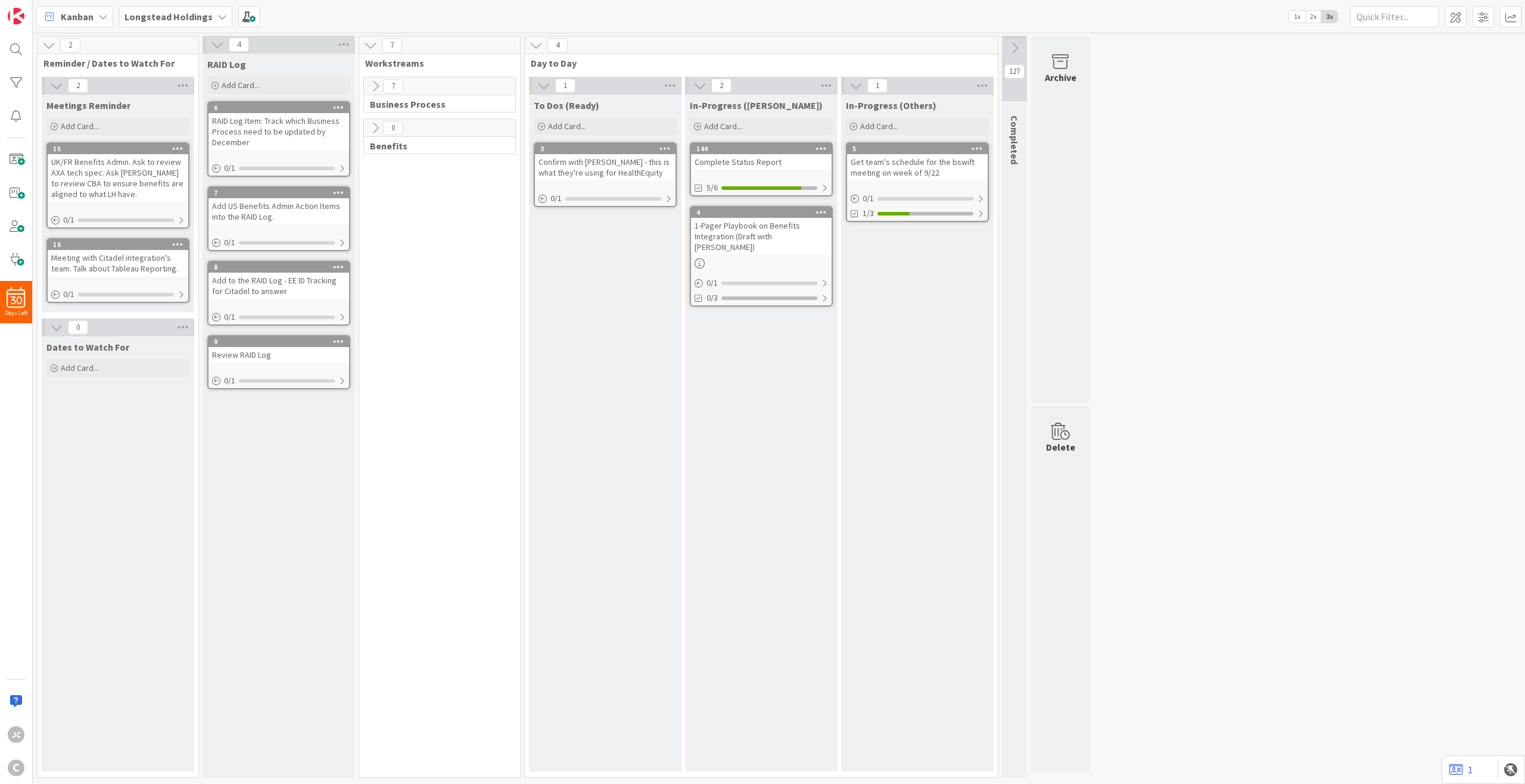
click at [1011, 50] on icon at bounding box center [1014, 48] width 13 height 13
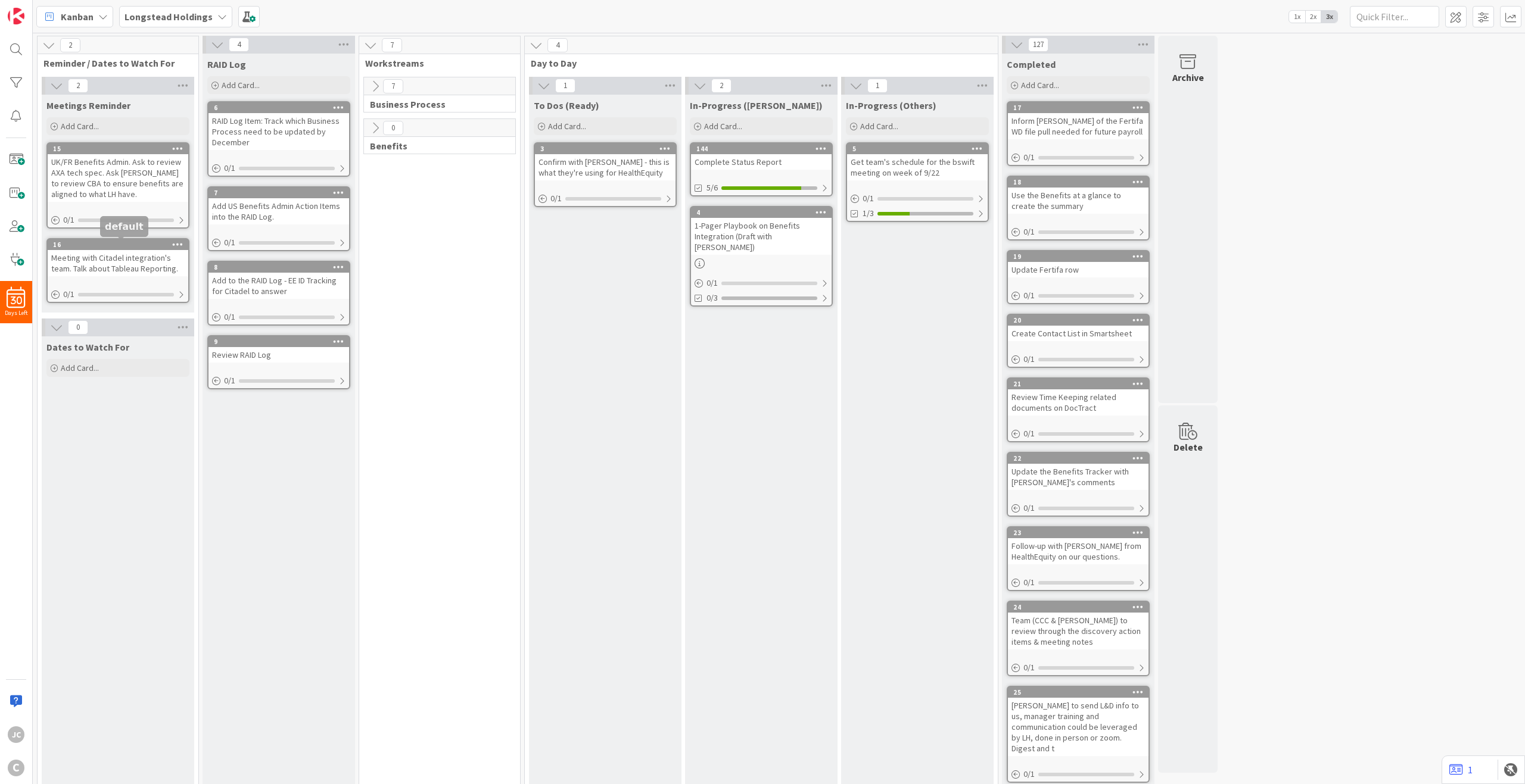
click at [136, 244] on div "16" at bounding box center [120, 244] width 135 height 8
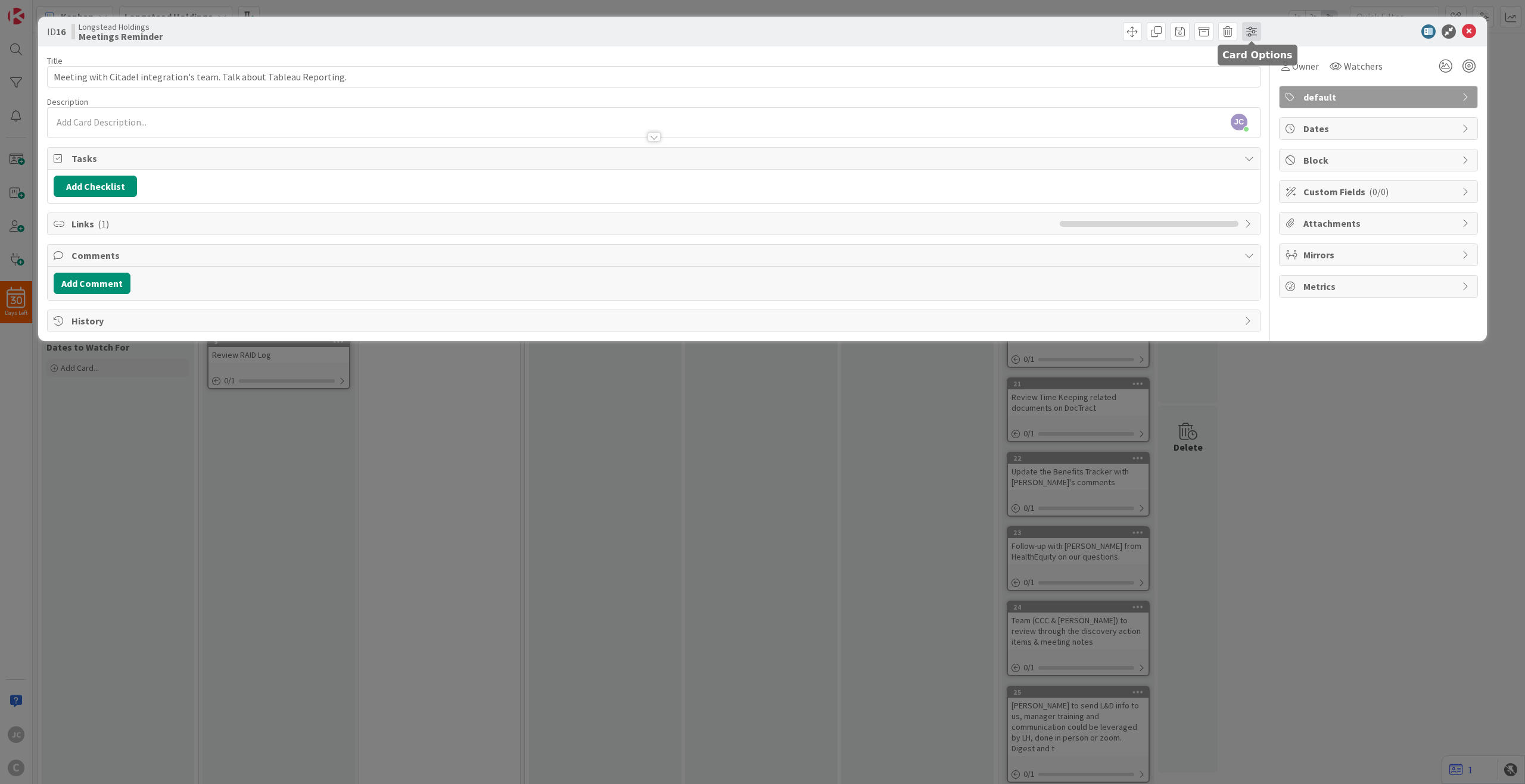
click at [1143, 34] on span at bounding box center [1251, 31] width 19 height 19
click at [1143, 34] on div at bounding box center [1372, 31] width 211 height 15
click at [1143, 31] on icon at bounding box center [1428, 31] width 15 height 15
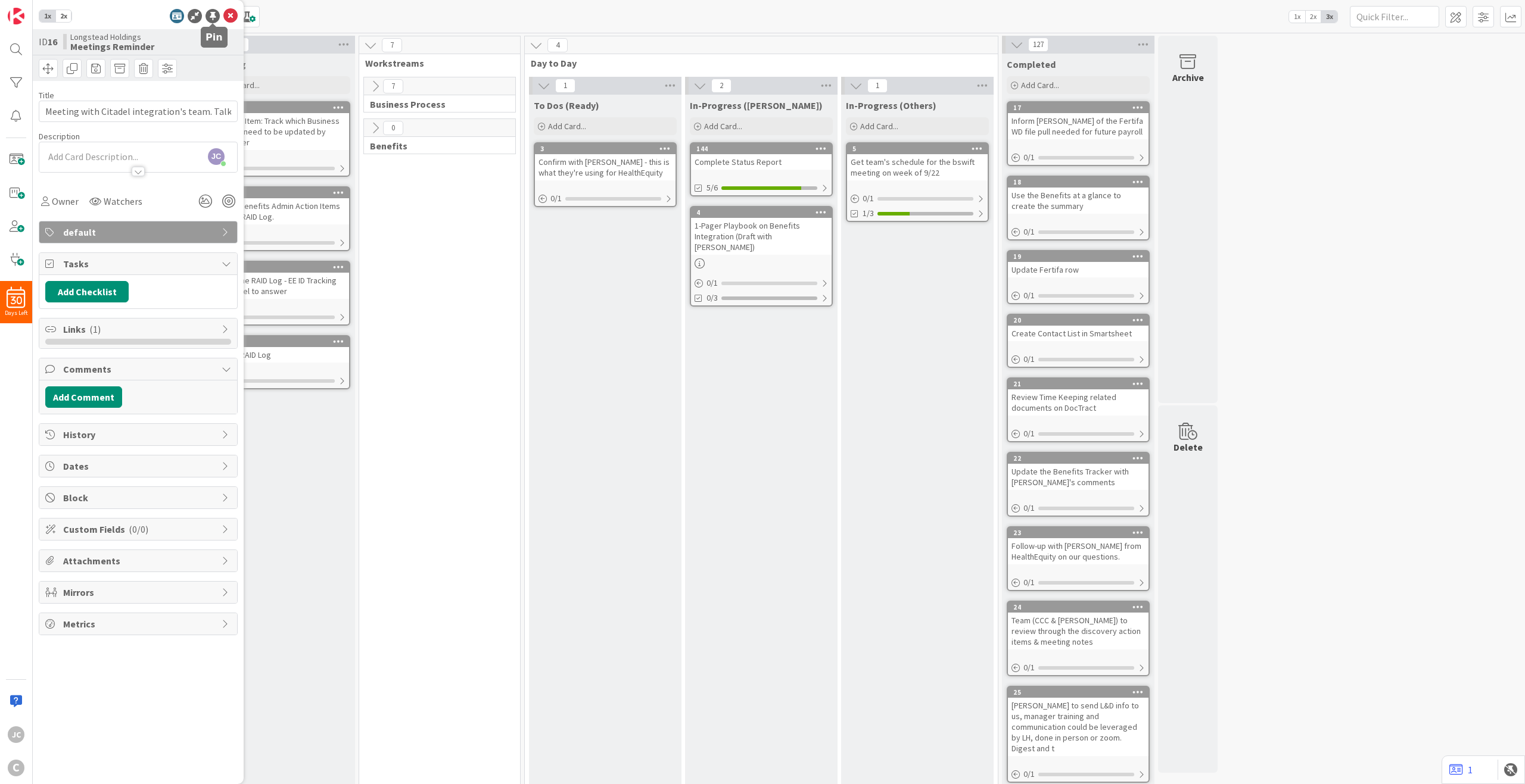
click at [217, 15] on div at bounding box center [212, 16] width 15 height 15
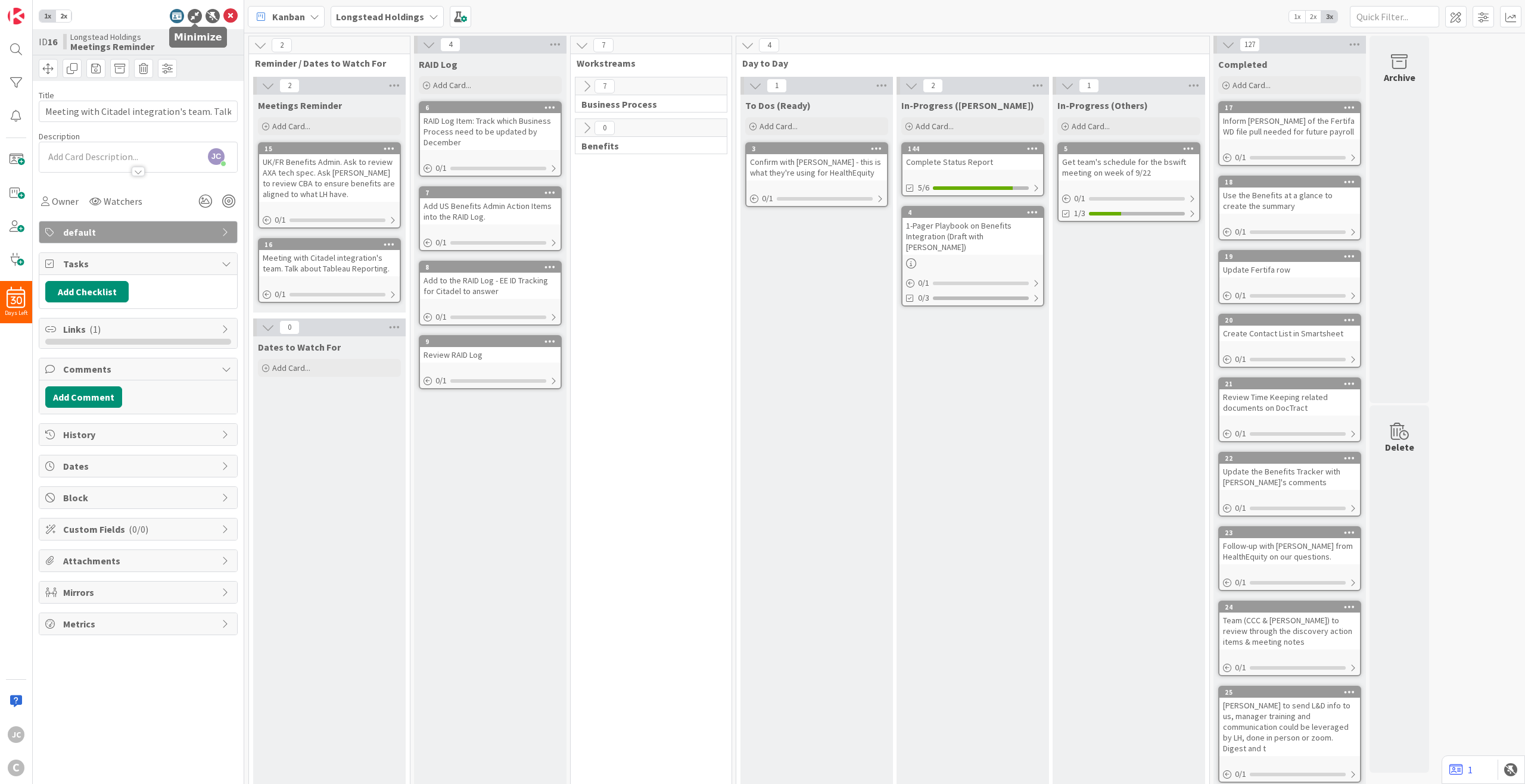
click at [189, 15] on icon at bounding box center [195, 16] width 15 height 15
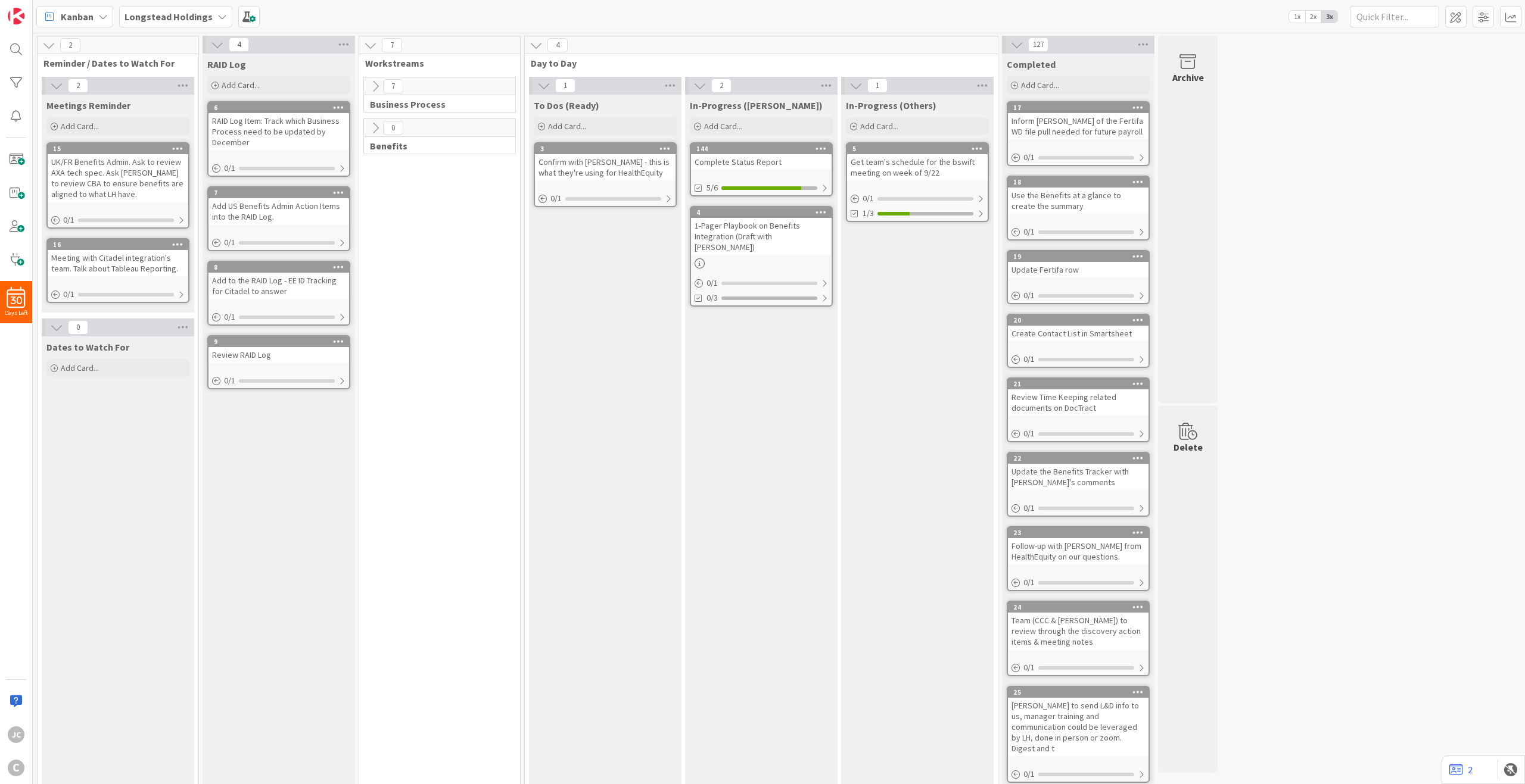
click at [67, 15] on span "Kanban" at bounding box center [77, 16] width 33 height 15
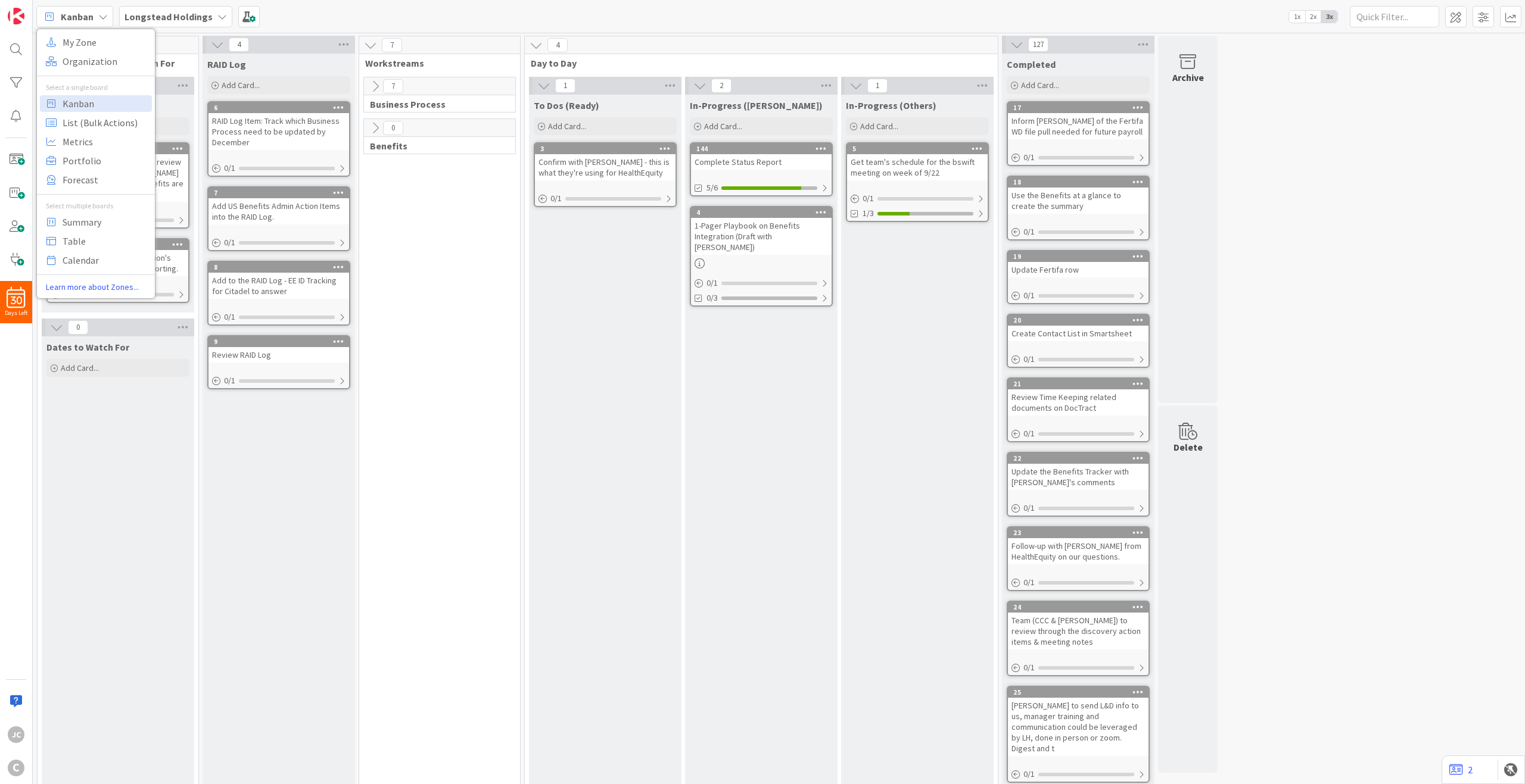
click at [67, 15] on span "Kanban" at bounding box center [77, 16] width 33 height 15
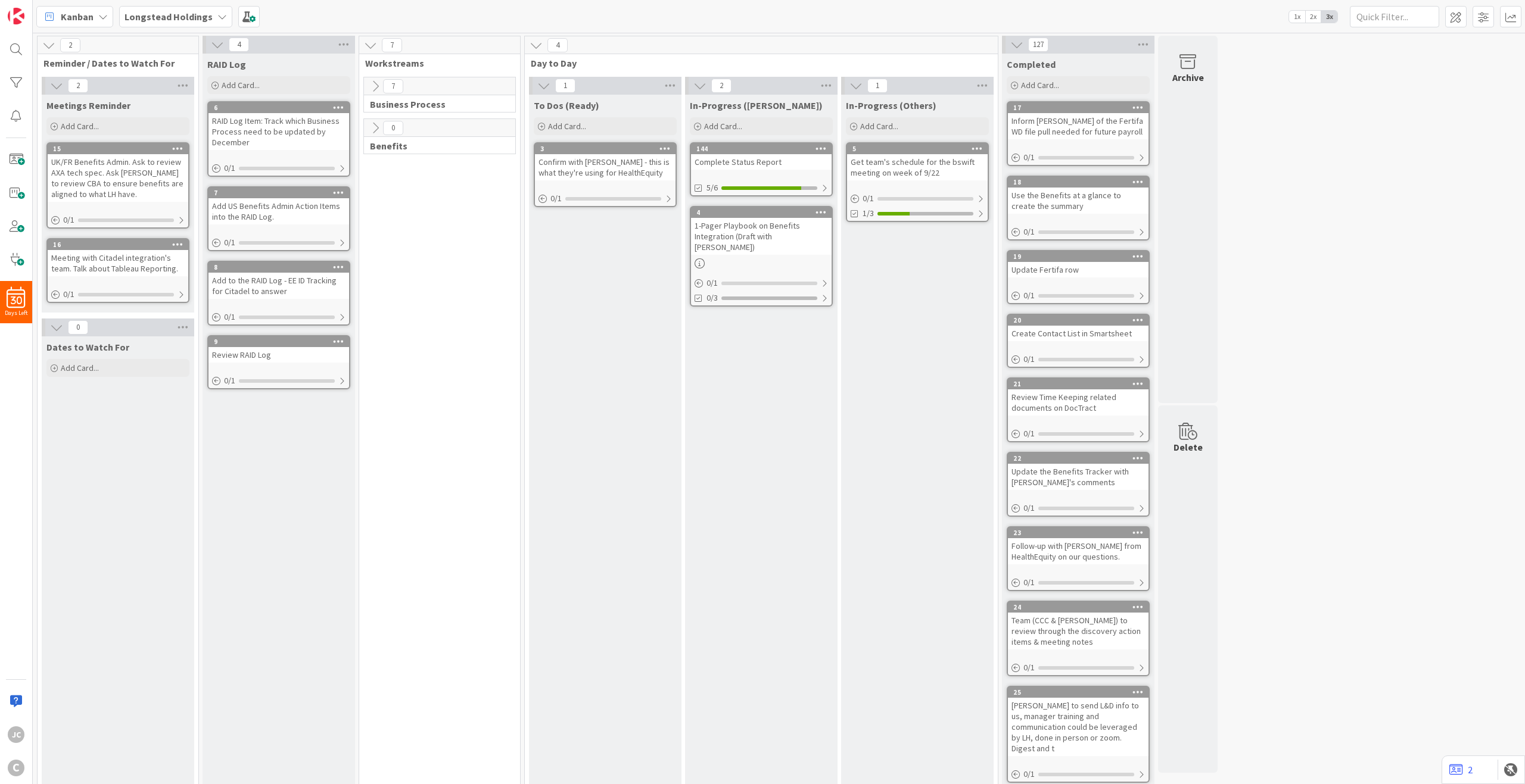
click at [140, 419] on div "Dates to Watch For Add Card..." at bounding box center [117, 618] width 153 height 563
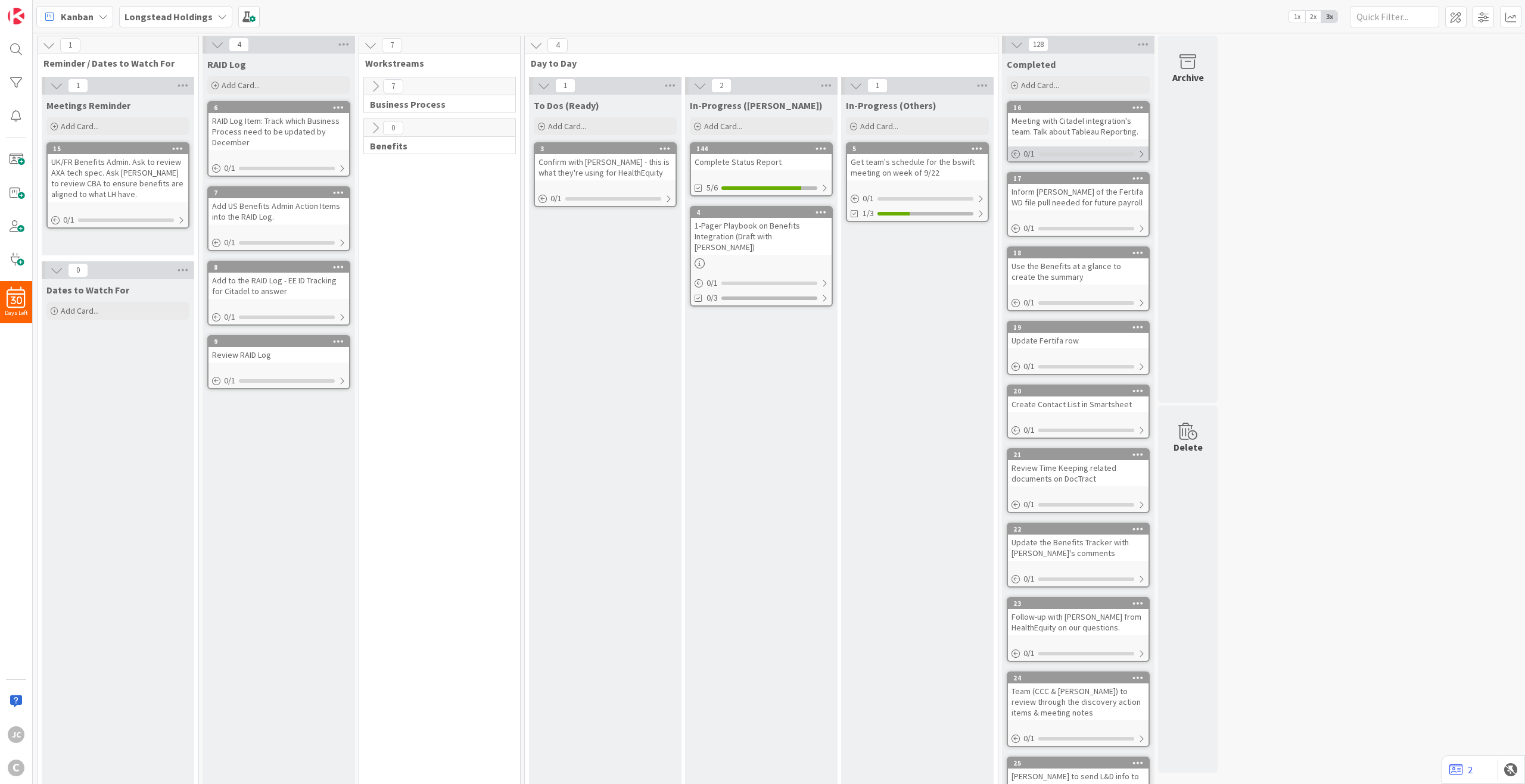
click at [1134, 156] on div "0 / 1" at bounding box center [1078, 153] width 140 height 15
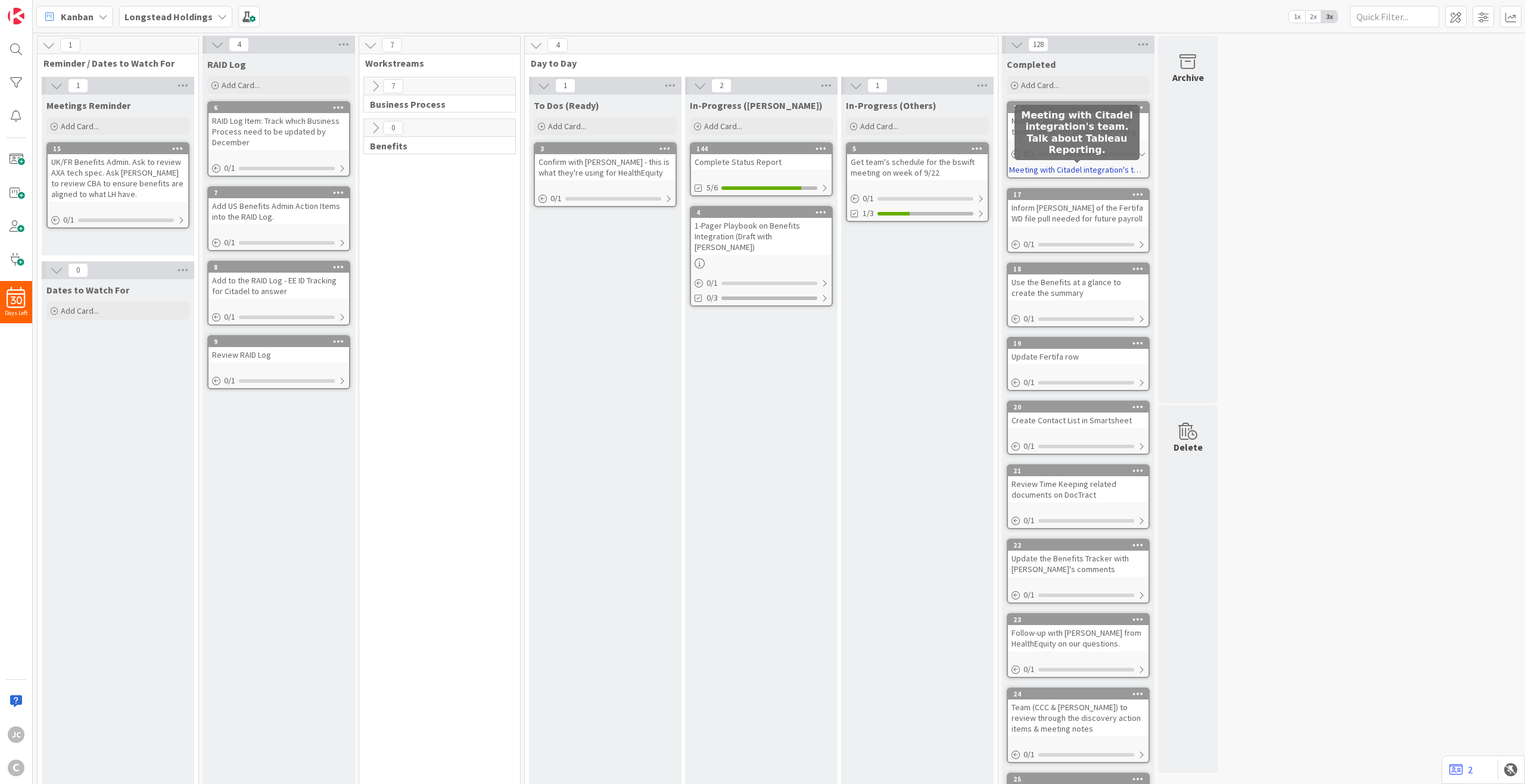
click at [1026, 173] on link "Meeting with Citadel integration's team. Talk about Tableau Reporting." at bounding box center [1076, 170] width 136 height 12
click at [1142, 151] on div at bounding box center [1141, 154] width 7 height 9
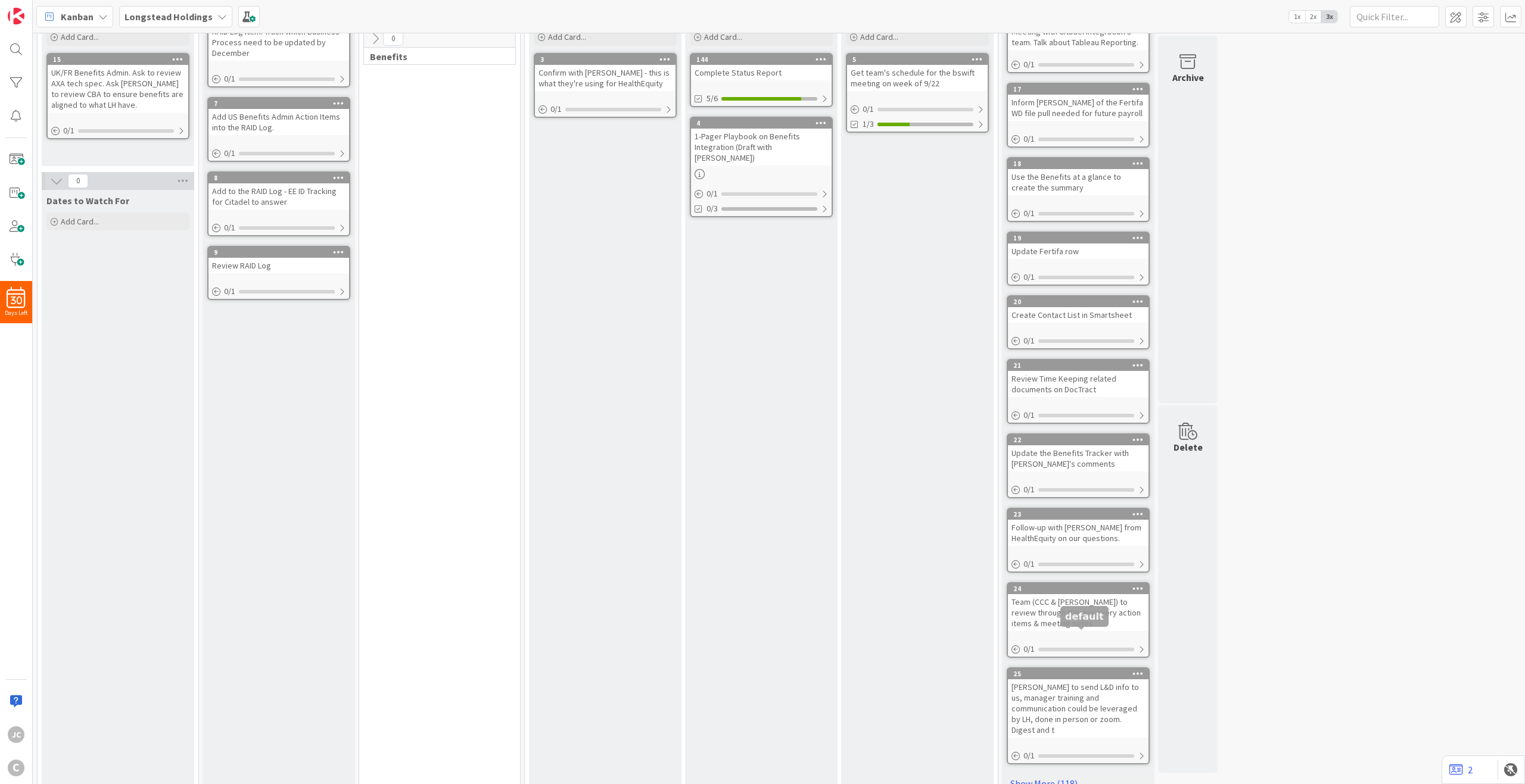
scroll to position [103, 0]
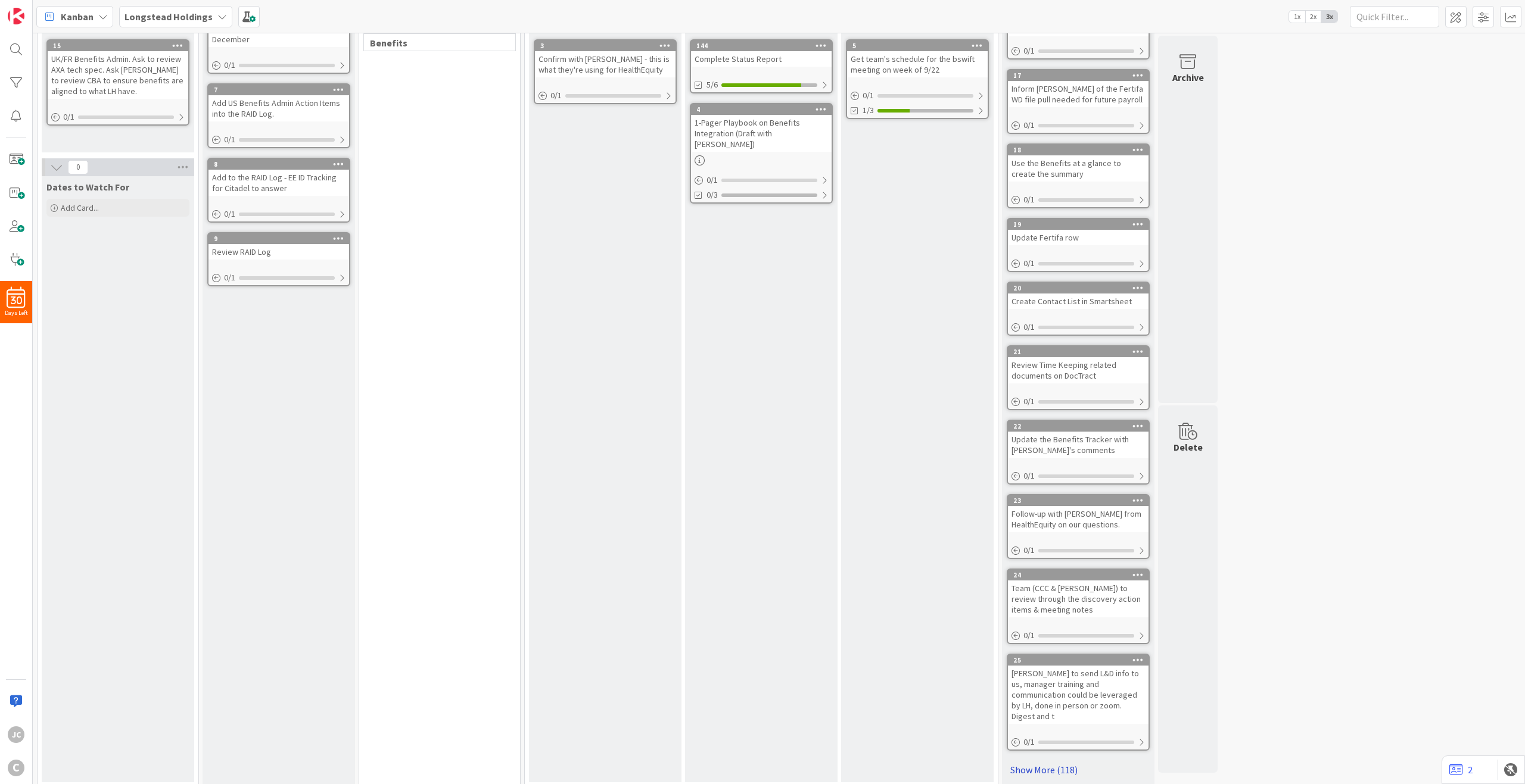
click at [1066, 569] on link "Show More (118)" at bounding box center [1078, 769] width 143 height 19
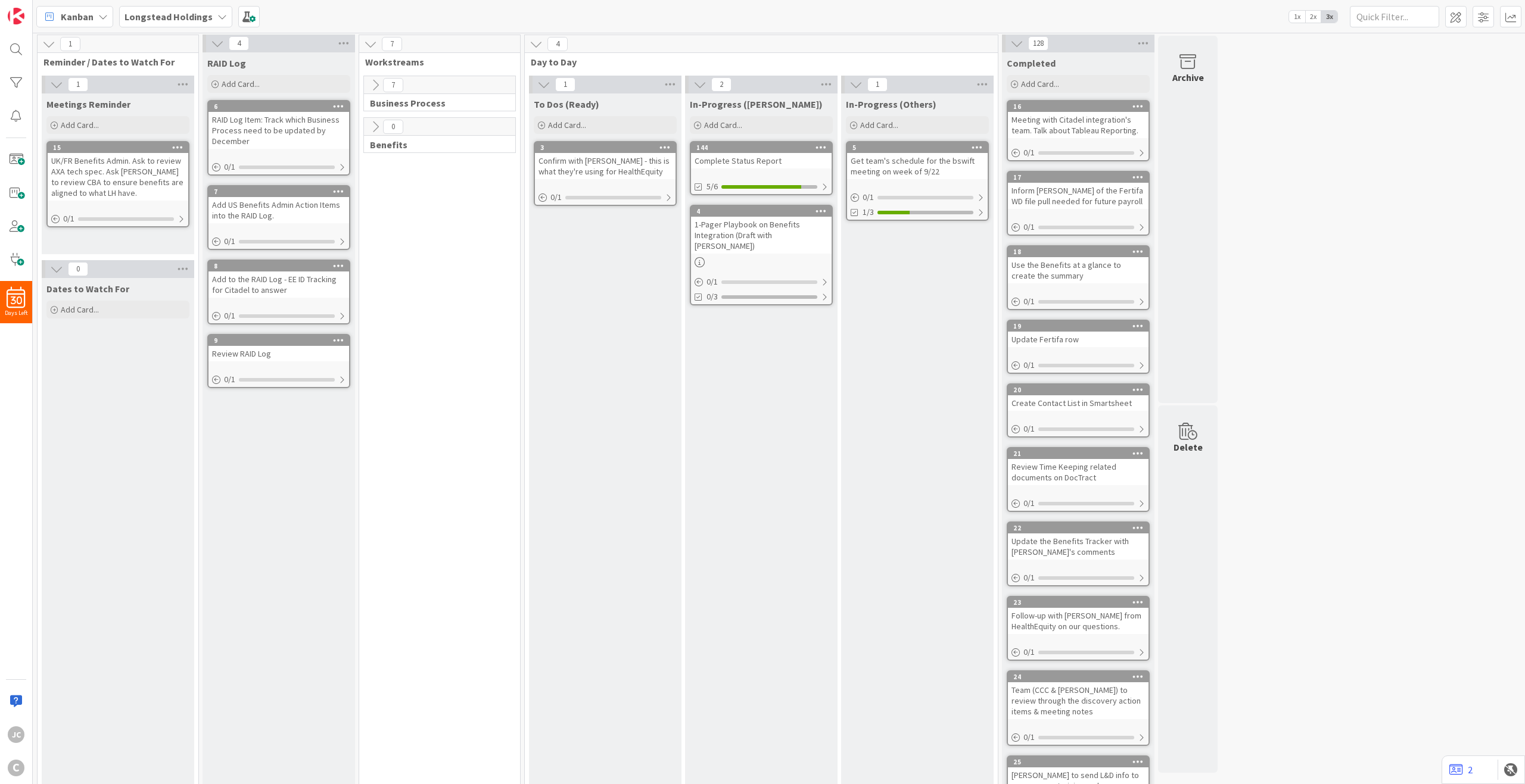
scroll to position [0, 0]
click at [1007, 43] on div "128" at bounding box center [1078, 44] width 153 height 18
click at [1014, 41] on icon at bounding box center [1017, 44] width 13 height 13
click at [170, 143] on div "15" at bounding box center [117, 149] width 140 height 11
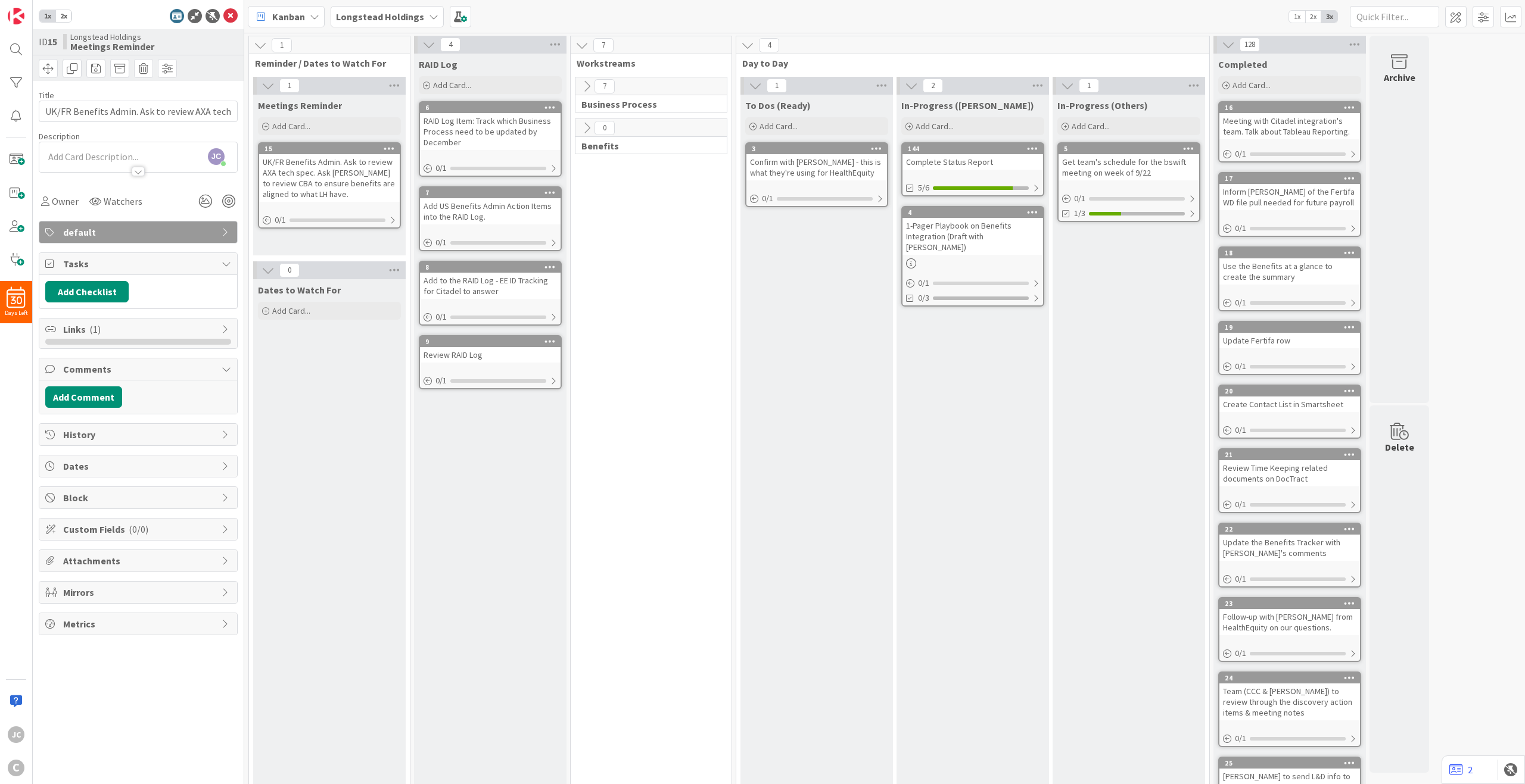
click at [130, 172] on div at bounding box center [138, 166] width 198 height 12
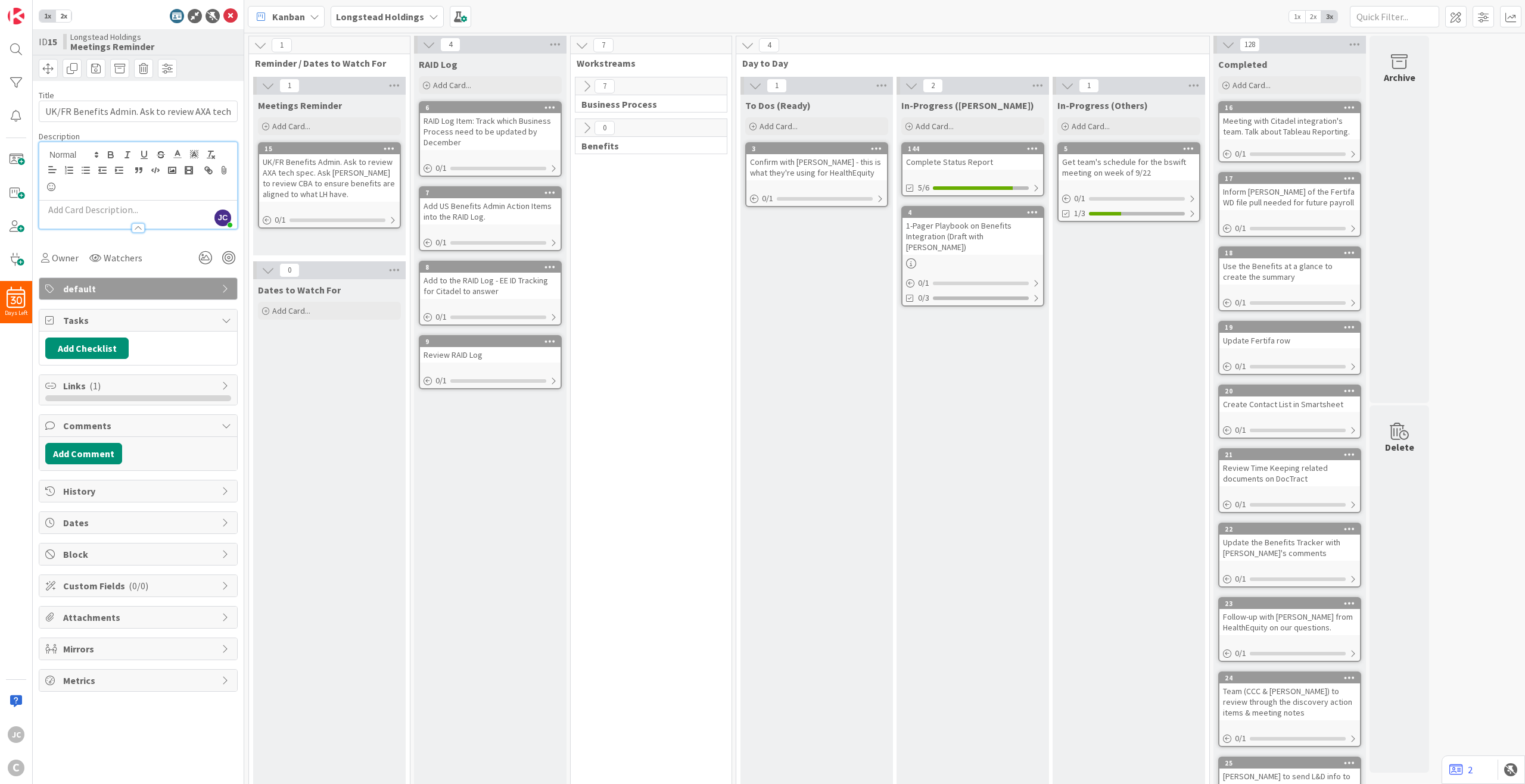
click at [141, 223] on div at bounding box center [138, 228] width 13 height 9
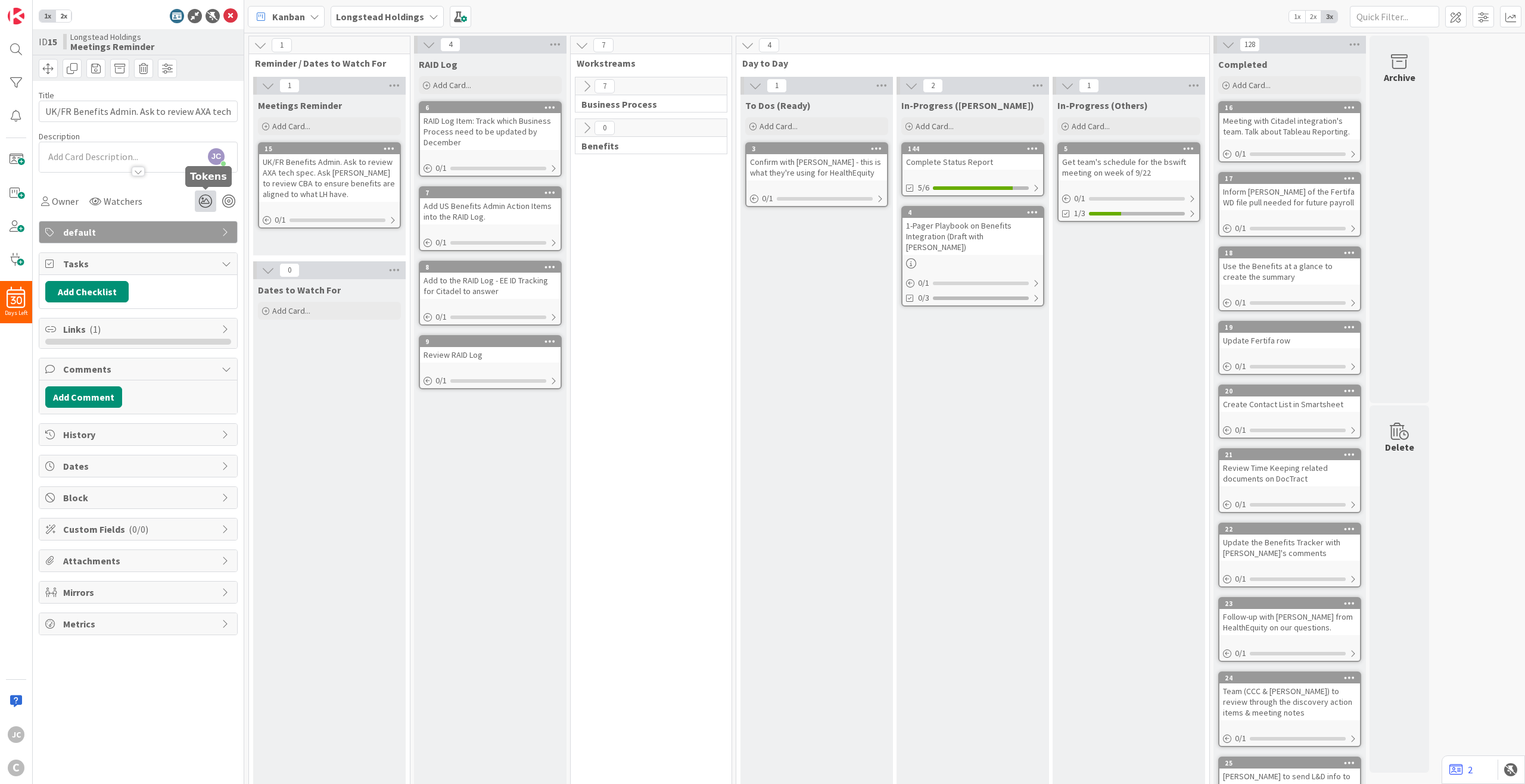
click at [202, 205] on icon at bounding box center [205, 202] width 21 height 21
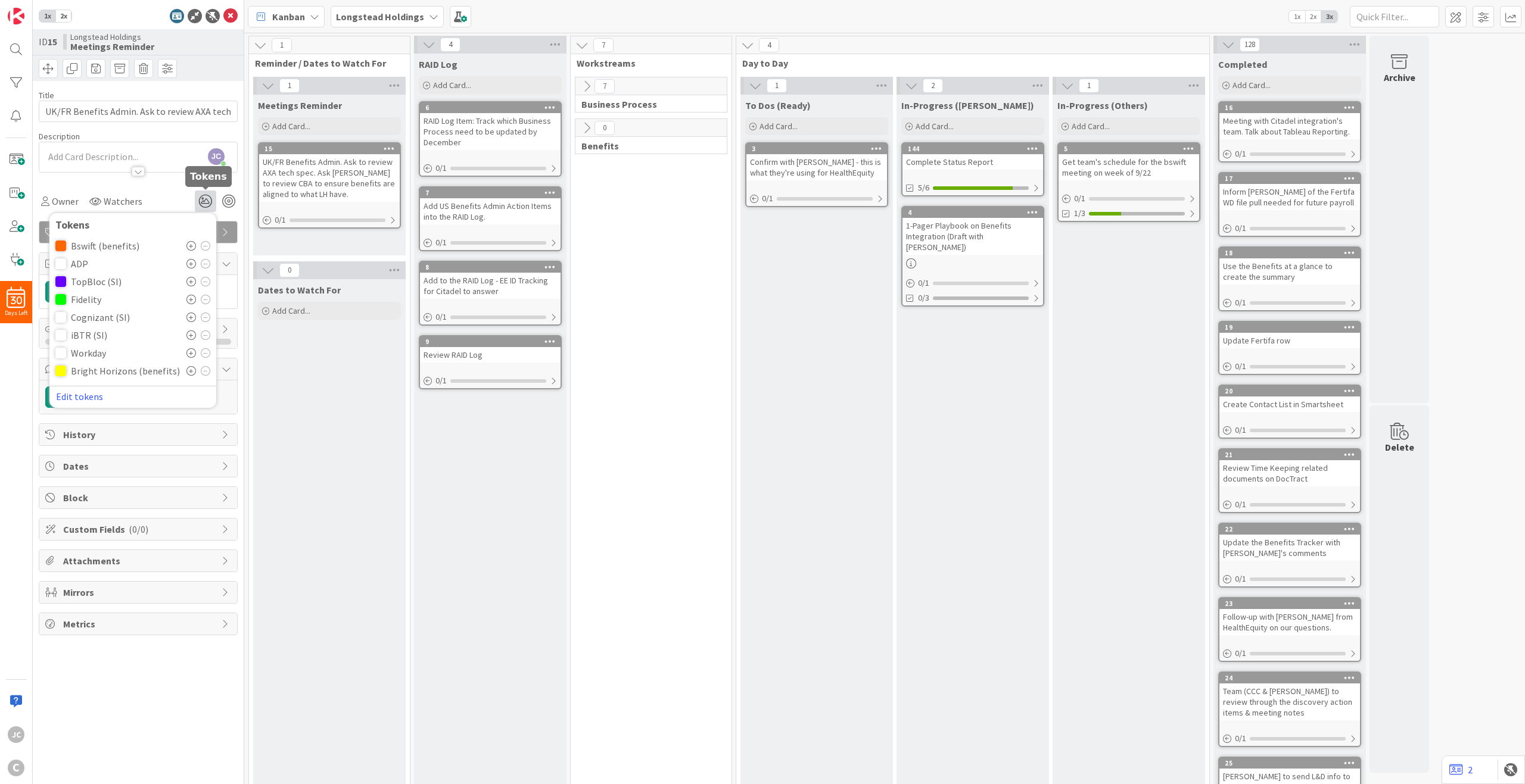
click at [202, 205] on icon at bounding box center [205, 202] width 21 height 21
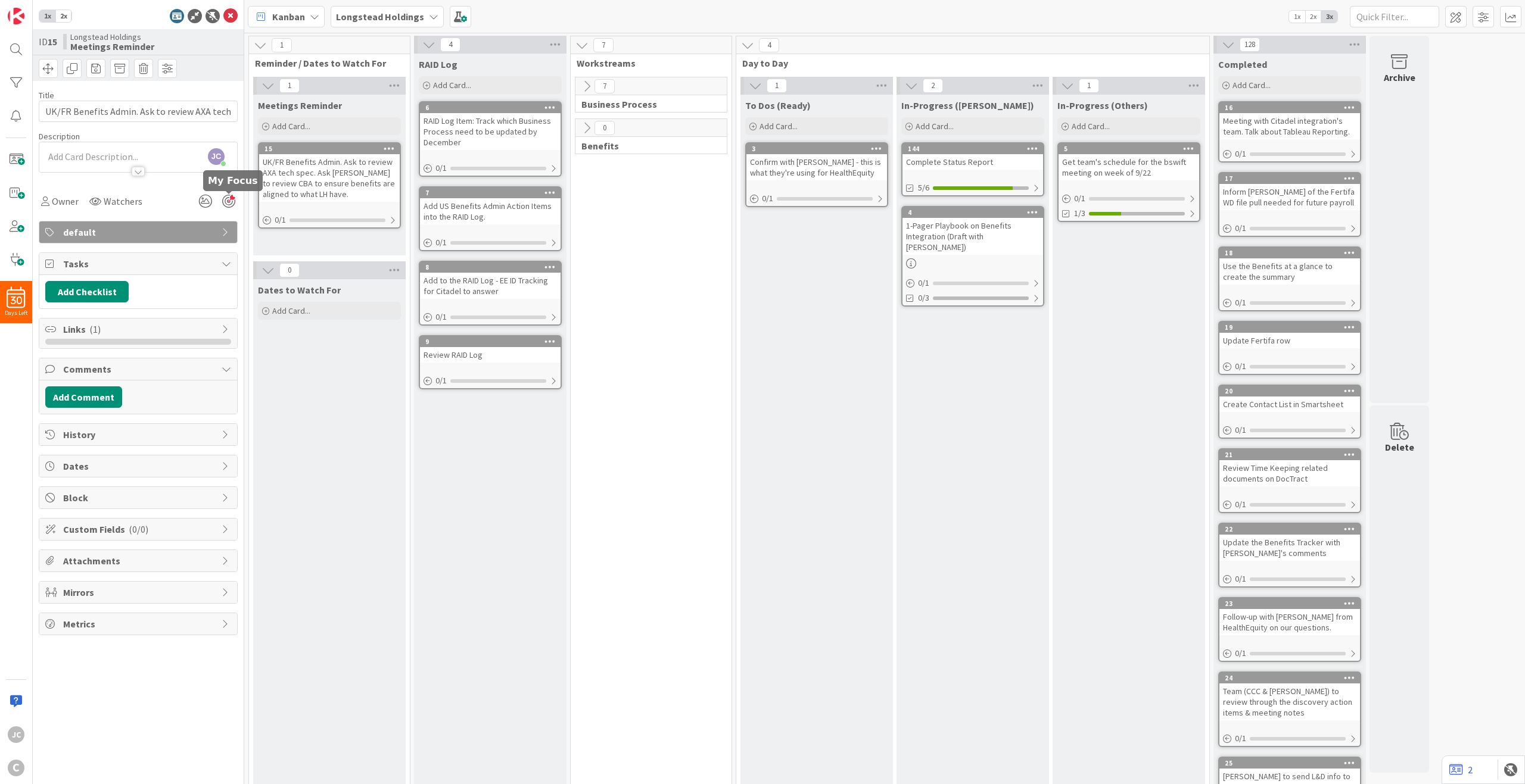
click at [225, 207] on div at bounding box center [228, 201] width 13 height 13
click at [228, 205] on div at bounding box center [228, 201] width 13 height 13
click at [155, 526] on span "Custom Fields ( 0/0 )" at bounding box center [139, 529] width 153 height 15
click at [162, 503] on span "Block" at bounding box center [139, 497] width 153 height 15
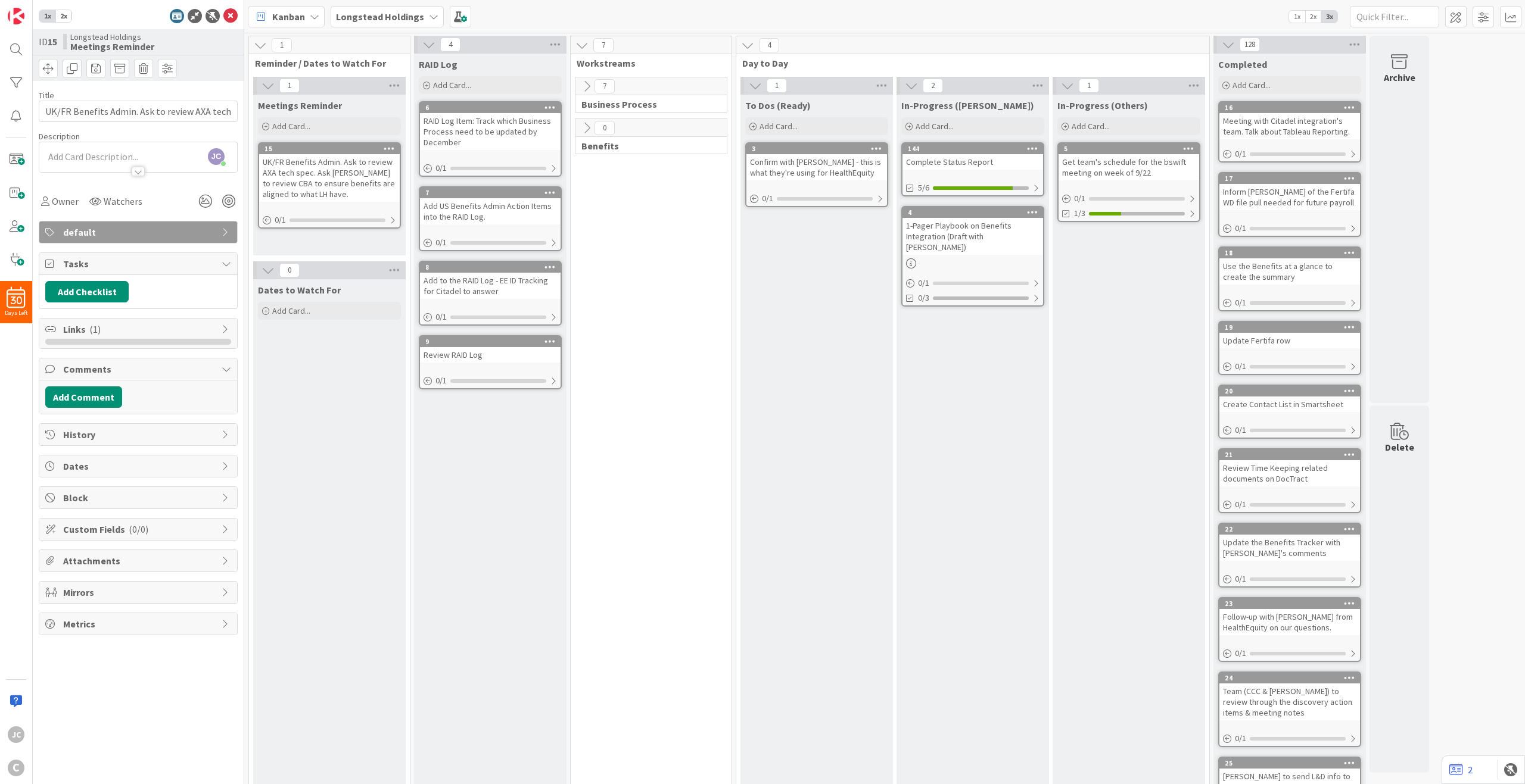
type textarea "x"
click at [165, 497] on span "Block" at bounding box center [139, 497] width 153 height 15
click at [166, 477] on div "Dates" at bounding box center [139, 467] width 199 height 23
click at [173, 464] on span "Dates" at bounding box center [139, 466] width 153 height 15
click at [175, 461] on span "Dates" at bounding box center [139, 466] width 153 height 15
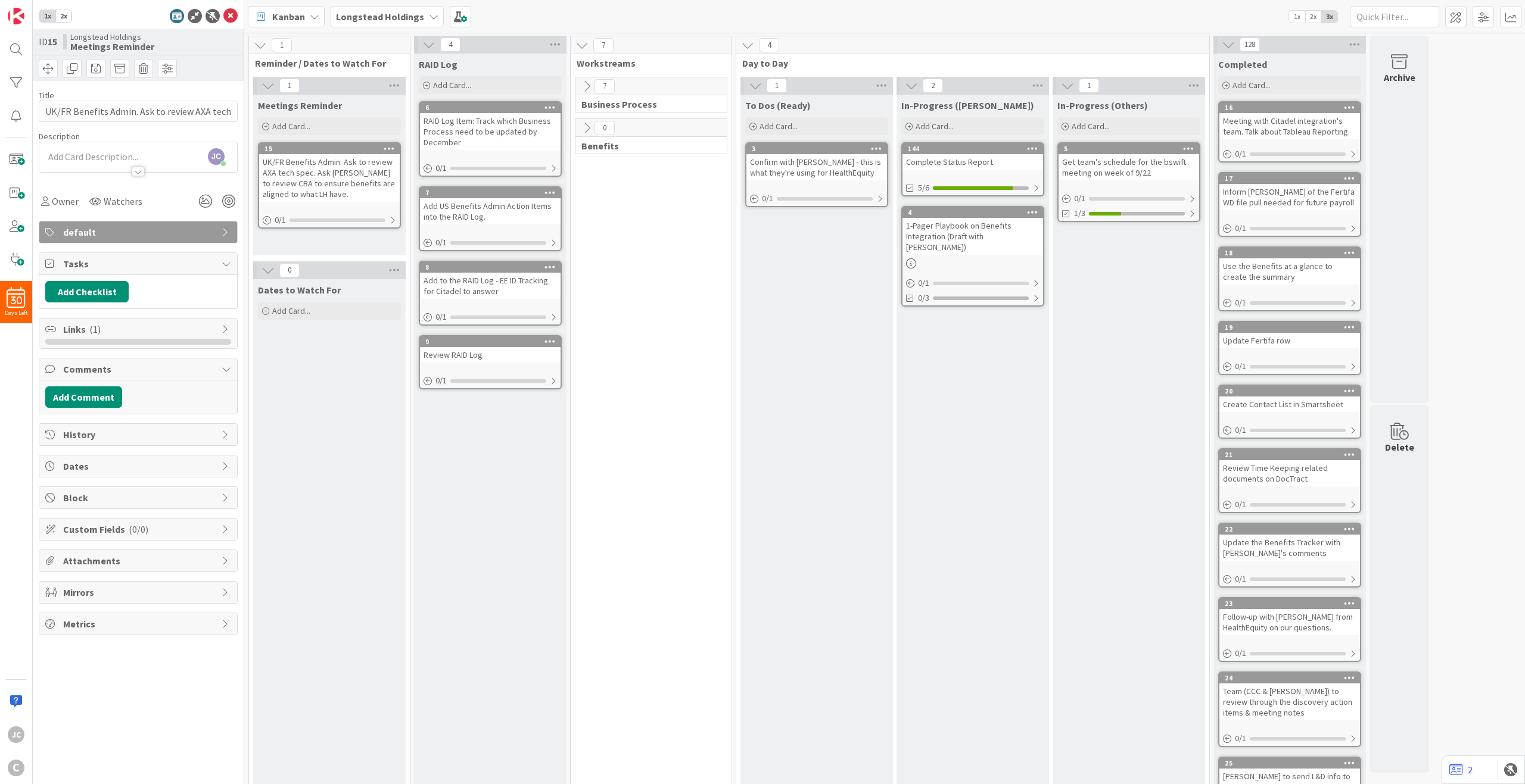
click at [179, 431] on span "History" at bounding box center [139, 435] width 153 height 15
click at [169, 569] on span "Metrics" at bounding box center [139, 624] width 153 height 15
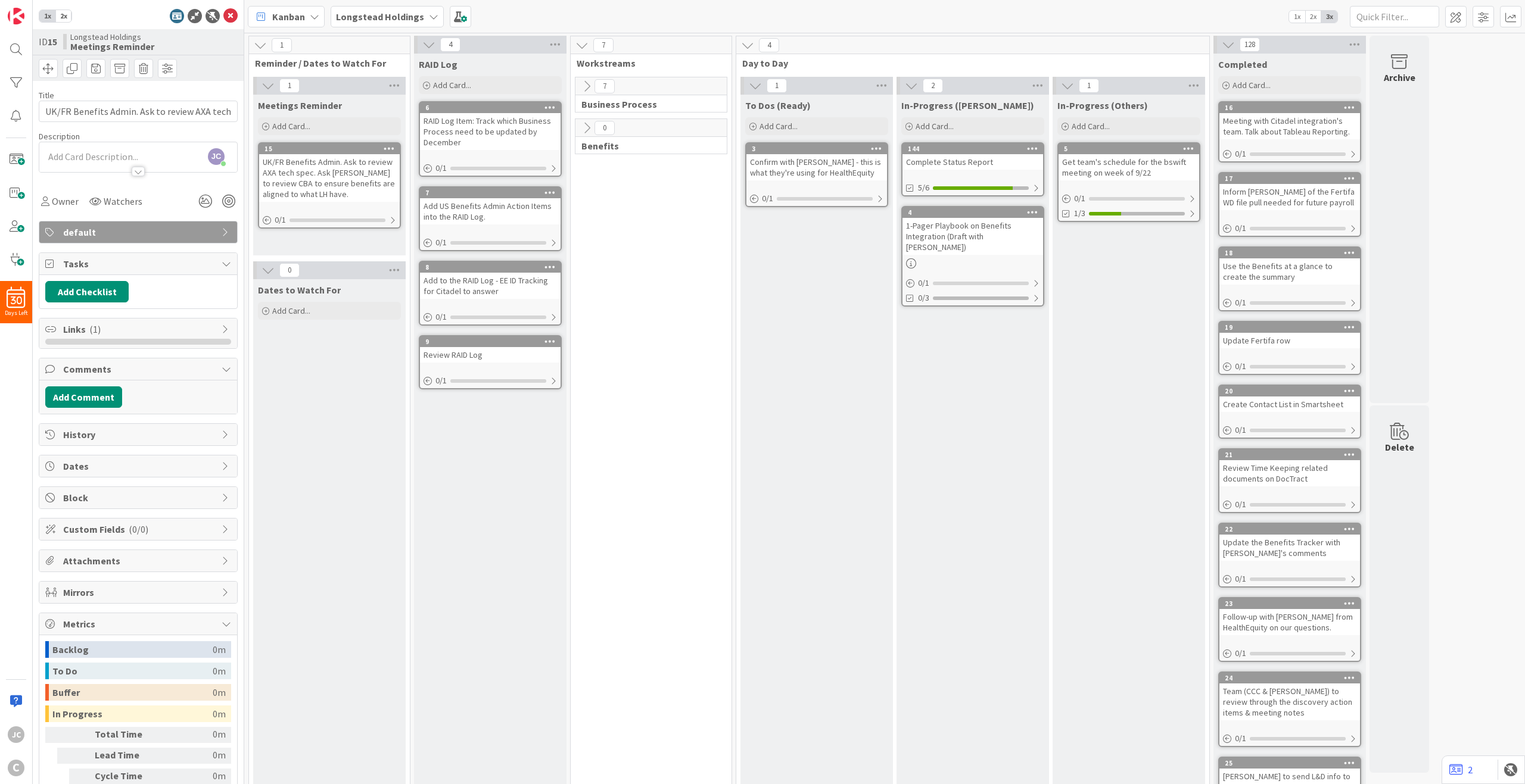
click at [170, 569] on span "Metrics" at bounding box center [139, 624] width 153 height 15
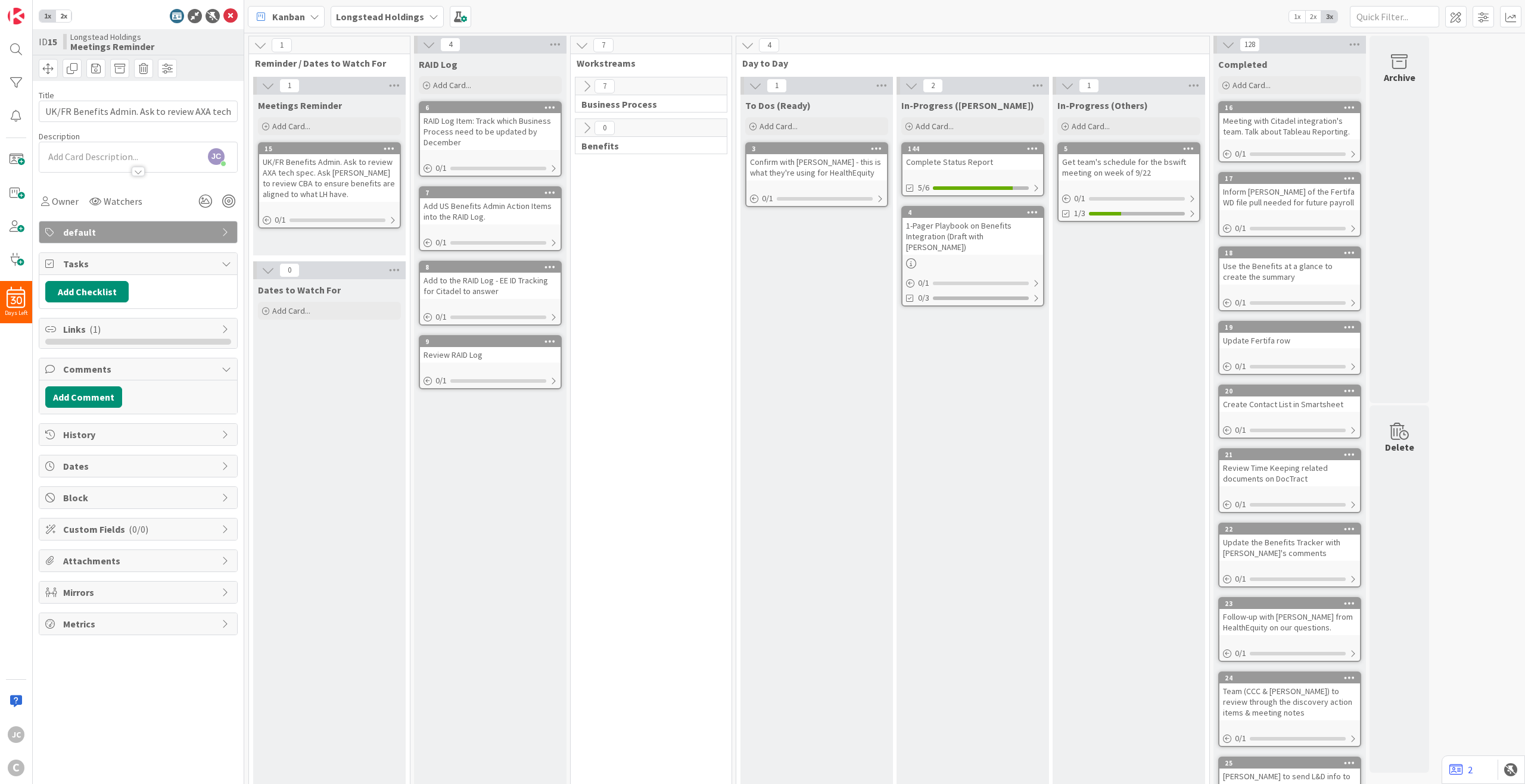
click at [173, 569] on span "Mirrors" at bounding box center [139, 592] width 153 height 15
click at [177, 569] on span "Mirrors" at bounding box center [139, 592] width 153 height 15
click at [133, 172] on div at bounding box center [138, 172] width 13 height 9
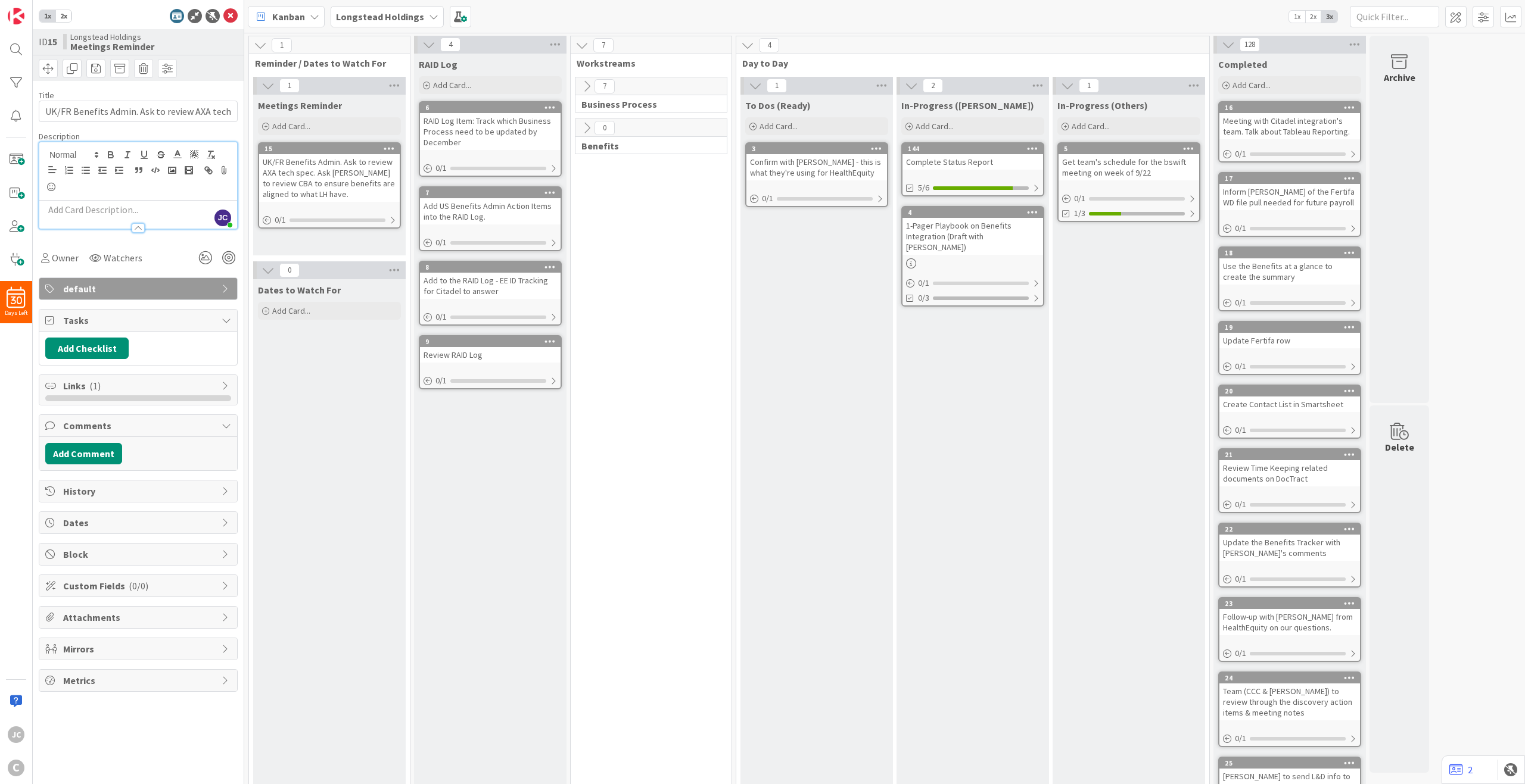
click at [143, 227] on div at bounding box center [138, 228] width 13 height 9
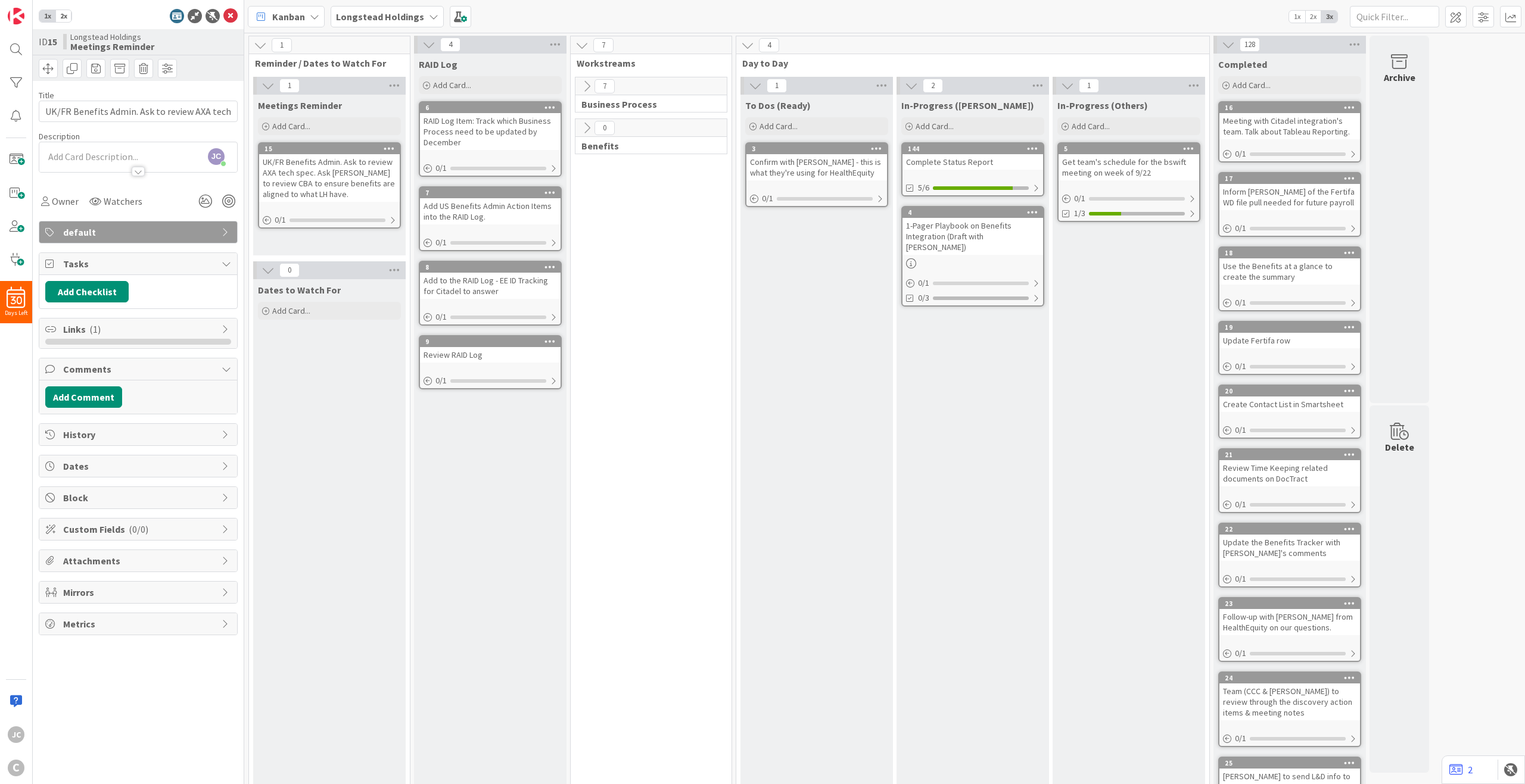
click at [64, 16] on span "2x" at bounding box center [63, 16] width 16 height 12
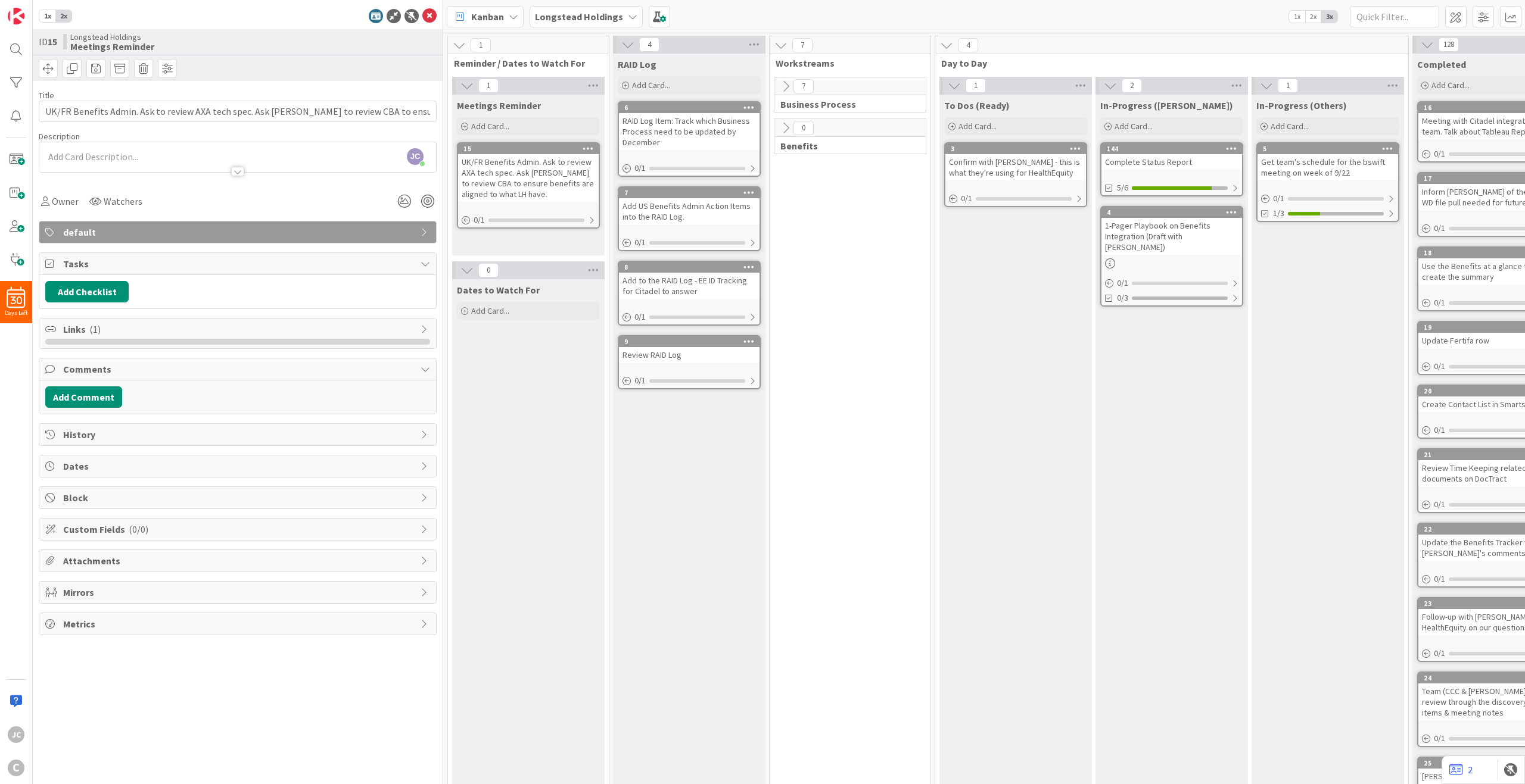
click at [50, 15] on span "1x" at bounding box center [47, 16] width 16 height 12
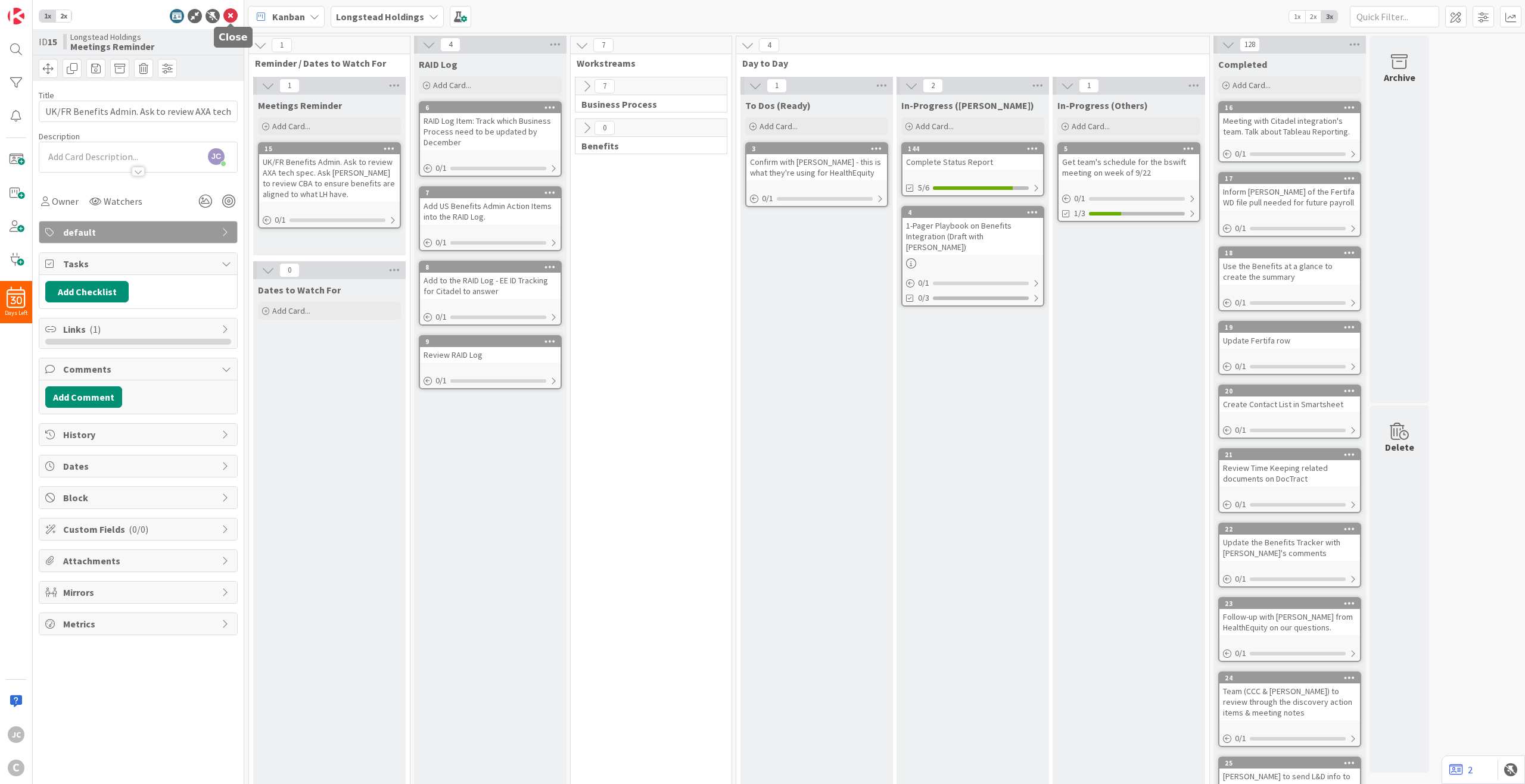
click at [233, 11] on icon at bounding box center [230, 16] width 15 height 15
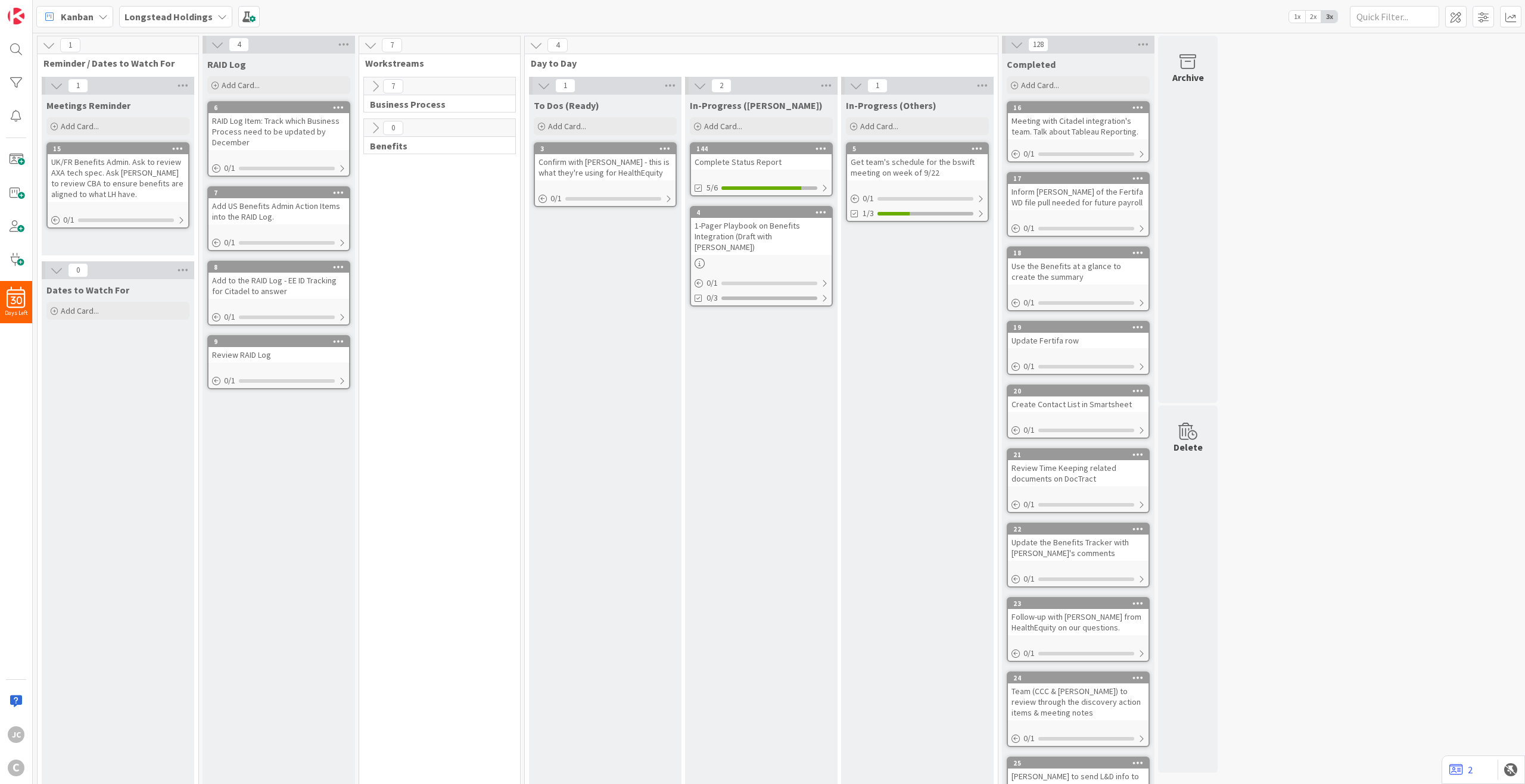
click at [445, 370] on div "7 Business Process 0 Benefits" at bounding box center [440, 484] width 156 height 815
click at [1143, 17] on span at bounding box center [1456, 17] width 21 height 21
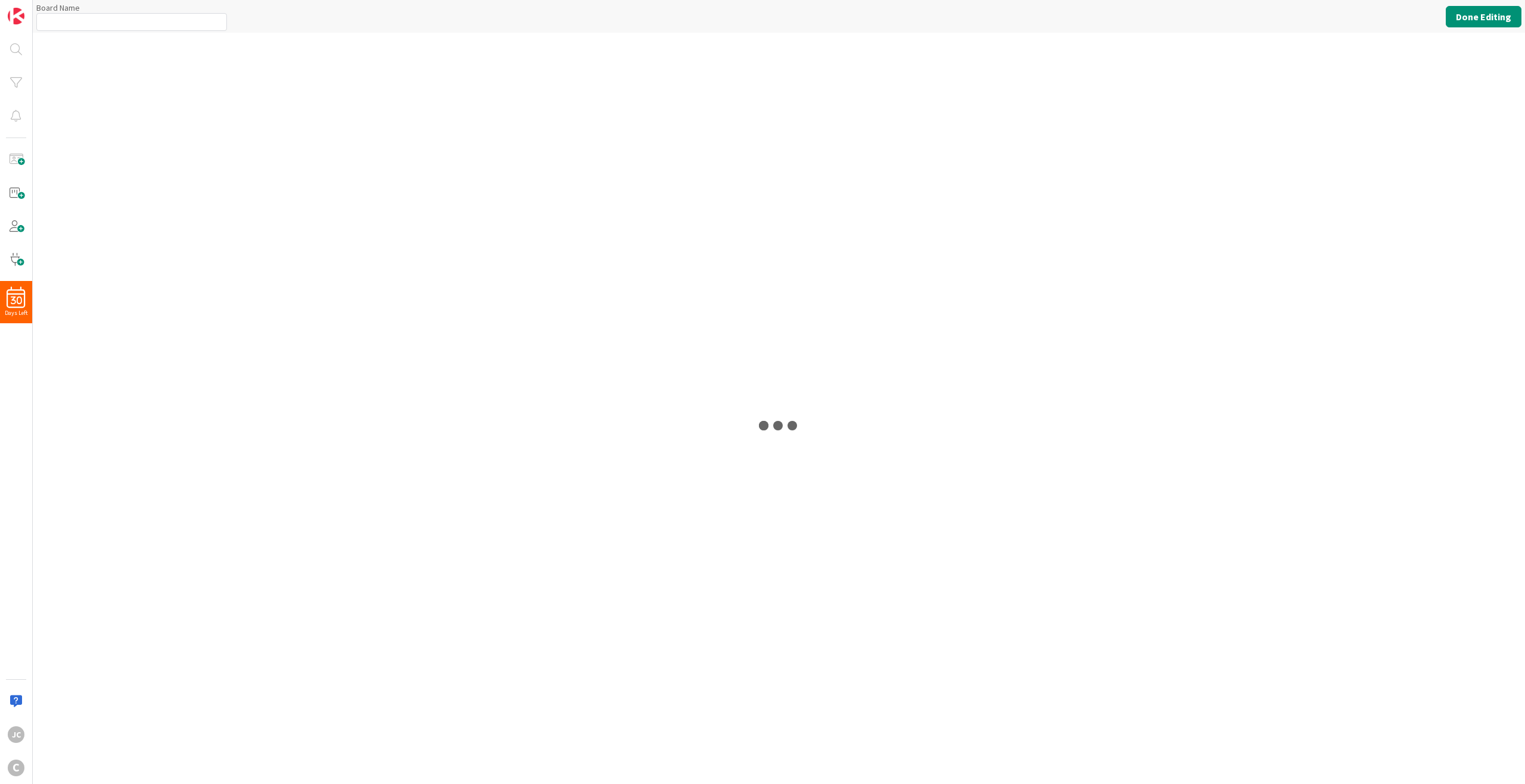
type input "Longstead Holdings"
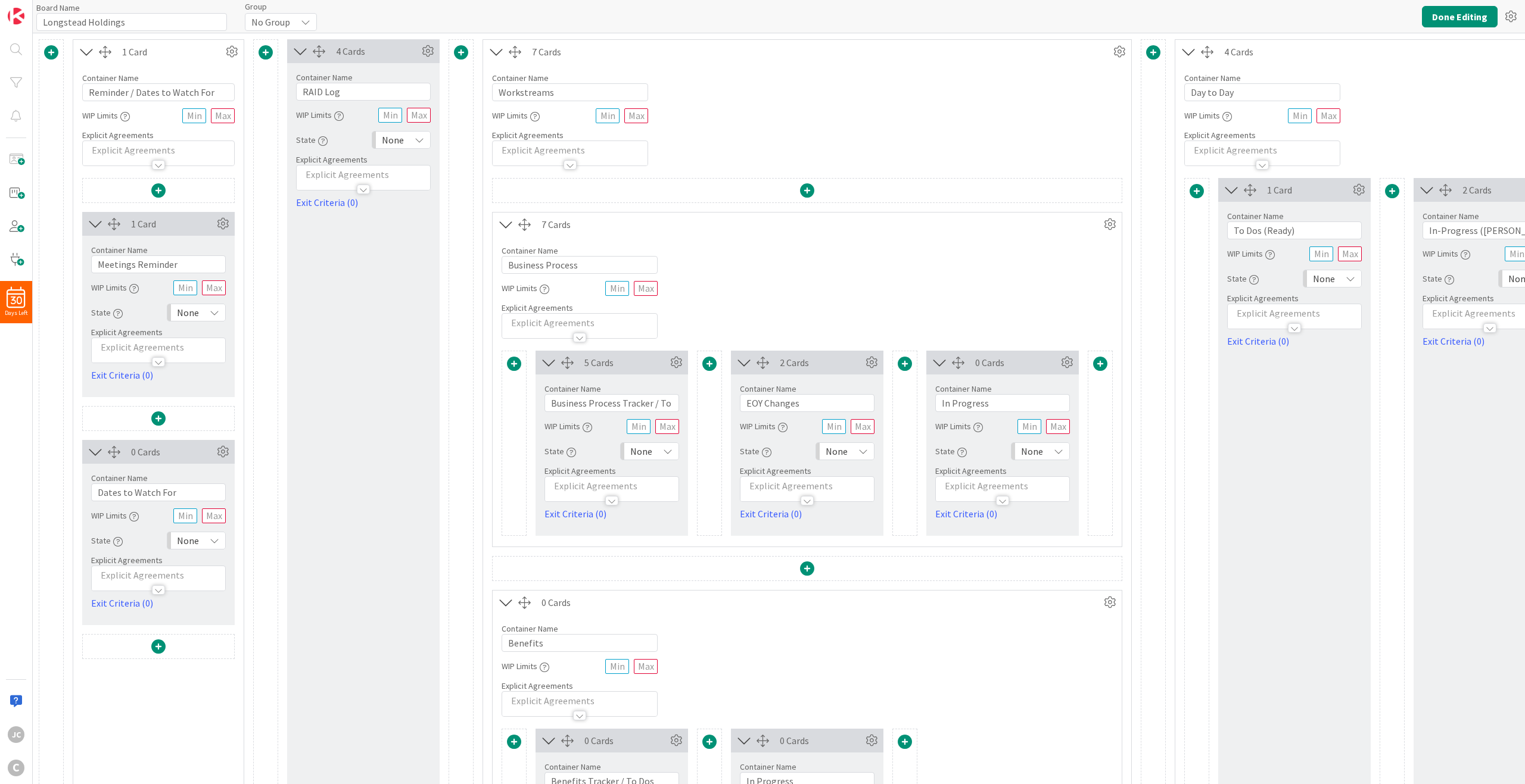
click at [51, 53] on span at bounding box center [51, 52] width 15 height 15
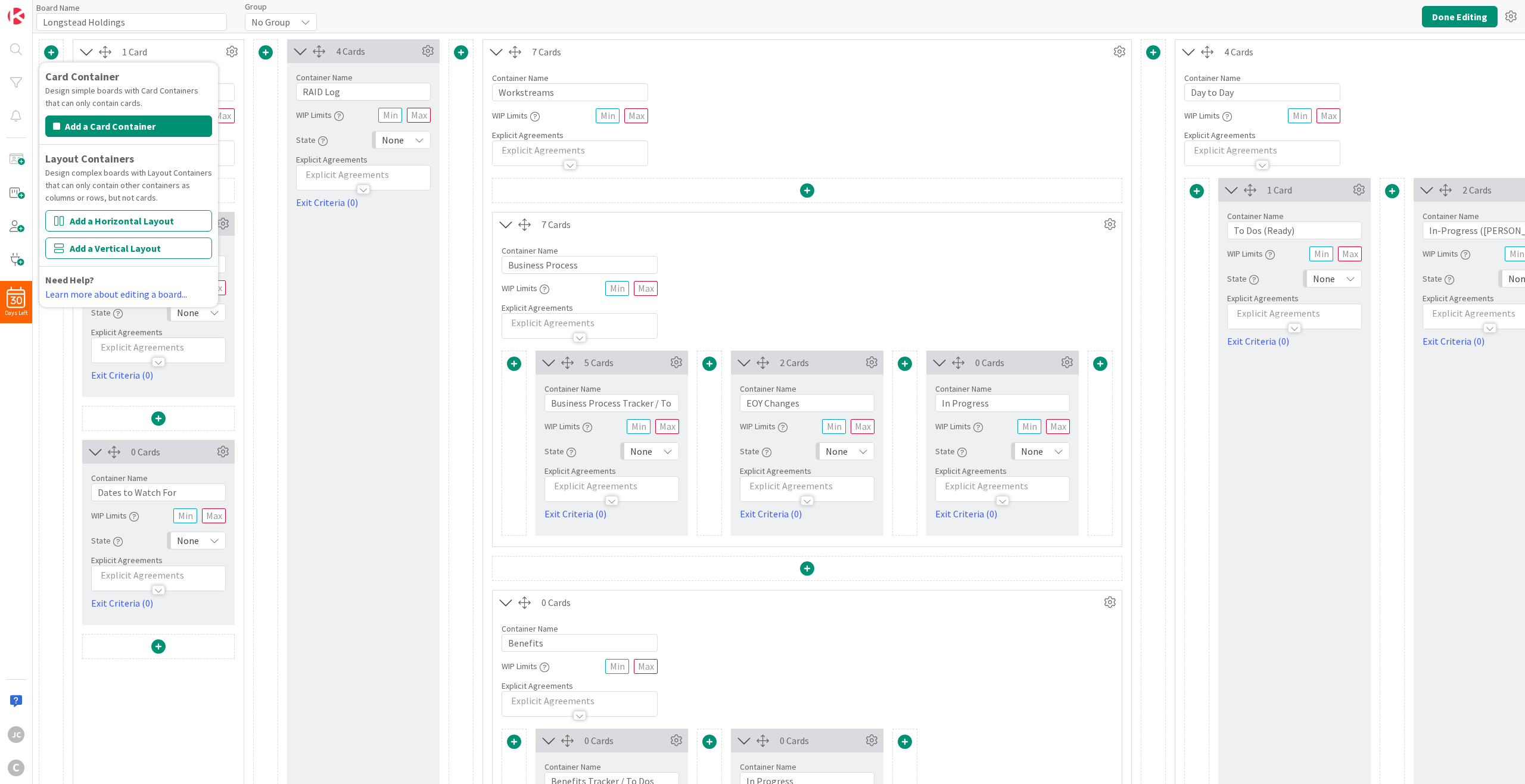
click at [310, 265] on div "4 Cards Container Name 8 / 64 RAID Log WIP Limits State None Explicit Agreement…" at bounding box center [363, 499] width 153 height 920
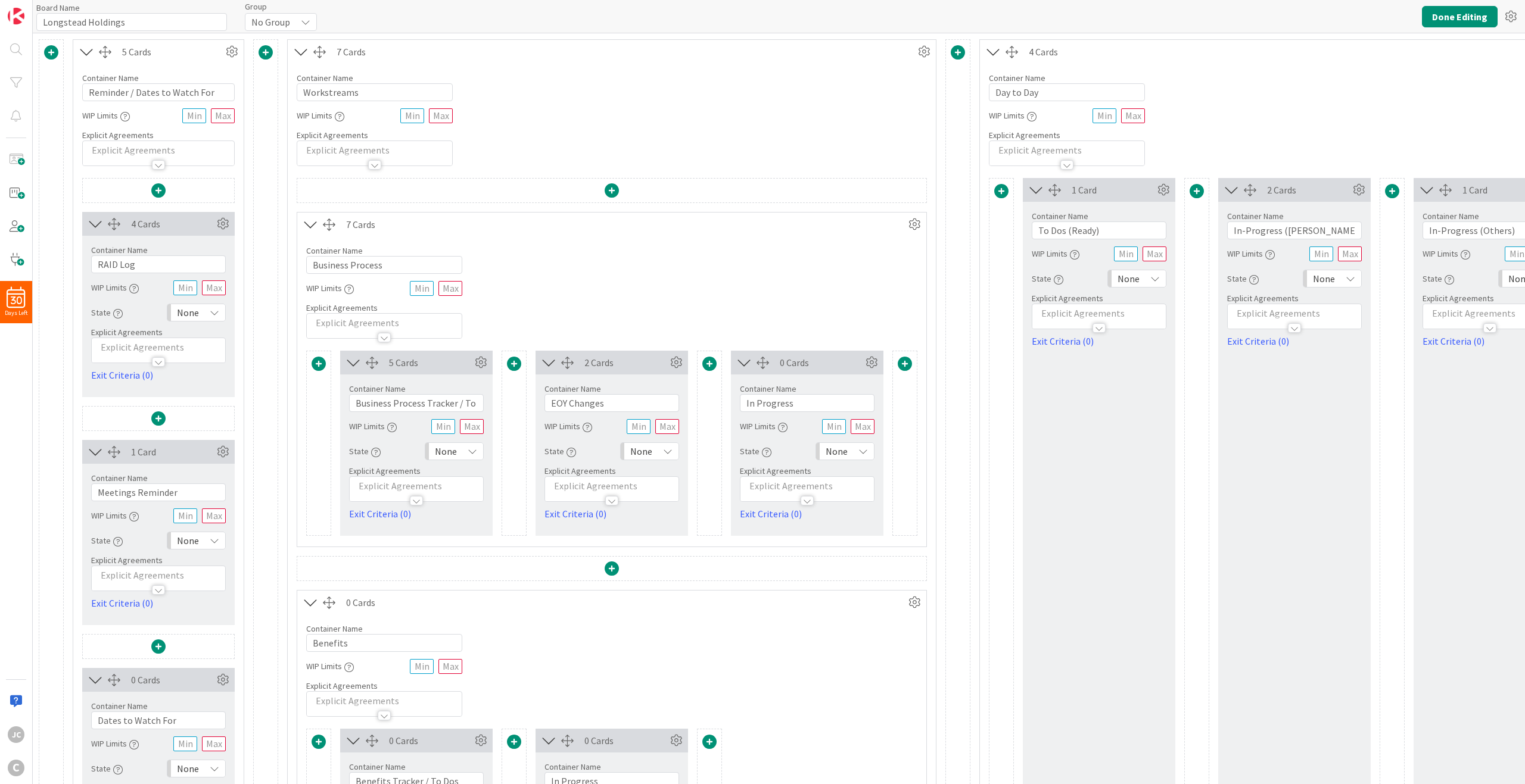
click at [92, 229] on icon at bounding box center [96, 224] width 20 height 15
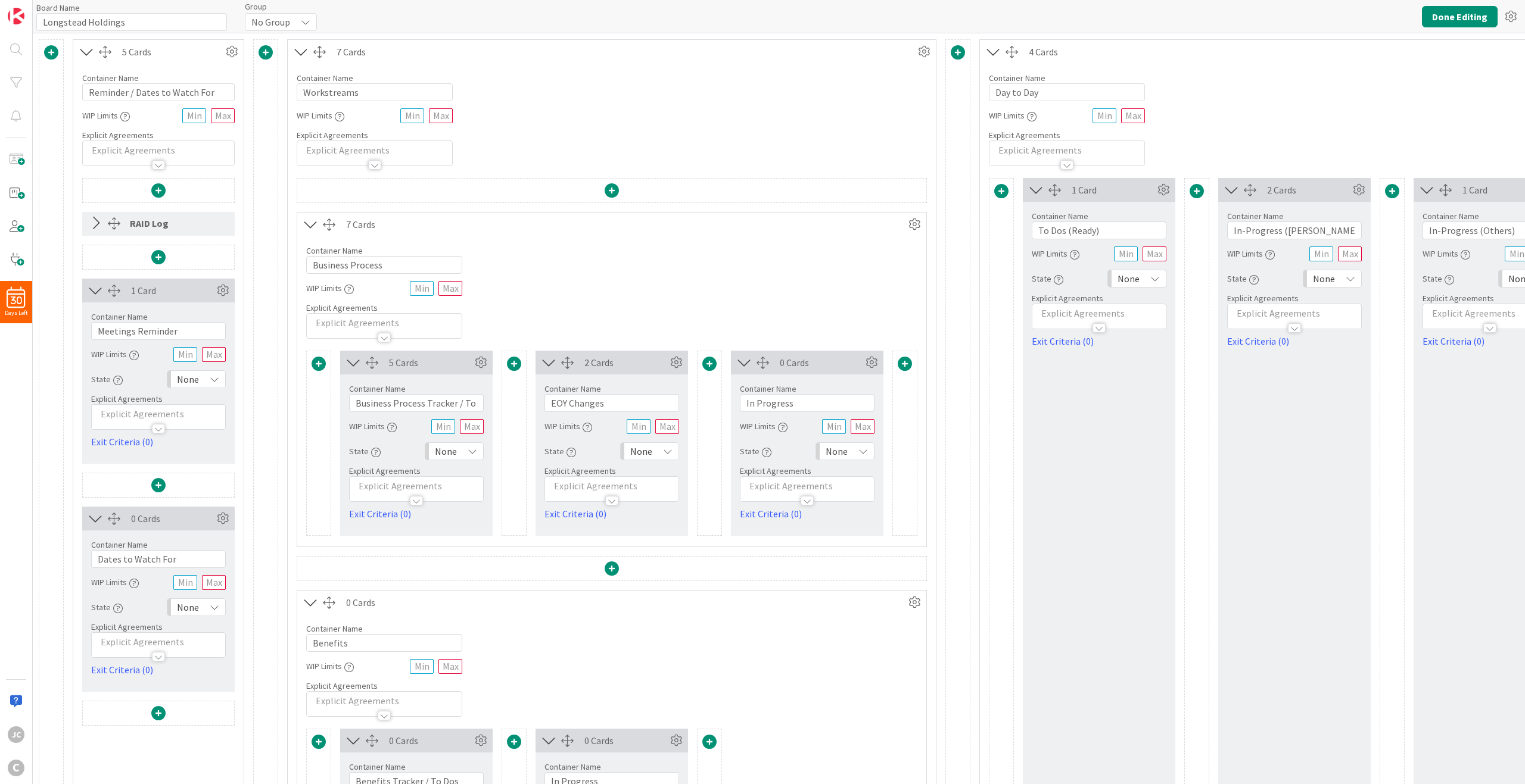
click at [94, 226] on icon at bounding box center [96, 223] width 20 height 15
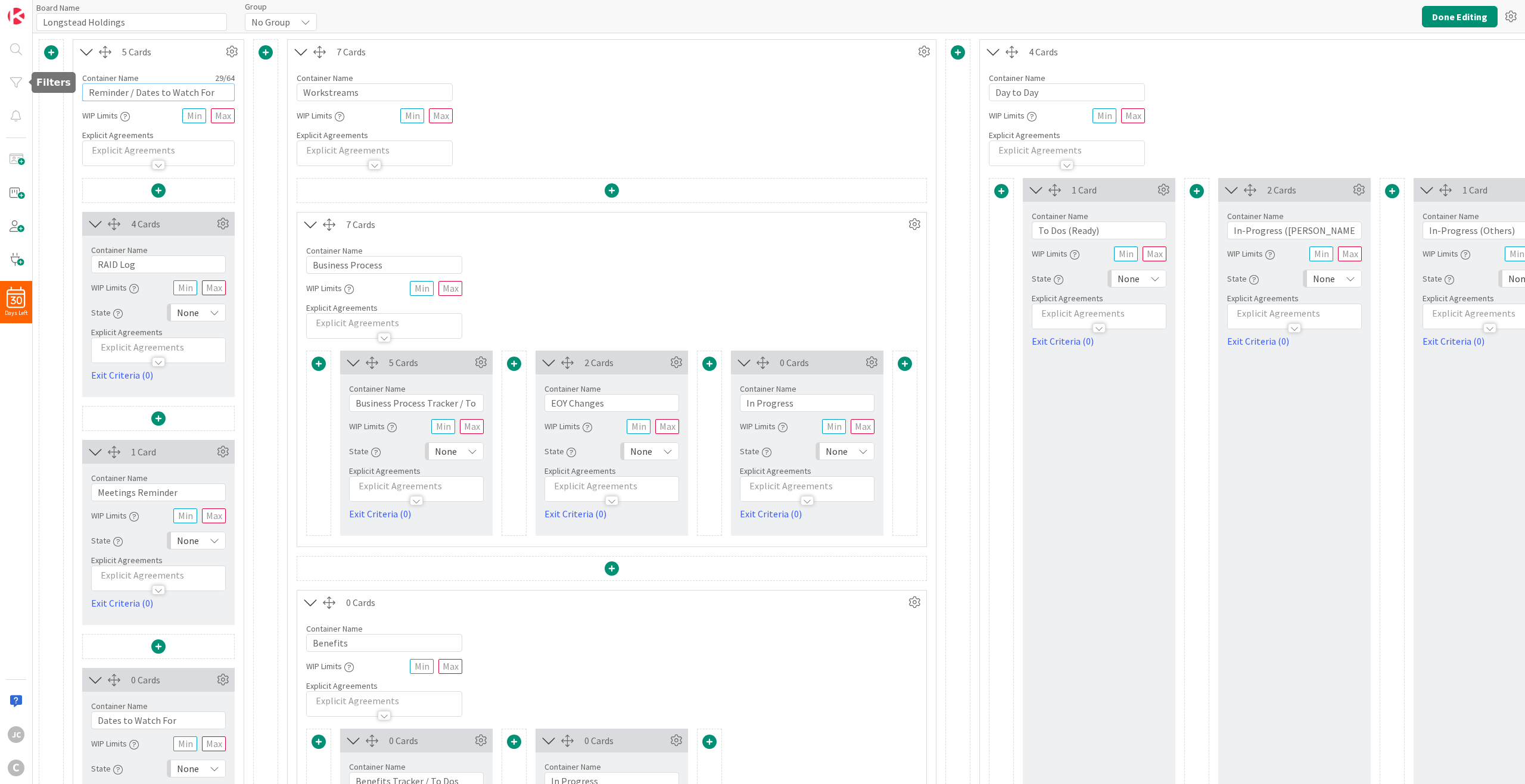
drag, startPoint x: 220, startPoint y: 89, endPoint x: -19, endPoint y: 172, distance: 253.0
click at [0, 172] on html "30 Days Left JC C Board Name 18 / 64 Longstead Holdings Group No Group Done Edi…" at bounding box center [762, 392] width 1525 height 784
type input "D"
type input "Tracking & Reminders"
click at [1143, 17] on button "Done Editing" at bounding box center [1460, 17] width 76 height 21
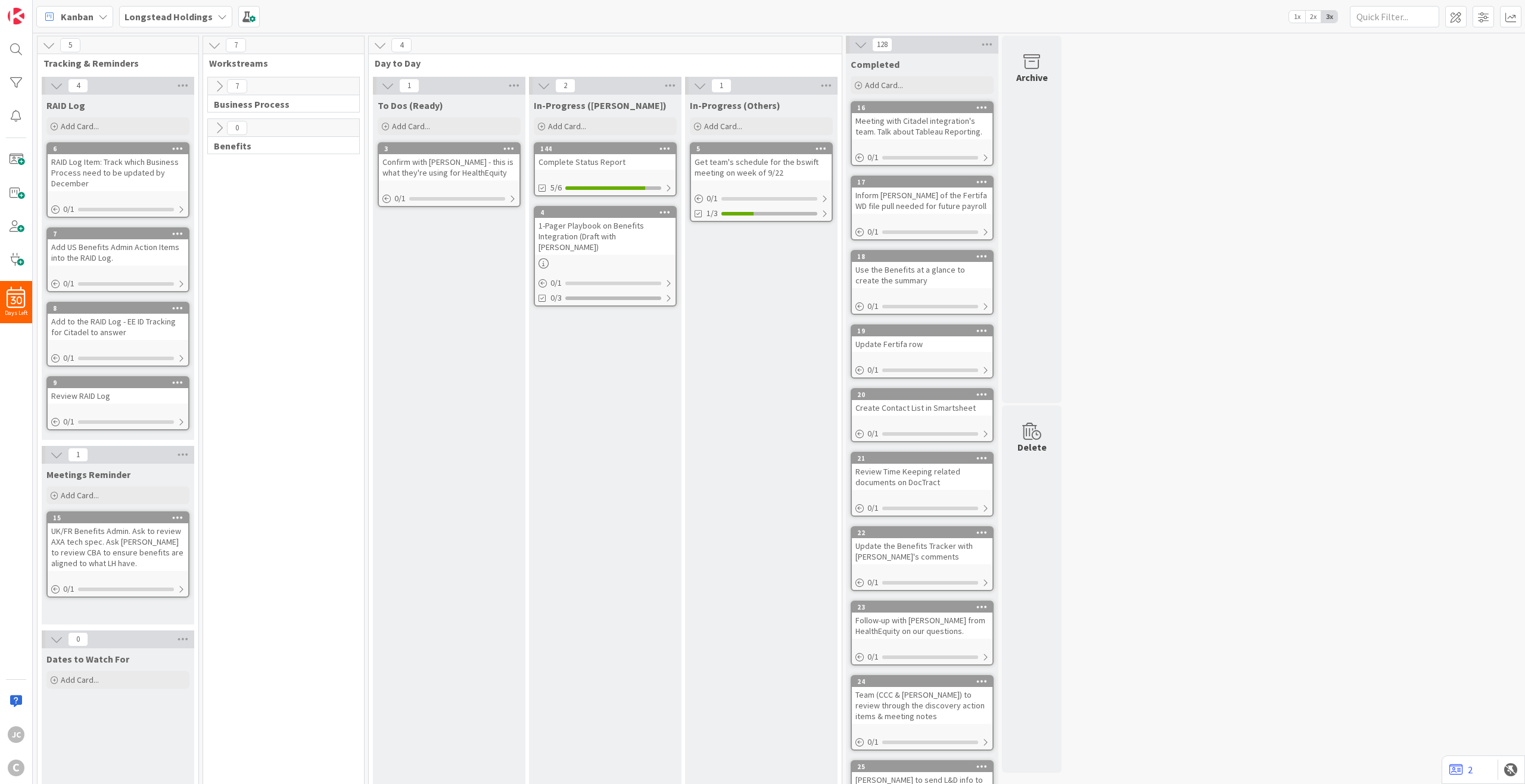
click at [219, 45] on icon at bounding box center [214, 45] width 13 height 13
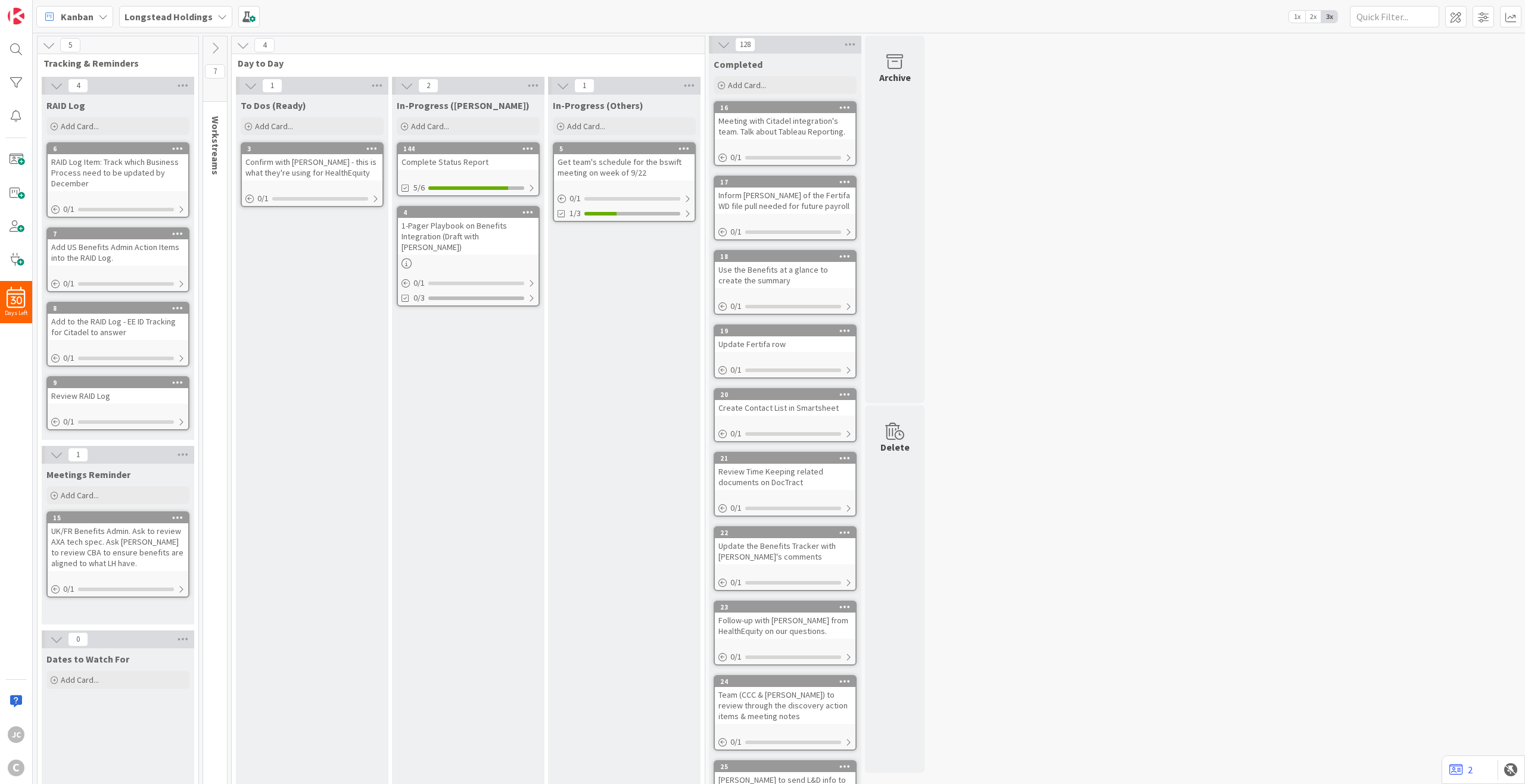
click at [219, 45] on icon at bounding box center [215, 48] width 13 height 13
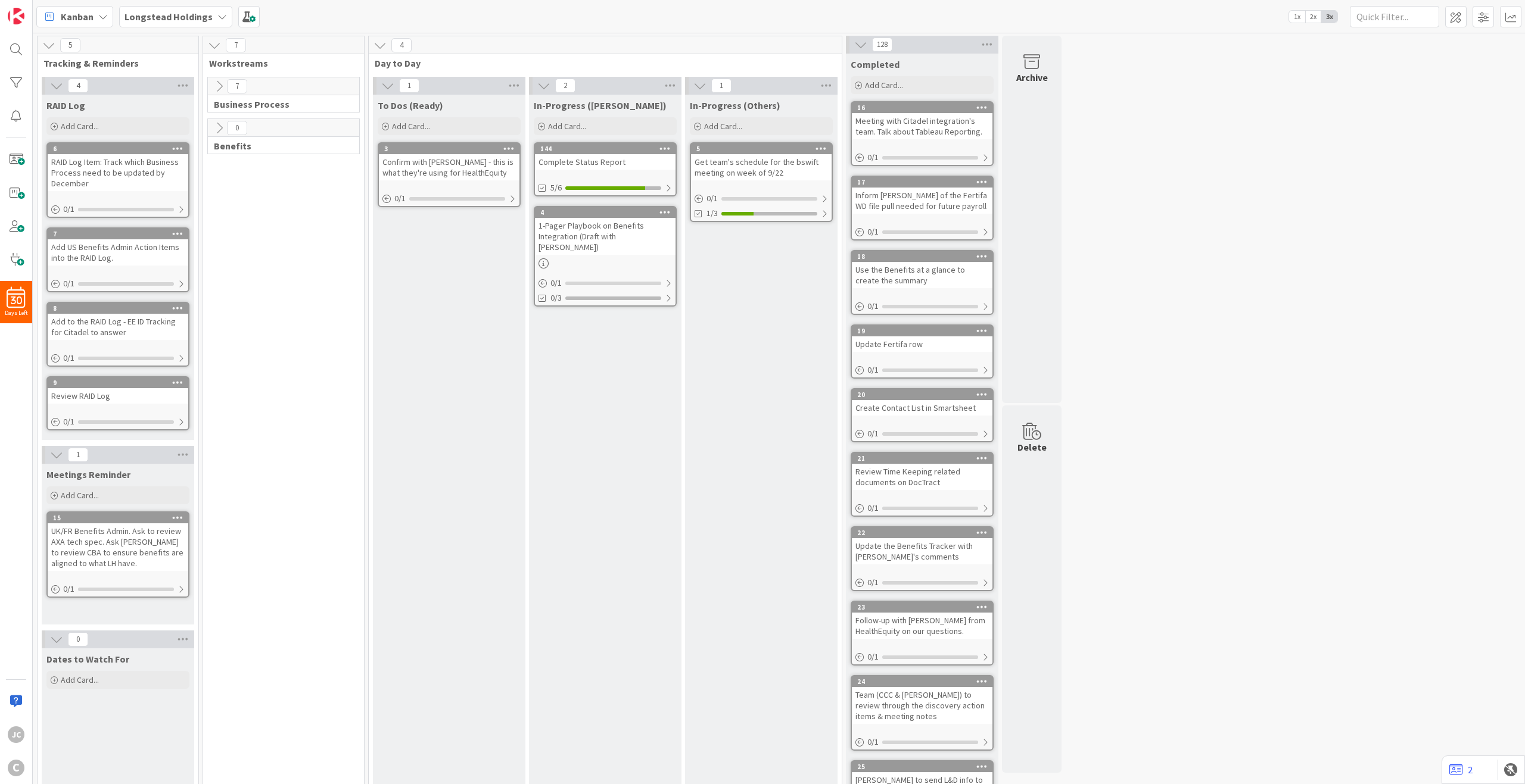
click at [219, 84] on icon at bounding box center [219, 86] width 13 height 13
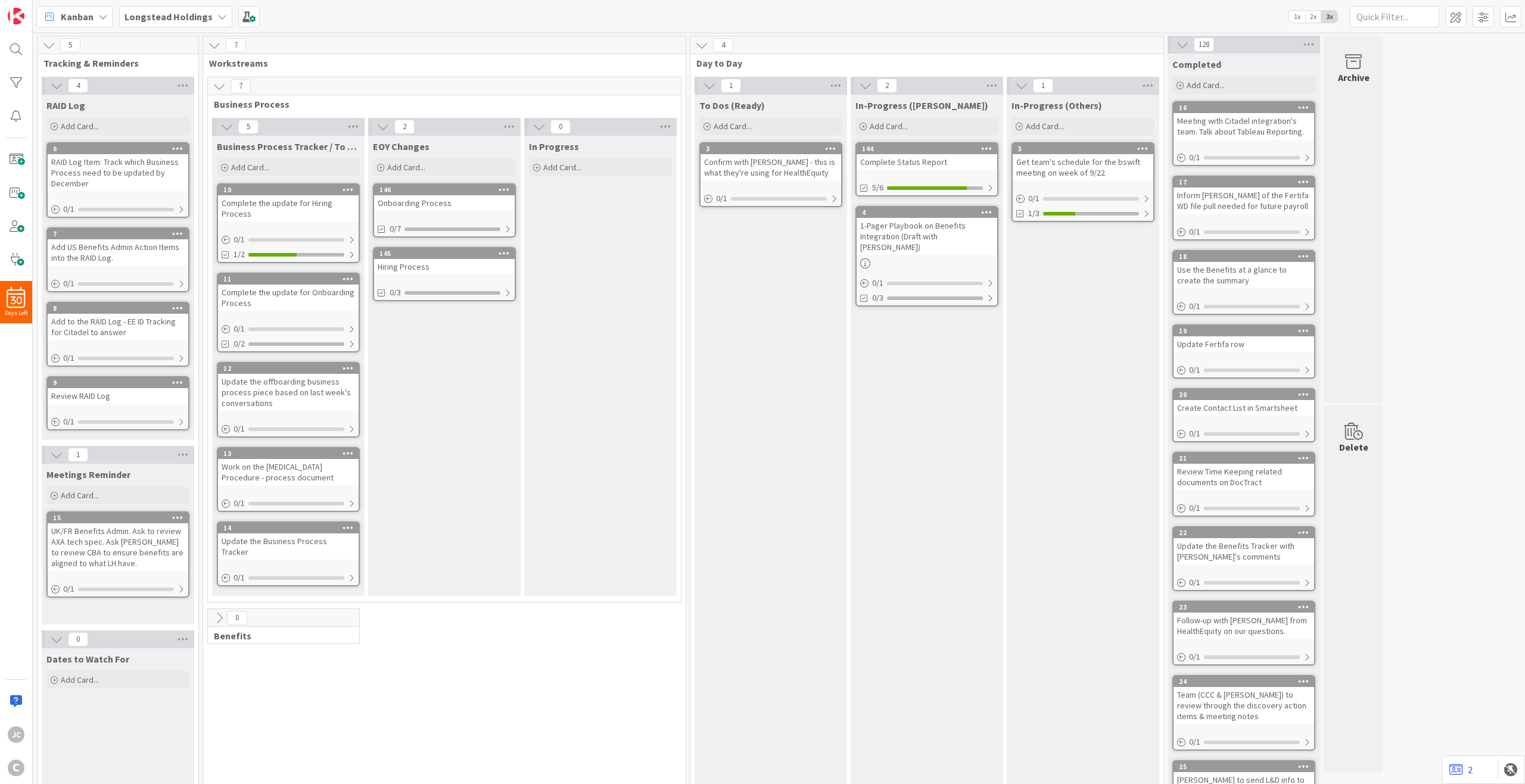
click at [225, 89] on icon at bounding box center [219, 86] width 13 height 13
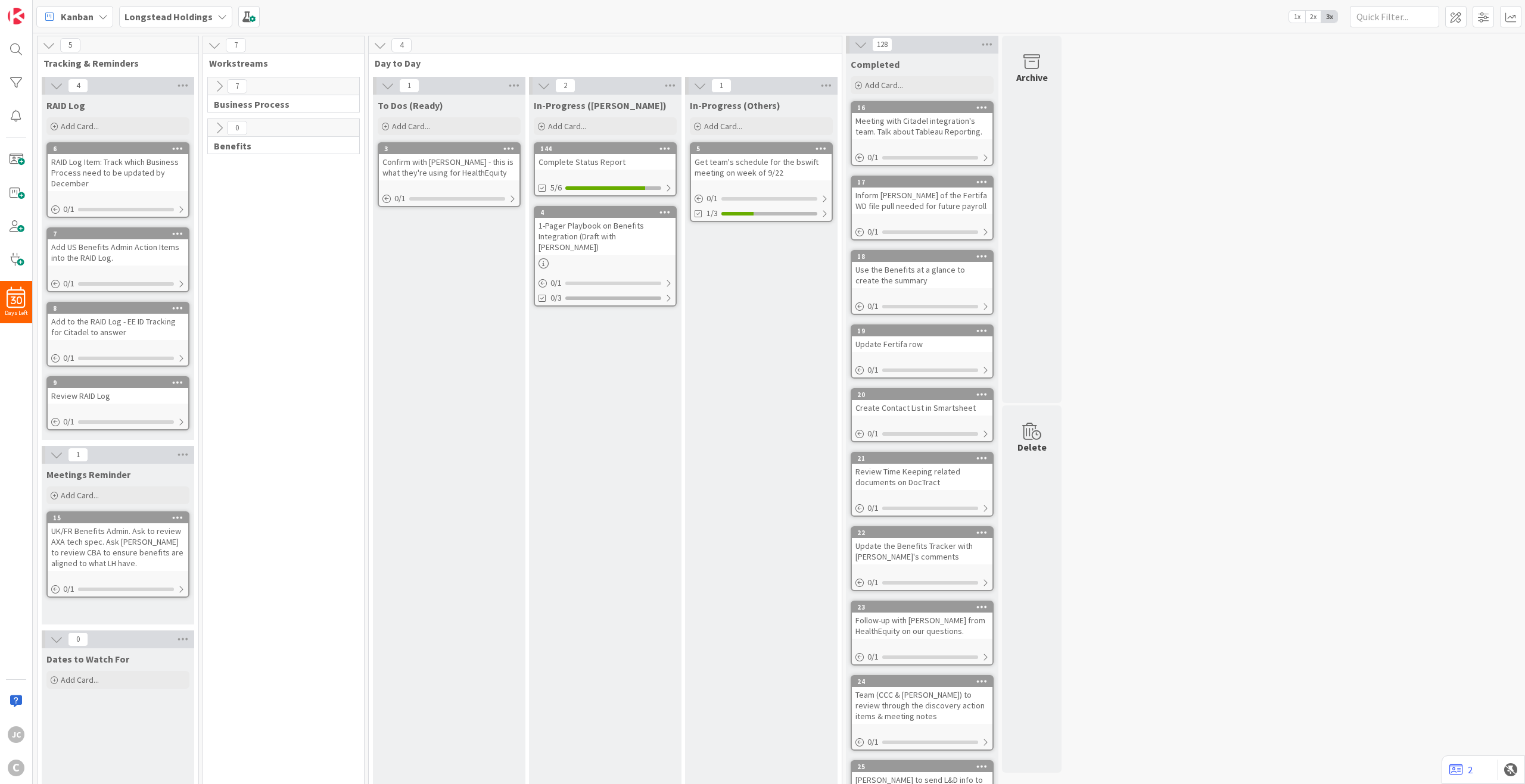
click at [220, 132] on icon at bounding box center [219, 128] width 13 height 13
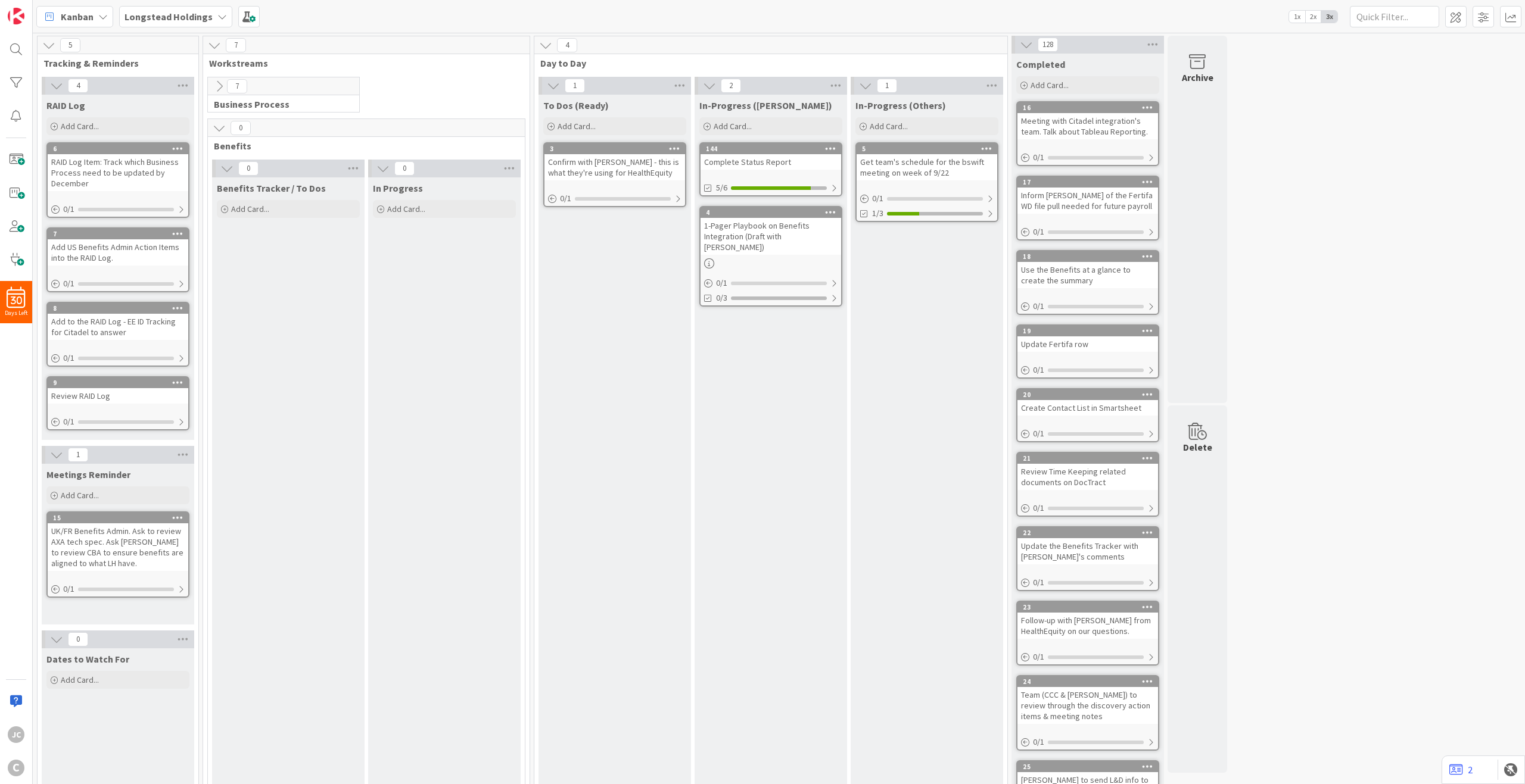
click at [215, 90] on icon at bounding box center [219, 86] width 13 height 13
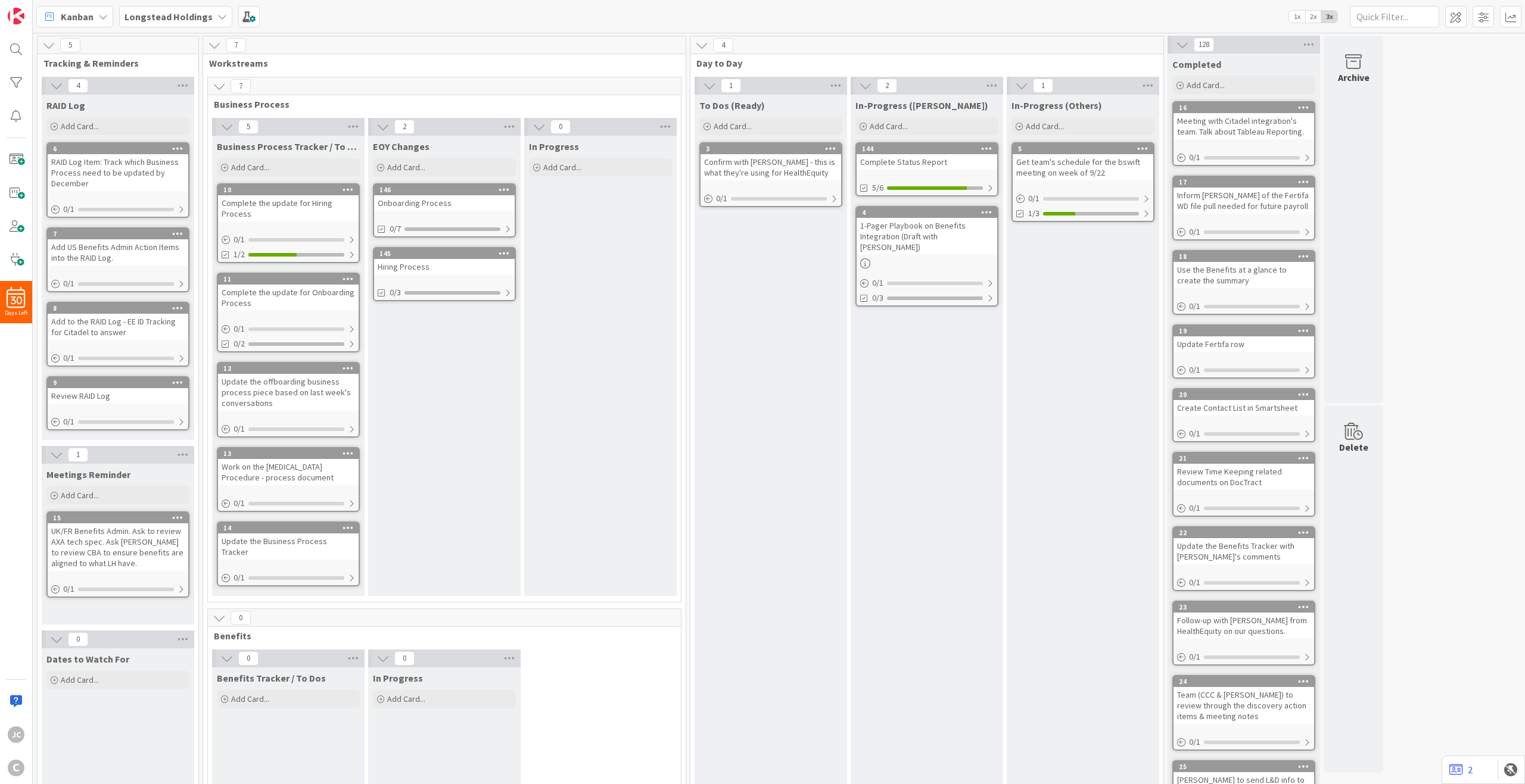
click at [216, 569] on icon at bounding box center [219, 618] width 13 height 13
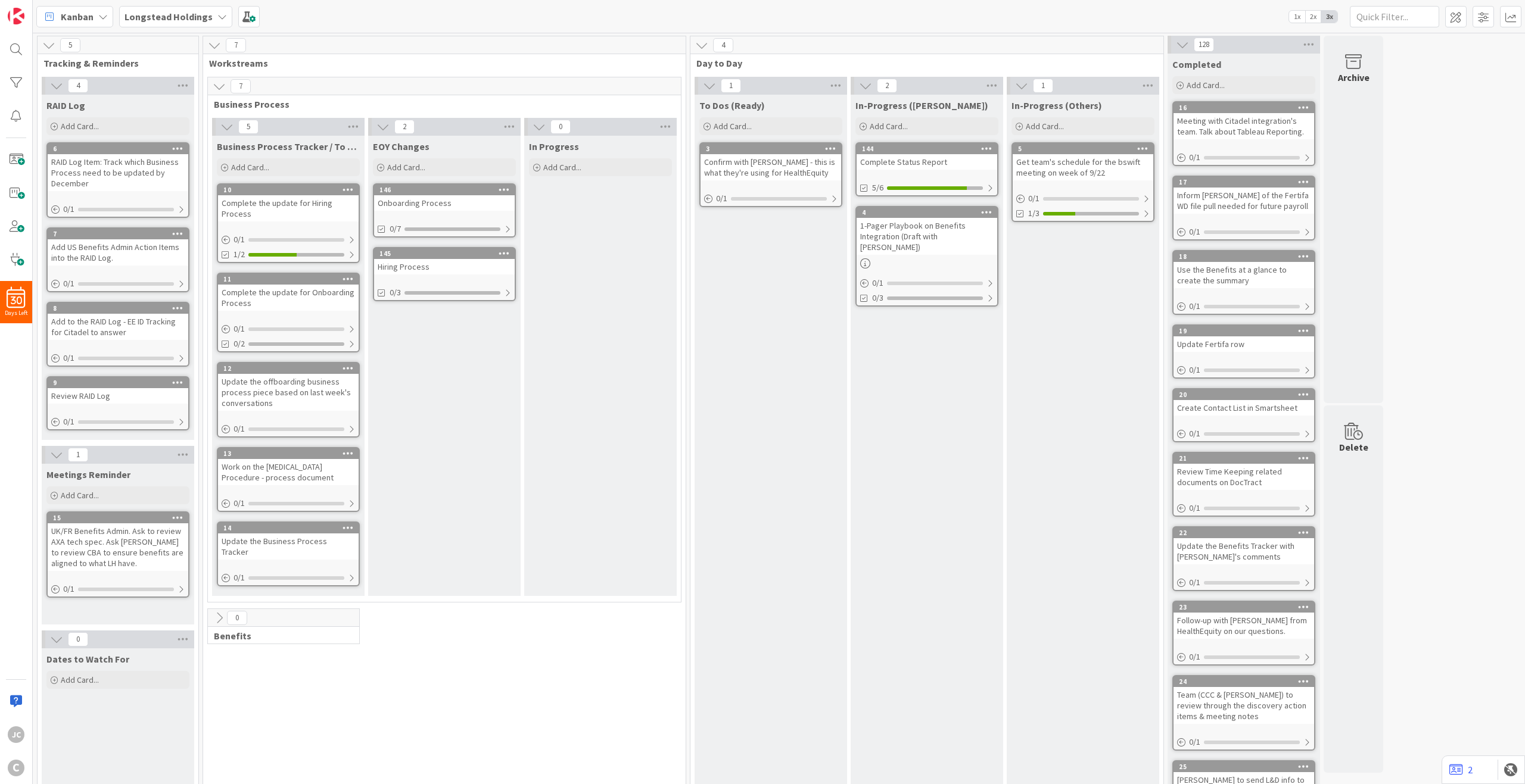
click at [219, 569] on icon at bounding box center [219, 618] width 13 height 13
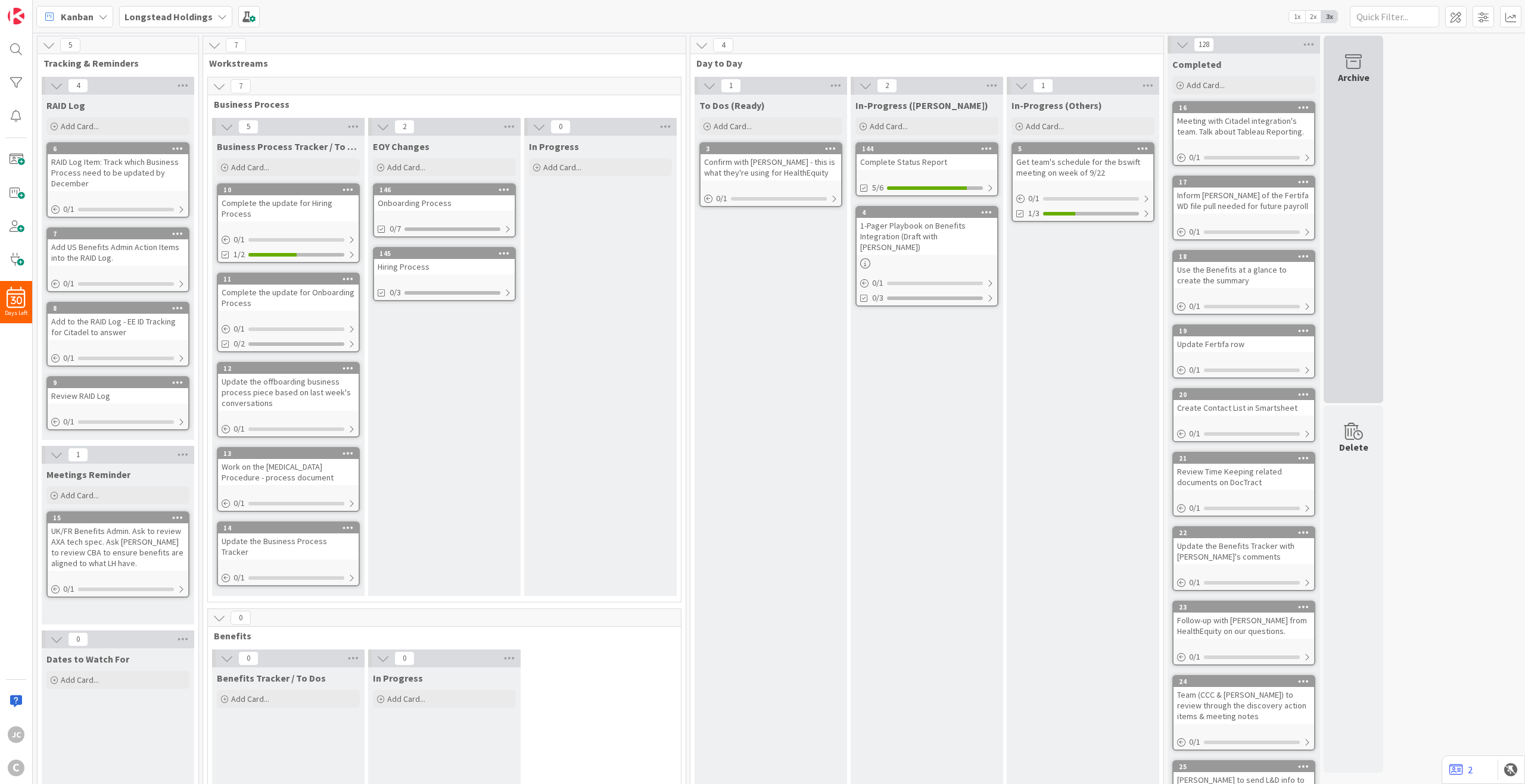
click at [1143, 116] on div "Archive" at bounding box center [1354, 219] width 60 height 367
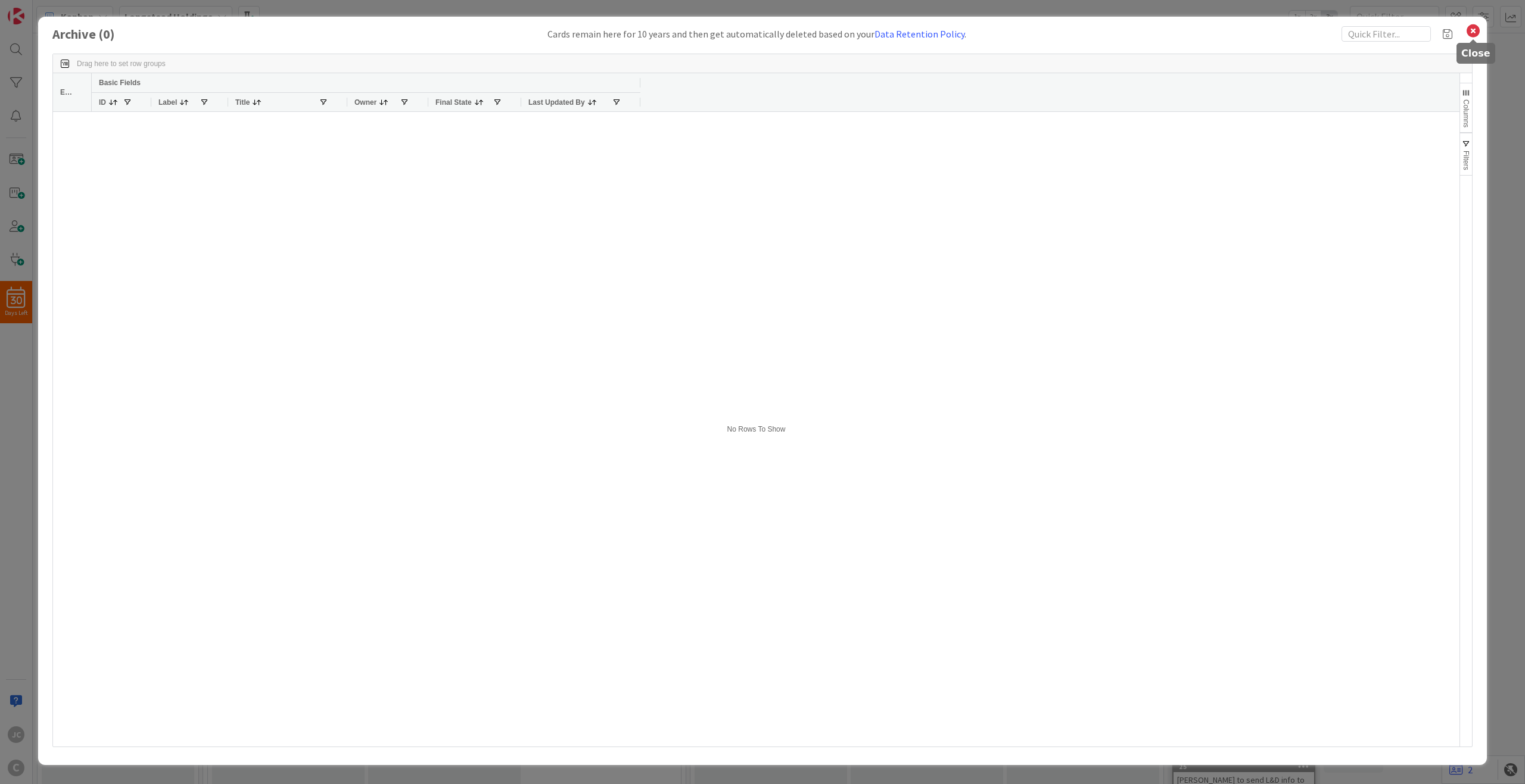
click at [1143, 34] on icon at bounding box center [1473, 31] width 15 height 17
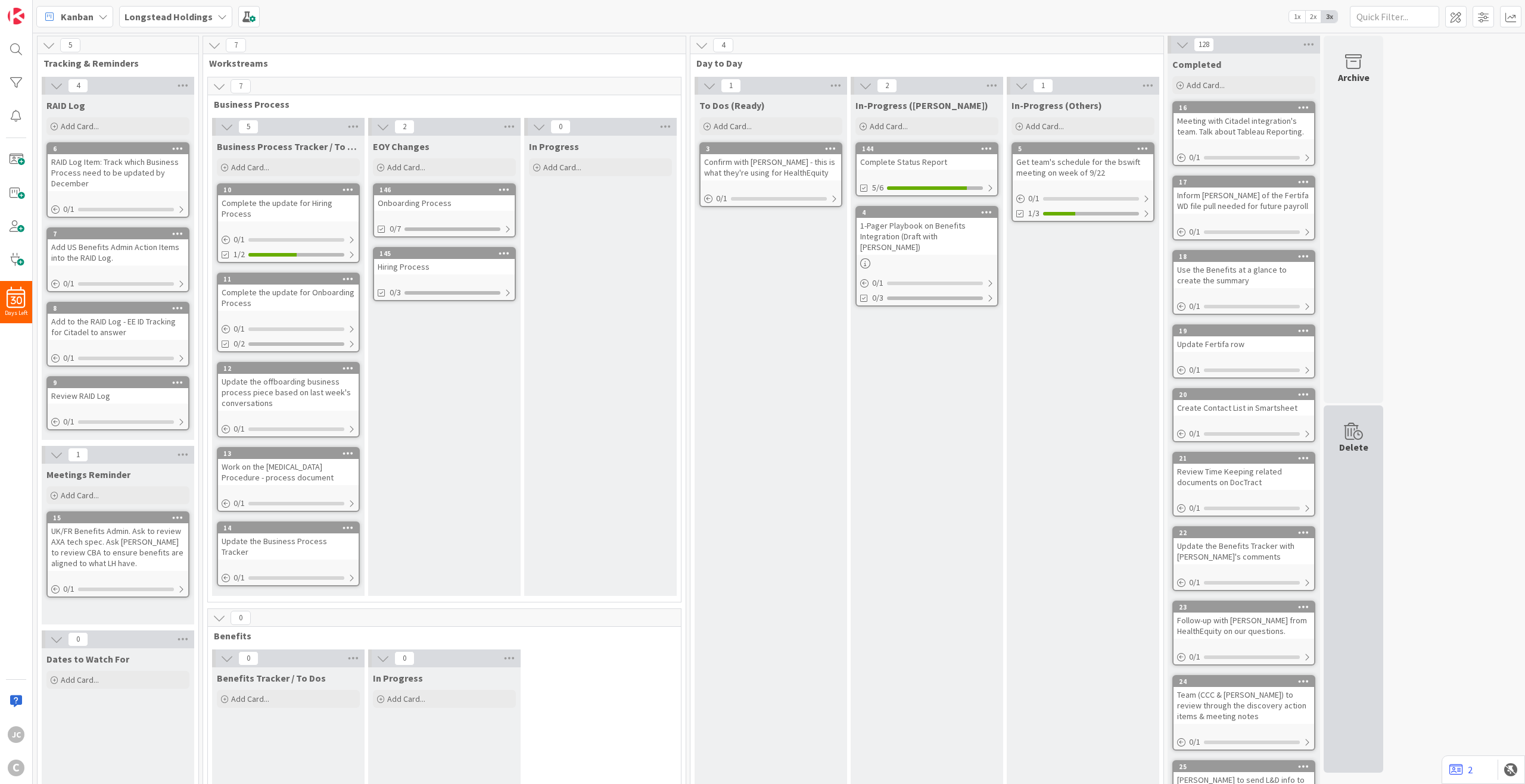
click at [1143, 480] on div "Delete" at bounding box center [1354, 589] width 60 height 367
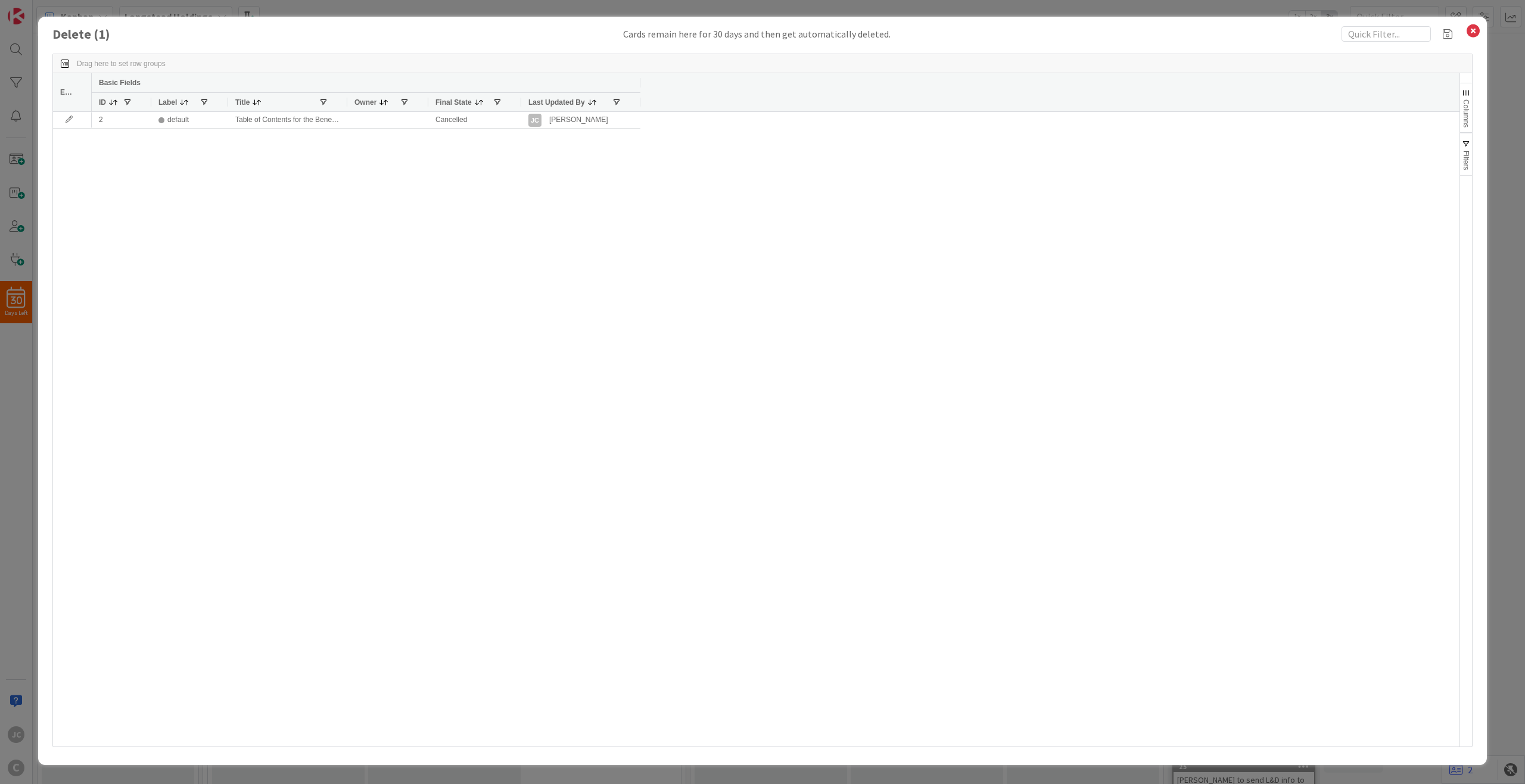
click at [1143, 29] on icon at bounding box center [1473, 31] width 15 height 17
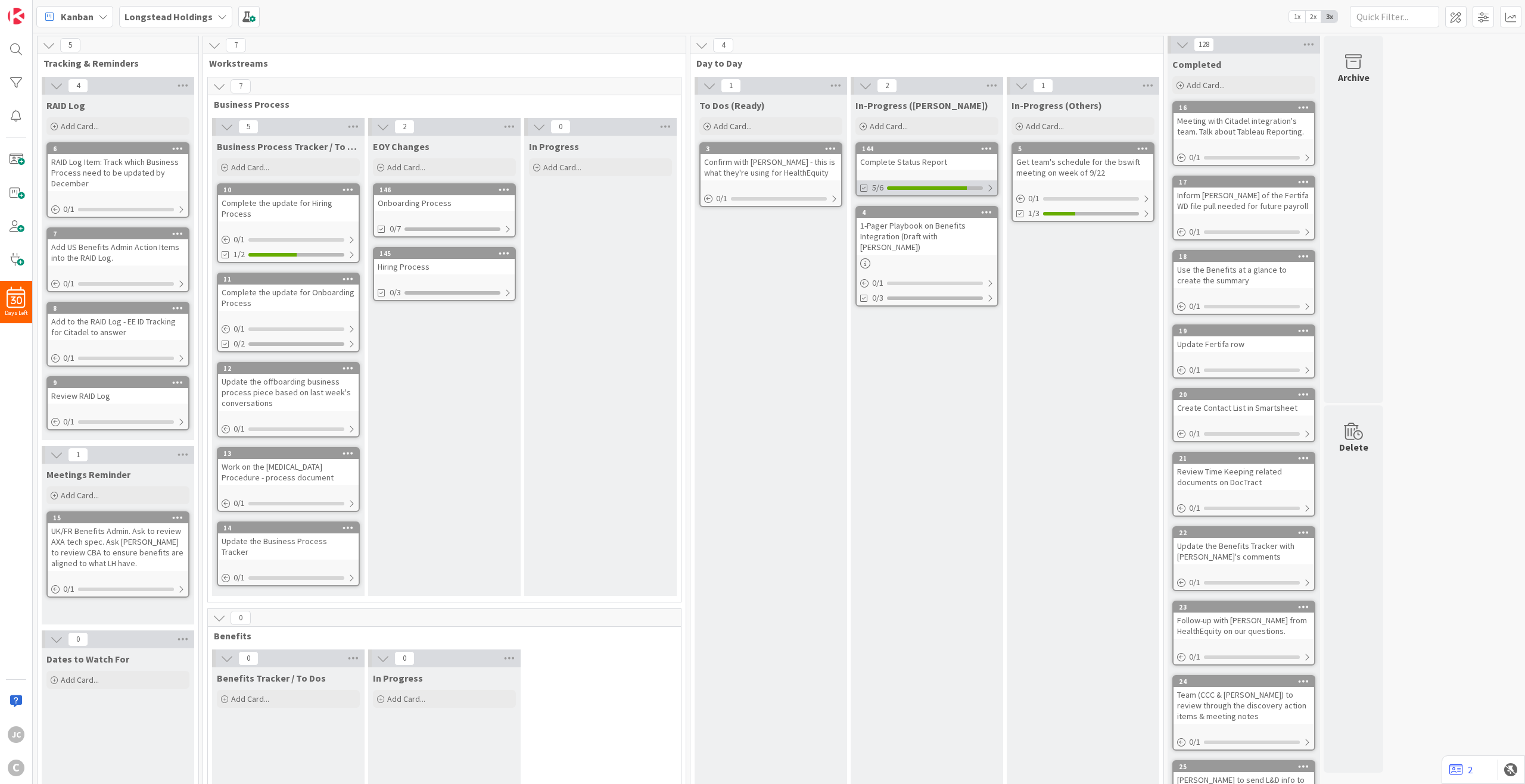
click at [940, 183] on div "5/6" at bounding box center [926, 187] width 140 height 15
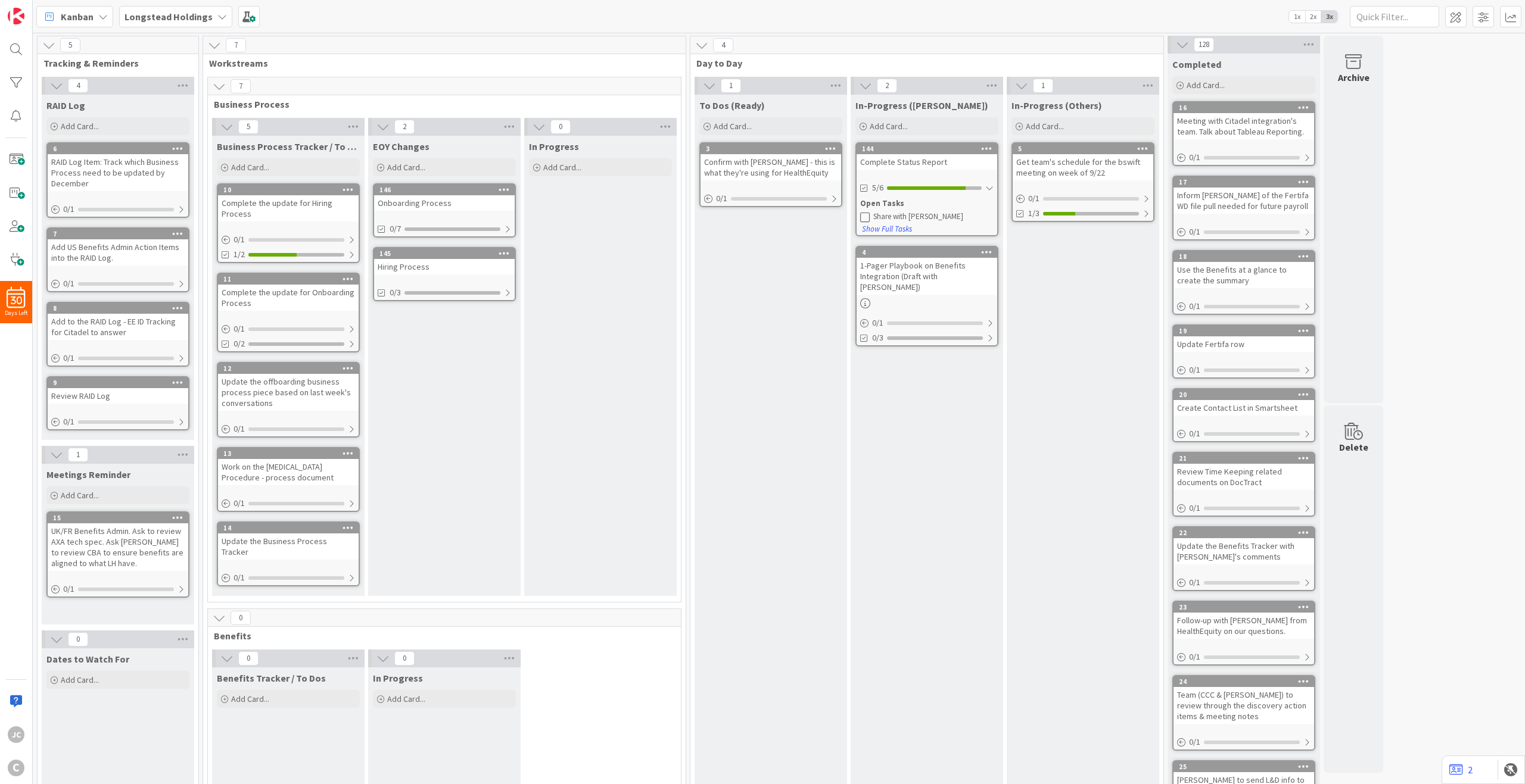
click at [866, 215] on icon at bounding box center [865, 217] width 9 height 9
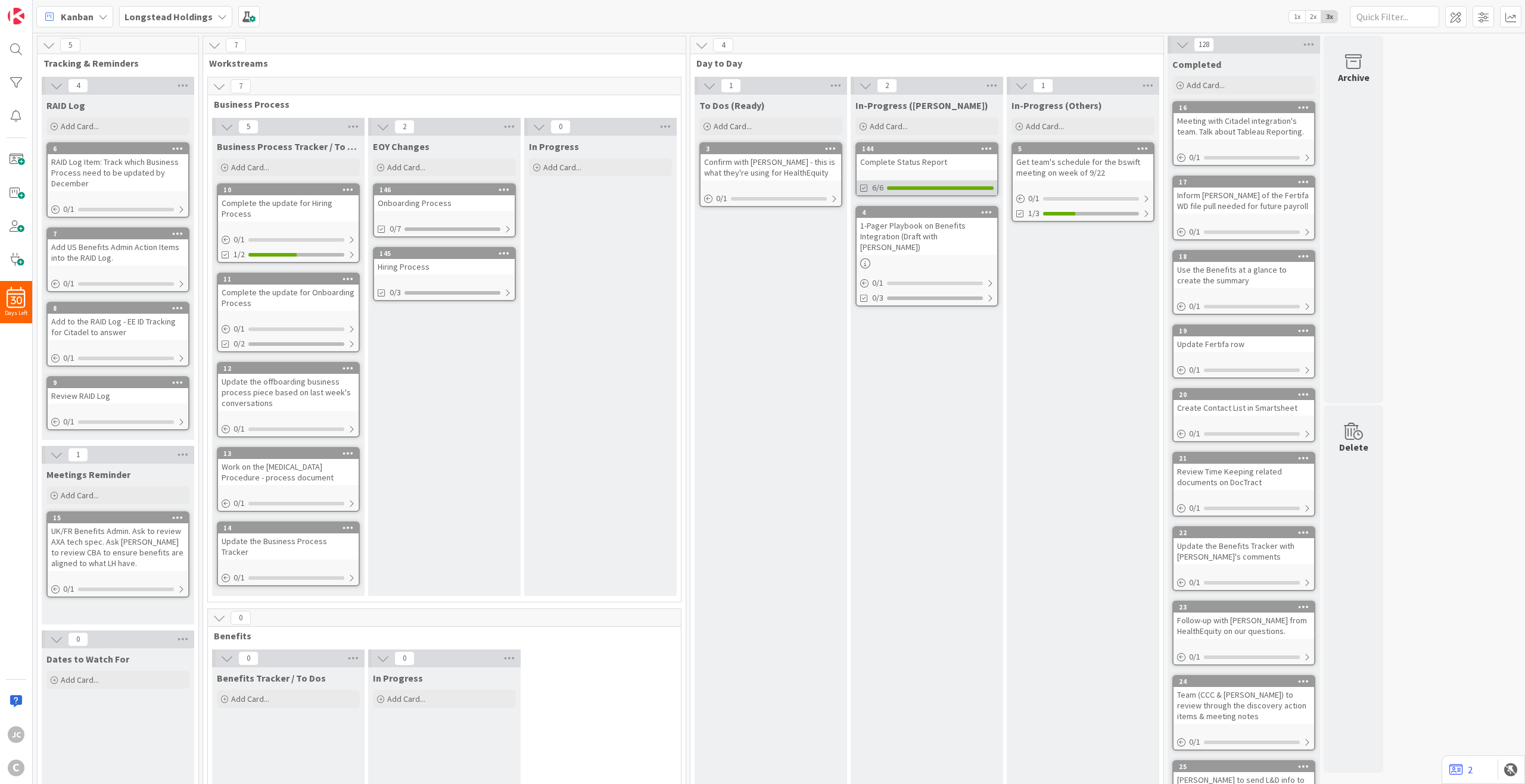
click at [866, 189] on icon at bounding box center [864, 188] width 8 height 8
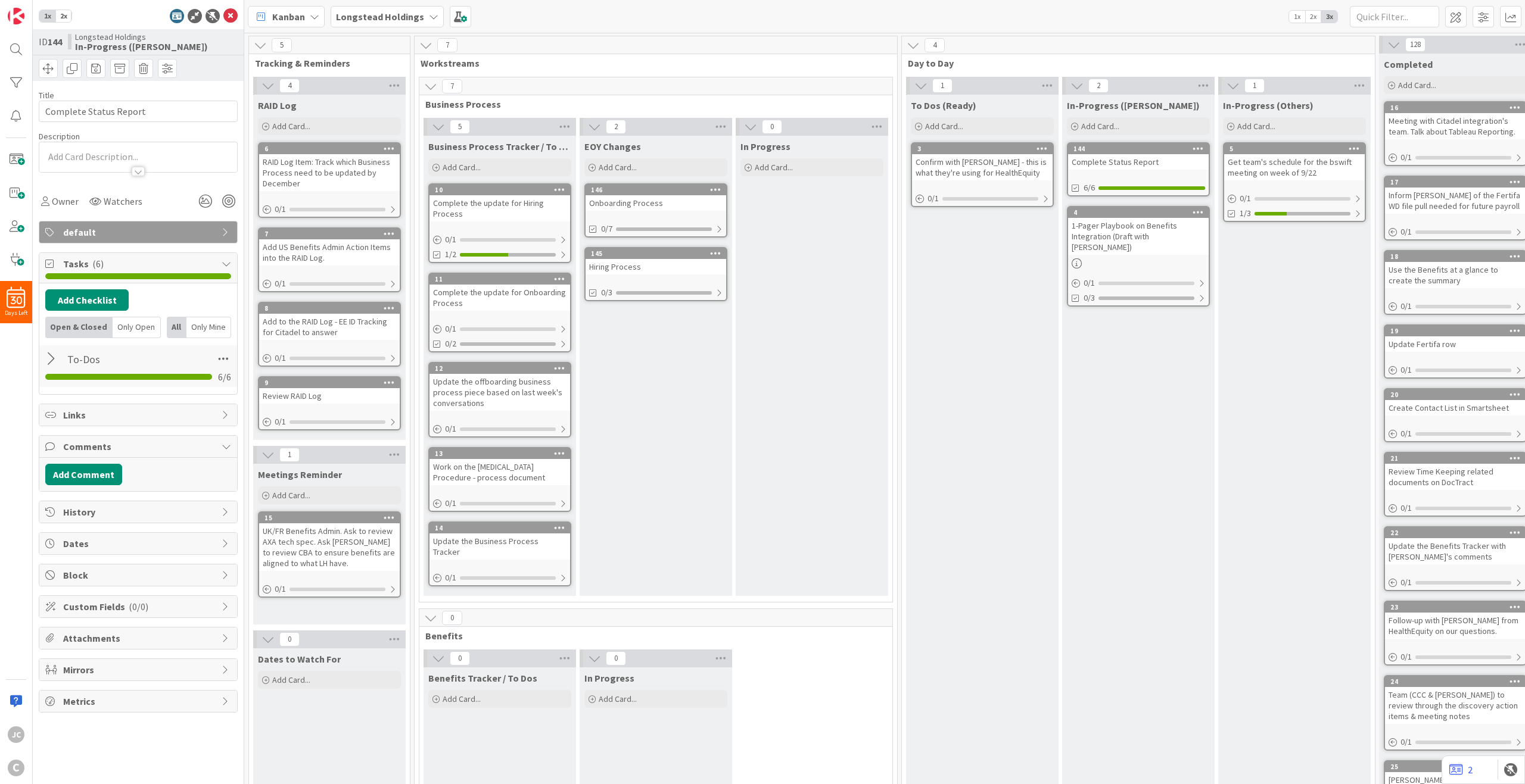
click at [50, 356] on div at bounding box center [53, 359] width 15 height 21
click at [52, 569] on icon at bounding box center [52, 654] width 9 height 11
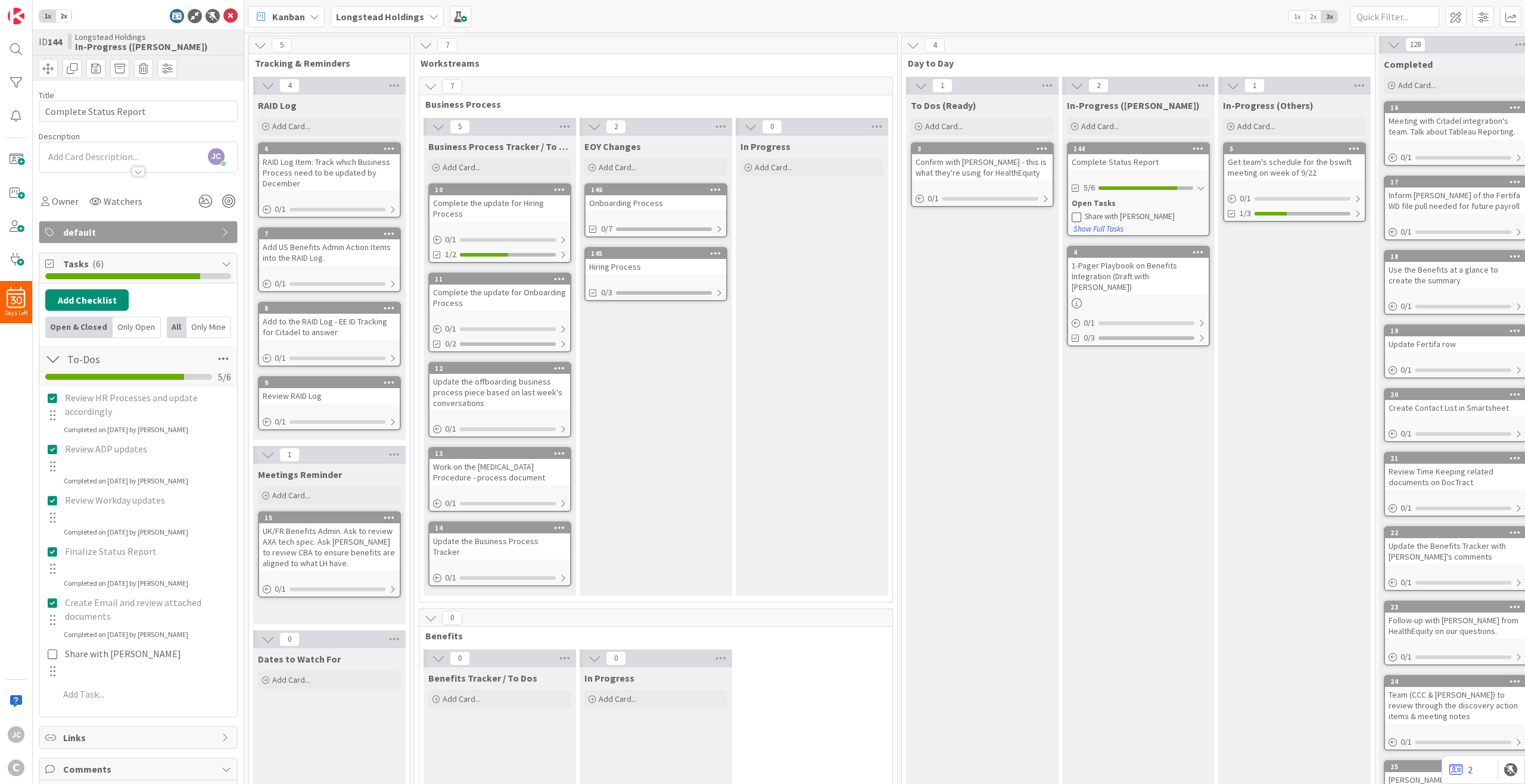
click at [1113, 467] on div "In-Progress ([PERSON_NAME]) Add Card... 144 Complete Status Report 5/6 Open Tas…" at bounding box center [1138, 492] width 153 height 795
click at [223, 18] on icon at bounding box center [230, 16] width 15 height 15
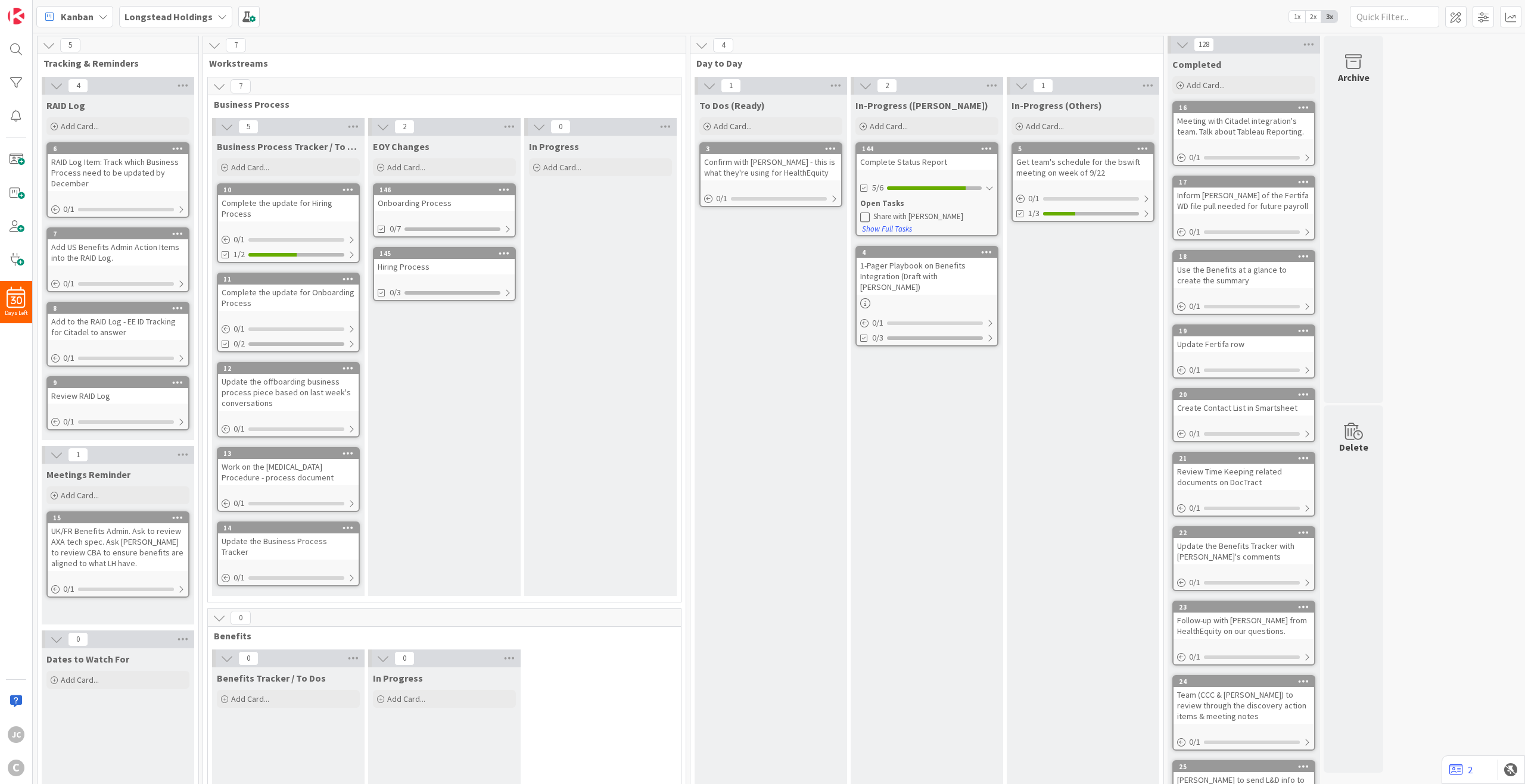
click at [1143, 57] on div "Completed" at bounding box center [1244, 62] width 153 height 17
click at [1143, 45] on icon at bounding box center [1182, 44] width 13 height 13
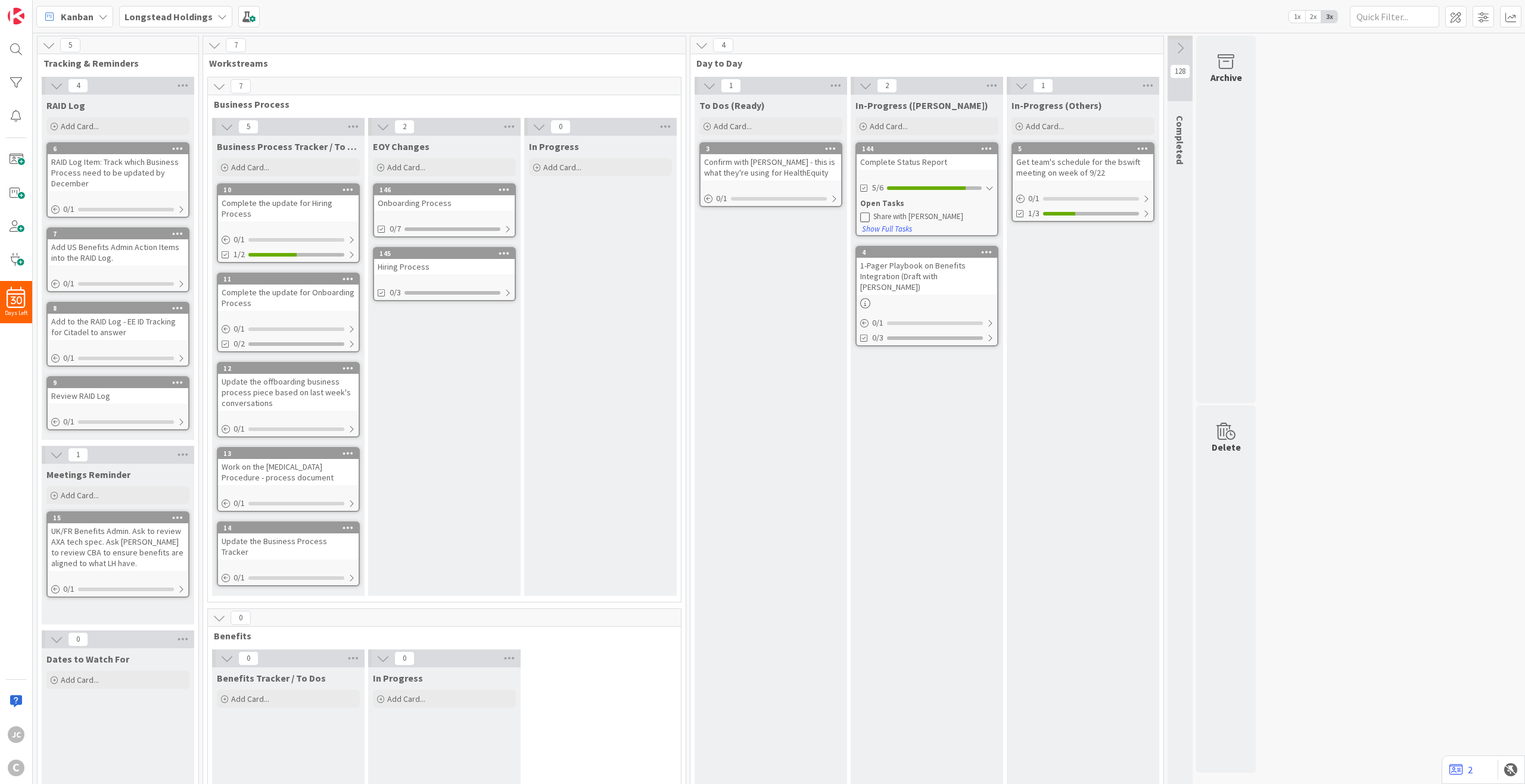
click at [1143, 48] on icon at bounding box center [1180, 48] width 13 height 13
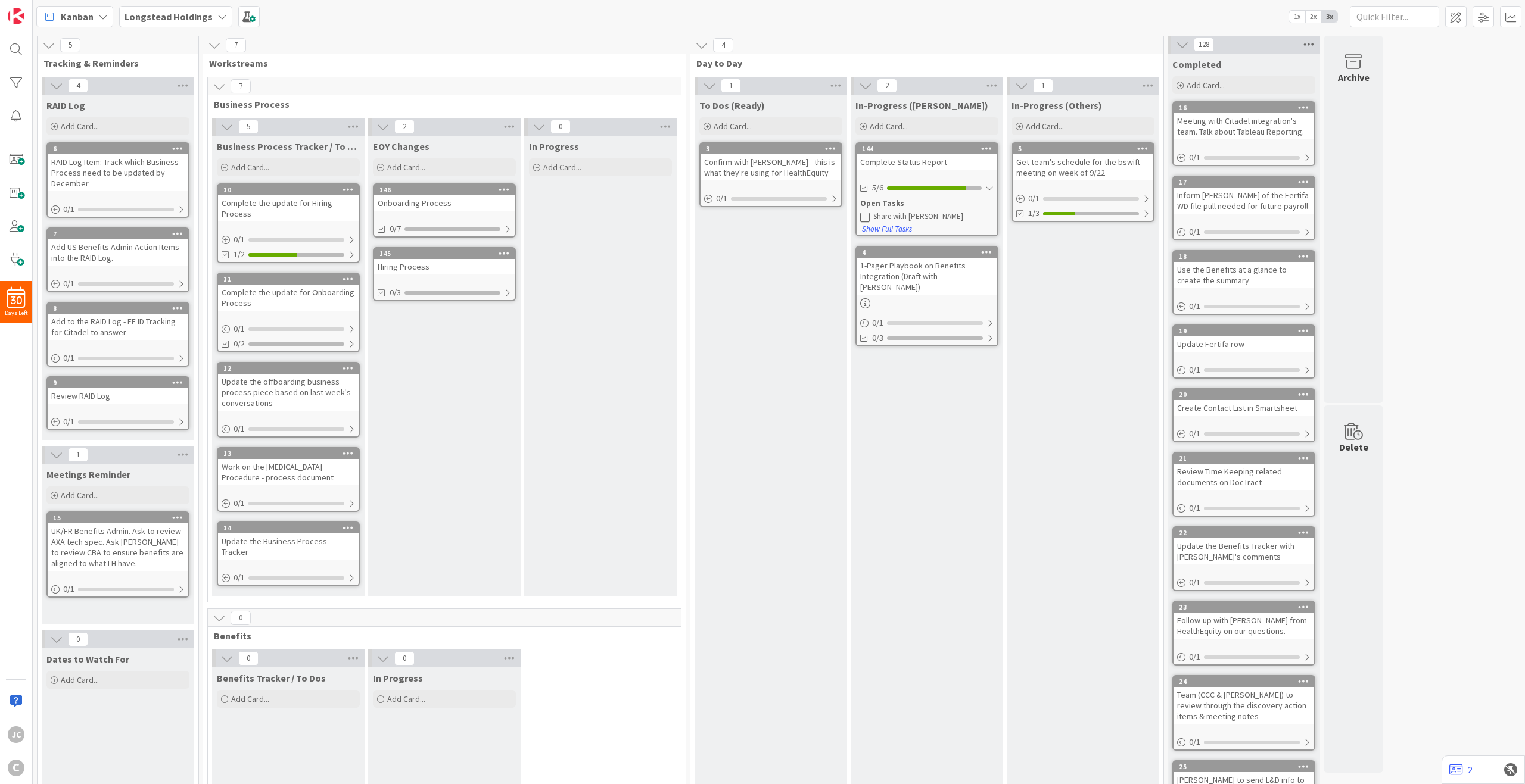
click at [1143, 39] on icon at bounding box center [1309, 44] width 15 height 18
click at [1143, 41] on icon at bounding box center [1182, 44] width 13 height 13
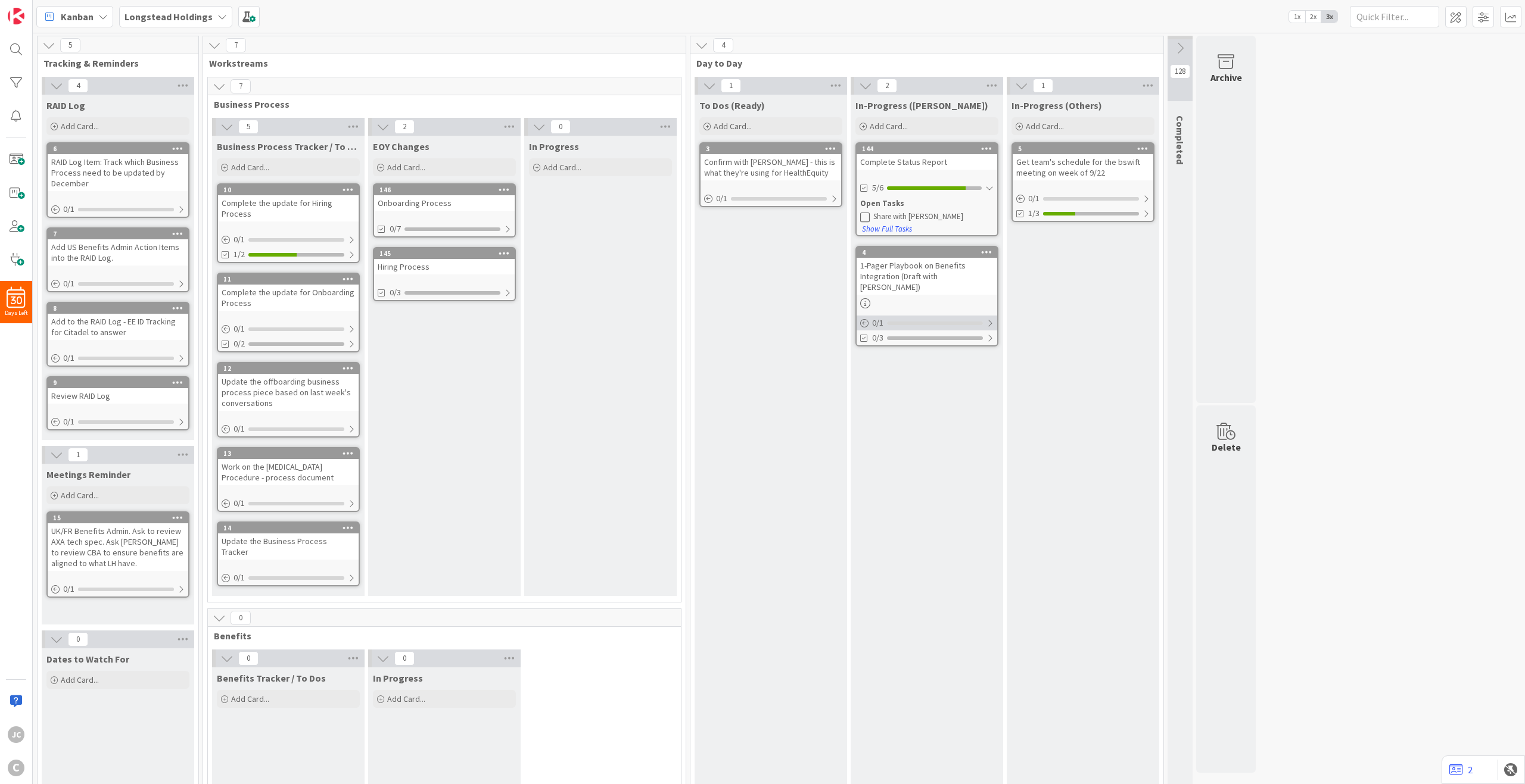
click at [965, 322] on div at bounding box center [935, 323] width 96 height 4
click at [966, 333] on link "1-Pager Playbook on Benefits Integration (Draft with [PERSON_NAME])" at bounding box center [925, 339] width 136 height 12
click at [752, 379] on div "To Dos (Ready) Add Card... 3 Confirm with [PERSON_NAME] - this is what they're …" at bounding box center [771, 465] width 153 height 740
click at [457, 205] on div "Onboarding Process" at bounding box center [444, 203] width 140 height 15
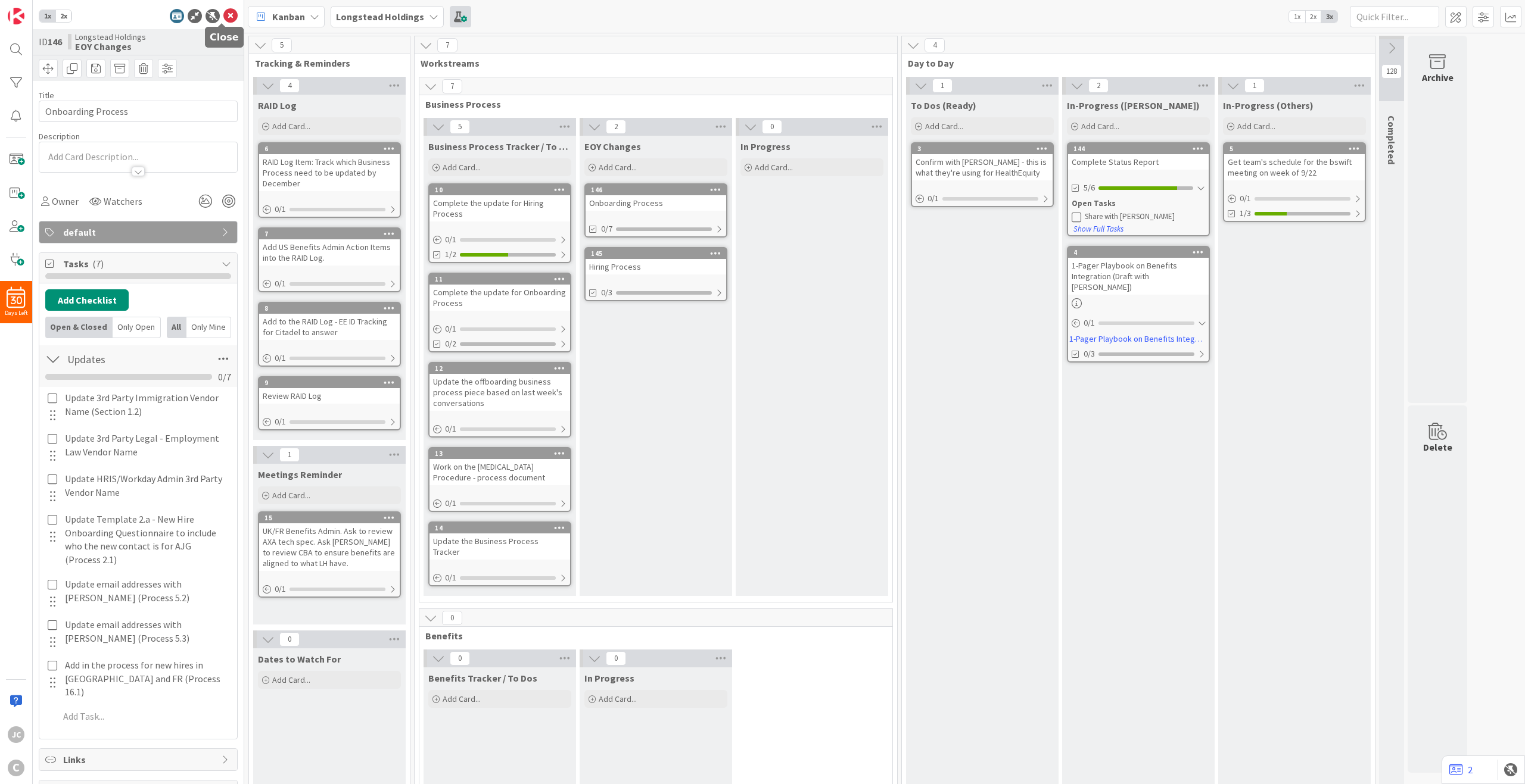
drag, startPoint x: 225, startPoint y: 12, endPoint x: 238, endPoint y: 24, distance: 17.7
click at [225, 12] on icon at bounding box center [230, 16] width 15 height 15
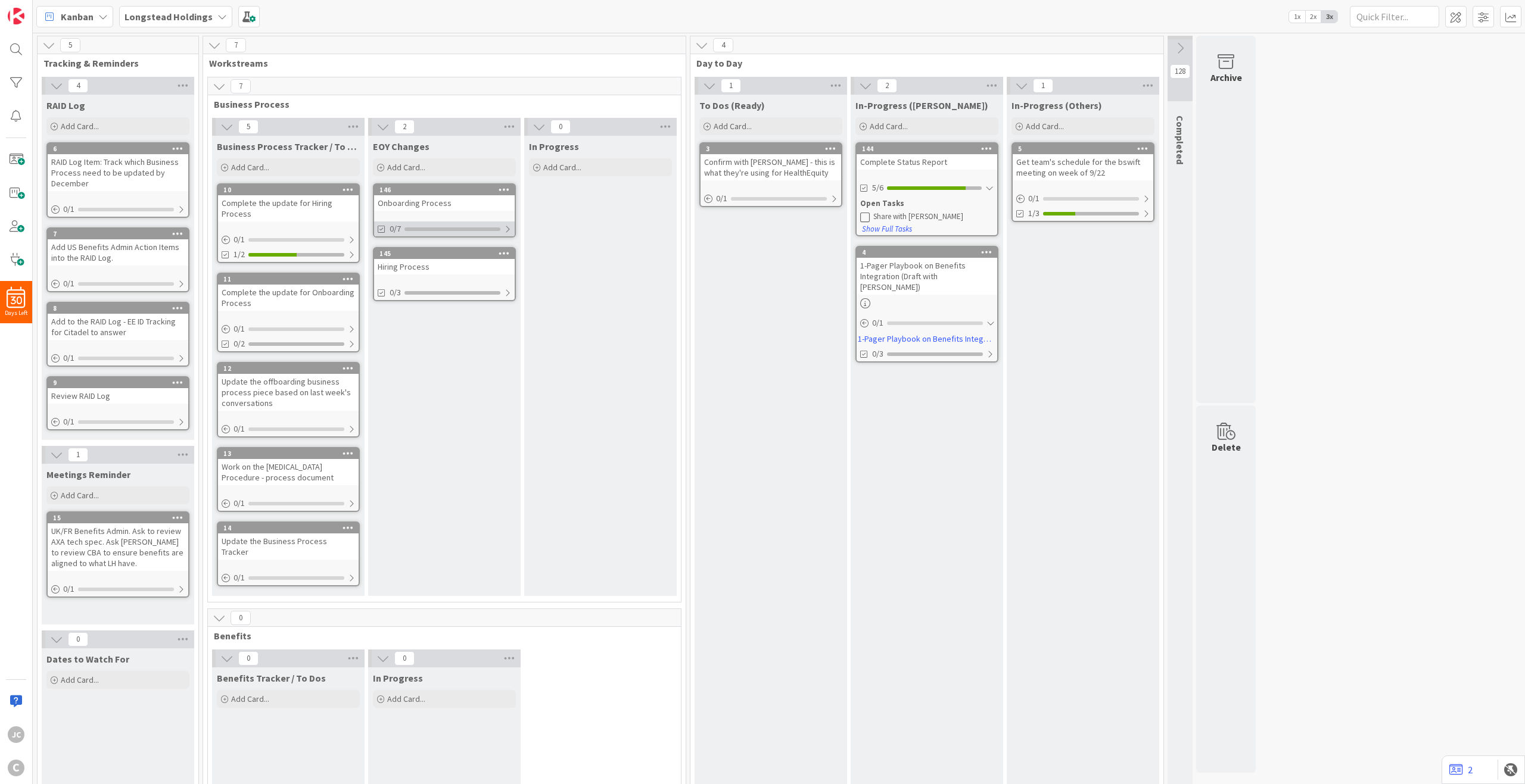
click at [504, 229] on div at bounding box center [507, 229] width 7 height 9
click at [504, 229] on div at bounding box center [507, 229] width 8 height 9
click at [504, 188] on icon at bounding box center [504, 189] width 12 height 8
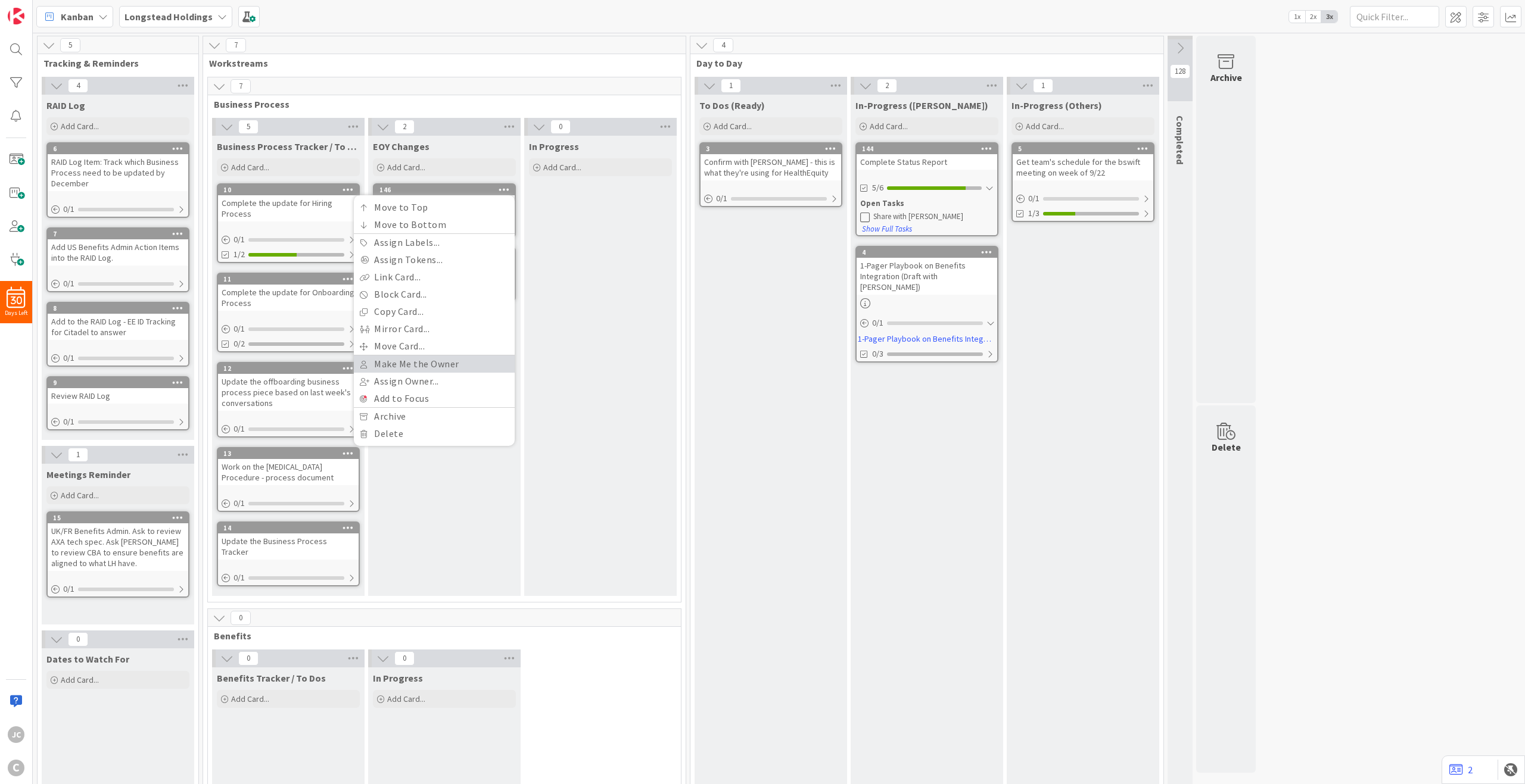
click at [482, 362] on link "Make Me the Owner" at bounding box center [435, 364] width 161 height 18
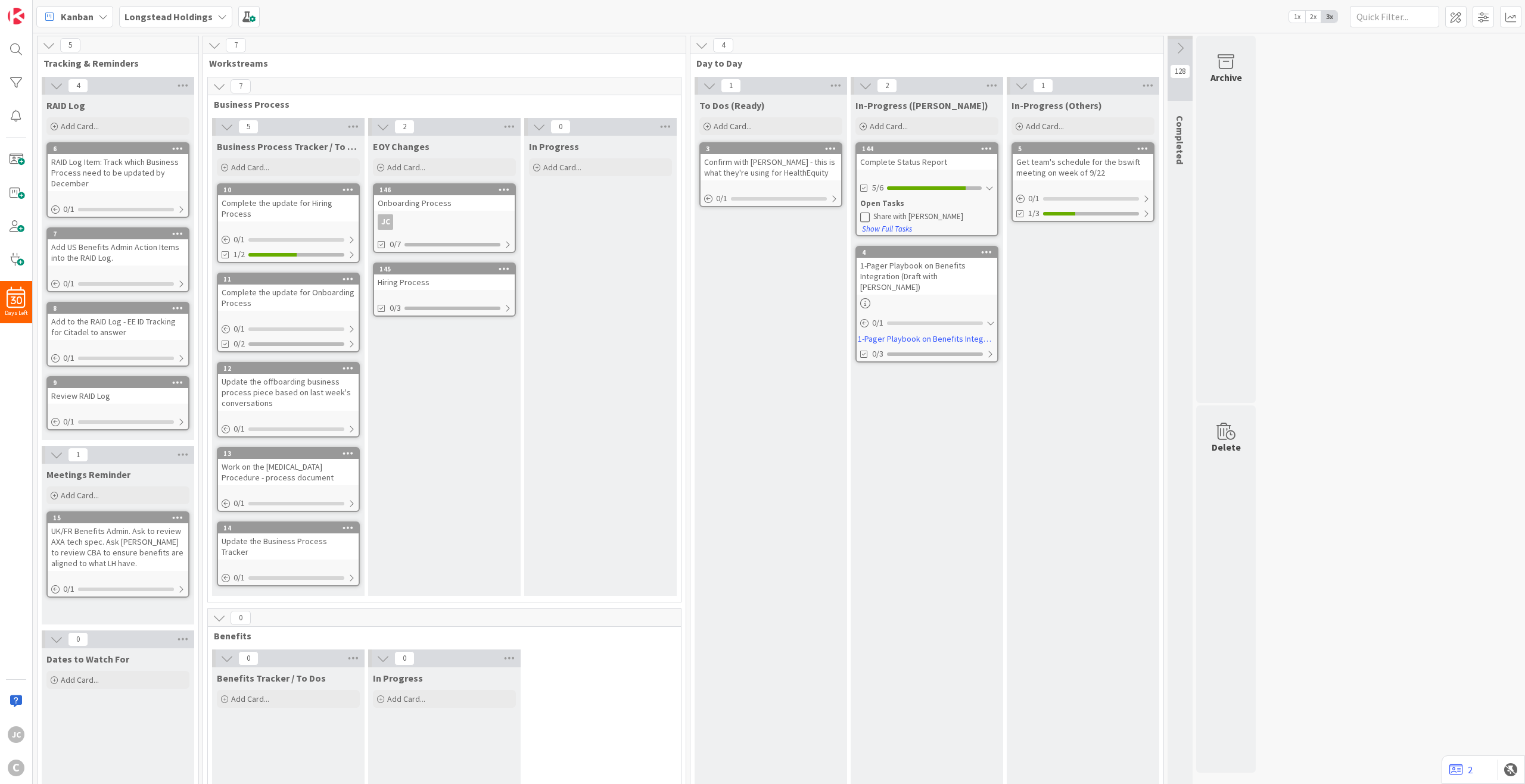
click at [506, 189] on icon at bounding box center [504, 189] width 12 height 8
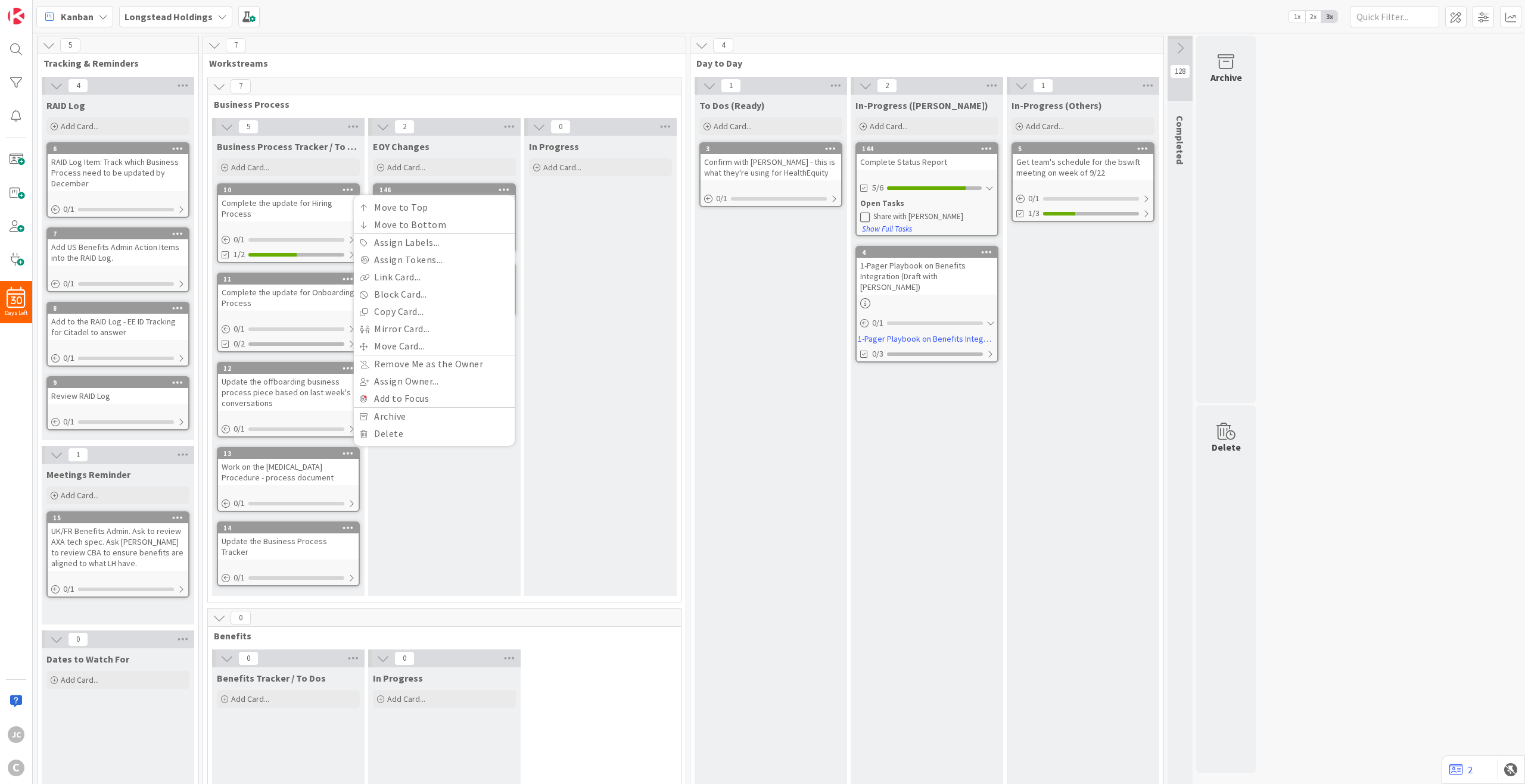
click at [627, 239] on div "In Progress Add Card..." at bounding box center [600, 366] width 153 height 461
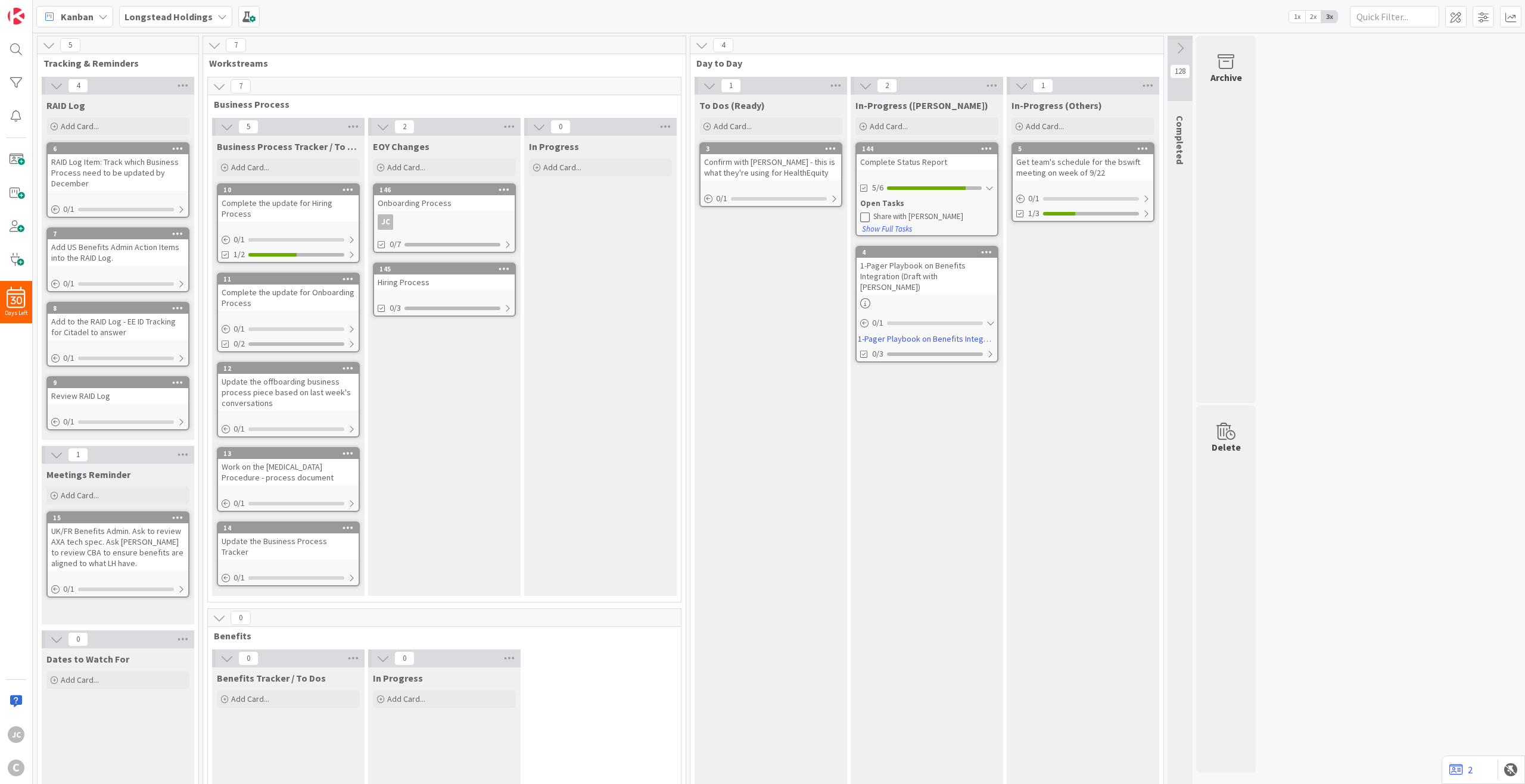
click at [460, 204] on div "Onboarding Process" at bounding box center [444, 203] width 140 height 15
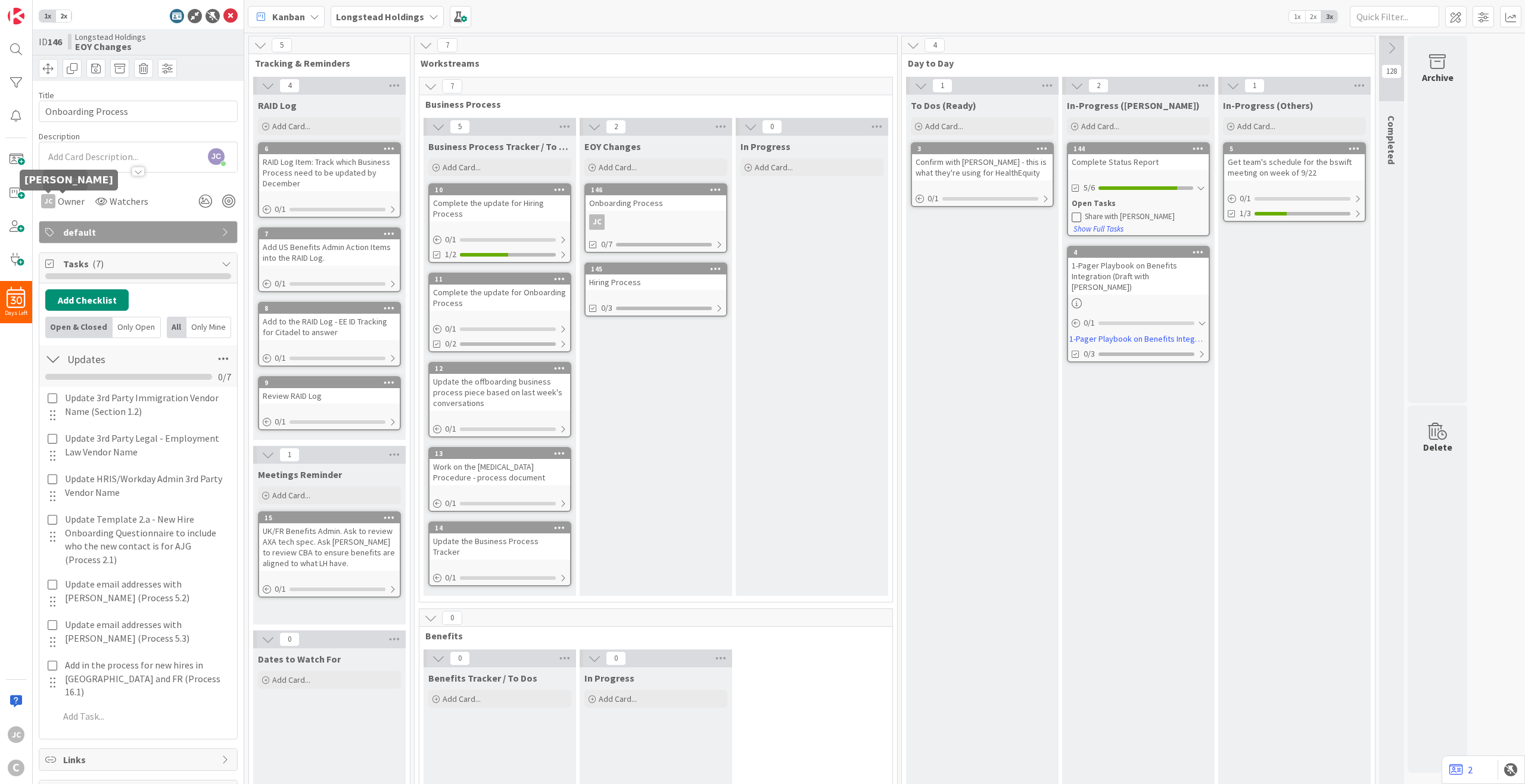
click at [48, 194] on div "JC Owner" at bounding box center [63, 202] width 48 height 21
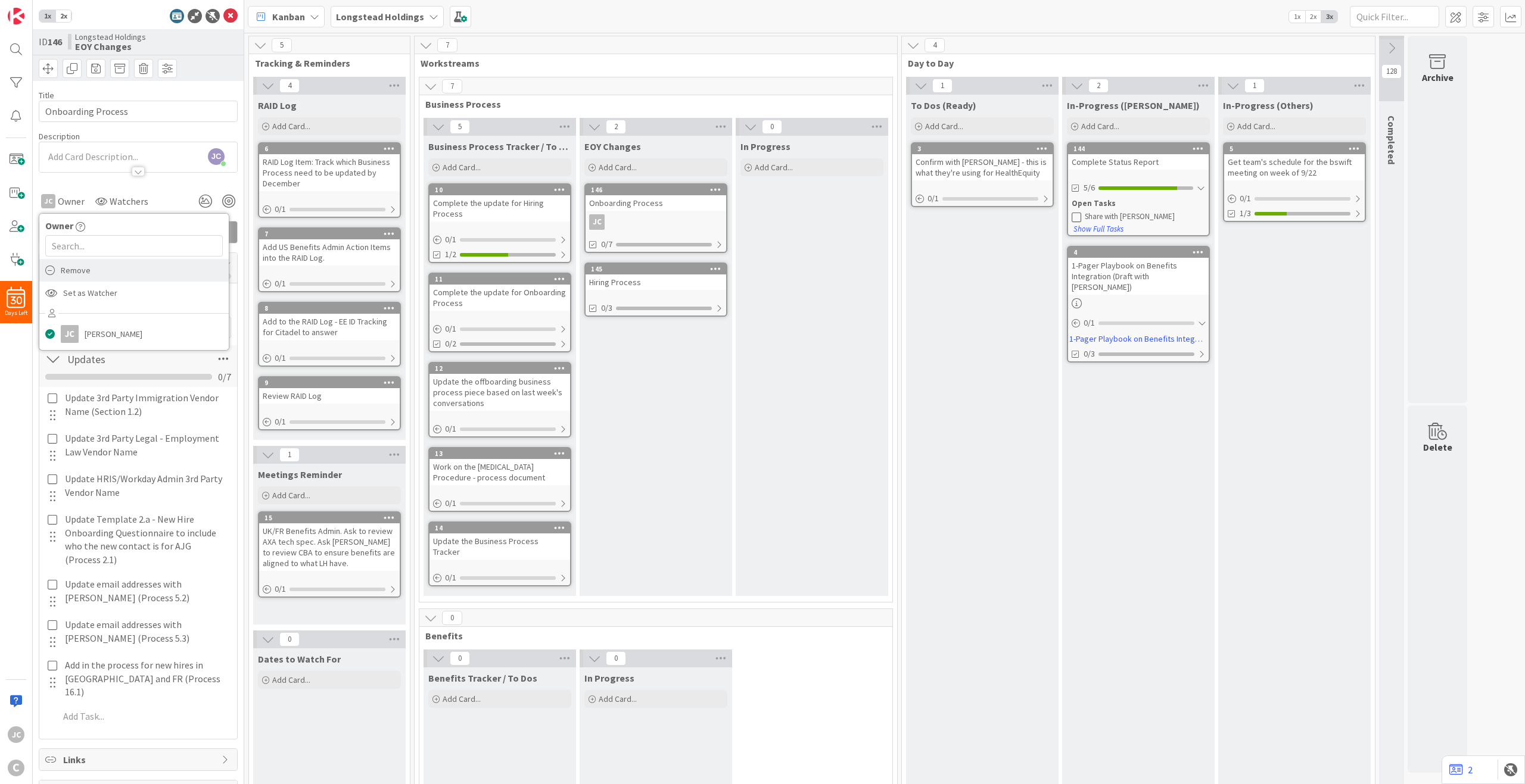
click at [100, 271] on div "Remove" at bounding box center [133, 271] width 189 height 23
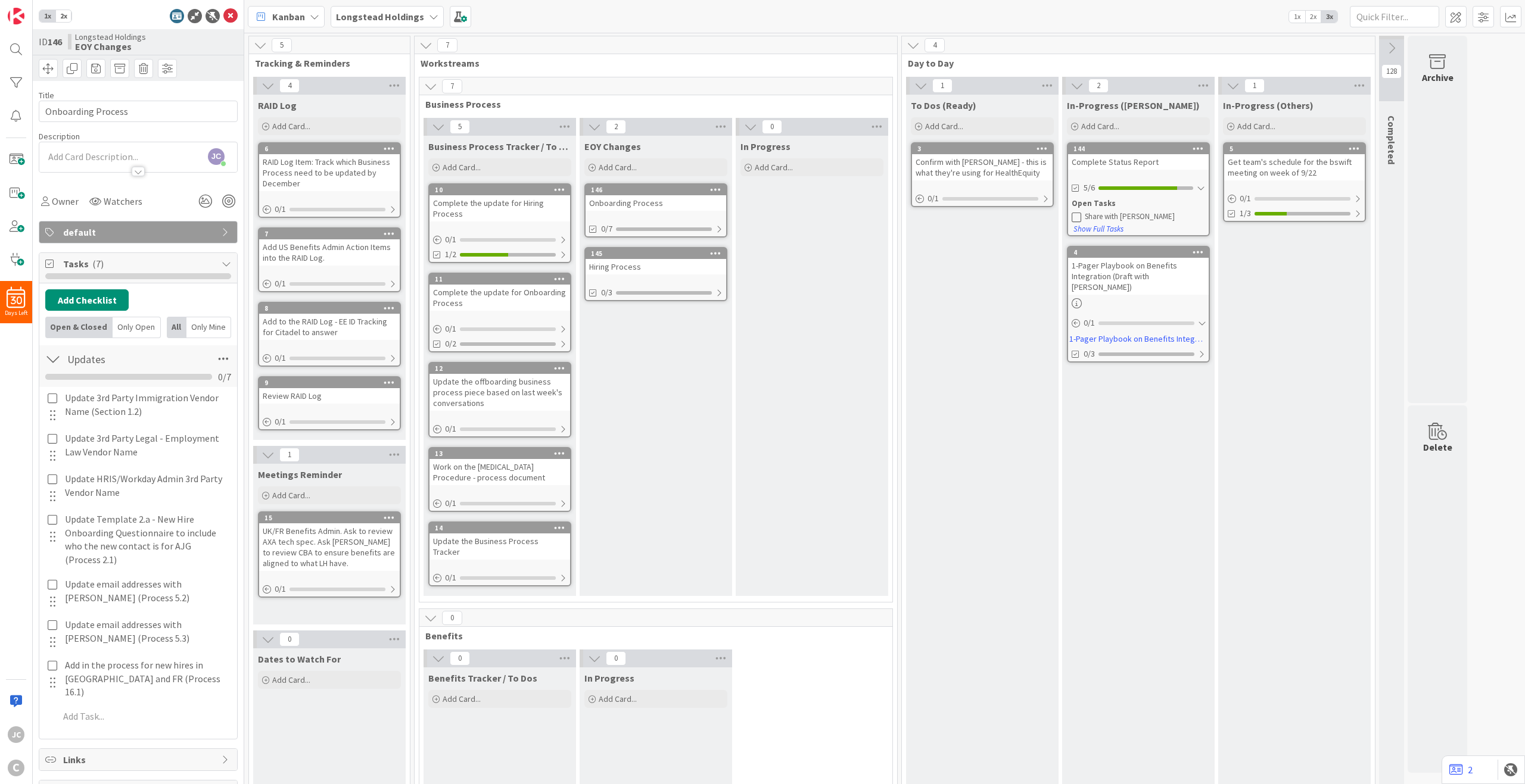
click at [927, 362] on div "To Dos (Ready) Add Card... 3 Confirm with [PERSON_NAME] - this is what they're …" at bounding box center [982, 465] width 153 height 740
click at [223, 12] on icon at bounding box center [230, 16] width 15 height 15
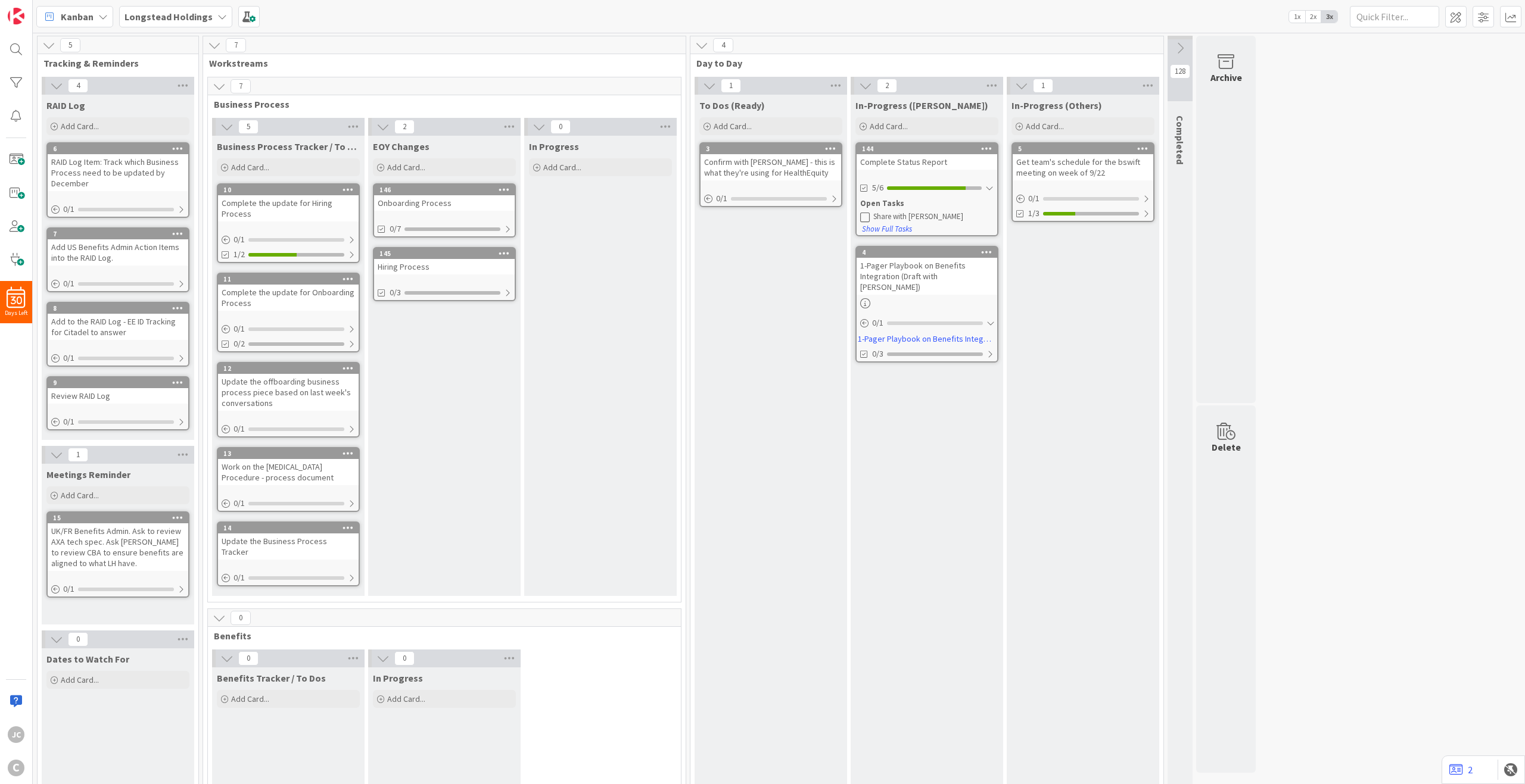
drag, startPoint x: 1175, startPoint y: 48, endPoint x: 1319, endPoint y: 98, distance: 152.4
click at [1143, 98] on div "5 Tracking & Reminders 4 RAID Log Add Card... 6 RAID Log Item: Track which Busi…" at bounding box center [779, 441] width 1487 height 812
click at [1143, 14] on span at bounding box center [1456, 17] width 21 height 21
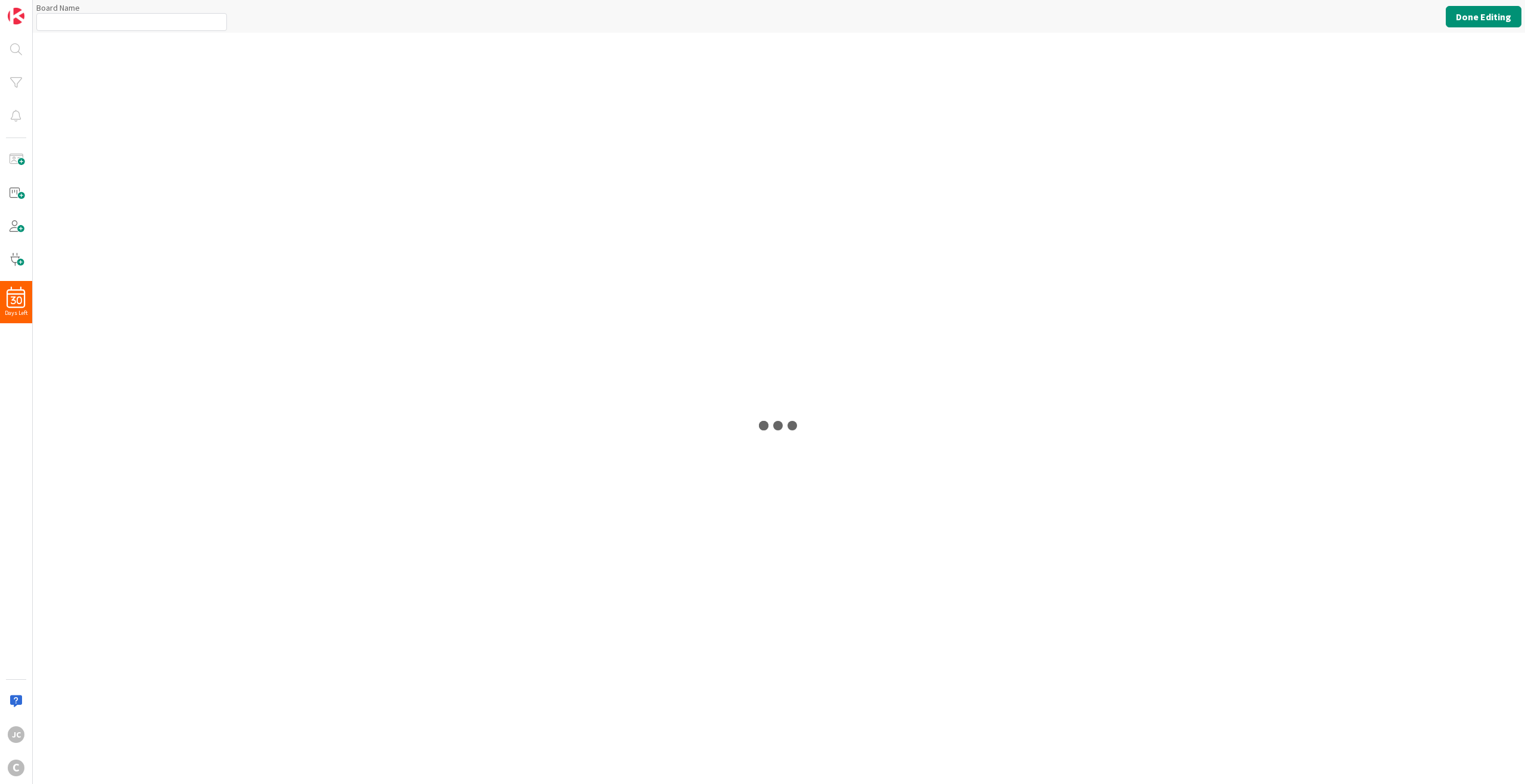
type input "Longstead Holdings"
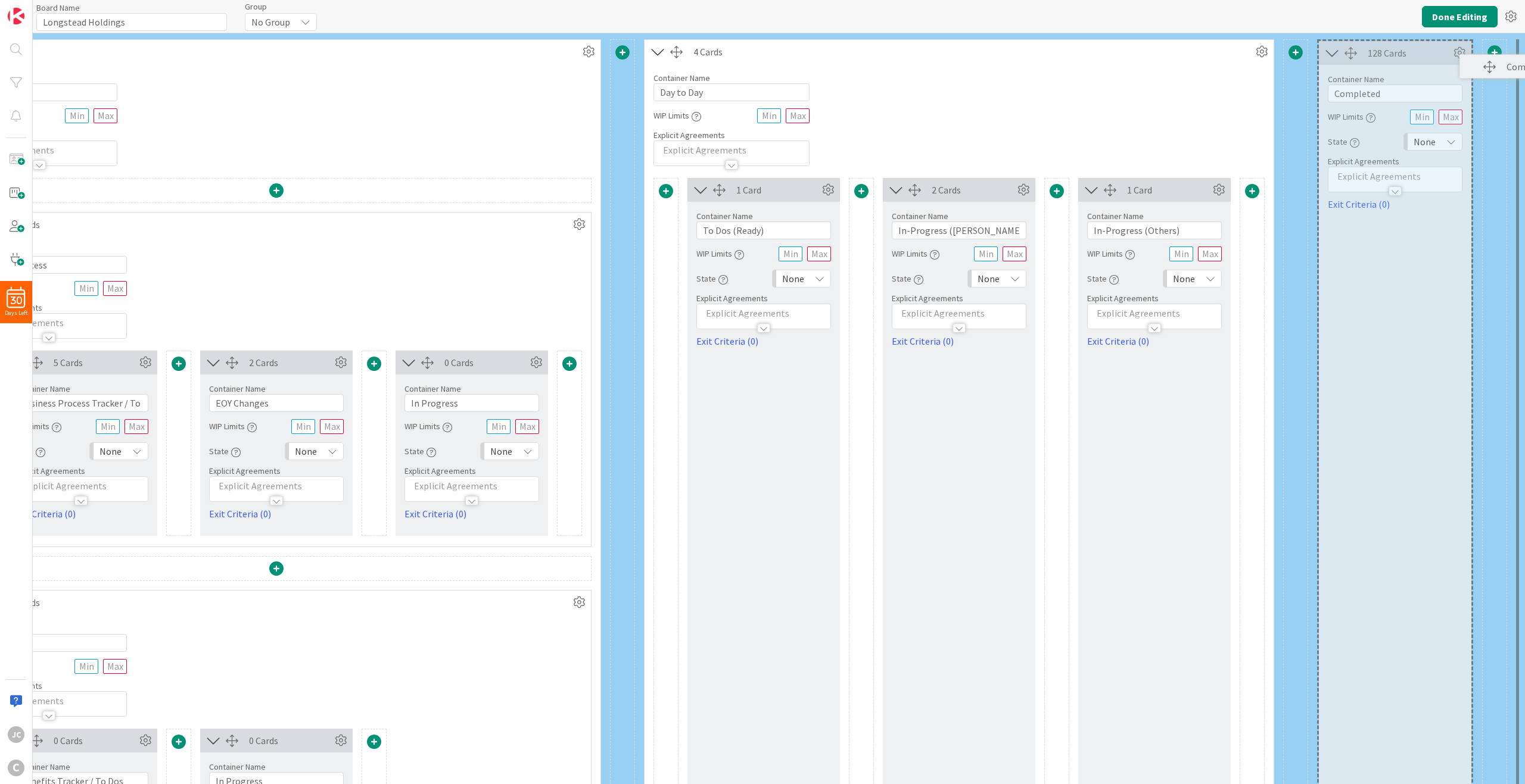
scroll to position [0, 329]
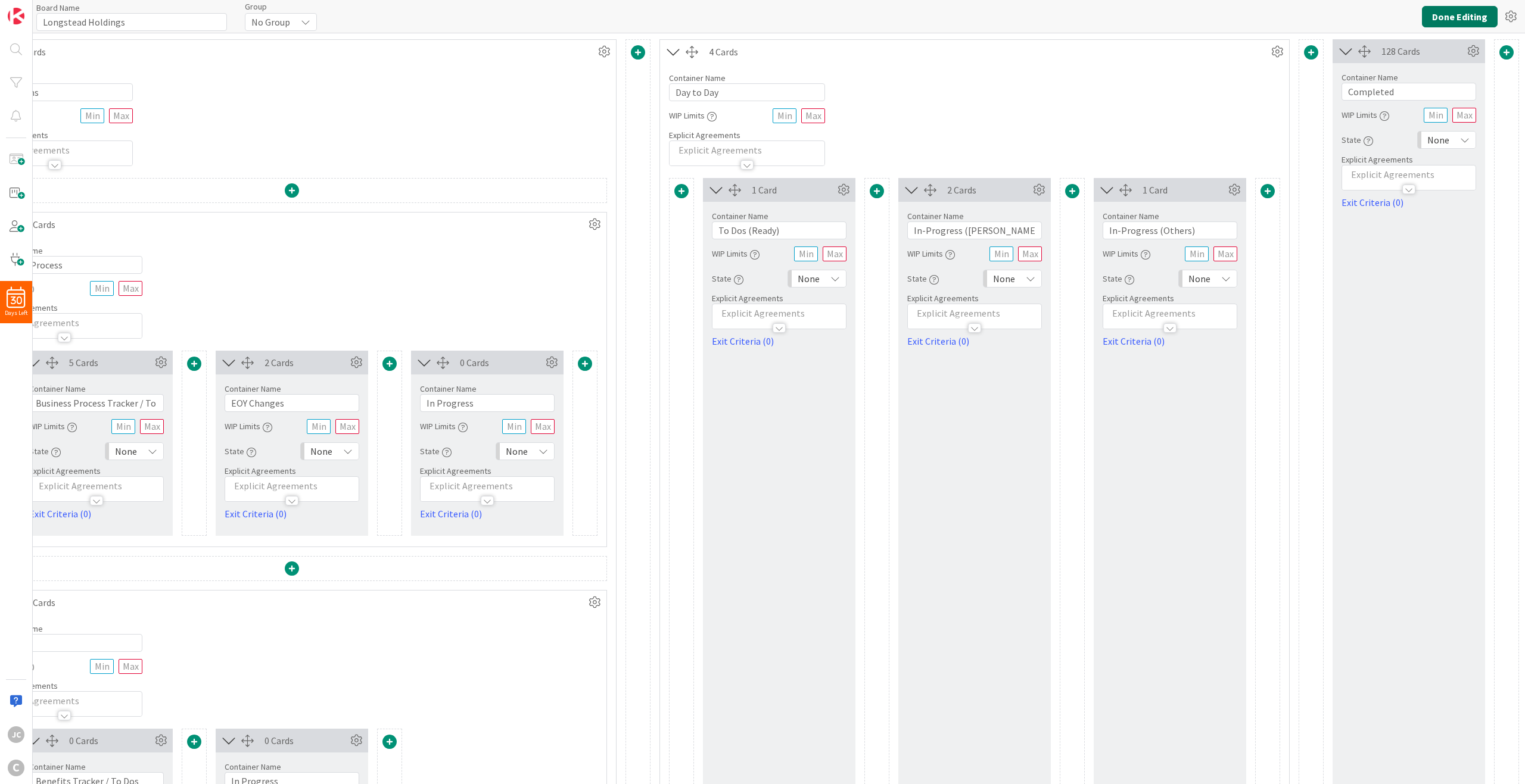
click at [1143, 12] on button "Done Editing" at bounding box center [1460, 17] width 76 height 21
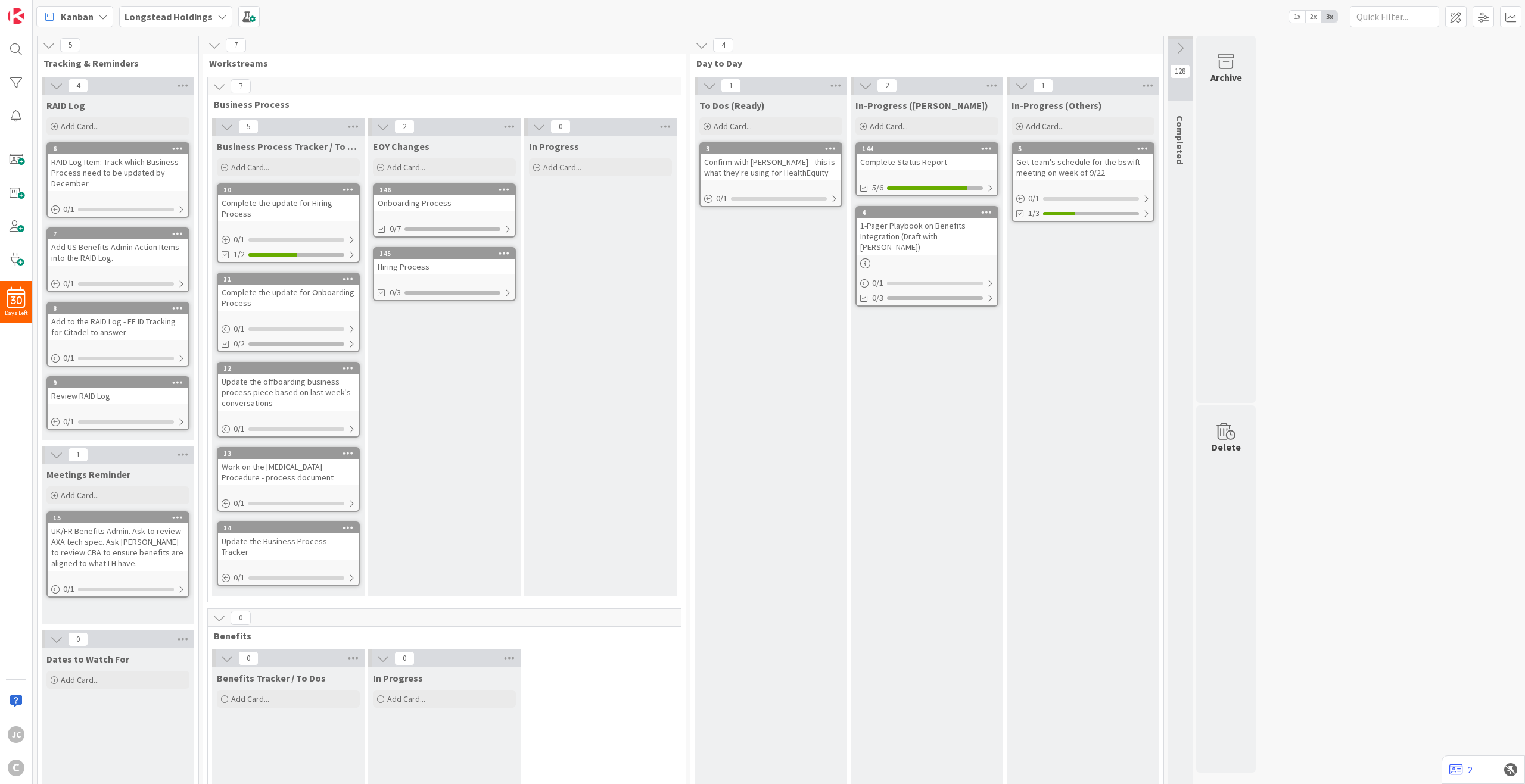
click at [1143, 50] on icon at bounding box center [1180, 48] width 13 height 13
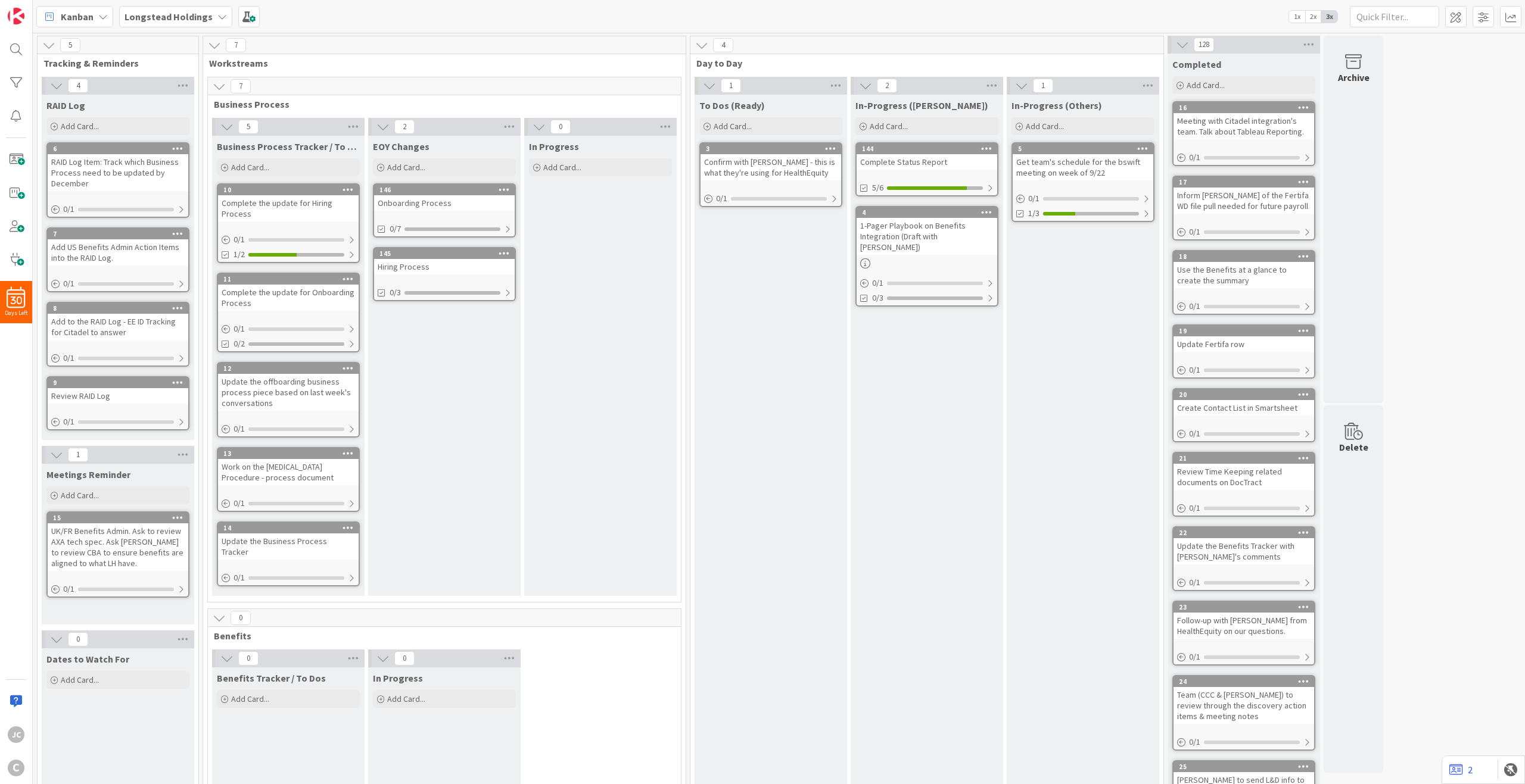
click at [1143, 50] on icon at bounding box center [1182, 44] width 13 height 13
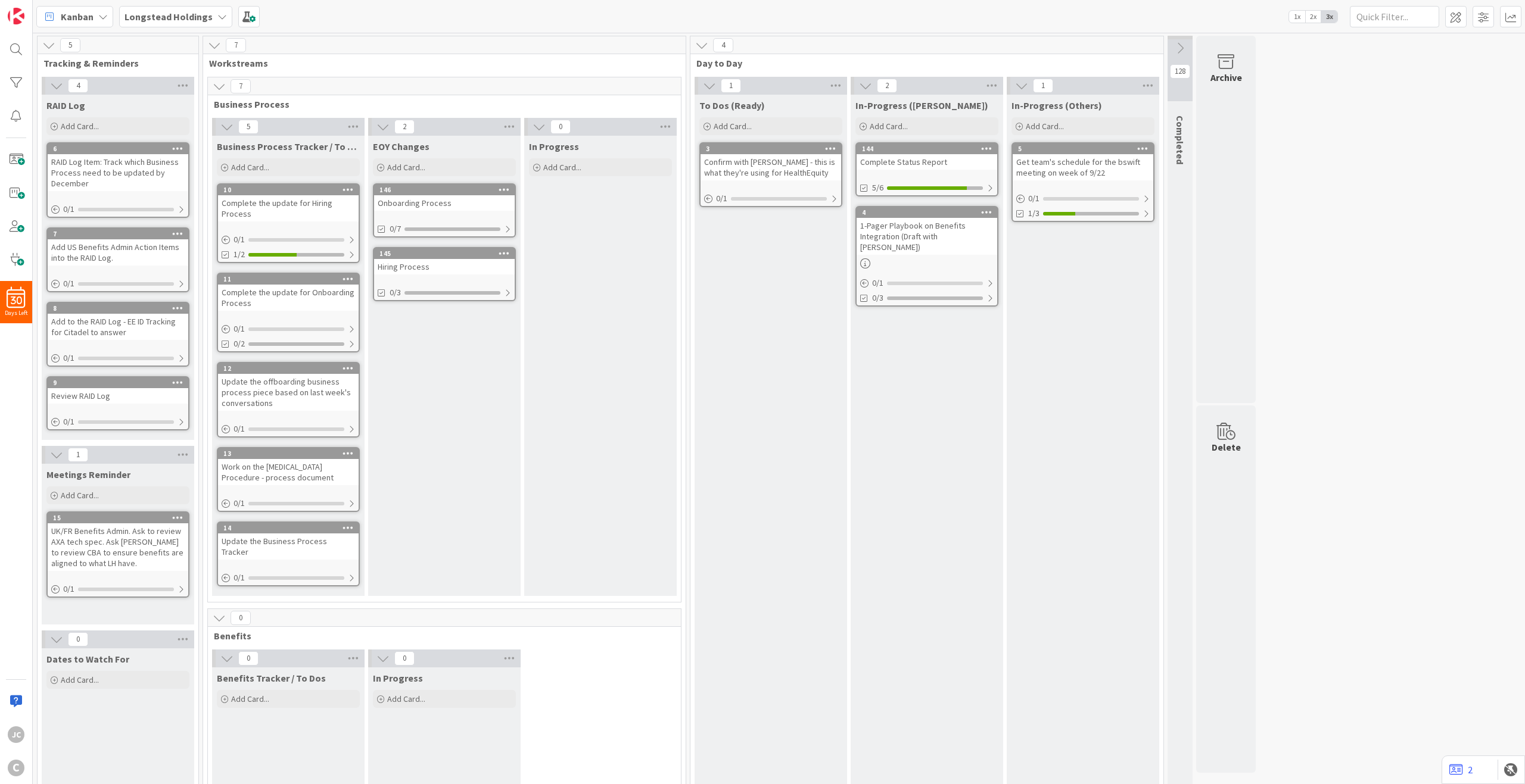
drag, startPoint x: 1183, startPoint y: 50, endPoint x: 613, endPoint y: 504, distance: 728.7
click at [613, 504] on div "In Progress Add Card..." at bounding box center [600, 366] width 153 height 461
click at [352, 254] on div at bounding box center [351, 254] width 7 height 9
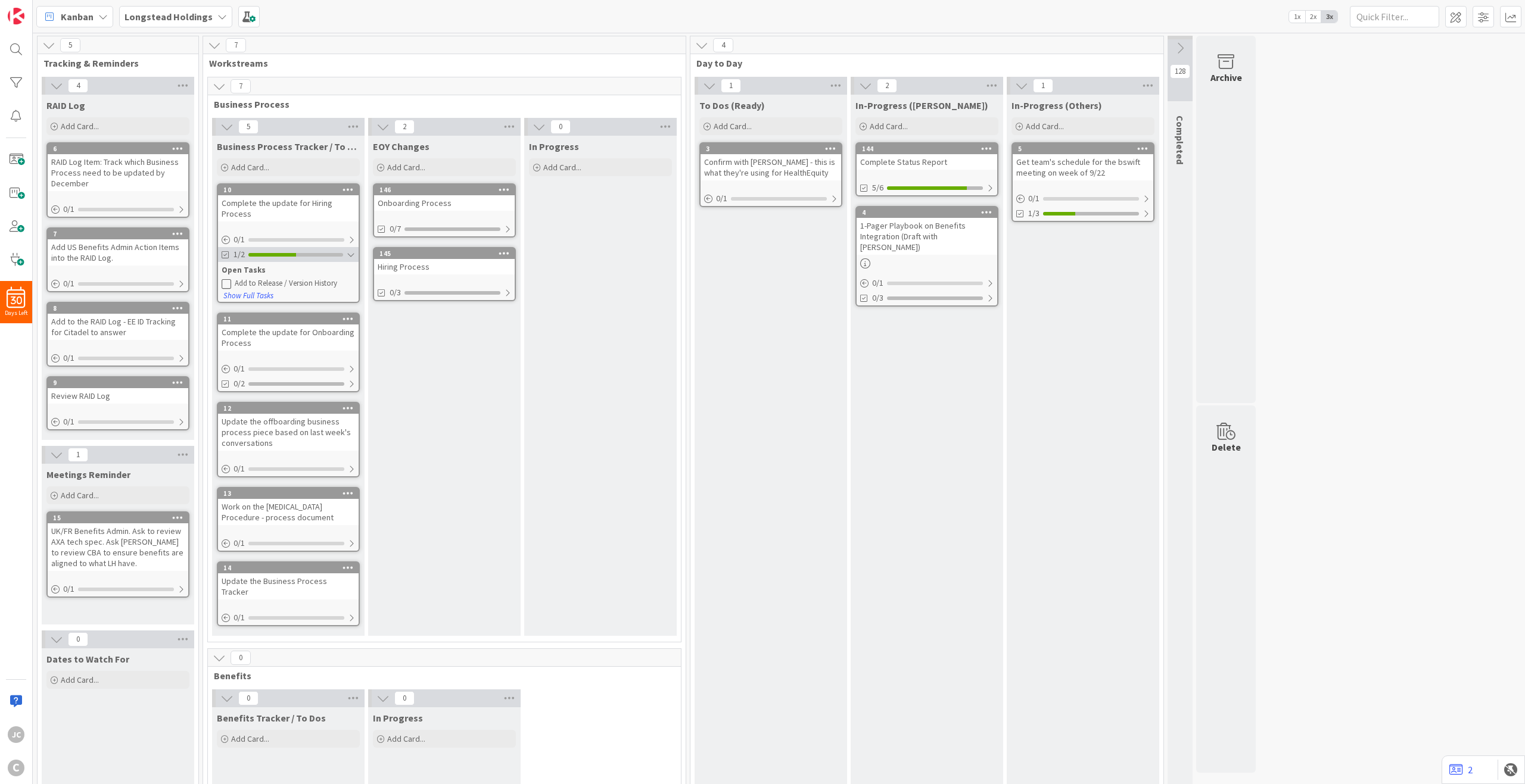
click at [352, 254] on div at bounding box center [350, 254] width 8 height 9
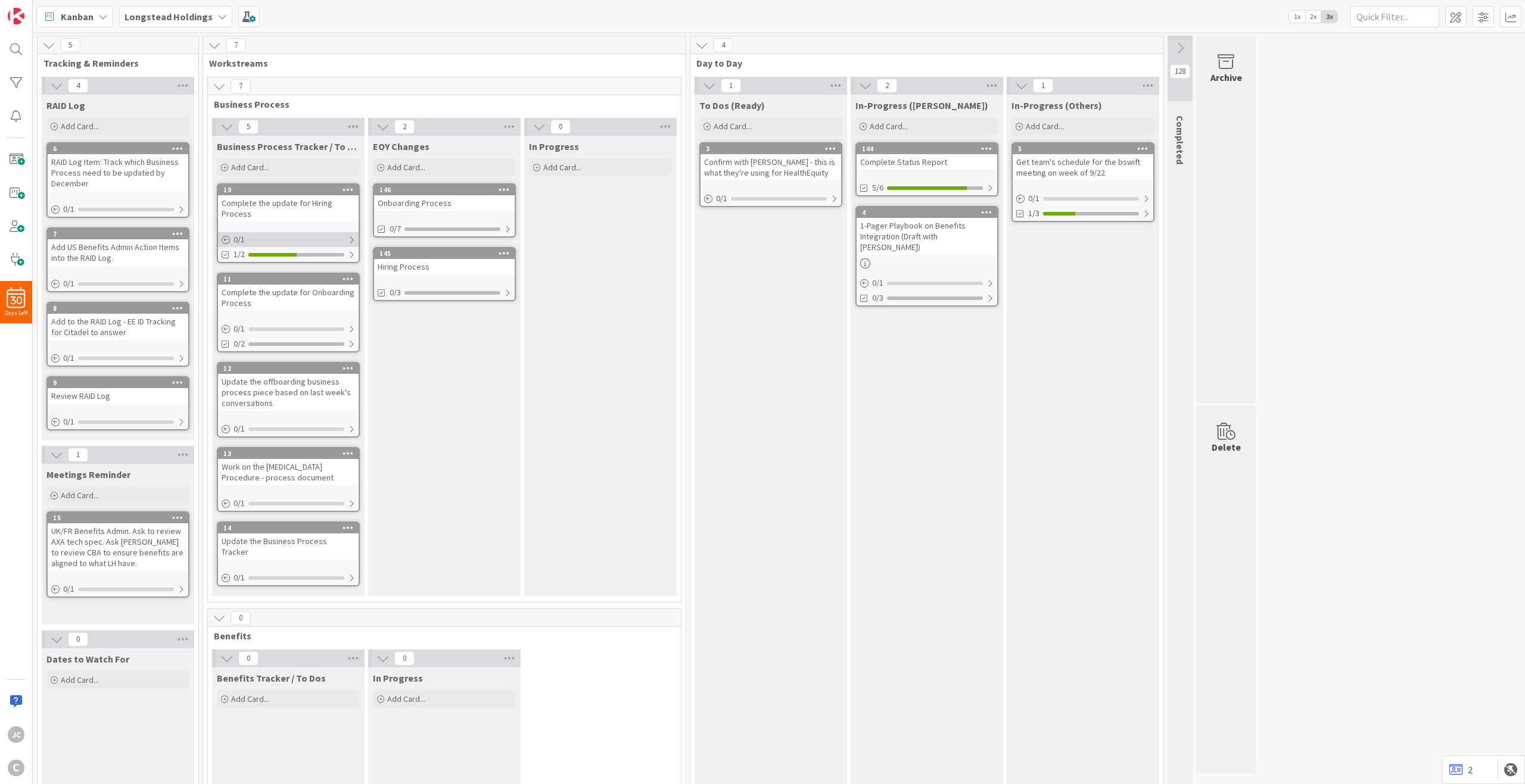
click at [222, 239] on icon at bounding box center [225, 240] width 8 height 8
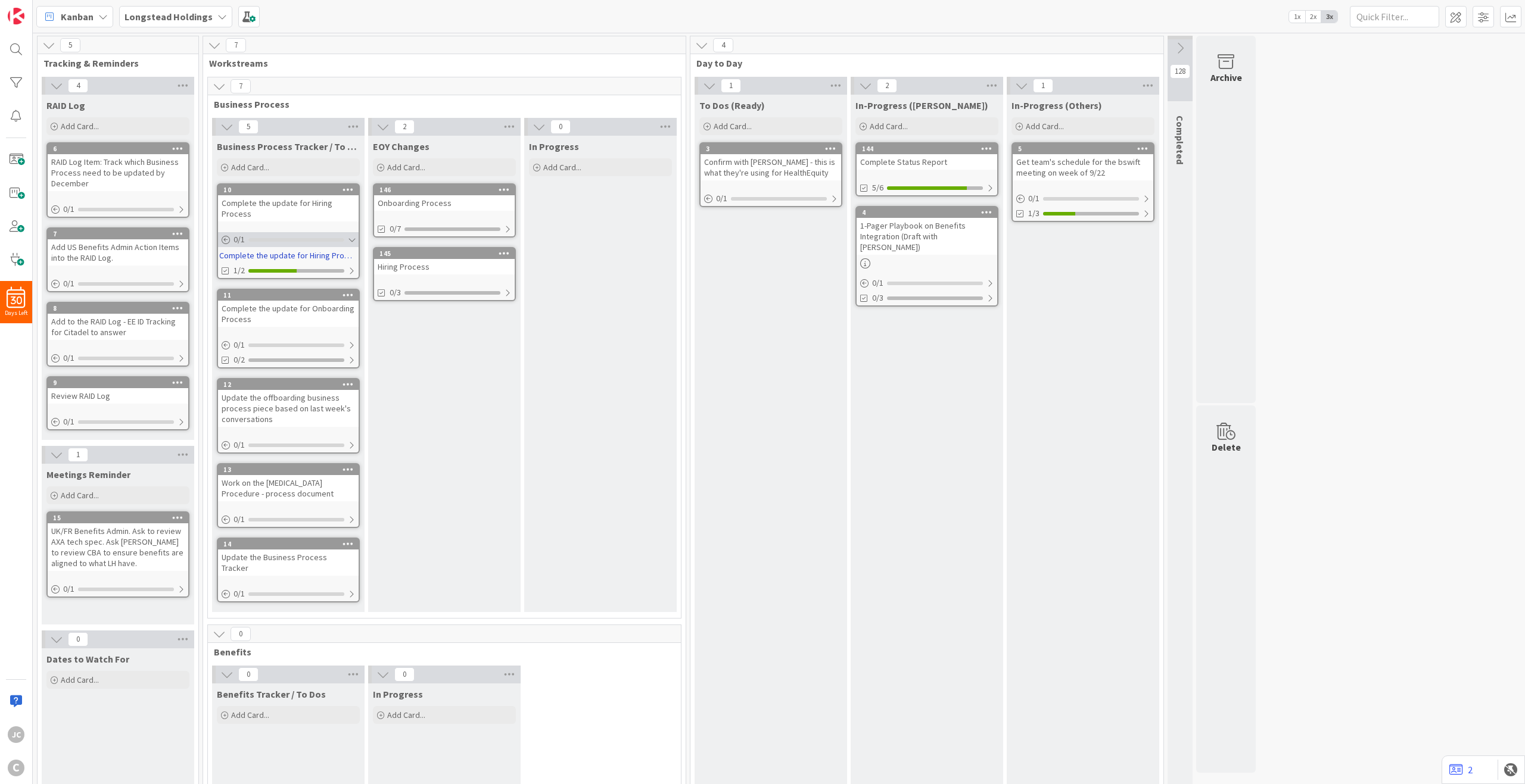
click at [234, 239] on span "0 / 1" at bounding box center [239, 240] width 12 height 12
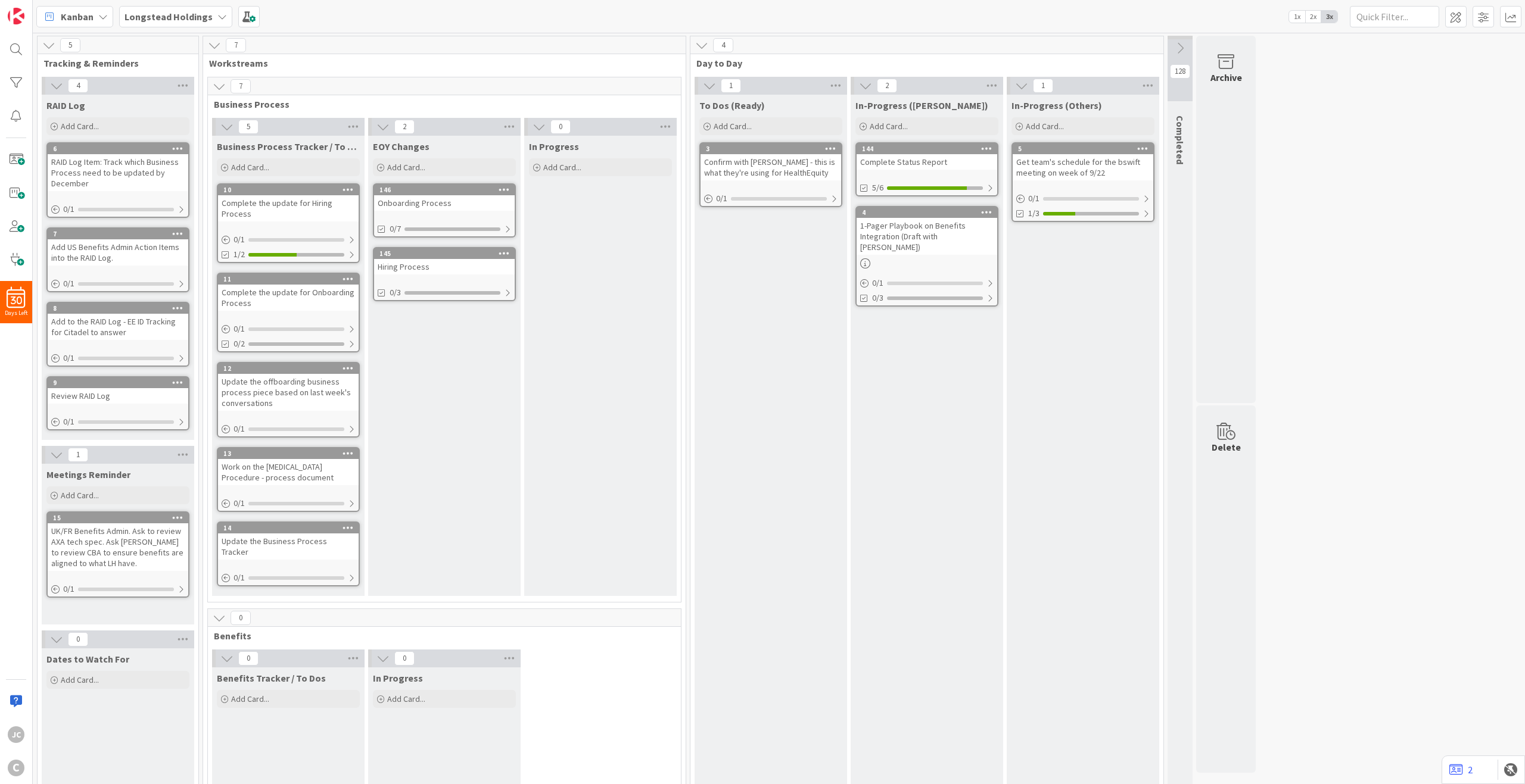
click at [350, 186] on icon at bounding box center [348, 189] width 12 height 8
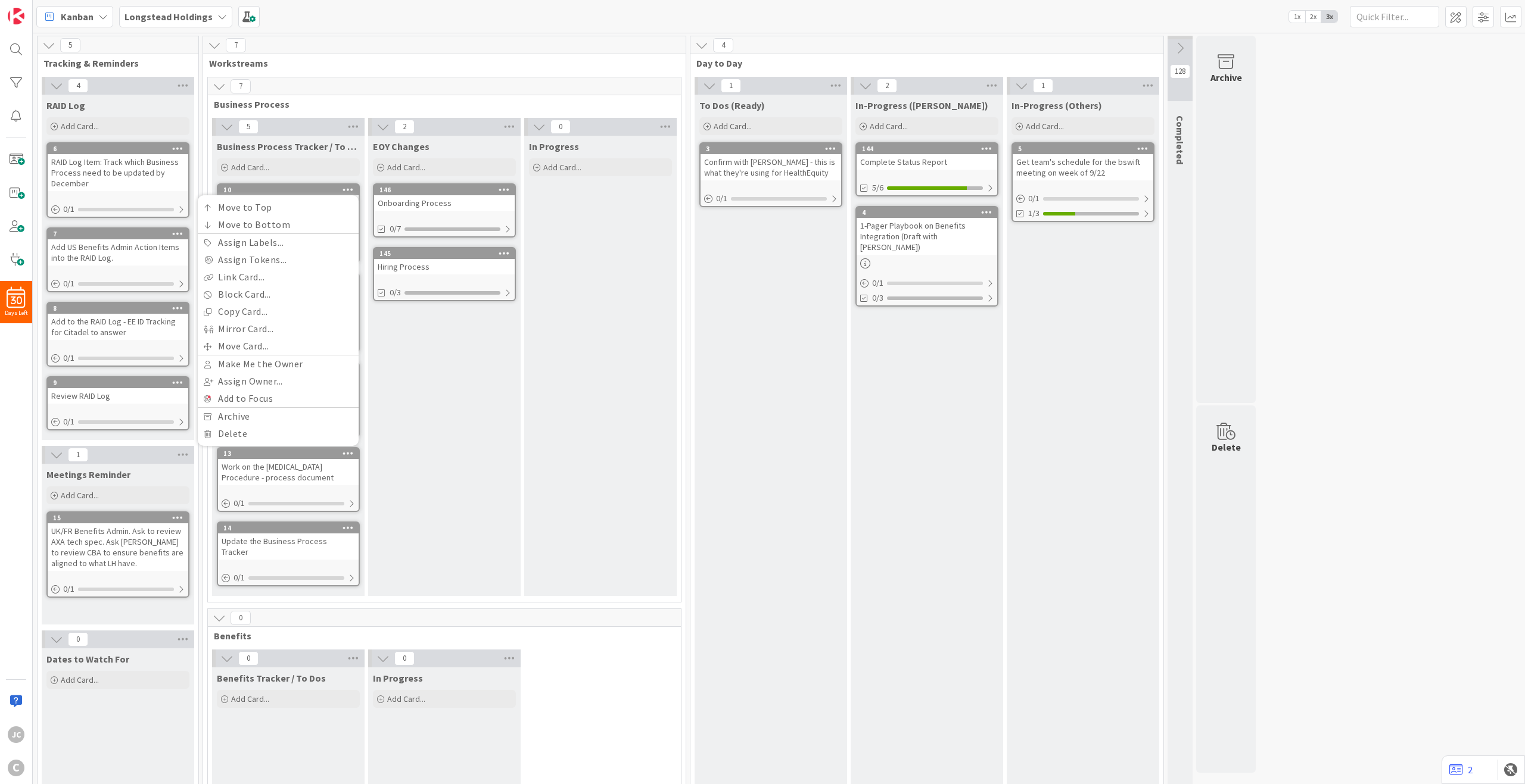
click at [504, 435] on div "EOY Changes Add Card... 146 Onboarding Process 0/7 145 Hiring Process 0/3" at bounding box center [444, 366] width 153 height 461
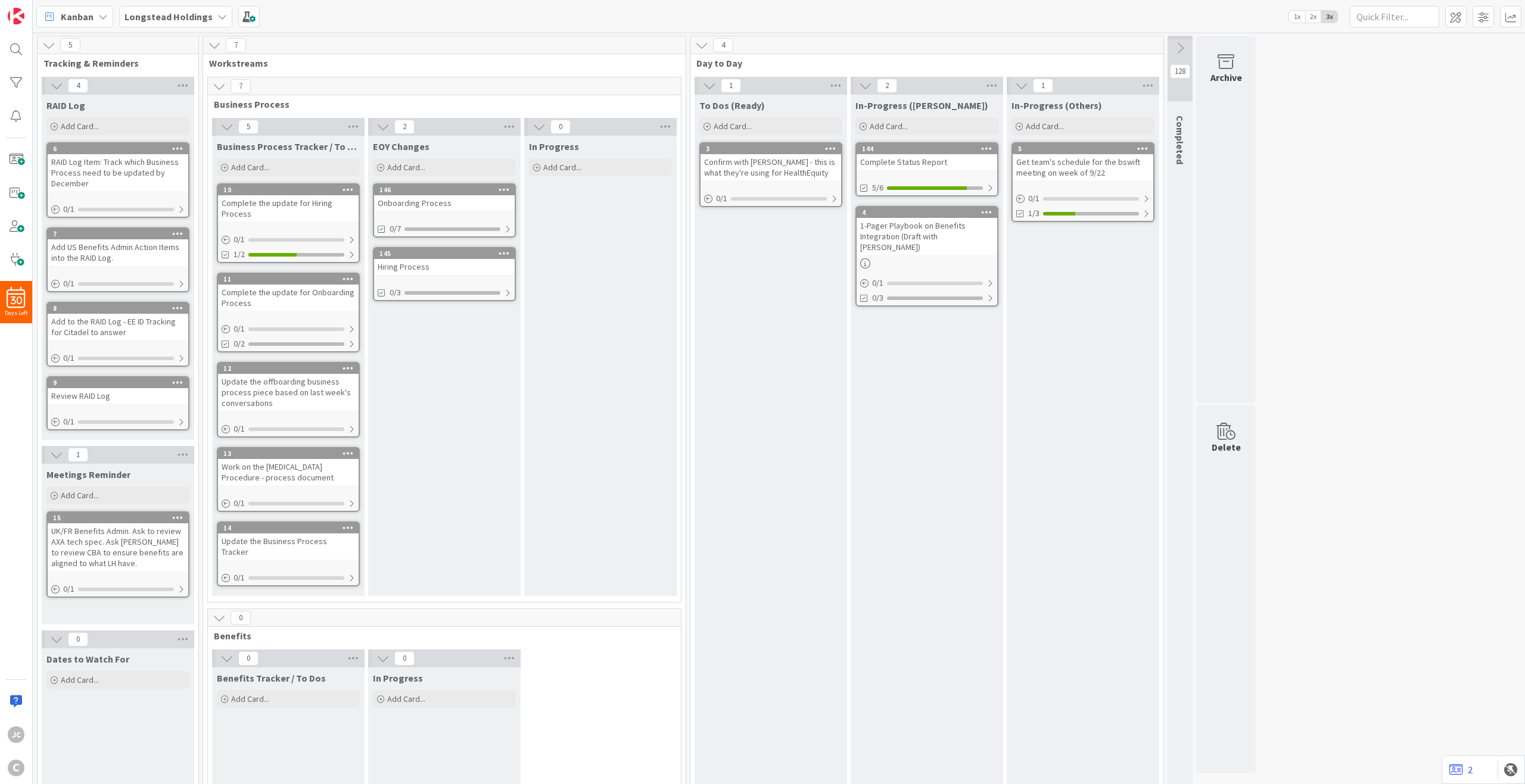
click at [277, 198] on div "Complete the update for Hiring Process" at bounding box center [288, 208] width 140 height 26
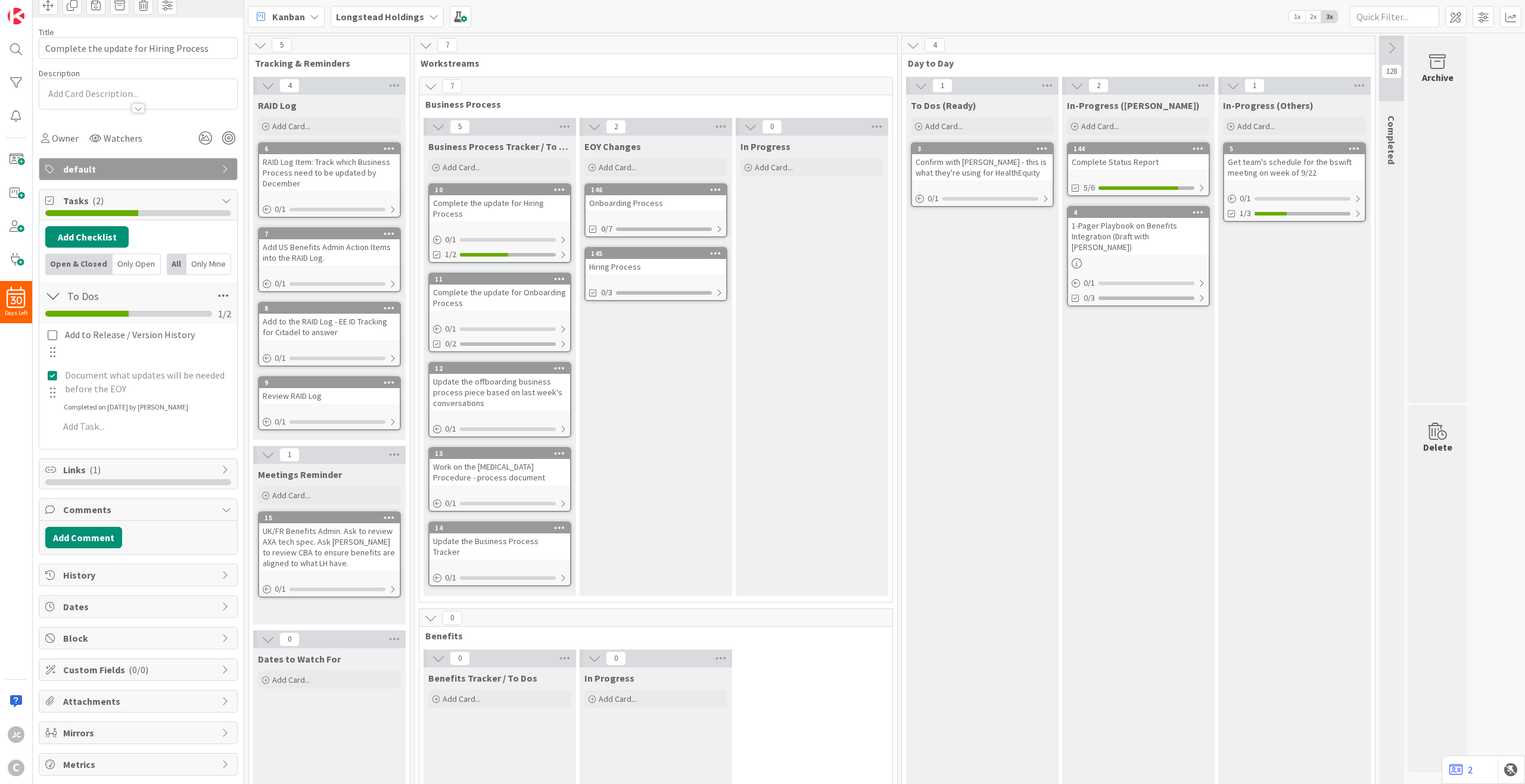
scroll to position [64, 0]
click at [147, 469] on span "Links ( 1 )" at bounding box center [139, 469] width 153 height 15
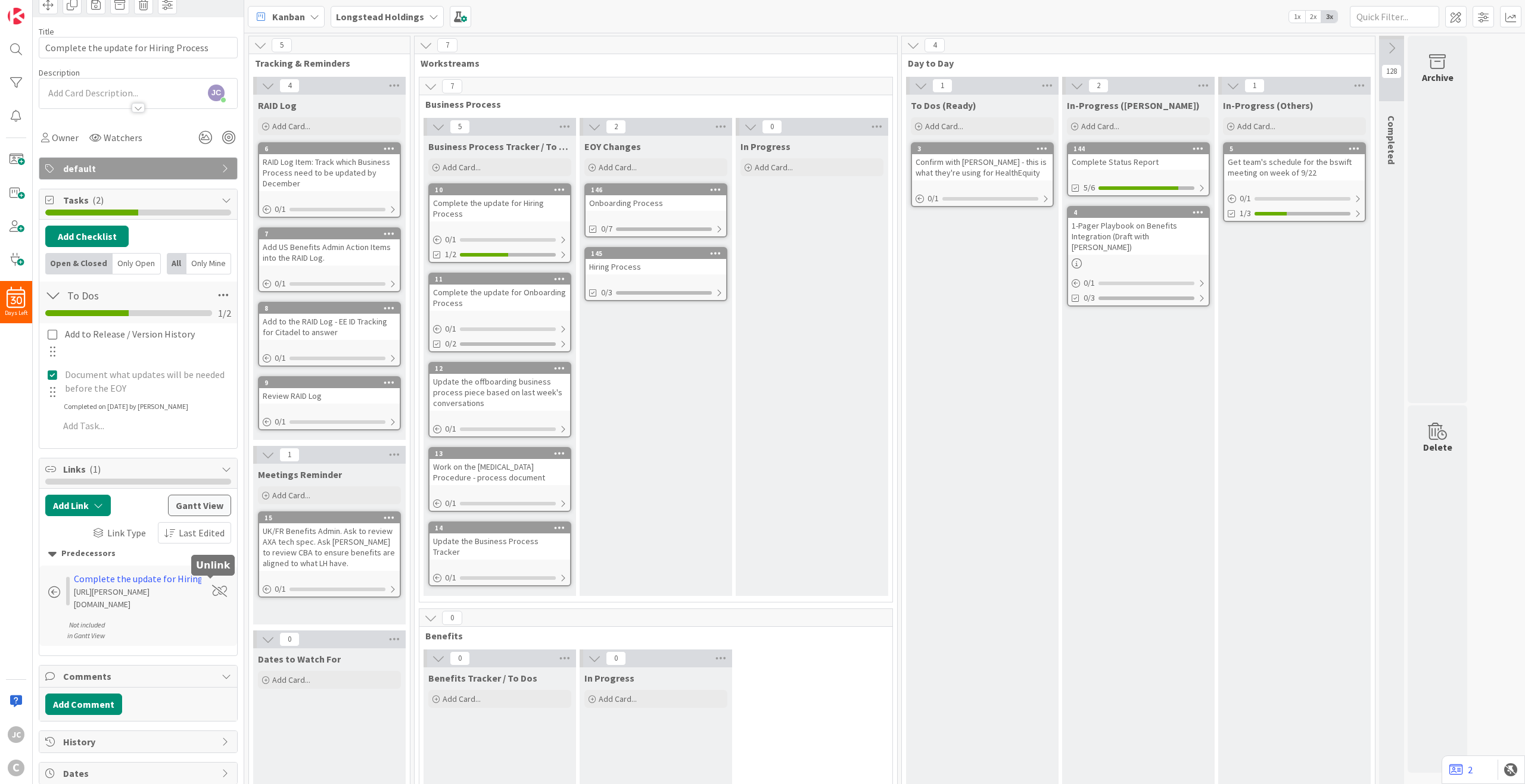
click at [212, 569] on span at bounding box center [219, 592] width 15 height 12
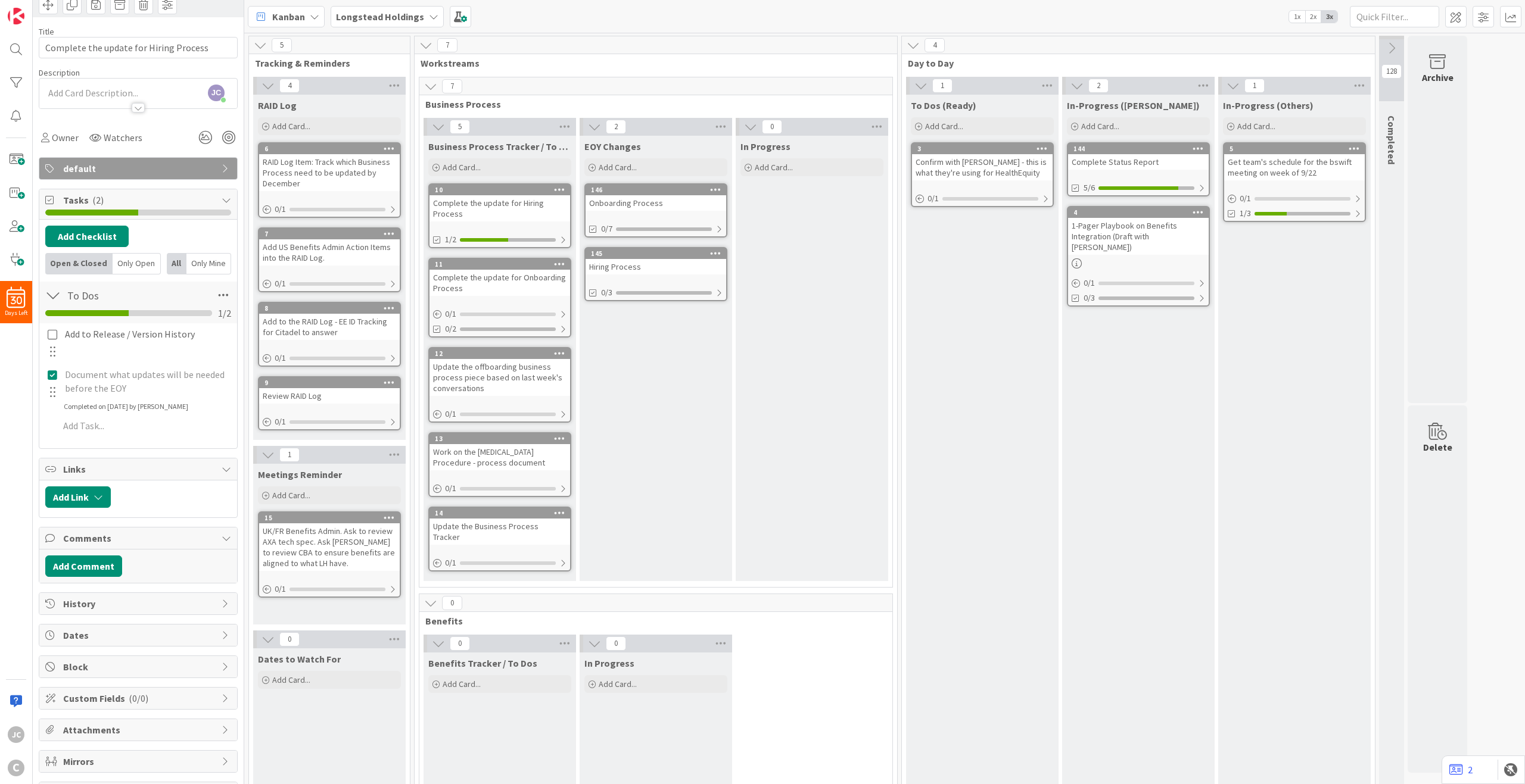
click at [196, 463] on span "Links" at bounding box center [139, 469] width 153 height 15
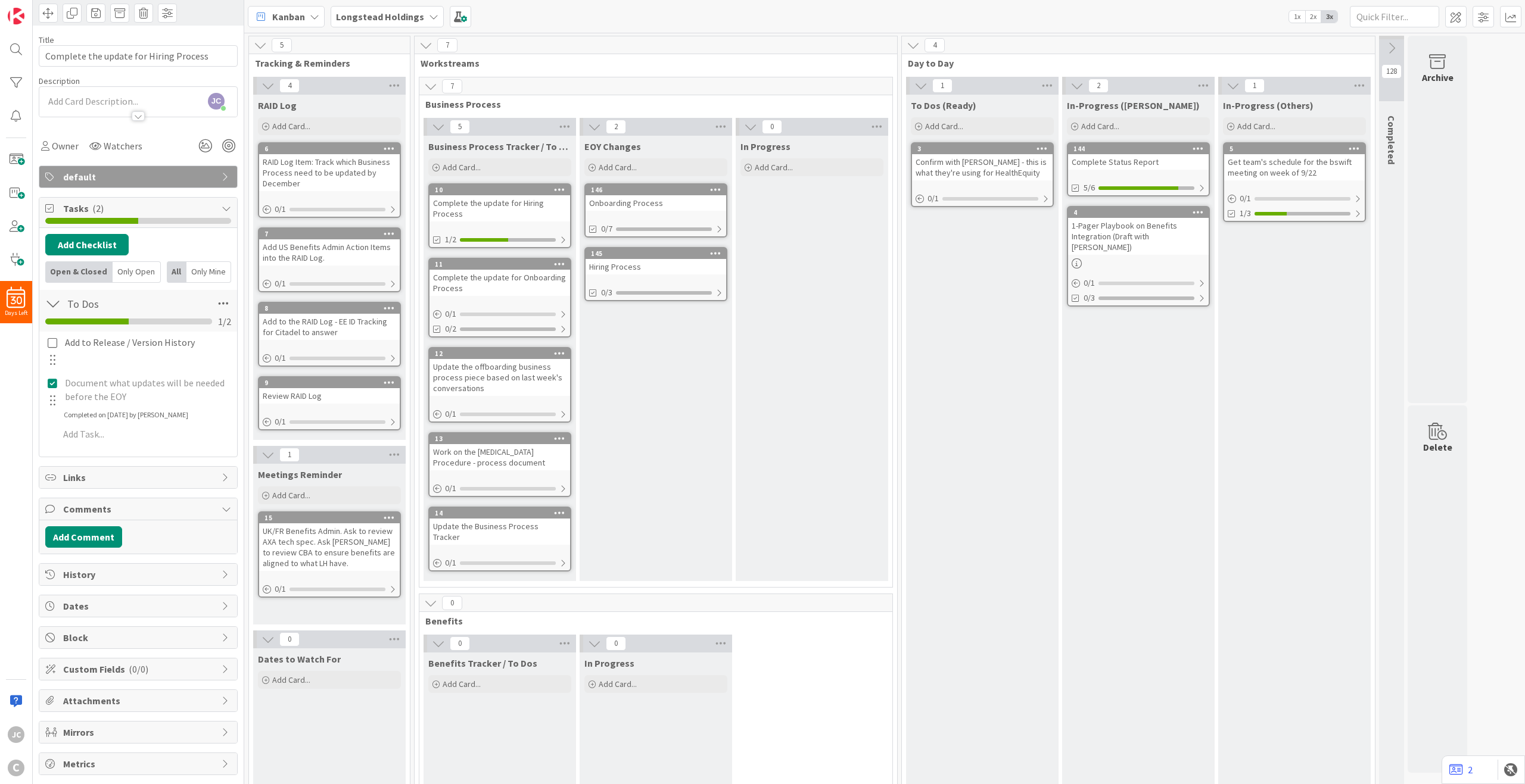
click at [186, 507] on span "Comments" at bounding box center [139, 509] width 153 height 15
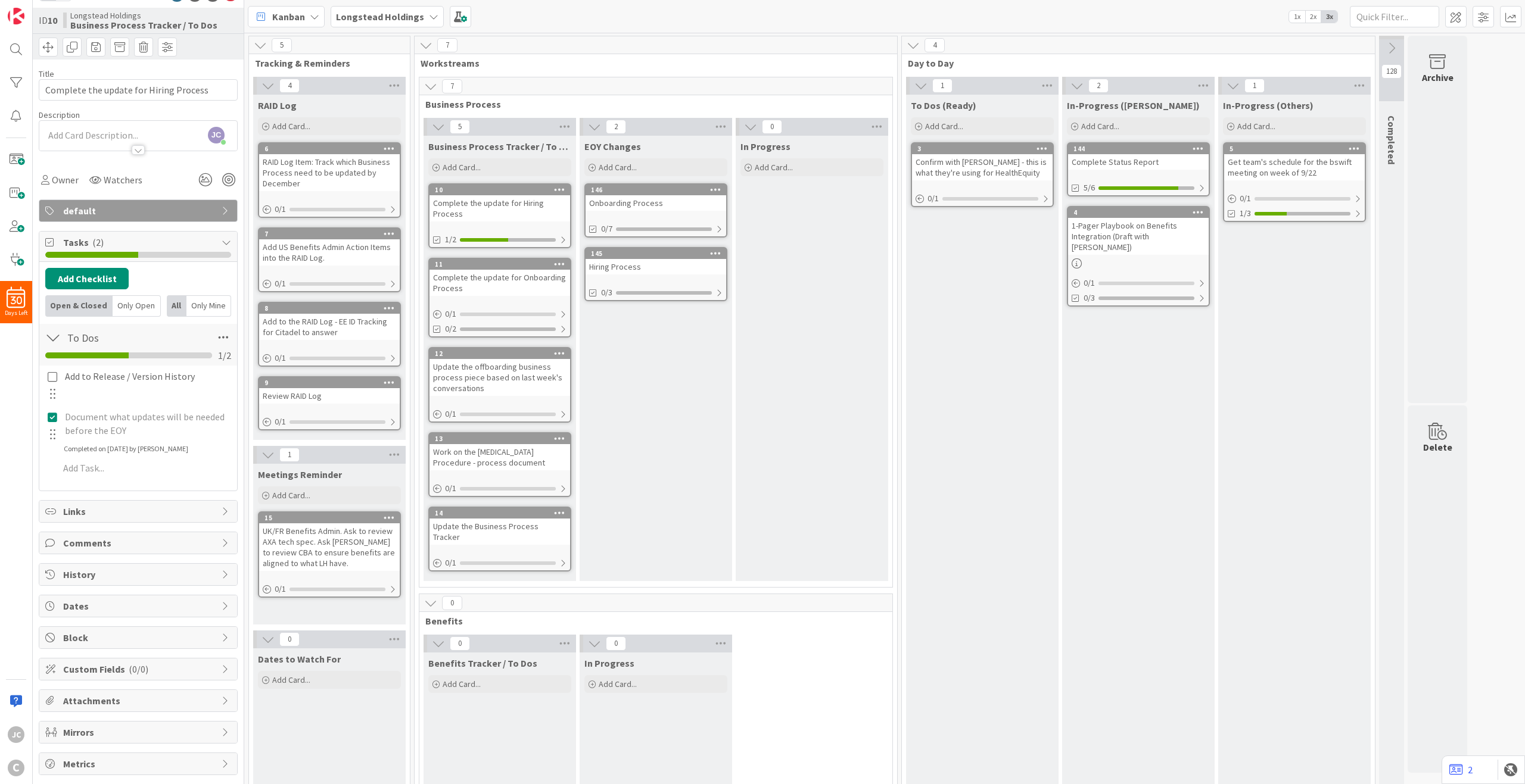
click at [648, 405] on div "EOY Changes Add Card... 146 Onboarding Process 0/7 145 Hiring Process 0/3" at bounding box center [656, 358] width 153 height 445
click at [54, 335] on div at bounding box center [53, 338] width 15 height 21
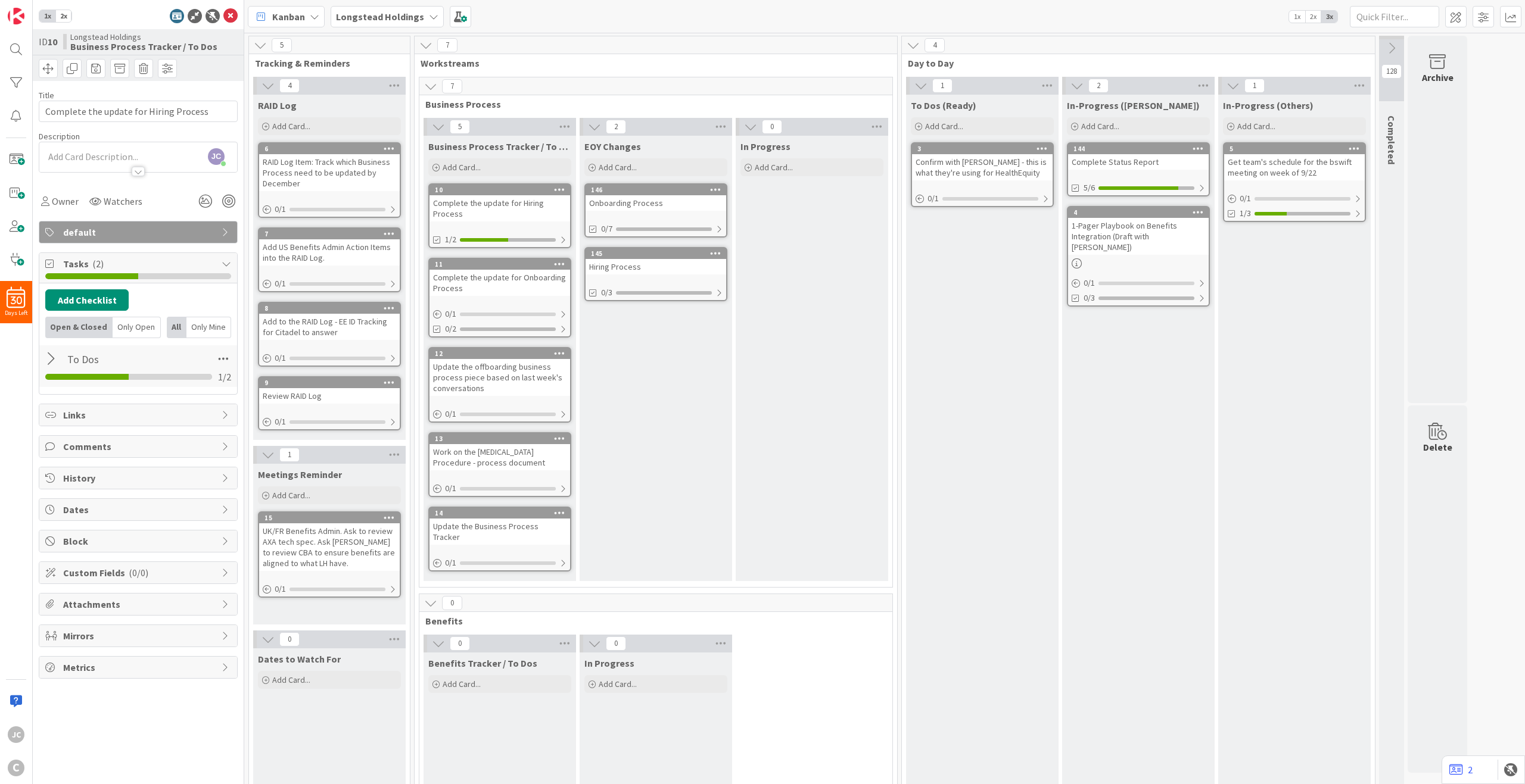
click at [203, 263] on span "Tasks ( 2 )" at bounding box center [139, 264] width 153 height 15
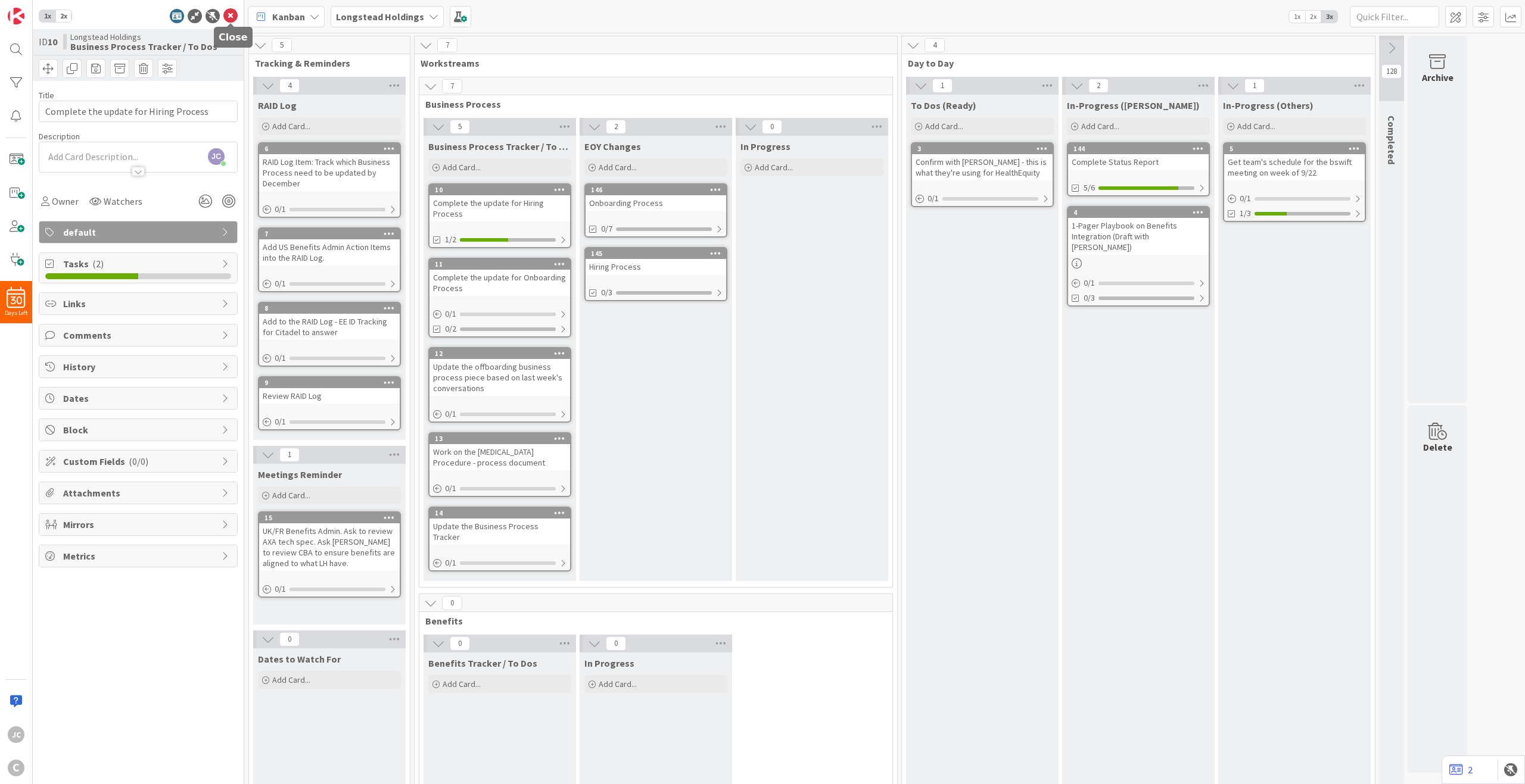
click at [235, 22] on icon at bounding box center [230, 16] width 15 height 15
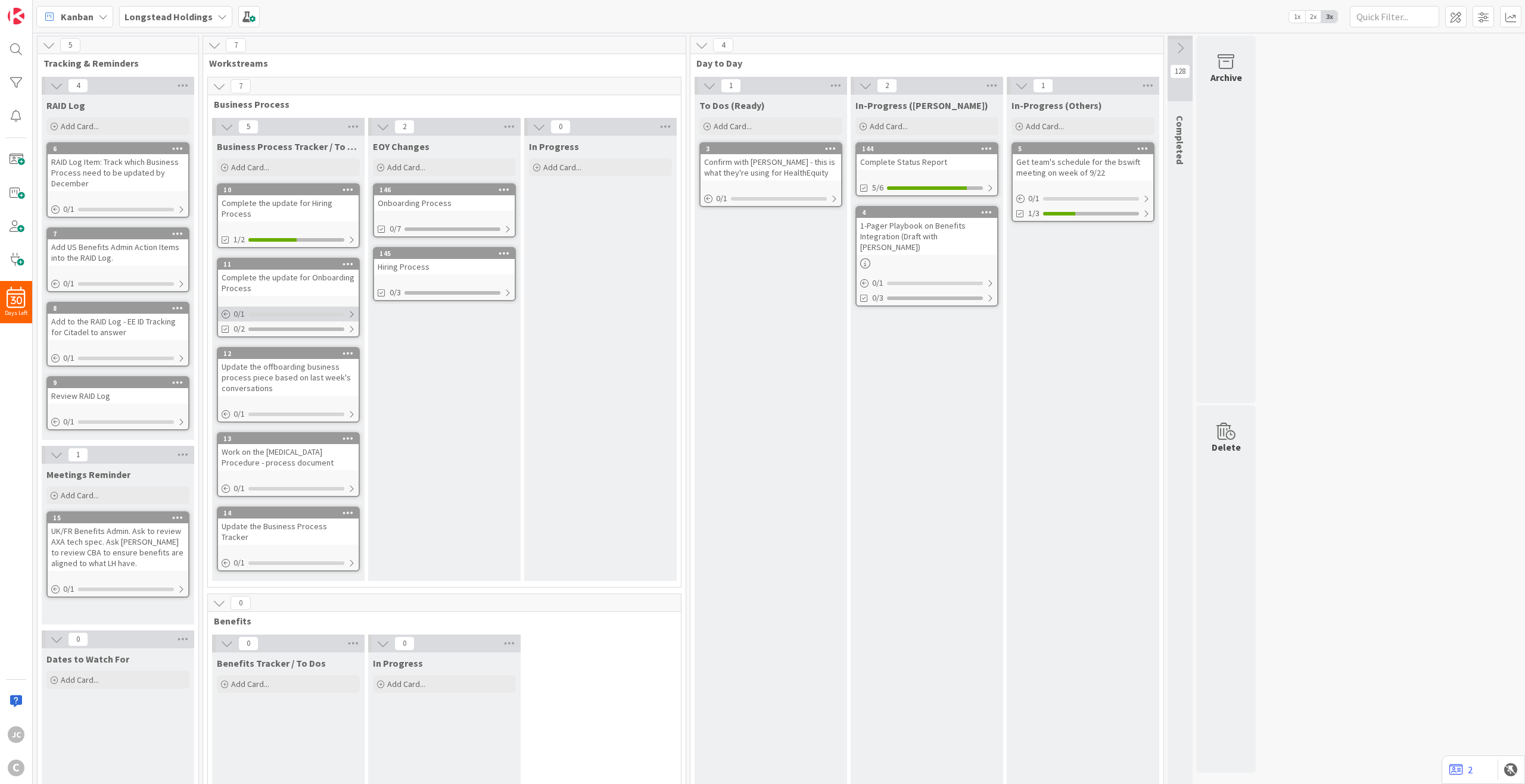
drag, startPoint x: 341, startPoint y: 311, endPoint x: 334, endPoint y: 313, distance: 7.3
click at [334, 313] on div at bounding box center [296, 314] width 96 height 4
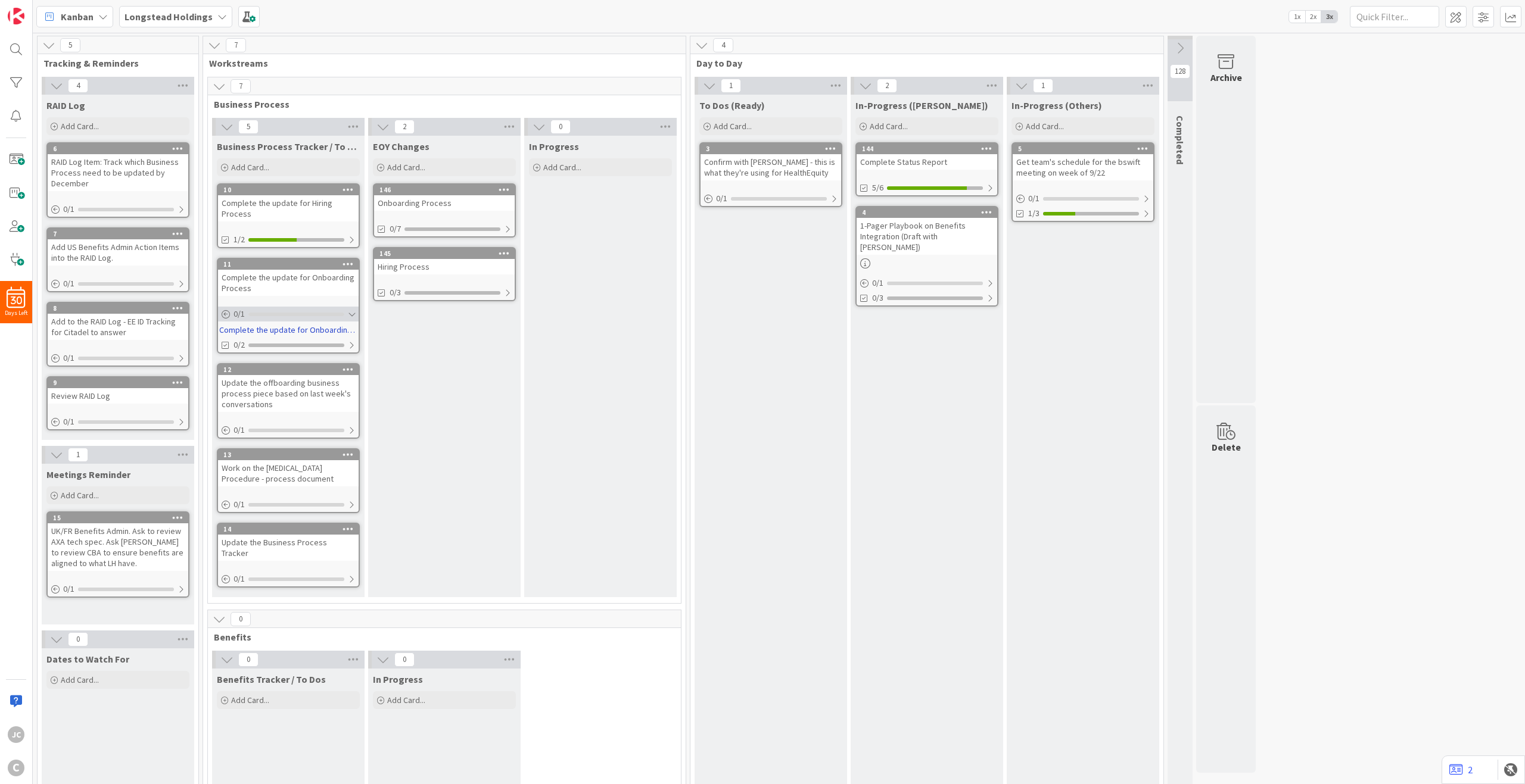
click at [334, 313] on div at bounding box center [296, 314] width 96 height 4
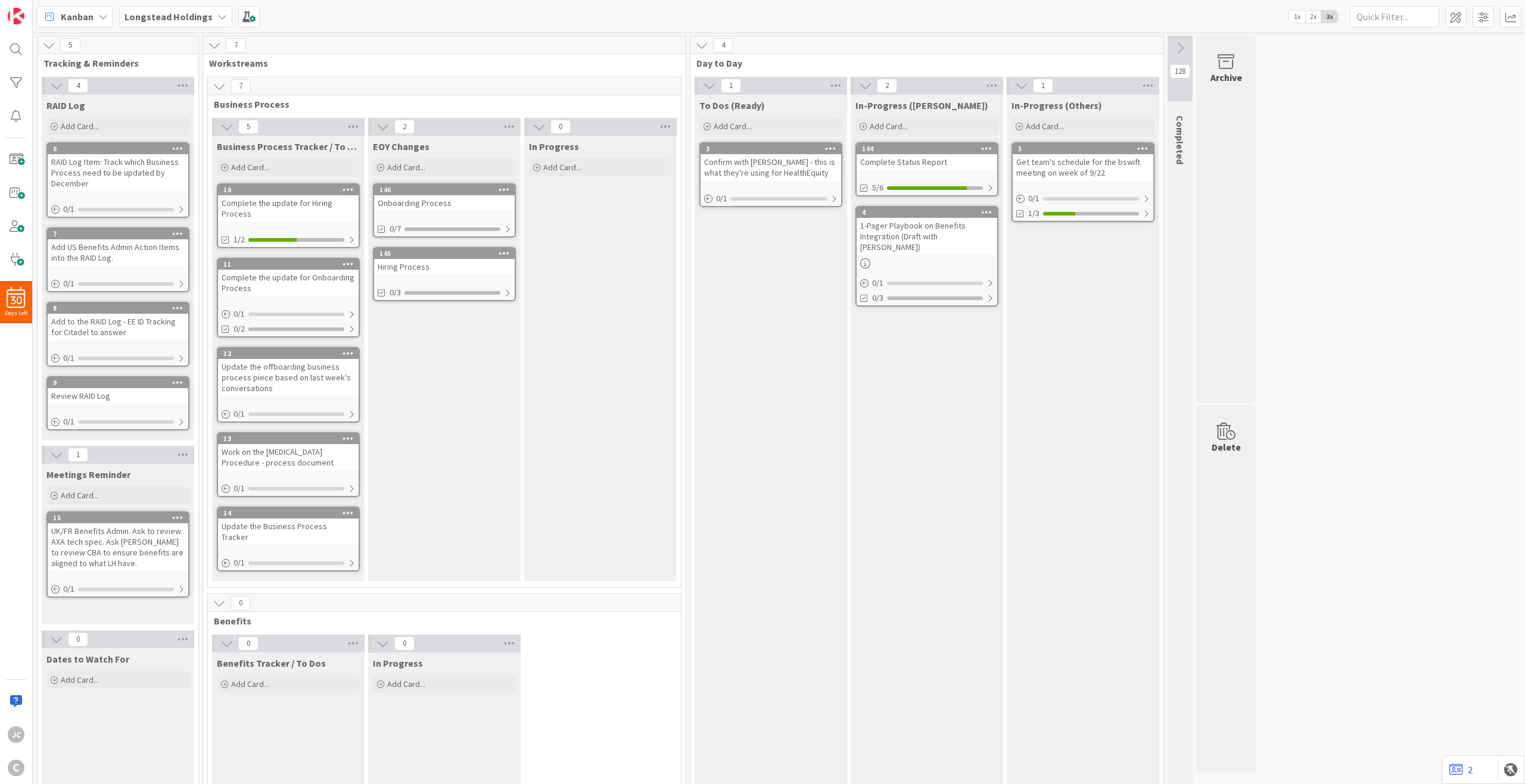
click at [609, 383] on div "In Progress Add Card..." at bounding box center [600, 358] width 153 height 445
click at [300, 310] on div "0 / 1" at bounding box center [288, 313] width 140 height 15
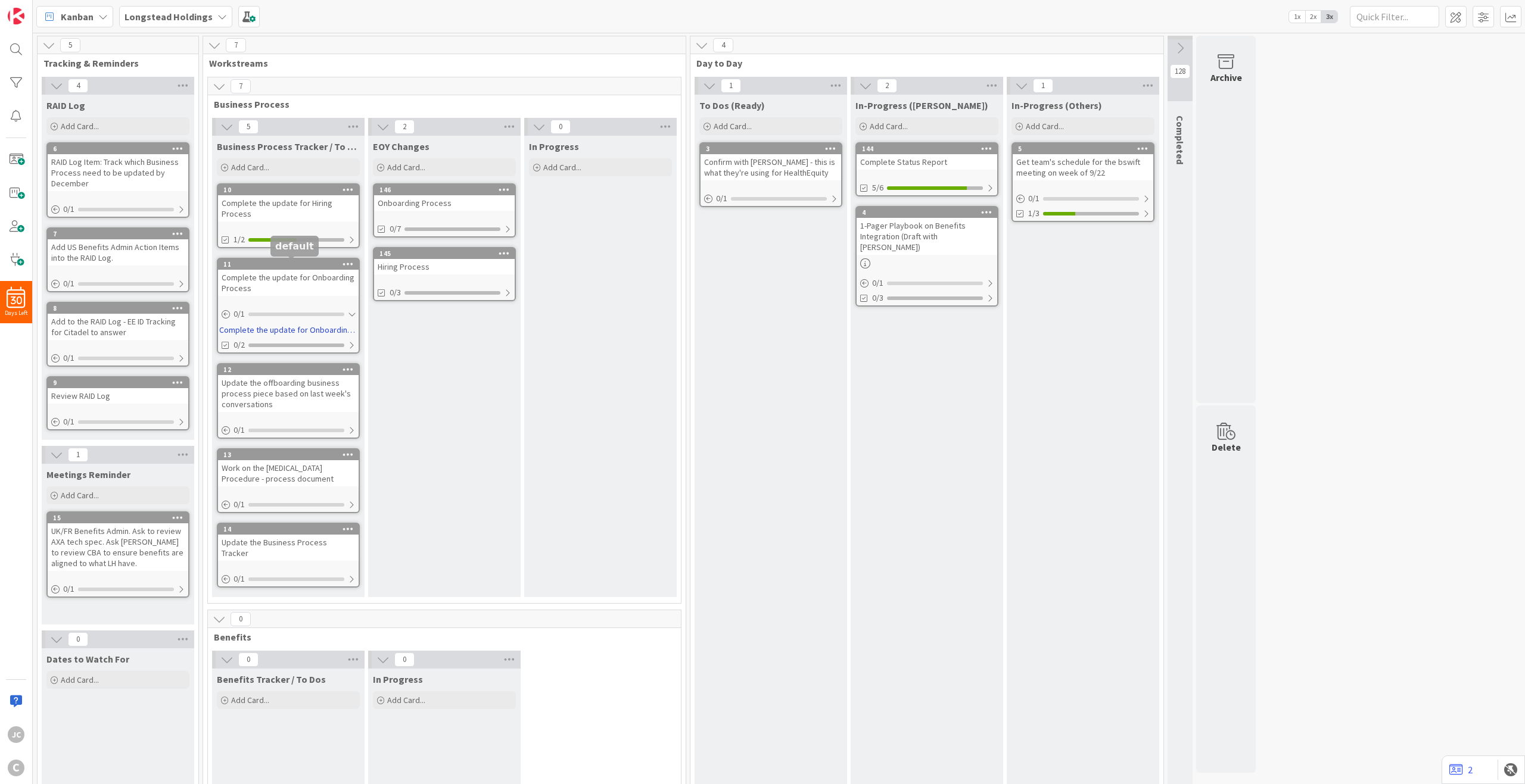
click at [300, 261] on div "11" at bounding box center [291, 264] width 135 height 8
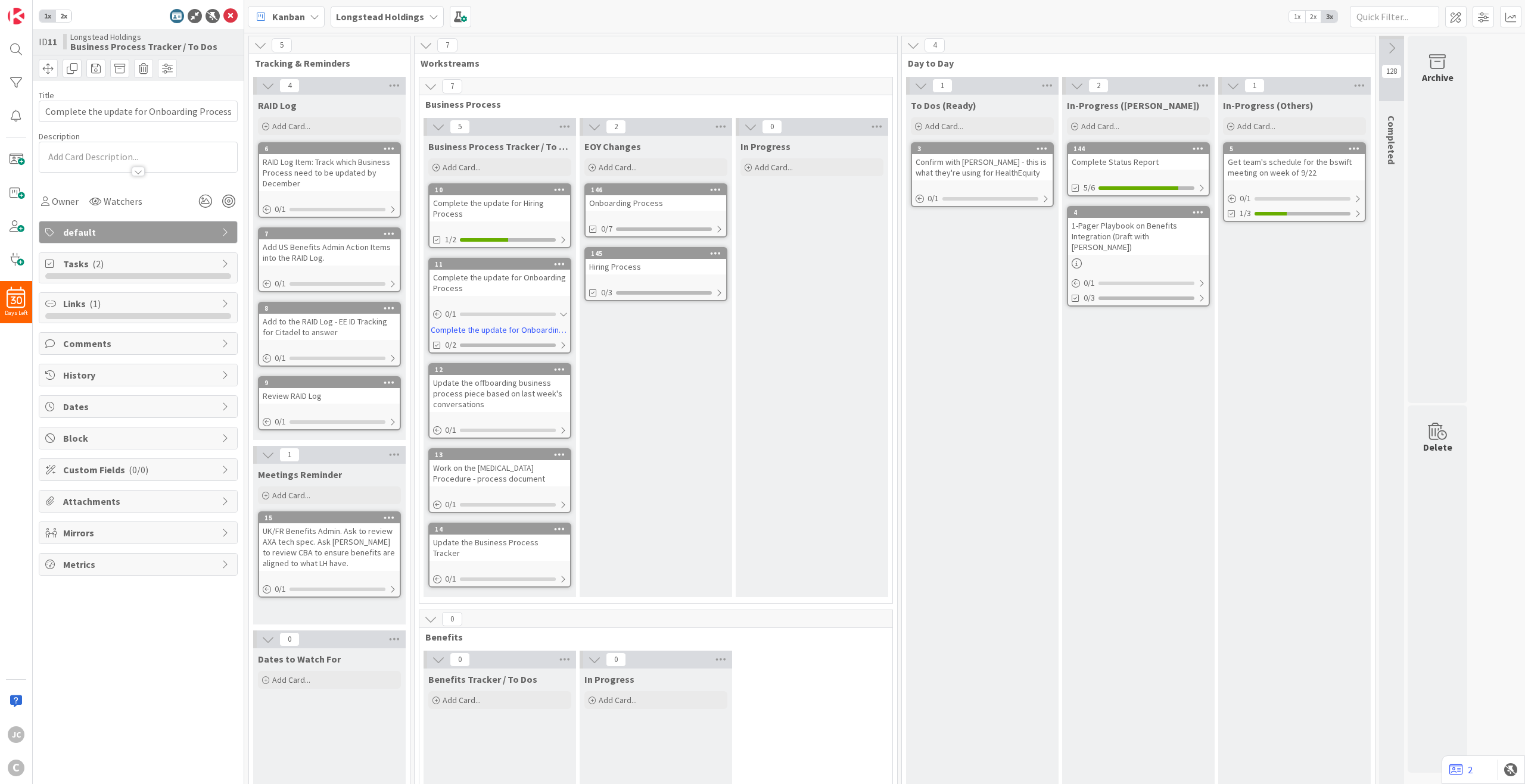
click at [193, 306] on span "Links ( 1 )" at bounding box center [139, 303] width 153 height 15
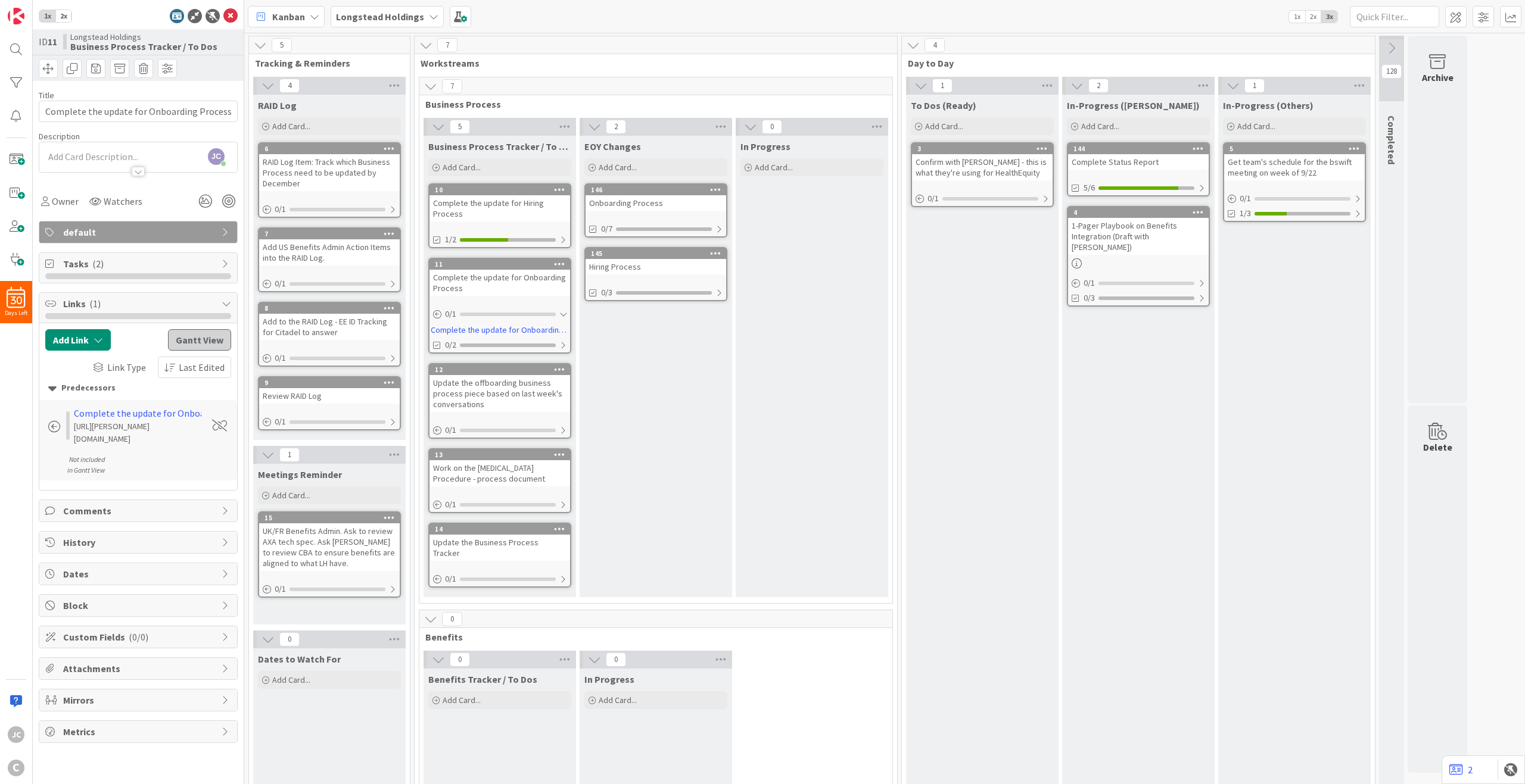
click at [210, 340] on button "Gantt View" at bounding box center [199, 340] width 63 height 21
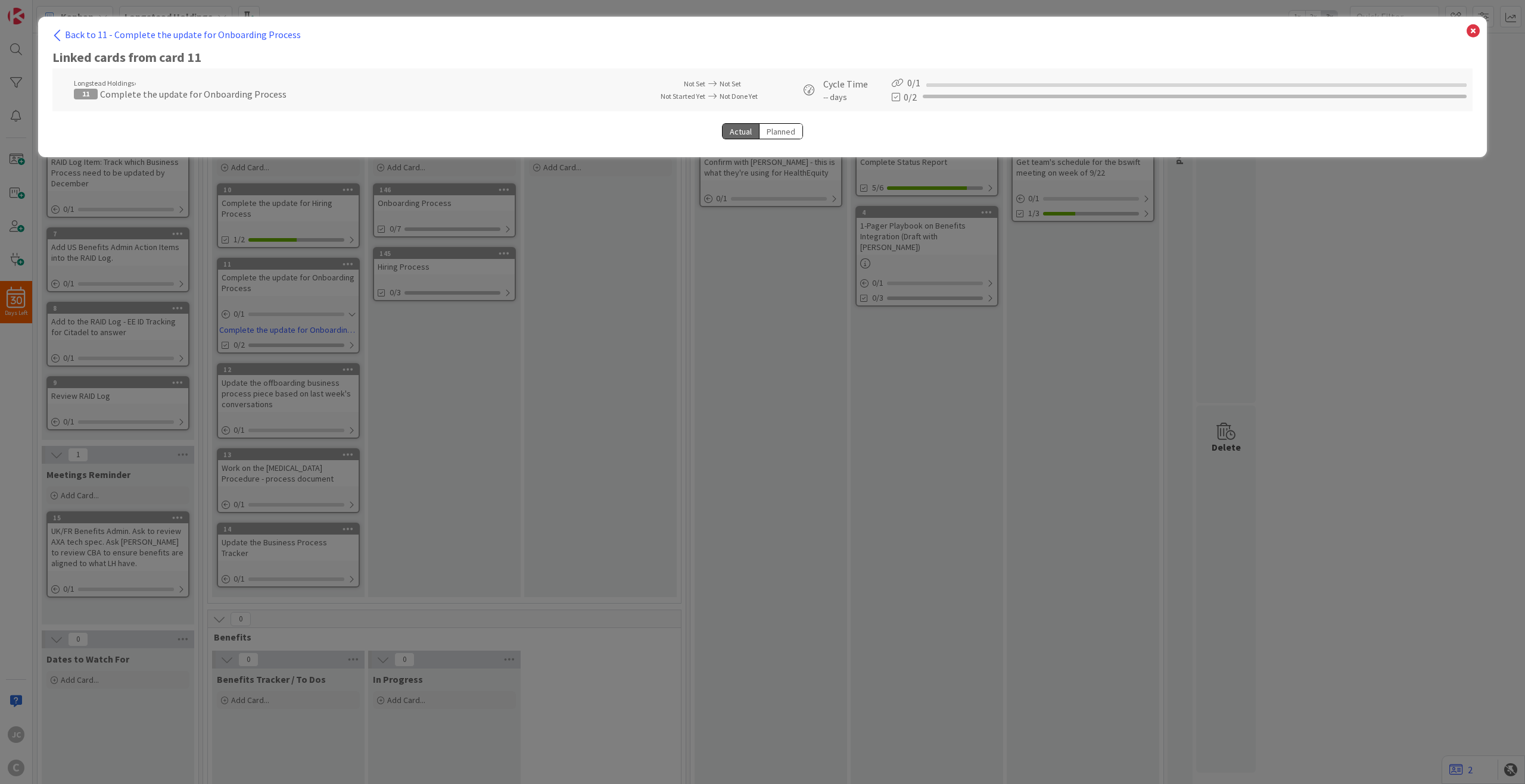
select select "View 1 month"
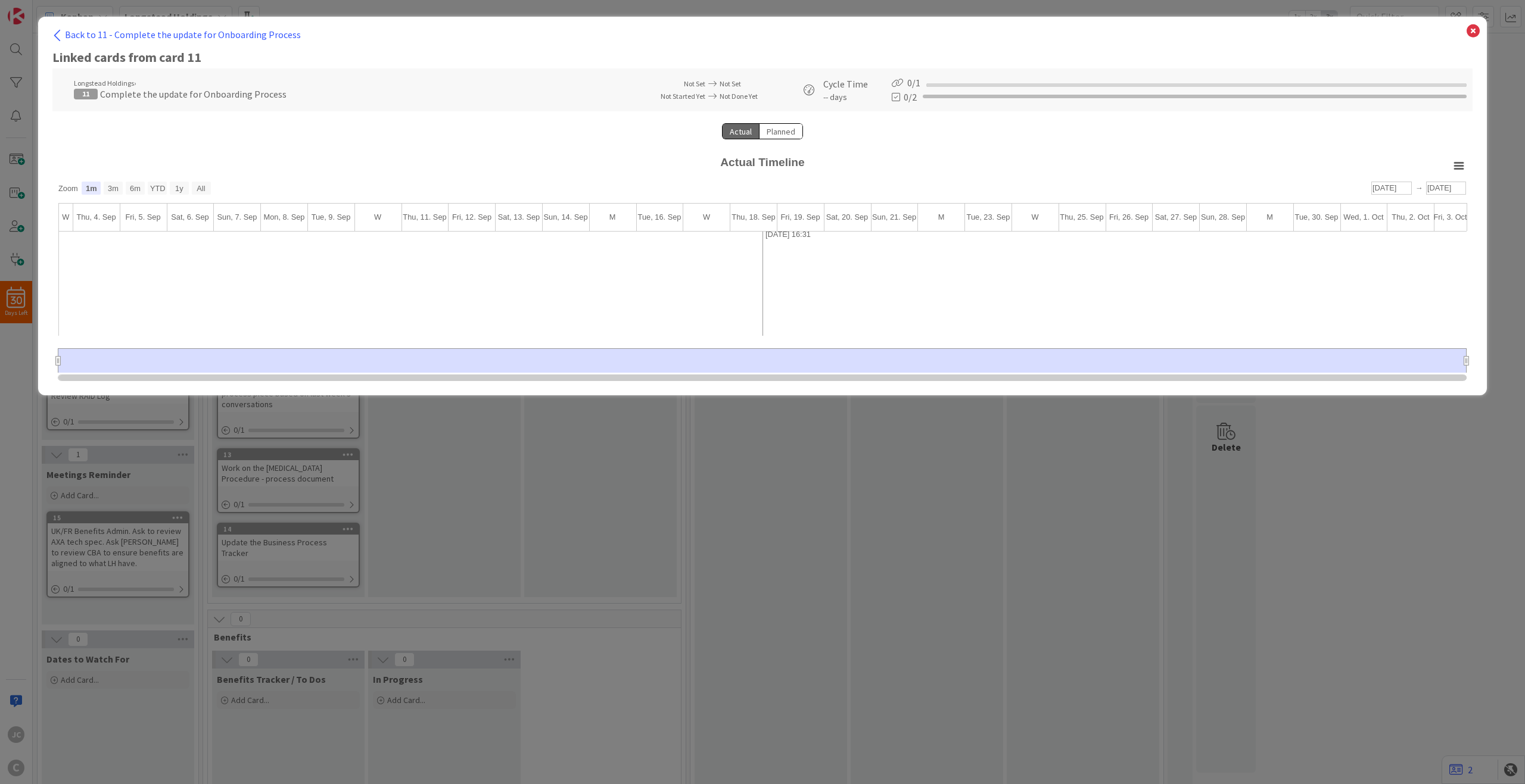
click at [65, 28] on div "Back to 11 - Complete the update for Onboarding Process Linked cards from card …" at bounding box center [763, 206] width 1449 height 379
click at [1143, 31] on icon at bounding box center [1473, 31] width 15 height 17
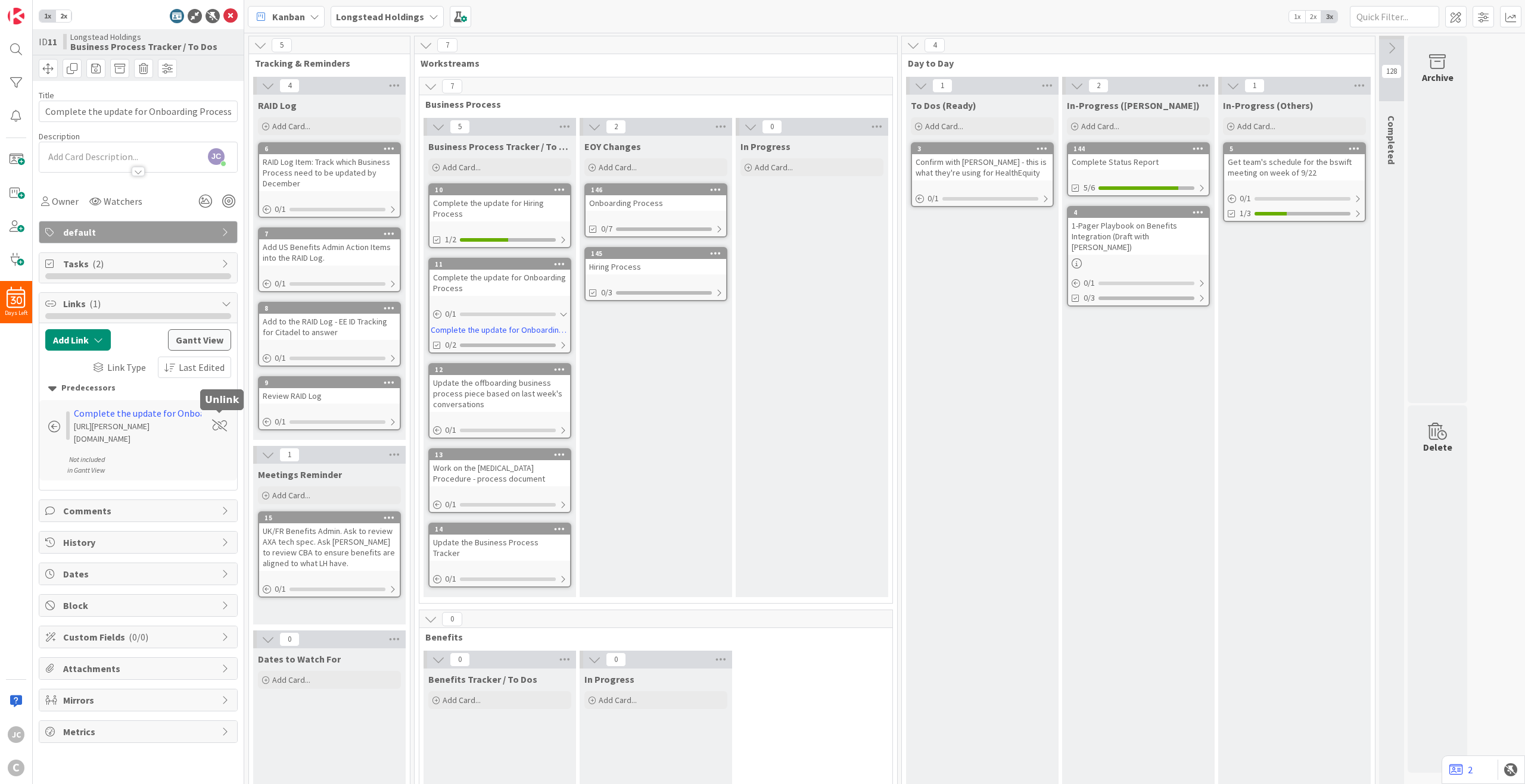
click at [225, 421] on span at bounding box center [219, 426] width 15 height 12
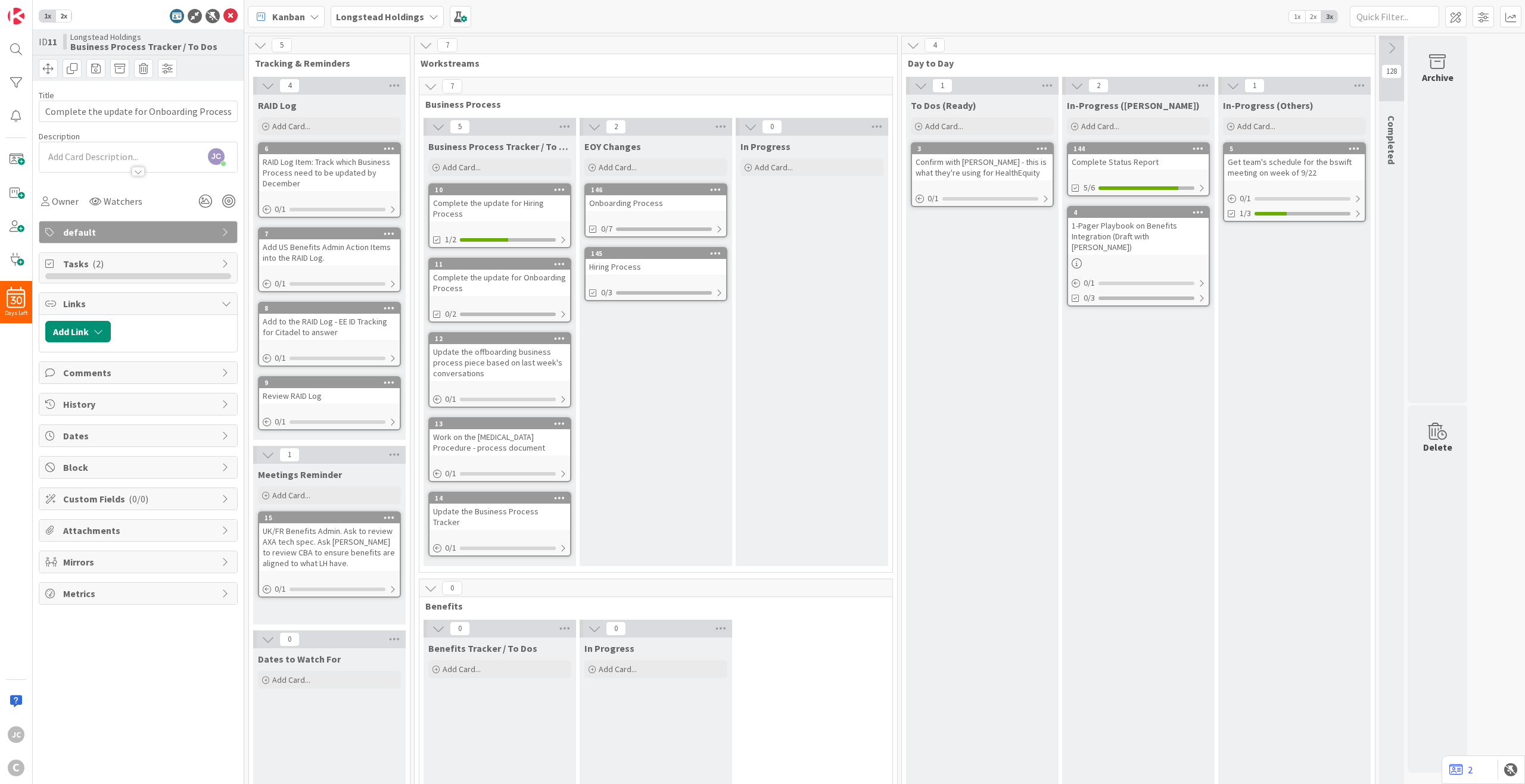
click at [542, 385] on link "12 Update the offboarding business process piece based on last week's conversat…" at bounding box center [500, 370] width 143 height 76
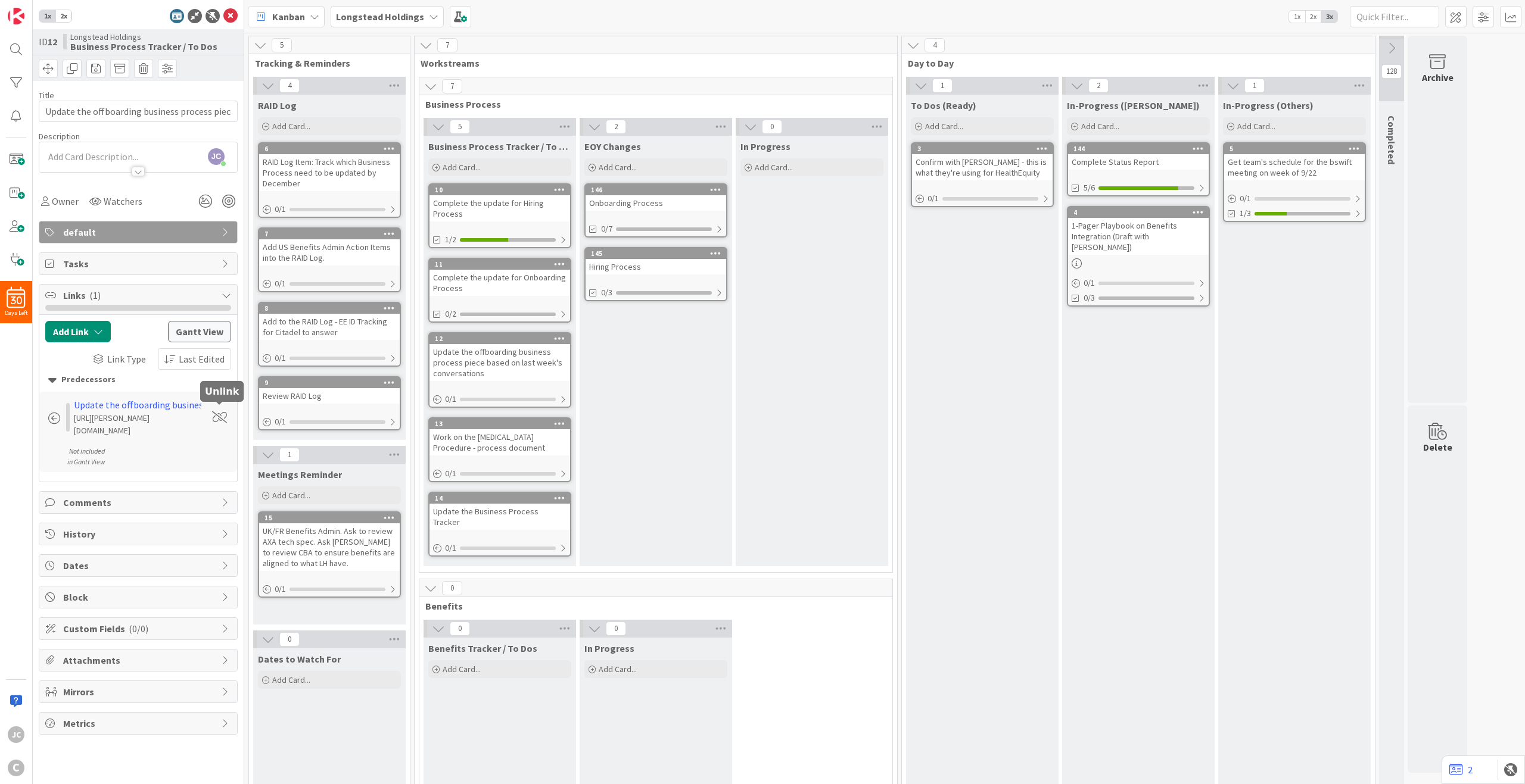
click at [215, 412] on span at bounding box center [219, 418] width 15 height 12
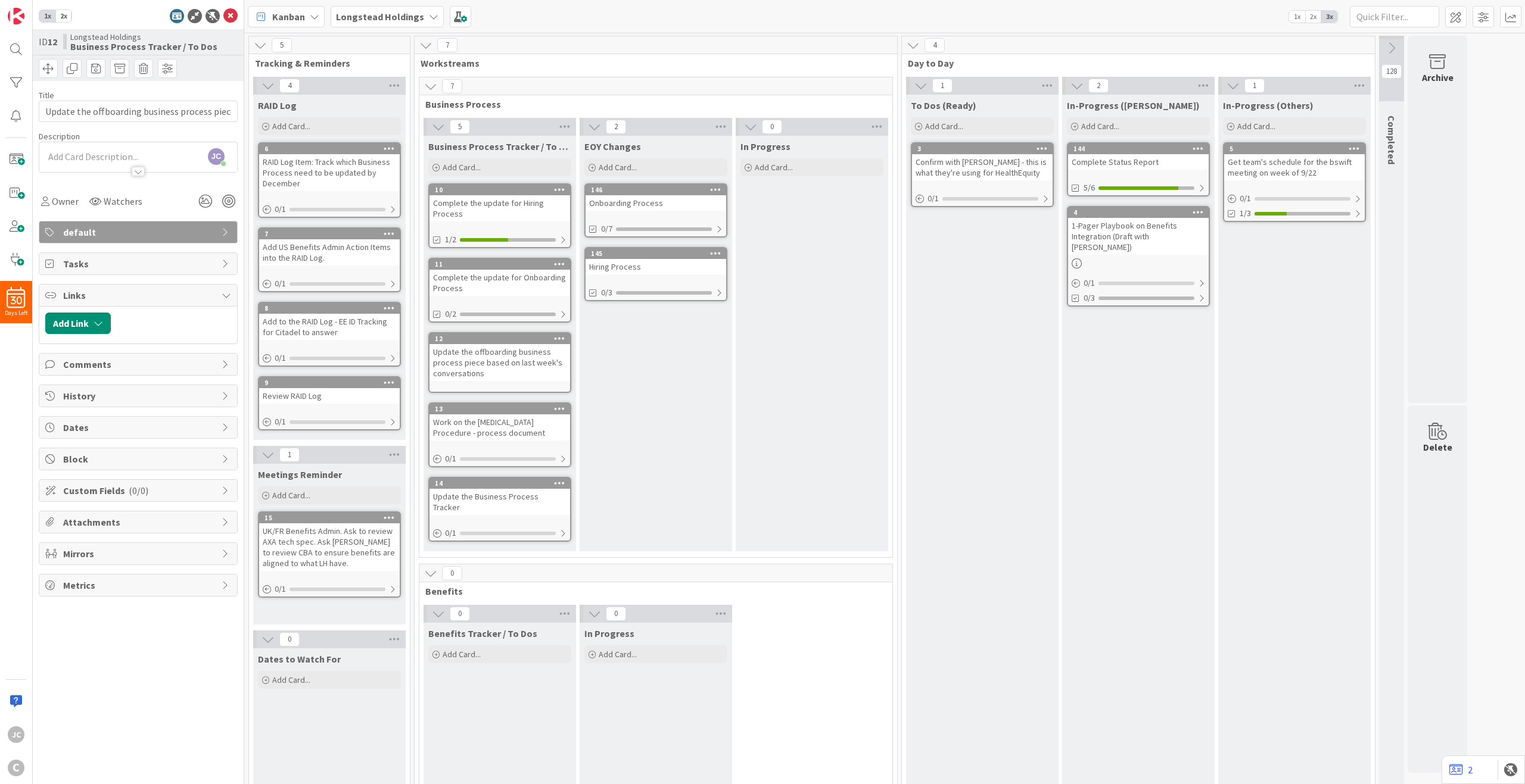
click at [487, 440] on div "Work on the [MEDICAL_DATA] Procedure - process document" at bounding box center [499, 428] width 140 height 26
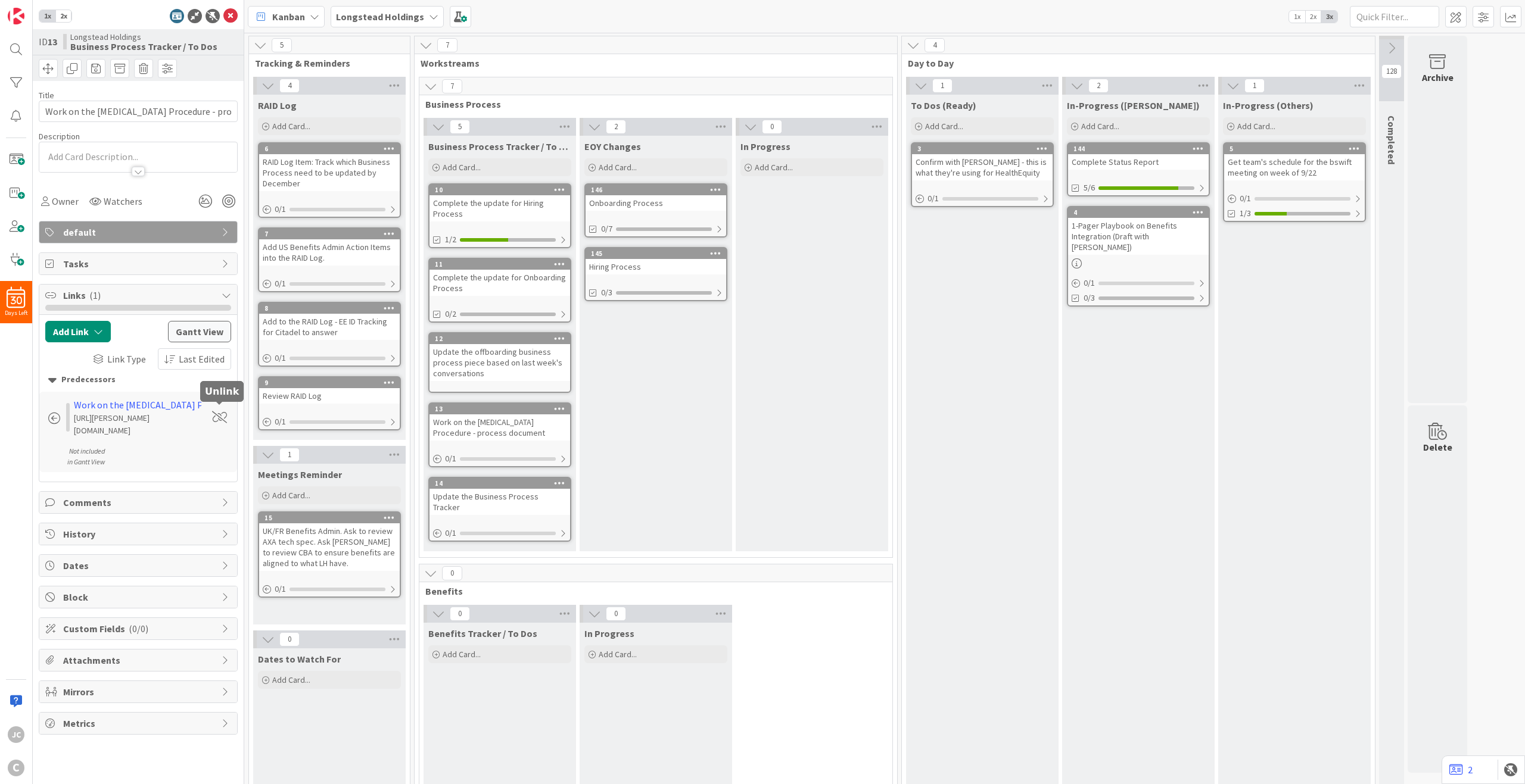
click at [219, 413] on span at bounding box center [219, 418] width 15 height 12
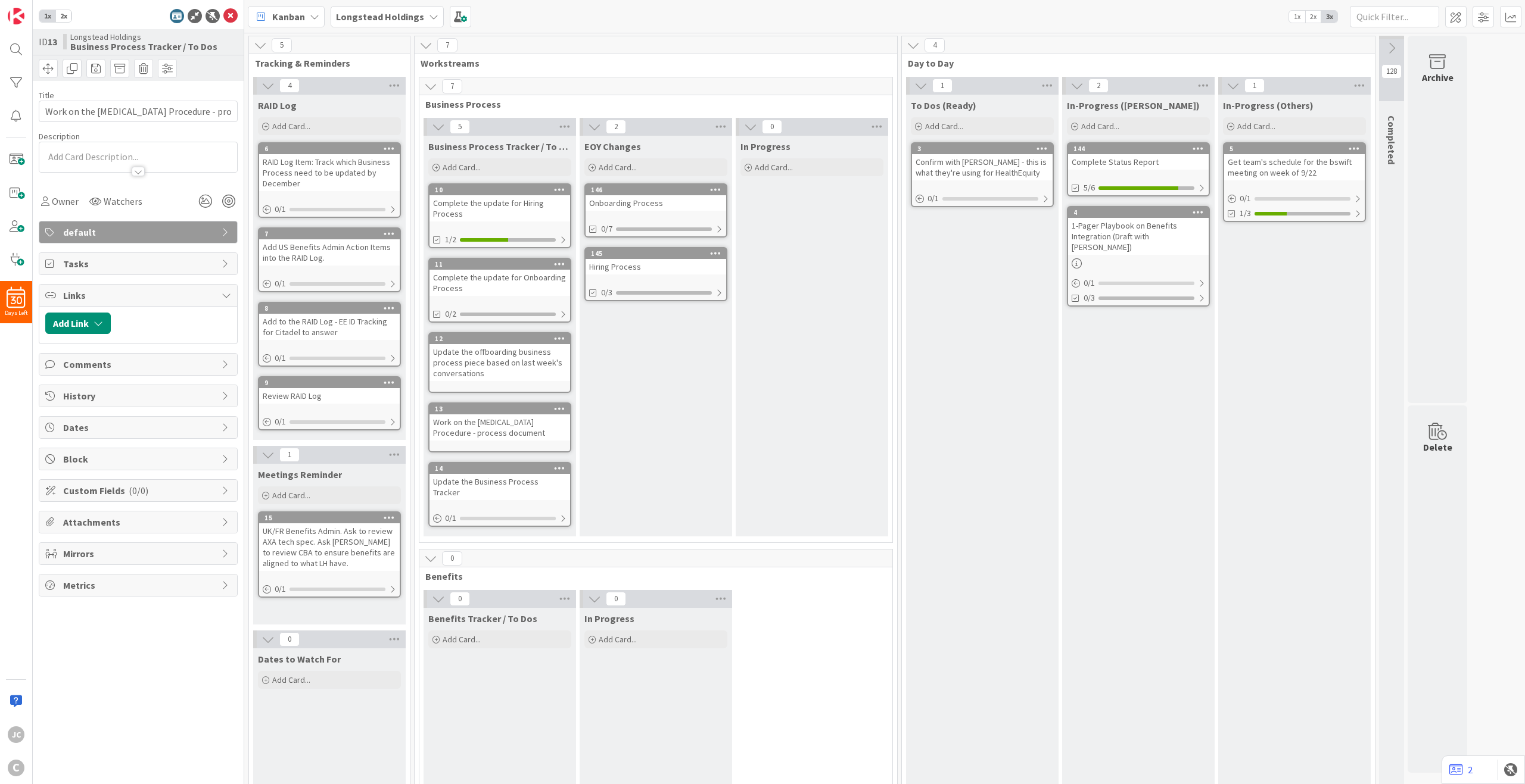
click at [528, 494] on link "14 Update the Business Process Tracker 0 / 1" at bounding box center [500, 494] width 143 height 65
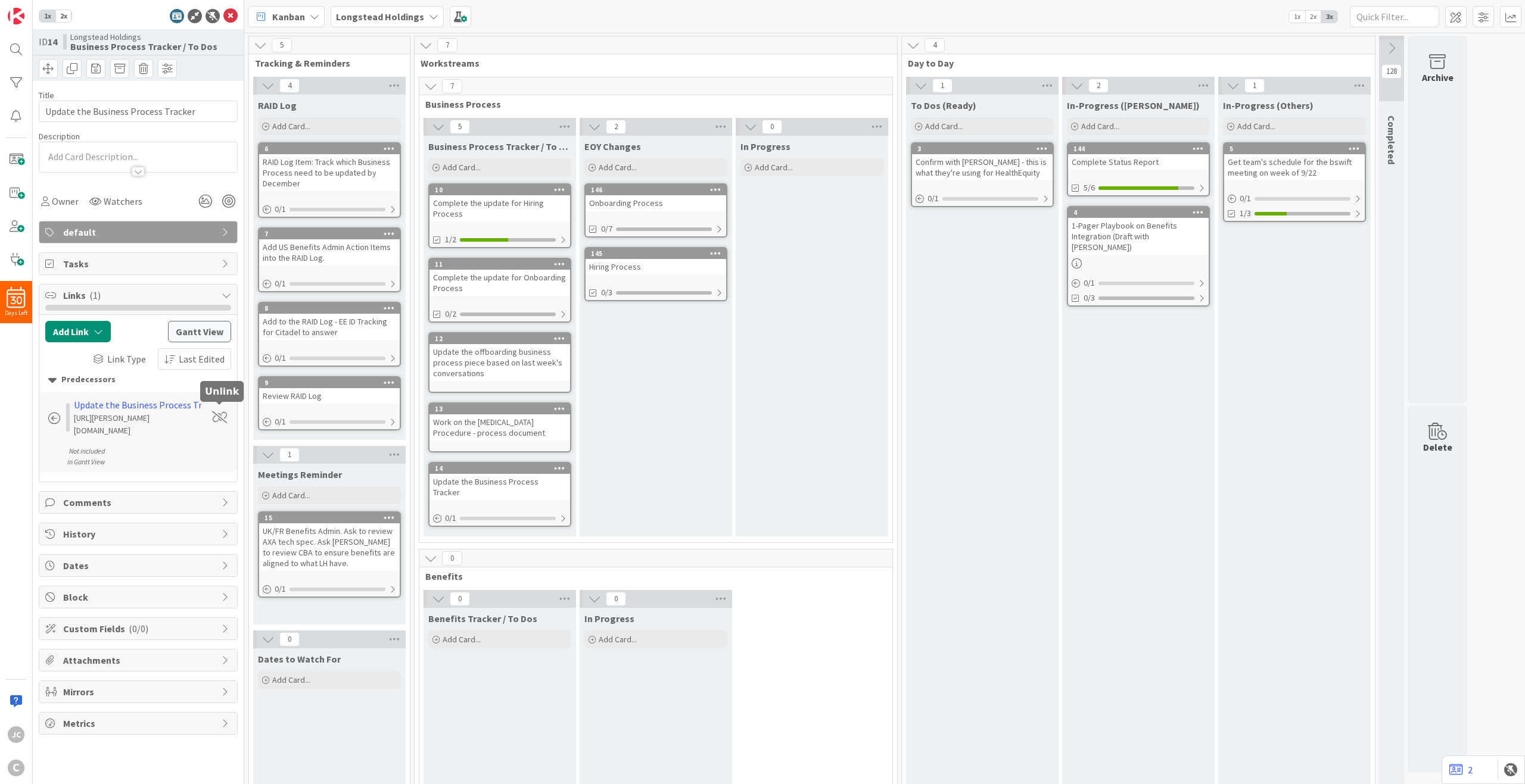
click at [215, 412] on span at bounding box center [219, 418] width 15 height 12
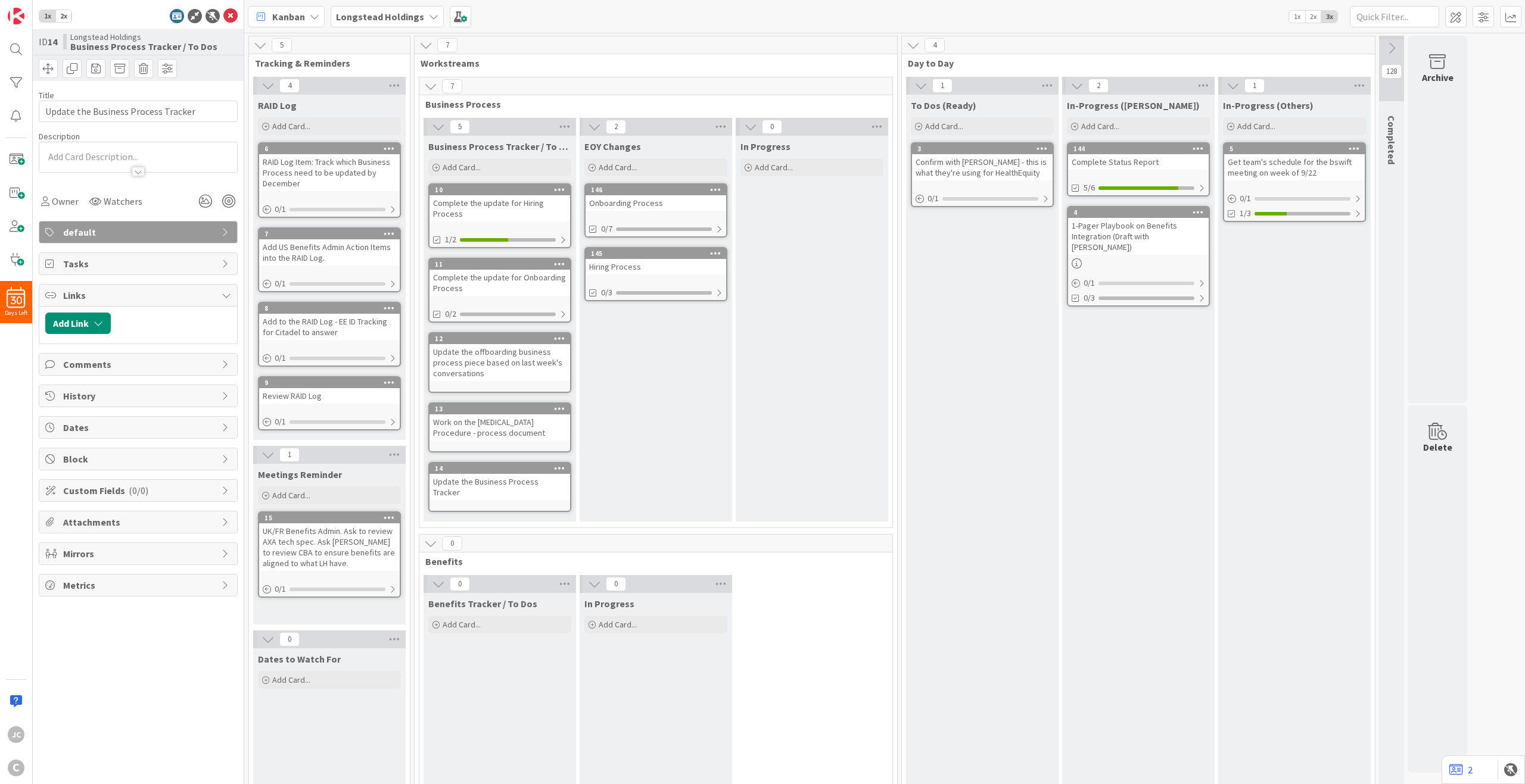
click at [725, 454] on div "EOY Changes Add Card... 146 Onboarding Process 0/7 145 Hiring Process 0/3" at bounding box center [656, 329] width 153 height 386
click at [1044, 202] on div at bounding box center [1045, 198] width 7 height 9
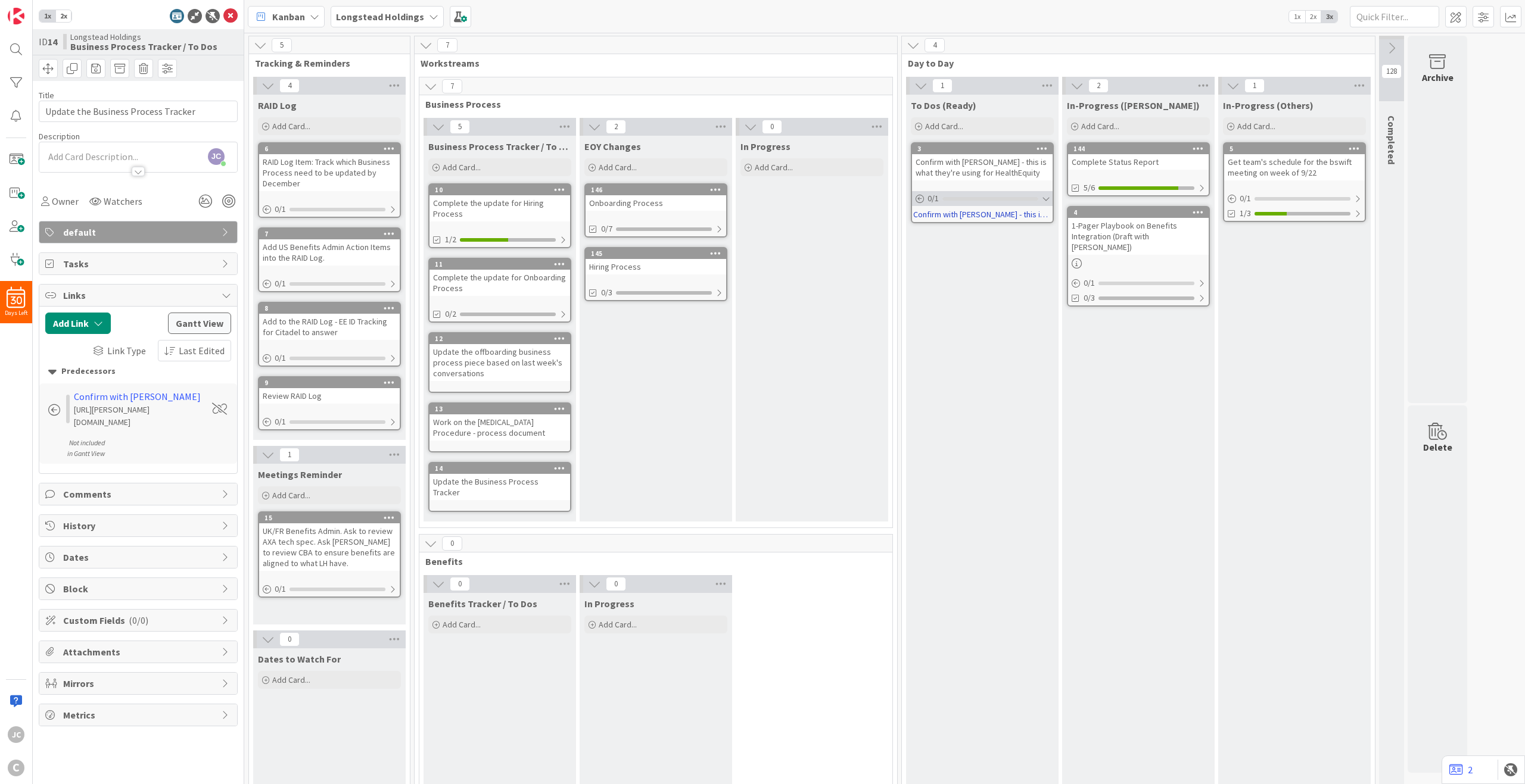
click at [1046, 200] on div at bounding box center [1045, 198] width 7 height 9
click at [220, 404] on span at bounding box center [219, 409] width 15 height 12
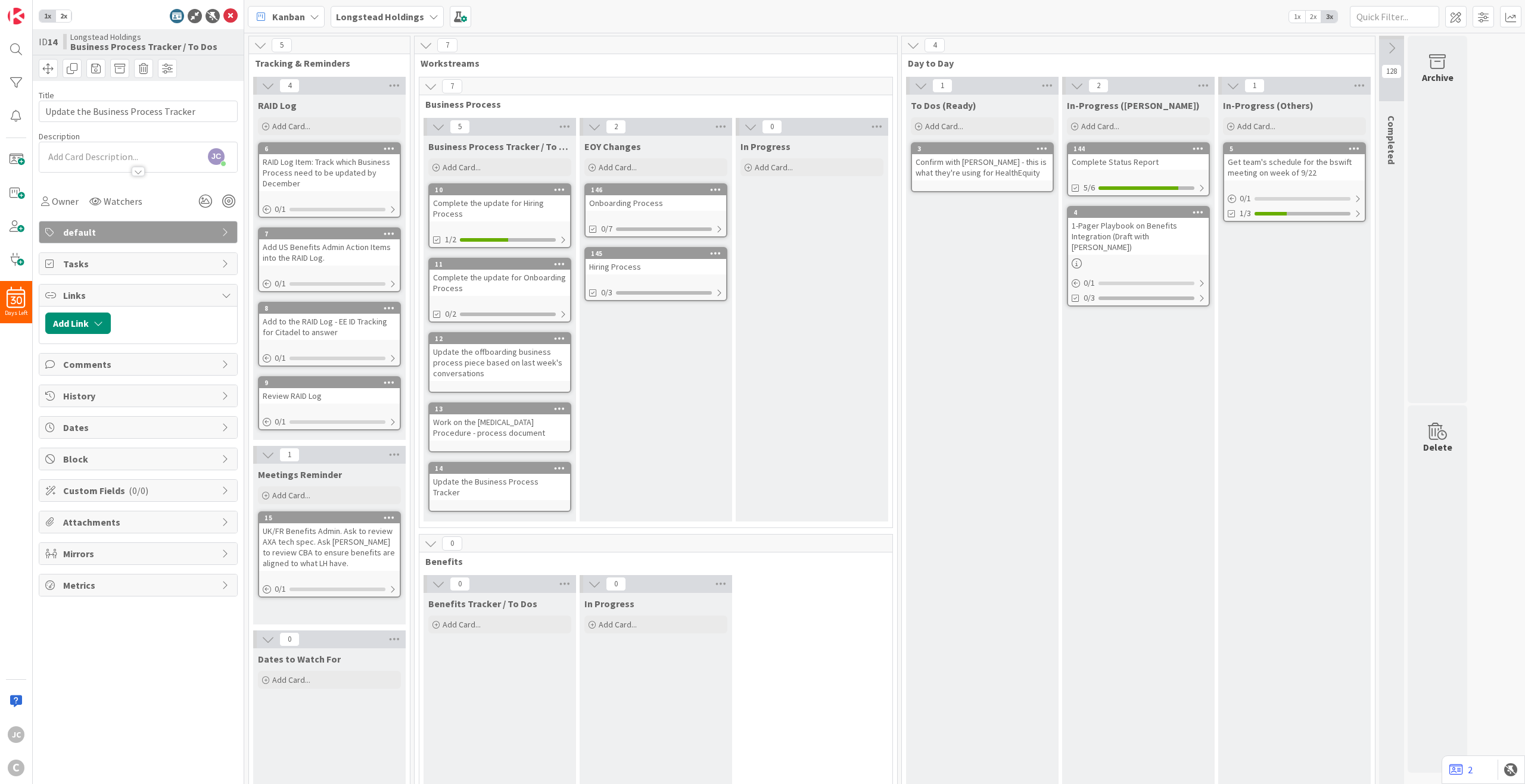
click at [1143, 258] on div at bounding box center [1138, 263] width 140 height 10
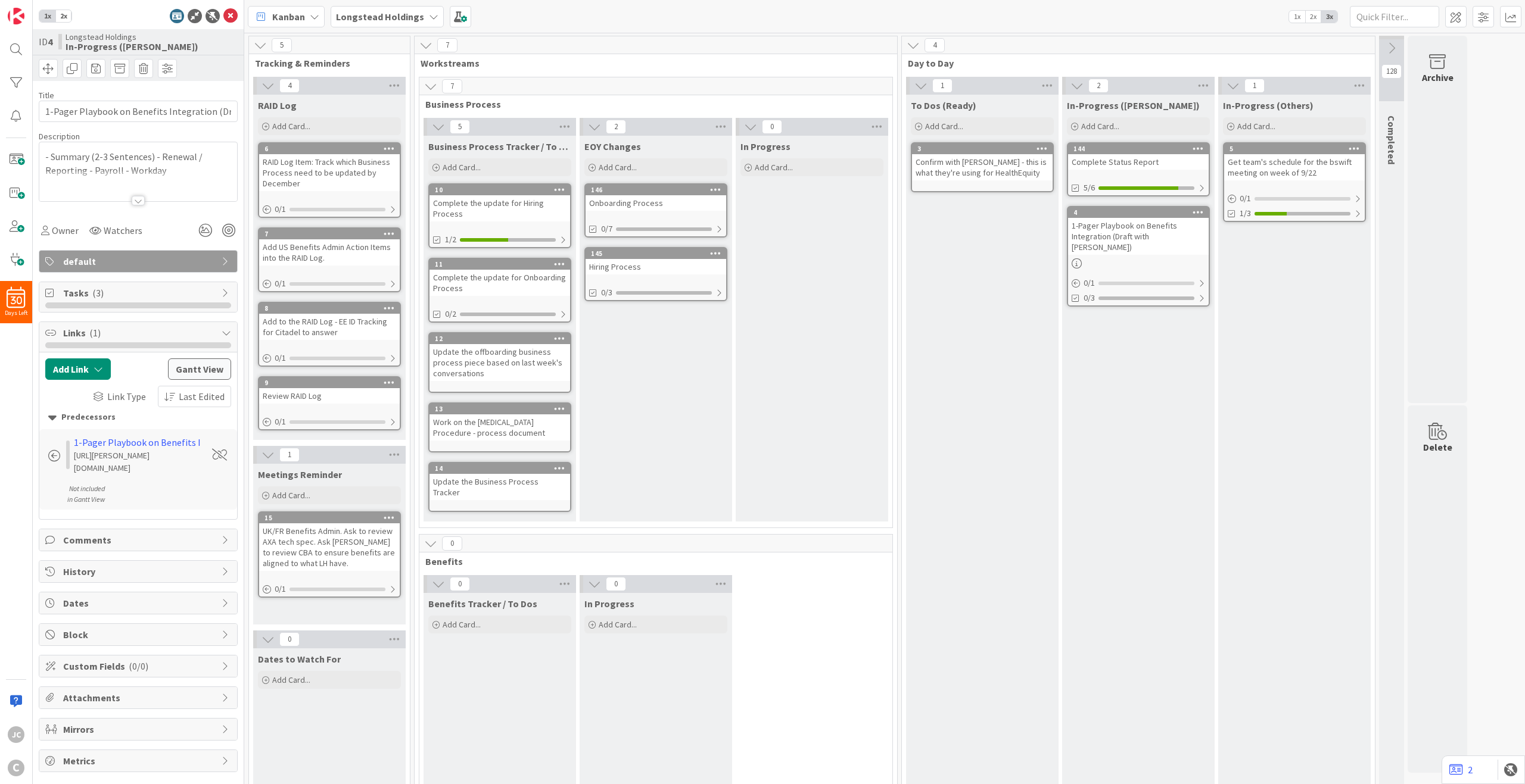
click at [223, 449] on span at bounding box center [219, 455] width 15 height 12
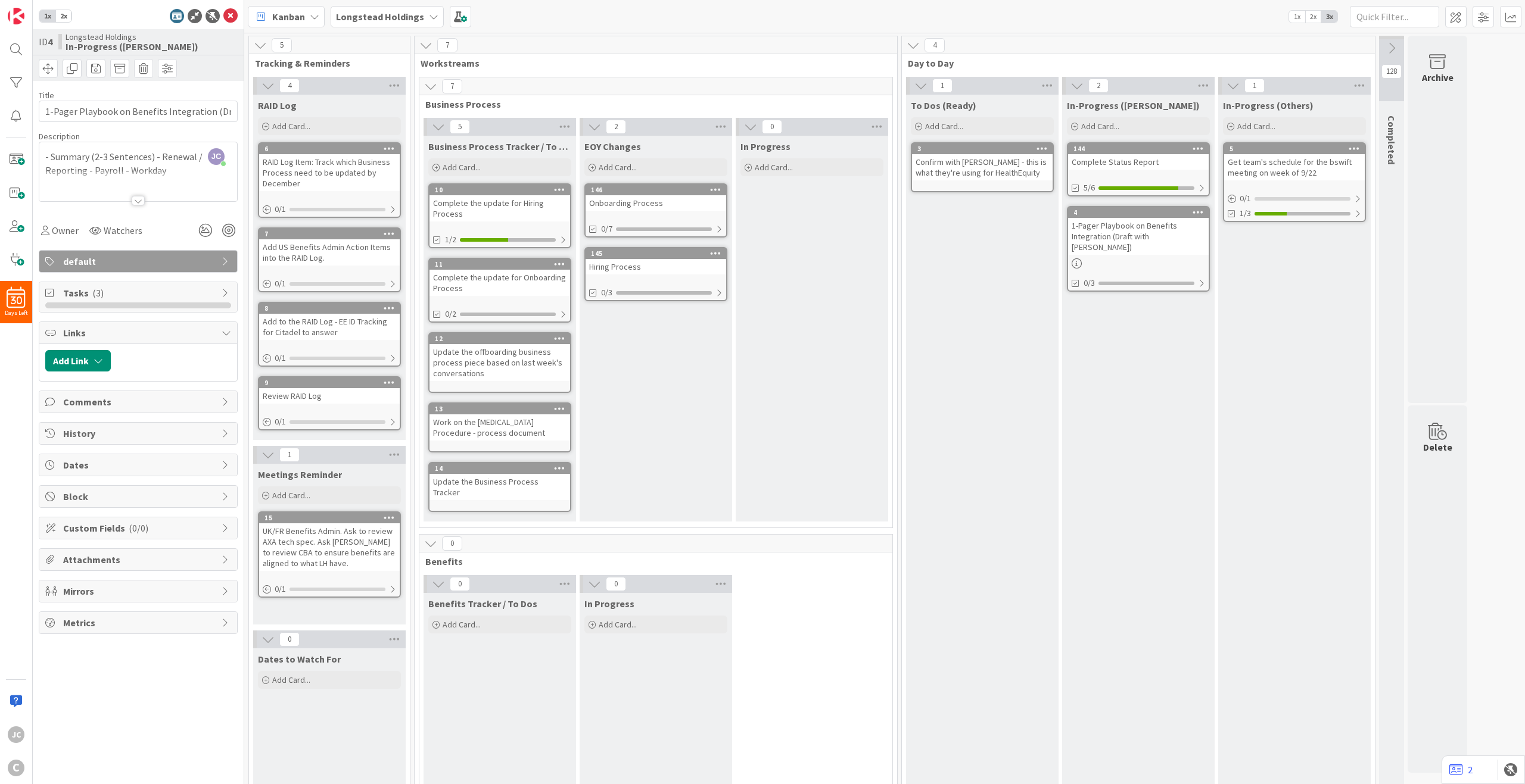
click at [1143, 171] on div "Get team's schedule for the bswift meeting on week of 9/22" at bounding box center [1294, 167] width 140 height 26
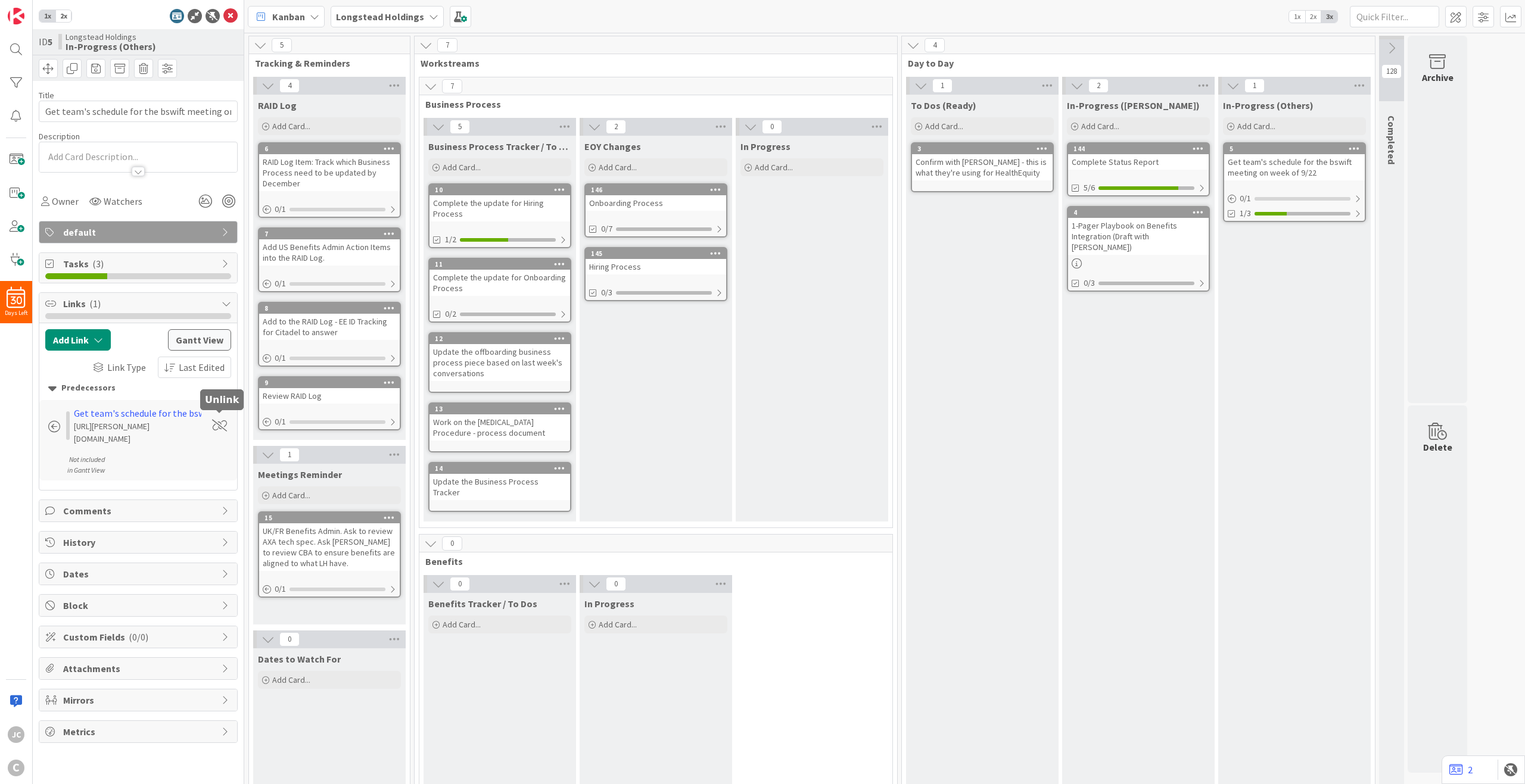
click at [216, 420] on span at bounding box center [219, 426] width 15 height 12
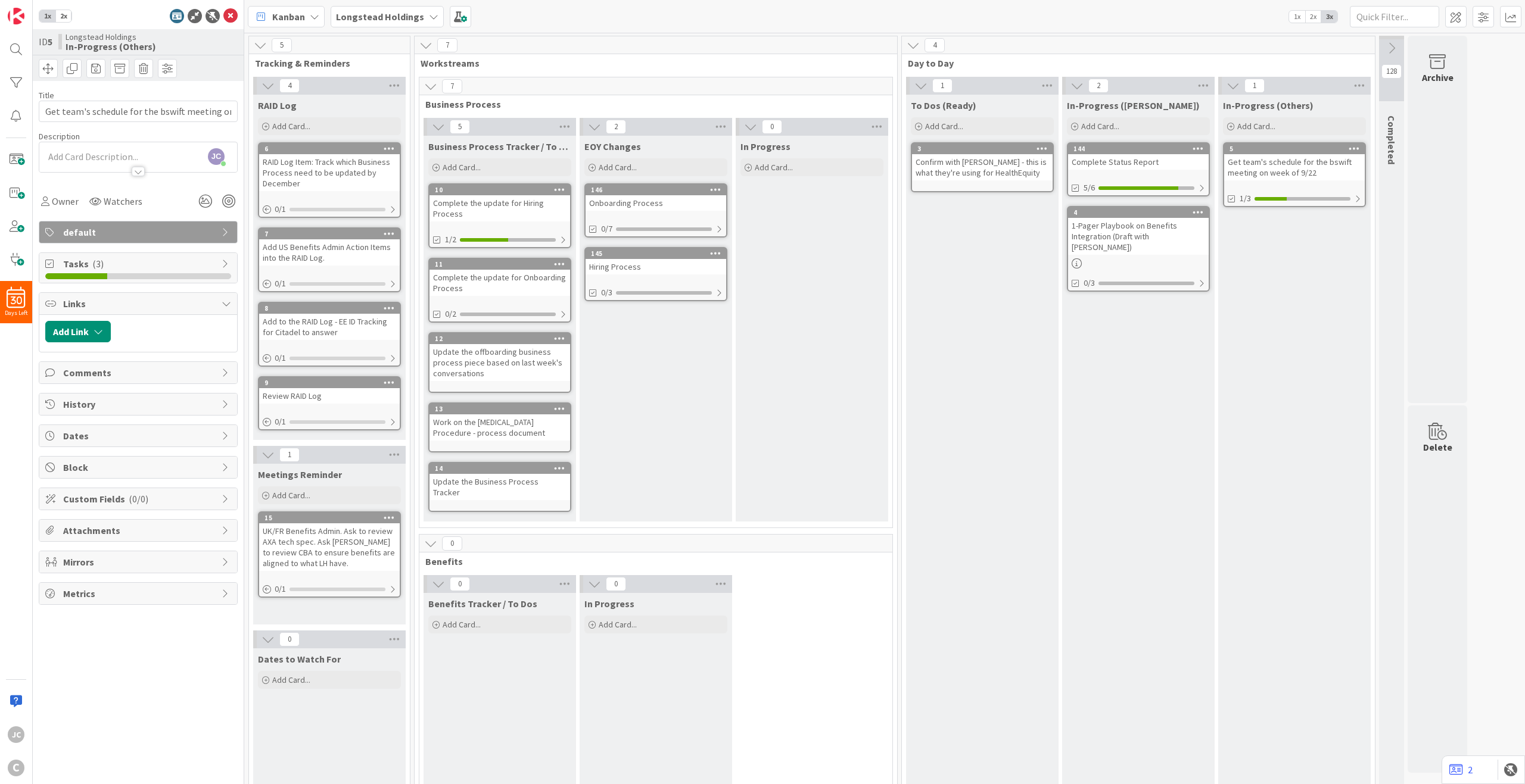
click at [1136, 392] on div "In-Progress ([PERSON_NAME]) Add Card... 144 Complete Status Report 5/6 4 1-Page…" at bounding box center [1138, 452] width 153 height 714
click at [323, 563] on div "UK/FR Benefits Admin. Ask to review AXA tech spec. Ask [PERSON_NAME] to review …" at bounding box center [329, 547] width 140 height 48
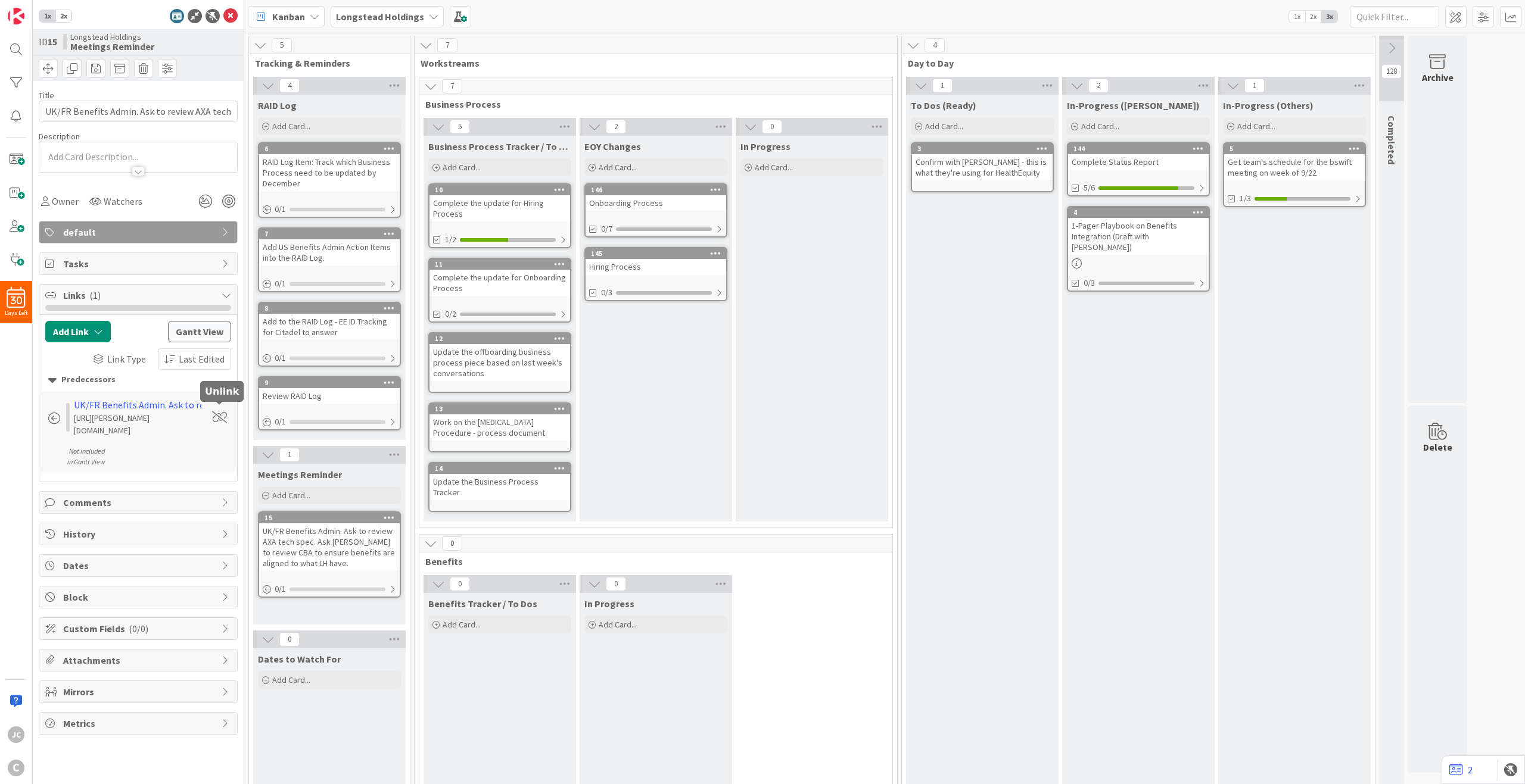
click at [218, 412] on span at bounding box center [219, 418] width 15 height 12
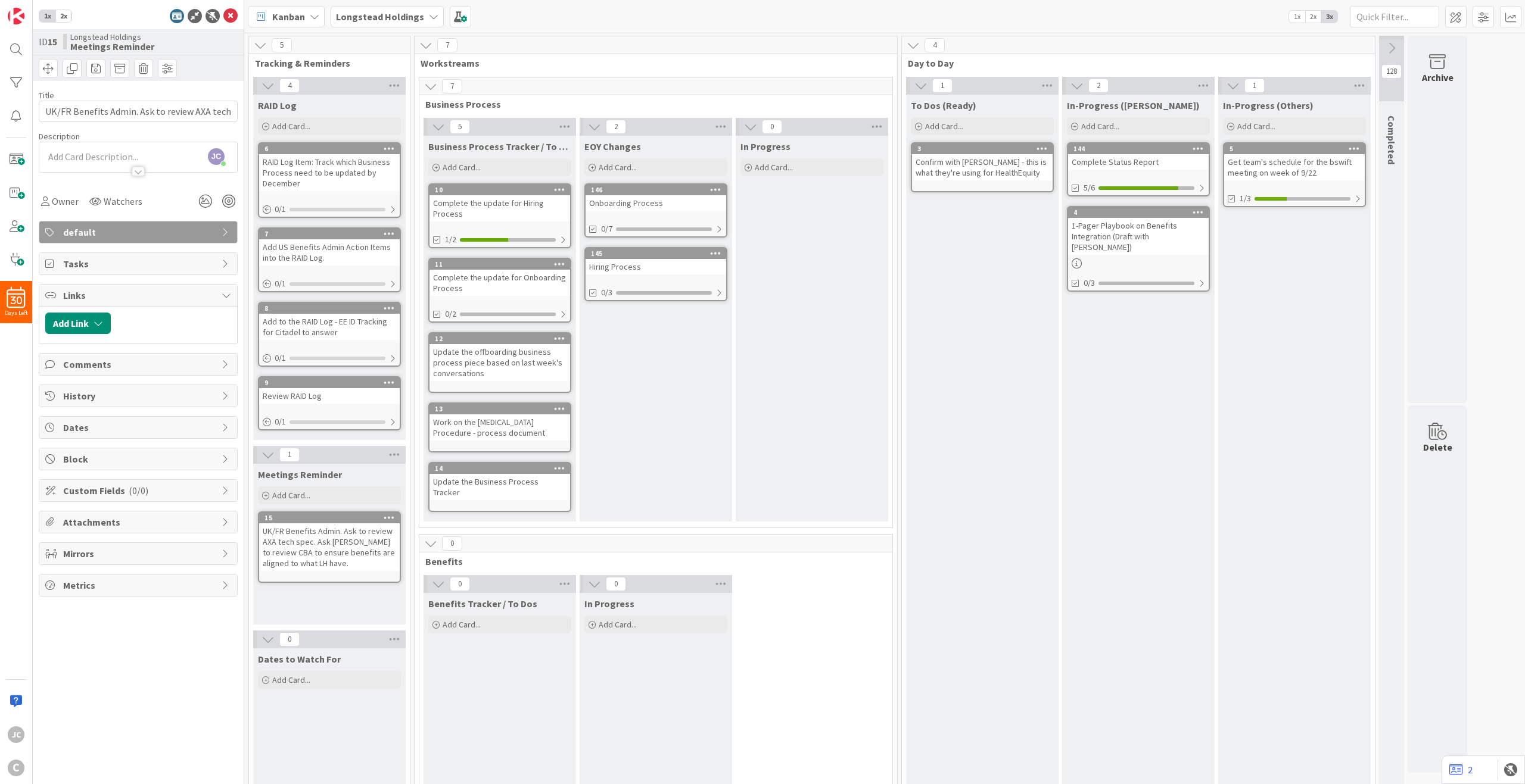
click at [330, 405] on link "9 Review RAID Log 0 / 1" at bounding box center [329, 403] width 143 height 54
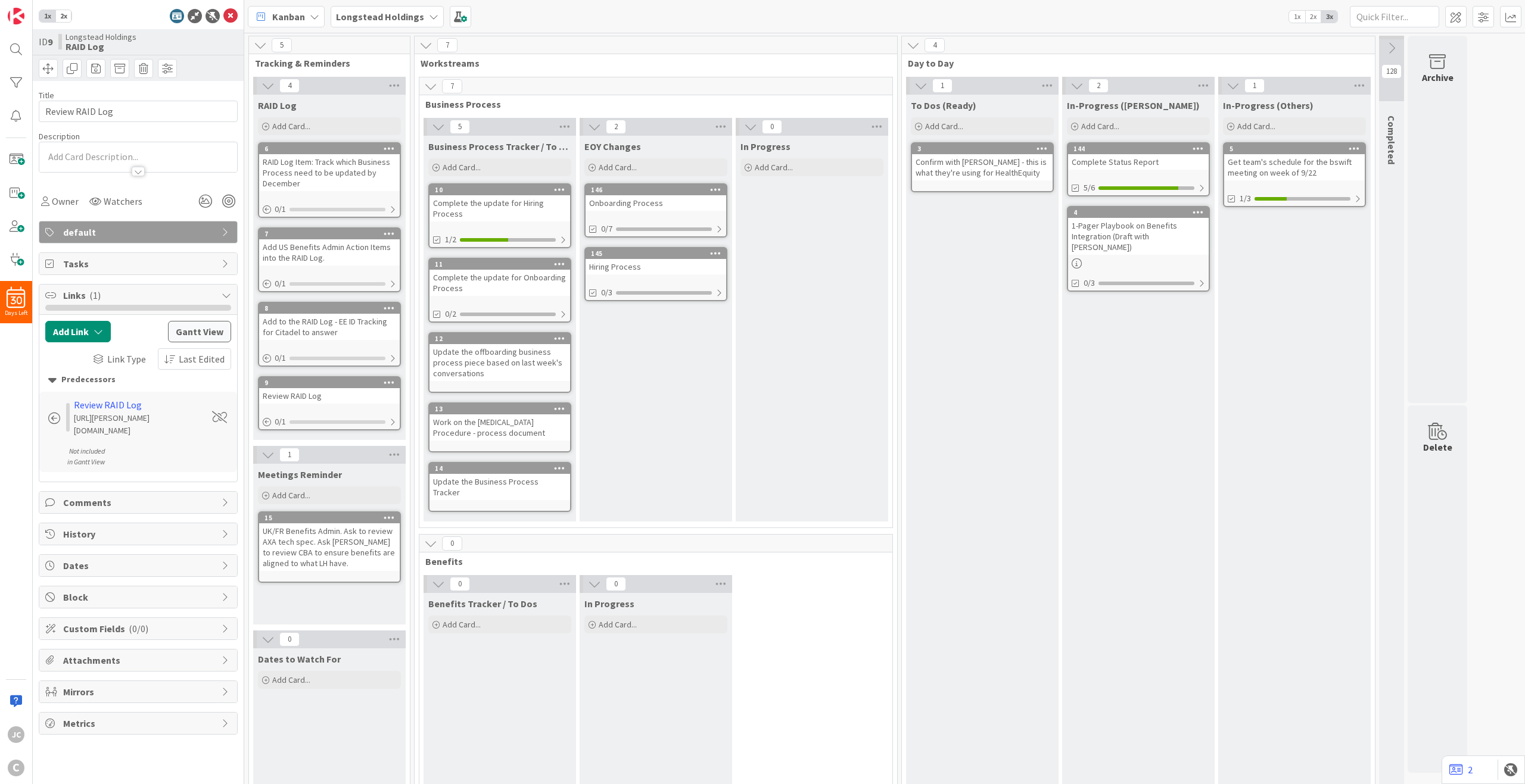
click at [212, 405] on div "Review RAID Log [URL][PERSON_NAME][DOMAIN_NAME] Not included in [PERSON_NAME] V…" at bounding box center [138, 431] width 186 height 71
click at [216, 412] on span at bounding box center [219, 418] width 15 height 12
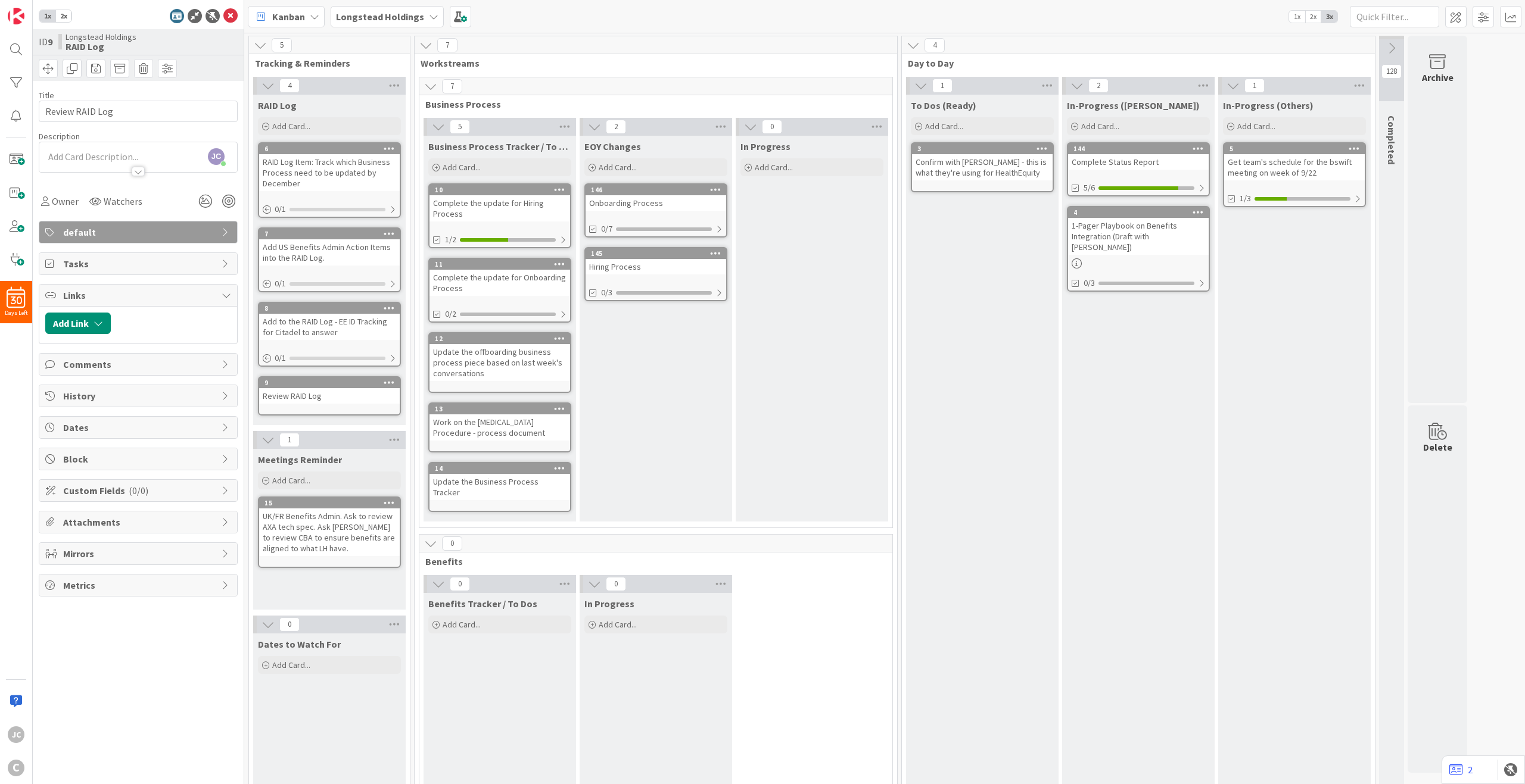
click at [360, 330] on div "Add to the RAID Log - EE ID Tracking for Citadel to answer" at bounding box center [329, 326] width 140 height 26
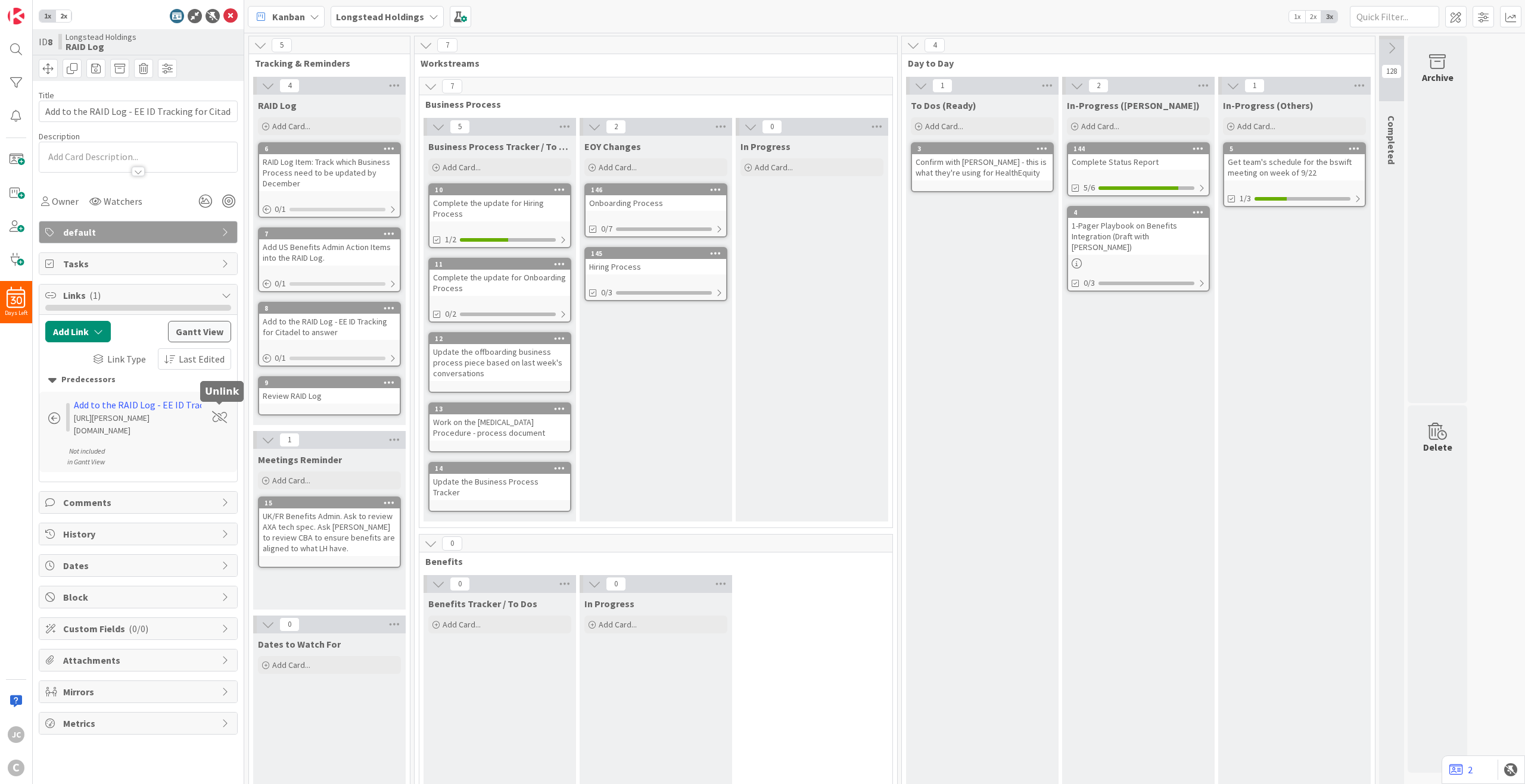
click at [212, 412] on span at bounding box center [219, 418] width 15 height 12
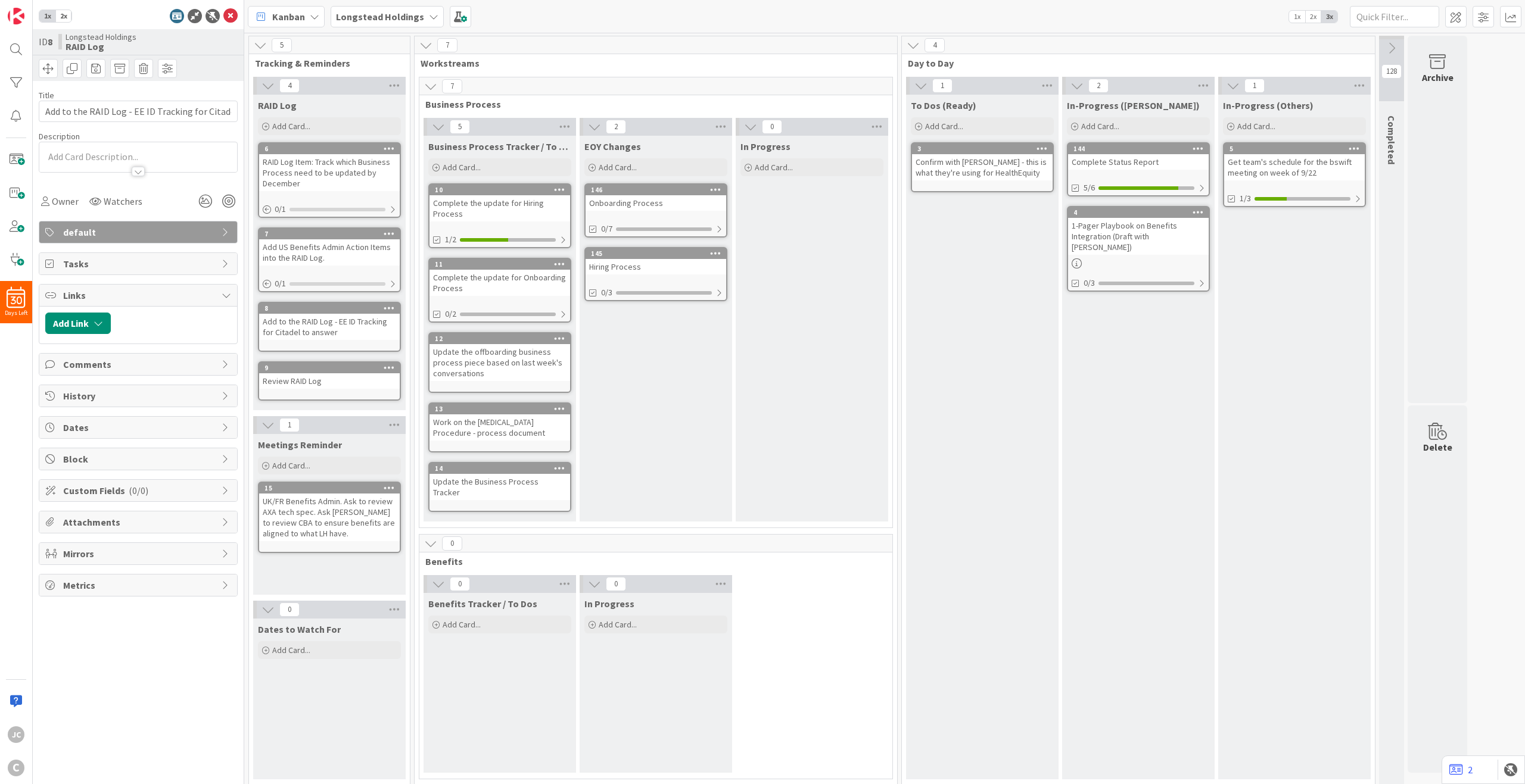
click at [311, 266] on link "7 Add US Benefits Admin Action Items into the RAID Log. 0 / 1" at bounding box center [329, 260] width 143 height 65
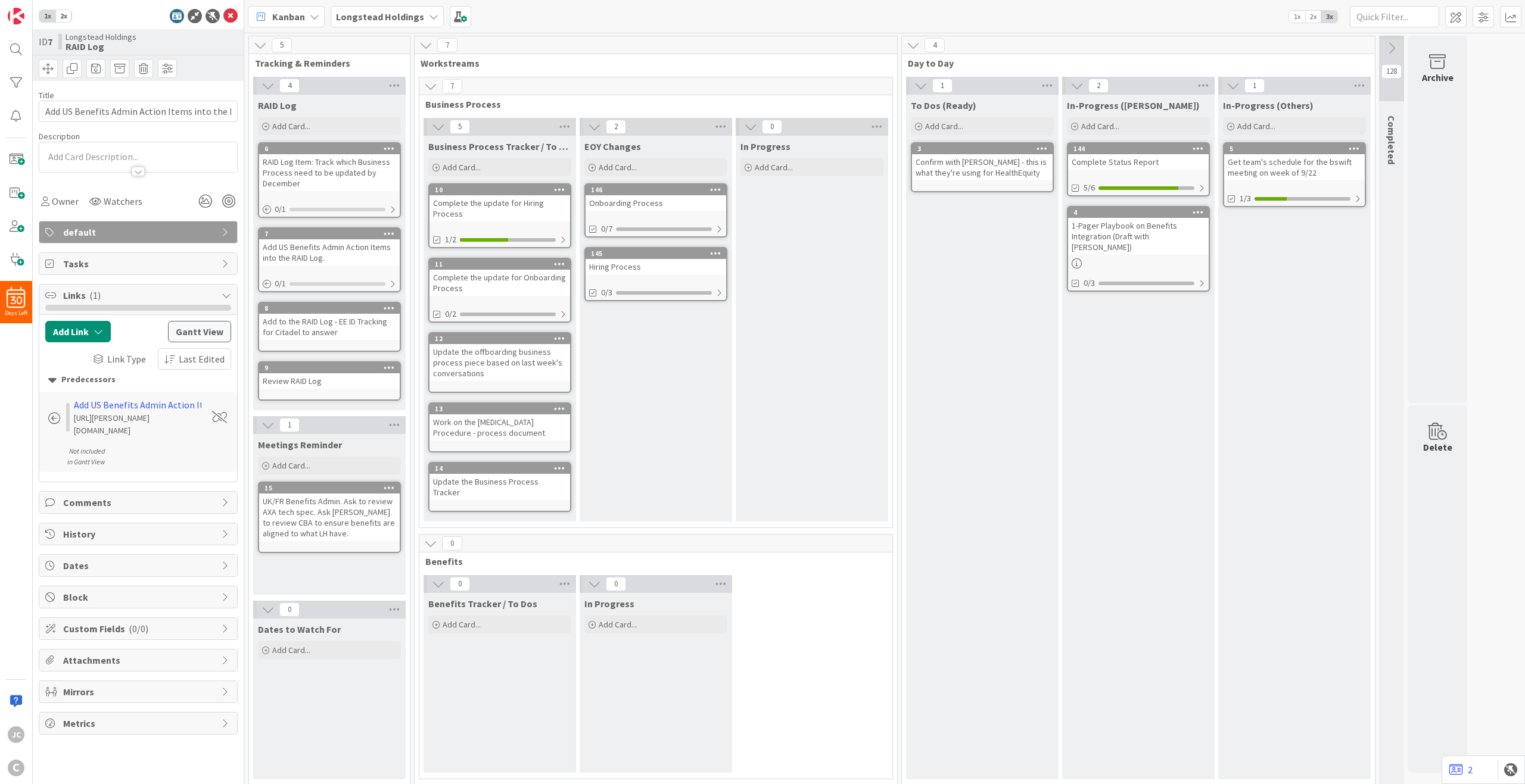
click at [218, 413] on span at bounding box center [219, 418] width 15 height 12
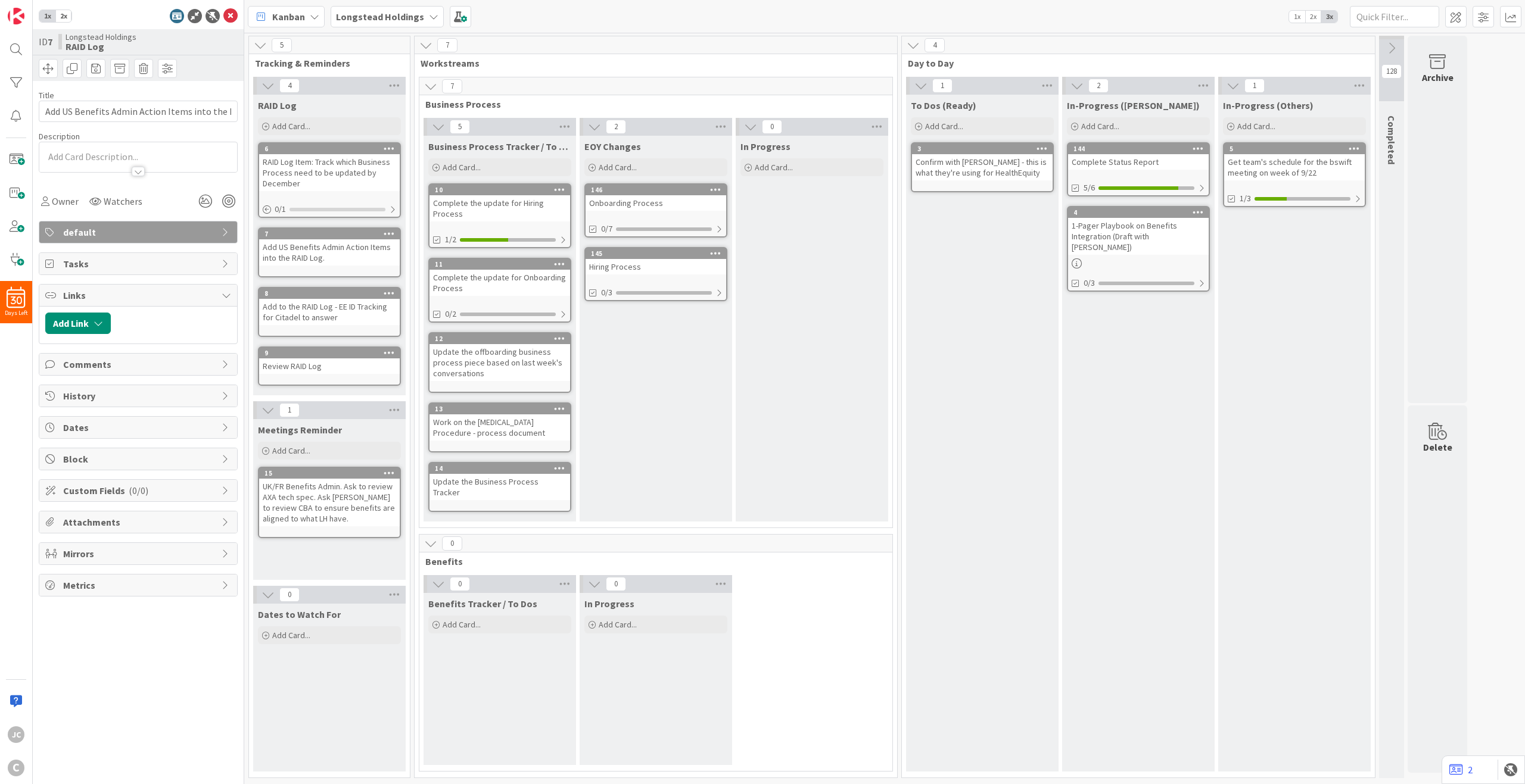
click at [348, 189] on div "RAID Log Item: Track which Business Process need to be updated by December" at bounding box center [329, 172] width 140 height 37
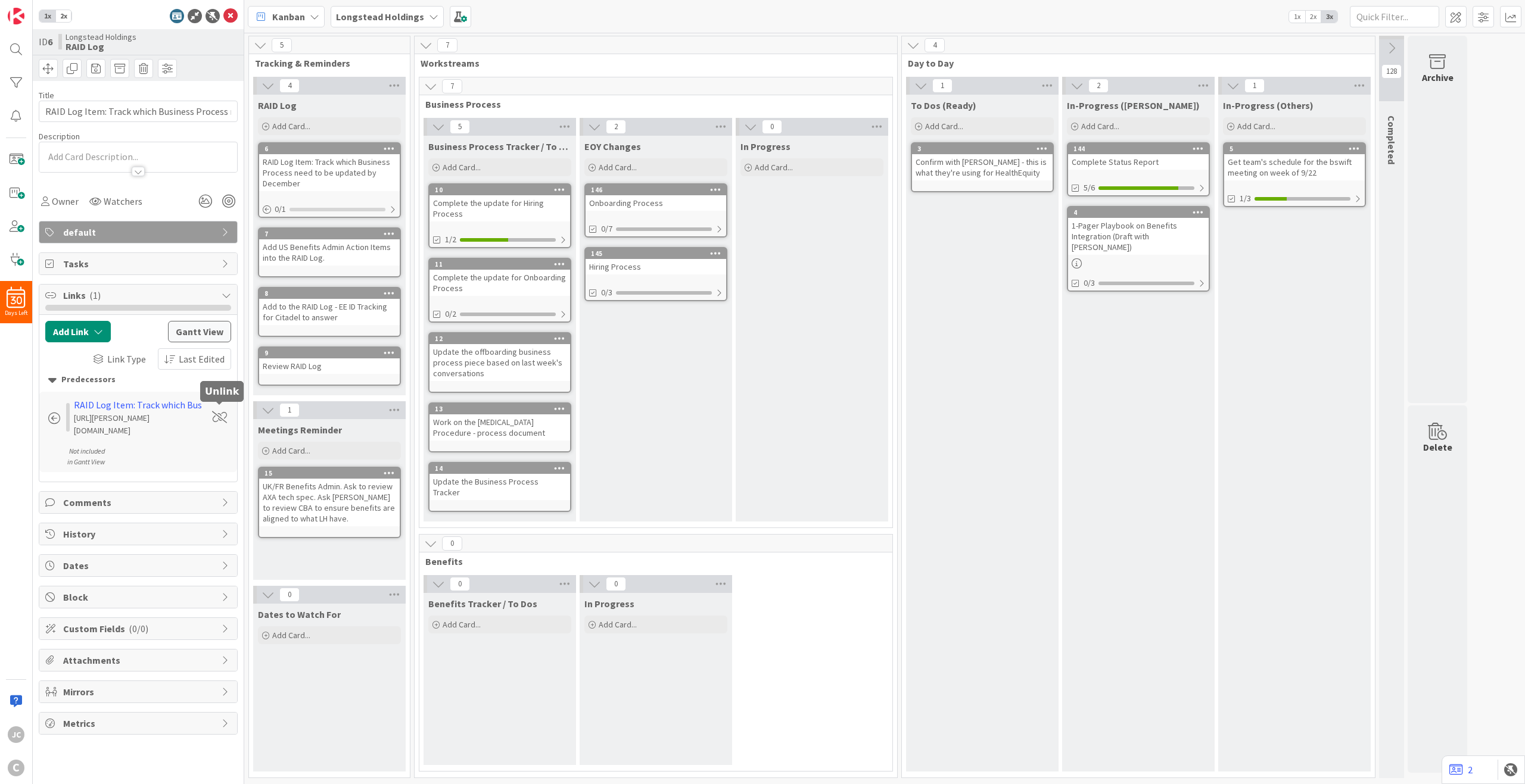
click at [218, 412] on span at bounding box center [219, 418] width 15 height 12
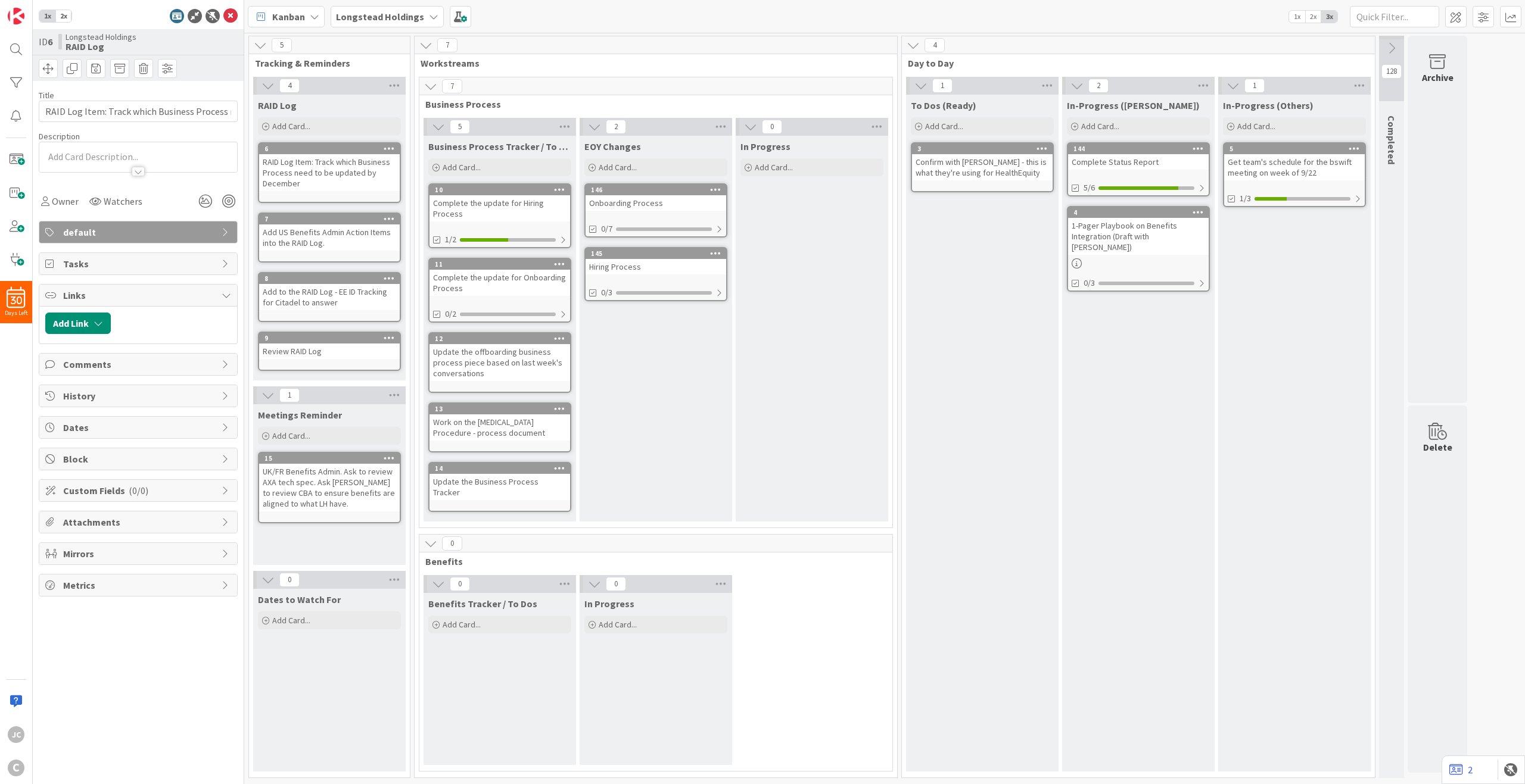
click at [239, 15] on div "1x 2x ID 6 Longstead Holdings RAID Log Title 74 / 128 RAID Log Item: Track whic…" at bounding box center [139, 392] width 212 height 784
click at [236, 15] on icon at bounding box center [230, 16] width 15 height 15
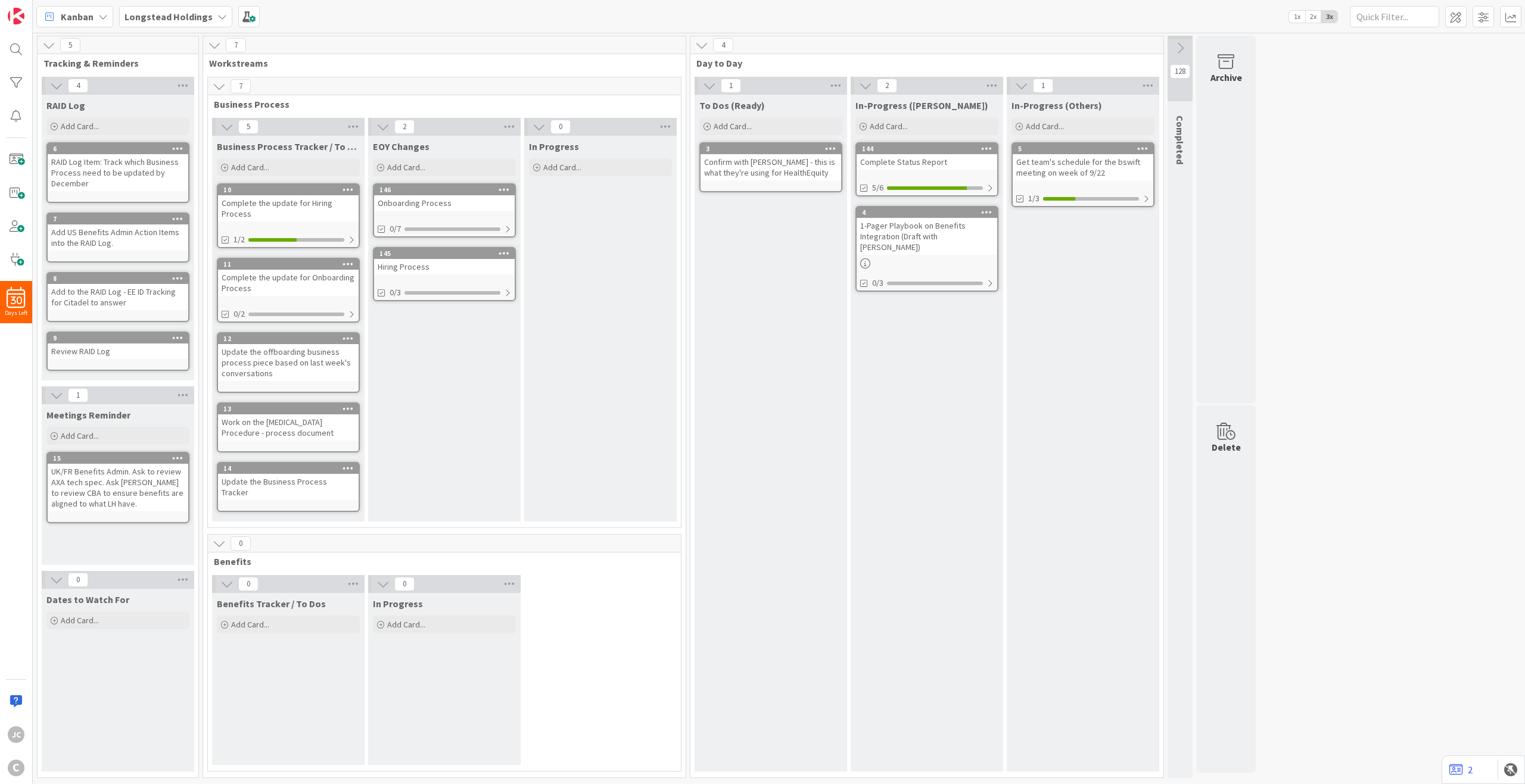
click at [656, 463] on div "In Progress Add Card..." at bounding box center [600, 329] width 153 height 386
click at [1143, 14] on span "2x" at bounding box center [1313, 17] width 16 height 12
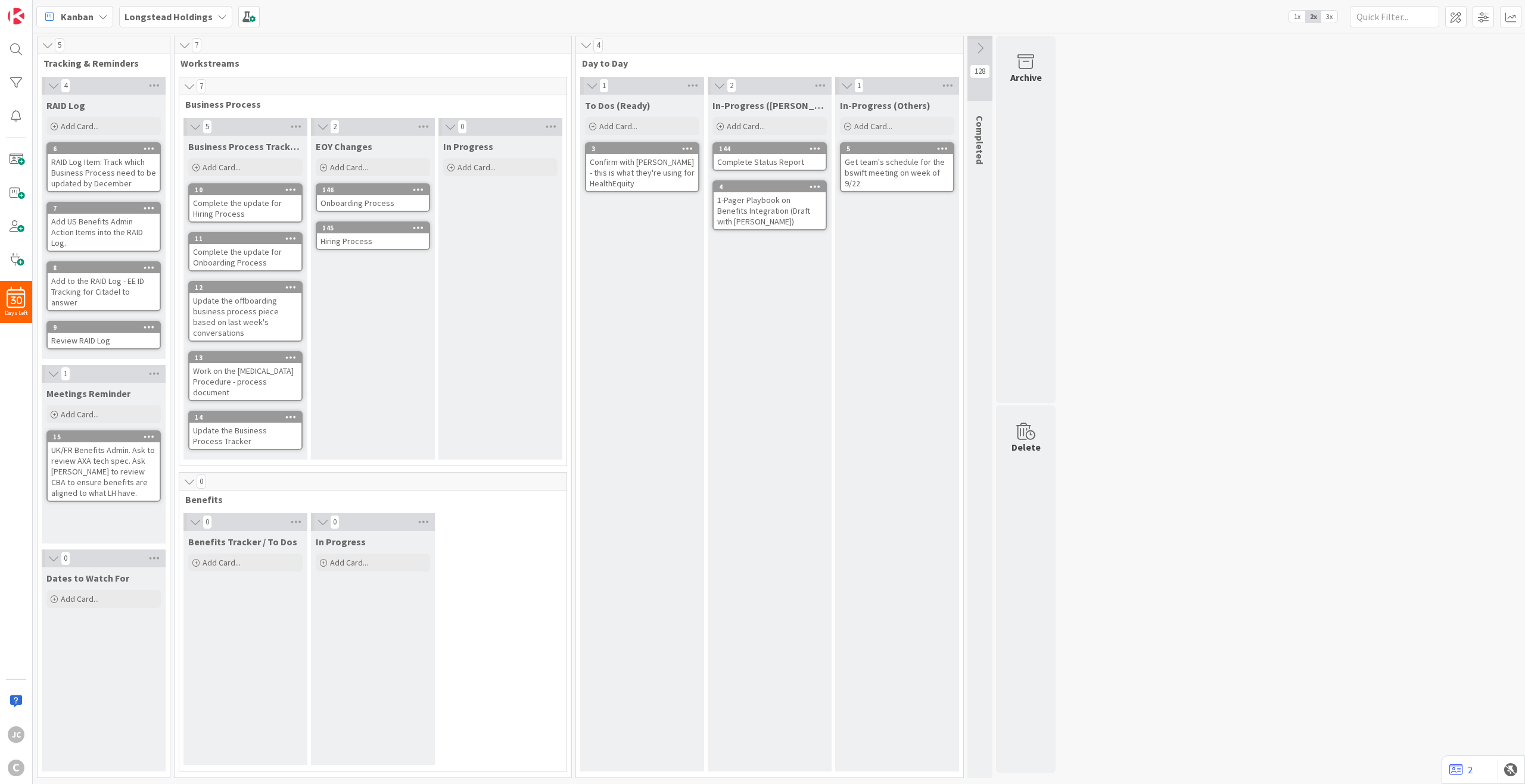
click at [1143, 15] on span "1x" at bounding box center [1297, 17] width 16 height 12
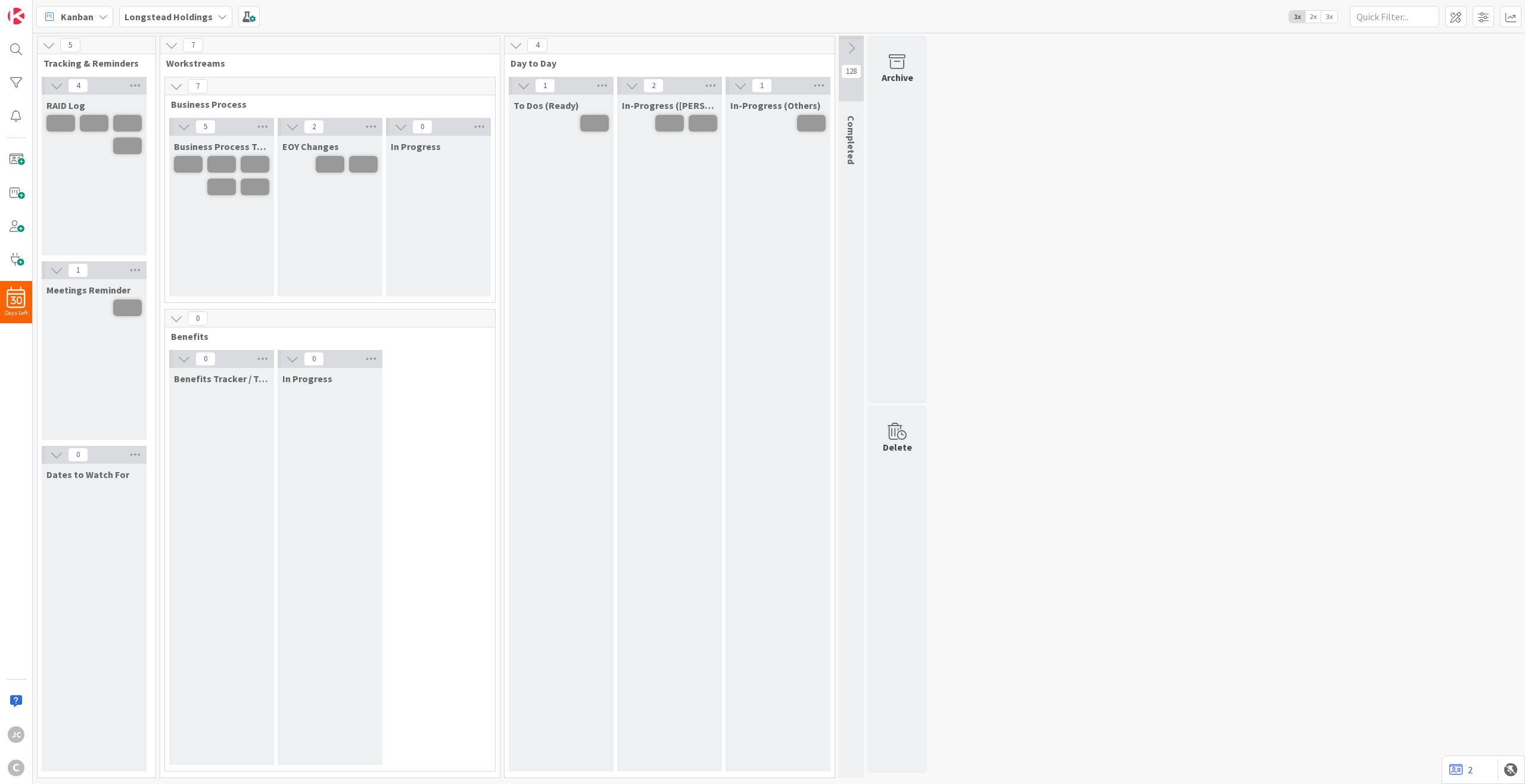
click at [1143, 15] on span "2x" at bounding box center [1313, 17] width 16 height 12
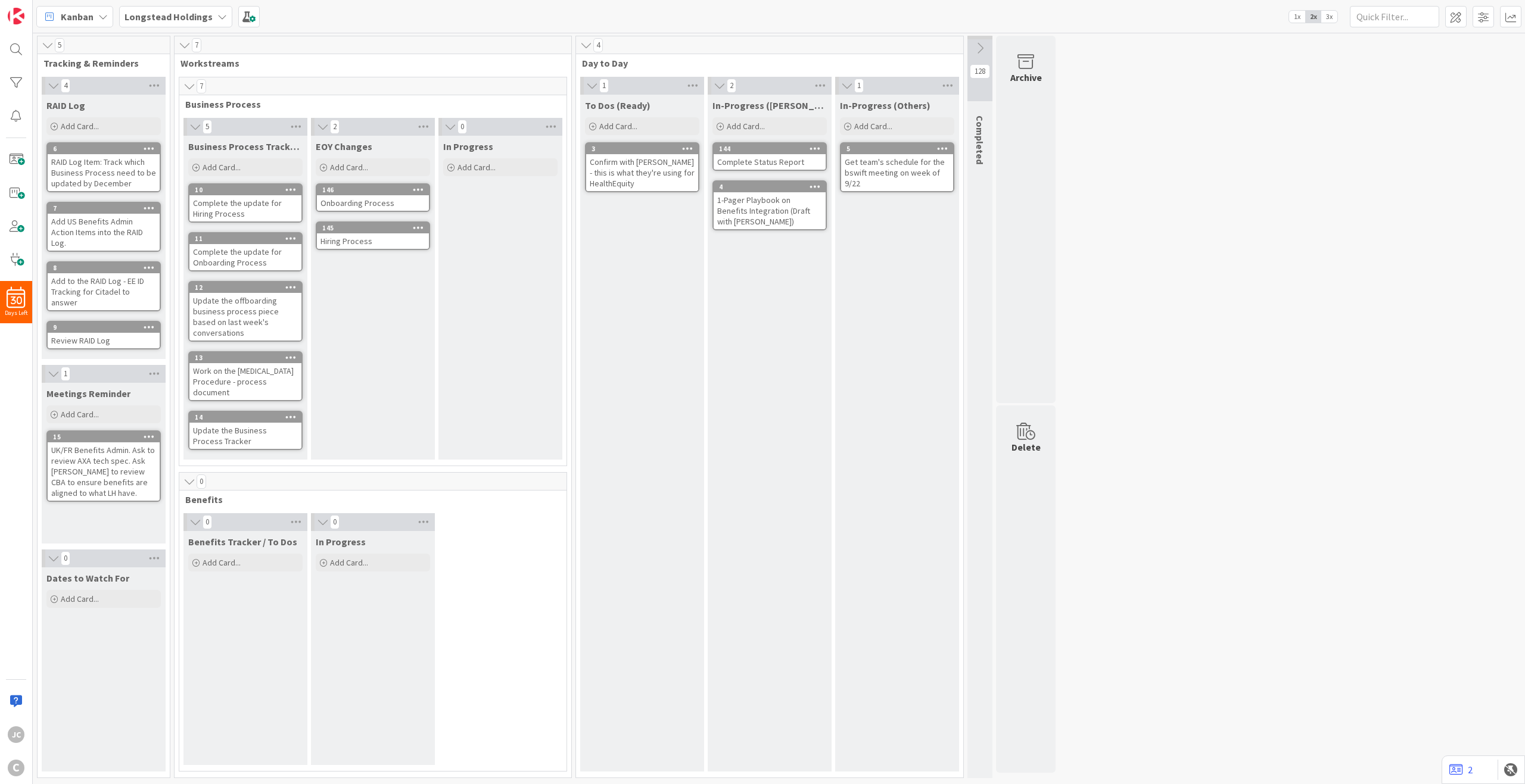
click at [288, 210] on div "Complete the update for Hiring Process" at bounding box center [245, 208] width 112 height 26
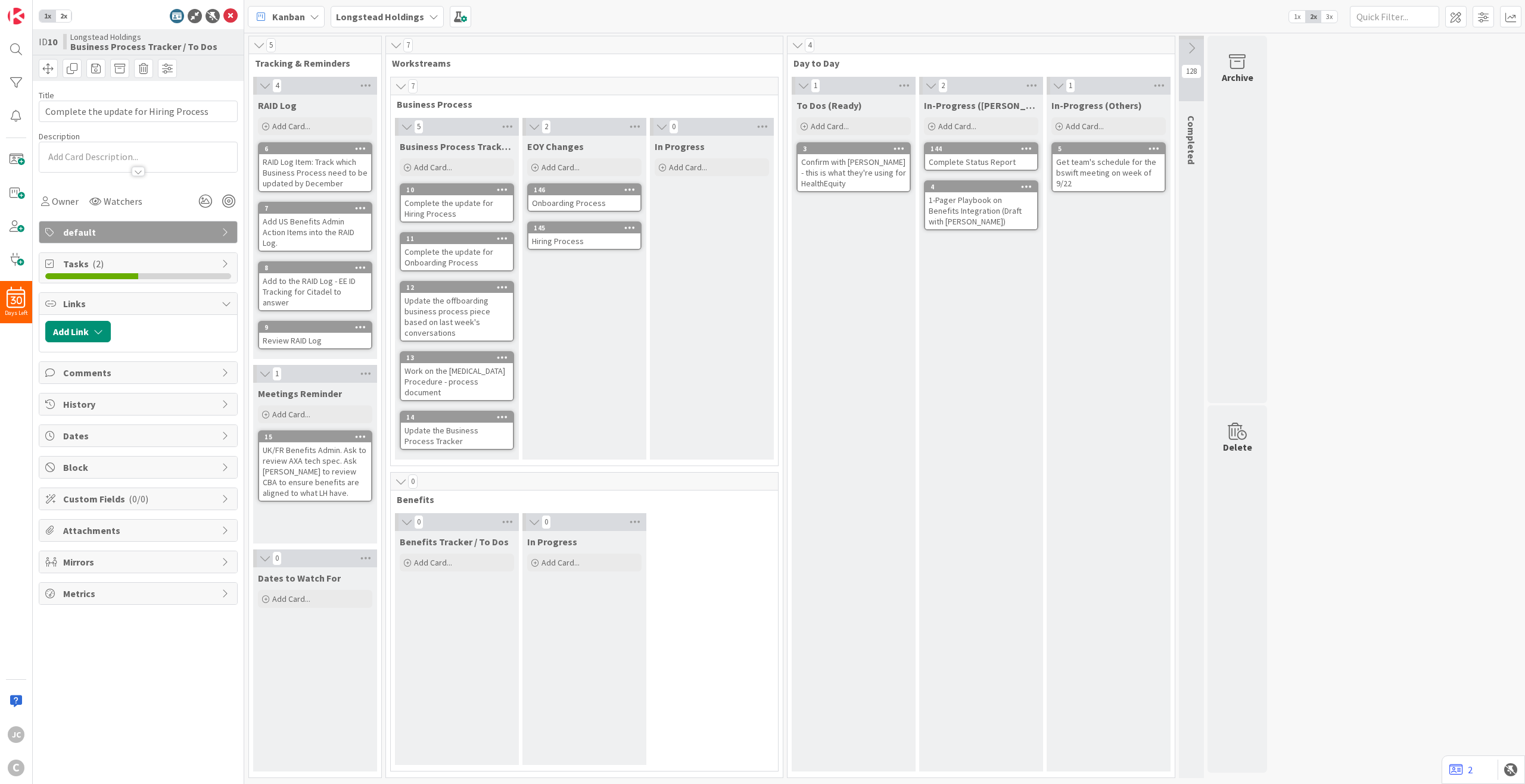
click at [604, 319] on div "EOY Changes Add Card... 146 Onboarding Process 145 Hiring Process" at bounding box center [584, 297] width 124 height 324
click at [232, 17] on icon at bounding box center [230, 16] width 15 height 15
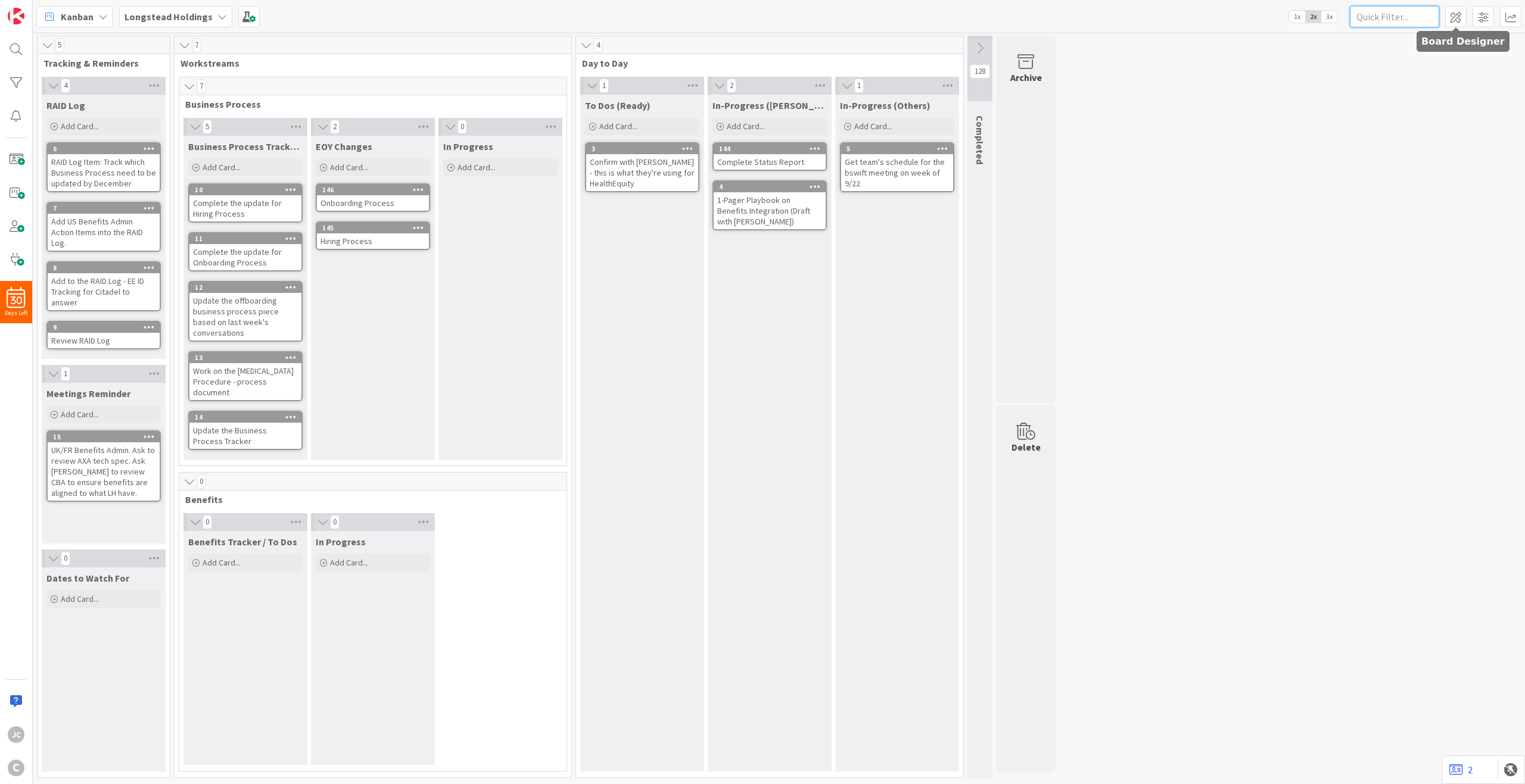
click at [1143, 20] on input "text" at bounding box center [1395, 17] width 90 height 21
click at [1143, 20] on span at bounding box center [1484, 17] width 21 height 21
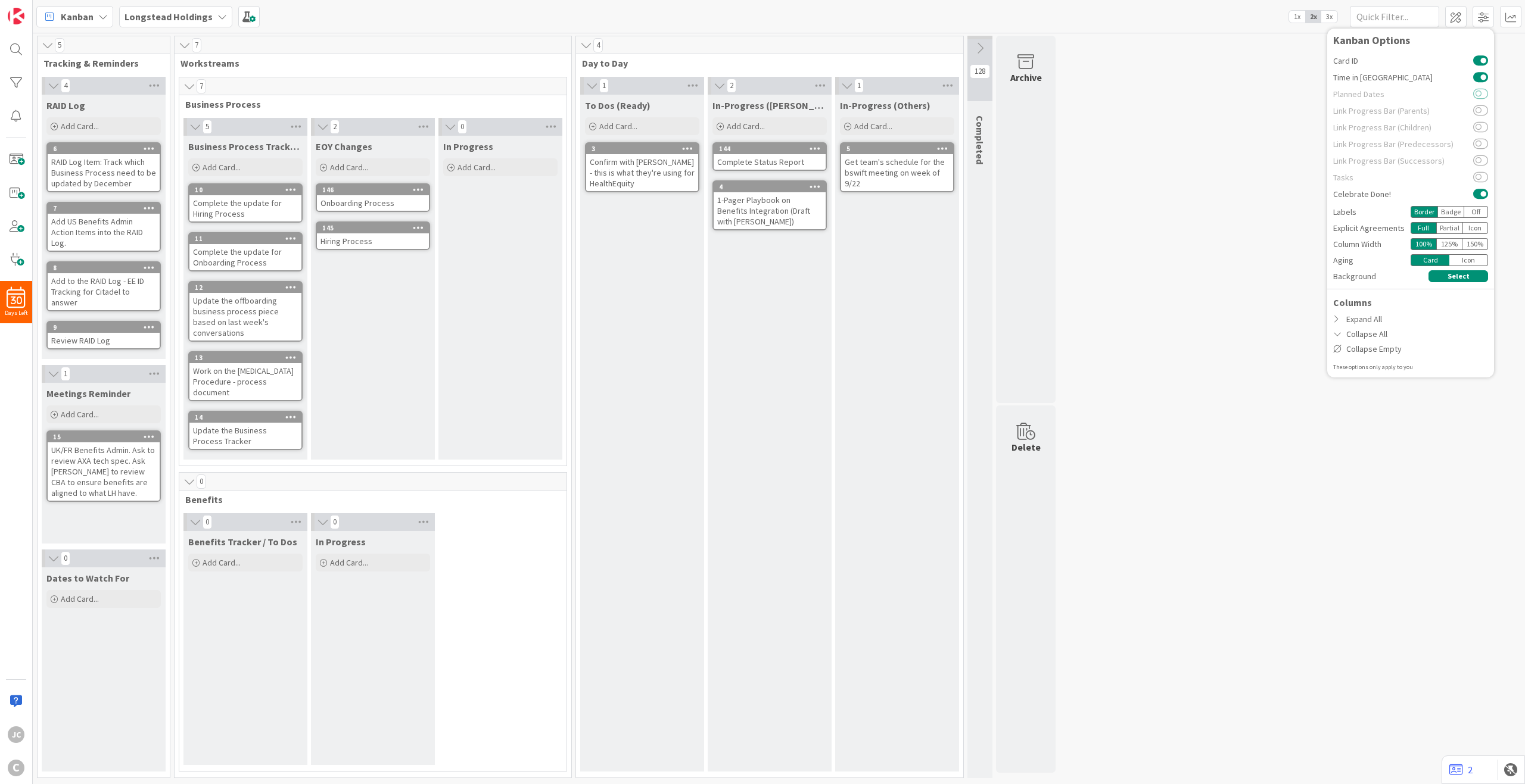
click at [1143, 95] on button at bounding box center [1481, 94] width 15 height 9
click at [1143, 92] on button at bounding box center [1481, 94] width 15 height 9
click at [1143, 15] on span "3x" at bounding box center [1329, 17] width 16 height 12
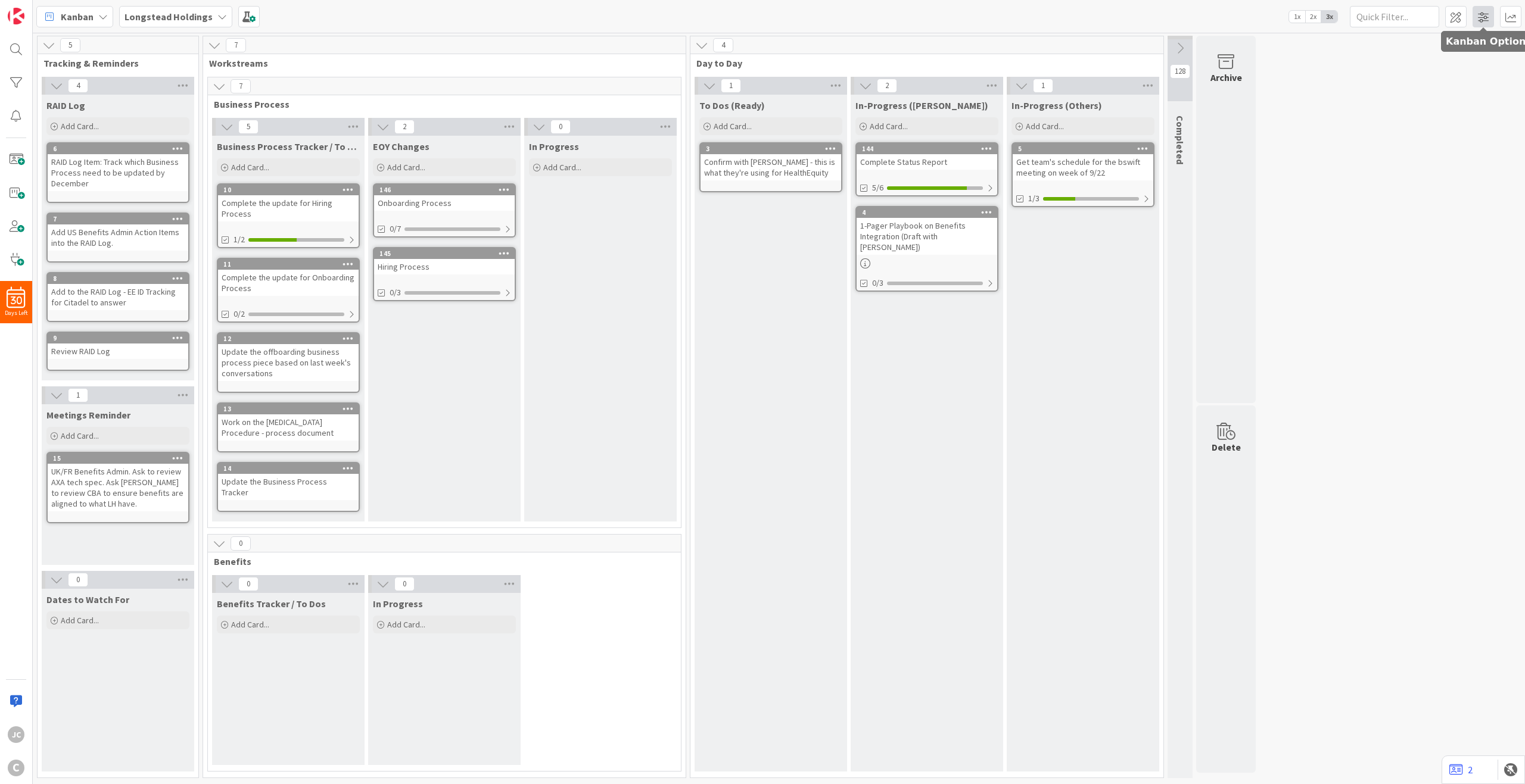
click at [1143, 18] on span at bounding box center [1484, 17] width 21 height 21
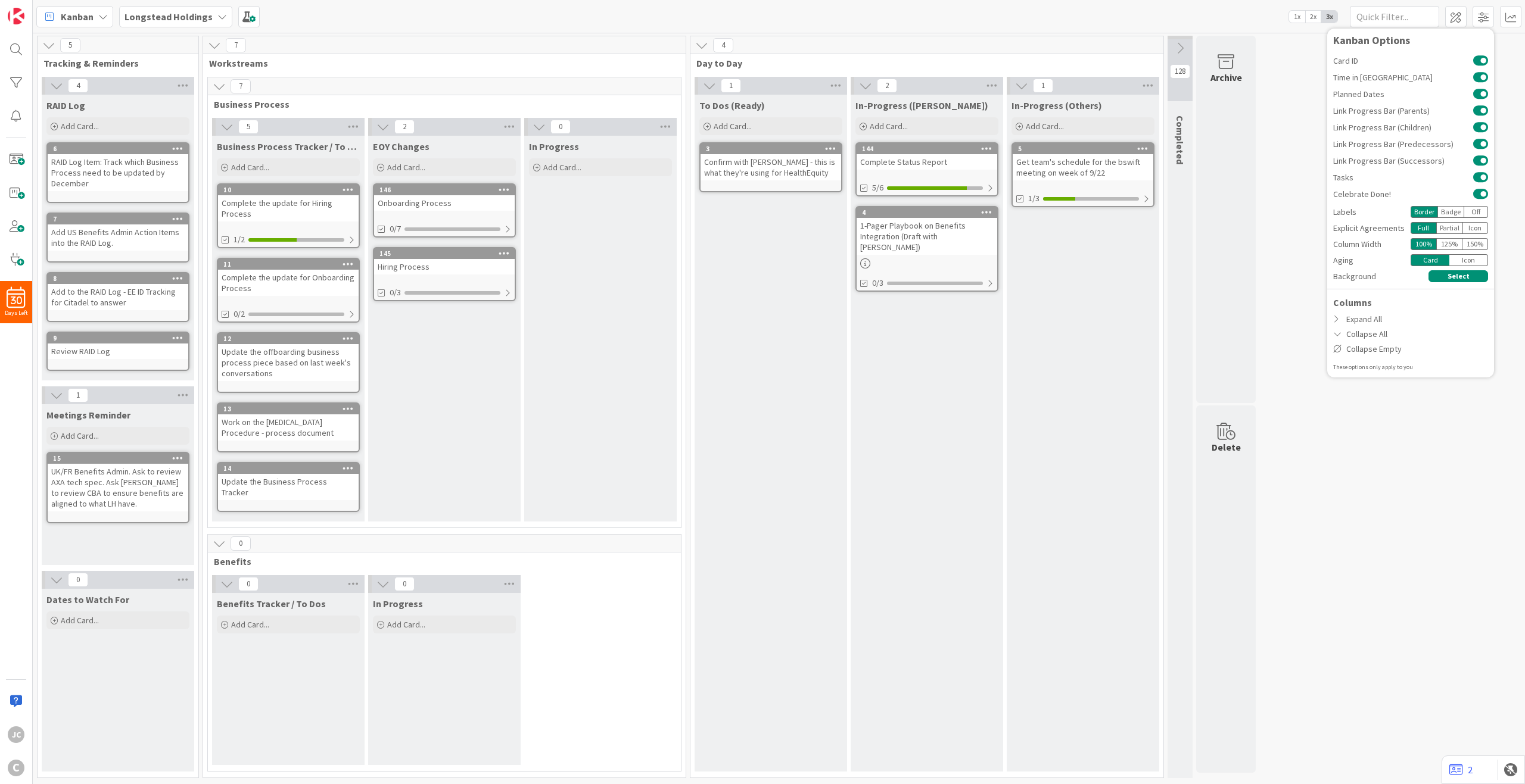
click at [1143, 209] on div "Badge" at bounding box center [1451, 212] width 27 height 12
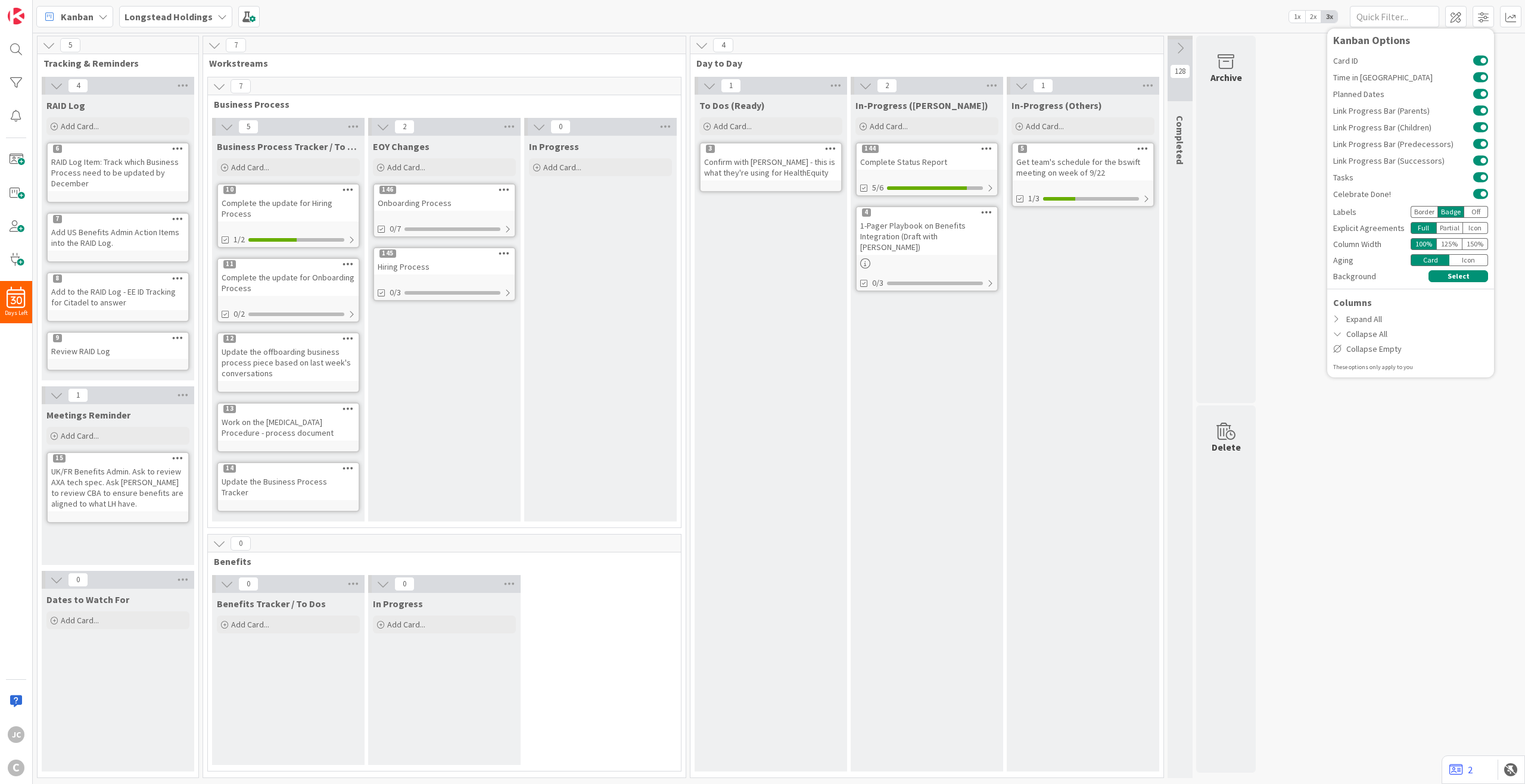
click at [1143, 213] on div "Border" at bounding box center [1424, 212] width 27 height 12
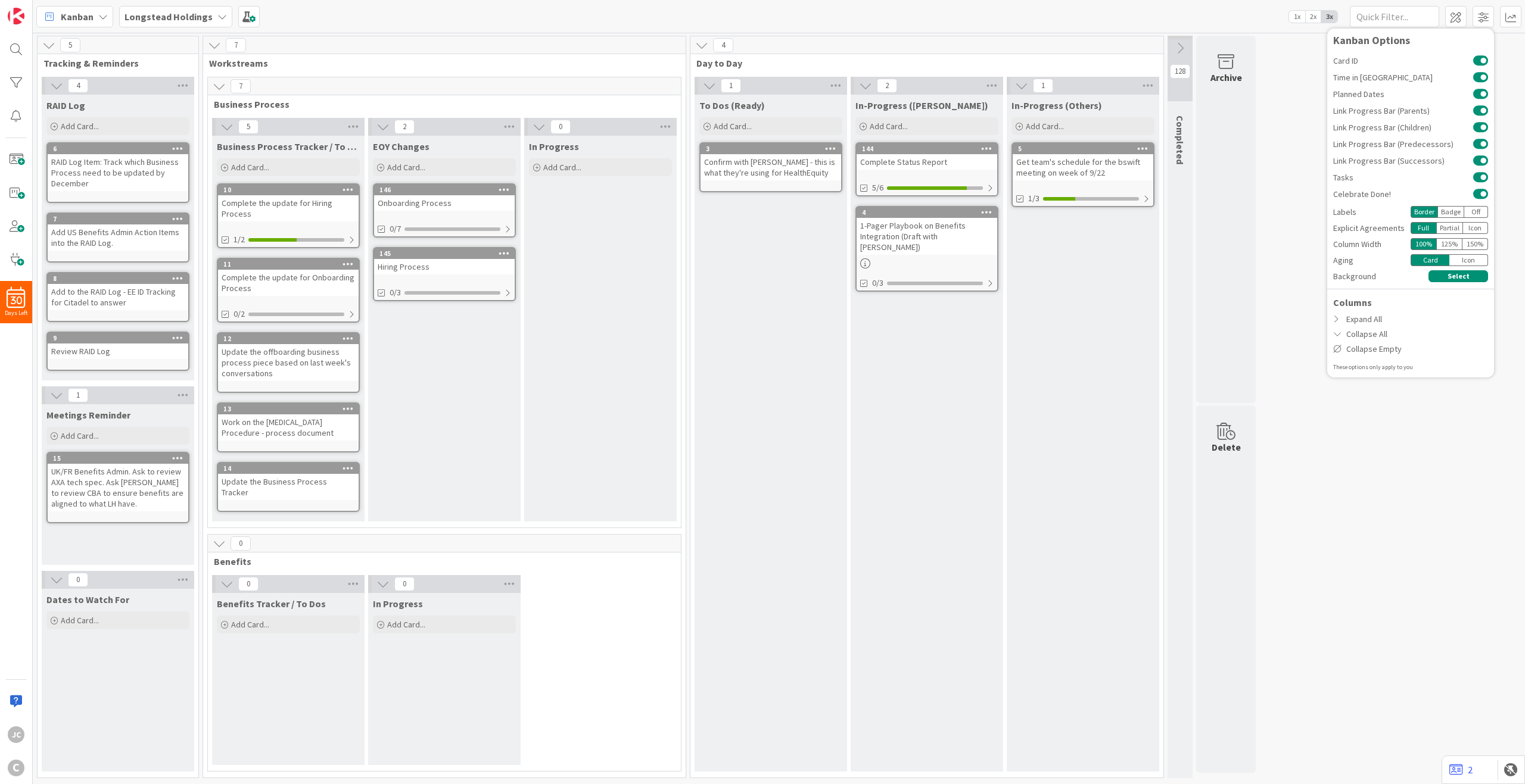
click at [1143, 212] on div "Off" at bounding box center [1476, 212] width 24 height 12
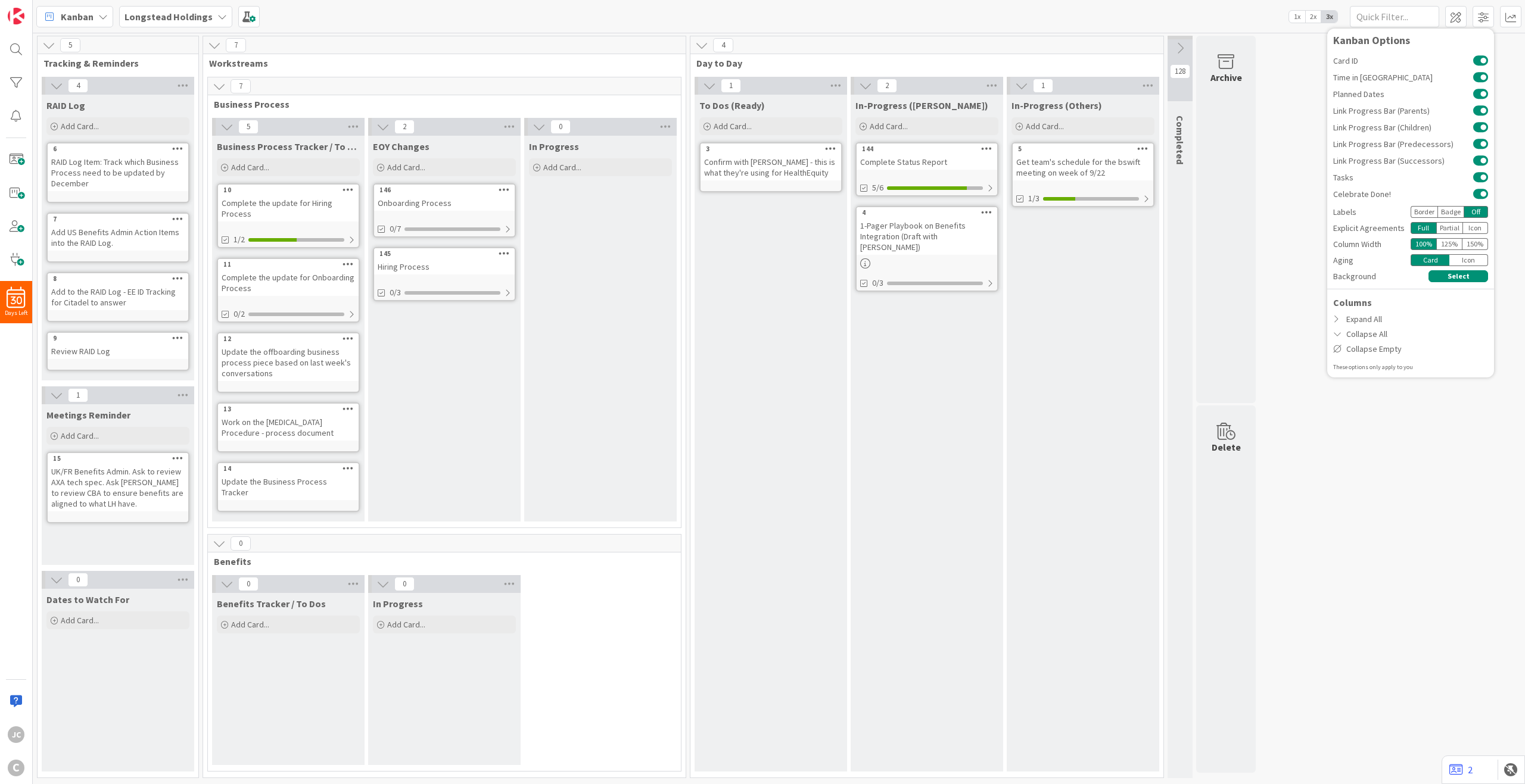
click at [1143, 215] on div "Border" at bounding box center [1424, 212] width 27 height 12
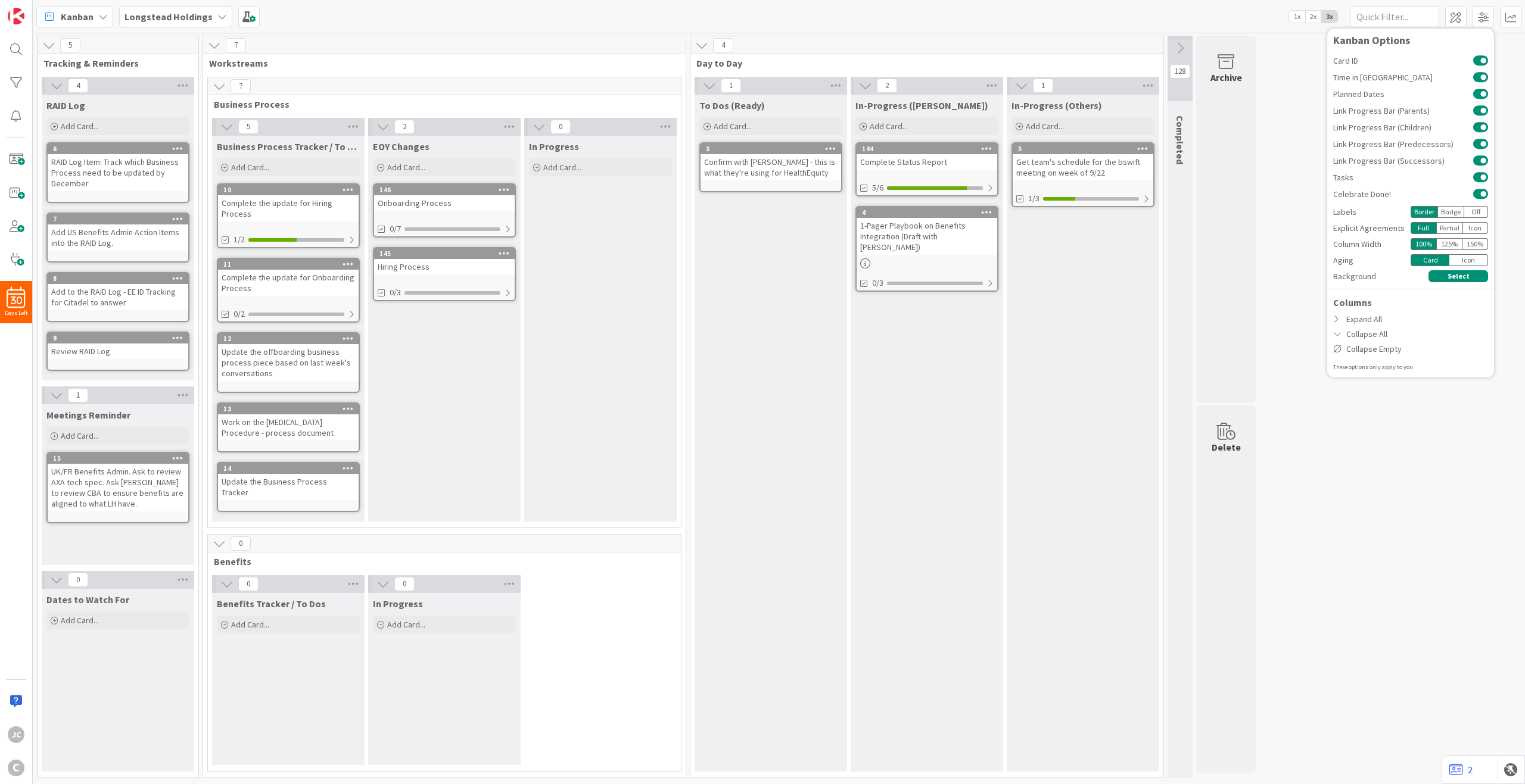
click at [1143, 226] on div "Partial" at bounding box center [1449, 228] width 27 height 12
click at [1143, 227] on div "Full" at bounding box center [1423, 228] width 25 height 12
click at [1143, 230] on div "Icon" at bounding box center [1475, 228] width 25 height 12
click at [1143, 231] on div "Full" at bounding box center [1423, 228] width 25 height 12
click at [1143, 244] on div "125 %" at bounding box center [1449, 244] width 26 height 12
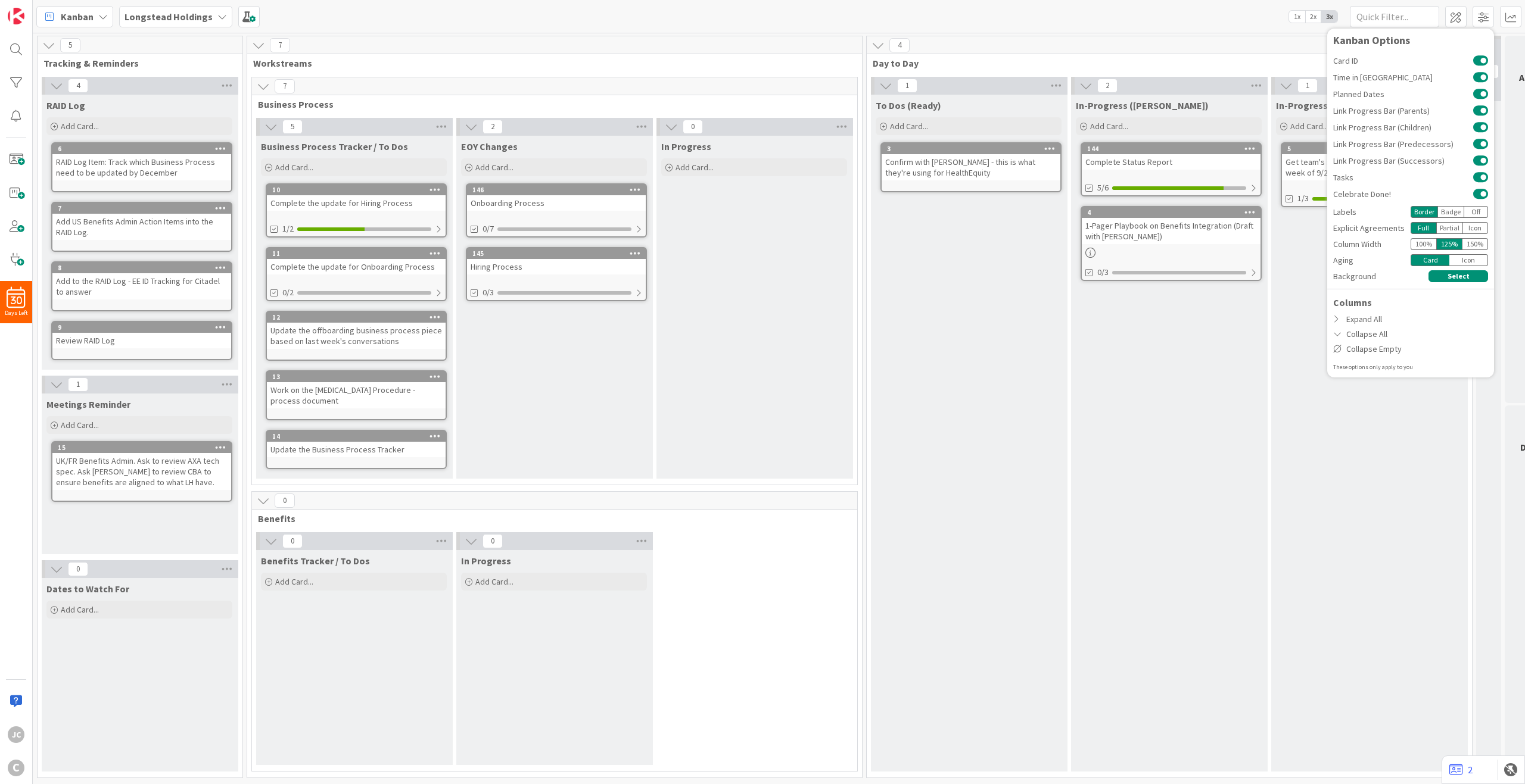
click at [1143, 242] on div "150 %" at bounding box center [1475, 244] width 25 height 12
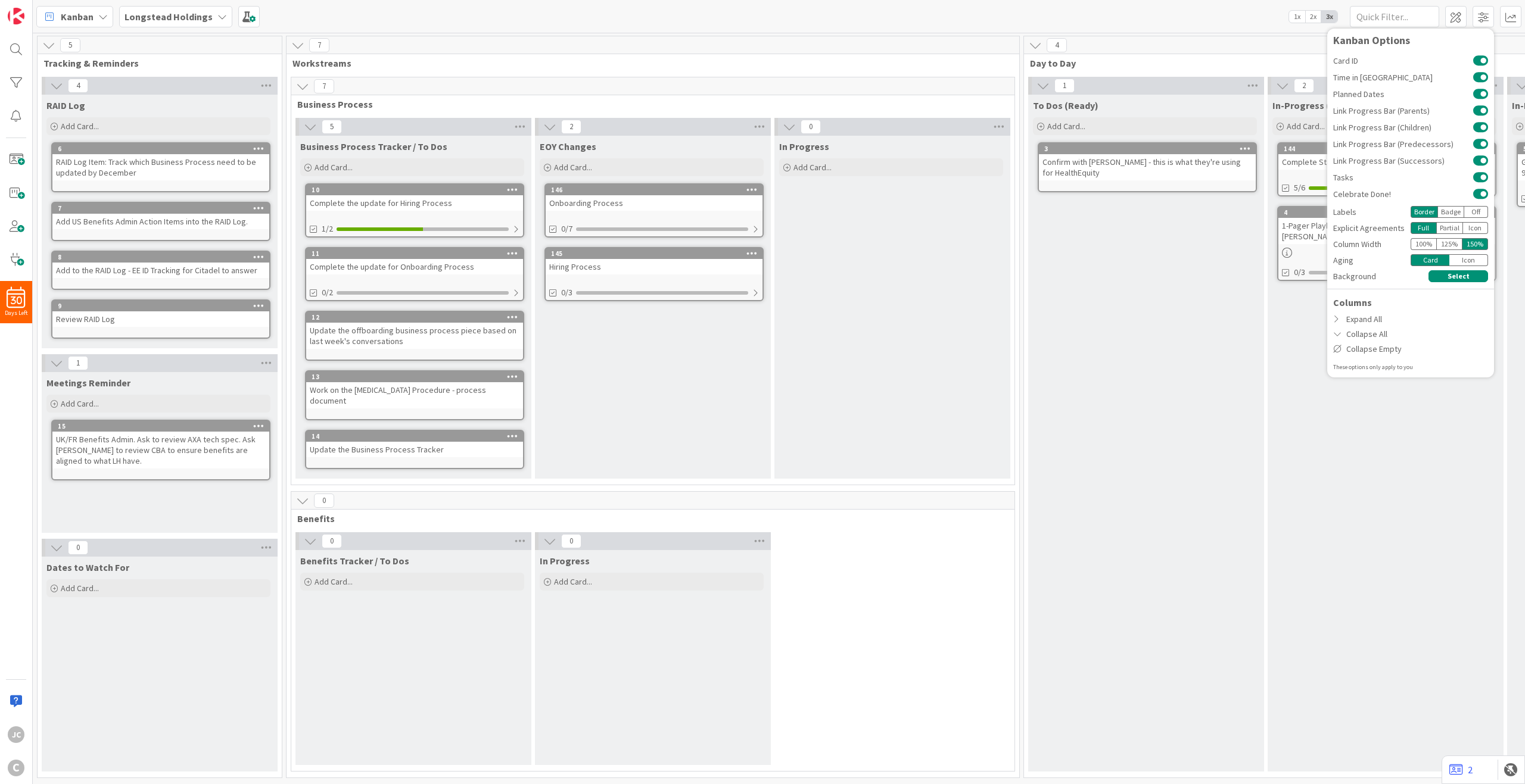
click at [1143, 243] on div "100 %" at bounding box center [1423, 244] width 25 height 12
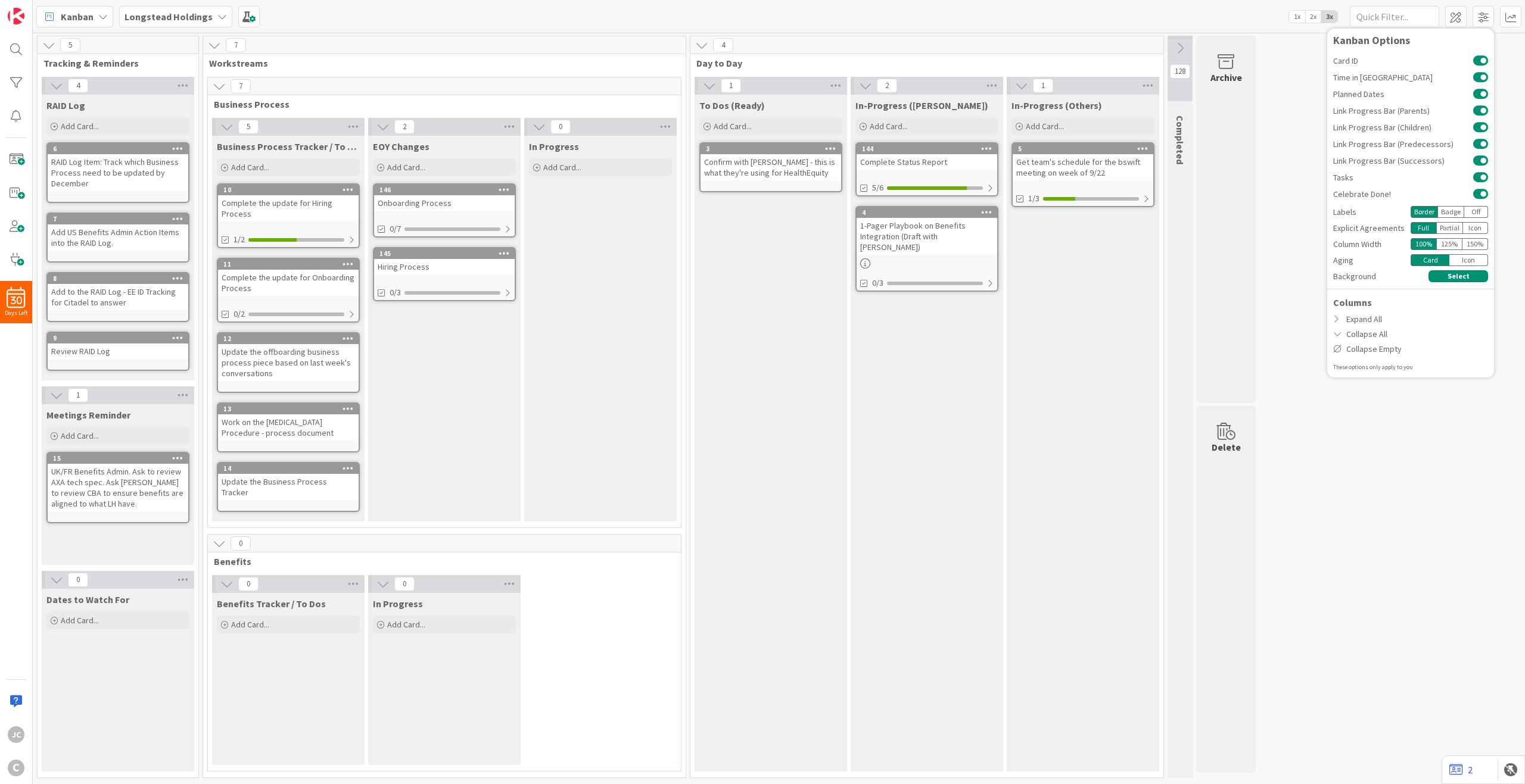
click at [1143, 258] on div "Icon" at bounding box center [1469, 261] width 39 height 12
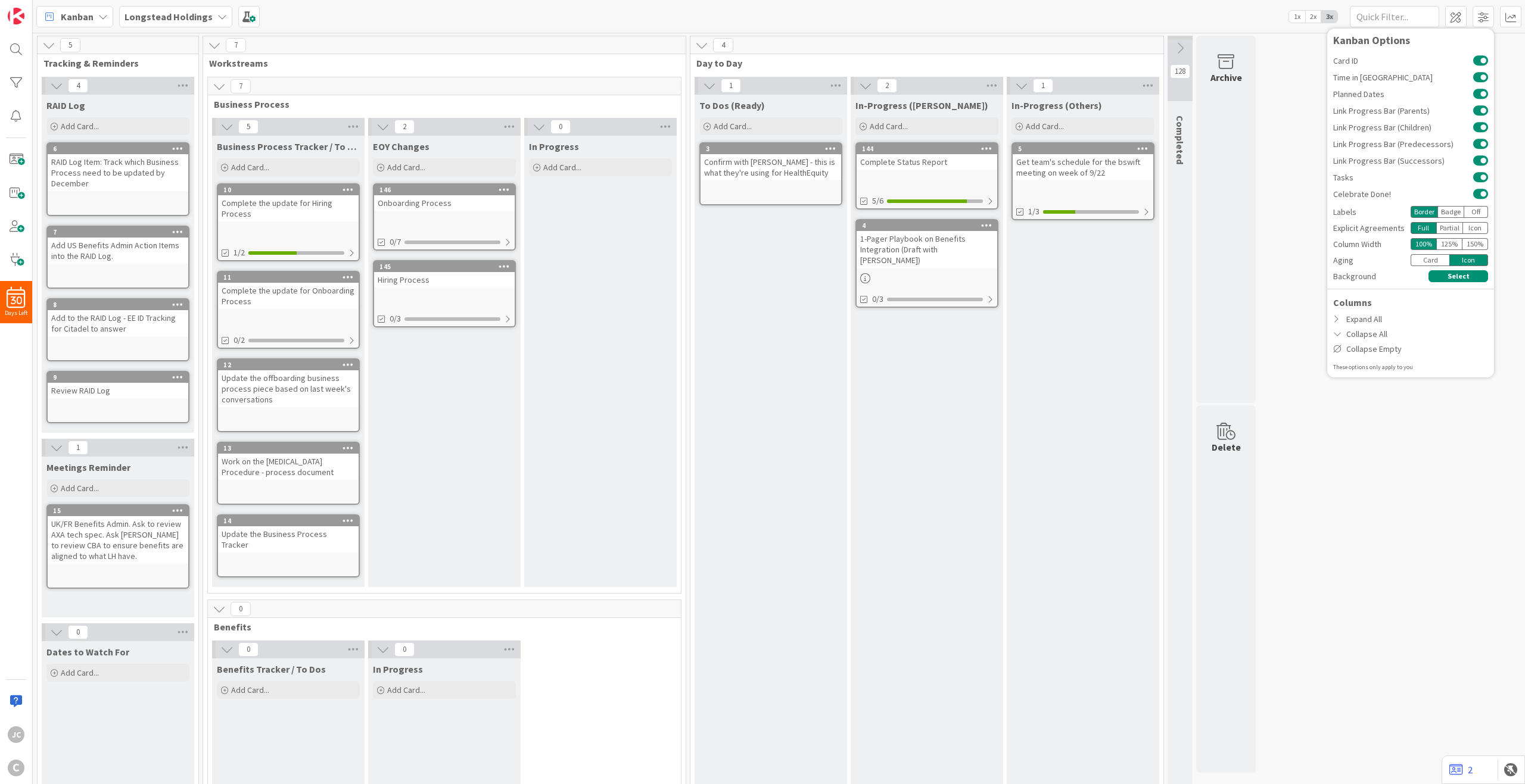
click at [1143, 260] on div "Card" at bounding box center [1430, 261] width 39 height 12
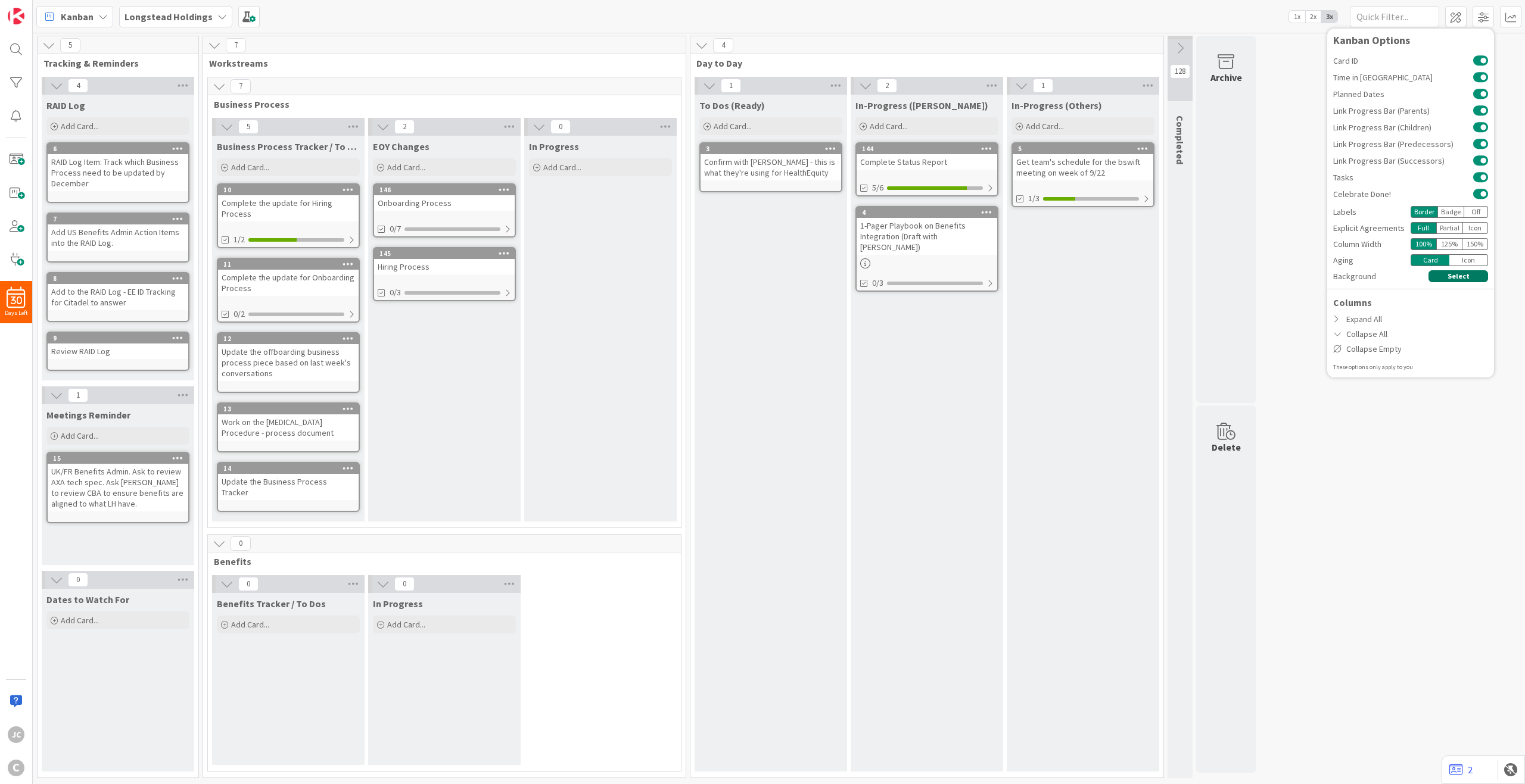
click at [1143, 277] on button "Select" at bounding box center [1458, 277] width 60 height 12
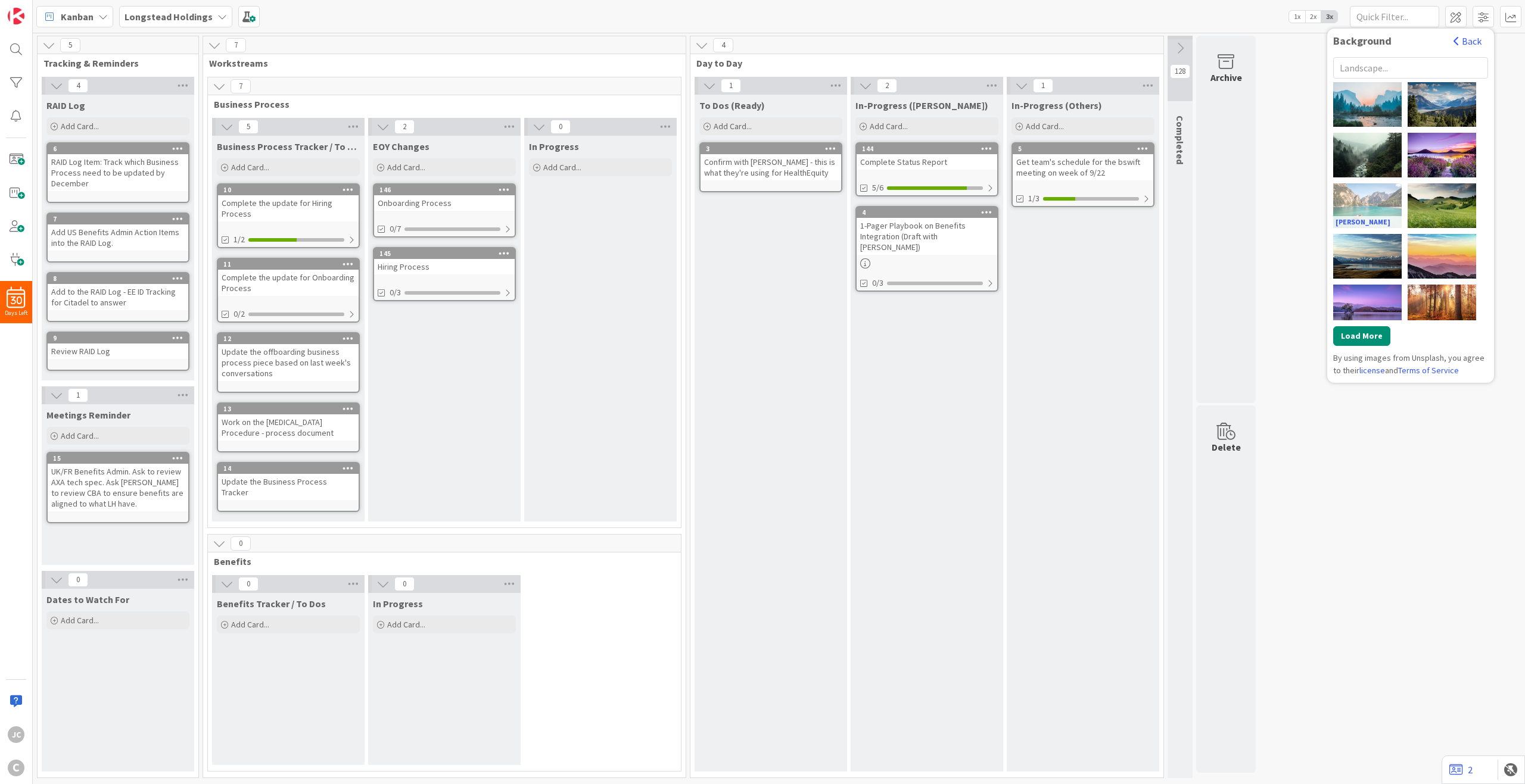
click at [1143, 204] on div "[PERSON_NAME]" at bounding box center [1367, 205] width 68 height 44
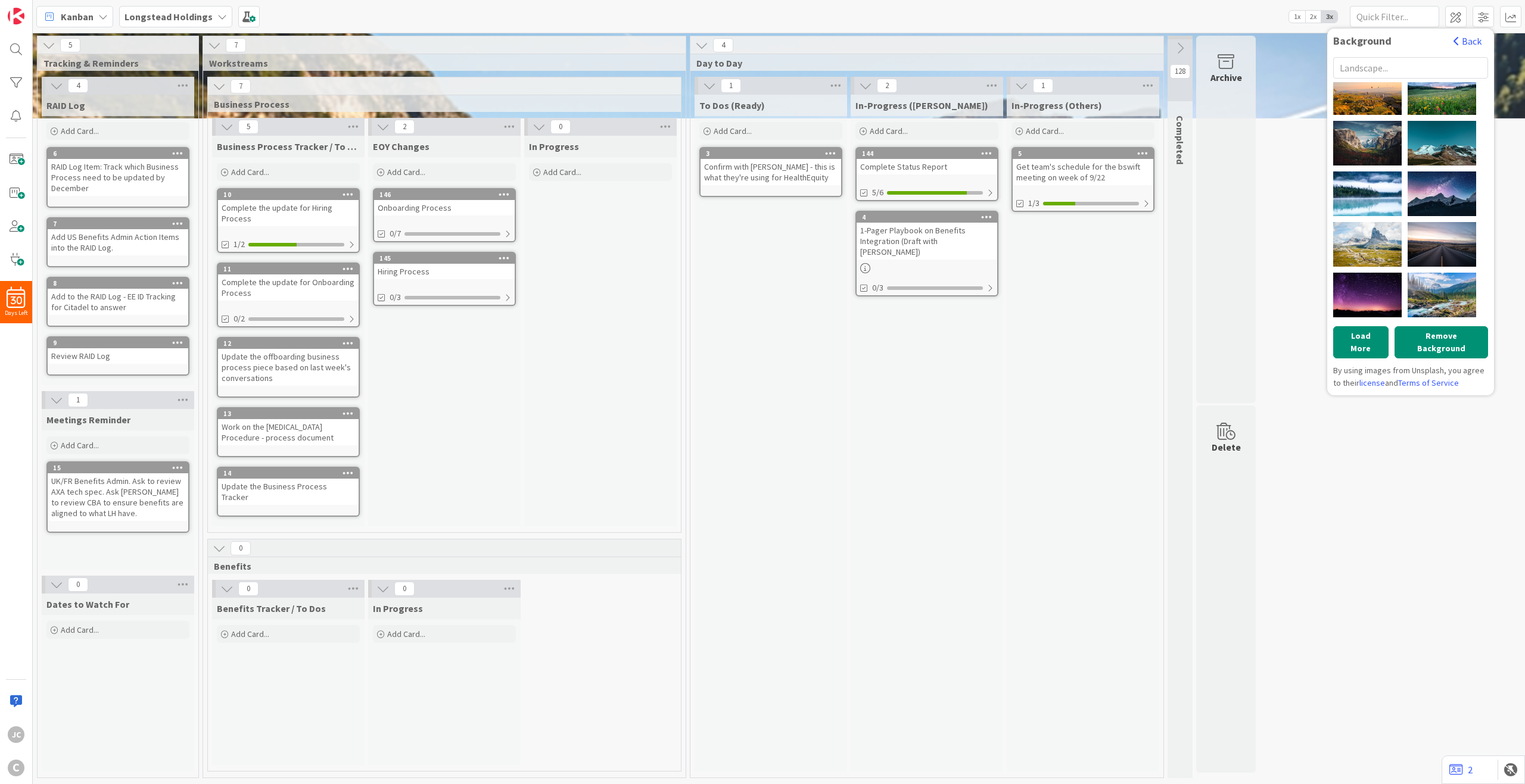
scroll to position [298, 0]
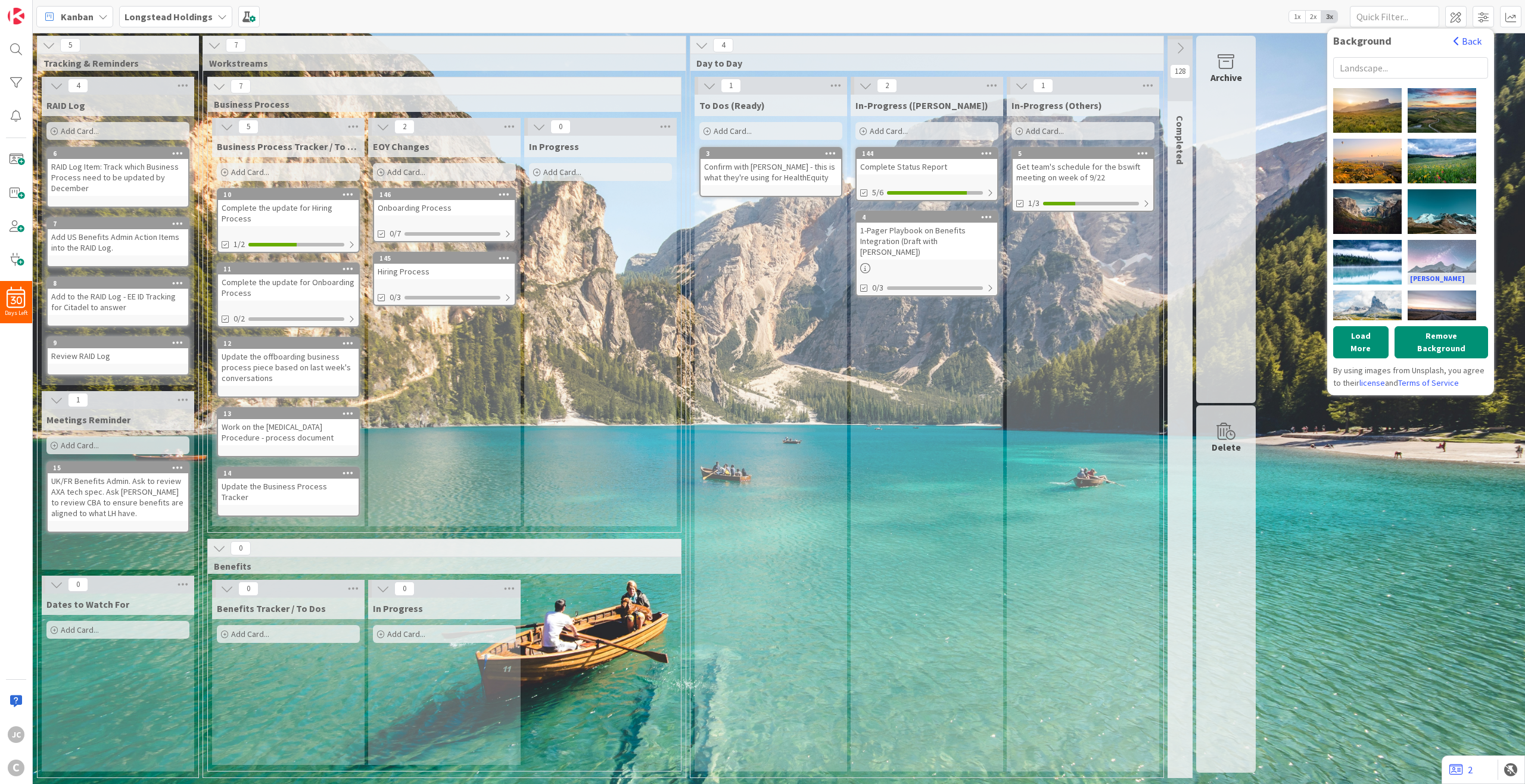
click at [1143, 263] on div "[PERSON_NAME]" at bounding box center [1441, 262] width 68 height 44
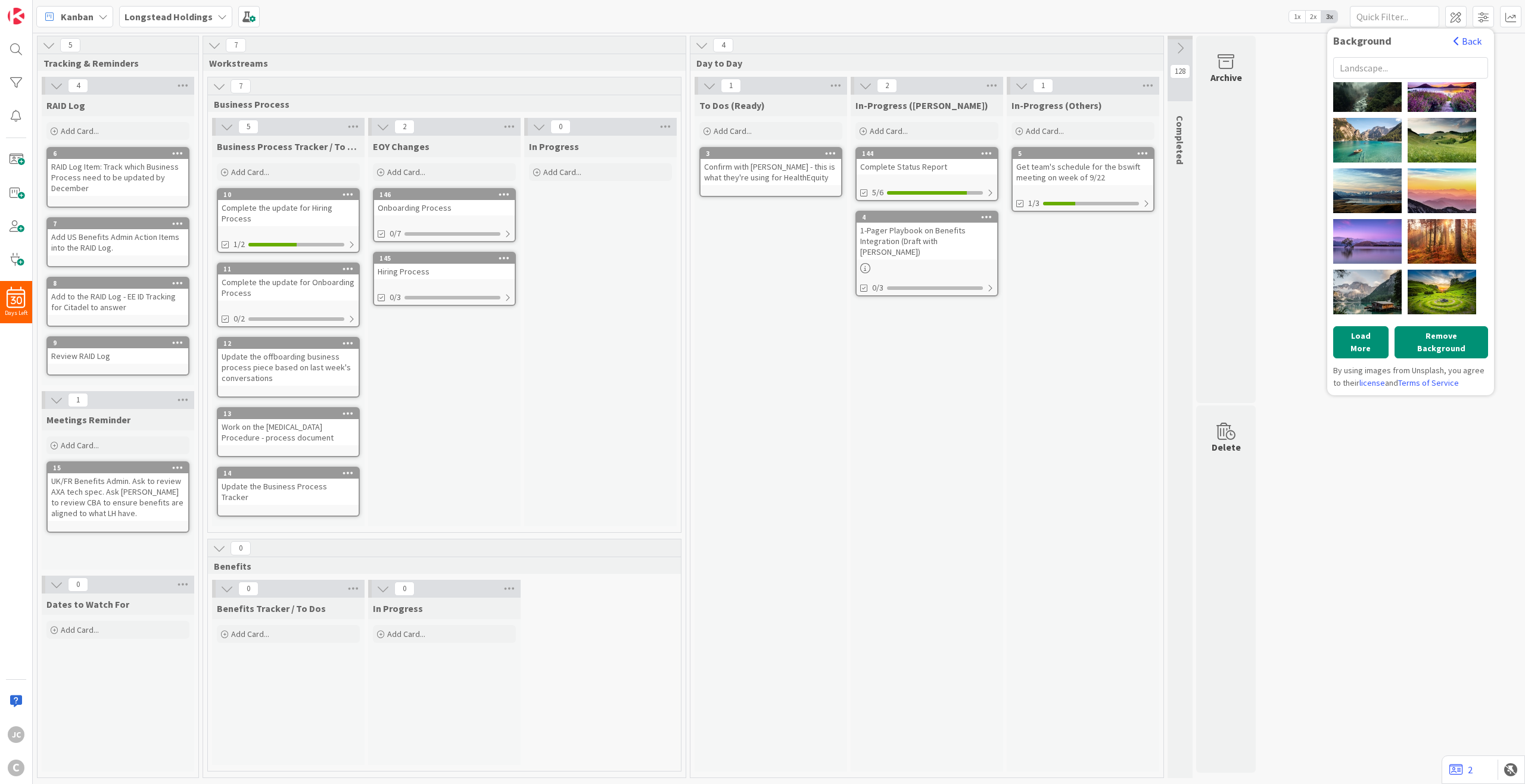
scroll to position [60, 0]
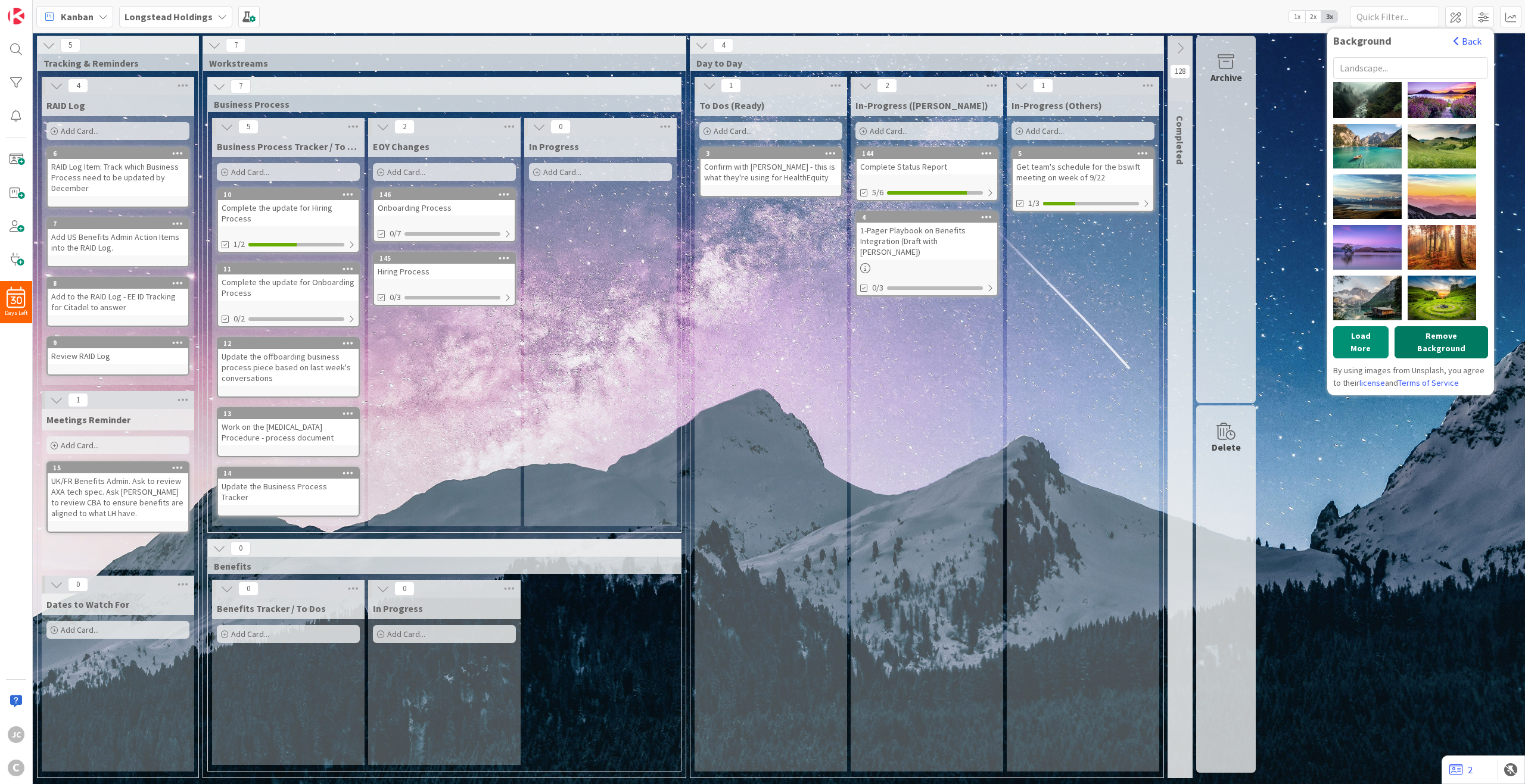
click at [1143, 338] on button "Remove Background" at bounding box center [1441, 343] width 94 height 32
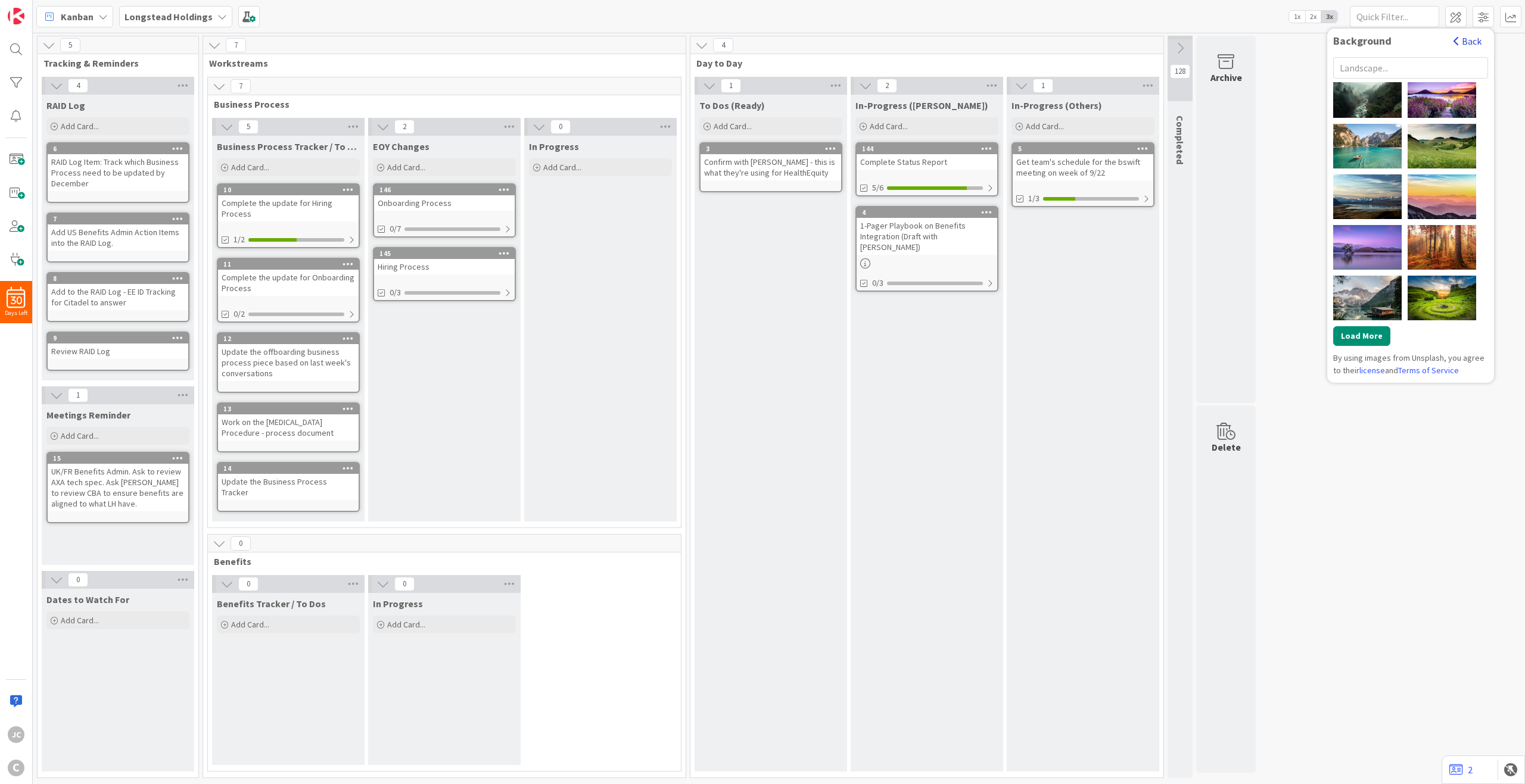
click at [1143, 41] on button "Back" at bounding box center [1467, 41] width 29 height 13
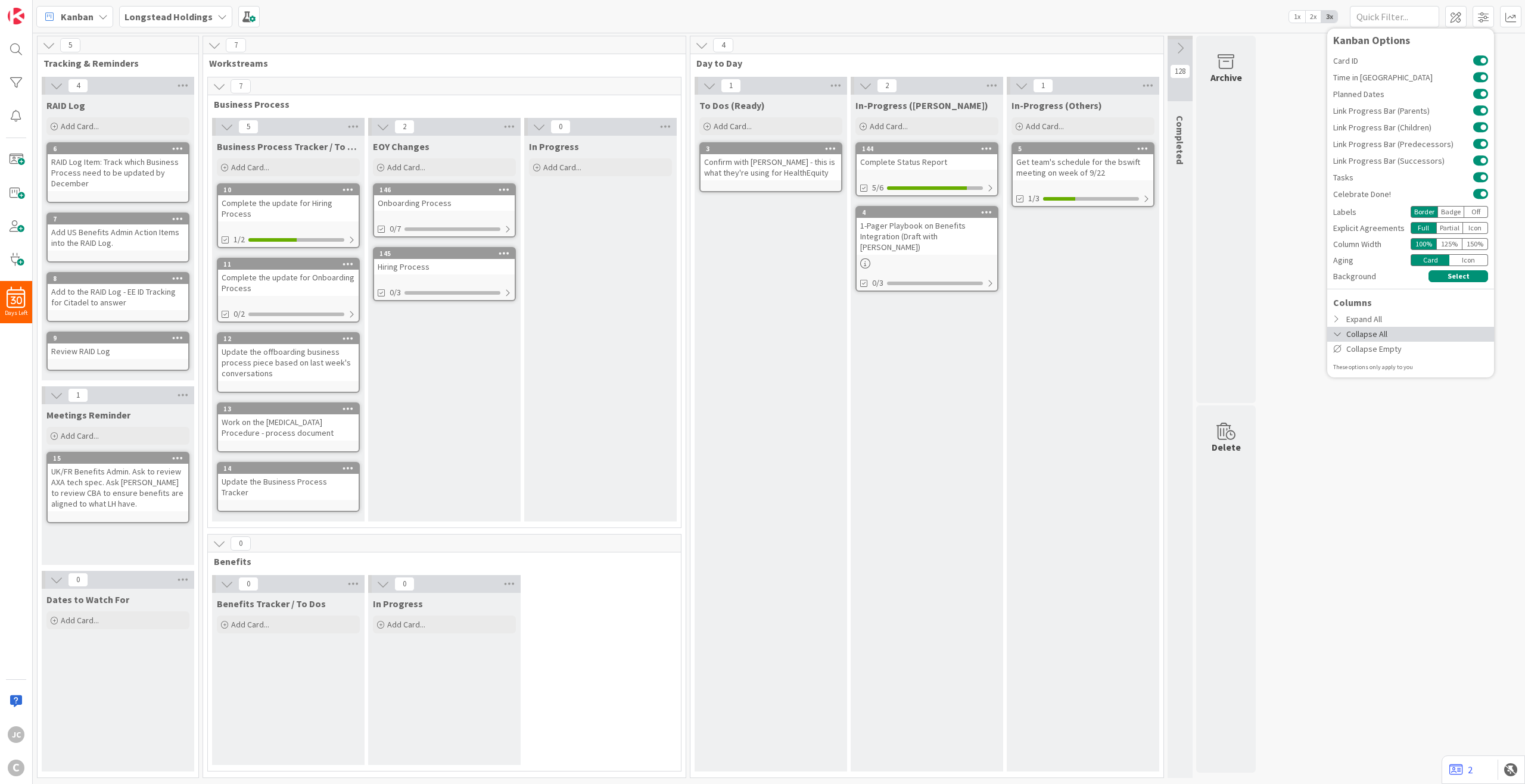
click at [1143, 336] on div "Collapse All" at bounding box center [1411, 334] width 167 height 15
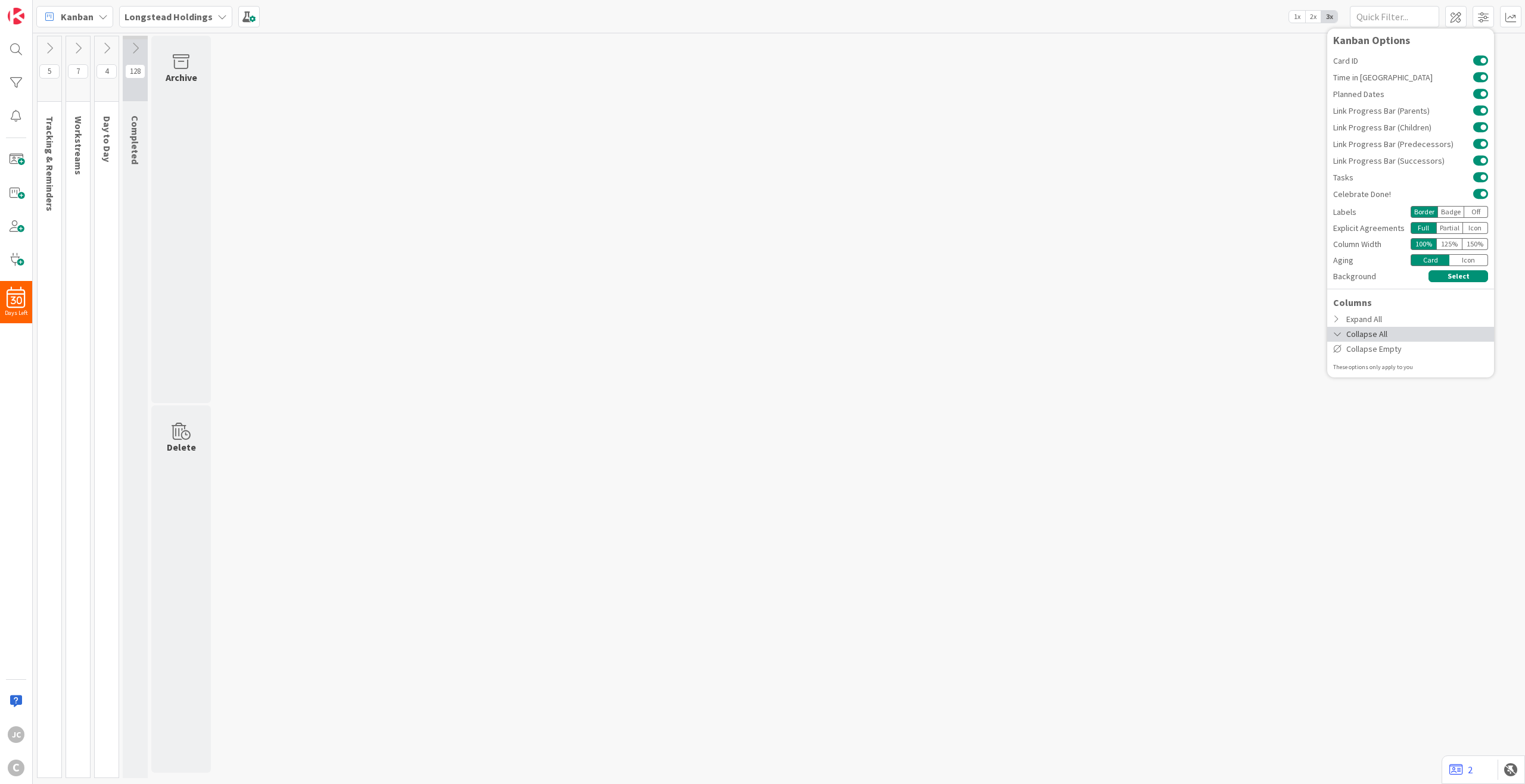
click at [1143, 336] on div "Collapse All" at bounding box center [1411, 334] width 167 height 15
click at [1143, 322] on div "Expand All" at bounding box center [1411, 319] width 167 height 15
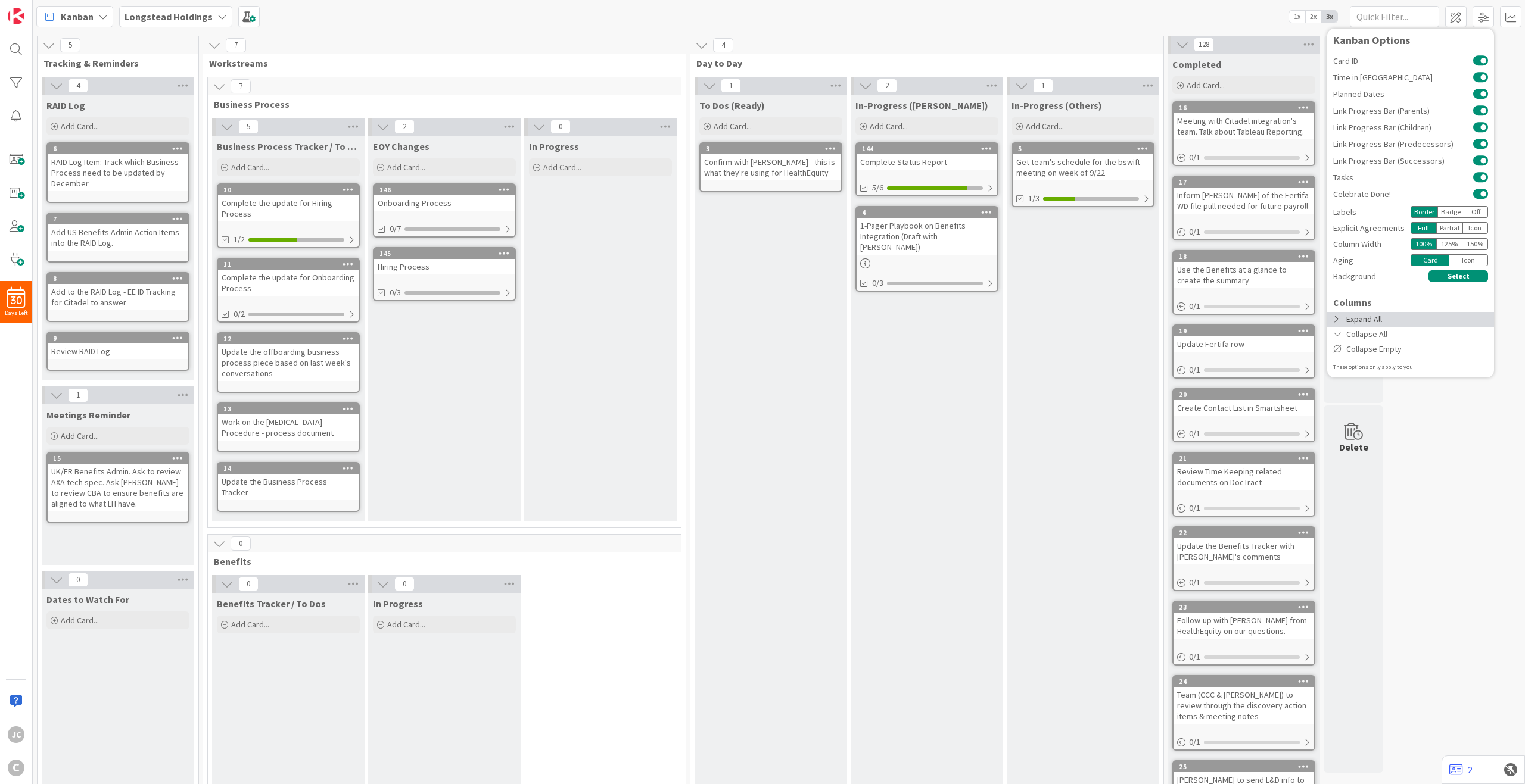
click at [1143, 322] on div "Expand All" at bounding box center [1411, 319] width 167 height 15
click at [1143, 397] on div "5 Tracking & Reminders 4 RAID Log Add Card... 6 RAID Log Item: Track which Busi…" at bounding box center [779, 469] width 1487 height 866
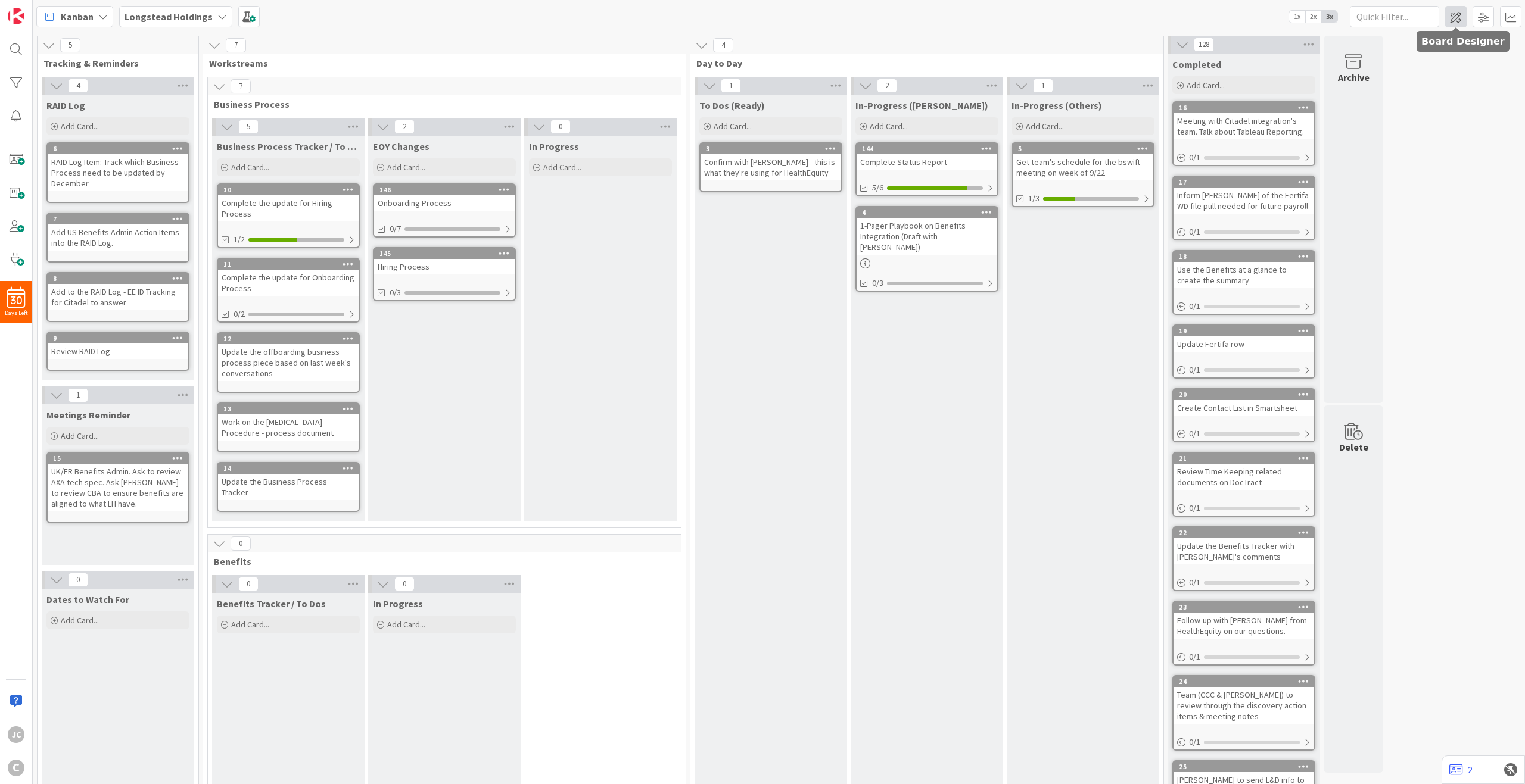
click at [1143, 12] on span at bounding box center [1456, 17] width 21 height 21
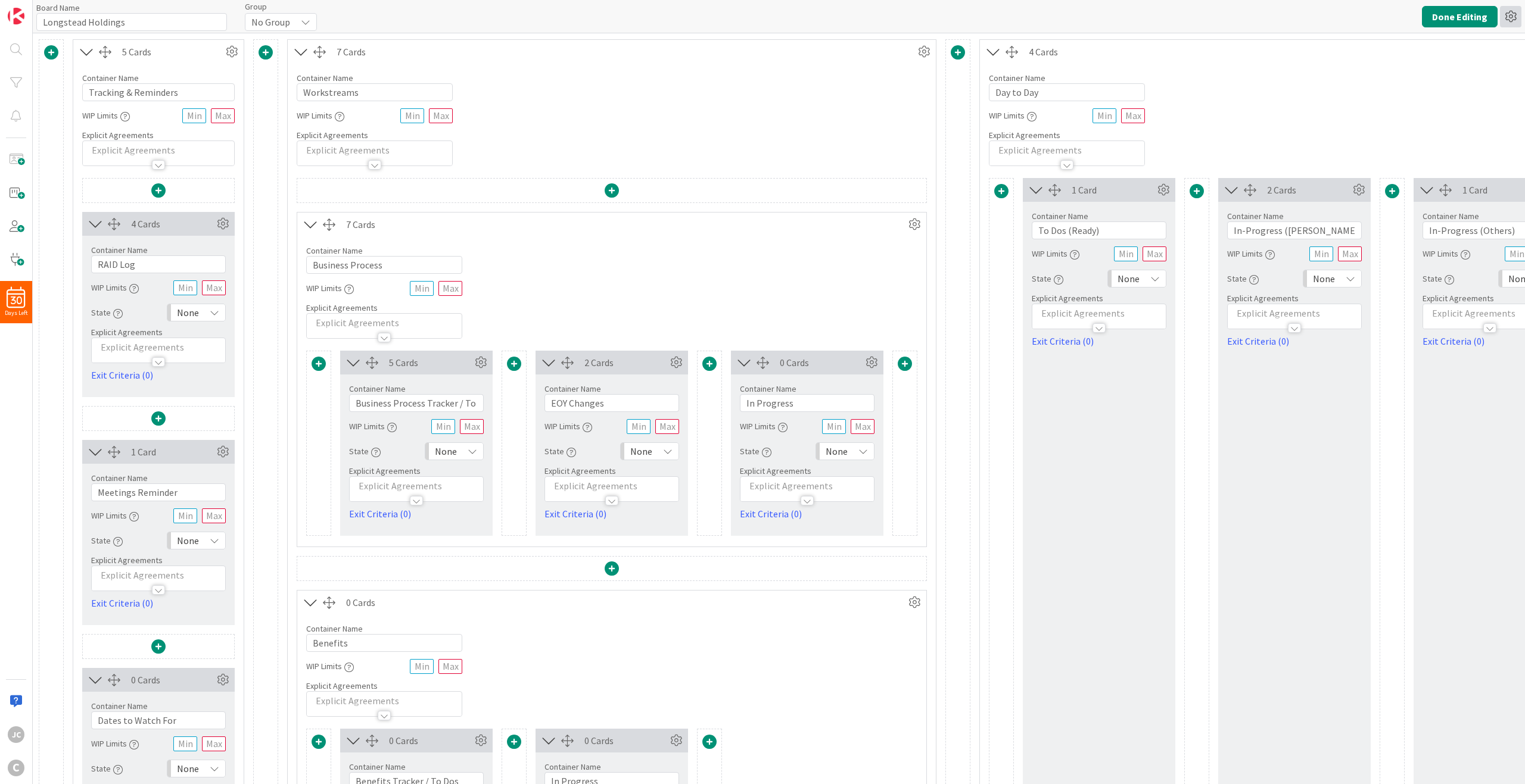
click at [1143, 15] on icon at bounding box center [1511, 17] width 21 height 21
click at [1143, 14] on button "Done Editing" at bounding box center [1460, 17] width 76 height 21
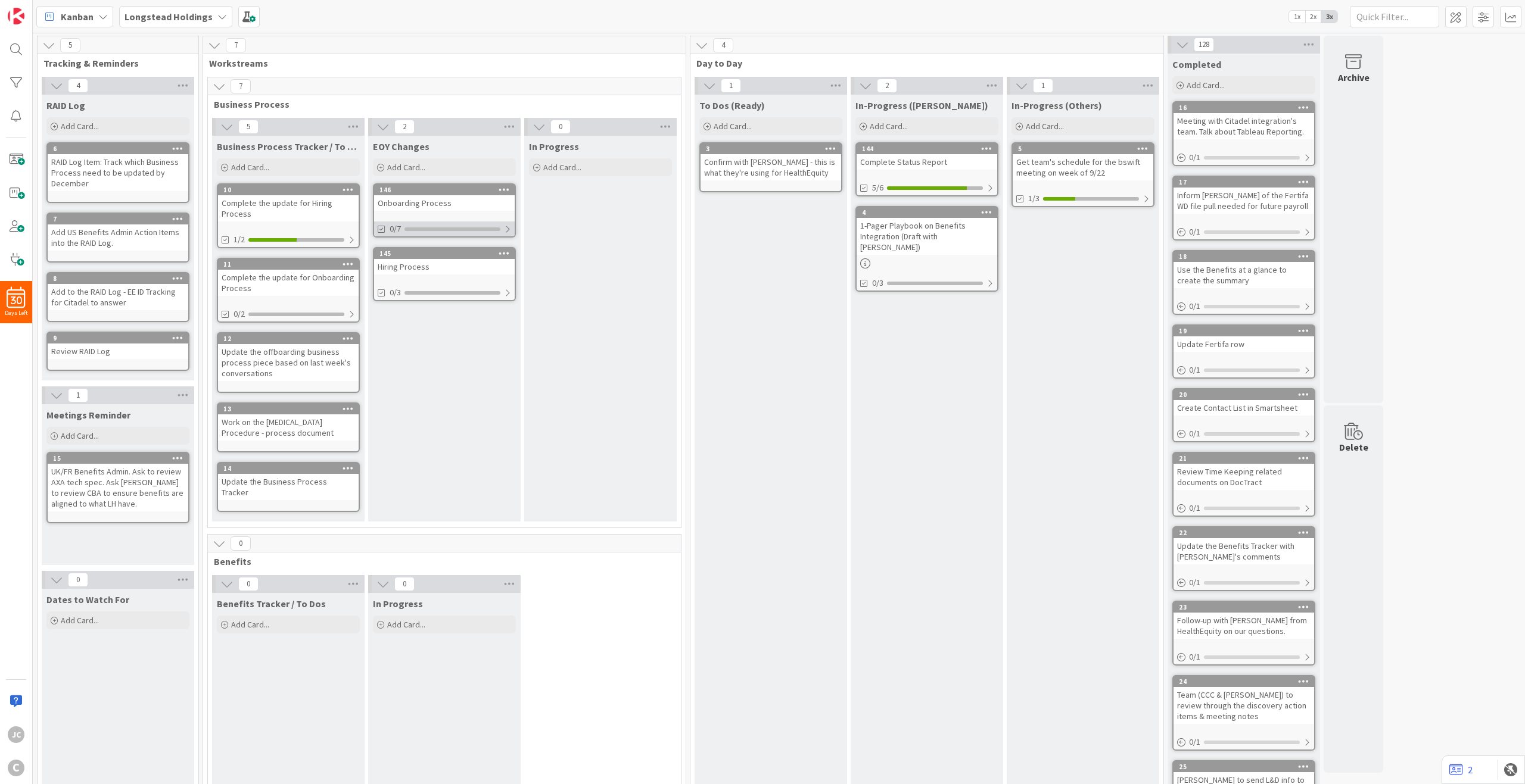
click at [508, 230] on div at bounding box center [507, 229] width 7 height 9
click at [508, 230] on div at bounding box center [507, 229] width 8 height 9
click at [347, 238] on div "1/2" at bounding box center [288, 239] width 140 height 15
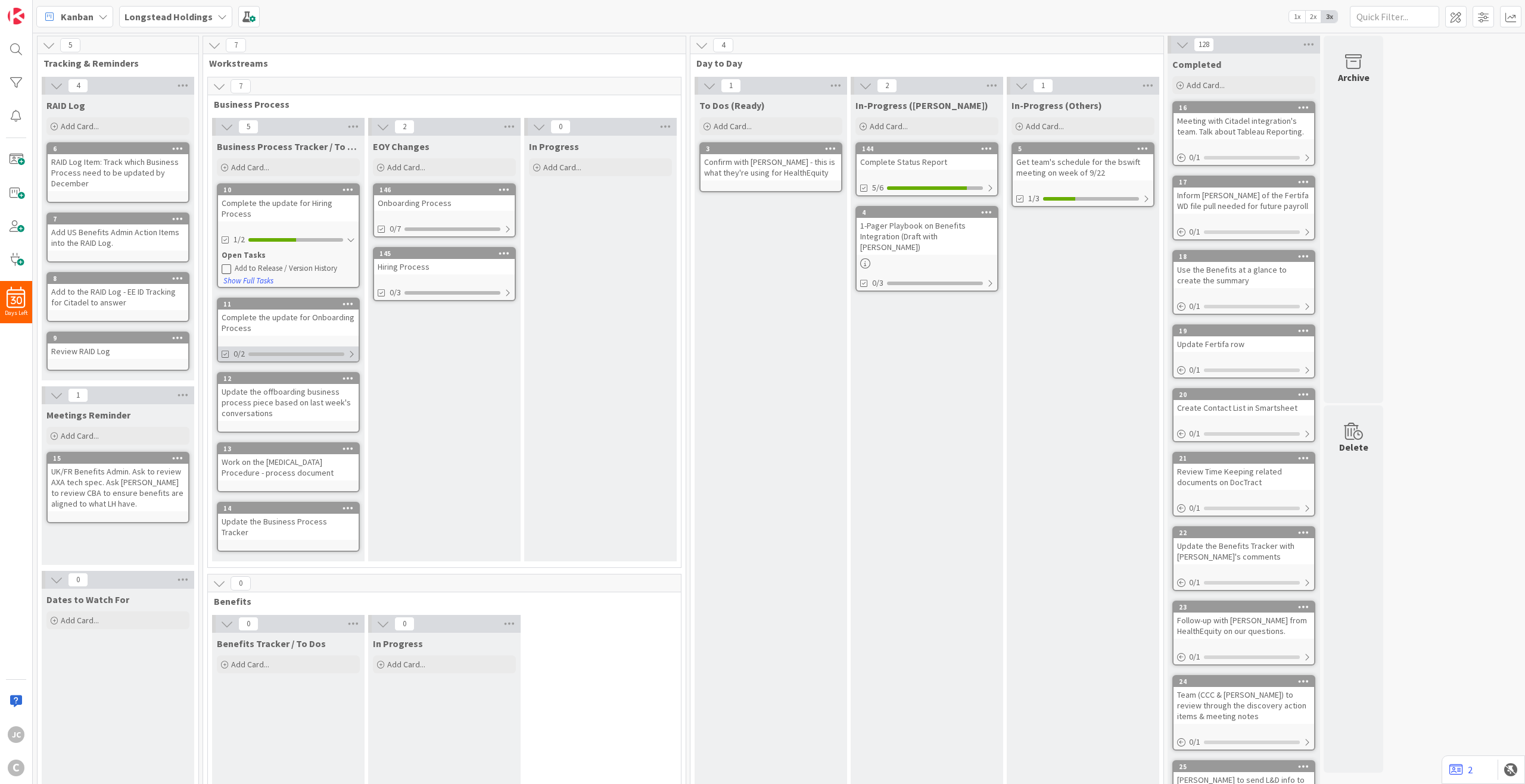
click at [350, 359] on div at bounding box center [351, 354] width 7 height 9
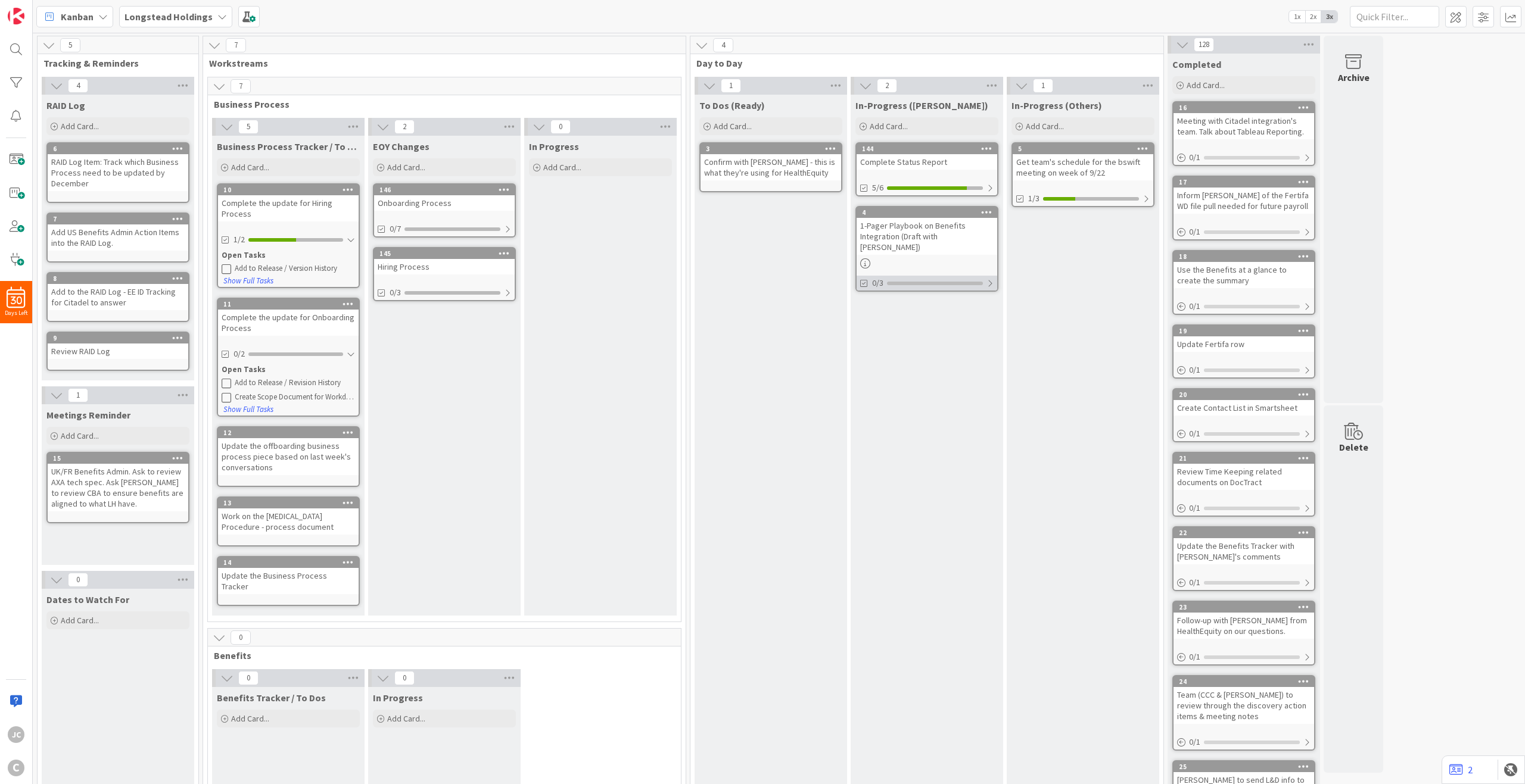
click at [990, 279] on div at bounding box center [990, 284] width 7 height 9
click at [1143, 199] on div at bounding box center [1145, 198] width 7 height 9
click at [992, 192] on div at bounding box center [990, 188] width 7 height 9
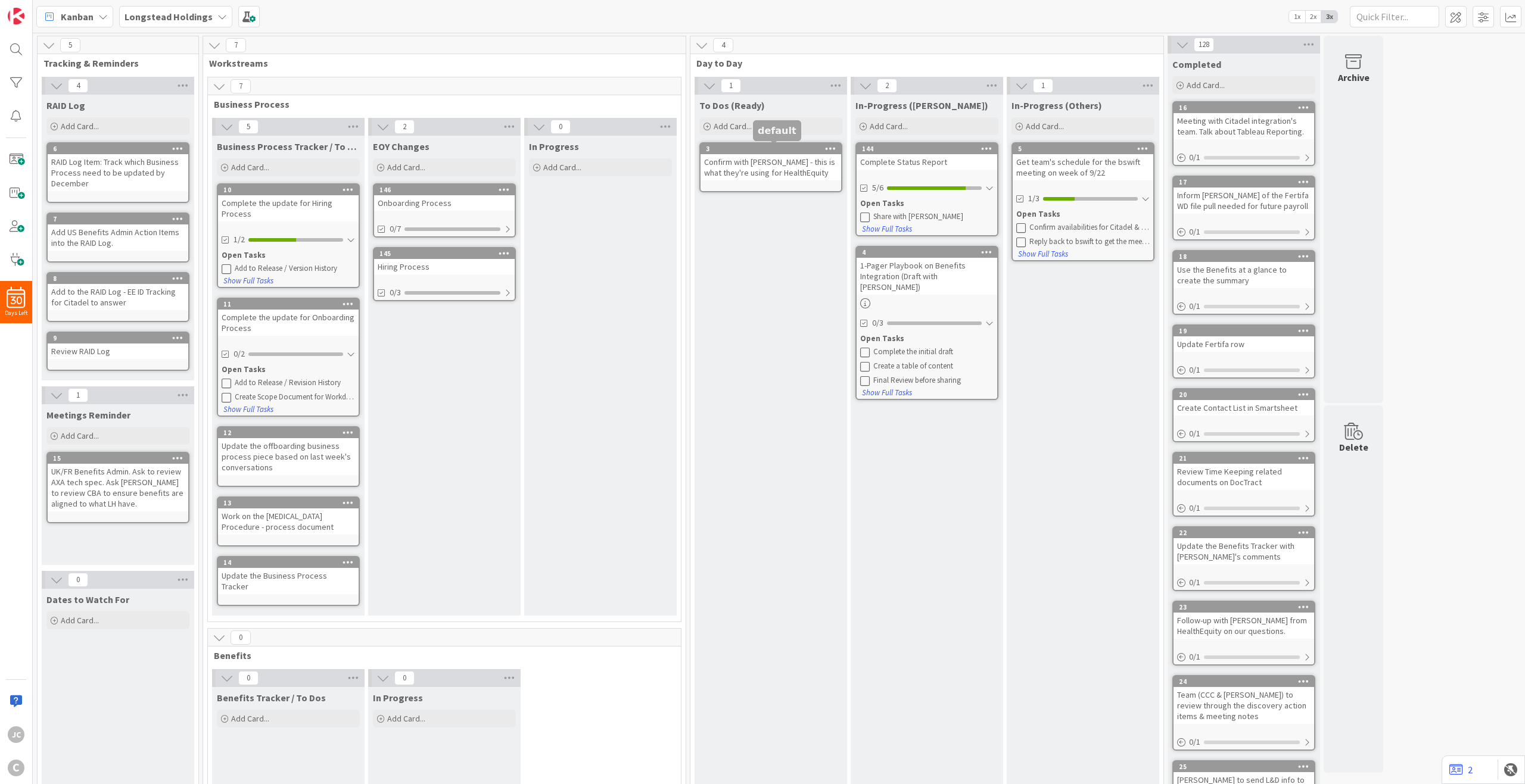
click at [774, 148] on div "3" at bounding box center [774, 149] width 135 height 8
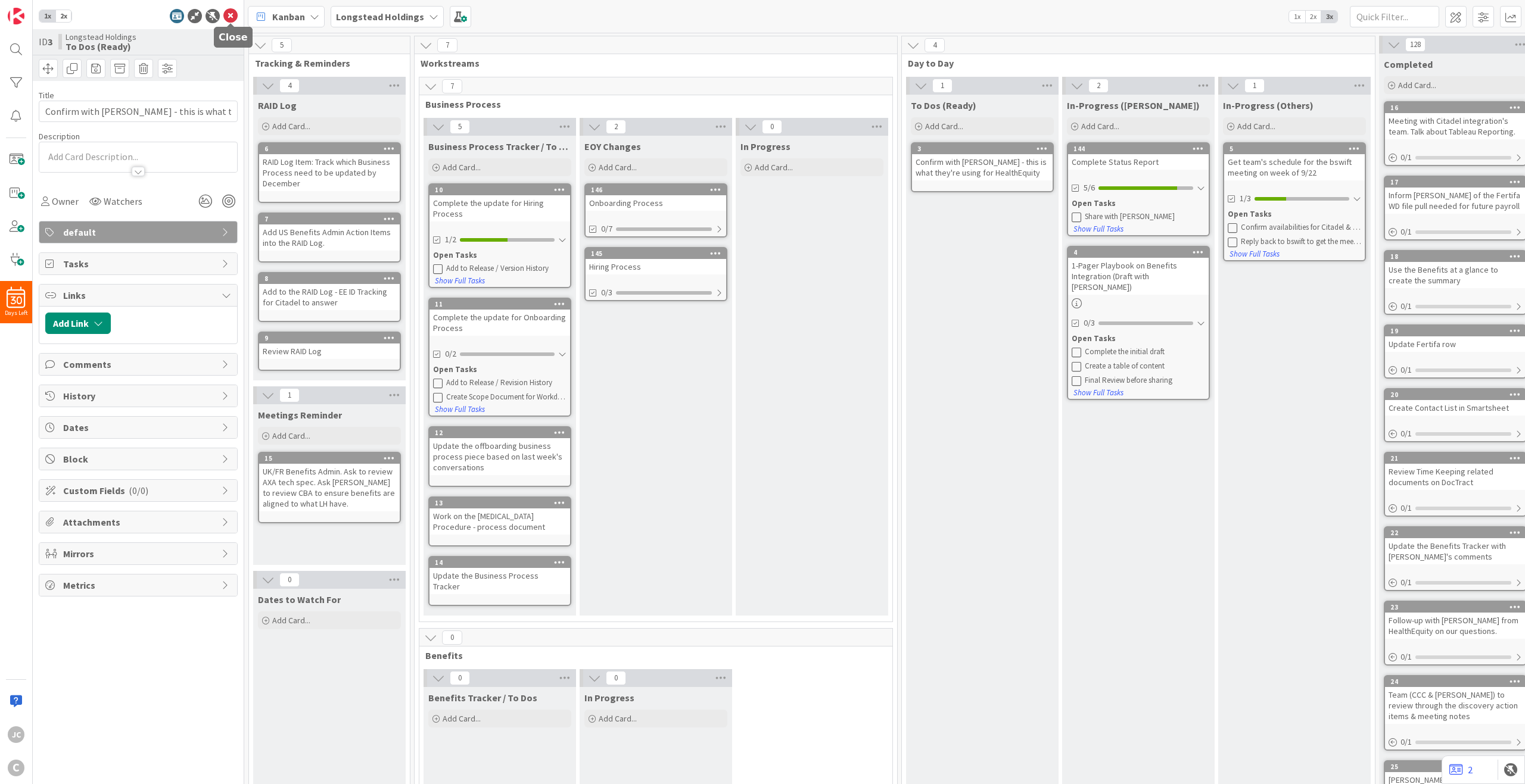
click at [228, 15] on icon at bounding box center [230, 16] width 15 height 15
